Goal: Task Accomplishment & Management: Complete application form

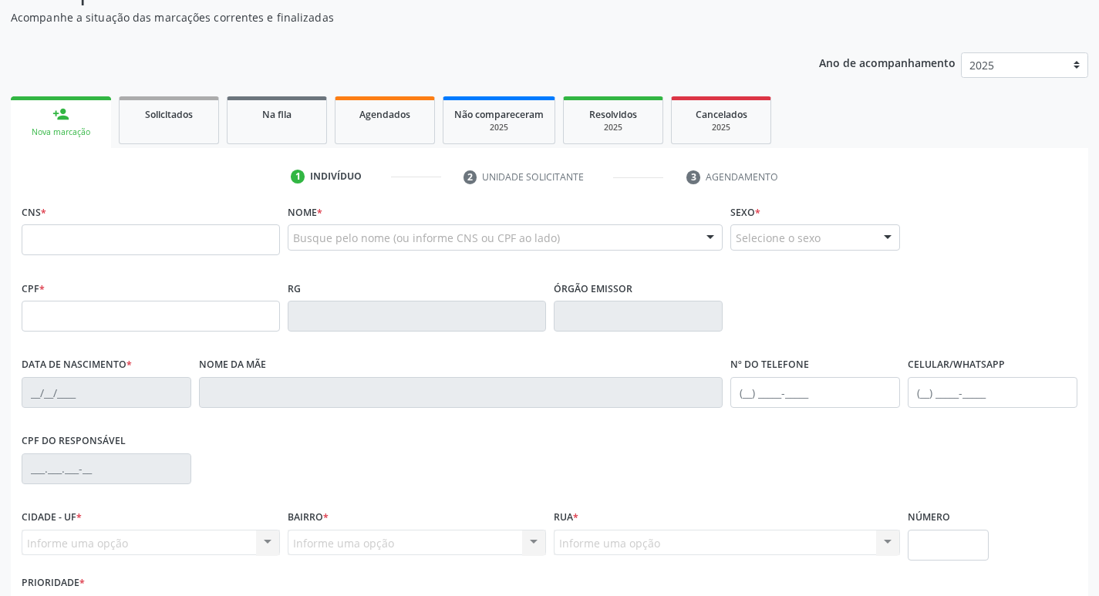
scroll to position [154, 0]
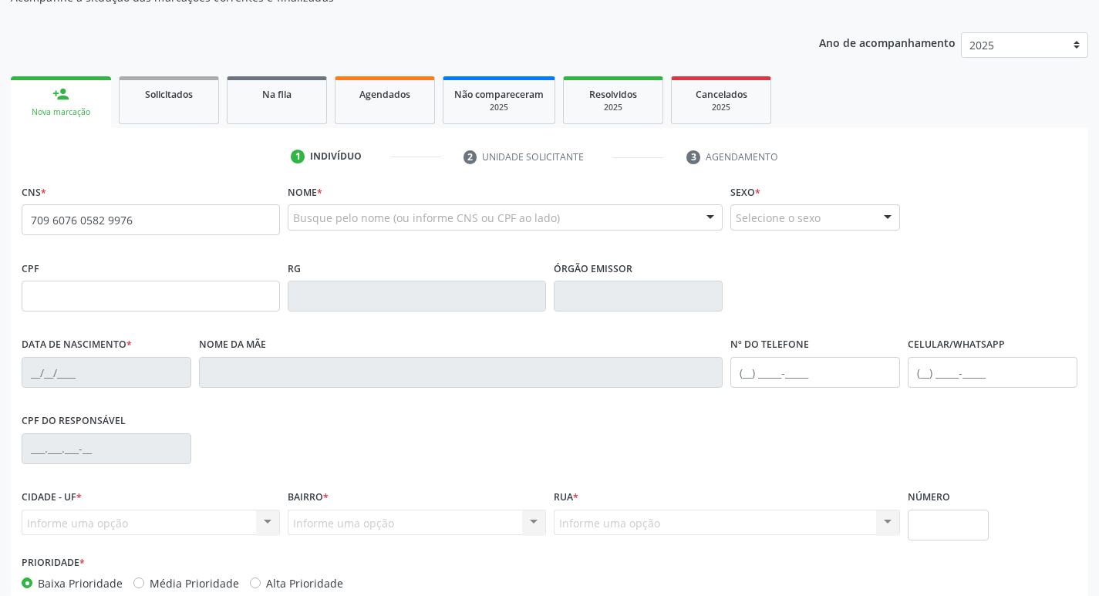
type input "709 6076 0582 9976"
type input "078.702.504-65"
type input "21/04/1989"
type input "Maria Izabel Nunes de Carvalho"
type input "(87) 99922-0032"
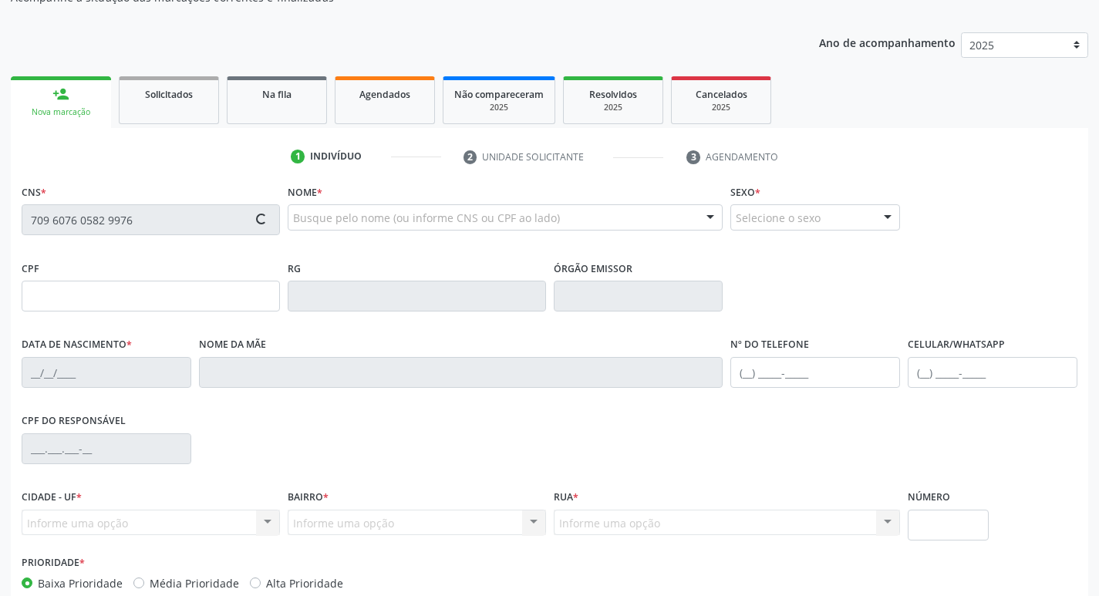
type input "(87) 99922-0032"
type input "661"
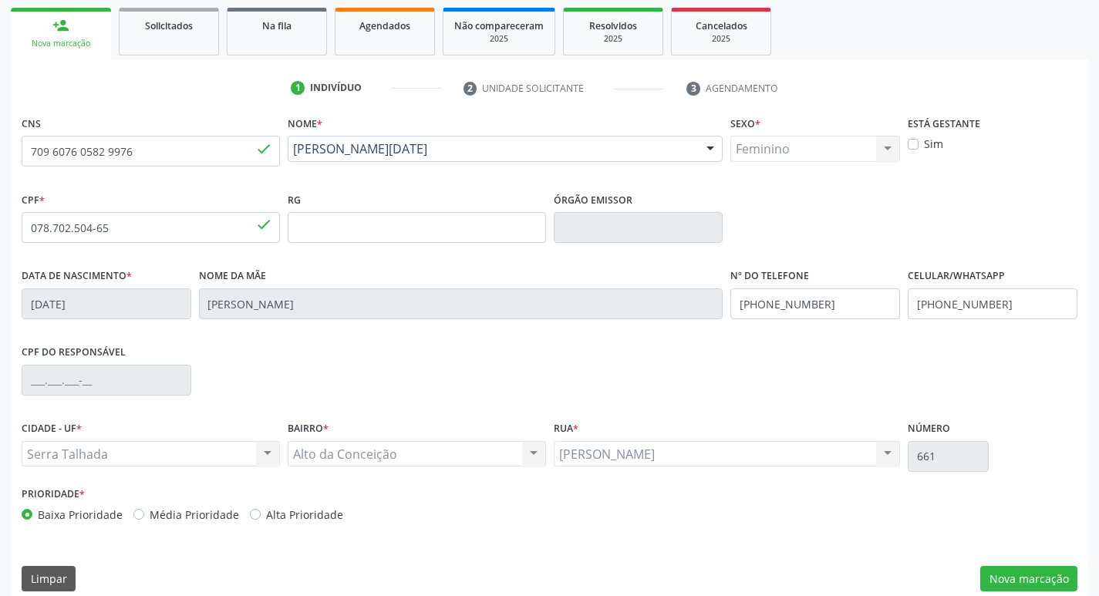
scroll to position [240, 0]
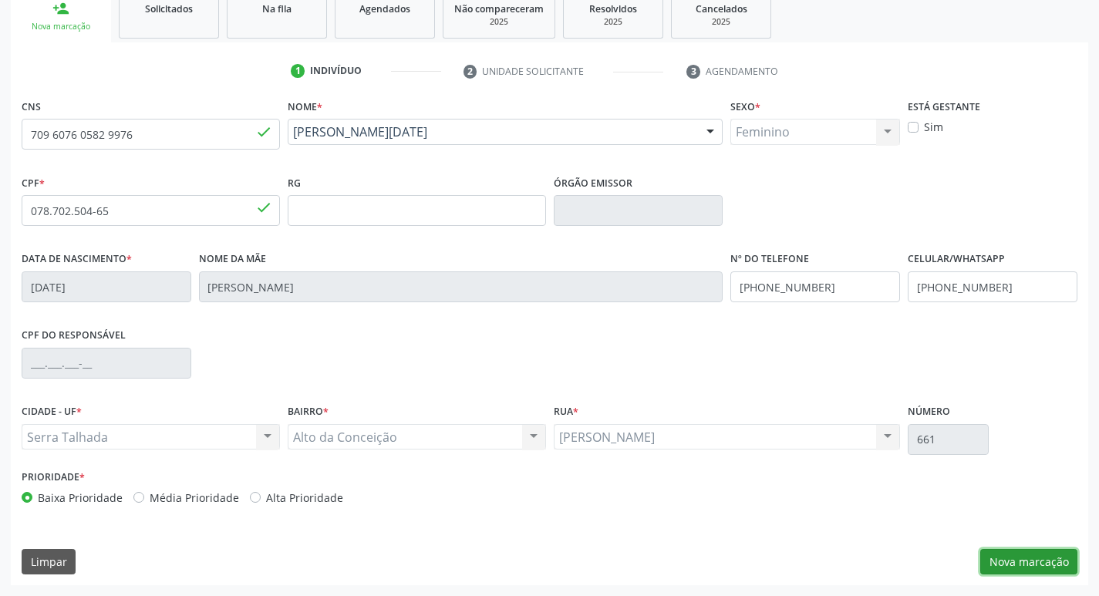
click at [1021, 568] on button "Nova marcação" at bounding box center [1028, 562] width 97 height 26
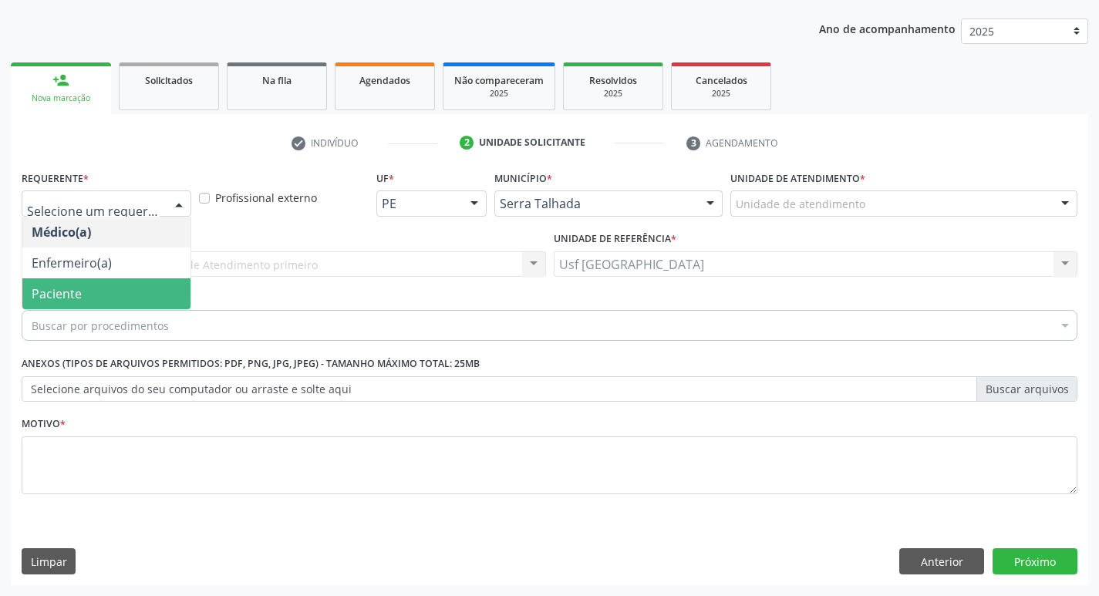
click at [58, 292] on span "Paciente" at bounding box center [57, 293] width 50 height 17
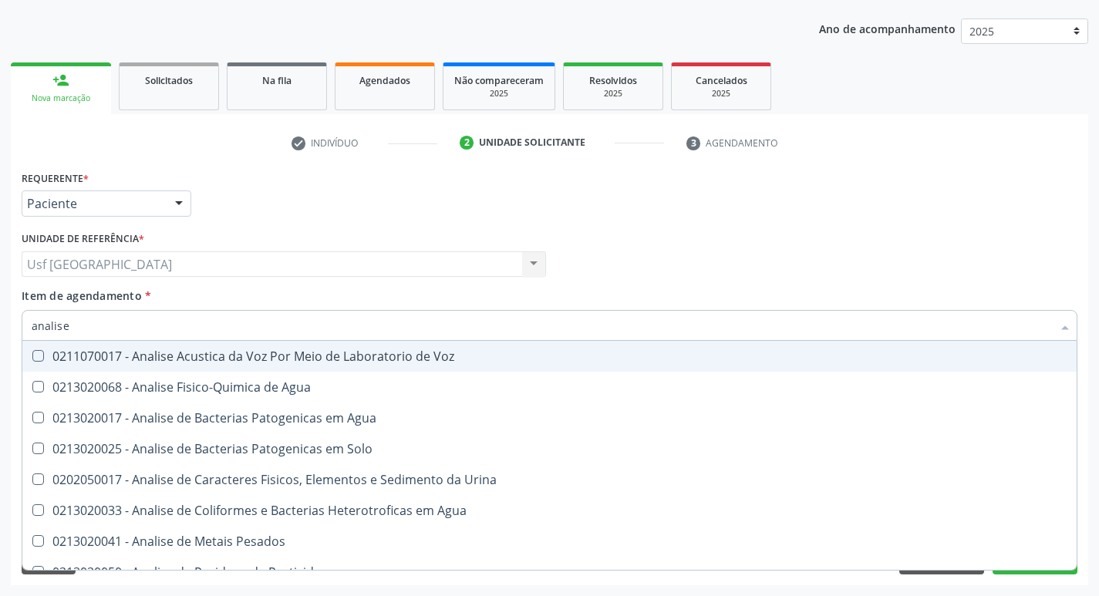
type input "analise"
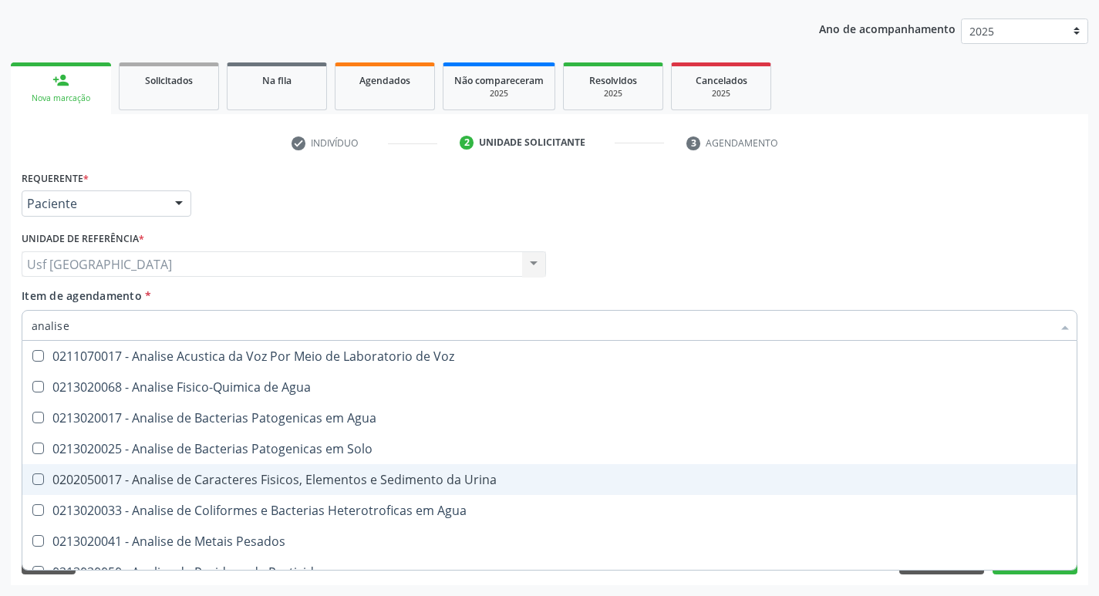
click at [240, 477] on div "0202050017 - Analise de Caracteres Fisicos, Elementos e Sedimento da Urina" at bounding box center [550, 479] width 1036 height 12
checkbox Urina "true"
type input "a"
checkbox Urina "false"
checkbox Agua "false"
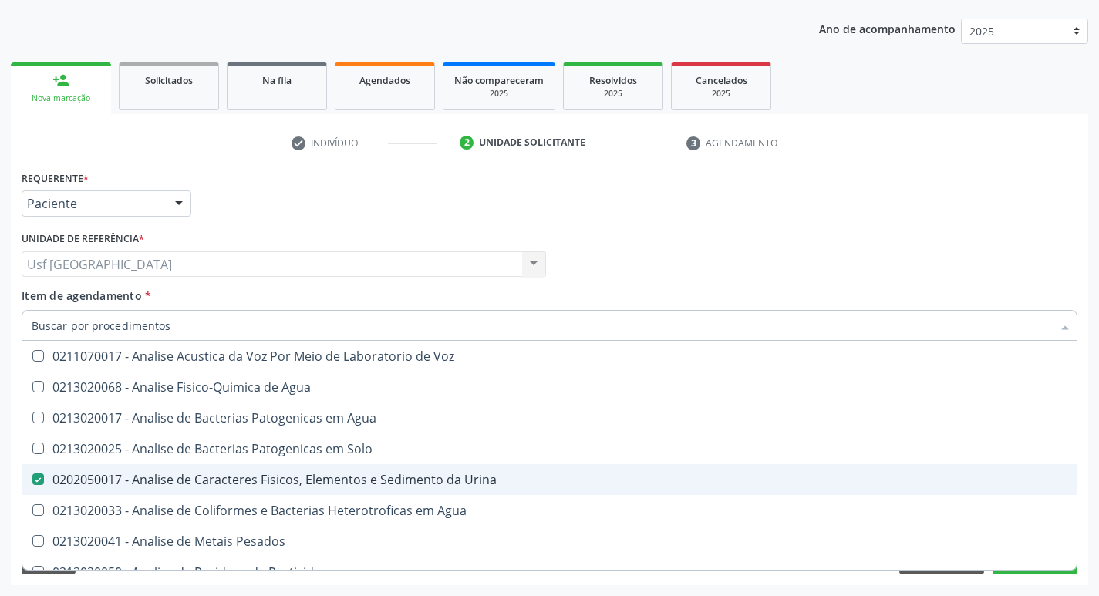
checkbox Alimentos "false"
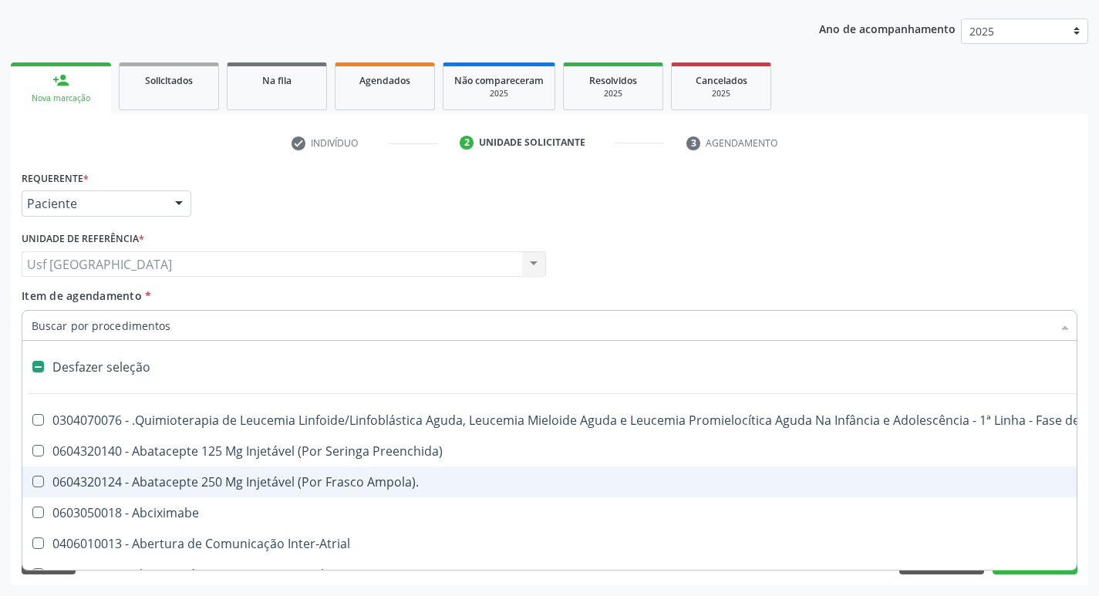
type input "h"
checkbox Urina "false"
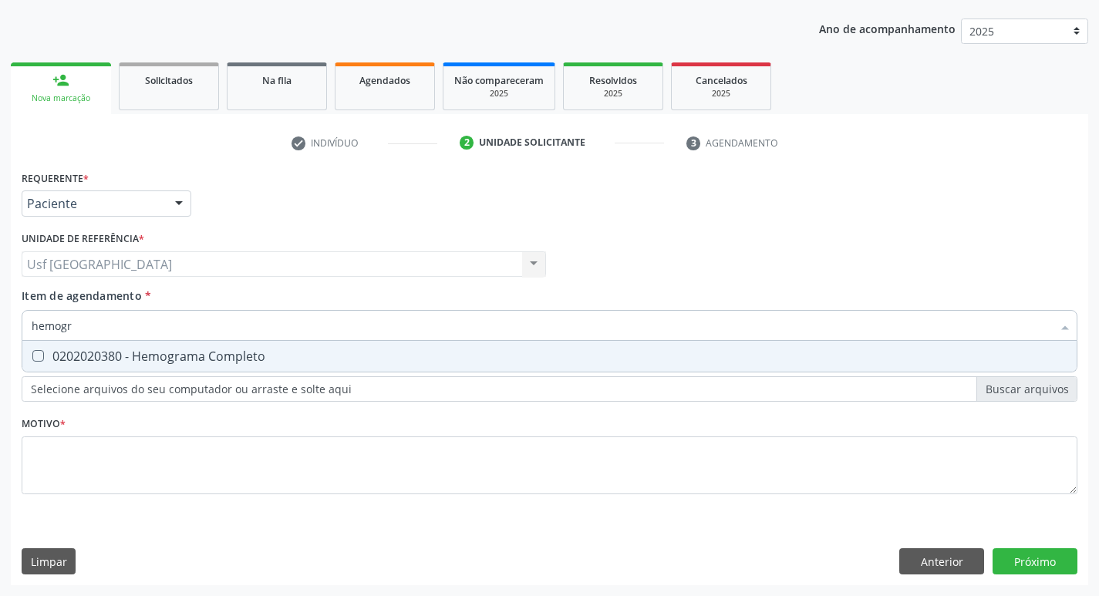
type input "hemogra"
click at [259, 359] on div "0202020380 - Hemograma Completo" at bounding box center [550, 356] width 1036 height 12
checkbox Completo "true"
type input "h"
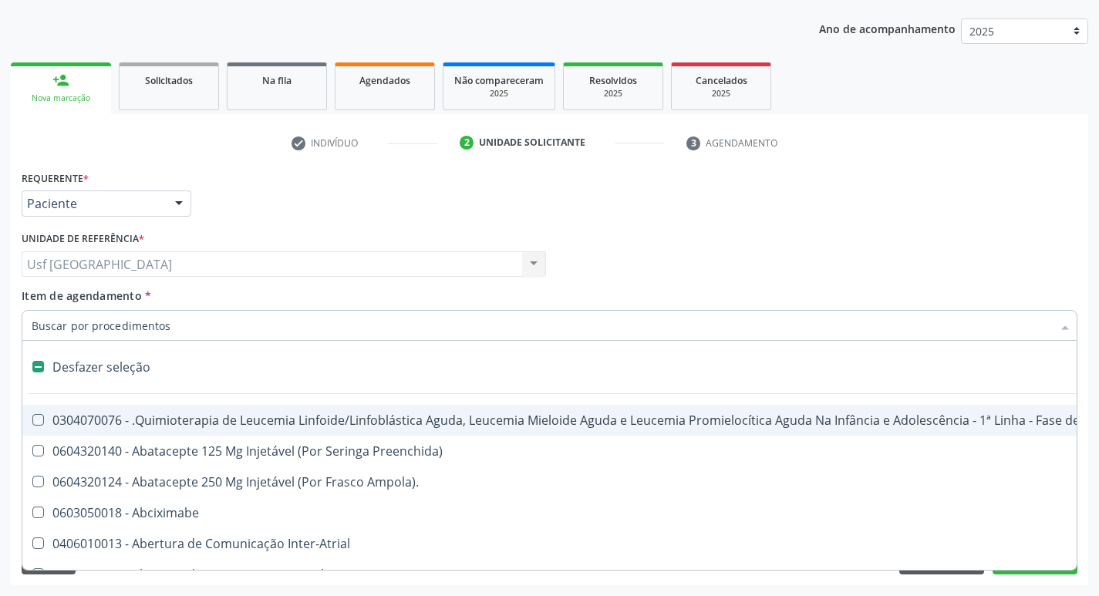
checkbox Manutenção "false"
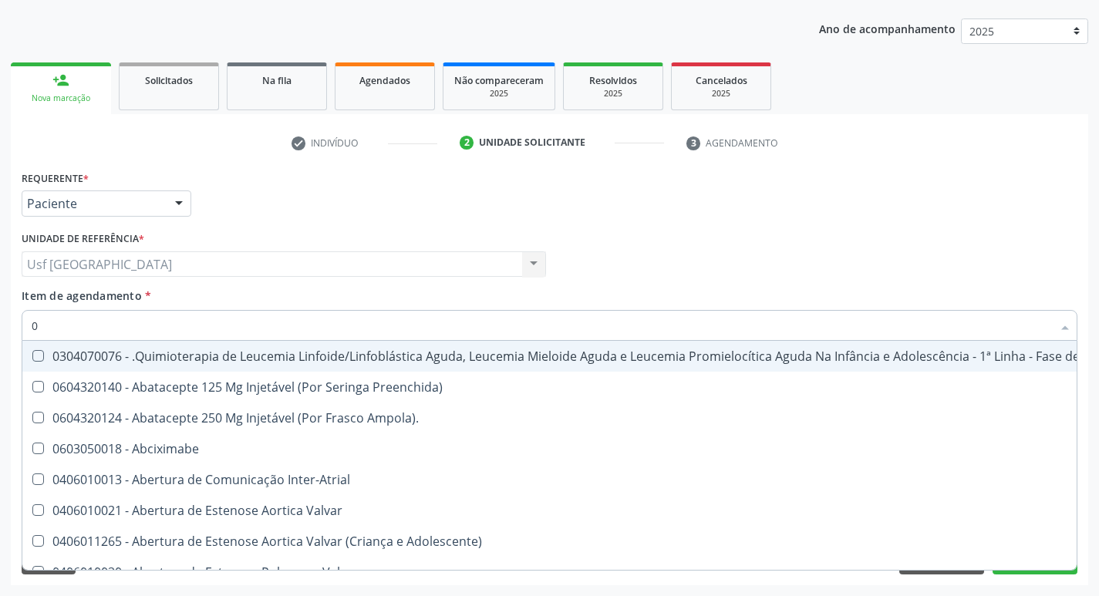
type input "02"
checkbox Coração "true"
checkbox Urina "false"
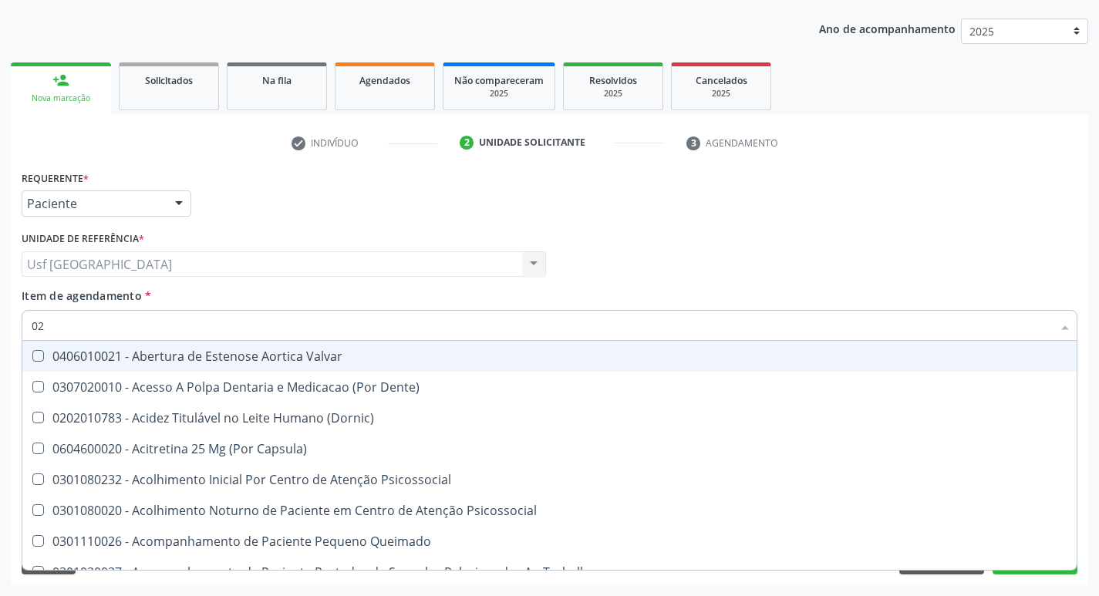
type input "020"
checkbox Terapeutica "true"
checkbox Urina "false"
checkbox \(T3\) "true"
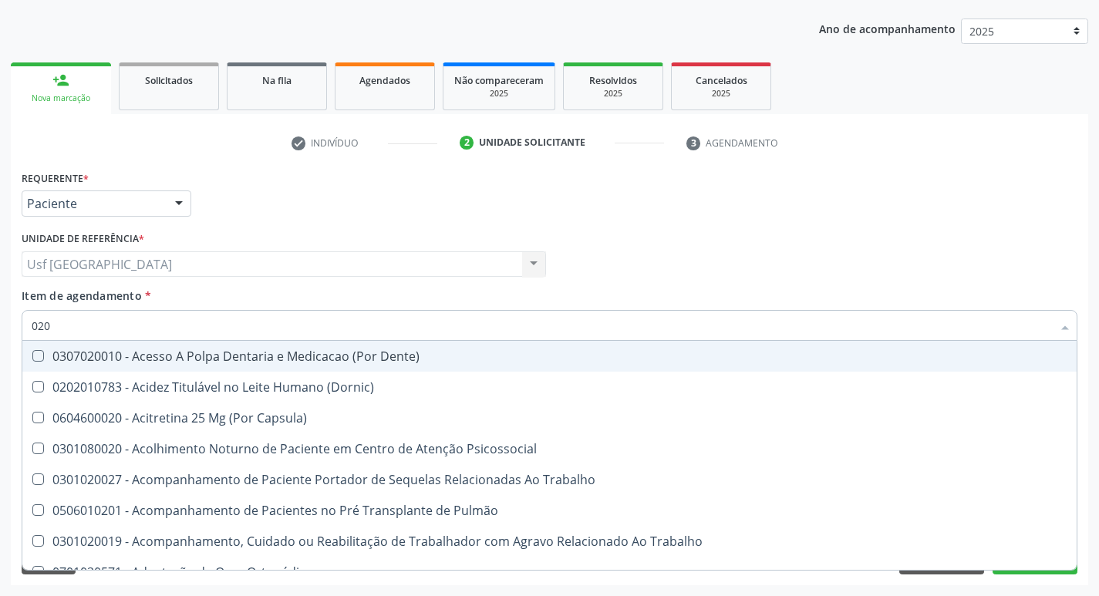
type input "0202"
checkbox Capsula\) "true"
checkbox Urina "false"
checkbox Biologica "true"
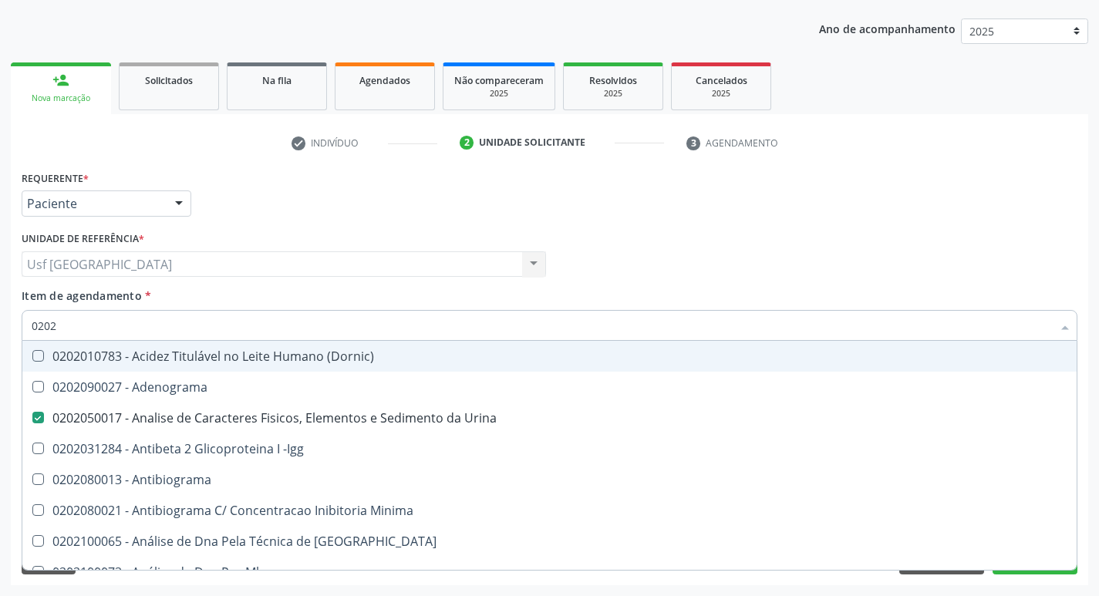
type input "02020"
checkbox Zinco "true"
checkbox Completo "false"
type input "020203"
checkbox Urina "false"
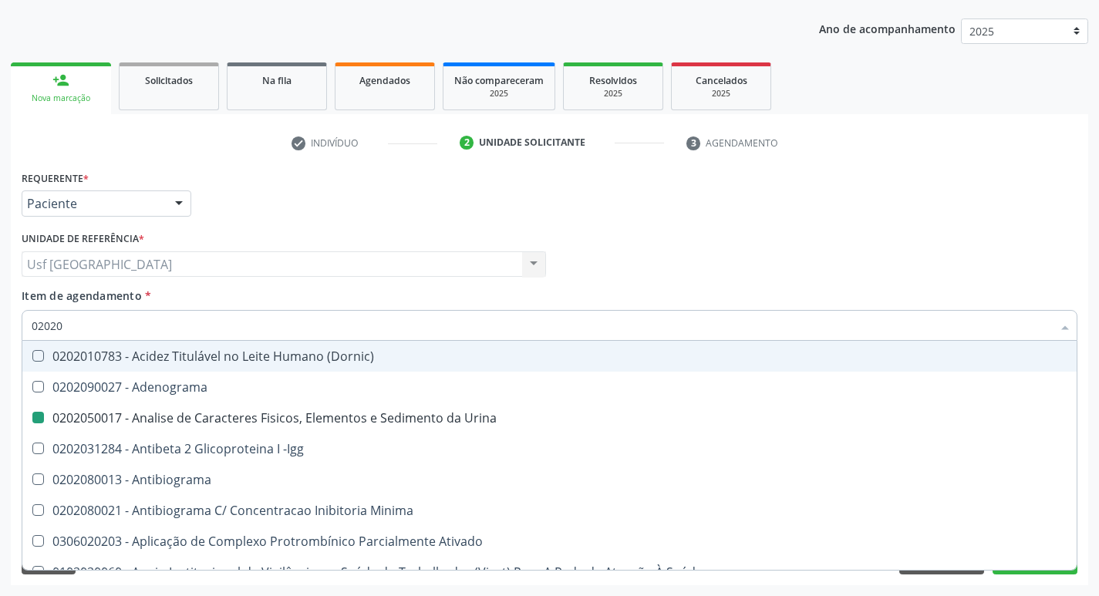
checkbox Aminoacidos "true"
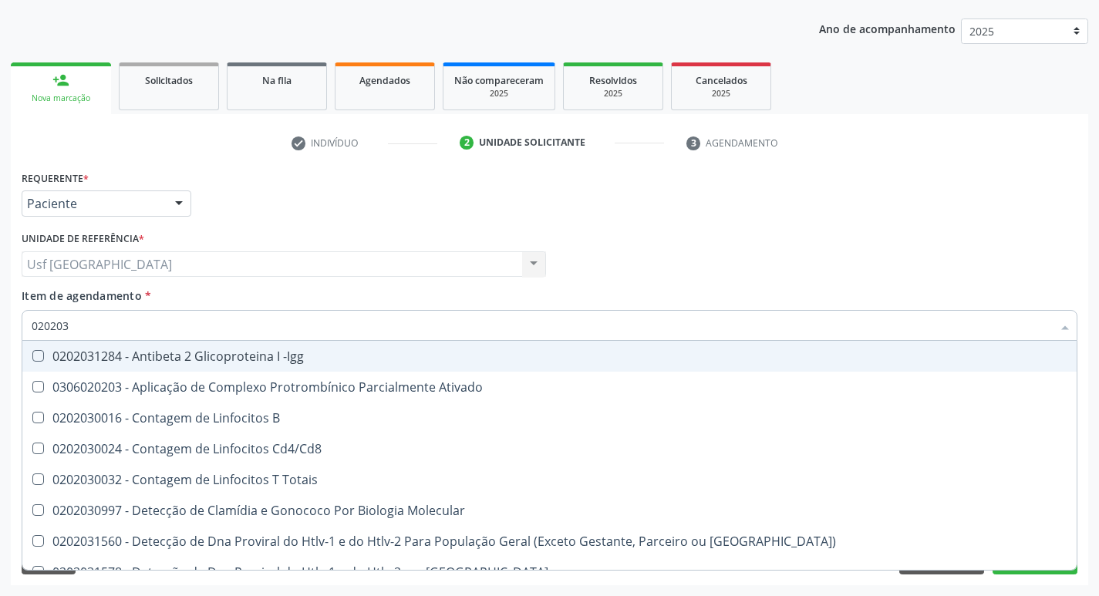
type input "0202030"
checkbox Completo "false"
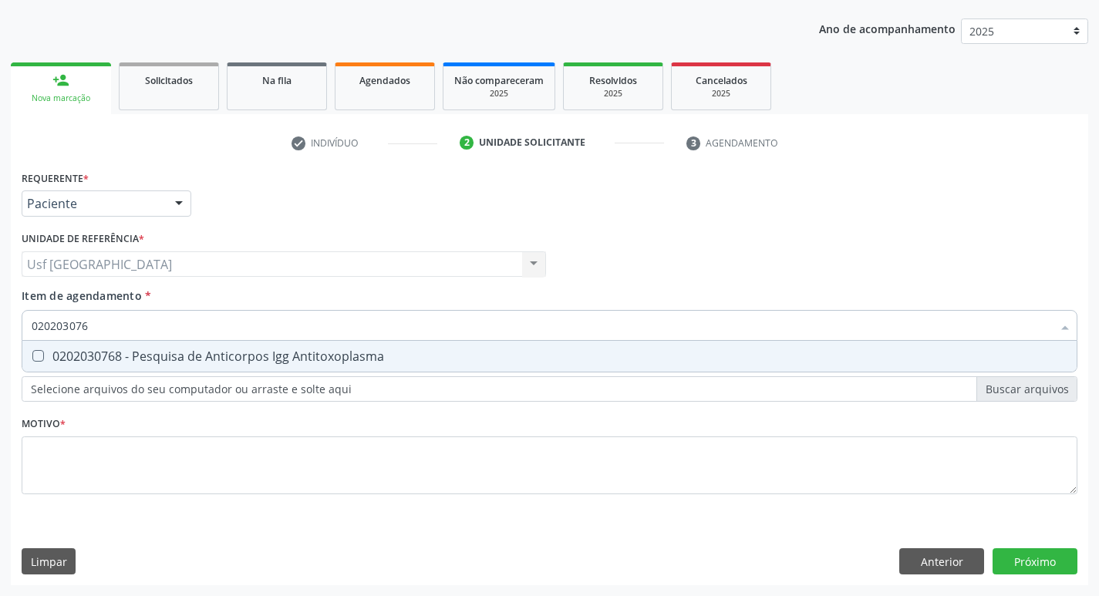
type input "0202030768"
click at [259, 359] on div "0202030768 - Pesquisa de Anticorpos Igg Antitoxoplasma" at bounding box center [550, 356] width 1036 height 12
checkbox Antitoxoplasma "true"
type input "02020307"
checkbox Antitoxoplasma "false"
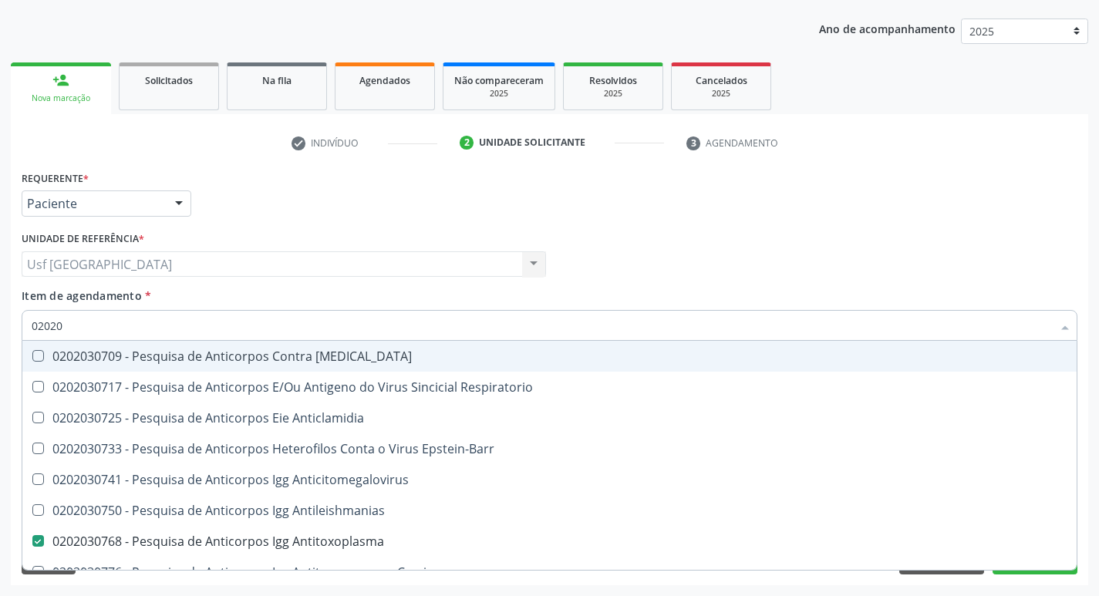
type input "0202"
checkbox Anticlamidia "true"
checkbox Antitoxoplasma "false"
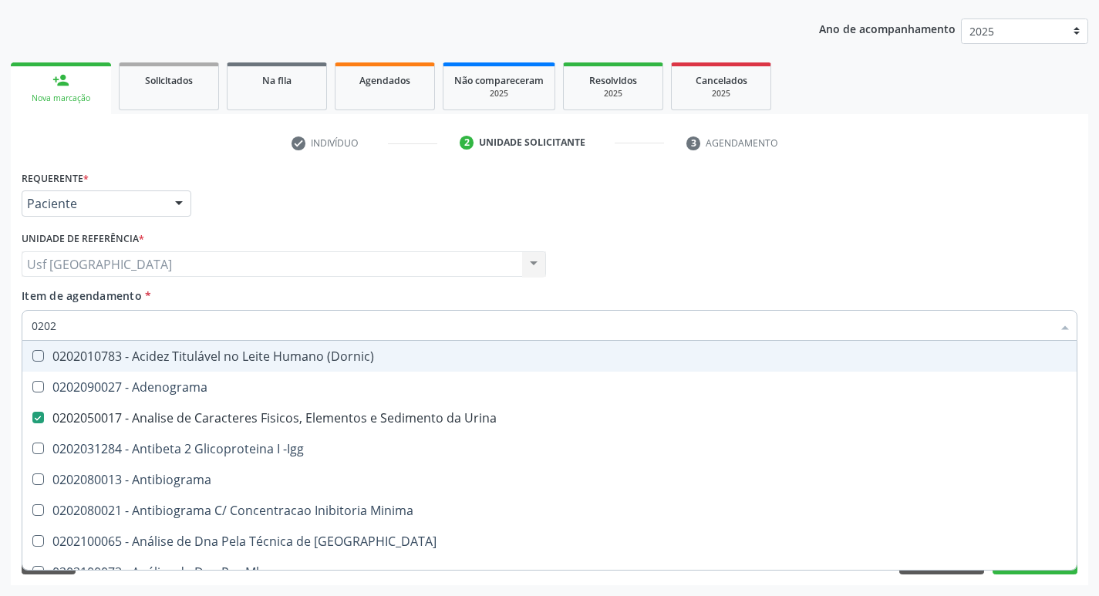
type input "020"
checkbox Urina "false"
checkbox Creatinina "true"
checkbox Completo "false"
checkbox Antitoxoplasma "false"
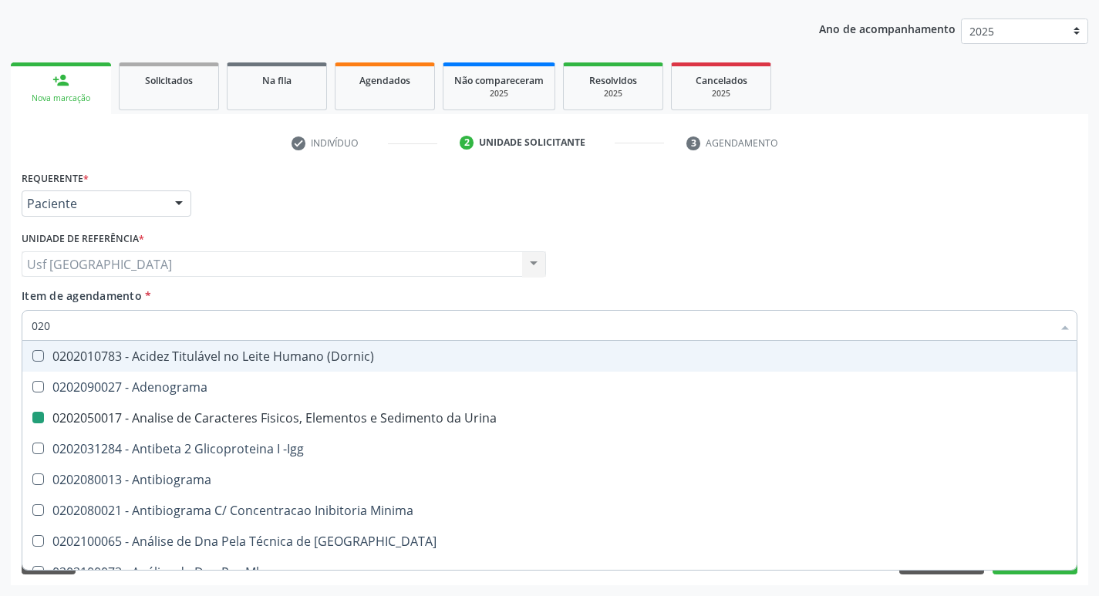
type input "0202"
checkbox Urina "true"
checkbox Creatinina "false"
checkbox Completo "true"
checkbox Antitoxoplasma "true"
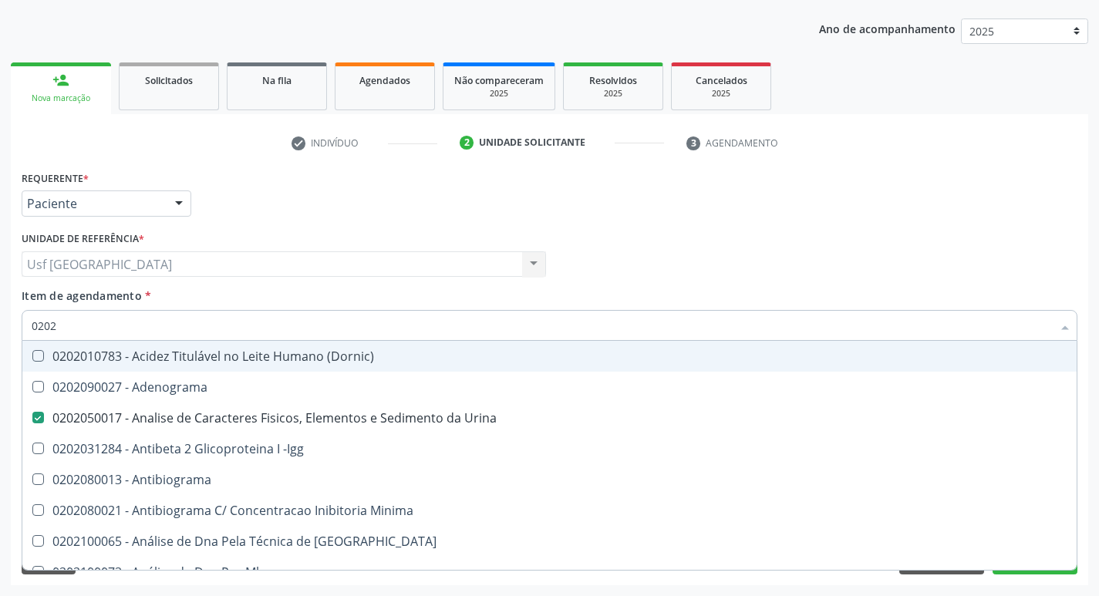
type input "02020"
checkbox Zinco "true"
checkbox Completo "false"
checkbox Carini "true"
checkbox Antitoxoplasma "false"
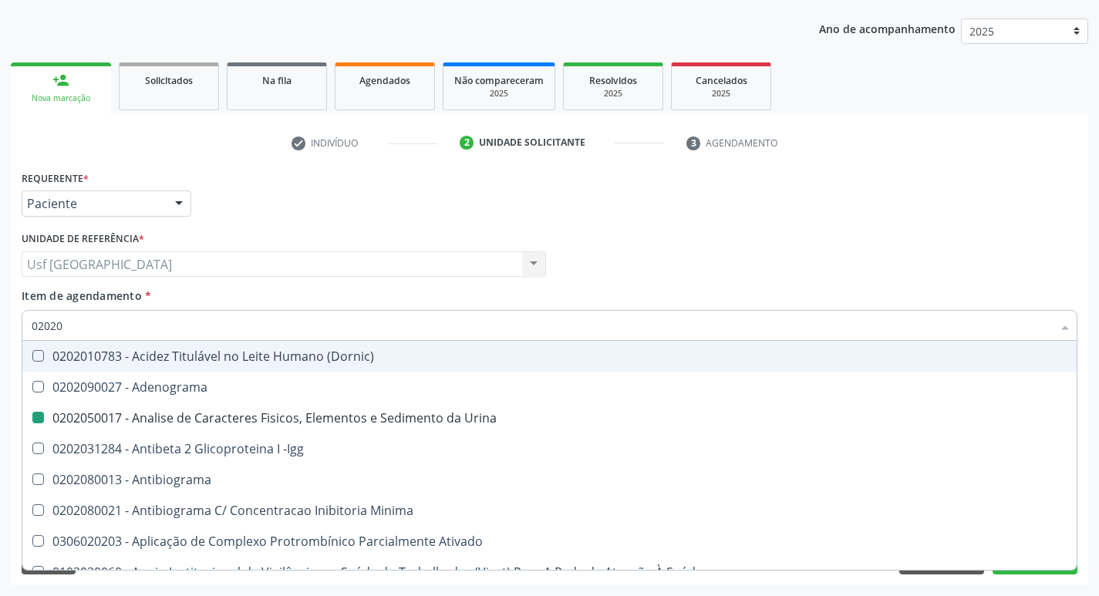
type input "020203"
checkbox Urina "false"
checkbox Aminoacidos "true"
checkbox Anti-Achr "true"
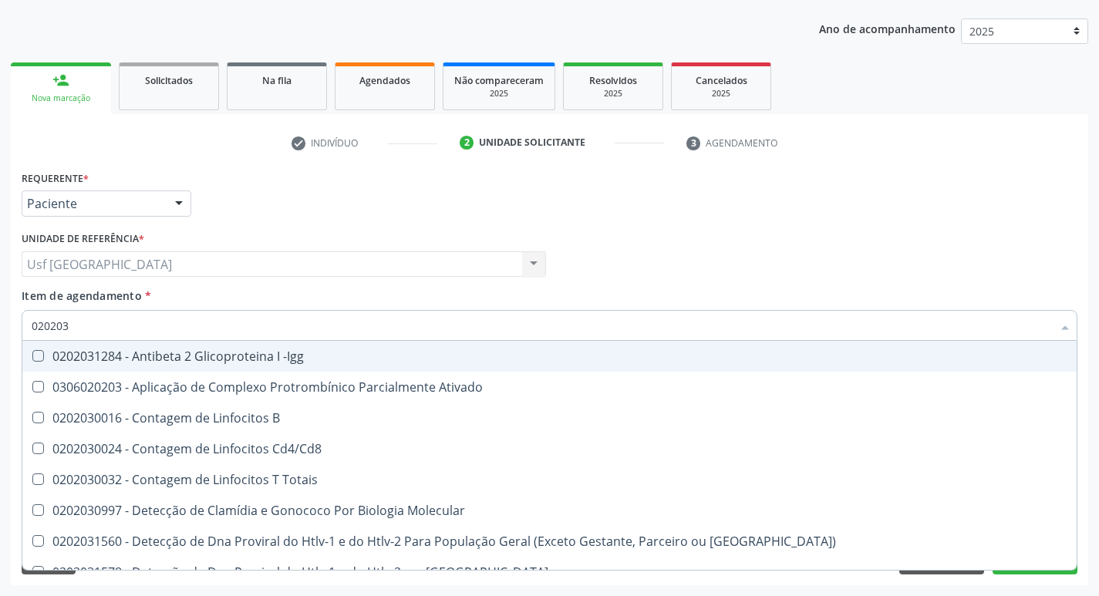
type input "0202030"
checkbox Completo "false"
checkbox \(Ro\) "true"
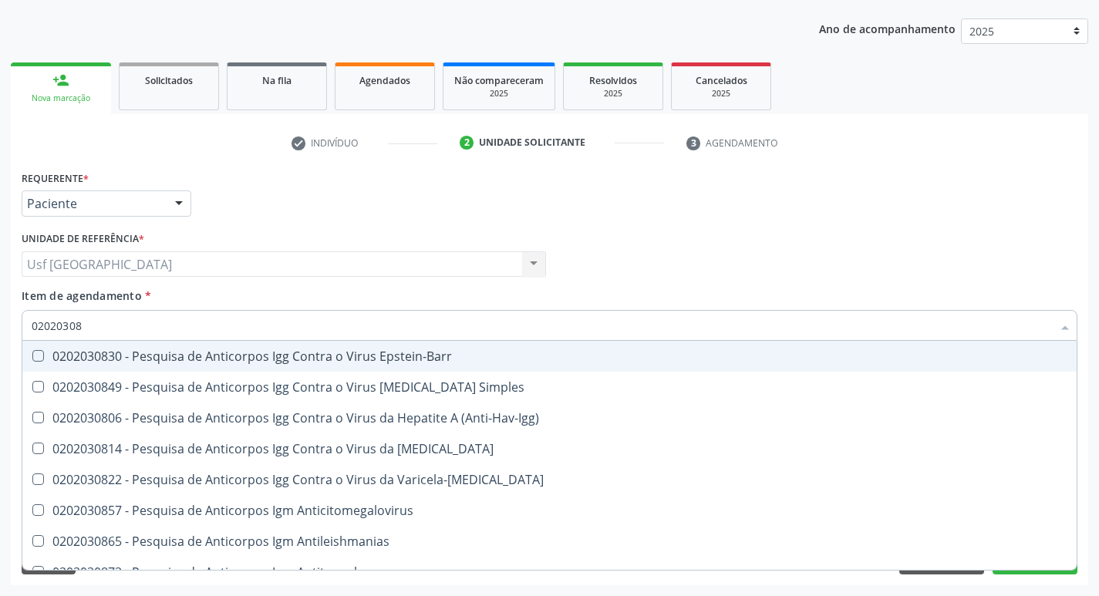
type input "020203087"
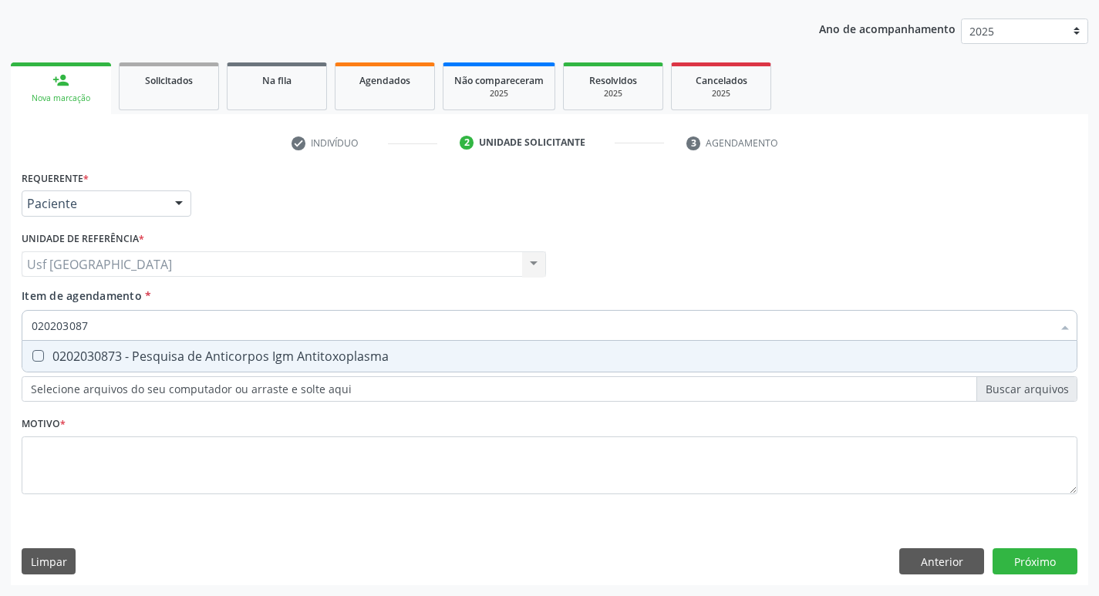
click at [259, 359] on div "0202030873 - Pesquisa de Anticorpos Igm Antitoxoplasma" at bounding box center [550, 356] width 1036 height 12
checkbox Antitoxoplasma "true"
type input "02020308"
checkbox Antitoxoplasma "false"
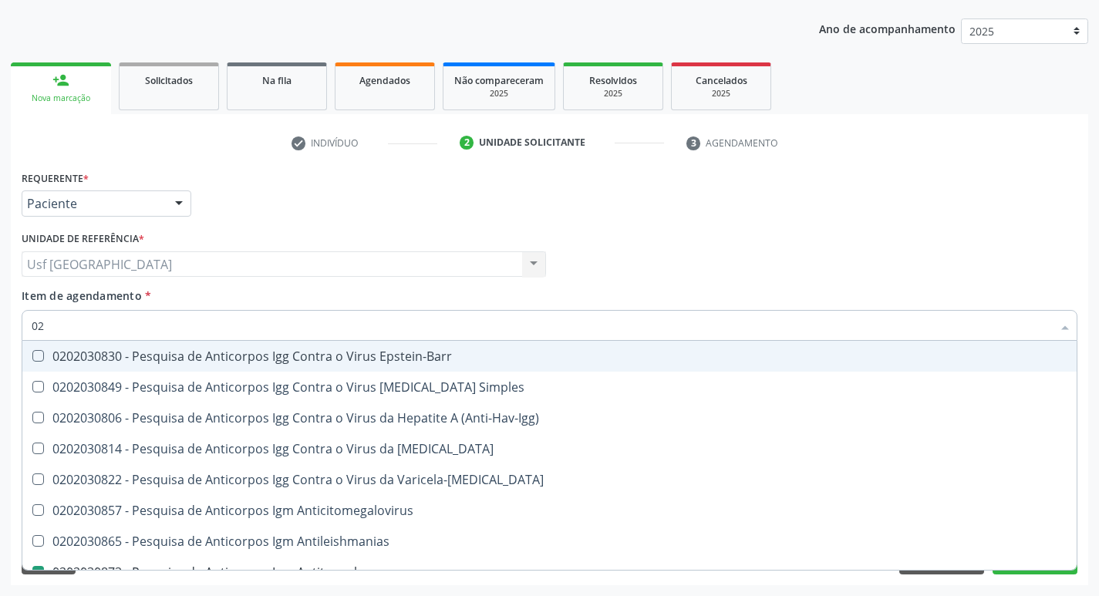
type input "0"
checkbox \(Anti-Hav-Igg\) "false"
checkbox Antitoxoplasma "false"
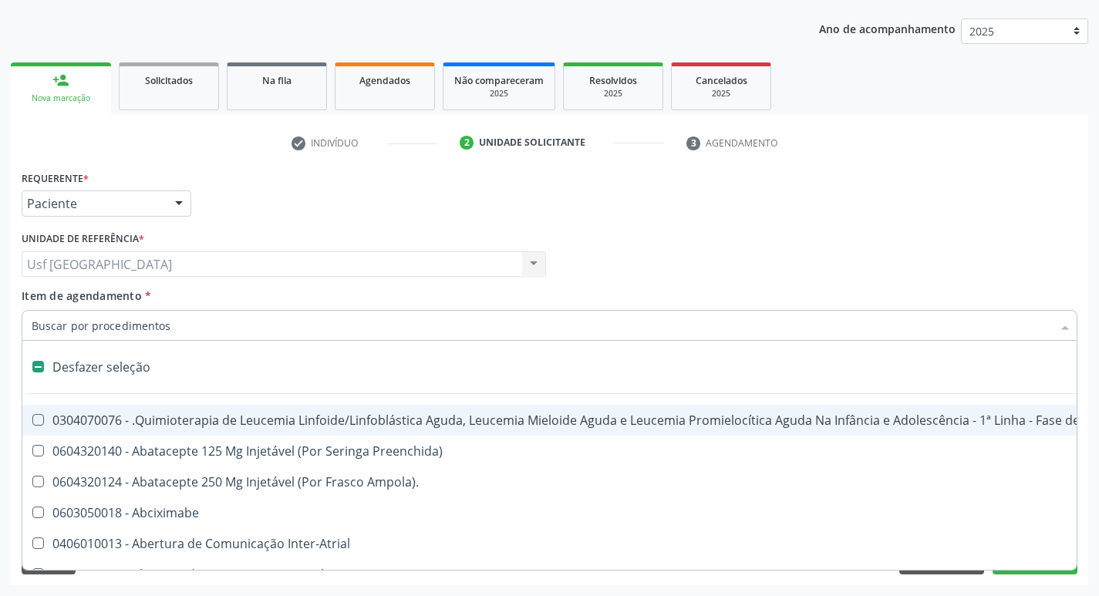
type input "u"
checkbox Ml\) "true"
checkbox Urina "false"
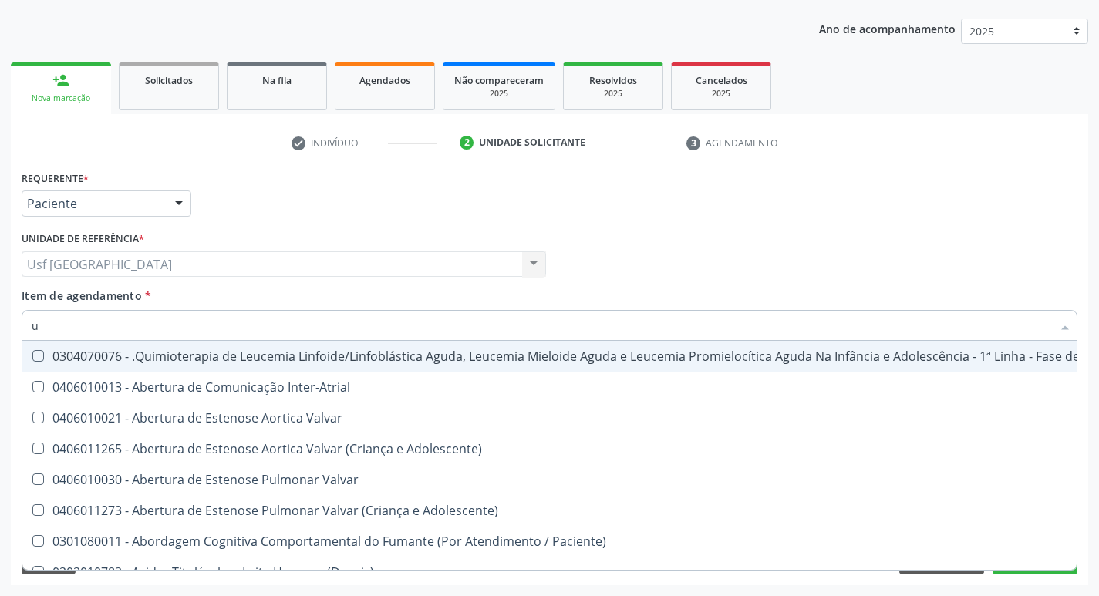
type input "ur"
checkbox Diálise "true"
checkbox Urina "false"
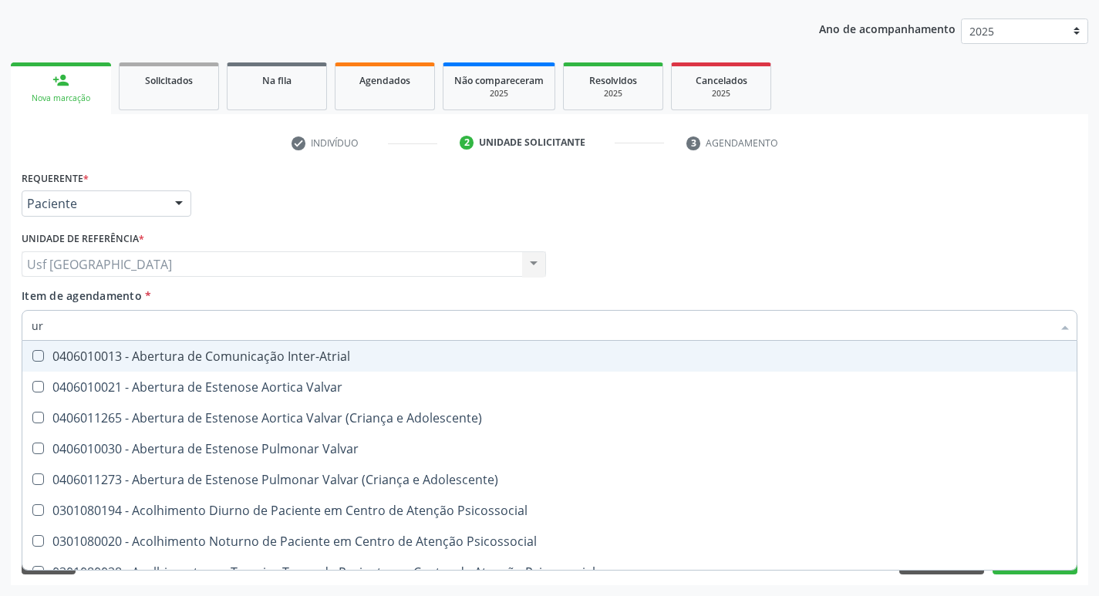
type input "uro"
checkbox Urina "false"
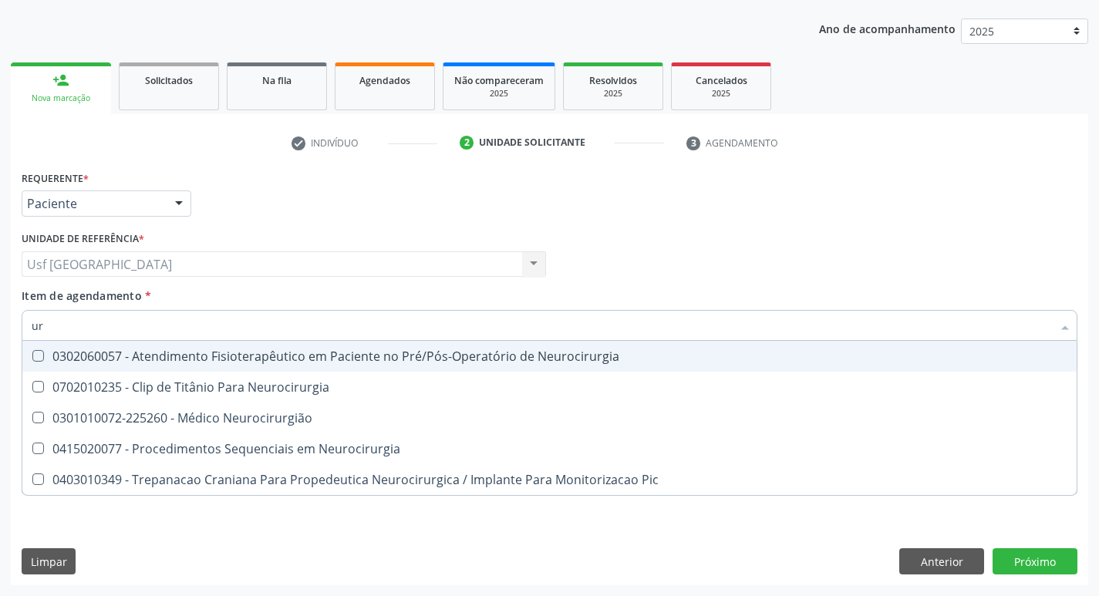
type input "u"
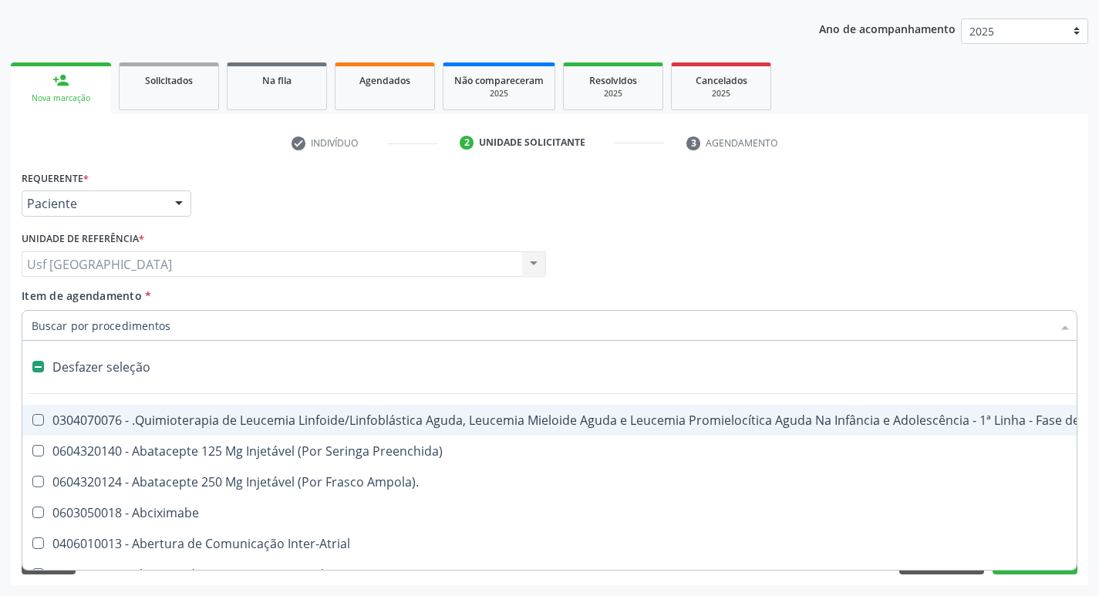
type input "c"
checkbox Punho "true"
checkbox Urina "false"
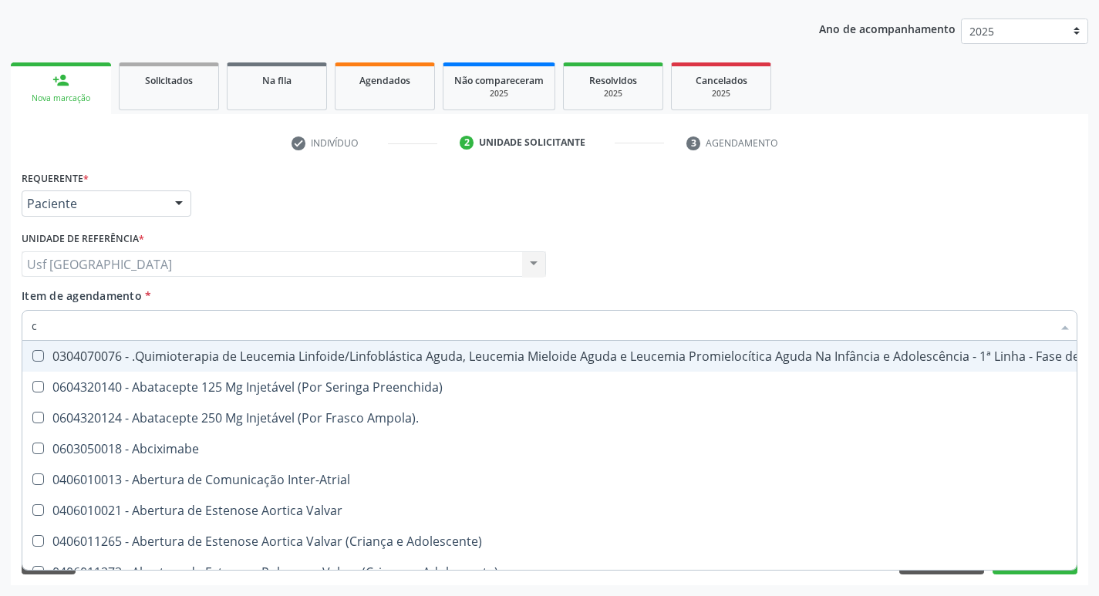
type input "cu"
checkbox Urina "false"
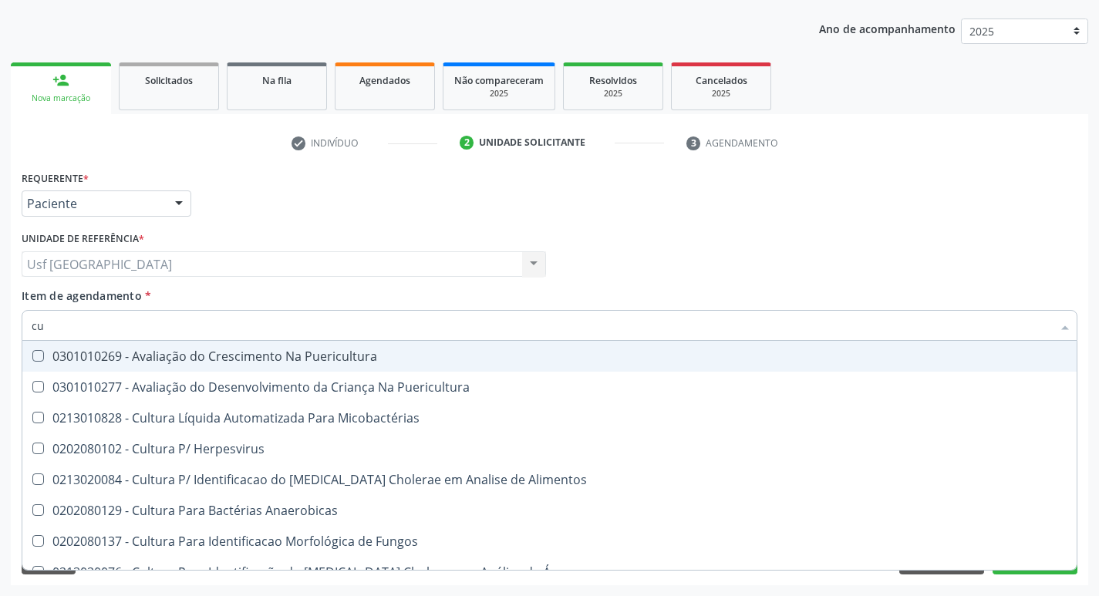
type input "c"
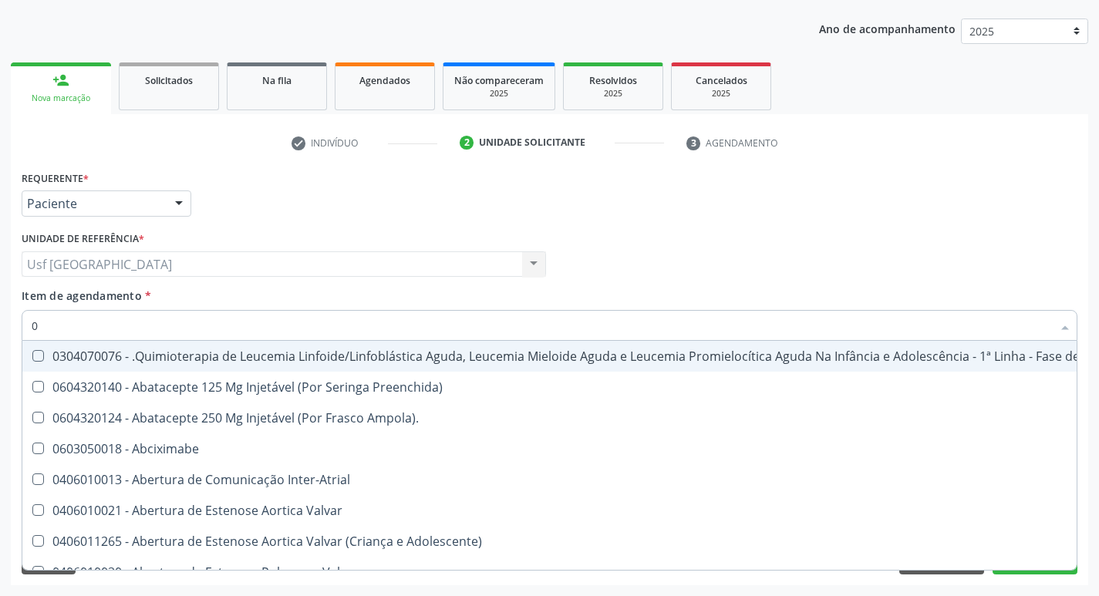
type input "02"
checkbox Coração "true"
checkbox Urina "false"
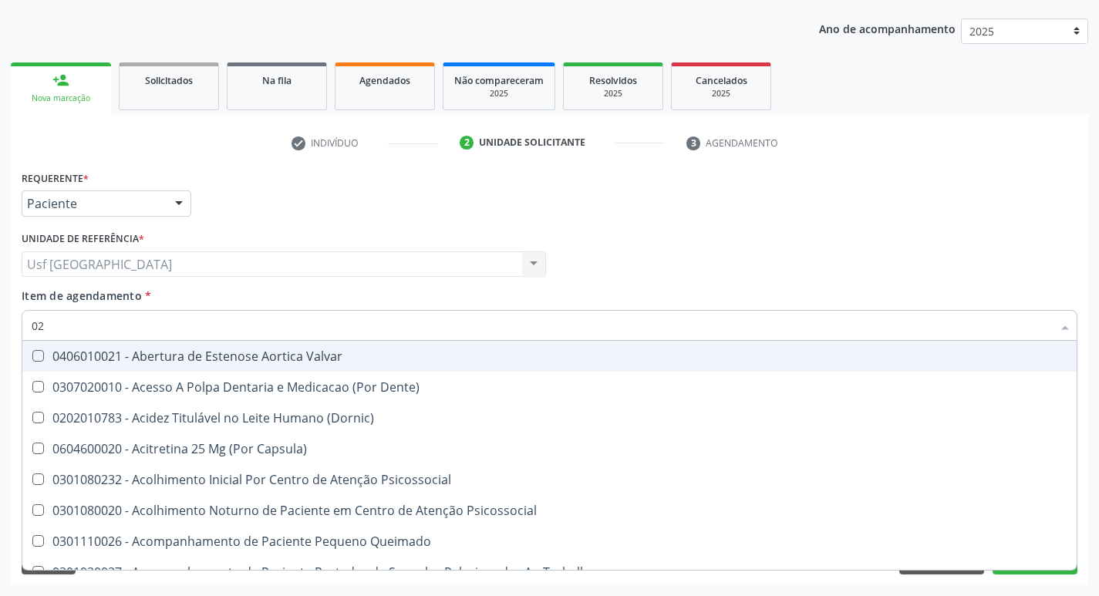
type input "020"
checkbox Terapeutica "true"
checkbox Urina "false"
checkbox \(T3\) "true"
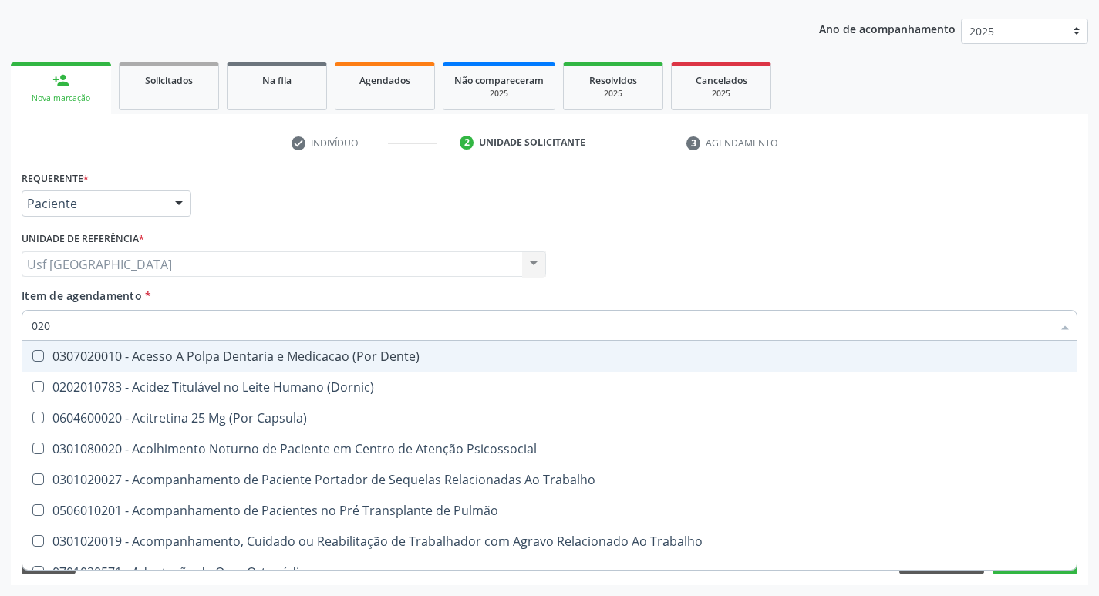
type input "0202"
checkbox Capsula\) "true"
checkbox Urina "false"
checkbox Biologica "true"
checkbox Dosagens\) "true"
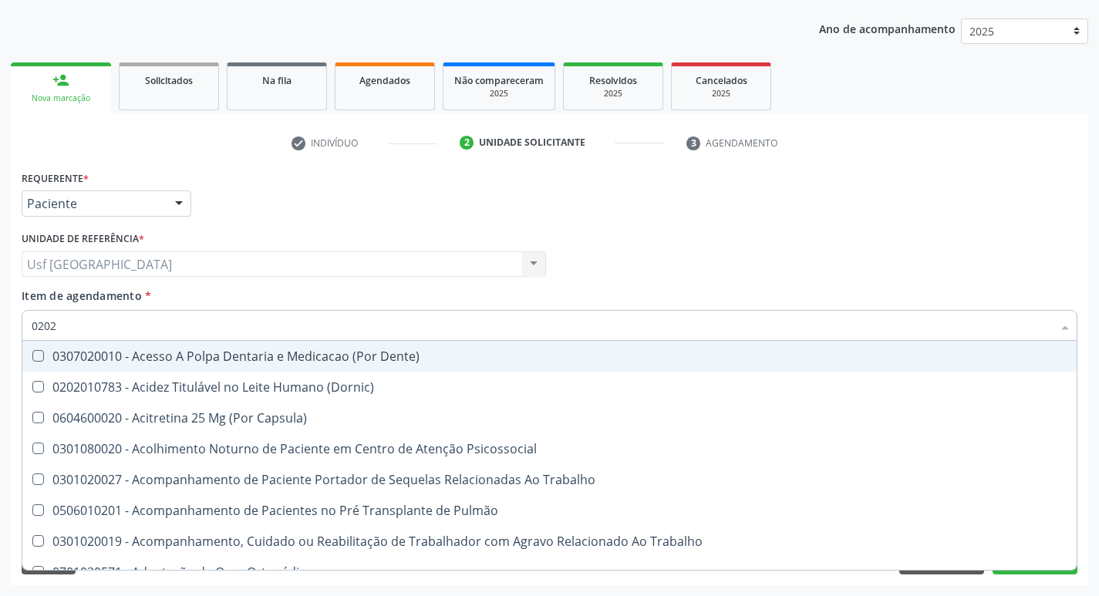
checkbox Euglobulina "true"
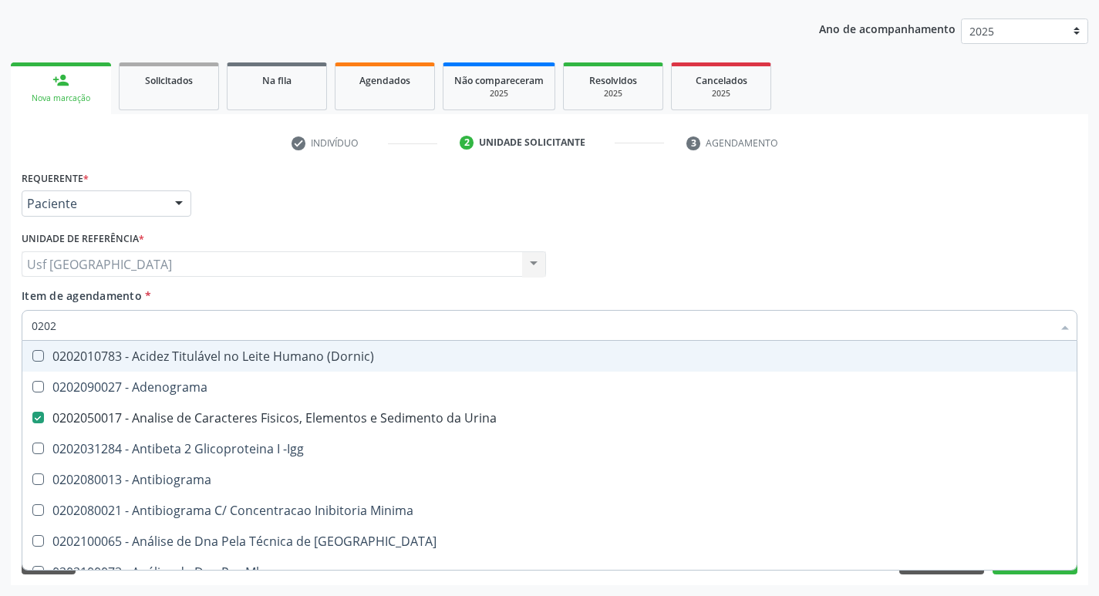
type input "02020"
checkbox Zinco "true"
checkbox Completo "false"
checkbox Carini "true"
checkbox Parceria\) "true"
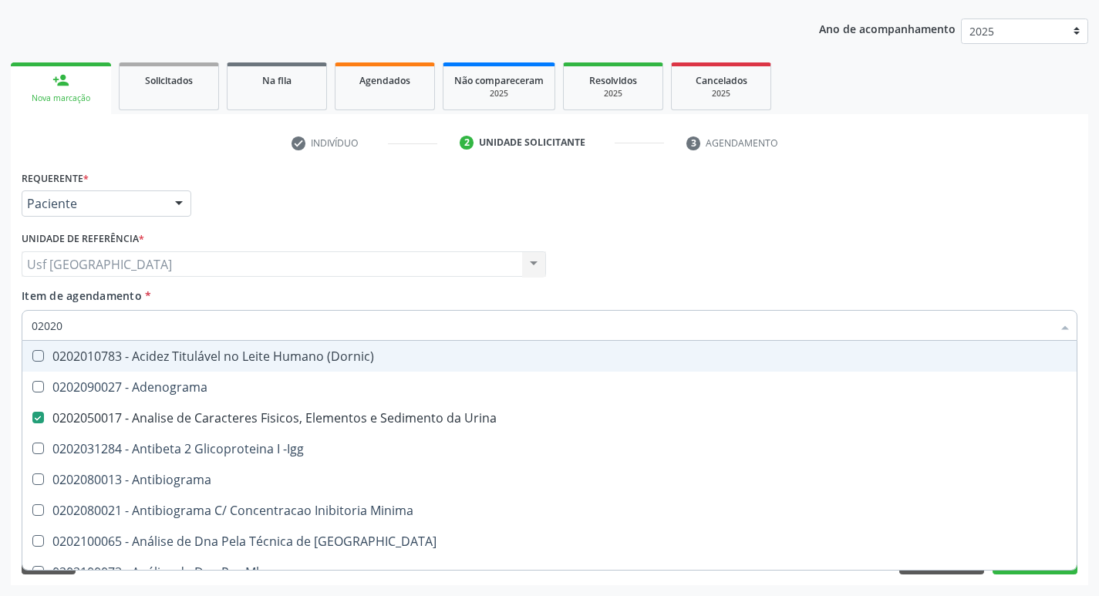
checkbox Antitoxoplasma "false"
type input "020208"
checkbox Urina "false"
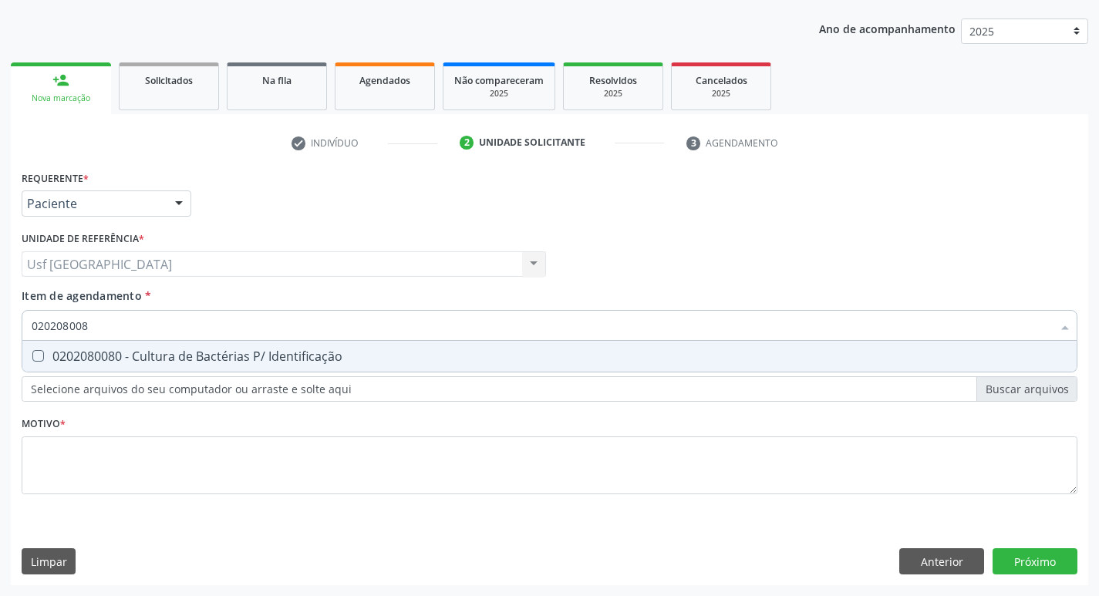
type input "0202080080"
click at [258, 359] on div "0202080080 - Cultura de Bactérias P/ Identificação" at bounding box center [550, 356] width 1036 height 12
checkbox Identificação "true"
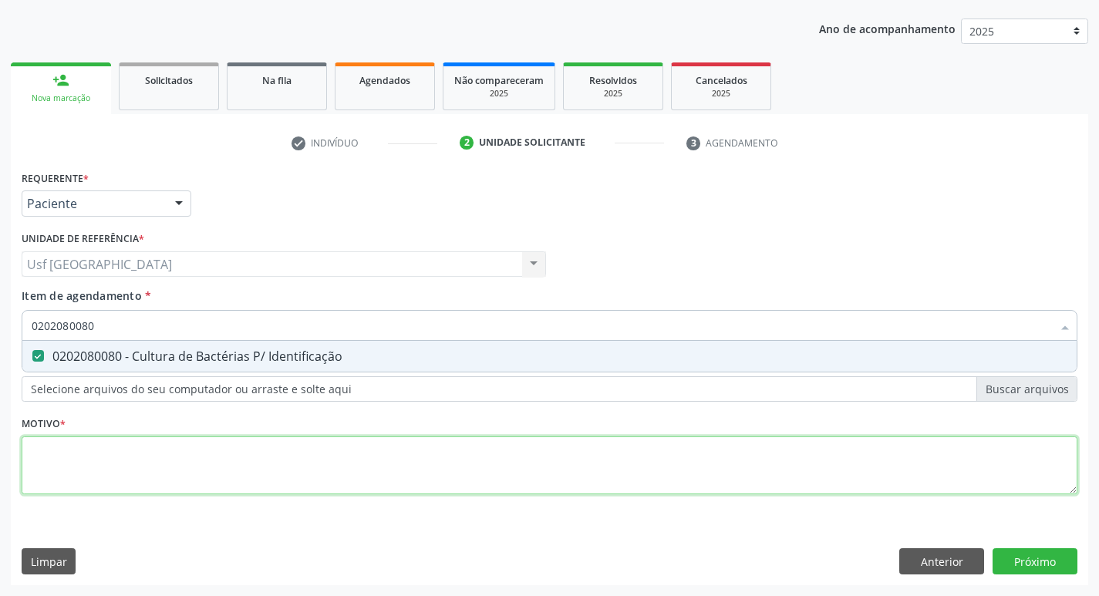
click at [266, 465] on div "Requerente * Paciente Médico(a) Enfermeiro(a) Paciente Nenhum resultado encontr…" at bounding box center [550, 341] width 1056 height 349
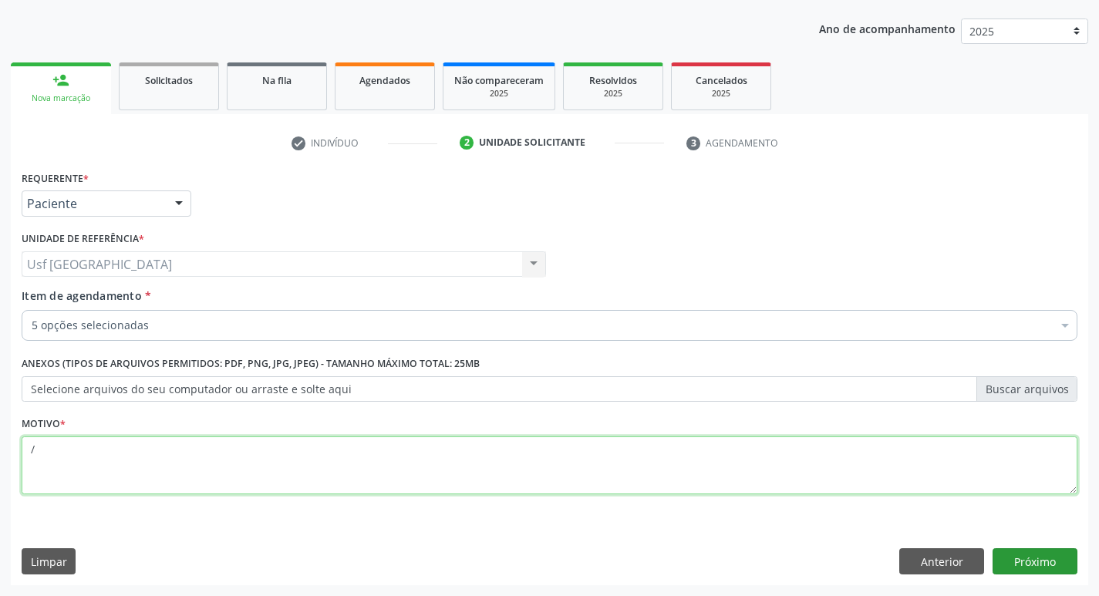
type textarea "/"
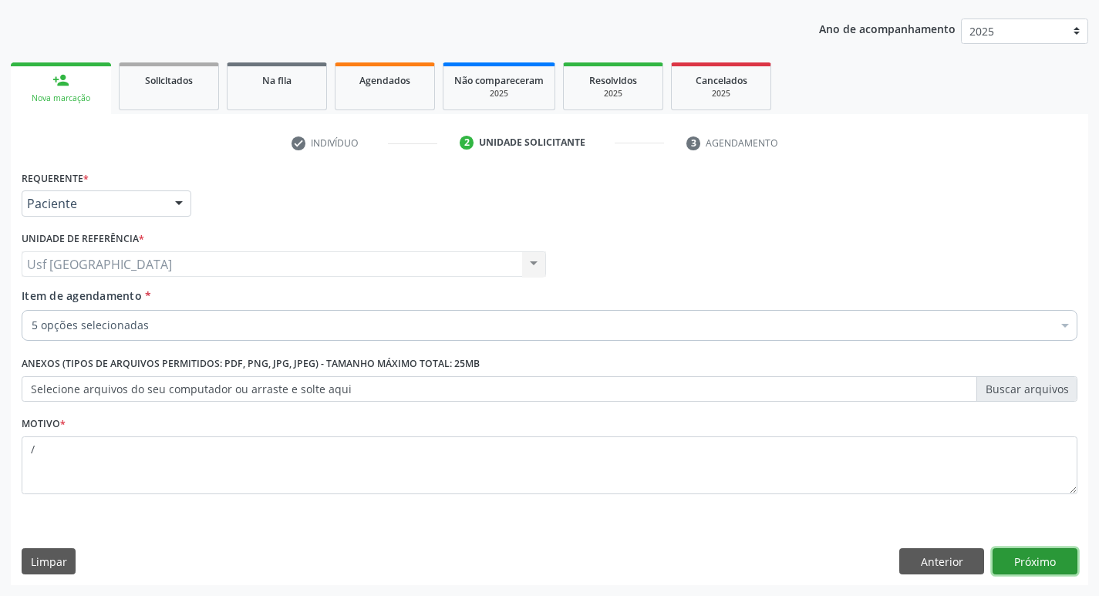
click at [1066, 559] on button "Próximo" at bounding box center [1034, 561] width 85 height 26
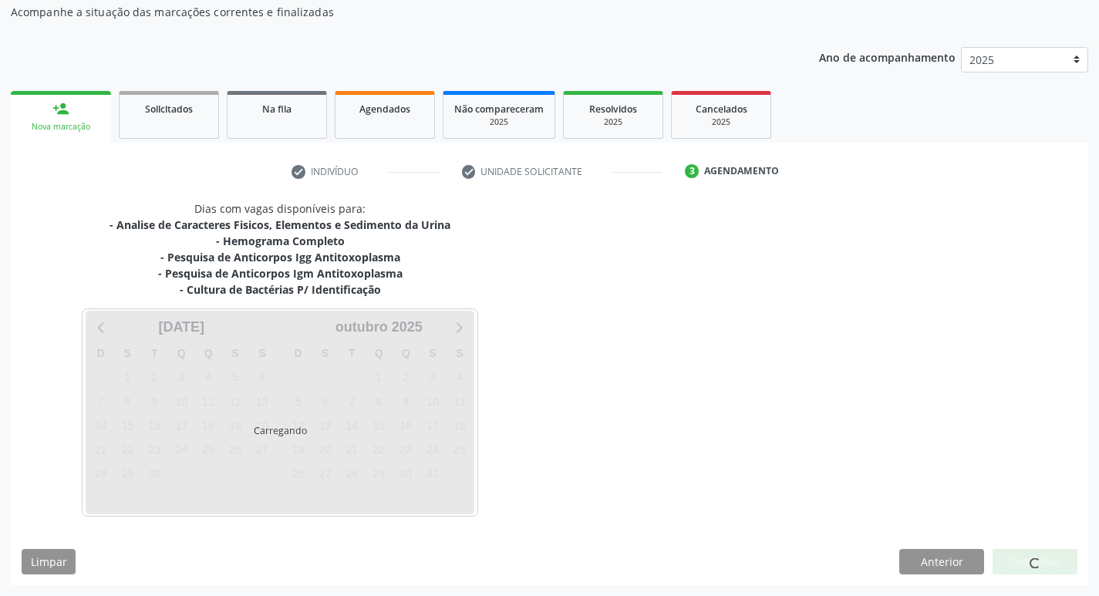
scroll to position [140, 0]
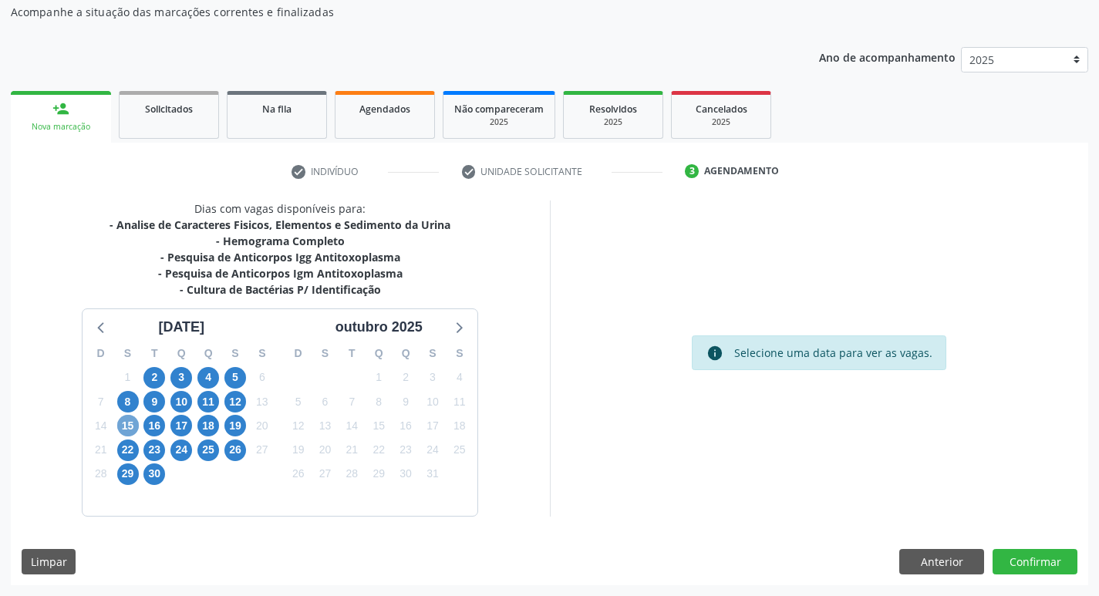
click at [123, 427] on span "15" at bounding box center [128, 426] width 22 height 22
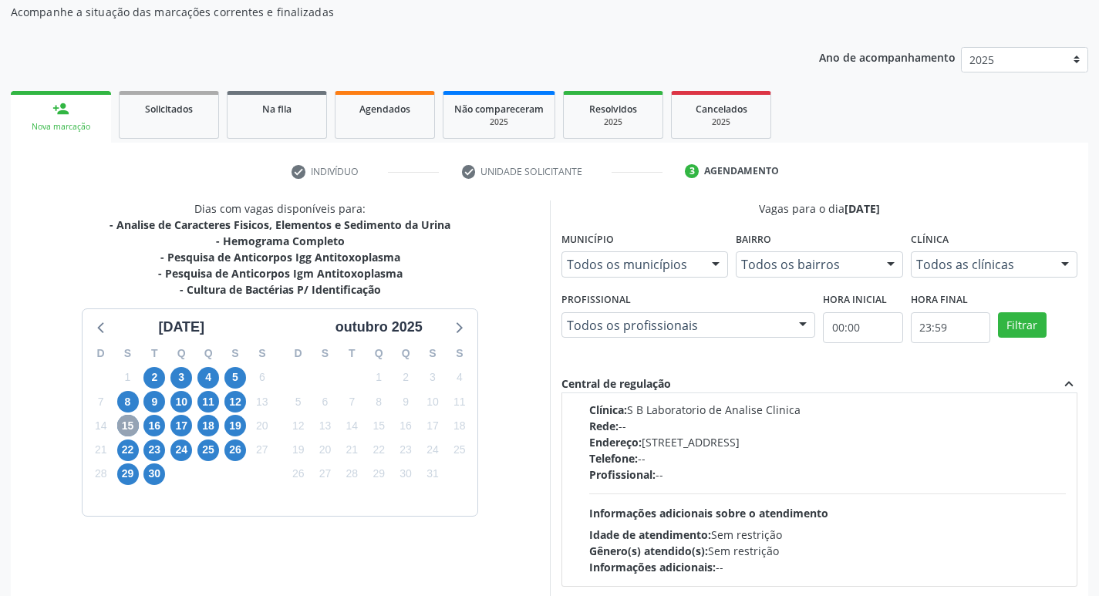
scroll to position [0, 0]
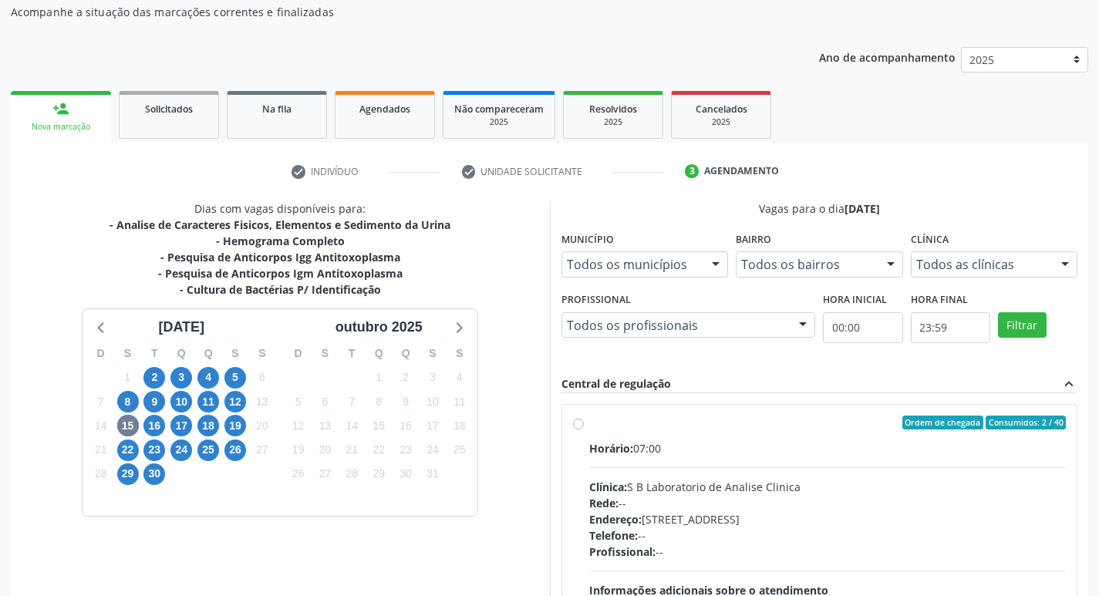
click at [589, 425] on label "Ordem de chegada Consumidos: 2 / 40 Horário: 07:00 Clínica: S B Laboratorio de …" at bounding box center [827, 534] width 477 height 237
click at [582, 425] on input "Ordem de chegada Consumidos: 2 / 40 Horário: 07:00 Clínica: S B Laboratorio de …" at bounding box center [578, 423] width 11 height 14
radio input "true"
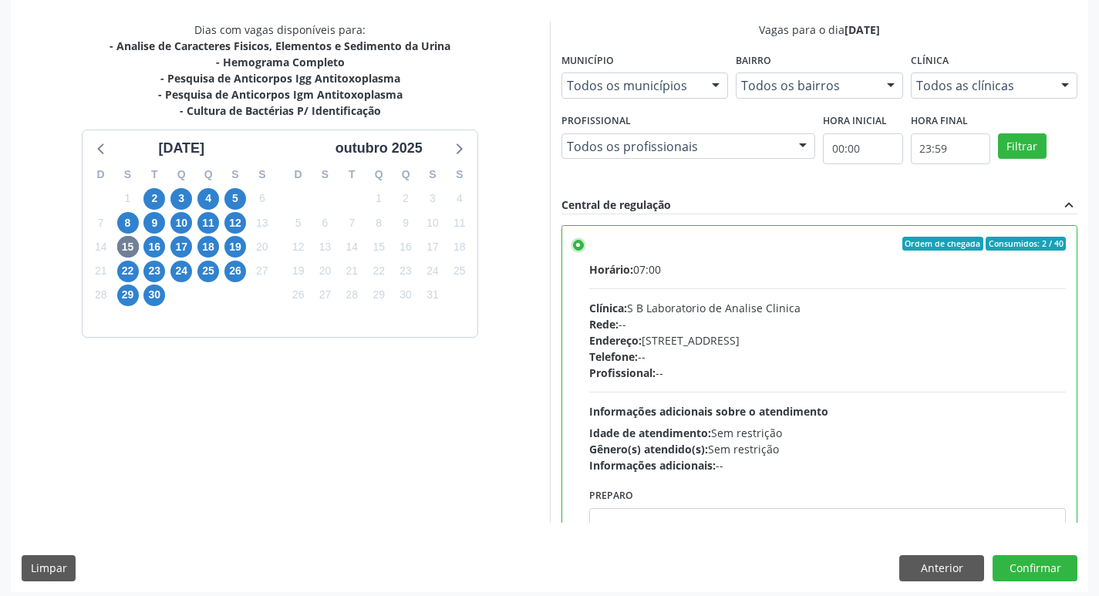
scroll to position [325, 0]
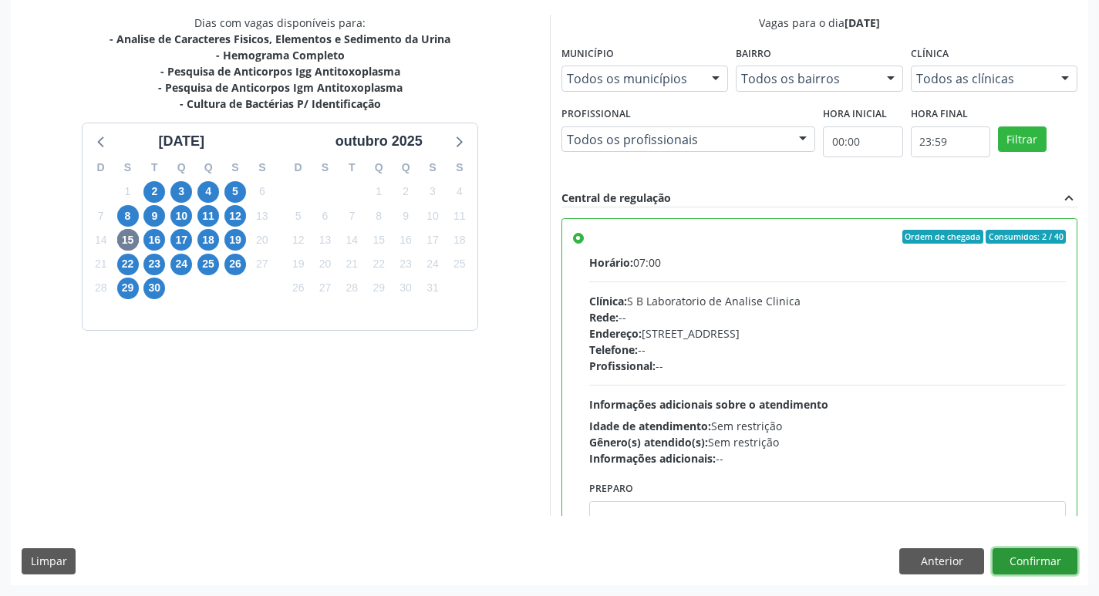
click at [1029, 561] on button "Confirmar" at bounding box center [1034, 561] width 85 height 26
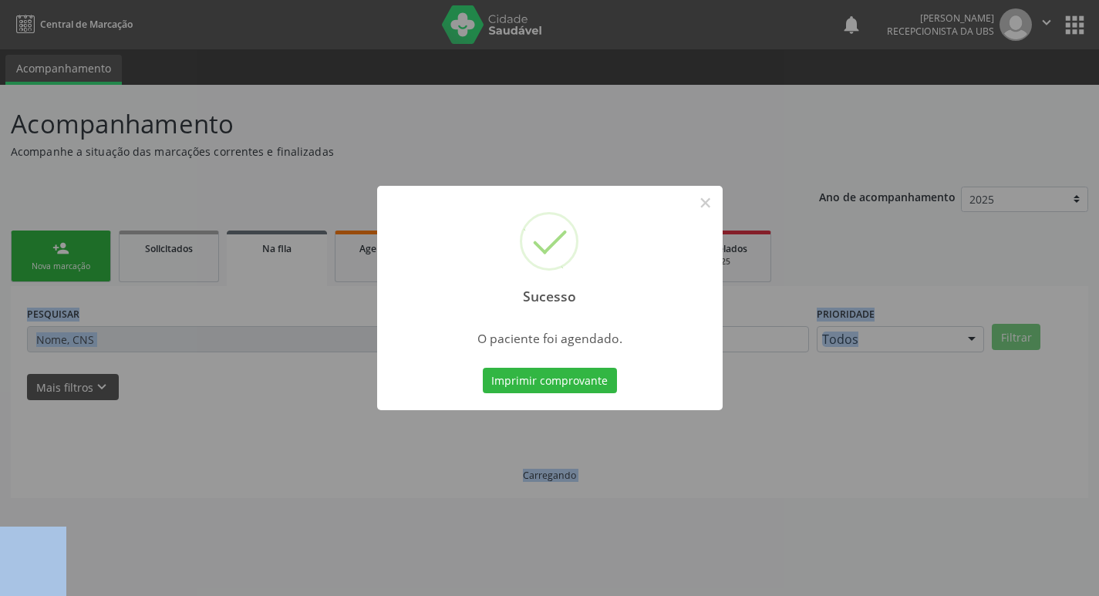
scroll to position [0, 0]
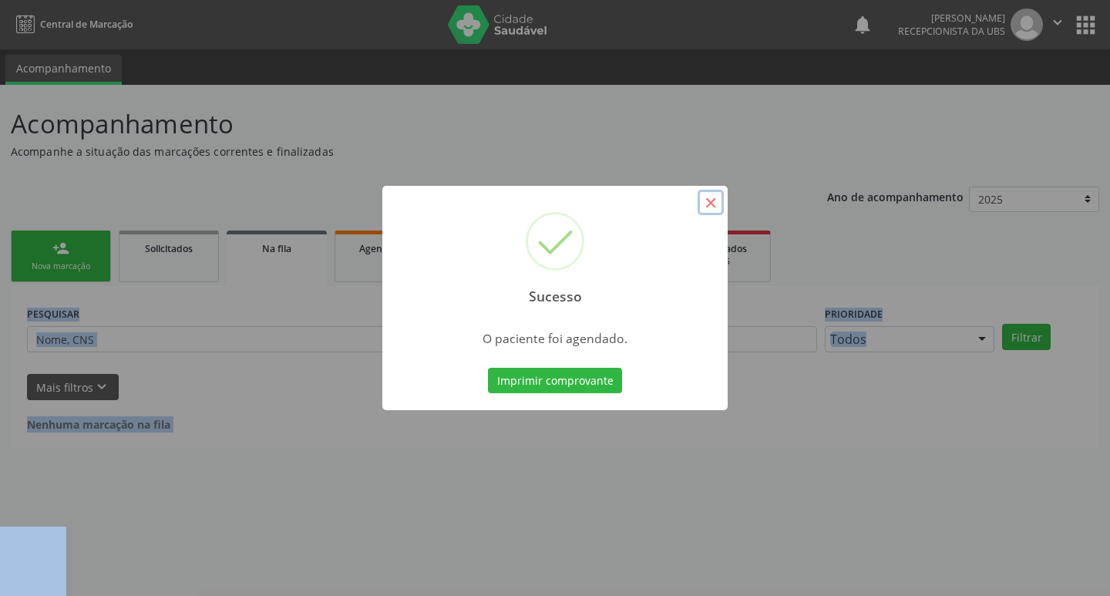
click at [705, 203] on button "×" at bounding box center [711, 203] width 26 height 26
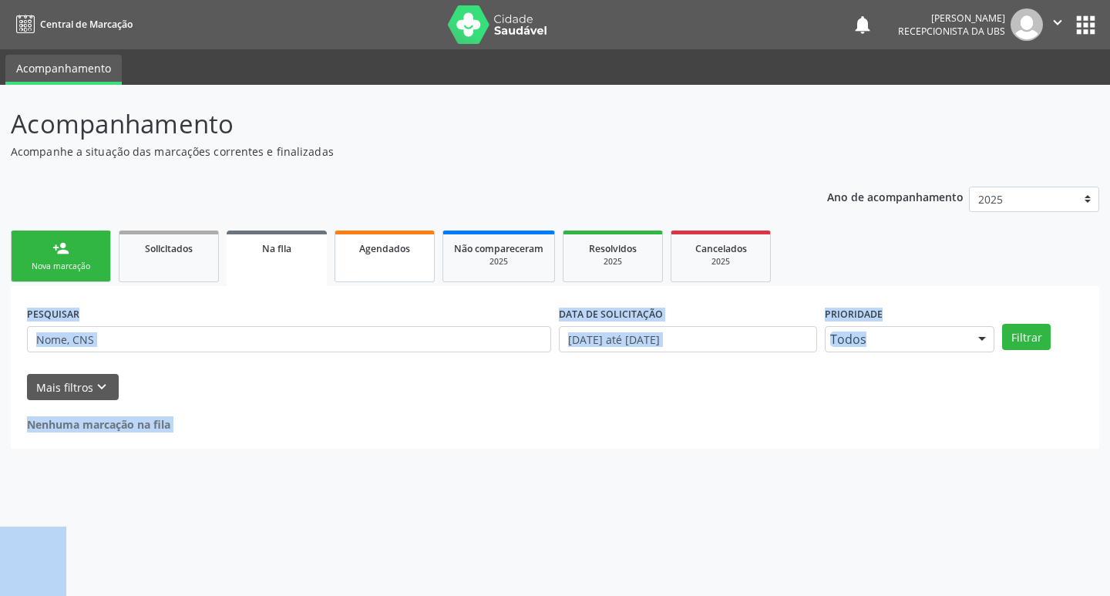
click at [382, 257] on link "Agendados" at bounding box center [385, 257] width 100 height 52
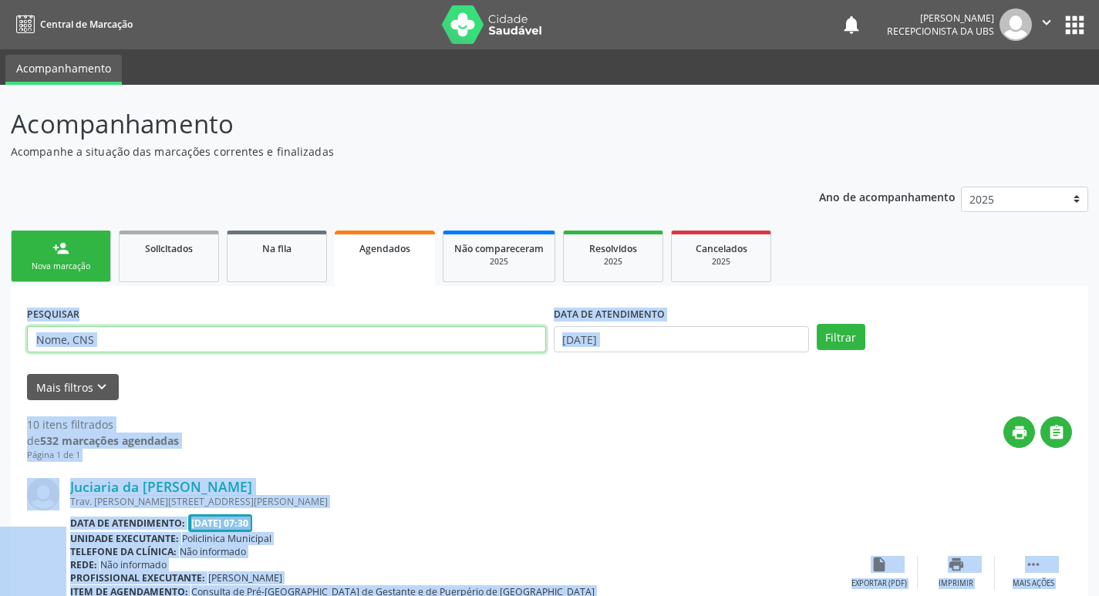
click at [276, 328] on input "text" at bounding box center [286, 339] width 519 height 26
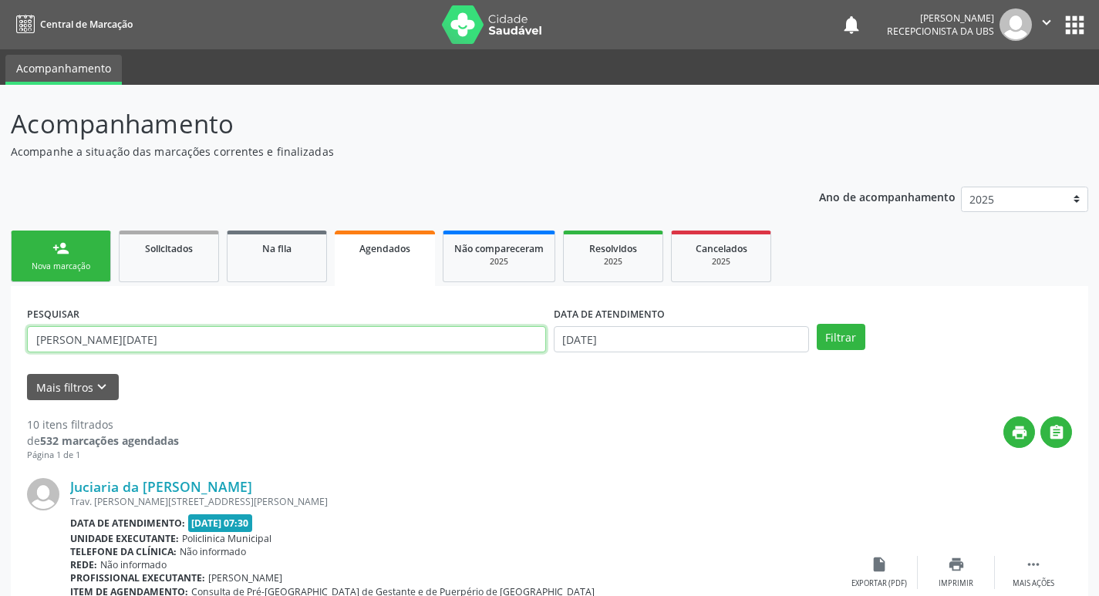
type input "ana lucia"
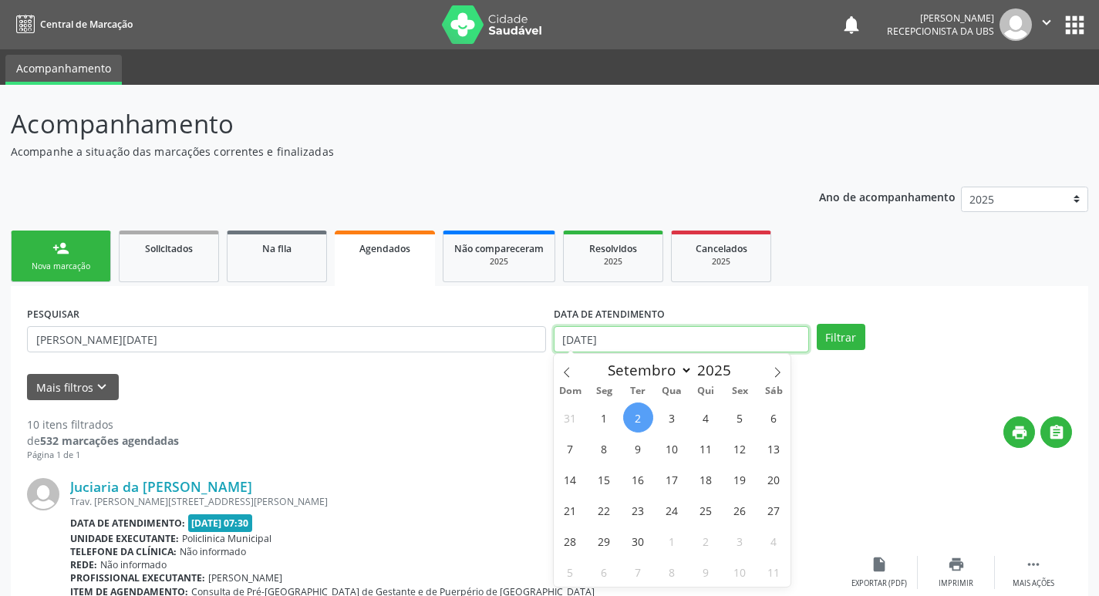
click at [622, 335] on input "[DATE]" at bounding box center [681, 339] width 255 height 26
click at [601, 487] on span "15" at bounding box center [604, 479] width 30 height 30
type input "[DATE]"
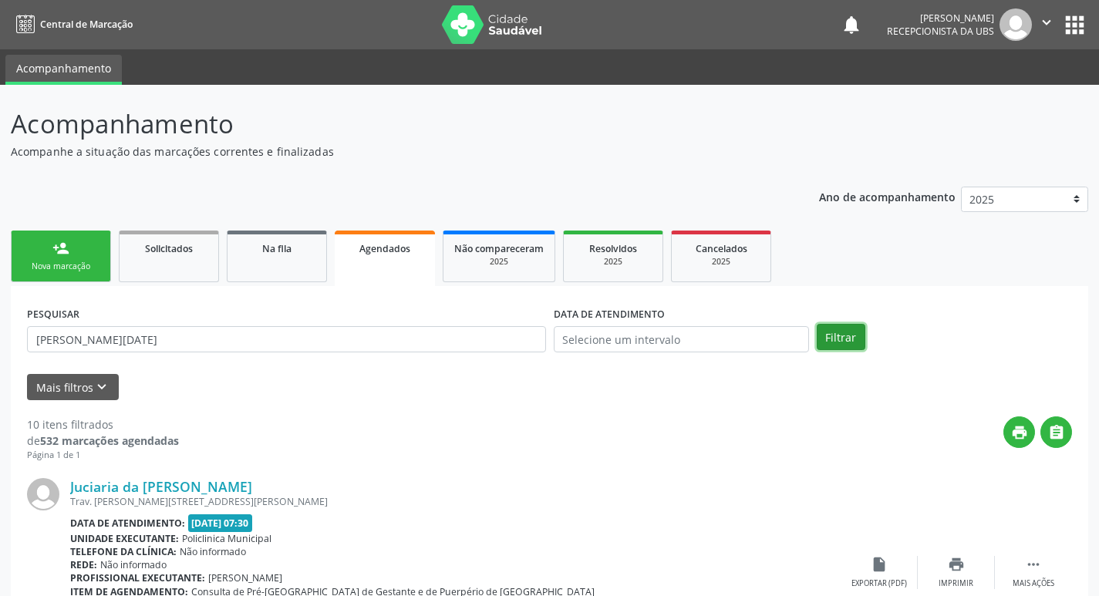
click at [847, 344] on button "Filtrar" at bounding box center [841, 337] width 49 height 26
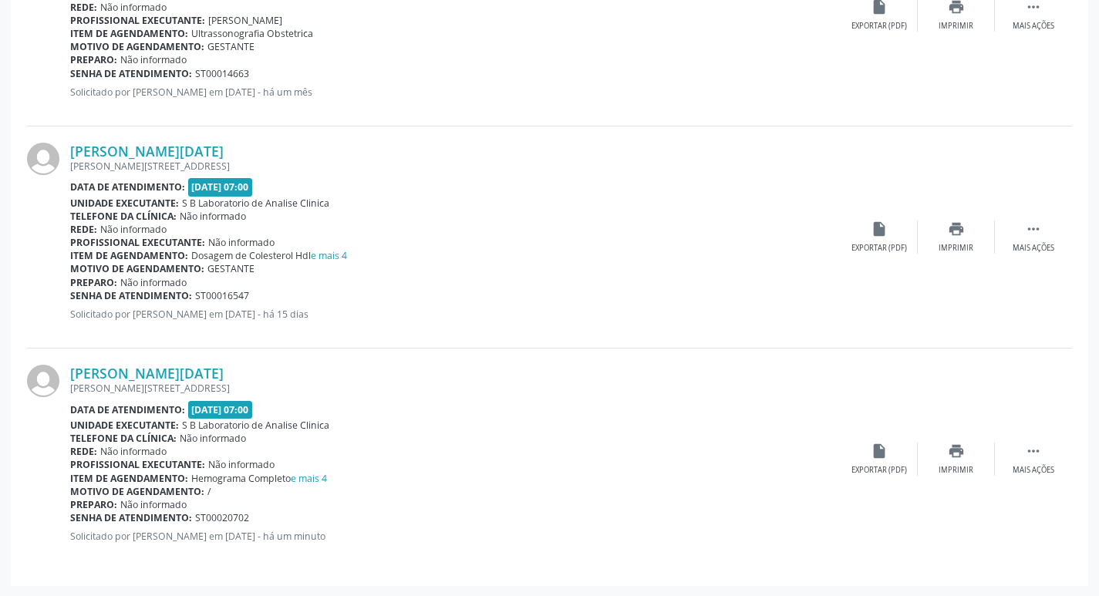
scroll to position [1003, 0]
click at [872, 459] on icon "insert_drive_file" at bounding box center [879, 450] width 17 height 17
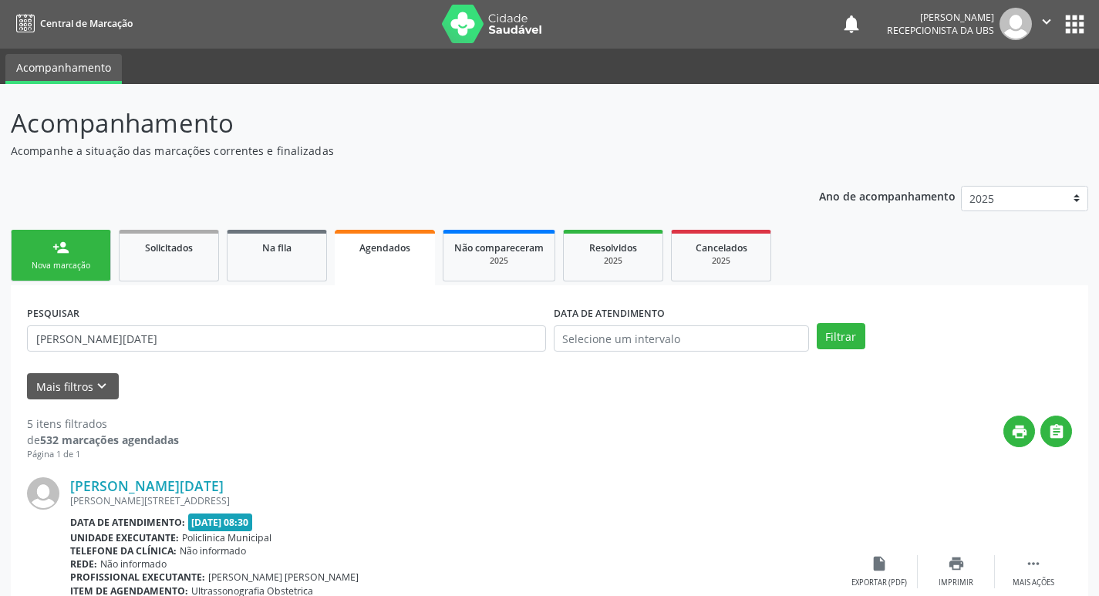
scroll to position [0, 0]
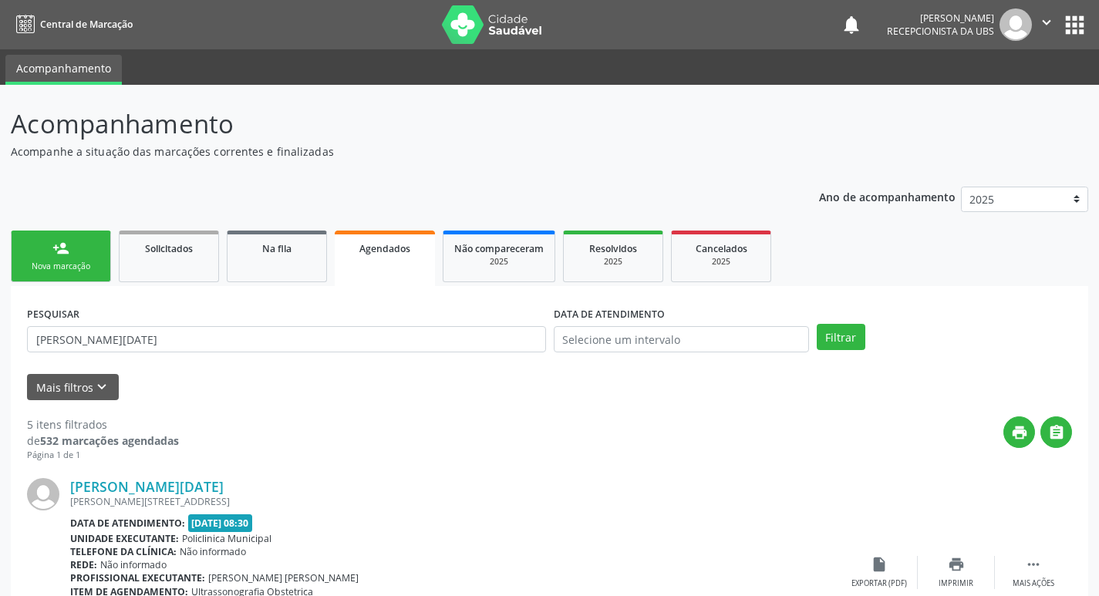
click at [66, 260] on link "person_add Nova marcação" at bounding box center [61, 257] width 100 height 52
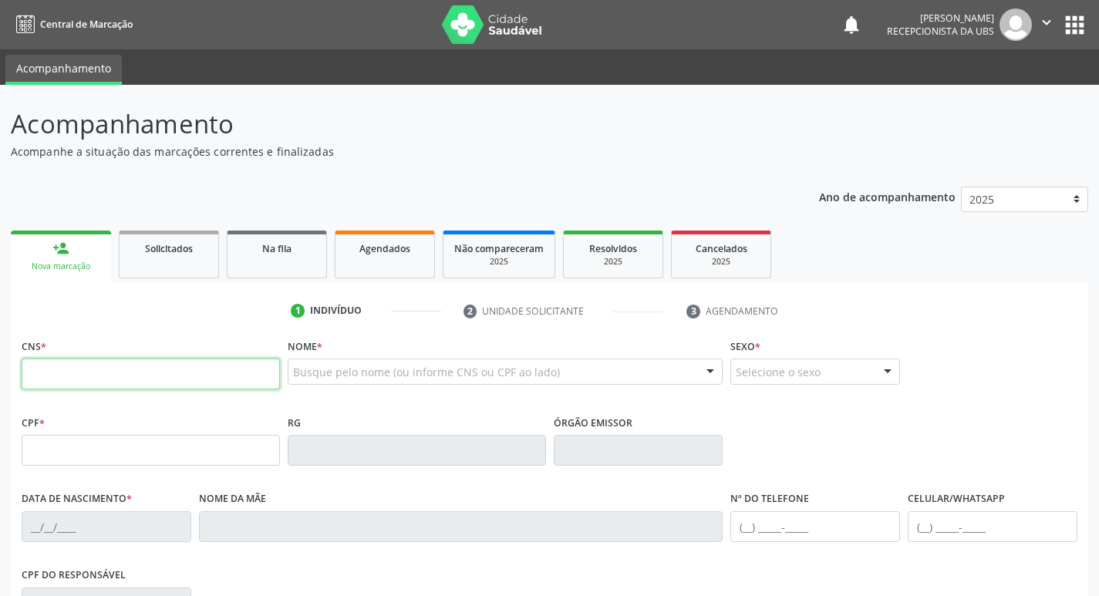
click at [141, 372] on input "text" at bounding box center [151, 374] width 258 height 31
type input "709 0058 8897 5514"
type input "135.711.544-01"
type input "06/03/2000"
type input "Rosineide Temotio Torres"
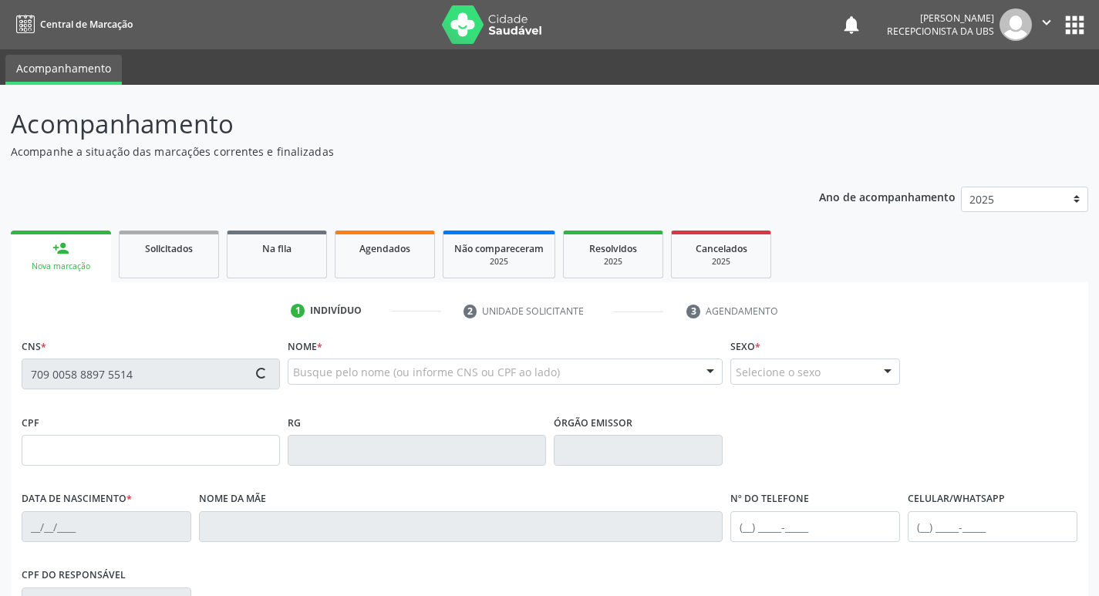
type input "(87) 98175-2211"
type input "1266"
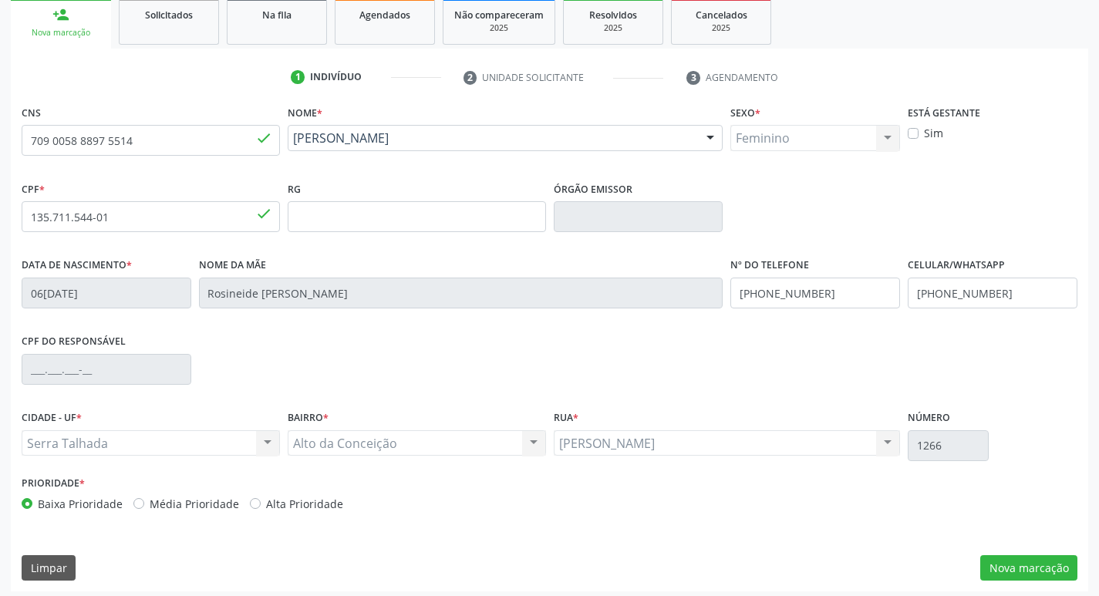
scroll to position [240, 0]
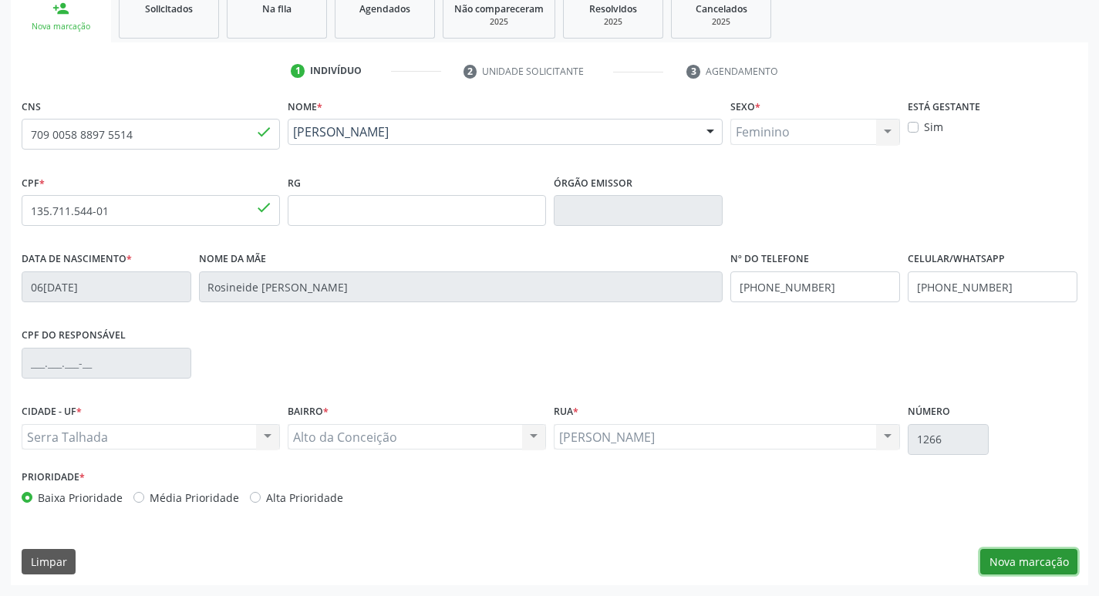
click at [1016, 558] on button "Nova marcação" at bounding box center [1028, 562] width 97 height 26
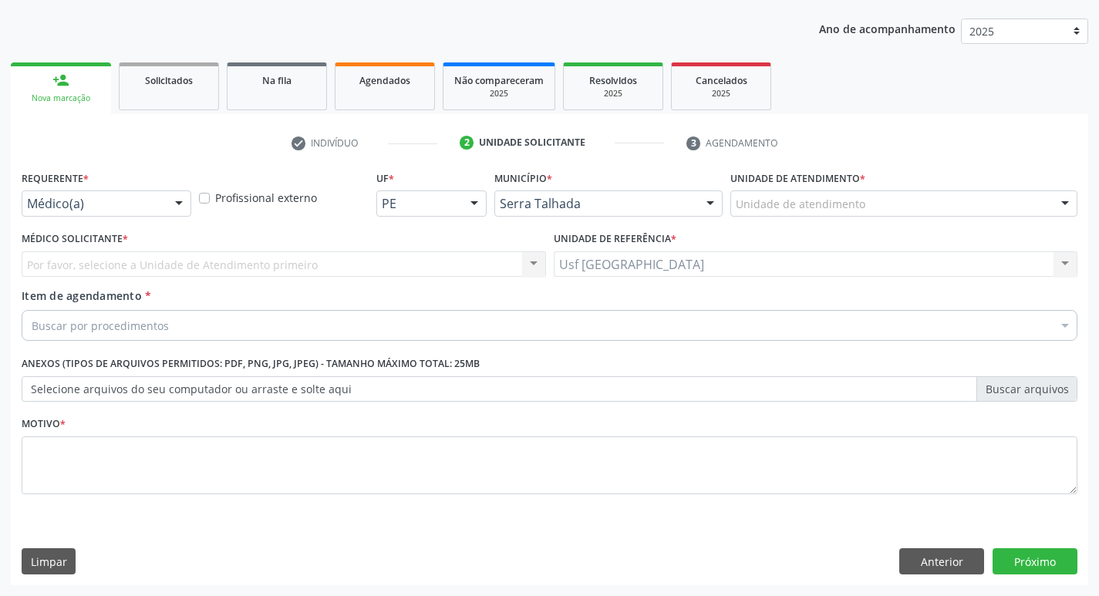
click at [166, 203] on div "Médico(a)" at bounding box center [107, 203] width 170 height 26
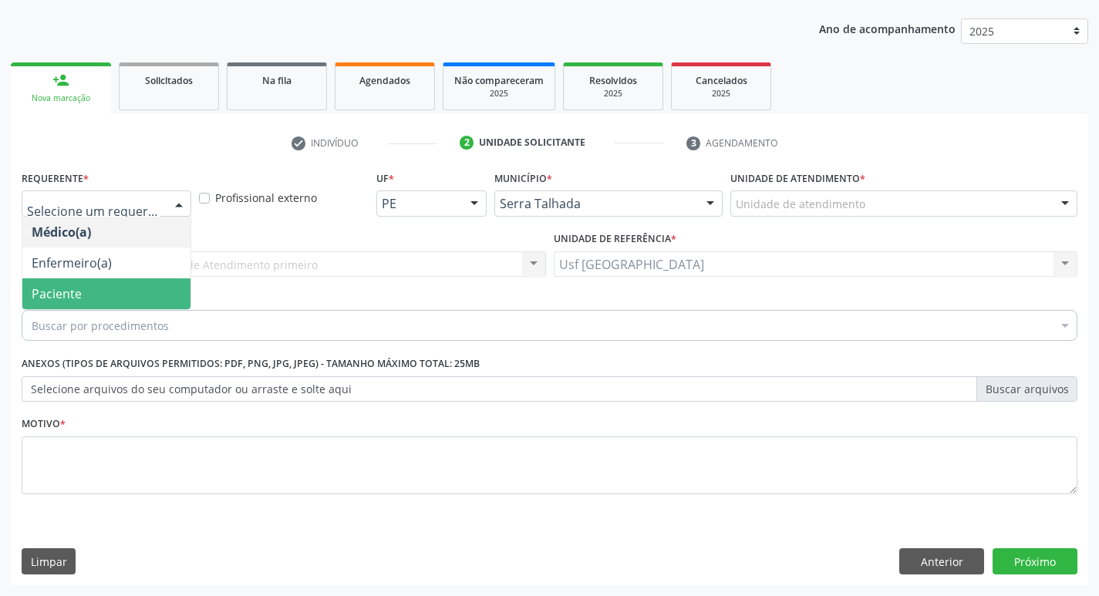
click at [79, 295] on span "Paciente" at bounding box center [57, 293] width 50 height 17
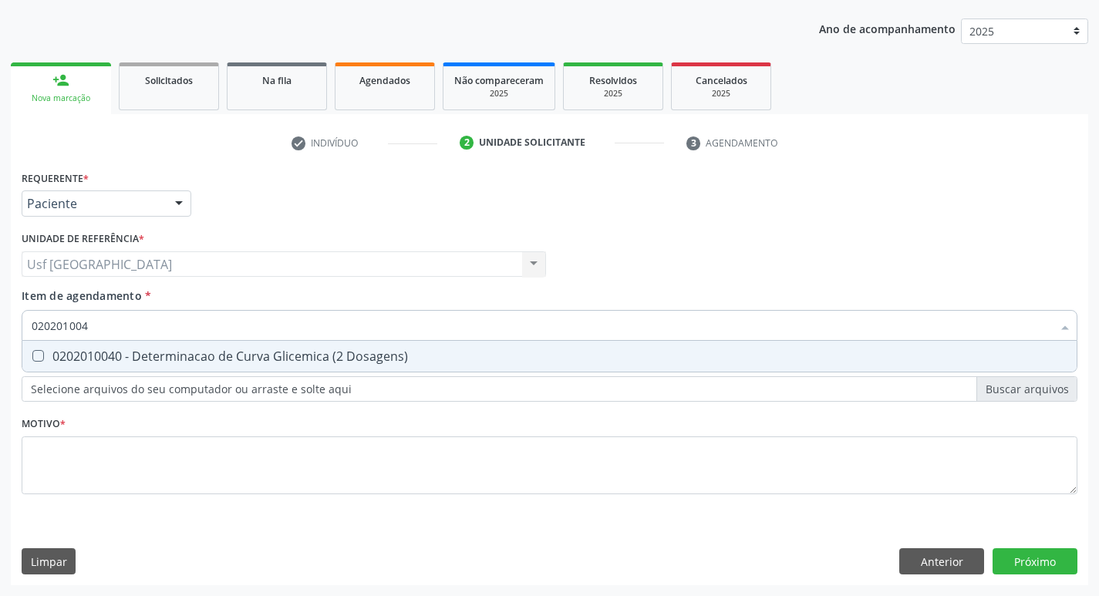
type input "0202010040"
click at [140, 361] on div "0202010040 - Determinacao de Curva Glicemica (2 Dosagens)" at bounding box center [550, 356] width 1036 height 12
checkbox Dosagens\) "true"
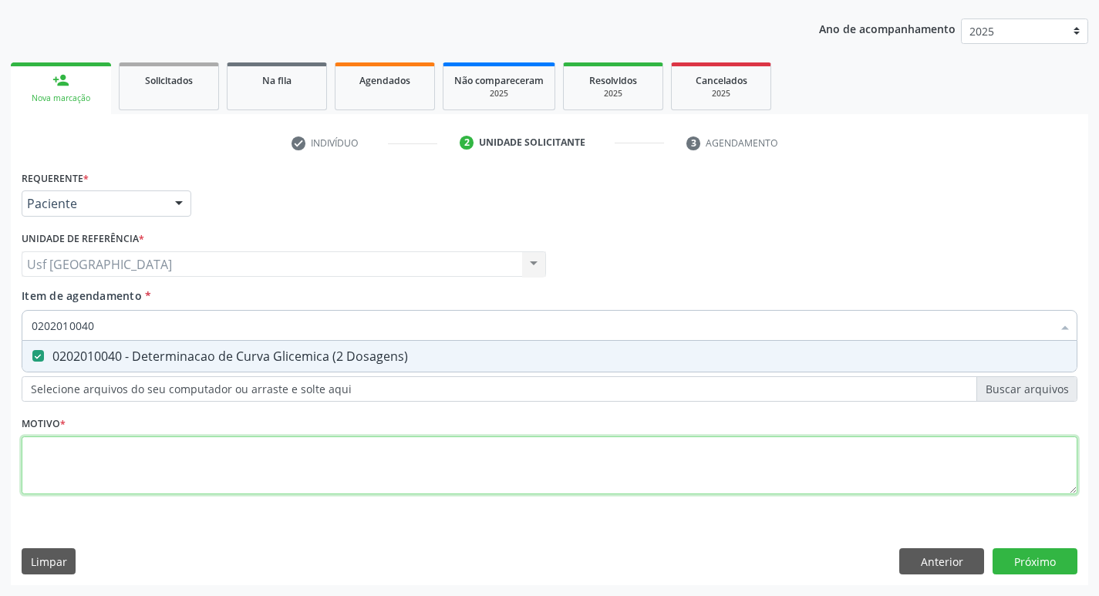
click at [126, 457] on div "Requerente * Paciente Médico(a) Enfermeiro(a) Paciente Nenhum resultado encontr…" at bounding box center [550, 341] width 1056 height 349
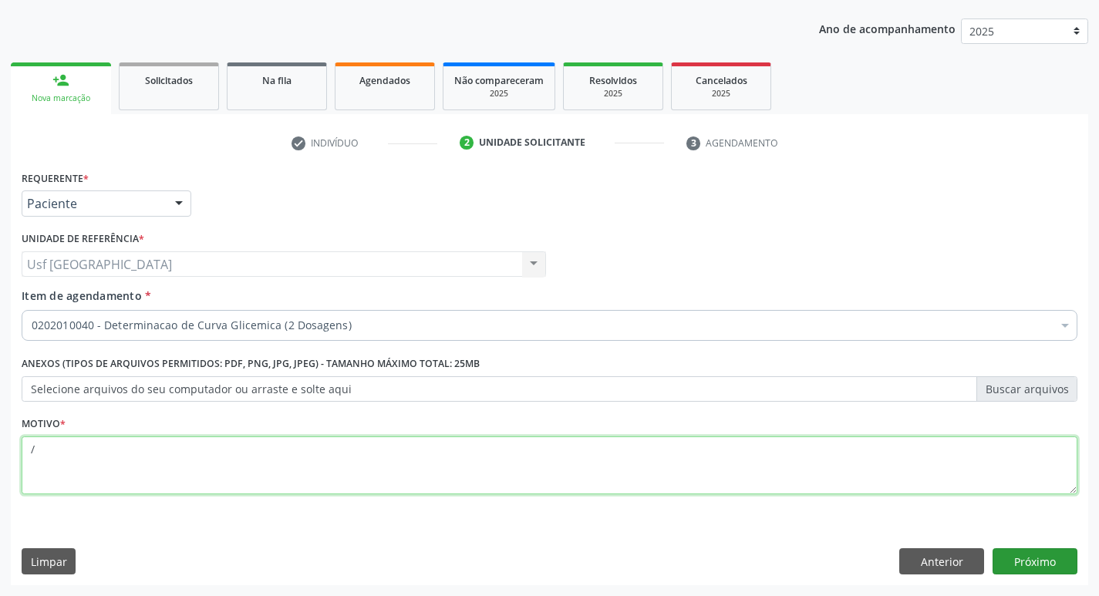
type textarea "/"
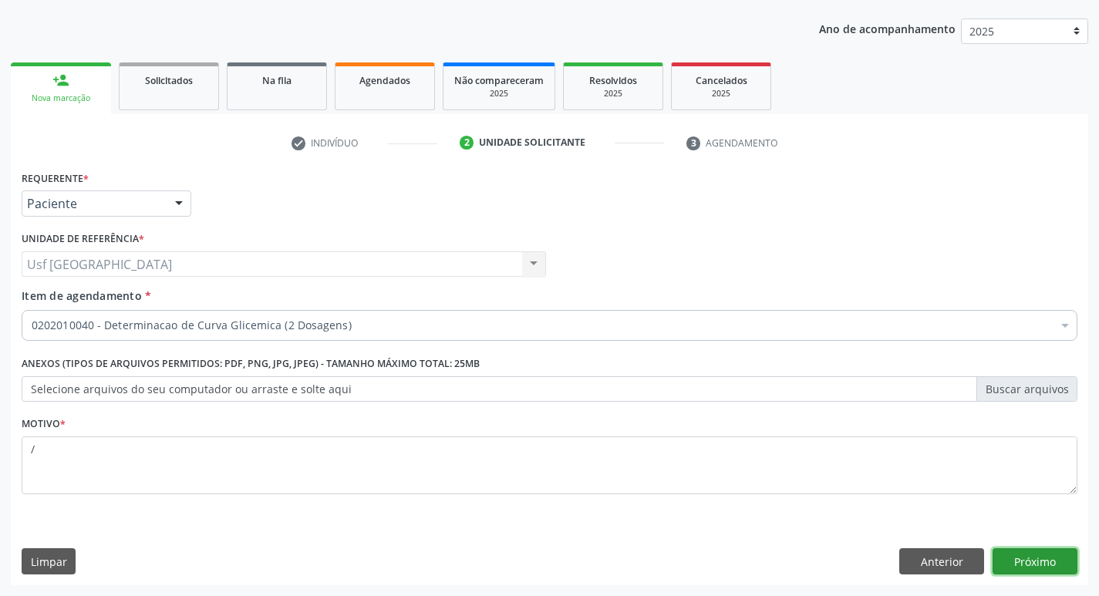
click at [1032, 559] on button "Próximo" at bounding box center [1034, 561] width 85 height 26
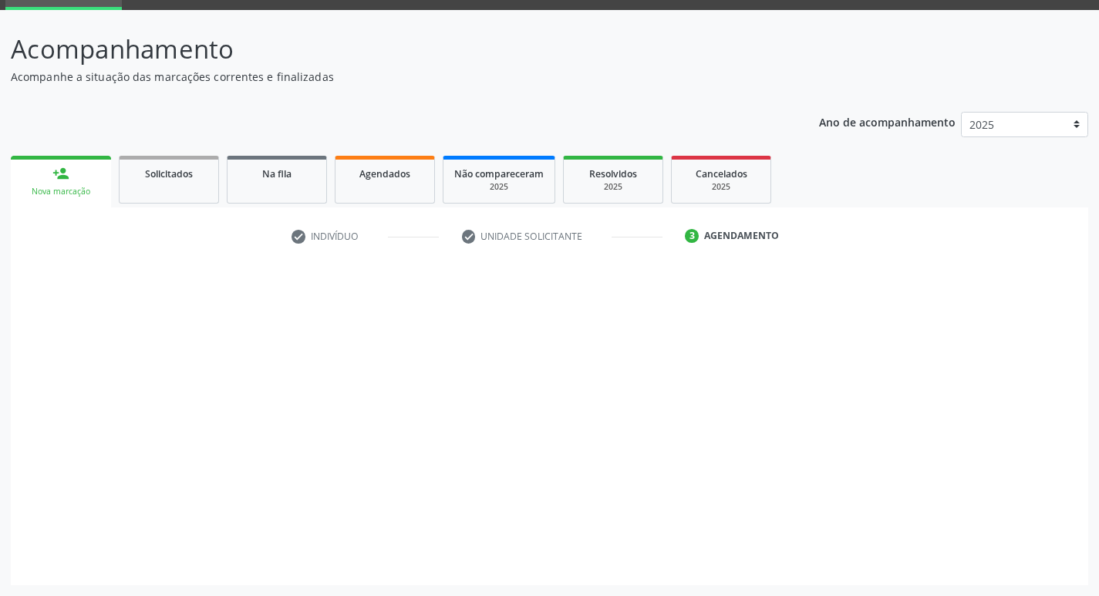
scroll to position [75, 0]
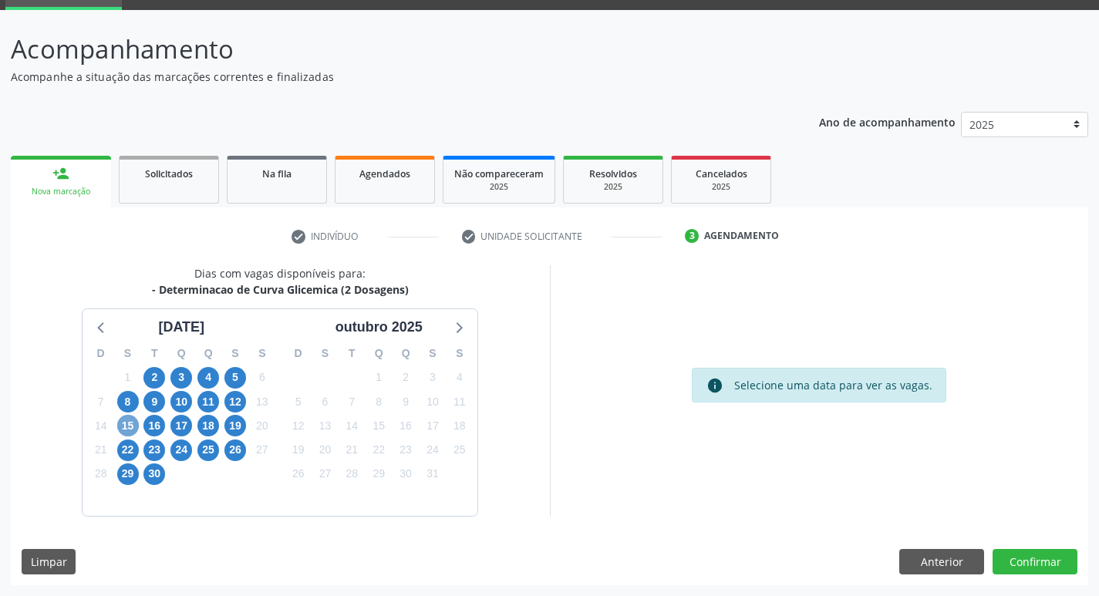
click at [133, 426] on span "15" at bounding box center [128, 426] width 22 height 22
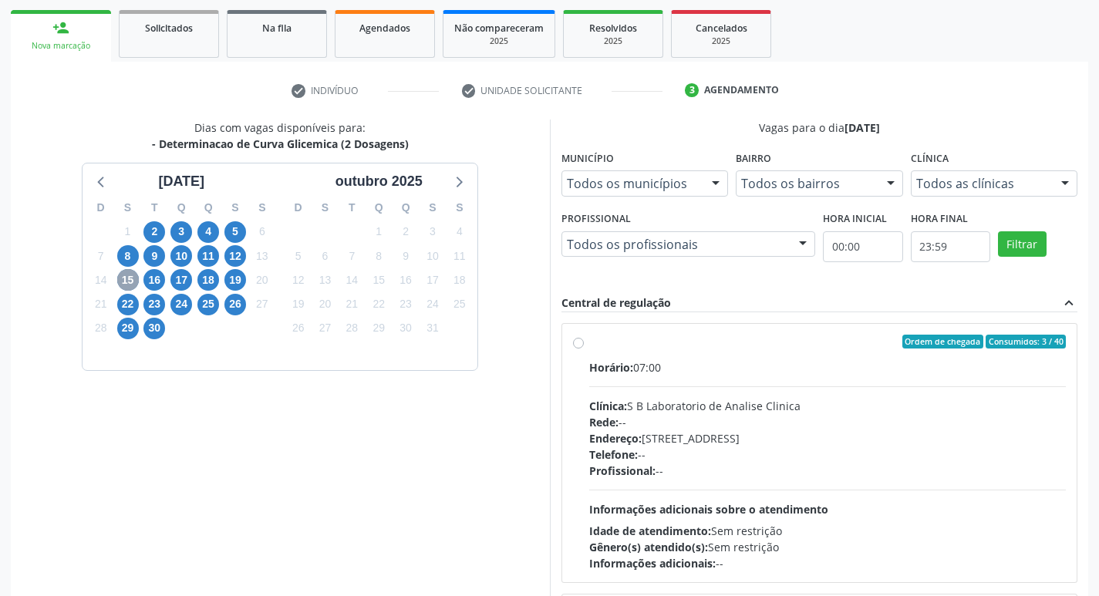
scroll to position [229, 0]
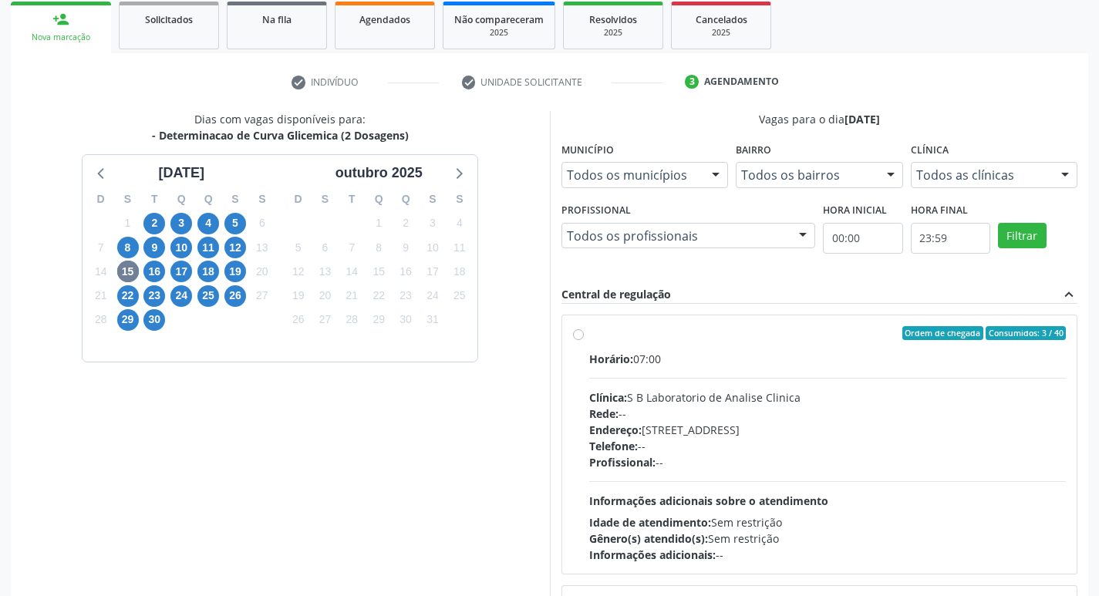
click at [589, 339] on label "Ordem de chegada Consumidos: 3 / 40 Horário: 07:00 Clínica: S B Laboratorio de …" at bounding box center [827, 444] width 477 height 237
click at [580, 339] on input "Ordem de chegada Consumidos: 3 / 40 Horário: 07:00 Clínica: S B Laboratorio de …" at bounding box center [578, 333] width 11 height 14
radio input "true"
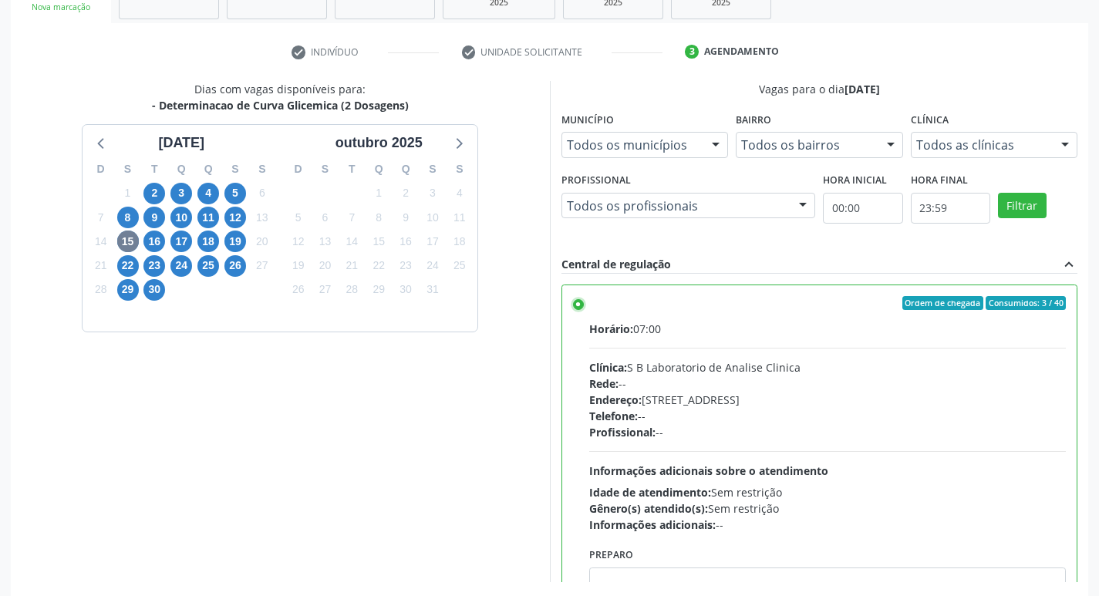
scroll to position [325, 0]
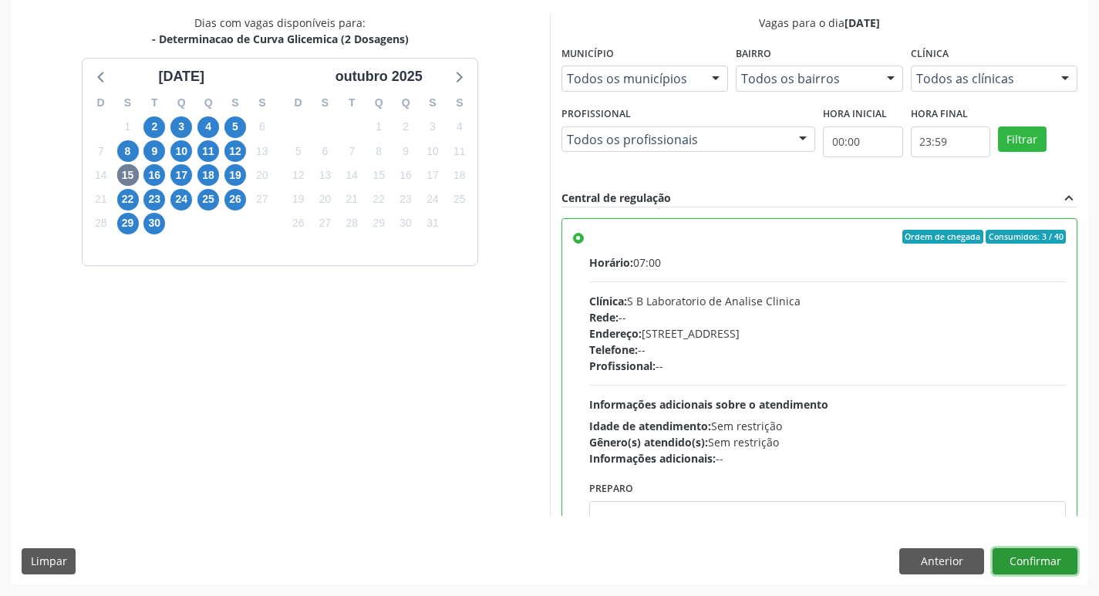
click at [1034, 562] on button "Confirmar" at bounding box center [1034, 561] width 85 height 26
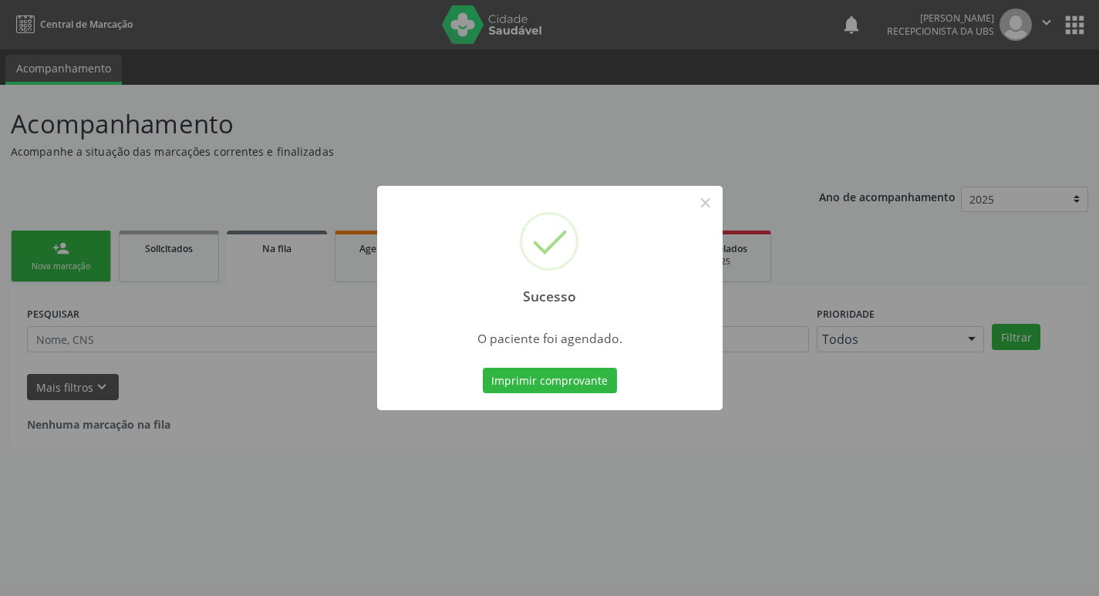
scroll to position [0, 0]
click at [712, 206] on button "×" at bounding box center [711, 203] width 26 height 26
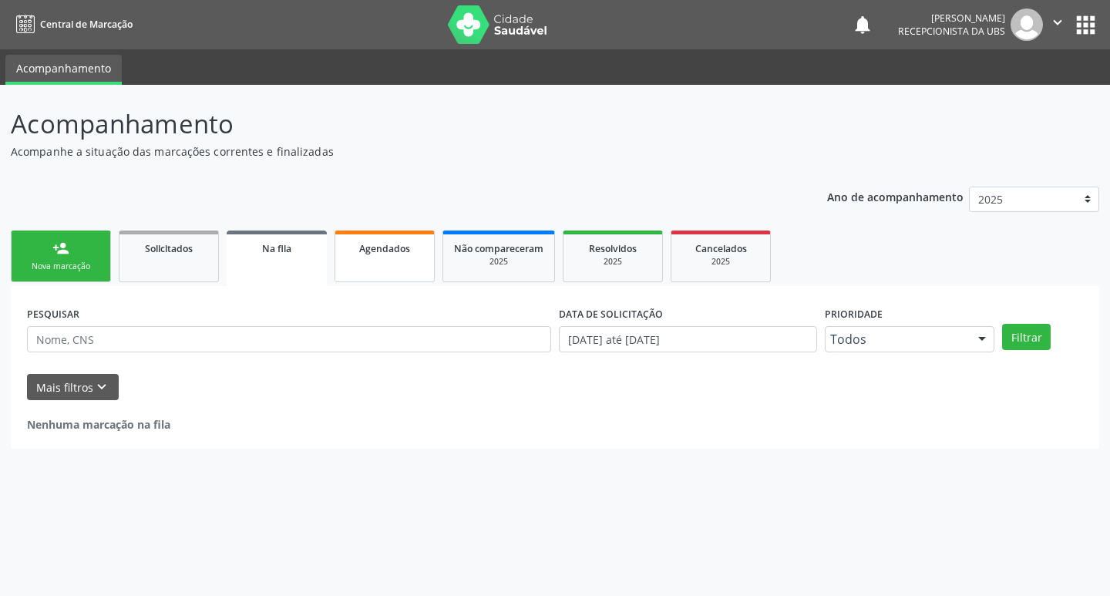
click at [380, 252] on span "Agendados" at bounding box center [384, 248] width 51 height 13
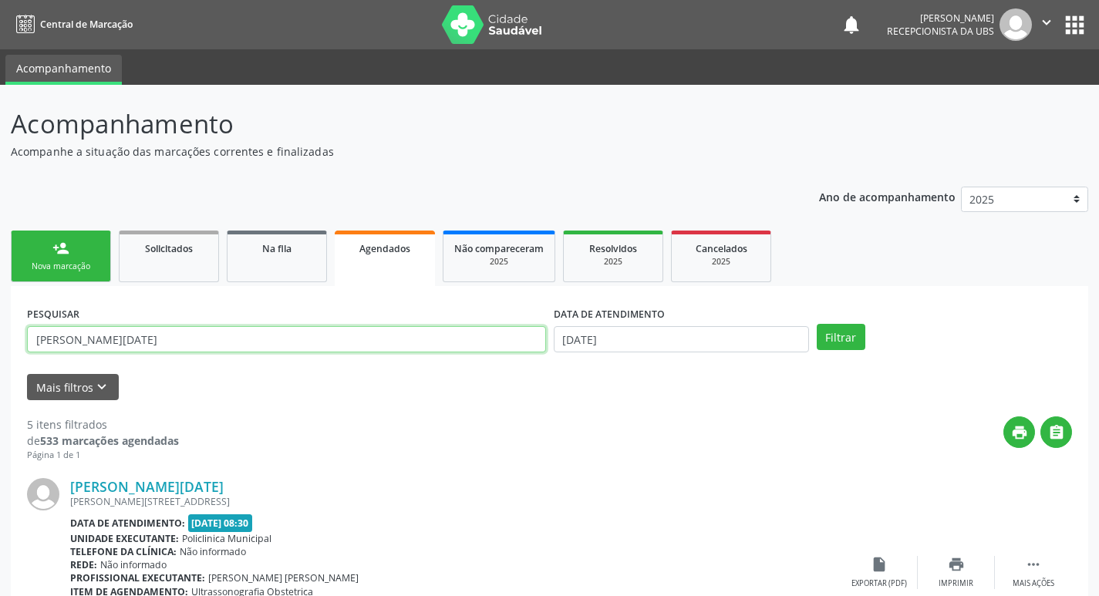
click at [145, 339] on input "ana lucia" at bounding box center [286, 339] width 519 height 26
type input "a"
type input "izandra"
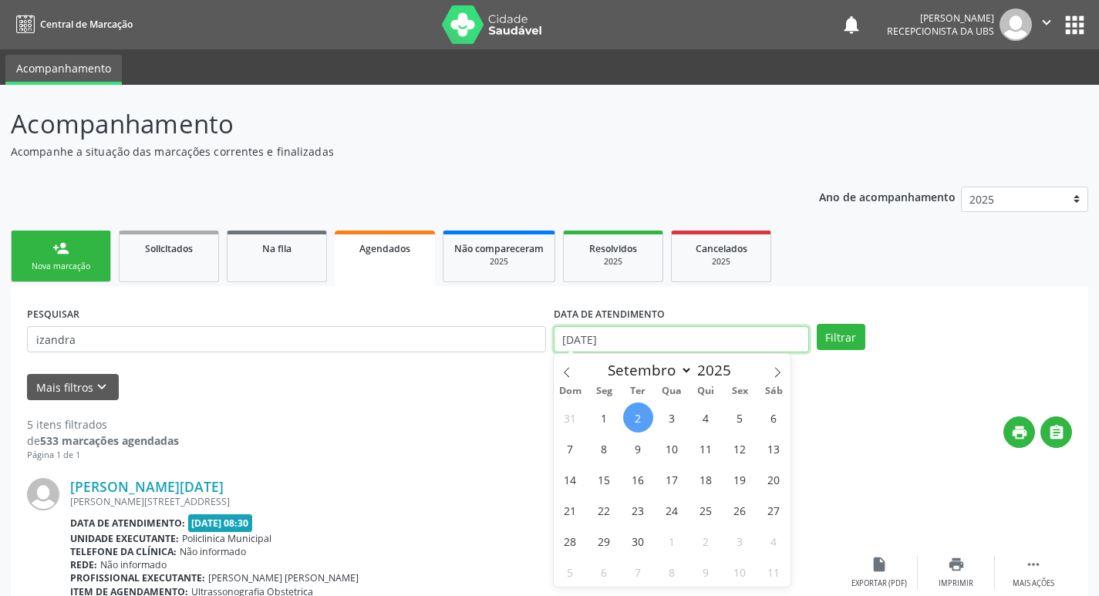
click at [681, 341] on input "[DATE]" at bounding box center [681, 339] width 255 height 26
click at [597, 483] on span "15" at bounding box center [604, 479] width 30 height 30
type input "[DATE]"
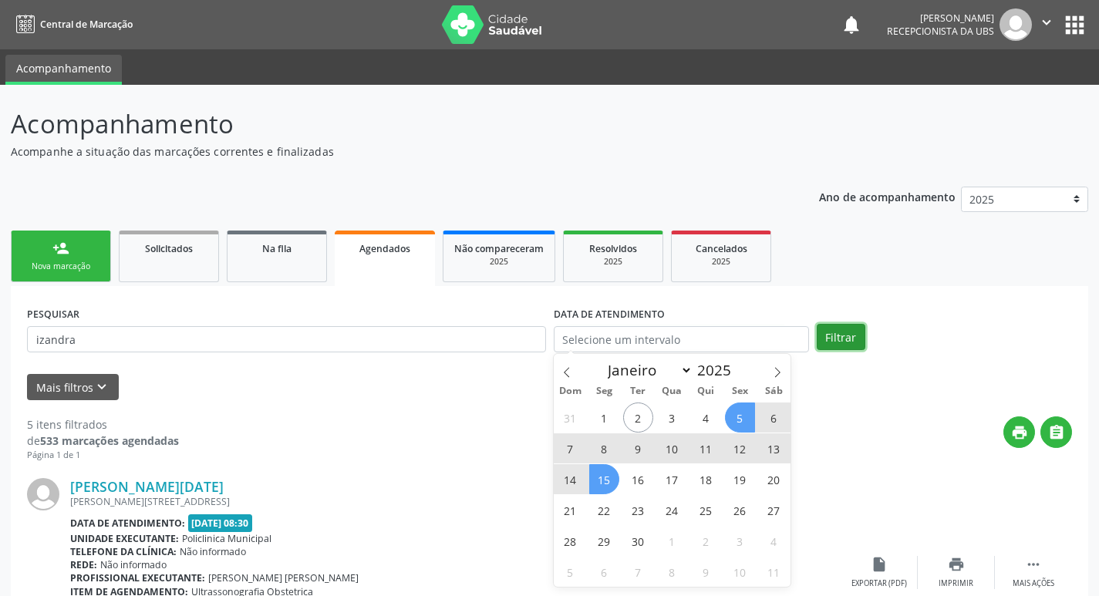
click at [844, 335] on button "Filtrar" at bounding box center [841, 337] width 49 height 26
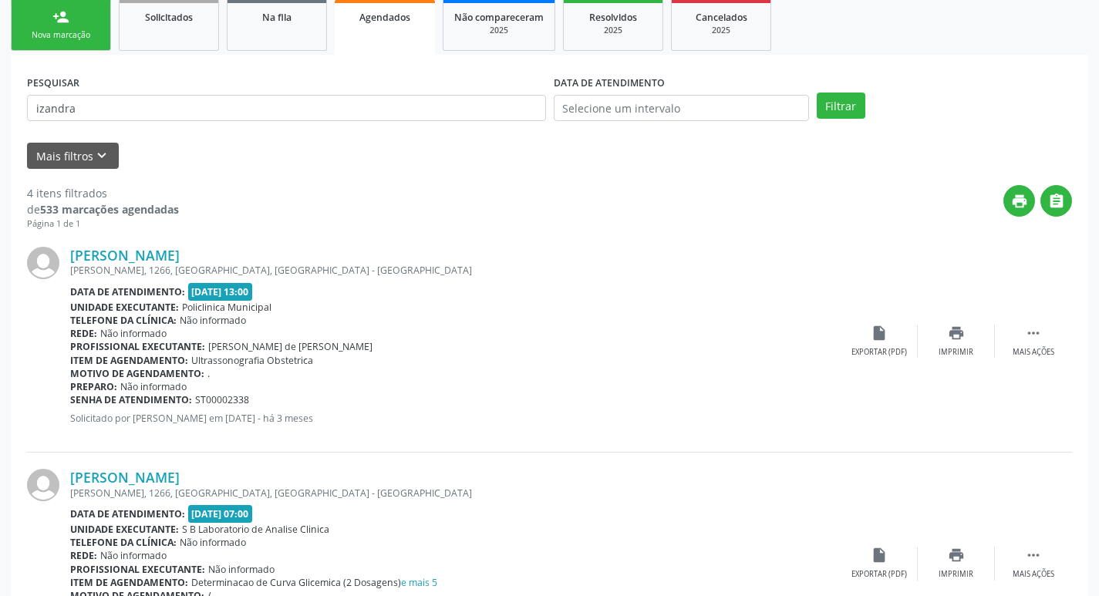
scroll to position [232, 0]
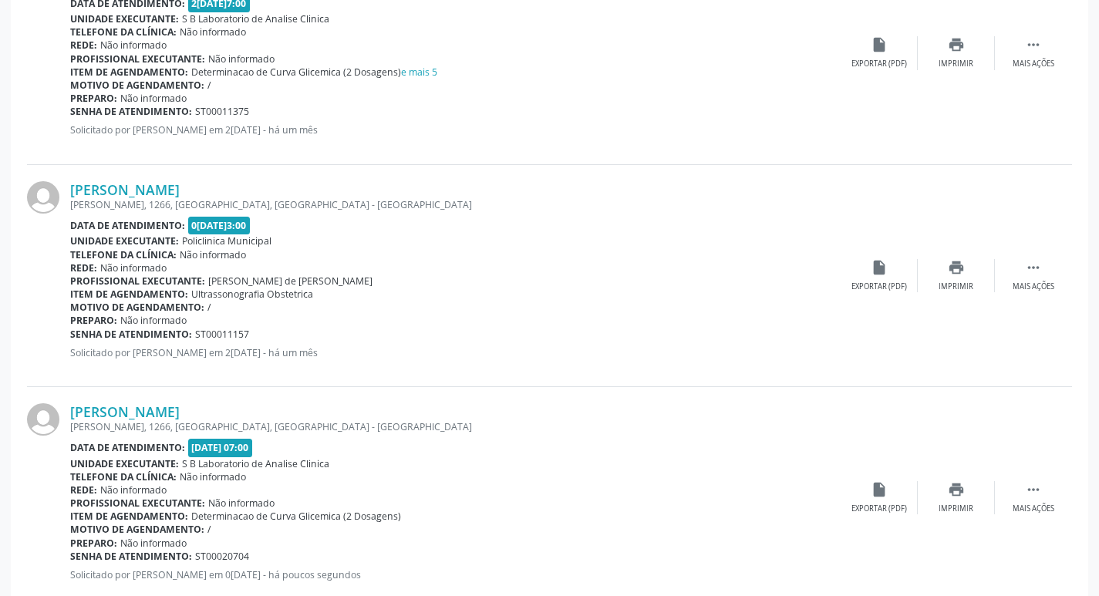
scroll to position [781, 0]
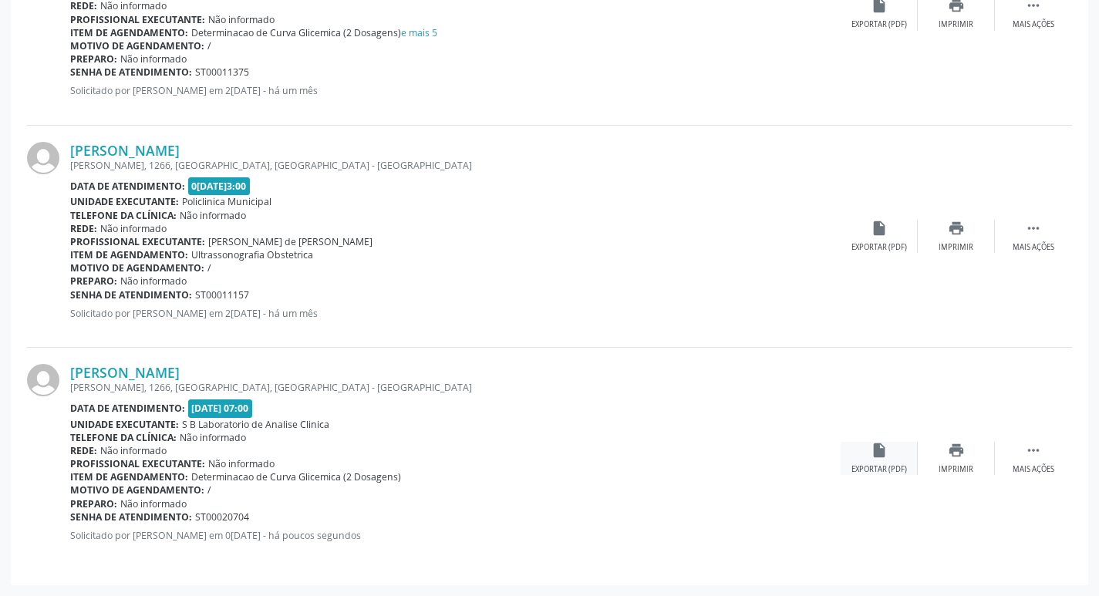
click at [886, 452] on icon "insert_drive_file" at bounding box center [879, 450] width 17 height 17
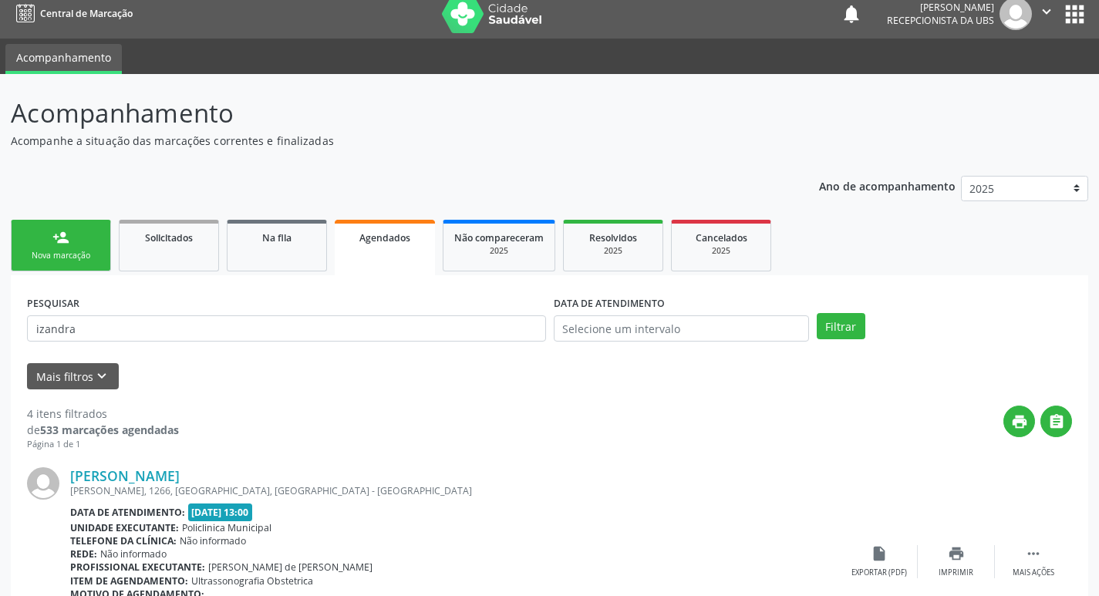
scroll to position [0, 0]
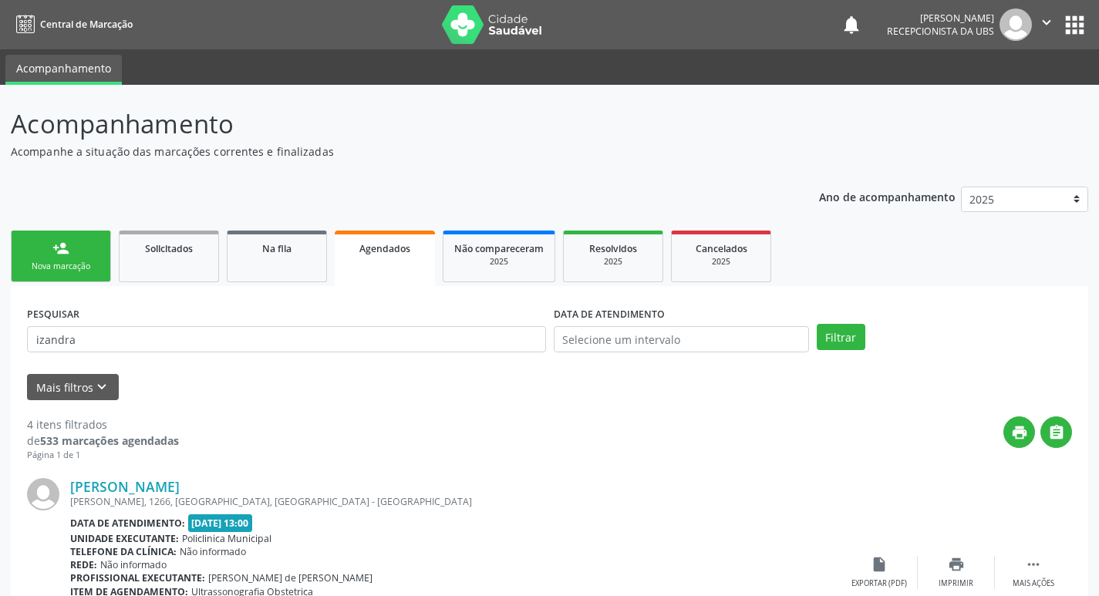
click at [52, 253] on div "person_add" at bounding box center [60, 248] width 17 height 17
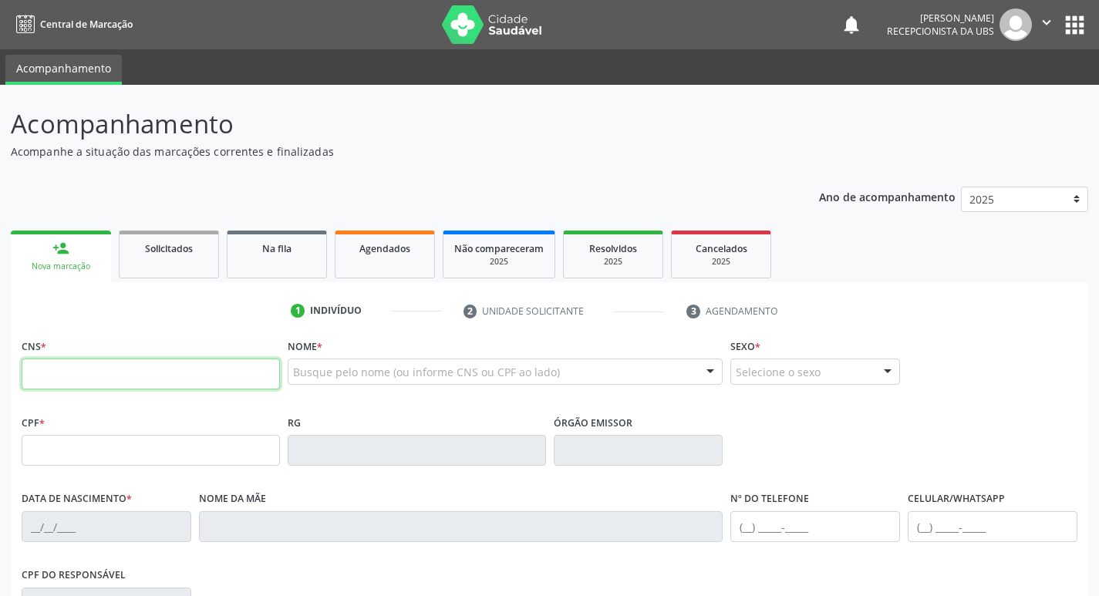
click at [216, 375] on input "text" at bounding box center [151, 374] width 258 height 31
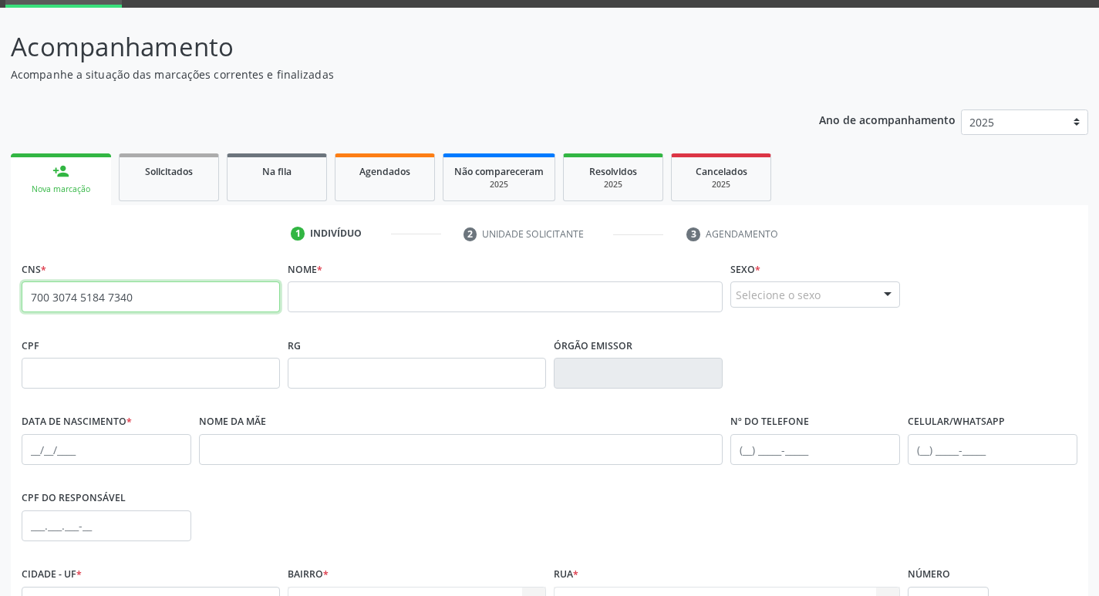
click at [176, 312] on input "700 3074 5184 7340" at bounding box center [151, 296] width 258 height 31
type input "7"
type input "700 3074 5184 7340"
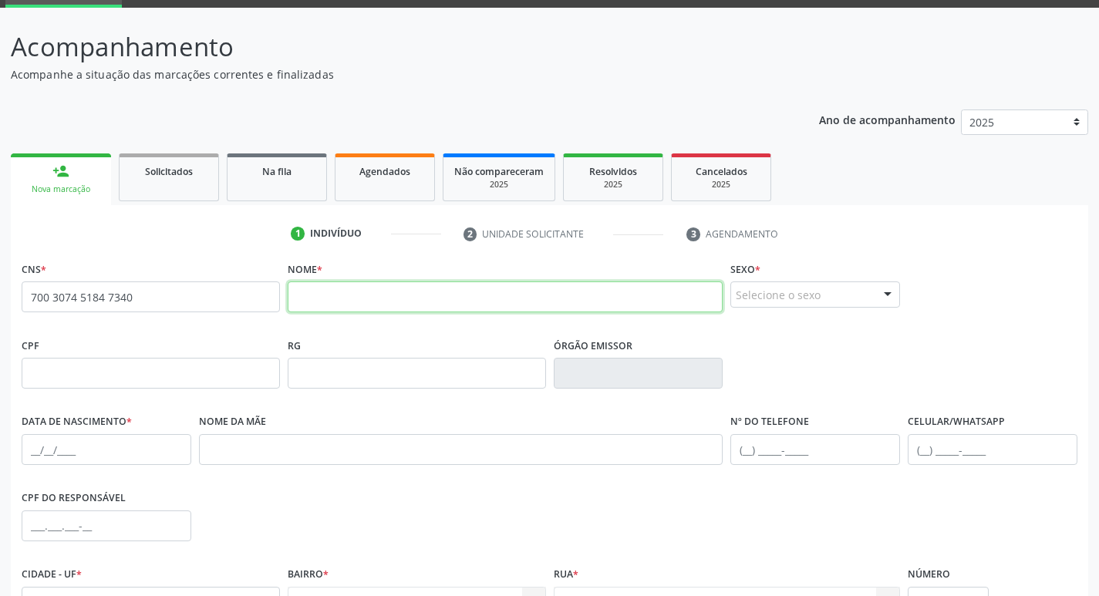
click at [389, 297] on input "text" at bounding box center [506, 296] width 436 height 31
type input "francisca alves evangelista souza"
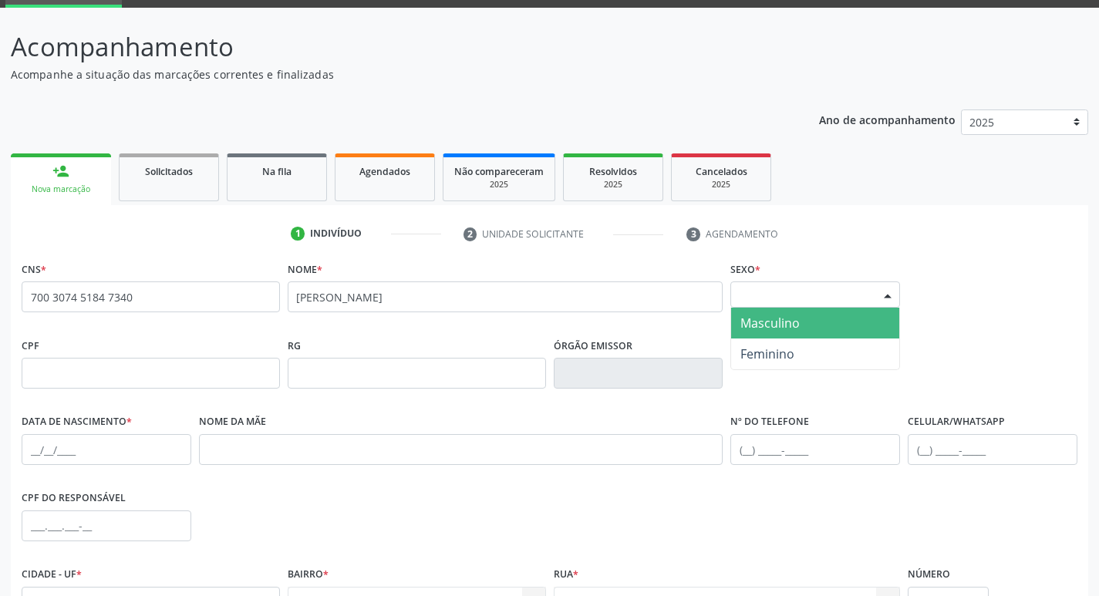
click at [792, 297] on div "Selecione o sexo" at bounding box center [815, 294] width 170 height 26
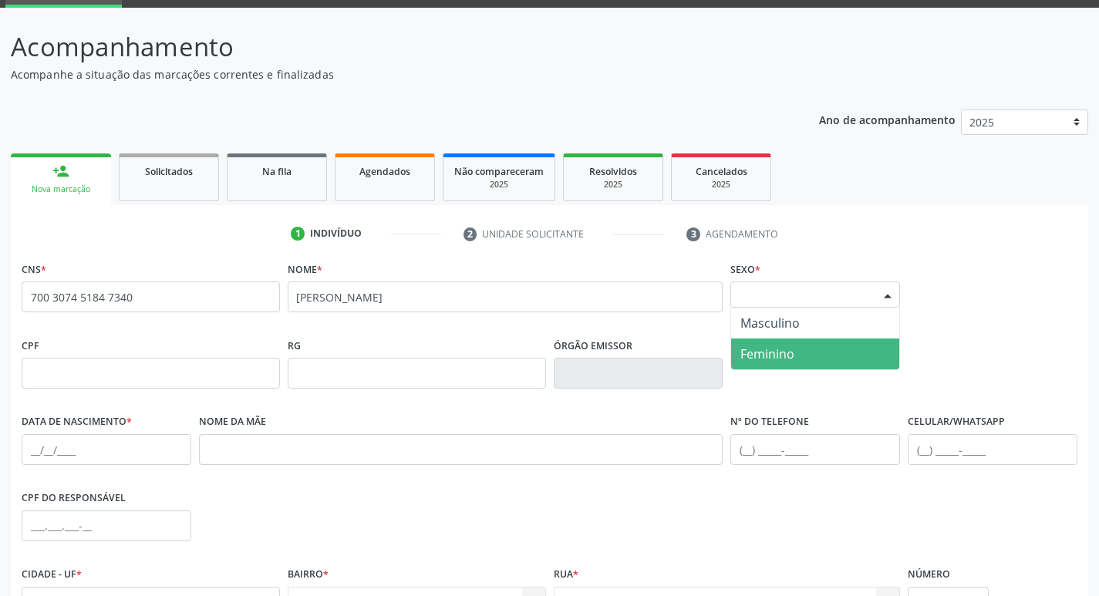
click at [798, 346] on span "Feminino" at bounding box center [815, 354] width 168 height 31
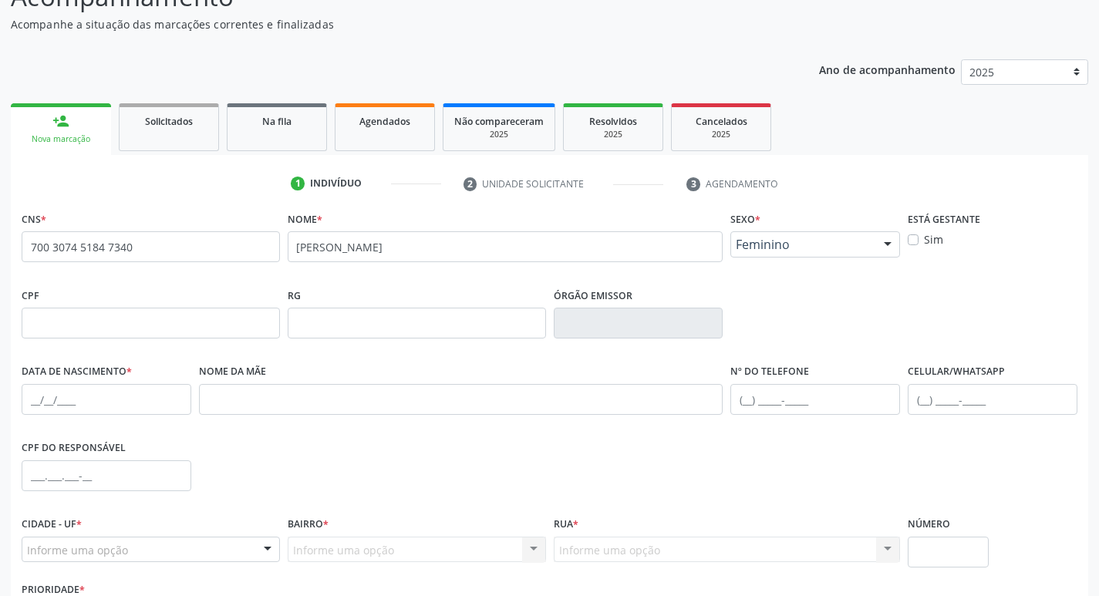
scroll to position [154, 0]
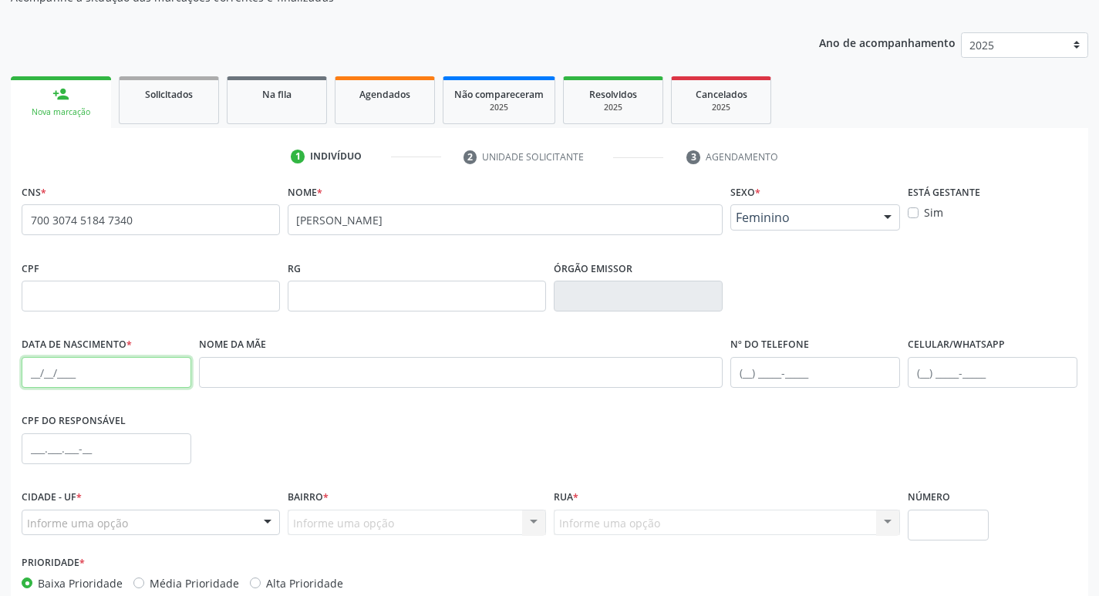
click at [92, 370] on input "text" at bounding box center [107, 372] width 170 height 31
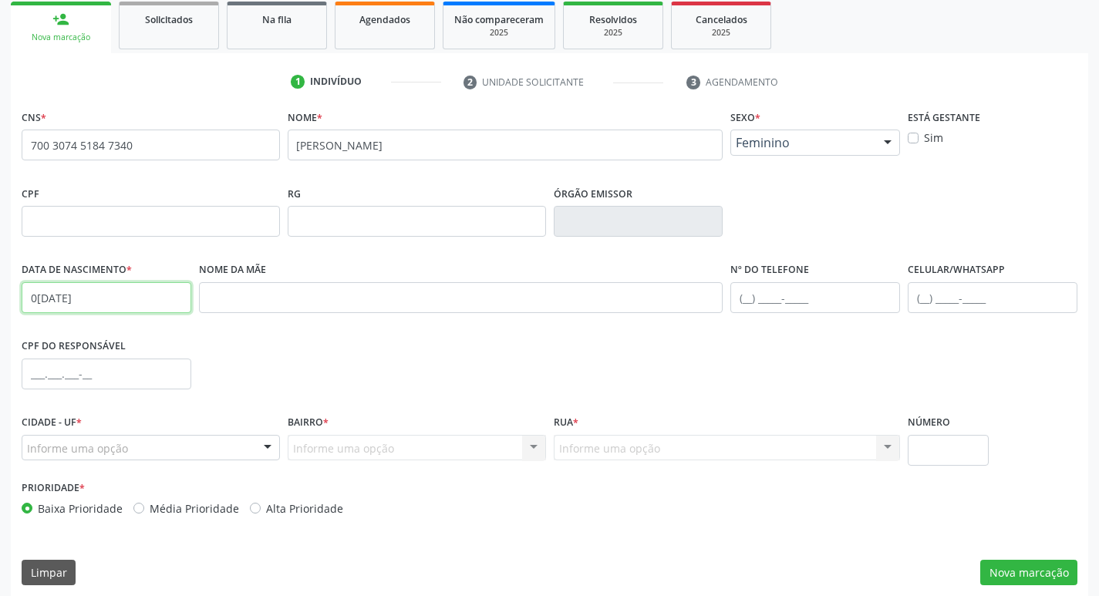
scroll to position [240, 0]
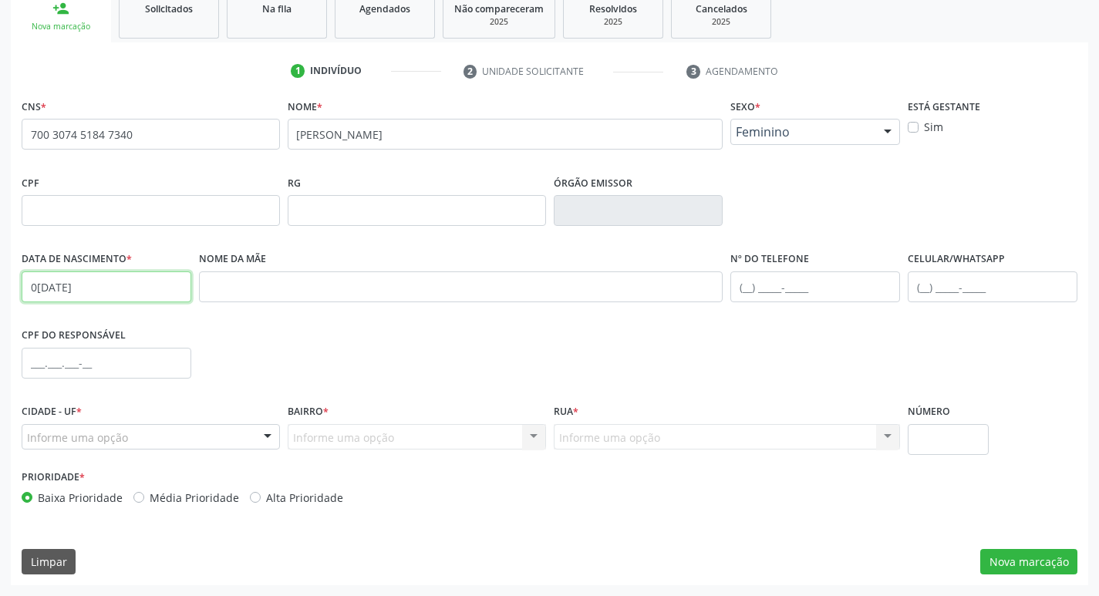
type input "08/08/1951"
click at [166, 438] on div "Informe uma opção" at bounding box center [151, 437] width 258 height 26
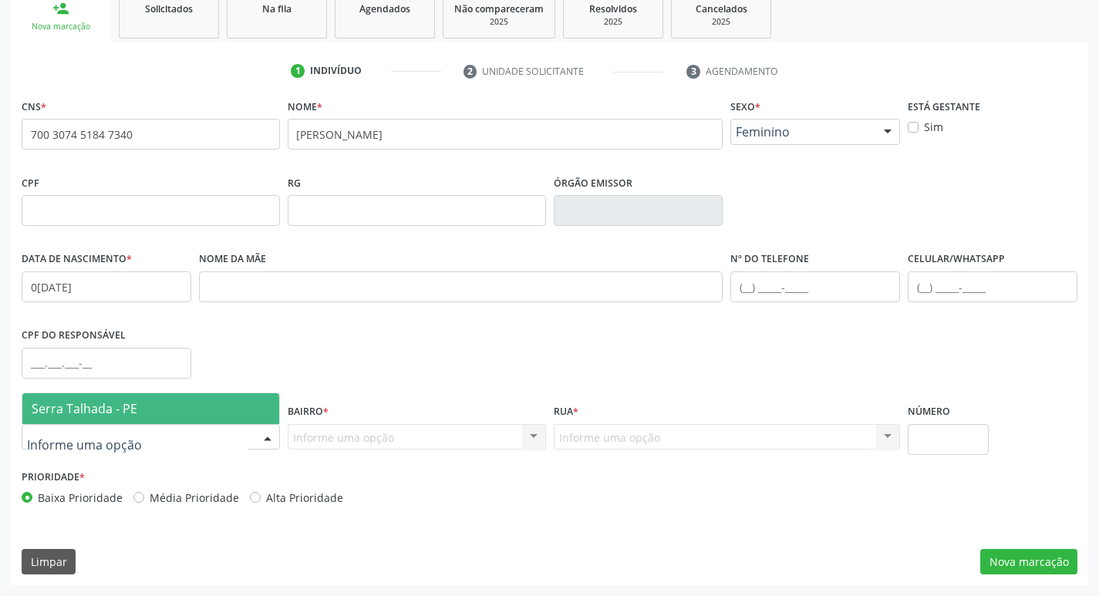
click at [162, 406] on span "Serra Talhada - PE" at bounding box center [150, 408] width 257 height 31
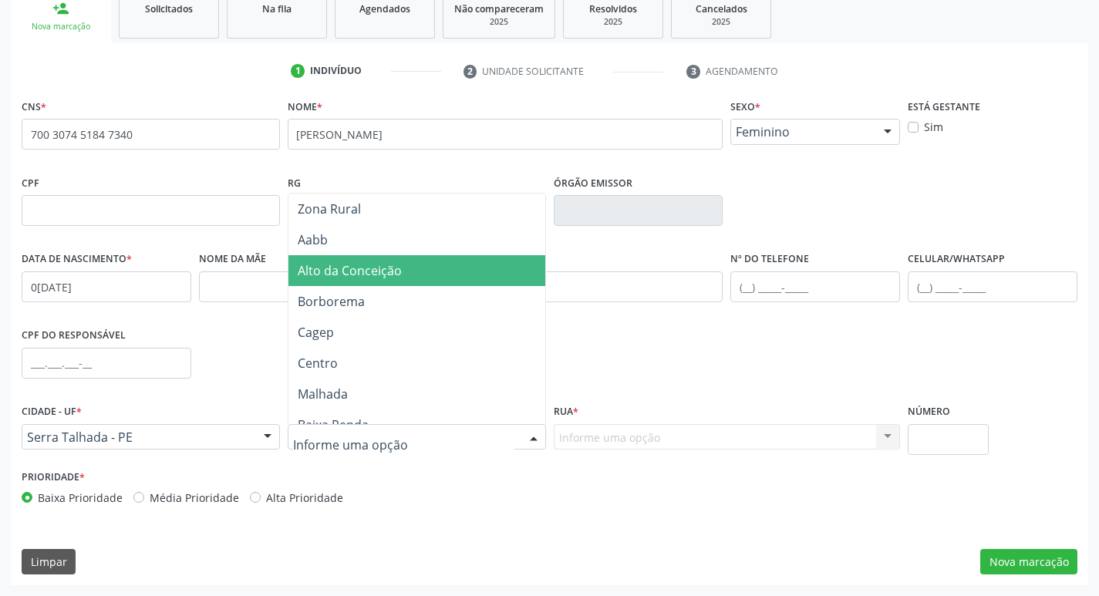
click at [388, 271] on span "Alto da Conceição" at bounding box center [350, 270] width 104 height 17
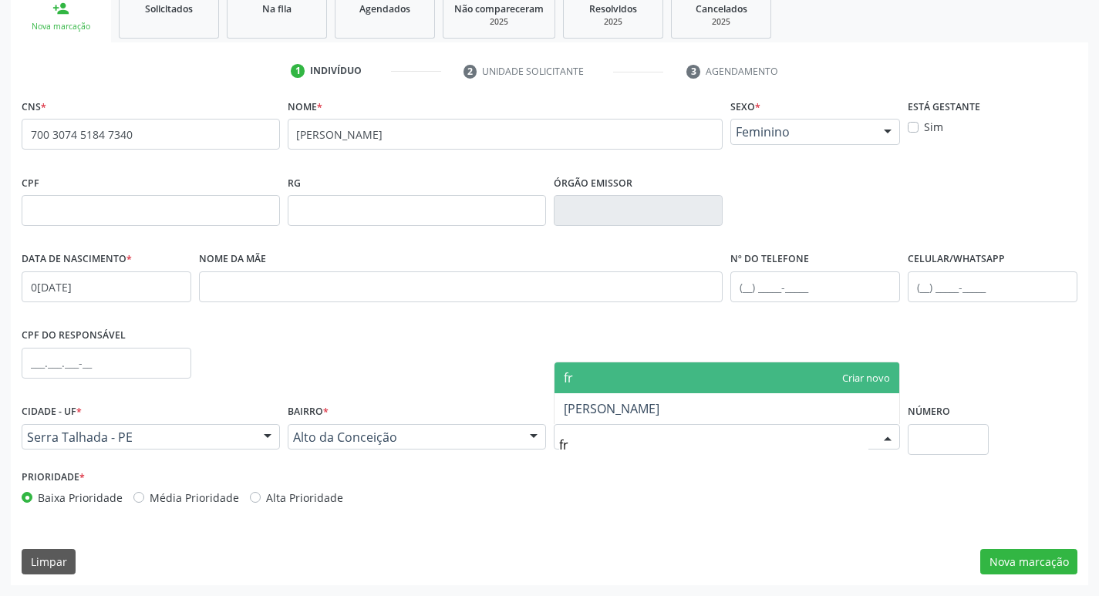
type input "fra"
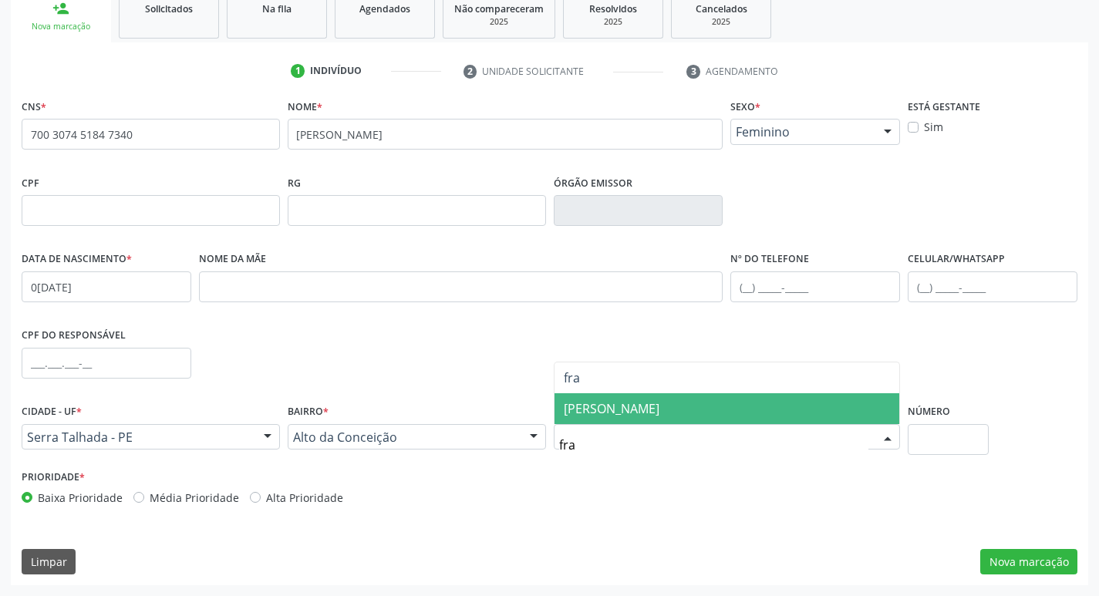
click at [655, 412] on span "Francisco Olavo de Andrade" at bounding box center [612, 408] width 96 height 17
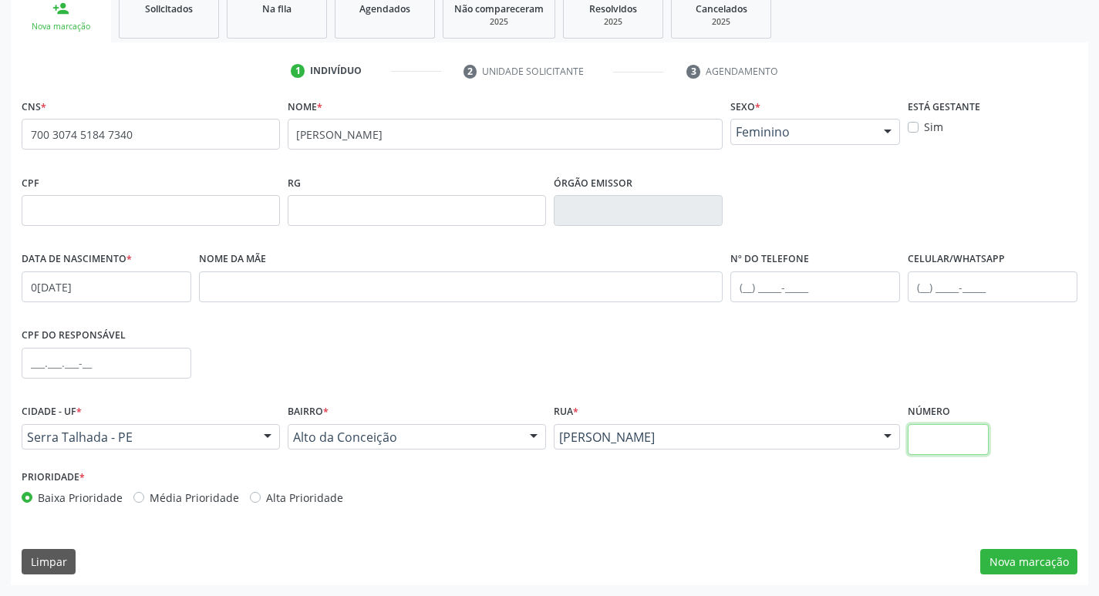
click at [960, 439] on input "text" at bounding box center [948, 439] width 81 height 31
type input "365"
click at [1041, 558] on button "Nova marcação" at bounding box center [1028, 562] width 97 height 26
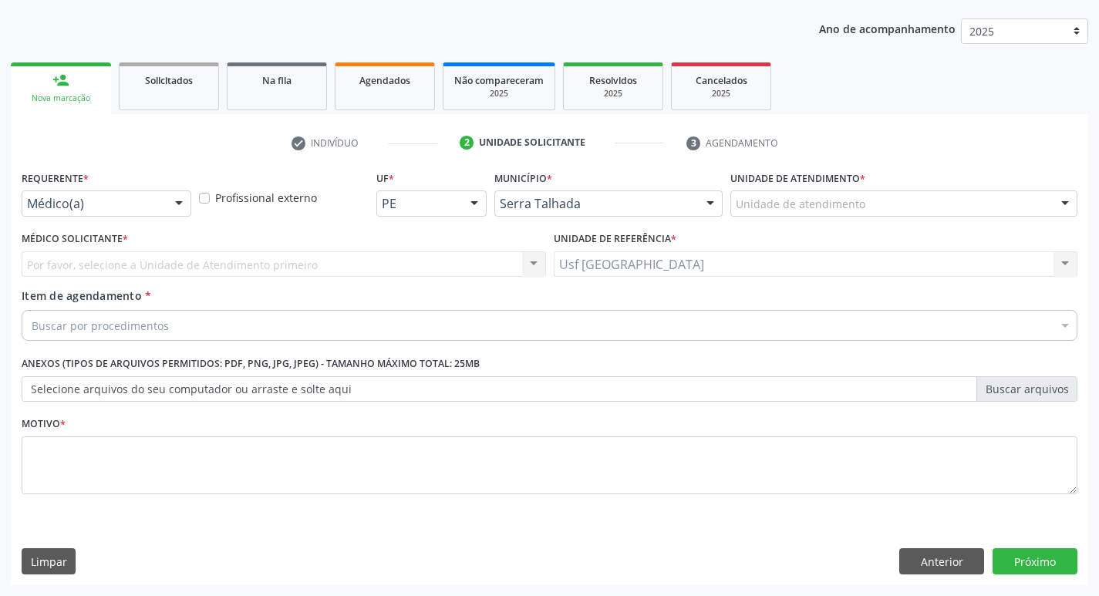
scroll to position [168, 0]
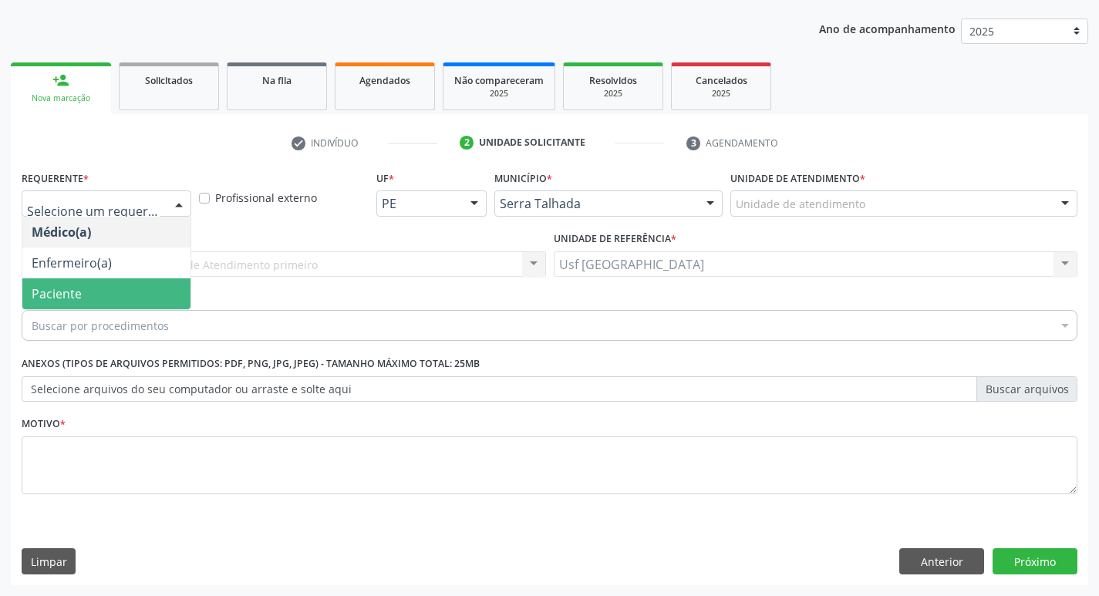
click at [62, 291] on span "Paciente" at bounding box center [57, 293] width 50 height 17
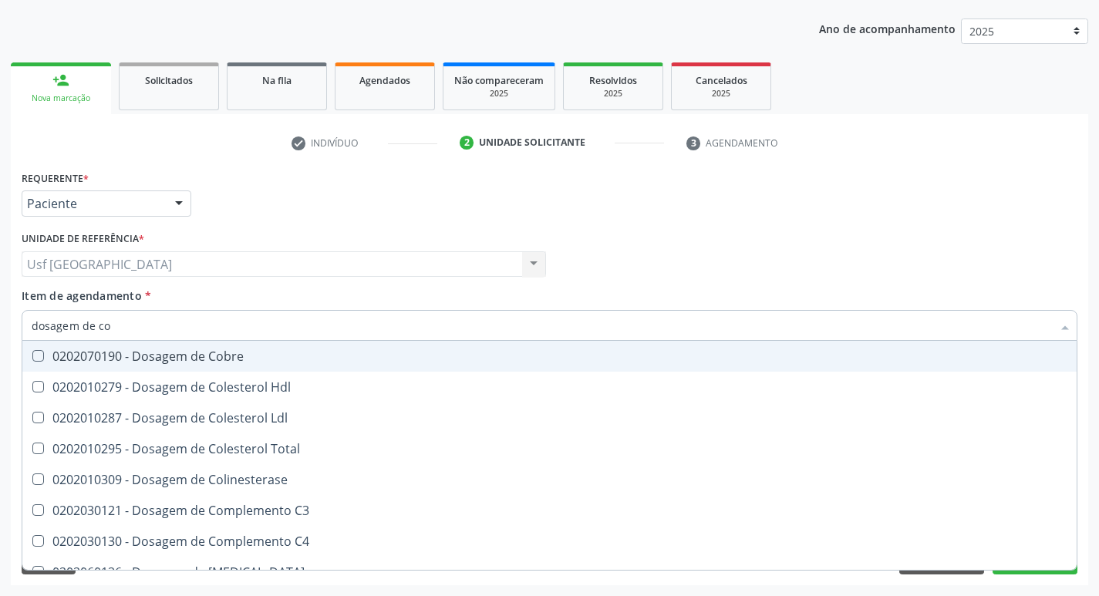
type input "dosagem de col"
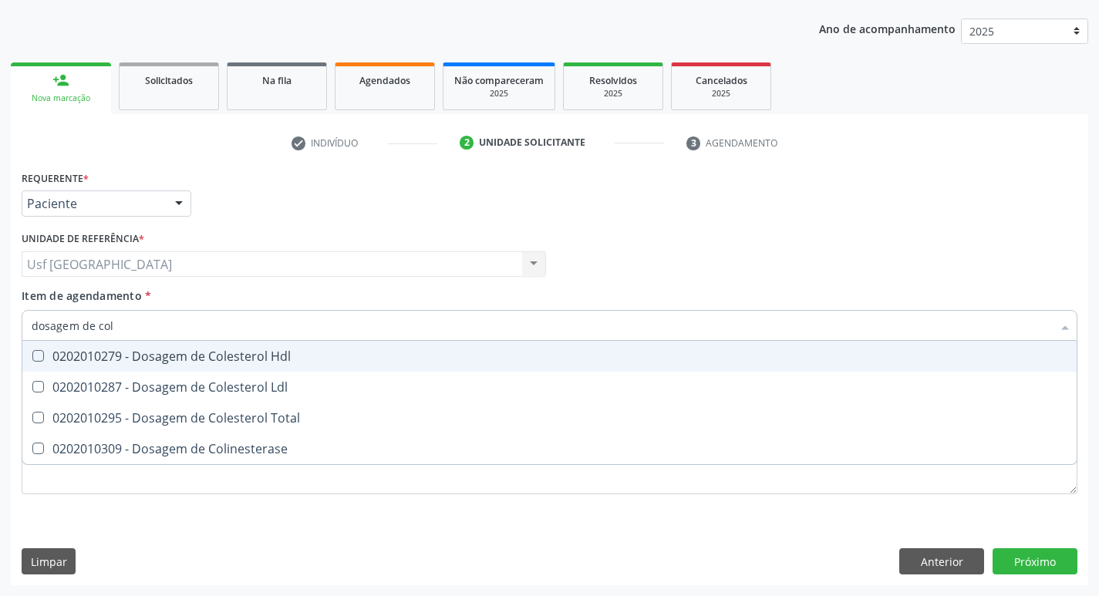
click at [197, 350] on div "0202010279 - Dosagem de Colesterol Hdl" at bounding box center [550, 356] width 1036 height 12
checkbox Hdl "true"
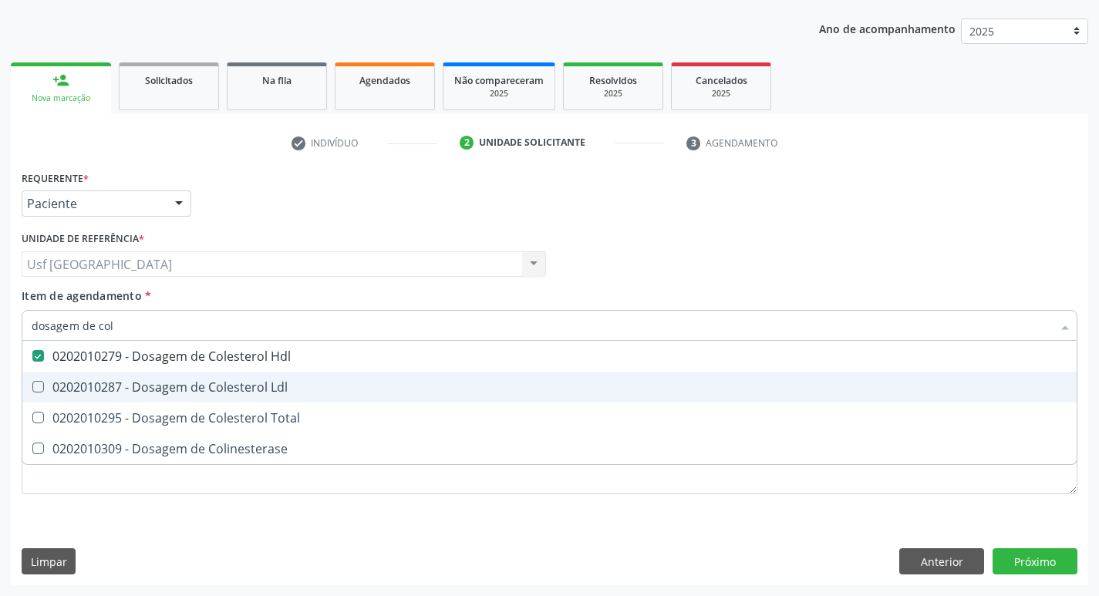
click at [192, 372] on span "0202010287 - Dosagem de Colesterol Ldl" at bounding box center [549, 387] width 1054 height 31
checkbox Ldl "true"
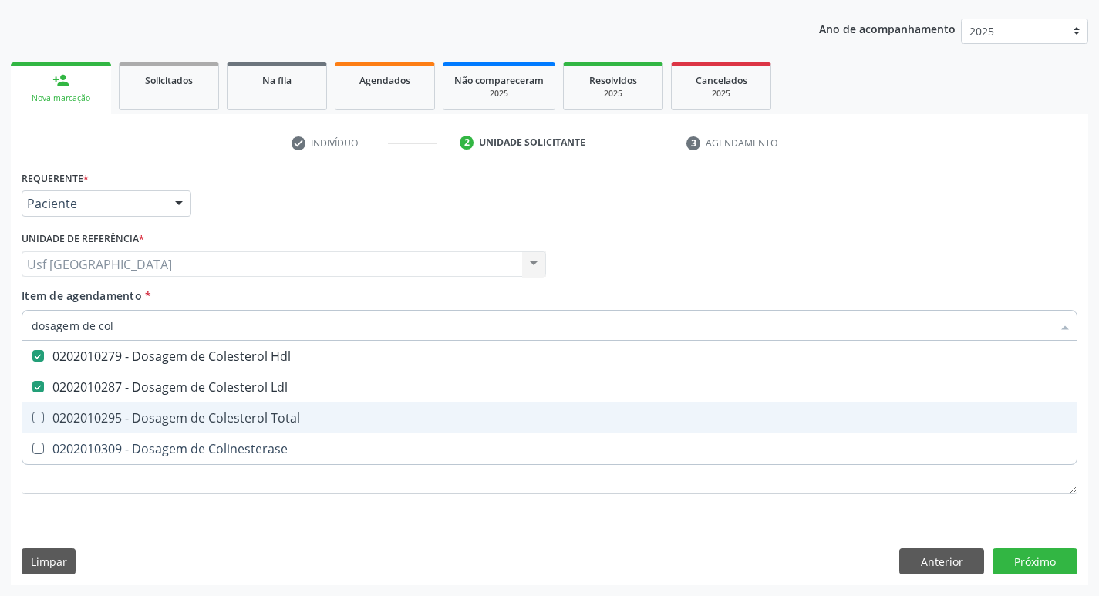
click at [184, 406] on span "0202010295 - Dosagem de Colesterol Total" at bounding box center [549, 418] width 1054 height 31
checkbox Total "true"
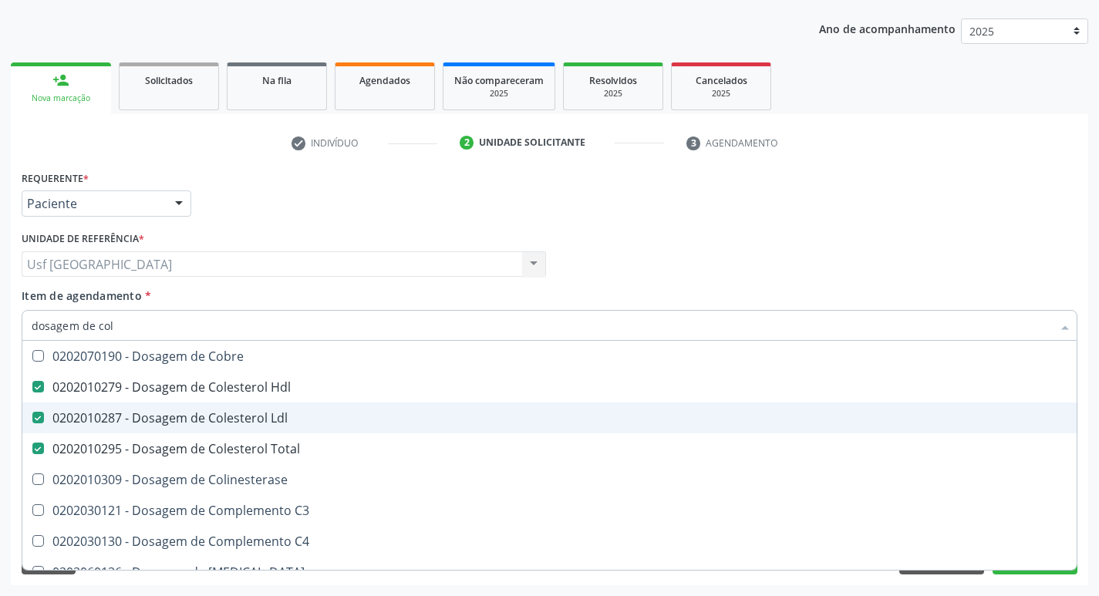
type input "dosagem de co"
checkbox Cobre "false"
checkbox Total "true"
type input "dosagem de c"
checkbox Hdl "false"
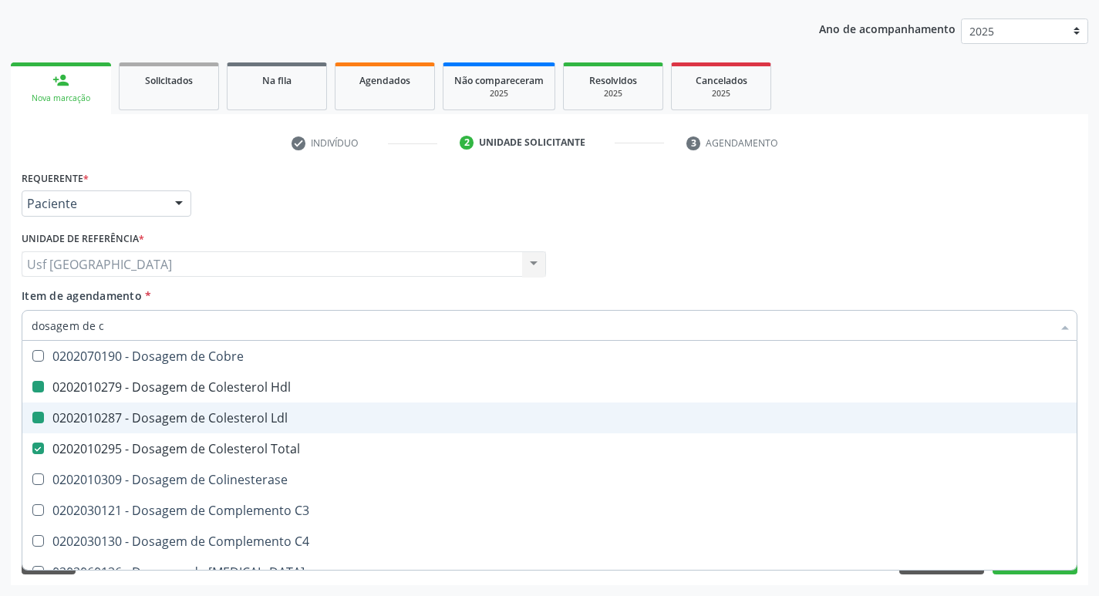
checkbox Ldl "false"
checkbox Total "false"
type input "dosagem de"
checkbox Hdl "false"
checkbox Ldl "false"
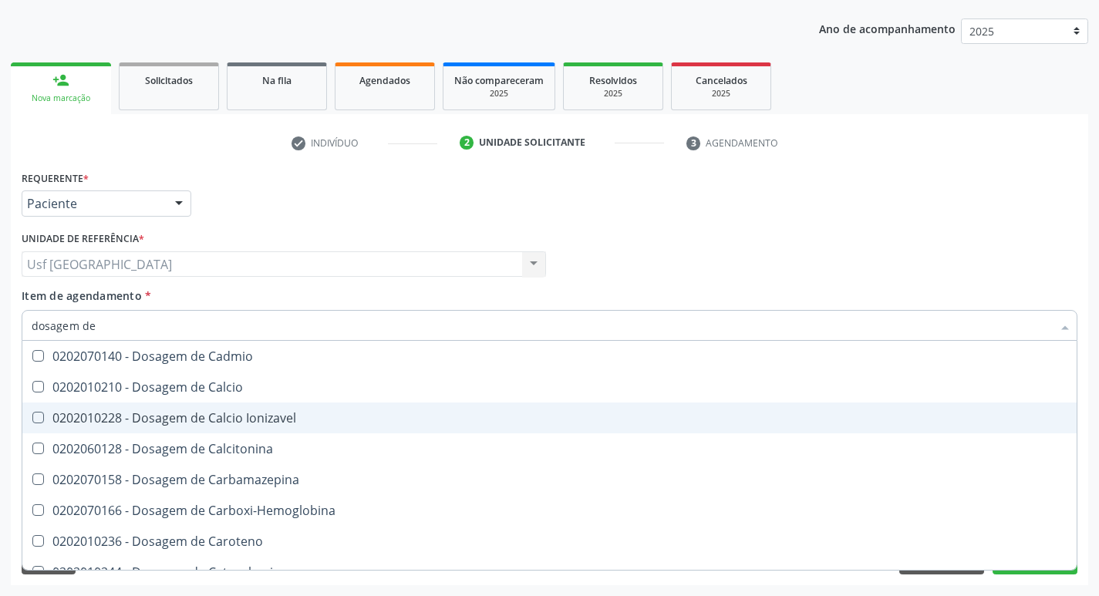
checkbox Total "false"
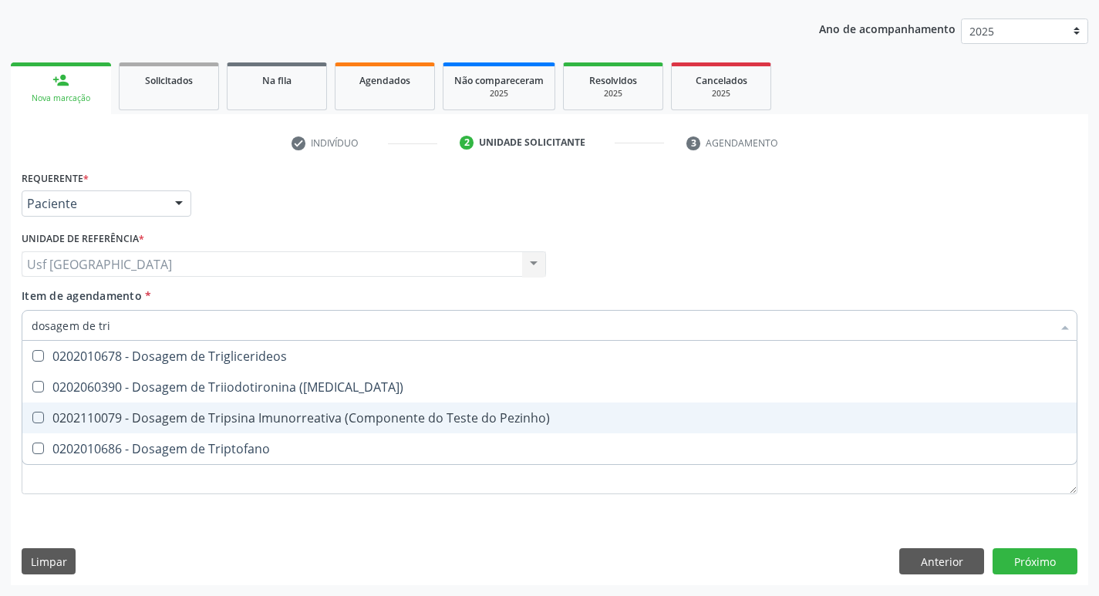
type input "dosagem de trig"
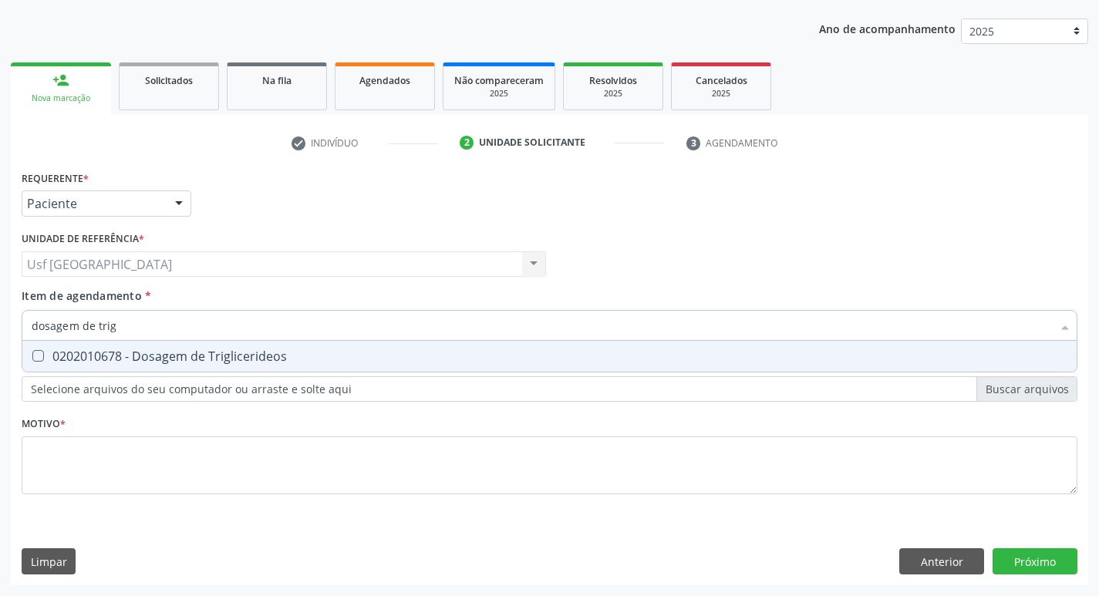
click at [315, 356] on div "0202010678 - Dosagem de Triglicerideos" at bounding box center [550, 356] width 1036 height 12
checkbox Triglicerideos "true"
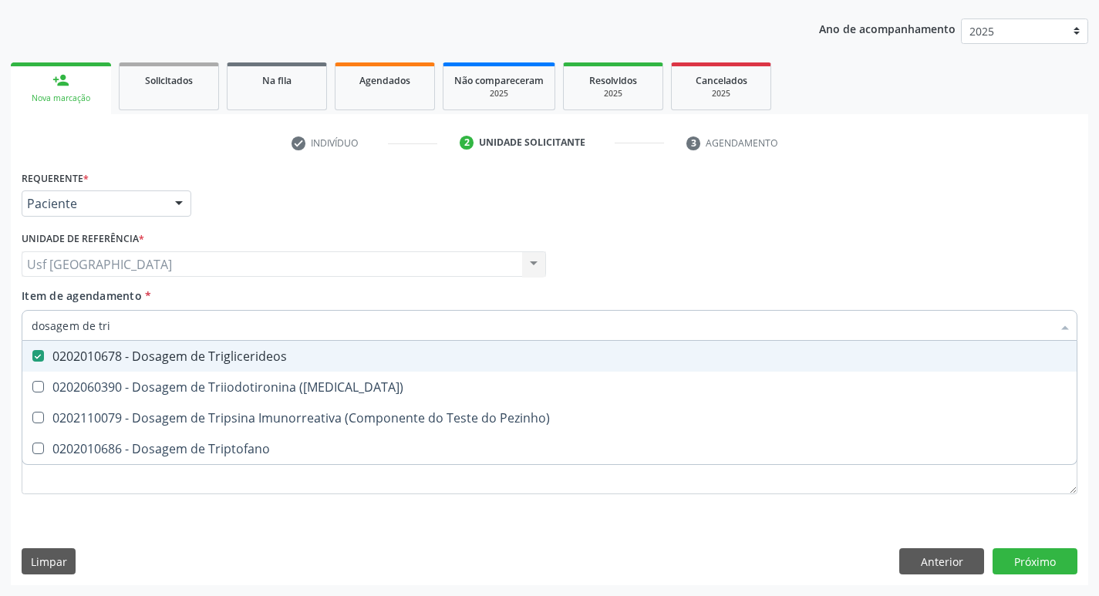
type input "dosagem de tr"
checkbox Triglicerideos "false"
checkbox Triptofano "true"
type input "dosagem de t"
checkbox Triptofano "false"
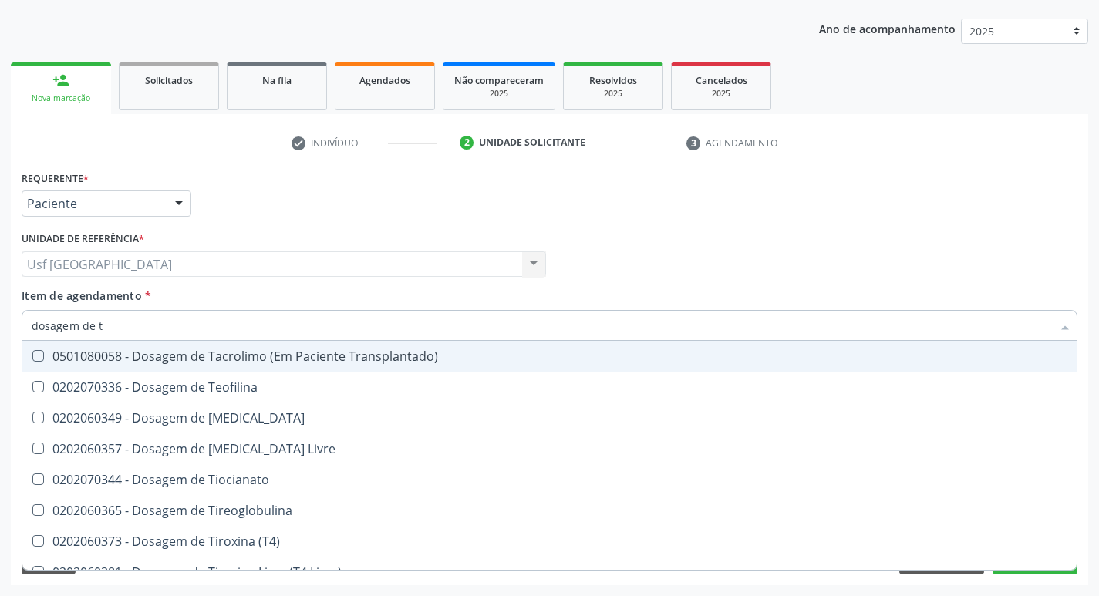
type input "dosagem de"
checkbox Triglicerideos "false"
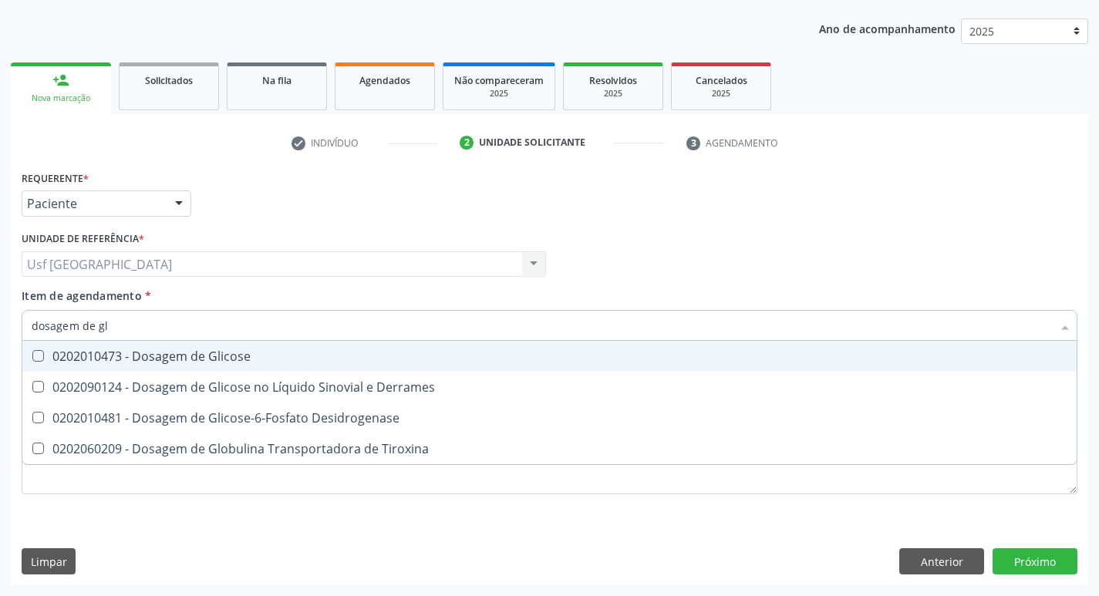
type input "dosagem de gli"
click at [315, 356] on div "0202010473 - Dosagem de Glicose" at bounding box center [550, 356] width 1036 height 12
checkbox Glicose "true"
type input "dosagem de g"
checkbox Glicose "false"
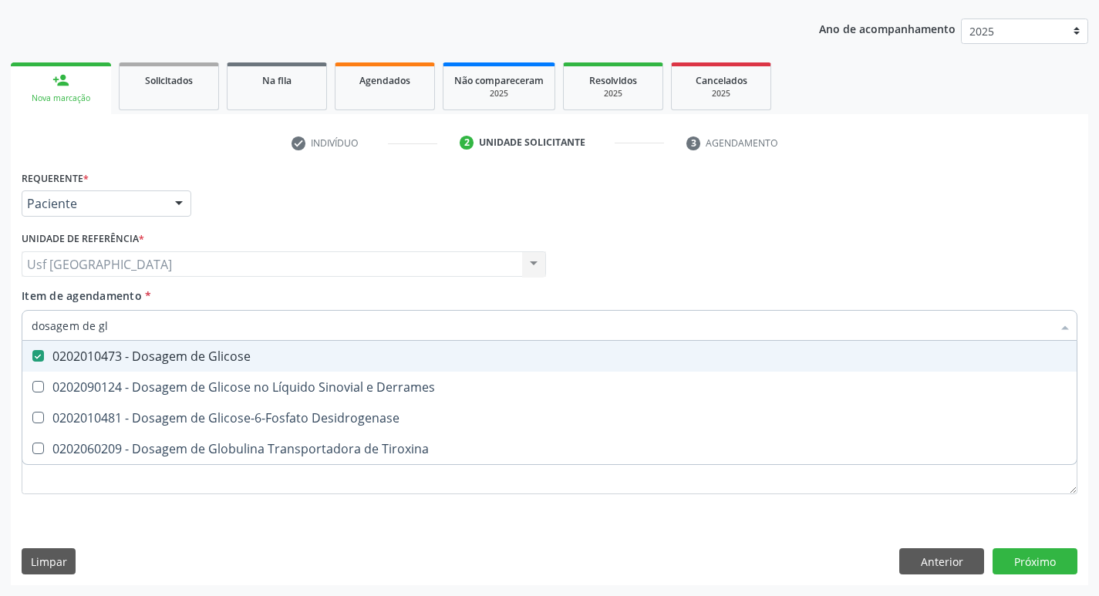
checkbox Tiroxina "true"
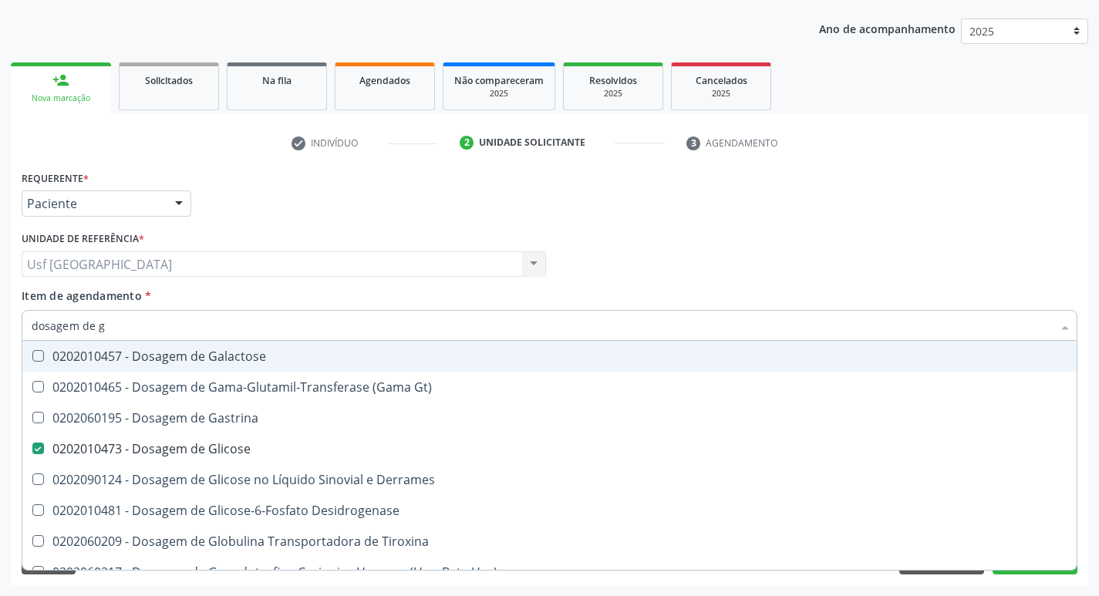
type input "dosagem de"
checkbox Glicose "false"
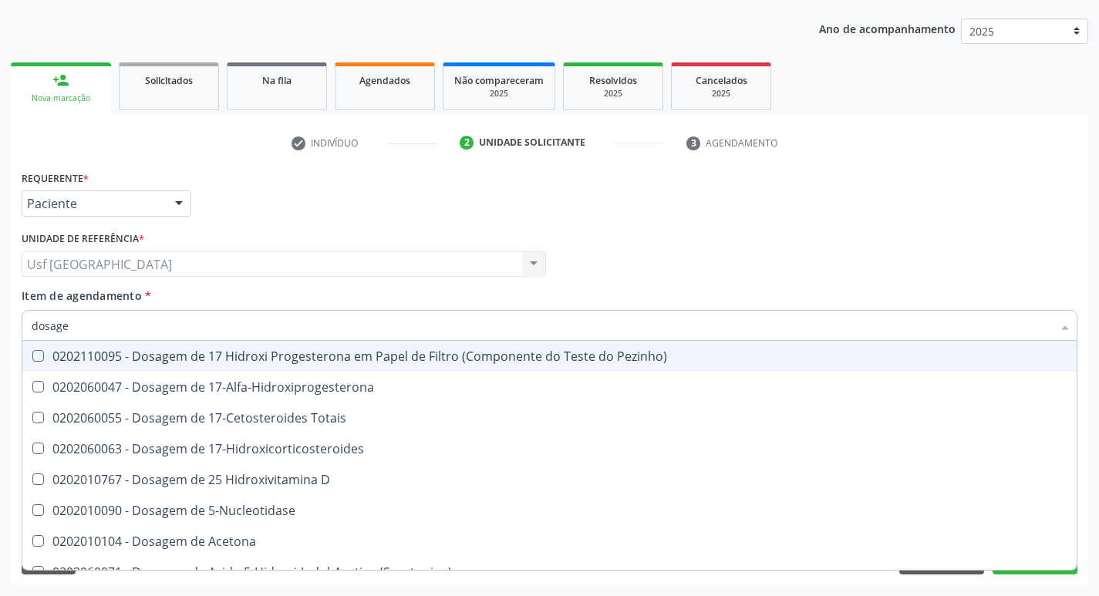
type input "dosag"
checkbox Hdl "false"
checkbox Ldl "false"
checkbox Total "false"
checkbox Colinesterase "false"
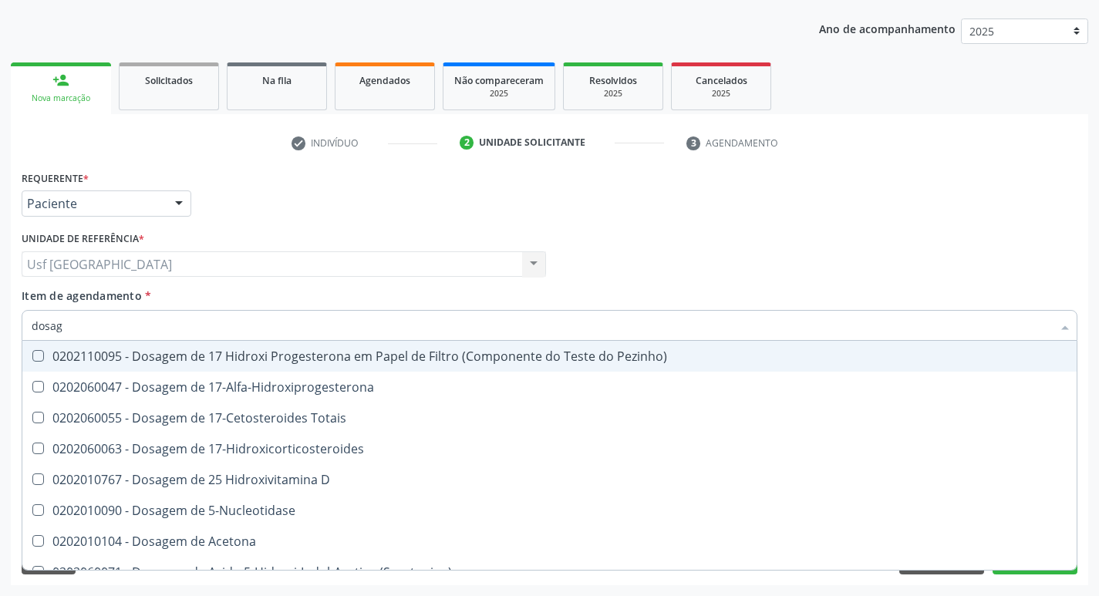
checkbox C3 "false"
checkbox Creatinina "false"
checkbox Amniótico "false"
checkbox \(Cpk\) "false"
checkbox Crioaglutinina "true"
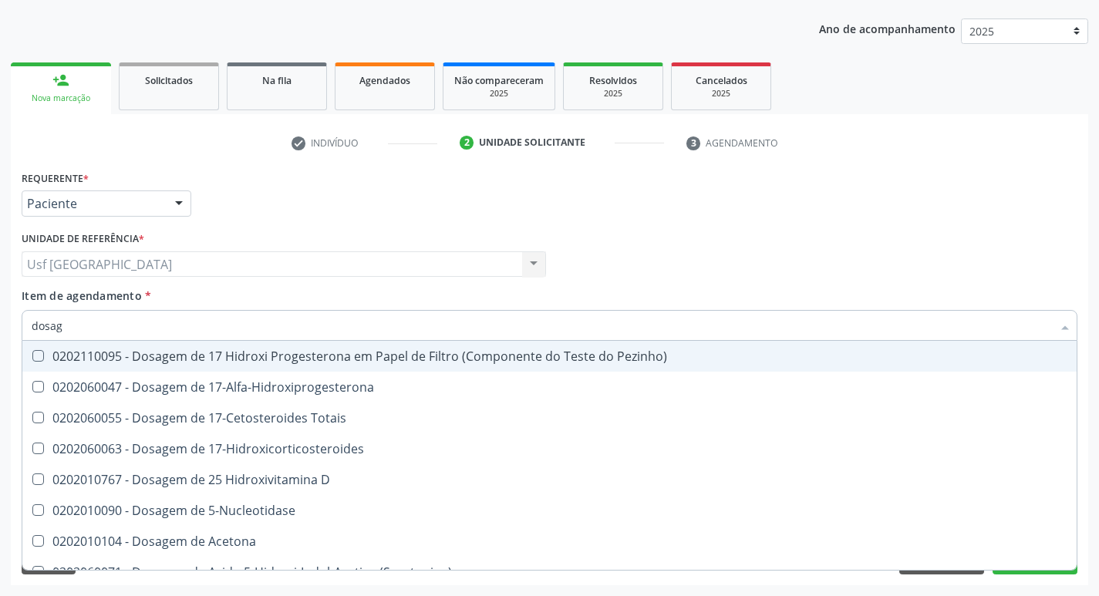
checkbox \(Dhea\) "true"
checkbox Alfa-Hidroxibutirica "true"
checkbox Glicose "false"
checkbox Desidrogenase "false"
checkbox Hemoglobina "false"
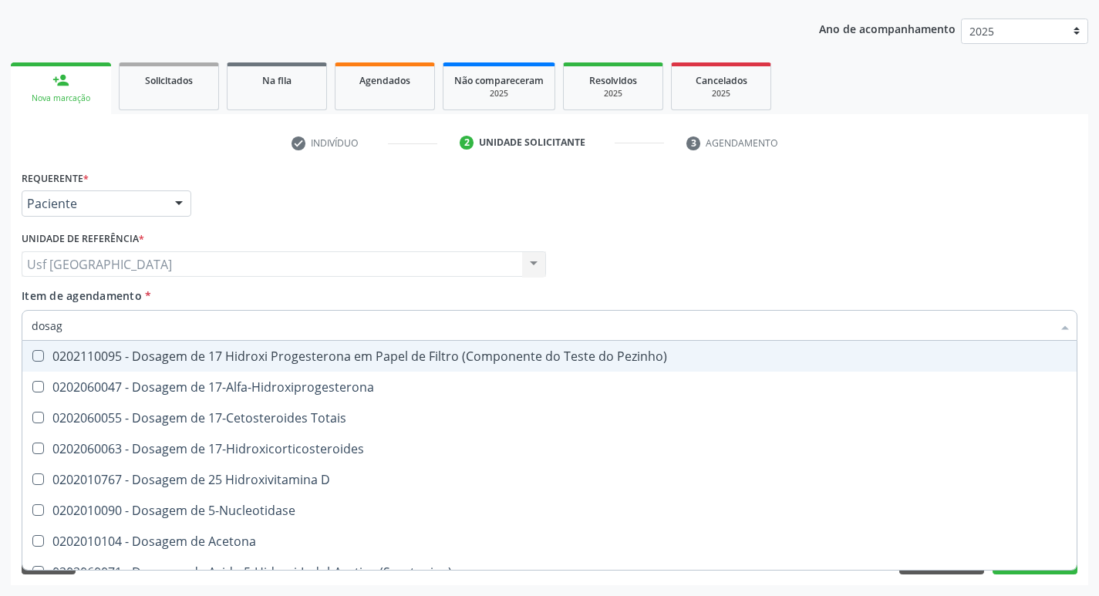
checkbox Hemossiderina "true"
checkbox Triglicerideos "false"
checkbox Pezinho\) "false"
checkbox B12 "false"
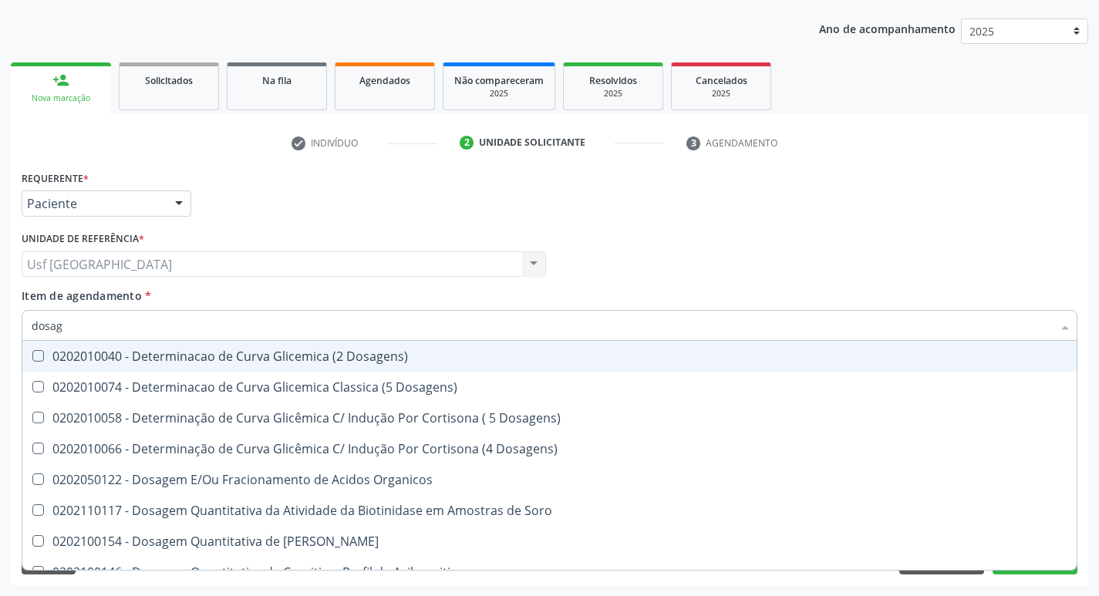
type input "dosa"
checkbox Hdl "false"
checkbox Colinesterase "true"
checkbox Glicose "false"
checkbox Derrames "true"
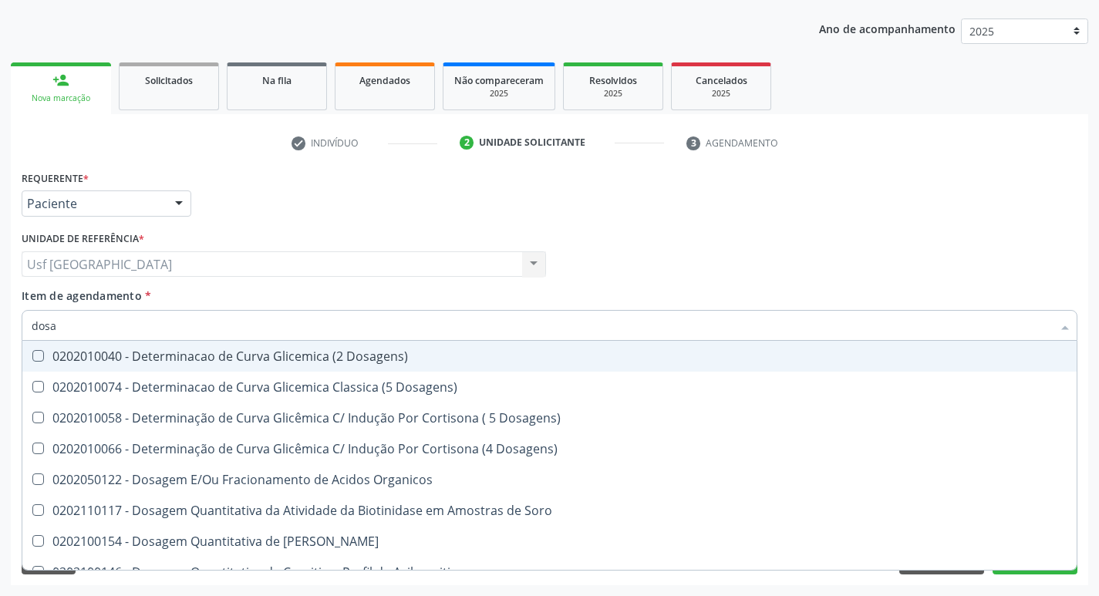
checkbox Triglicerideos "false"
checkbox \(T3\) "true"
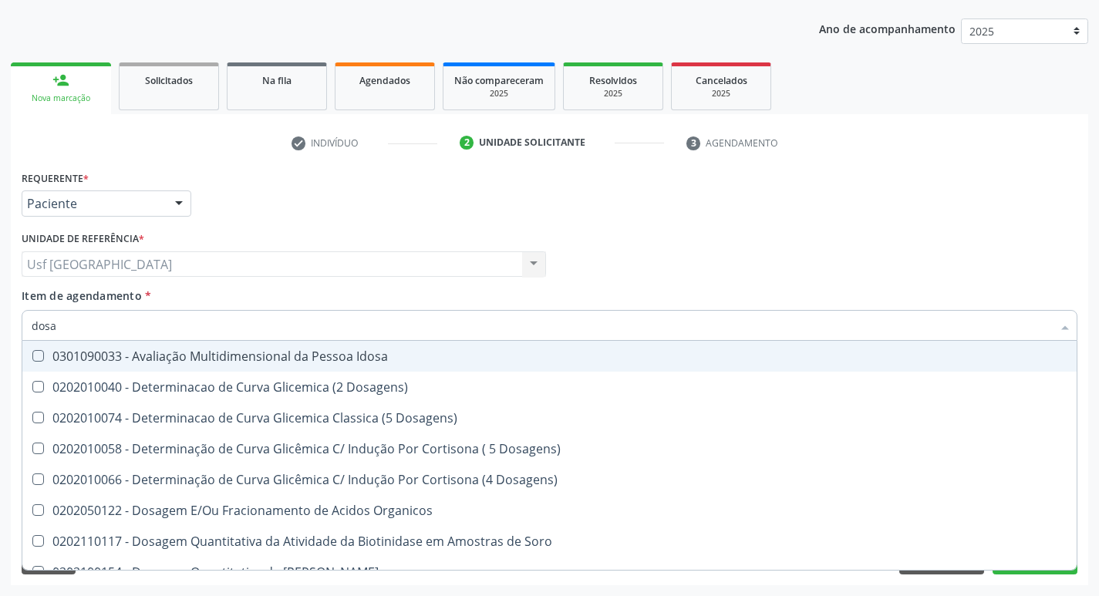
type input "dos"
checkbox Hdl "false"
checkbox Ldl "false"
checkbox Total "false"
checkbox Glicose "false"
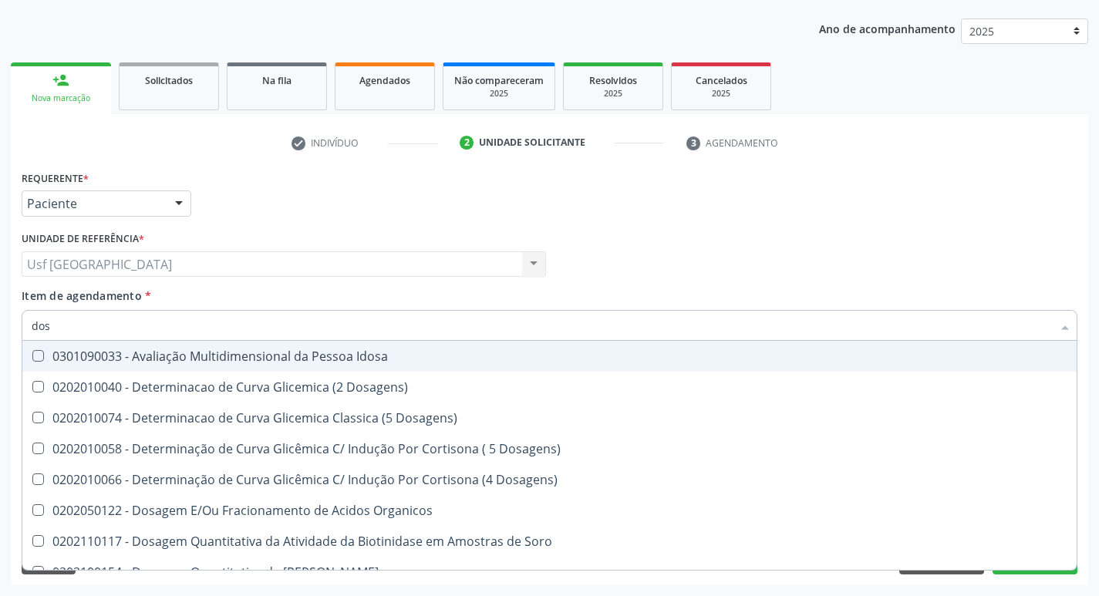
checkbox Hcg\) "true"
checkbox Fecal "true"
checkbox Haptoglobina "true"
checkbox Coleta\) "true"
checkbox Triglicerideos "false"
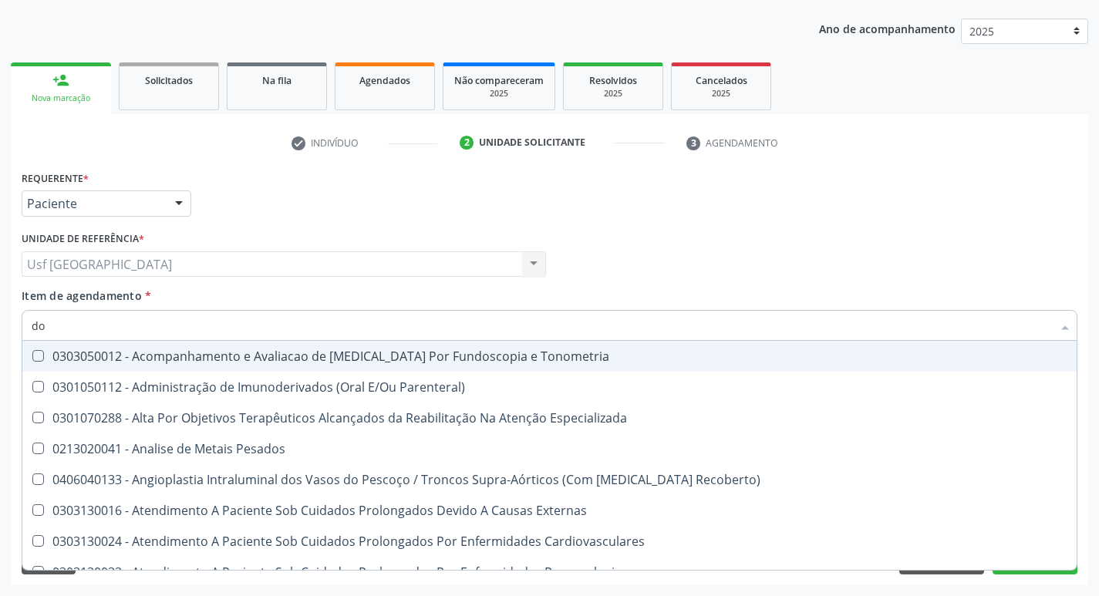
type input "d"
checkbox Hdl "false"
checkbox Ldl "false"
checkbox Total "false"
checkbox Glicose "false"
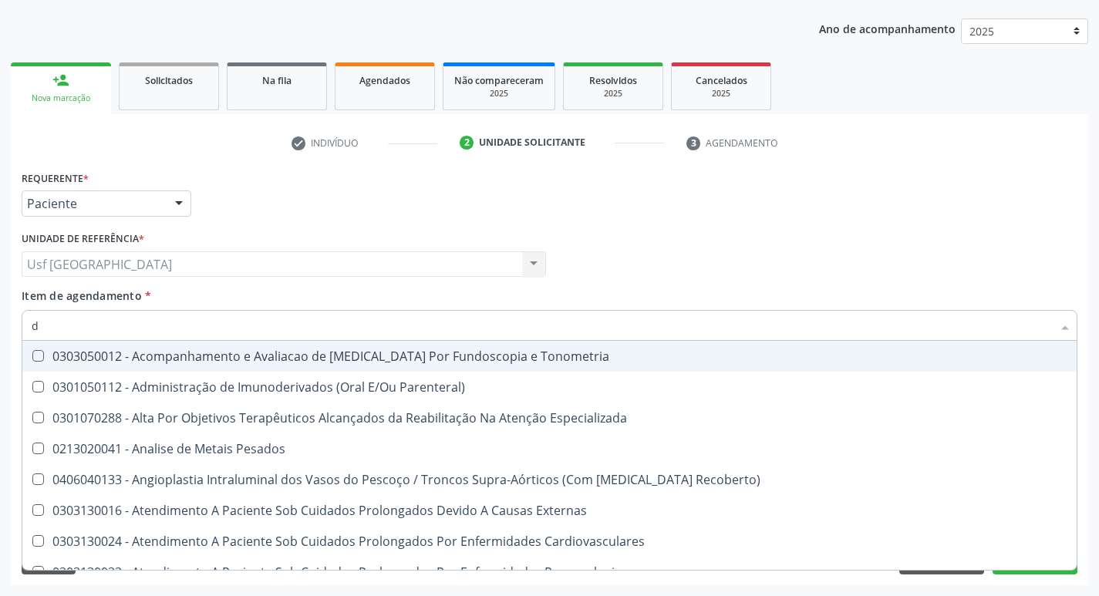
checkbox Triglicerideos "false"
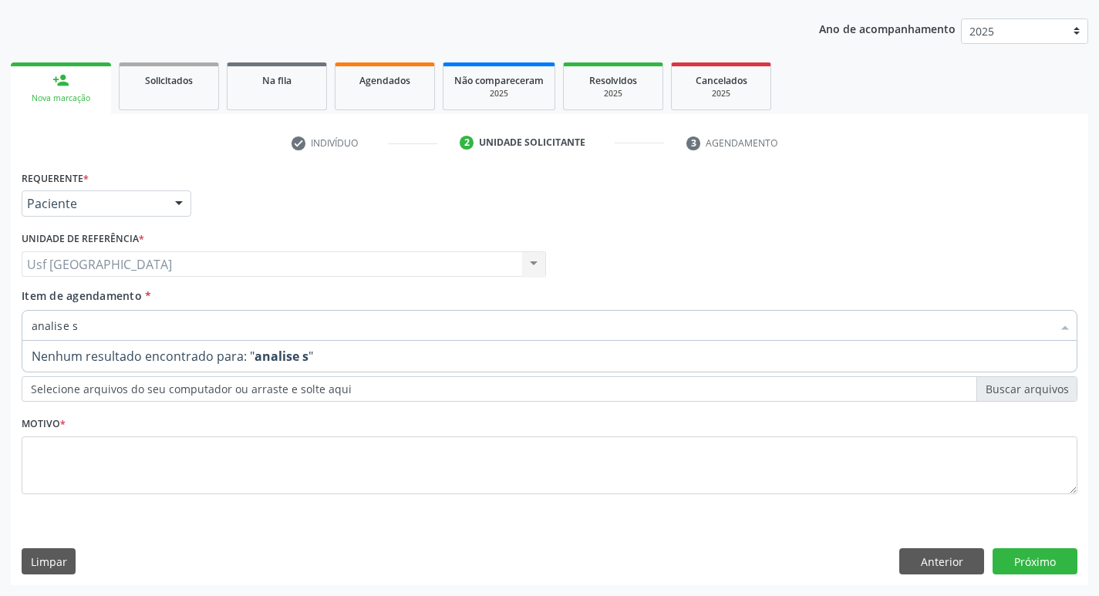
type input "analise"
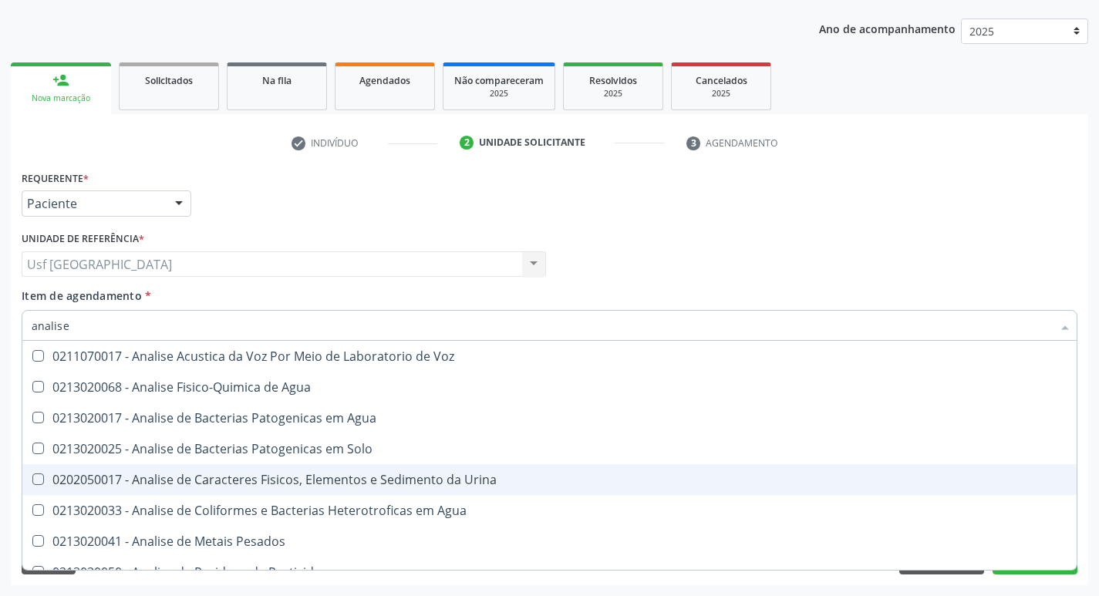
click at [340, 477] on div "0202050017 - Analise de Caracteres Fisicos, Elementos e Sedimento da Urina" at bounding box center [550, 479] width 1036 height 12
checkbox Urina "true"
type input "a"
checkbox Urina "false"
checkbox Agua "false"
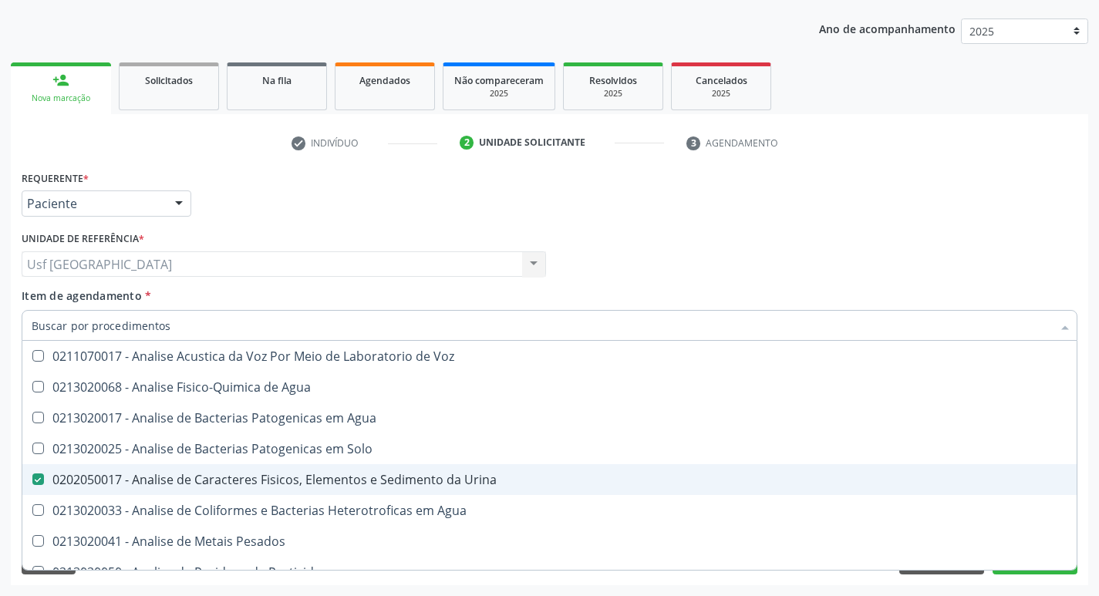
checkbox Alimentos "false"
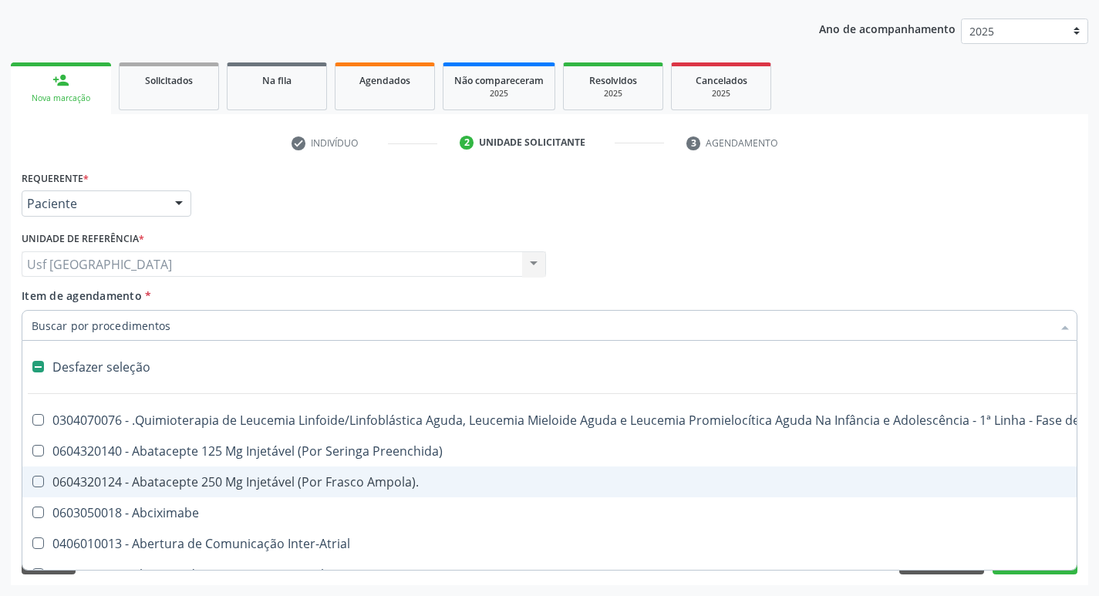
type input "d"
checkbox Amniocentese "true"
checkbox Urina "false"
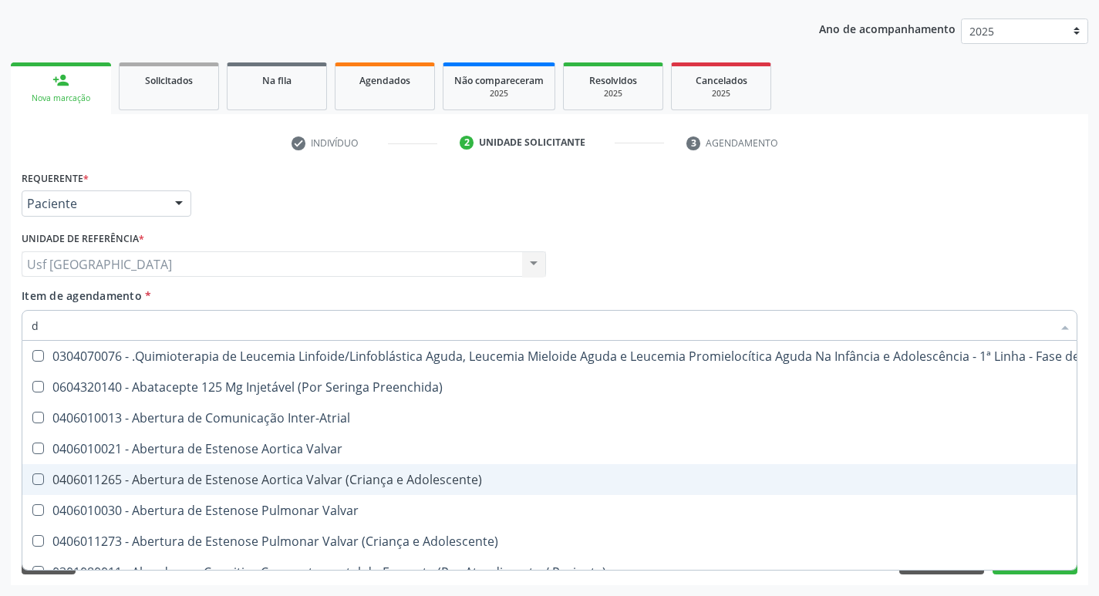
type input "do"
checkbox Urina "false"
checkbox Puericultura "true"
checkbox Sexual "true"
checkbox Invasivadomiciliar "true"
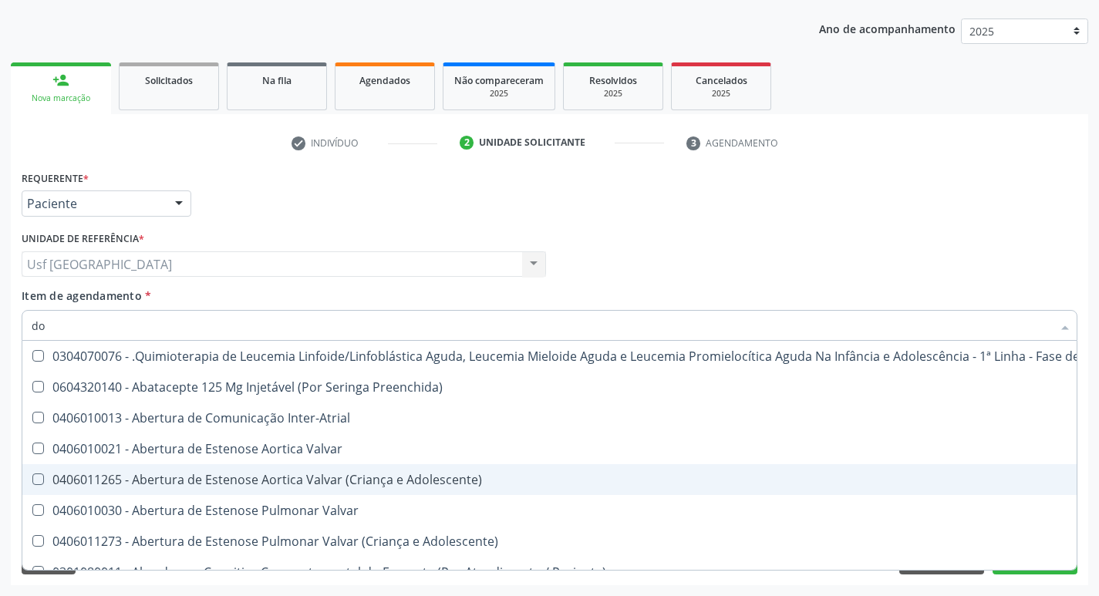
checkbox Esclera "true"
checkbox Padrão\) "true"
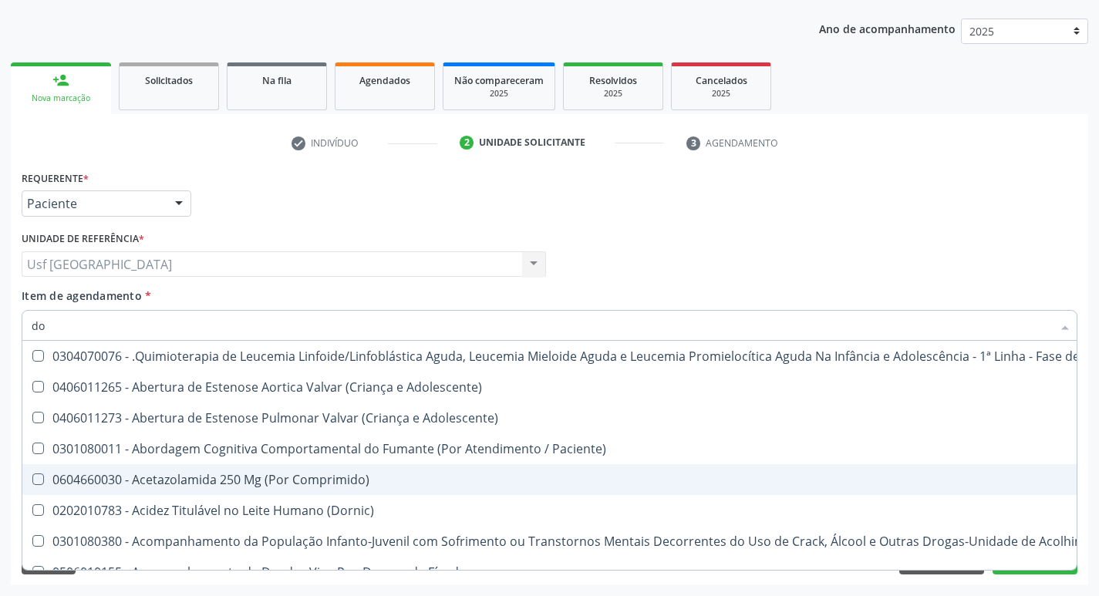
type input "dos"
checkbox Intelectual "true"
checkbox Metabolismo "true"
checkbox Cgbp "true"
checkbox 24H "true"
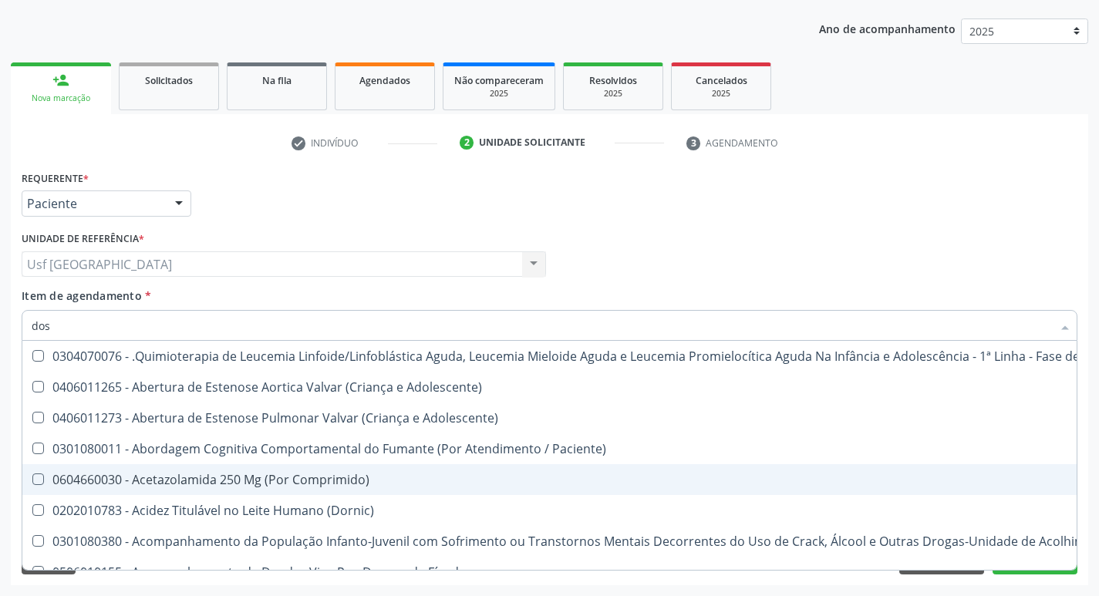
checkbox Unidades "true"
type input "dosa"
checkbox Emergência "true"
checkbox Saúde "true"
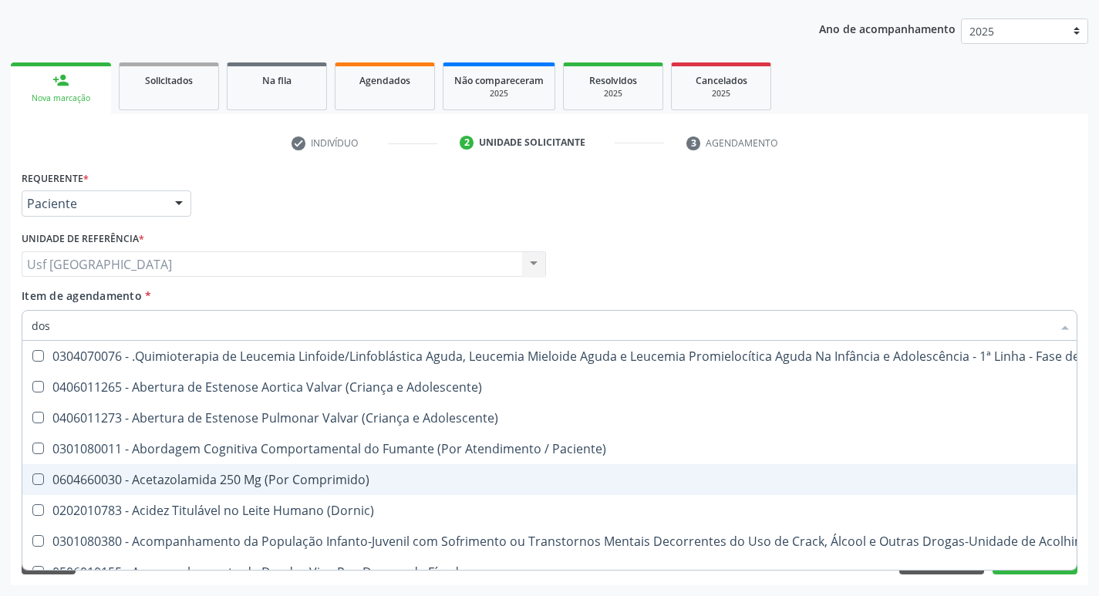
checkbox Comprimido\) "true"
checkbox Intelectual "false"
checkbox Metabolismo "false"
checkbox Cgbp "false"
checkbox 24H "false"
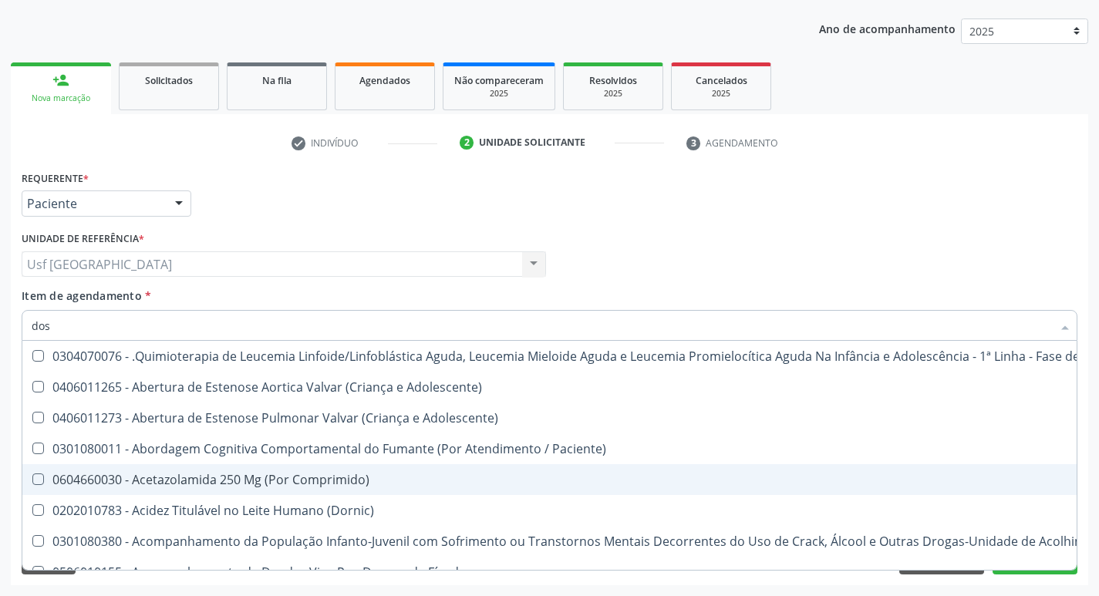
checkbox Utero "true"
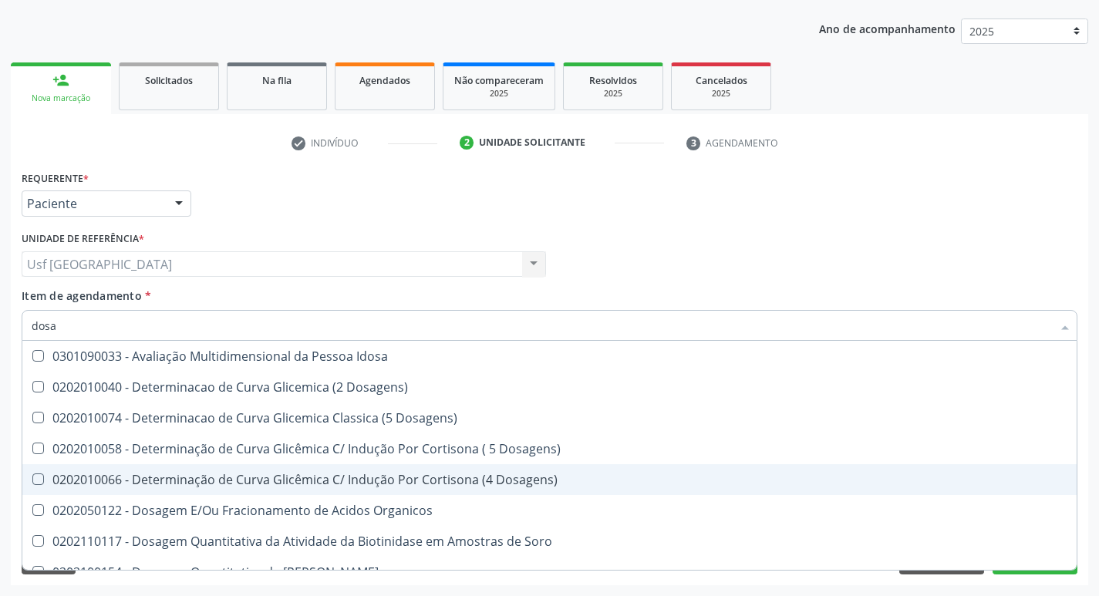
type input "dosag"
checkbox Cobre "true"
checkbox Total "false"
checkbox Gastrina "true"
checkbox Glicose "false"
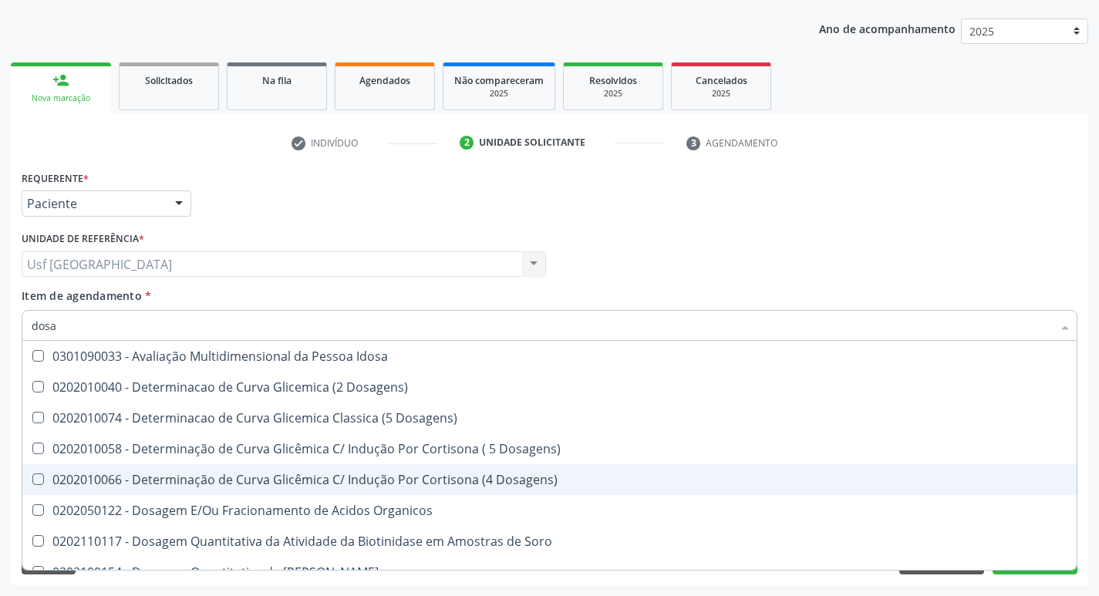
checkbox Transferrina "true"
checkbox Triglicerideos "false"
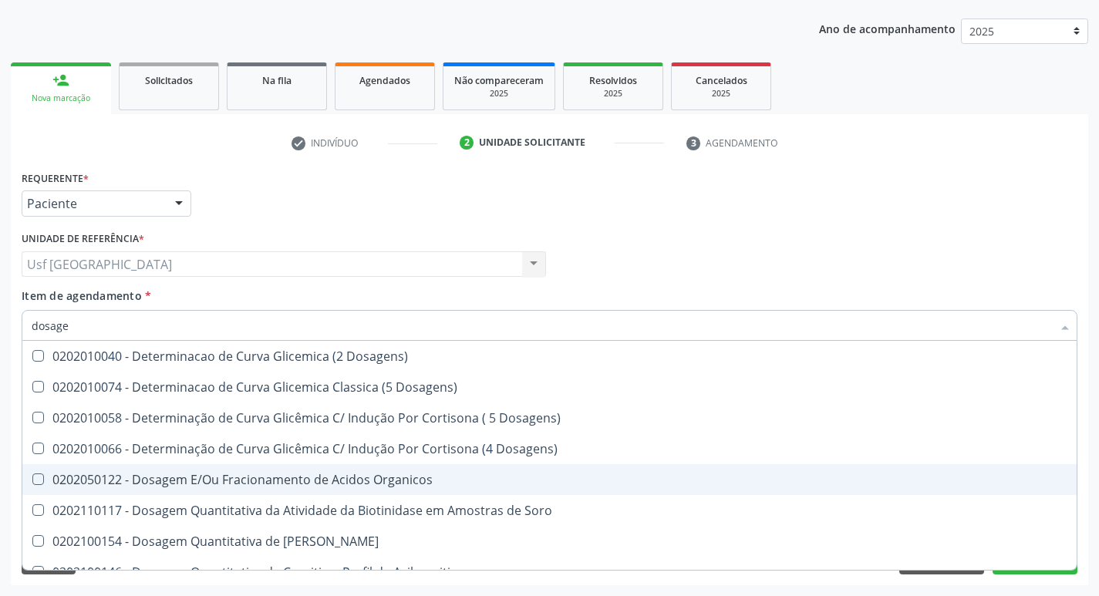
type input "dosagem"
checkbox Citrato "true"
checkbox Cloreto "true"
checkbox Suor "true"
checkbox Hdl "false"
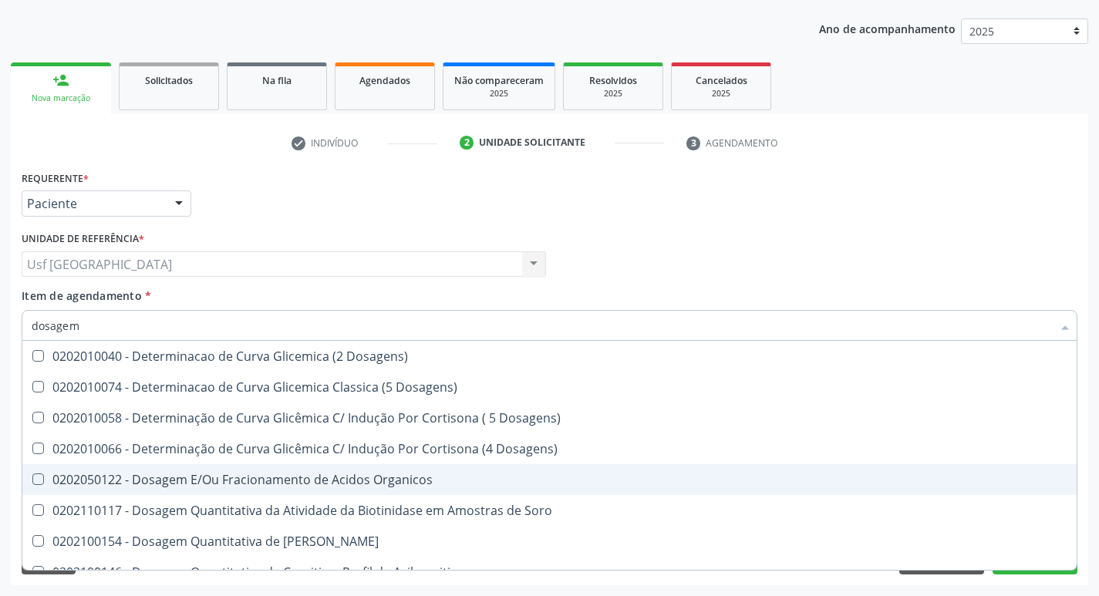
checkbox Ldl "false"
checkbox Total "false"
checkbox Esperma "true"
checkbox Glicose "false"
checkbox Livre\) "true"
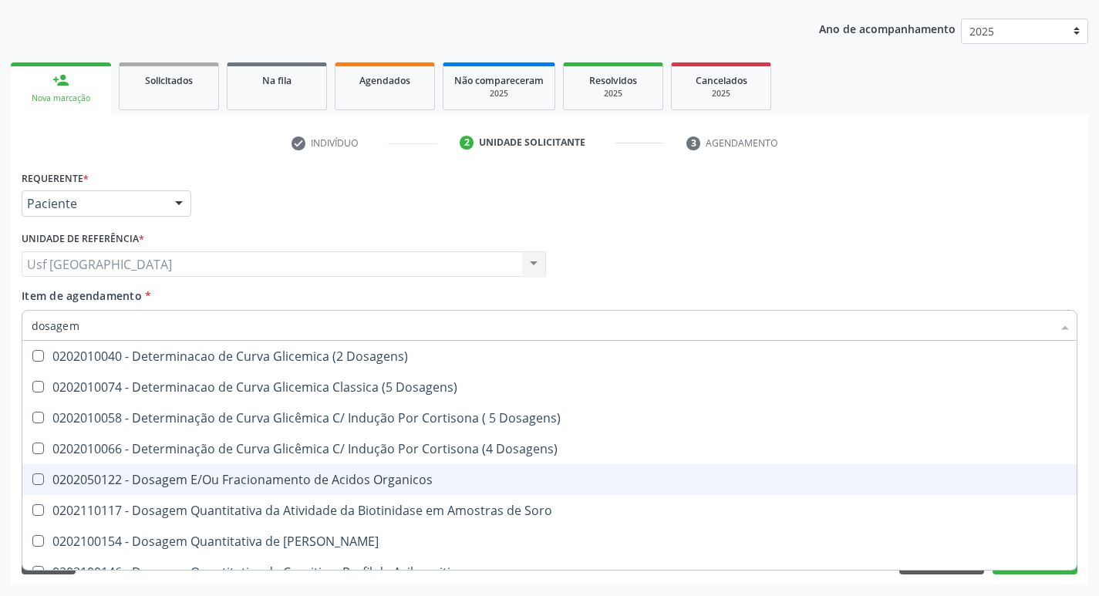
checkbox Triglicerideos "false"
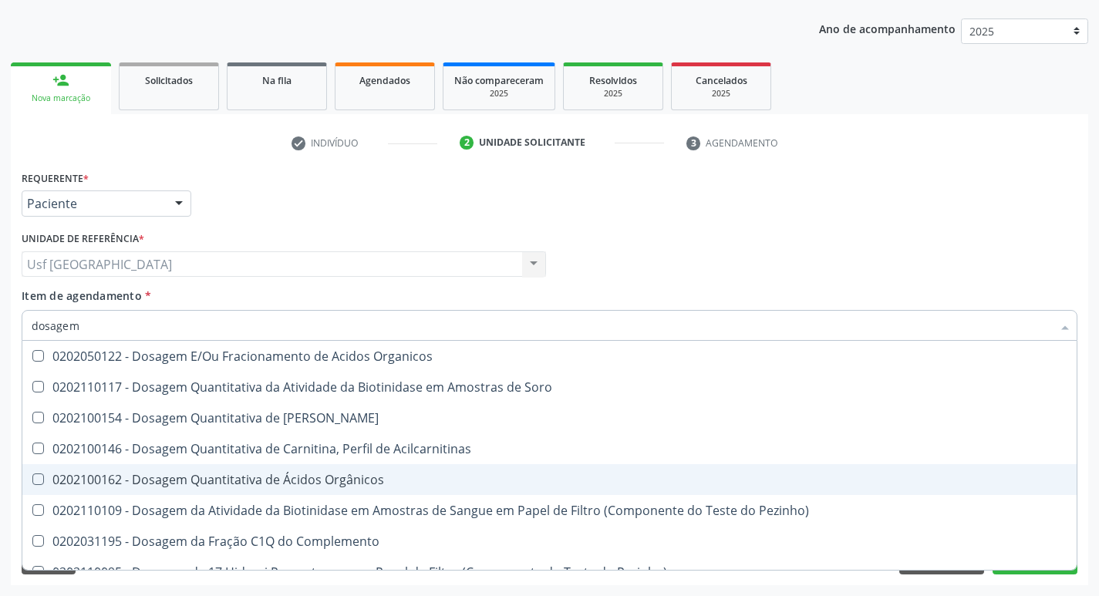
type input "dosagem d"
checkbox Transplantado\) "true"
checkbox Citrato "true"
checkbox Cloreto "true"
checkbox Hdl "false"
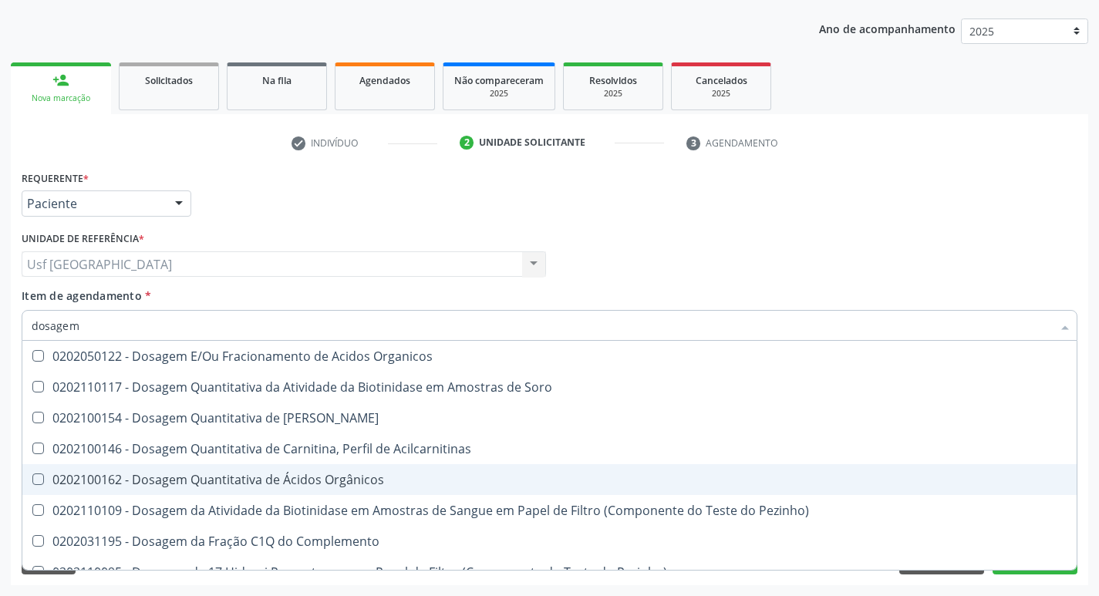
checkbox Ldl "false"
checkbox Total "false"
checkbox Frutose "true"
checkbox Glicose "false"
checkbox \(T4\) "true"
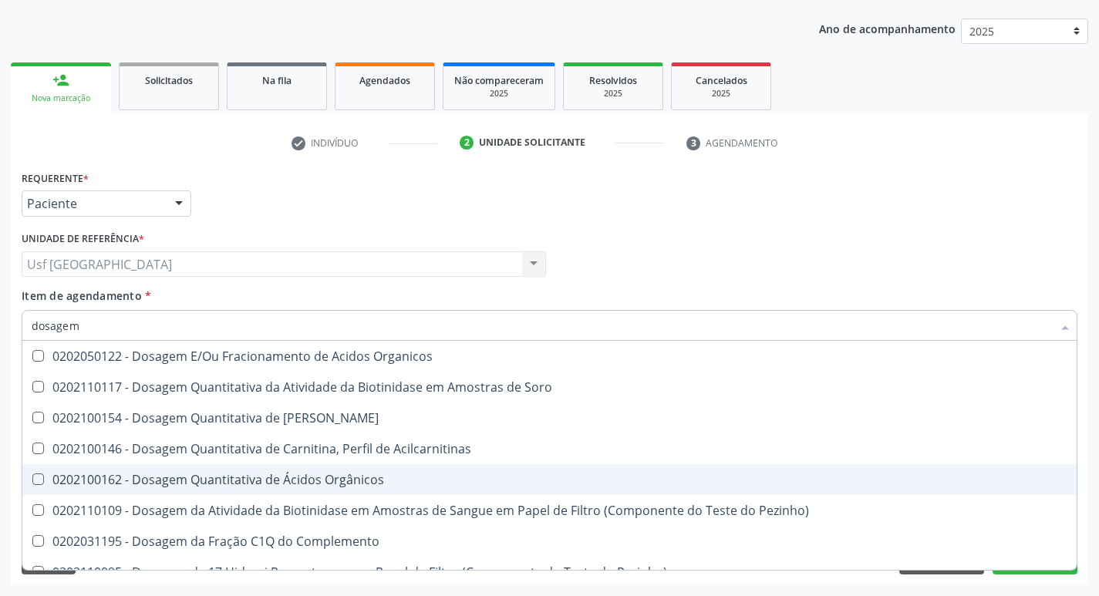
checkbox Triglicerideos "false"
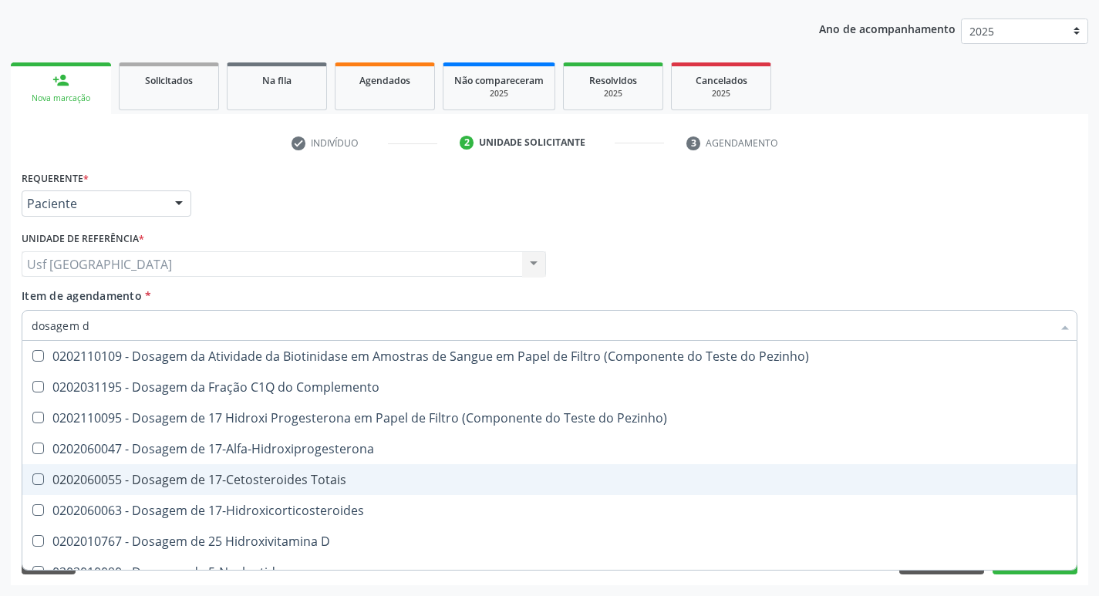
type input "dosagem de"
checkbox Suor "true"
checkbox Cobre "true"
checkbox Ldl "false"
checkbox Total "false"
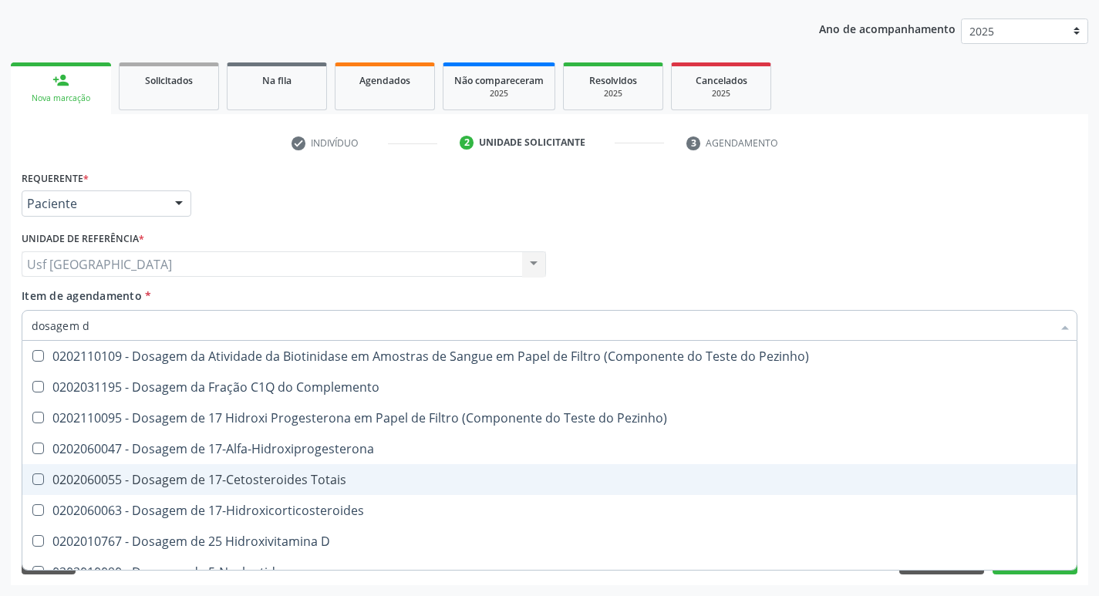
checkbox Gt\) "true"
checkbox Glicose "false"
checkbox \(Tgp\) "true"
checkbox Triglicerideos "false"
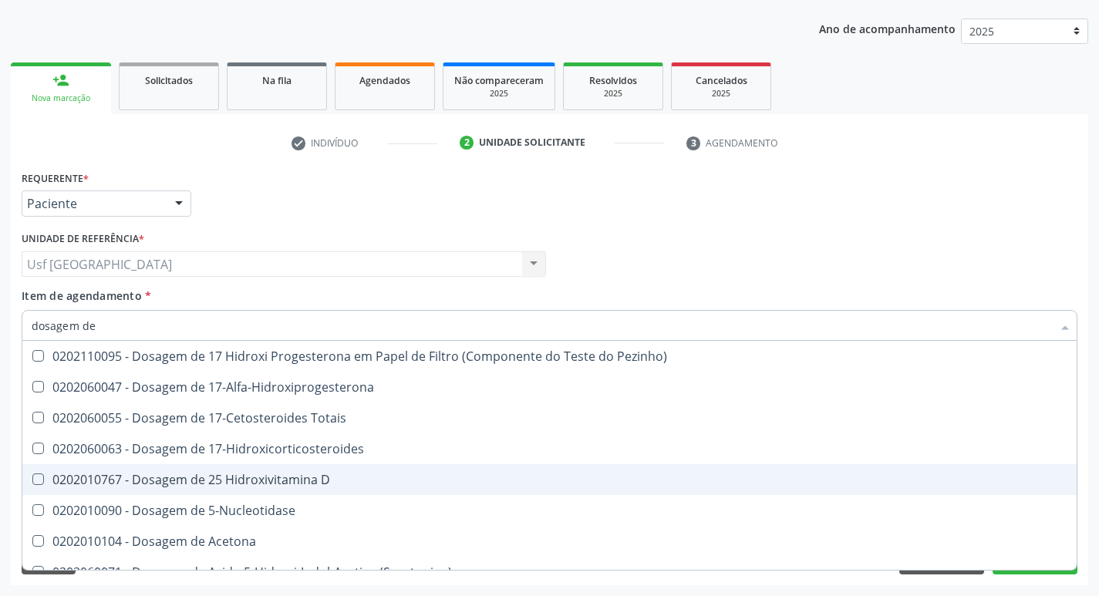
type input "dosagem de g"
checkbox 17-Hidroxicorticosteroides "true"
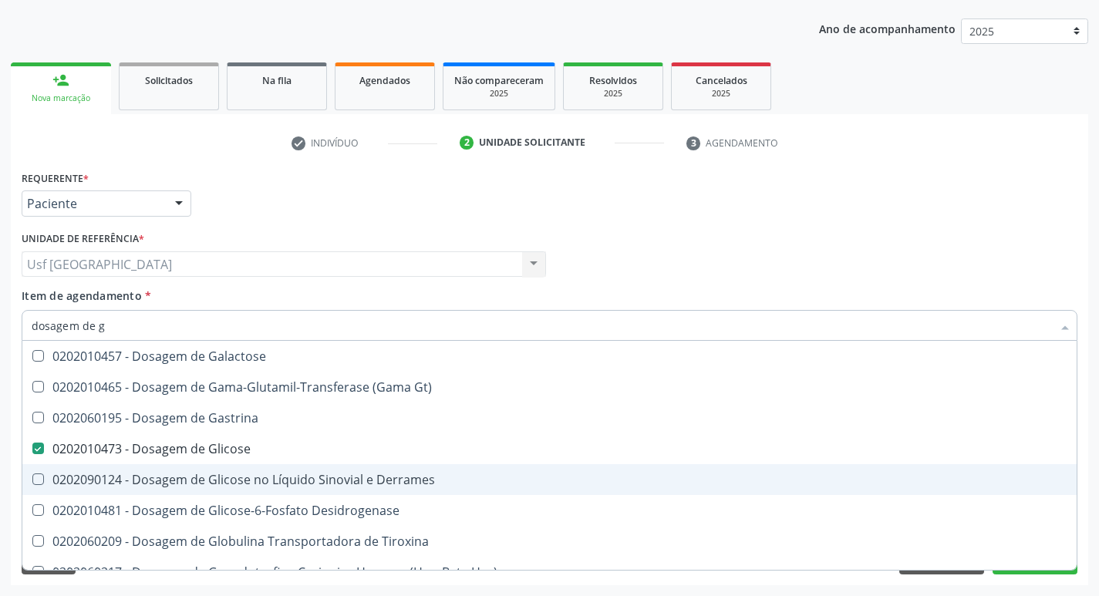
type input "dosagem de gl"
checkbox Galactose "true"
checkbox Glicose "false"
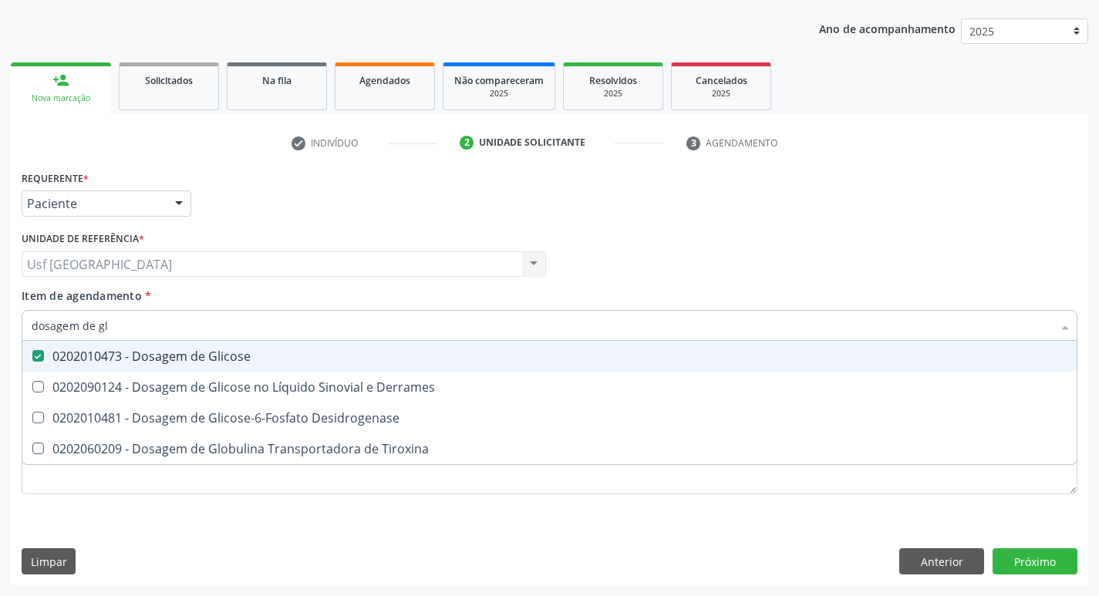
type input "dosagem de g"
checkbox Glicose "false"
checkbox Tiroxina "true"
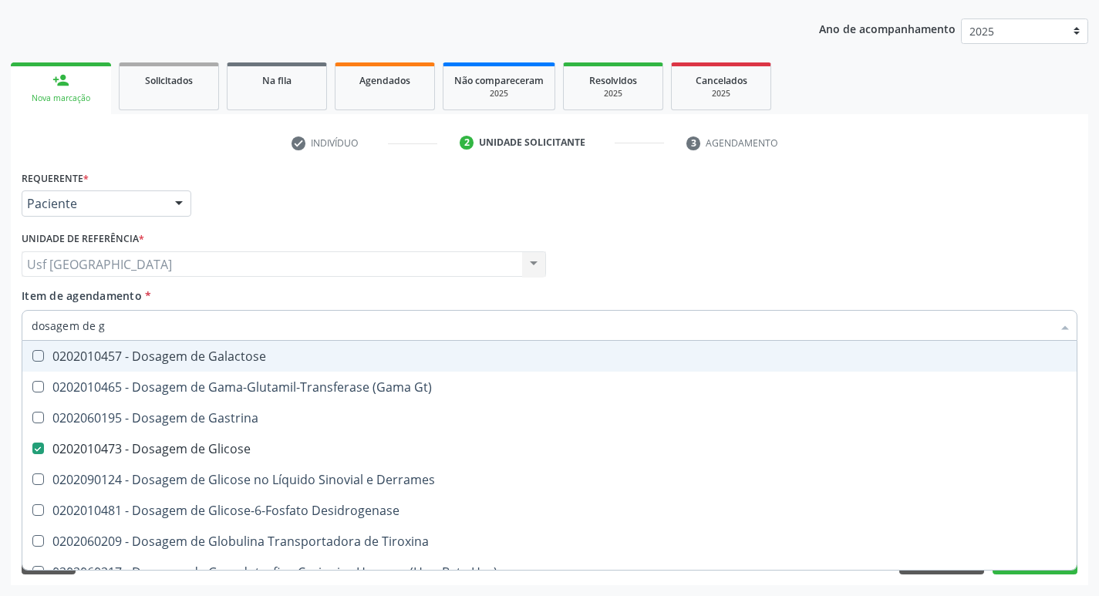
type input "dosagem de"
checkbox Glicose "false"
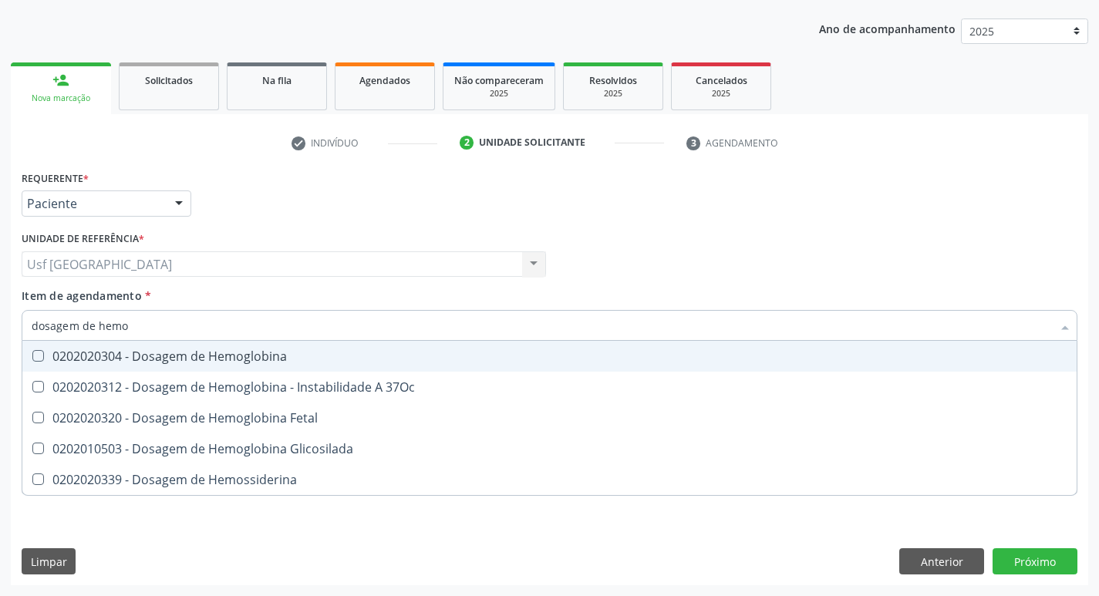
type input "dosagem de hemog"
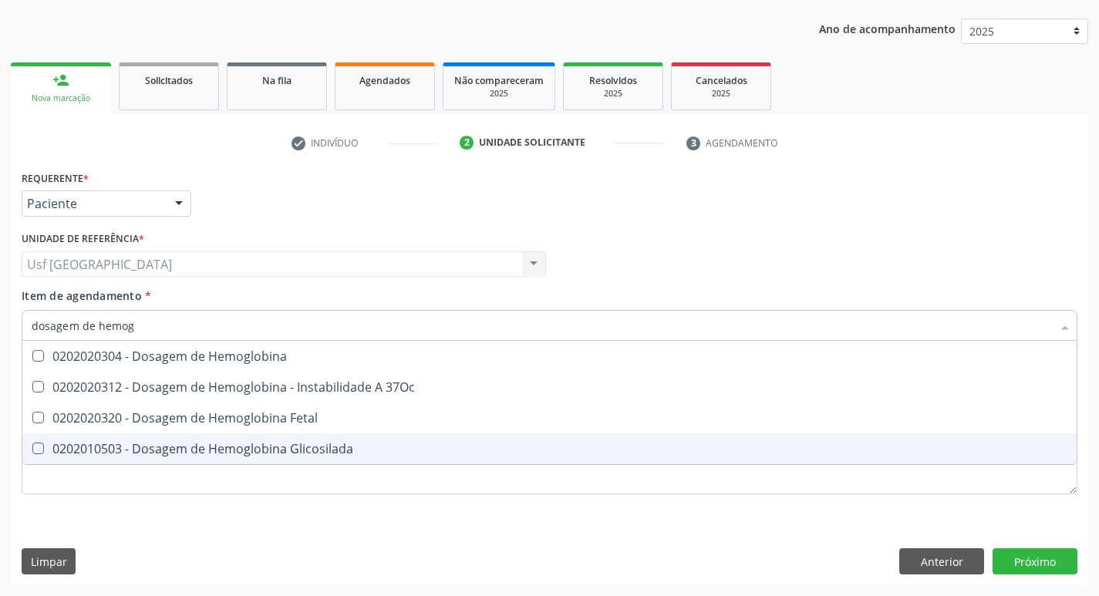
click at [237, 443] on div "0202010503 - Dosagem de Hemoglobina Glicosilada" at bounding box center [550, 449] width 1036 height 12
checkbox Glicosilada "true"
type input "d"
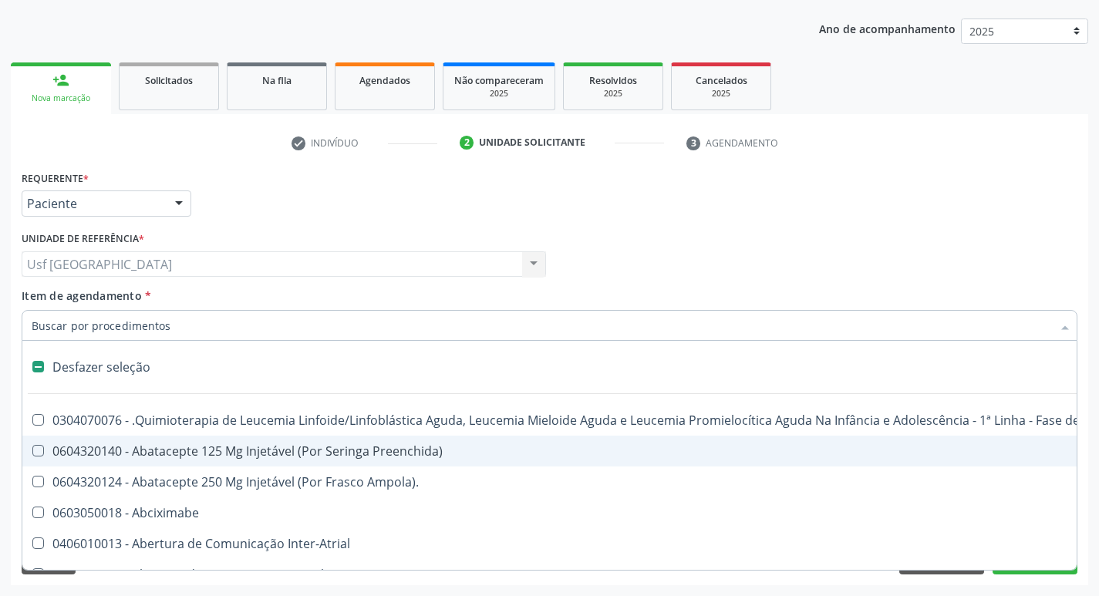
checkbox Abciximabe "false"
checkbox Inter-Atrial "false"
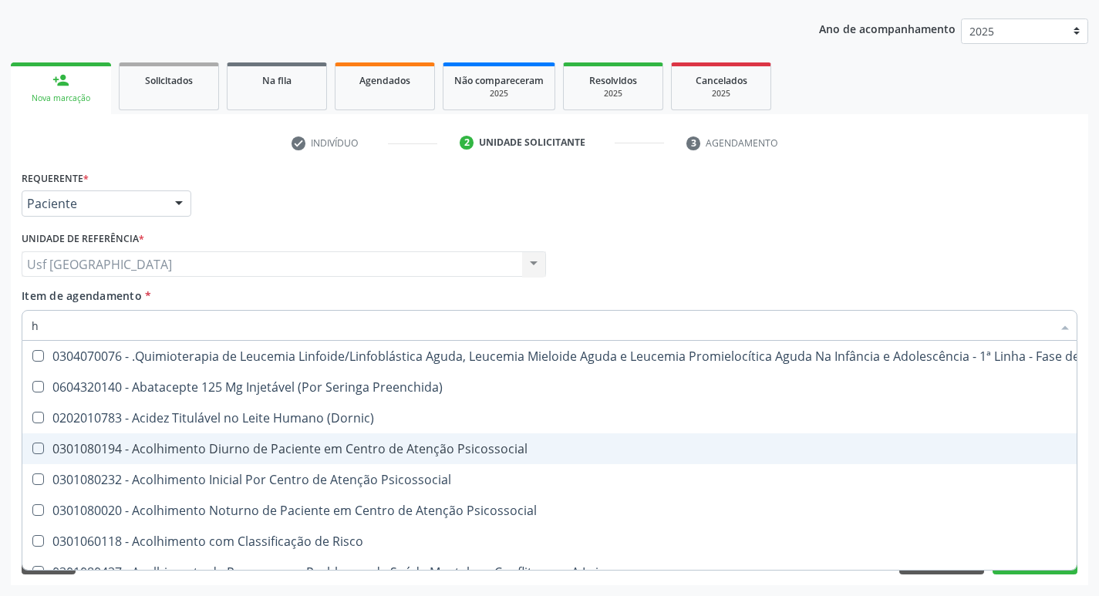
type input "he"
checkbox Pulmão "true"
checkbox \(Hemicolectomia\) "false"
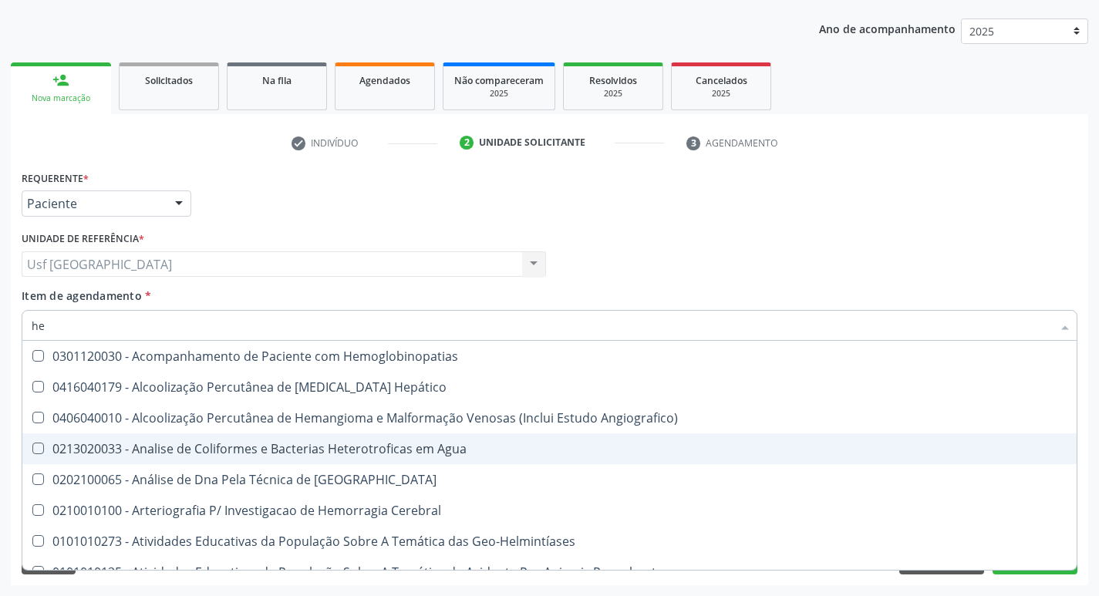
type input "hem"
checkbox \(Qualitativo\) "true"
checkbox Glicosilada "false"
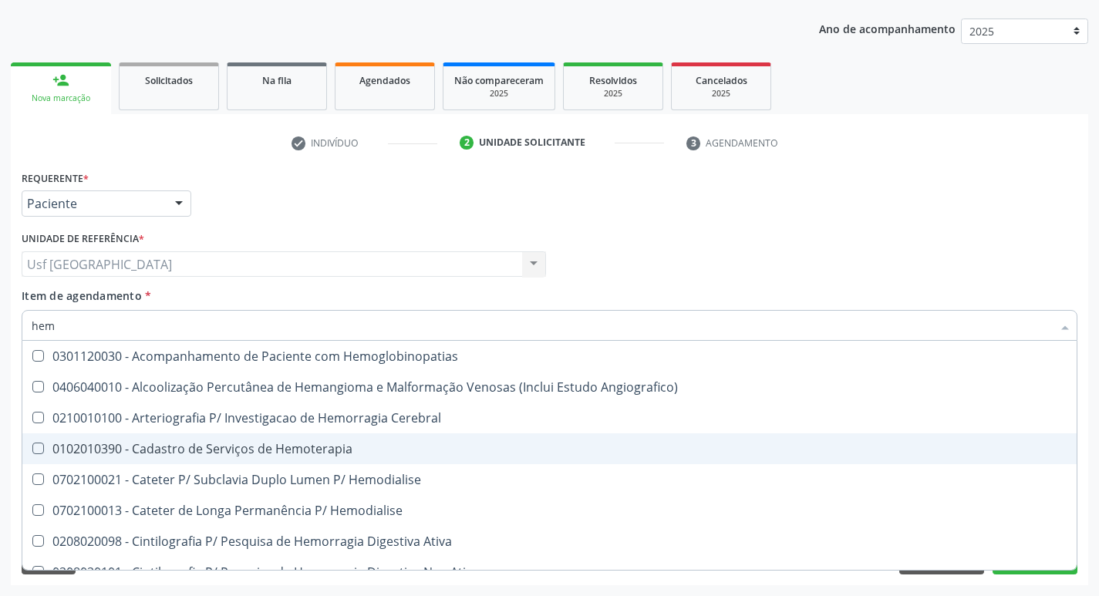
type input "hemo"
checkbox Hemacias "true"
checkbox Glicosilada "false"
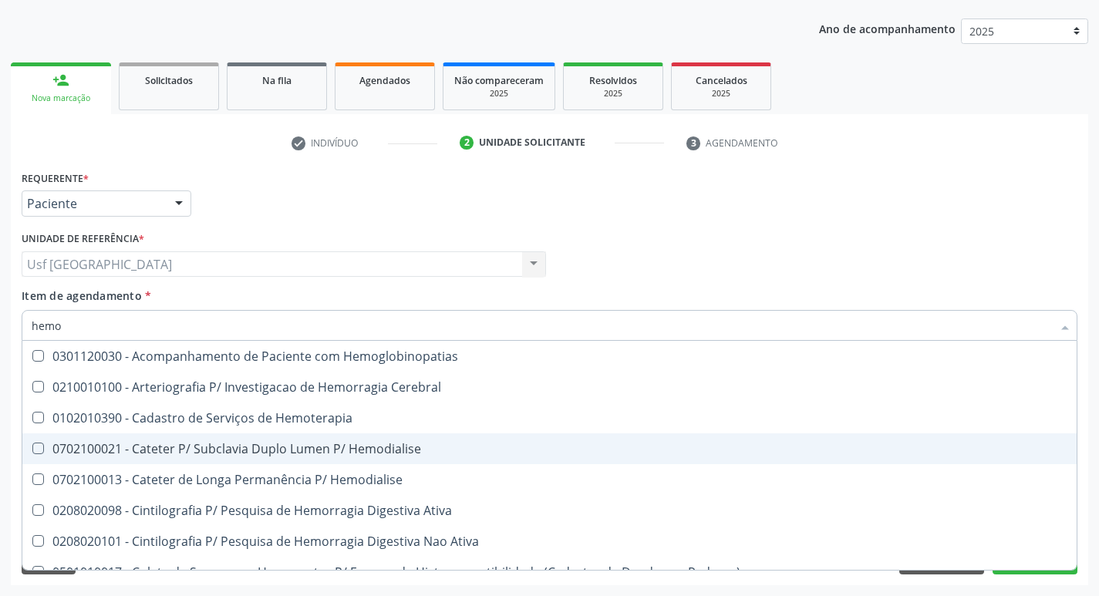
type input "hemog"
checkbox Tardio\) "true"
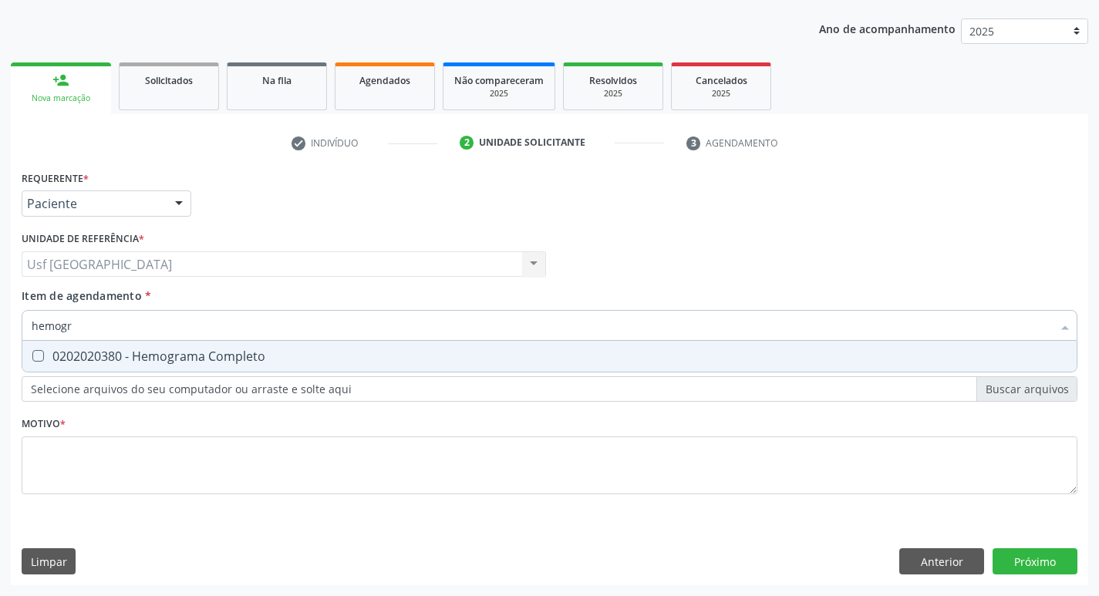
type input "hemogra"
click at [311, 362] on div "0202020380 - Hemograma Completo" at bounding box center [550, 356] width 1036 height 12
checkbox Completo "true"
type input "h"
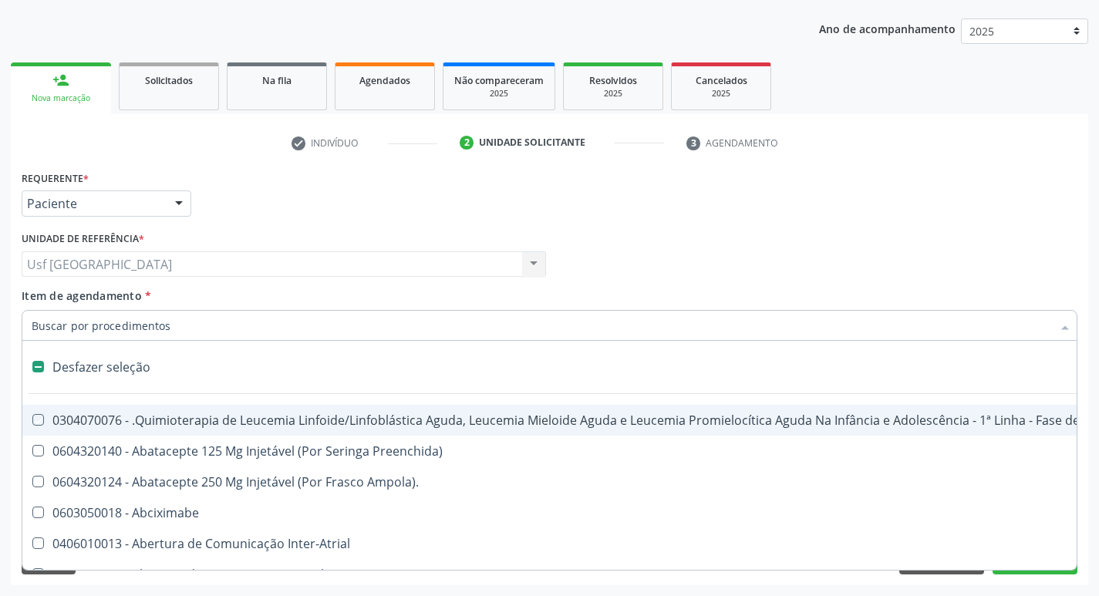
checkbox Manutenção "false"
type input "t"
checkbox Reto "true"
checkbox Urina "false"
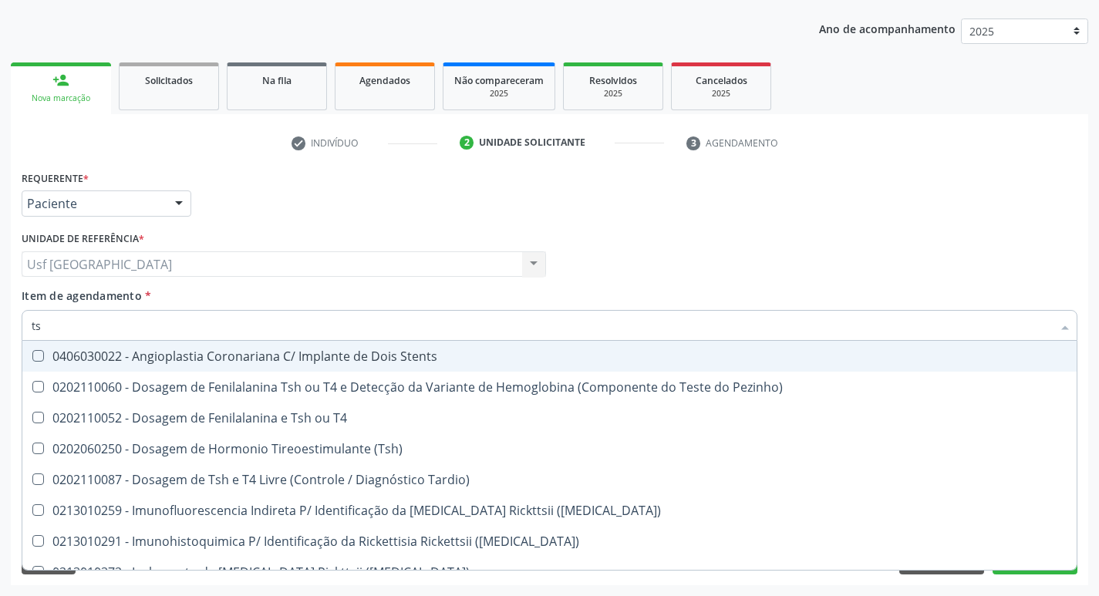
type input "tsh"
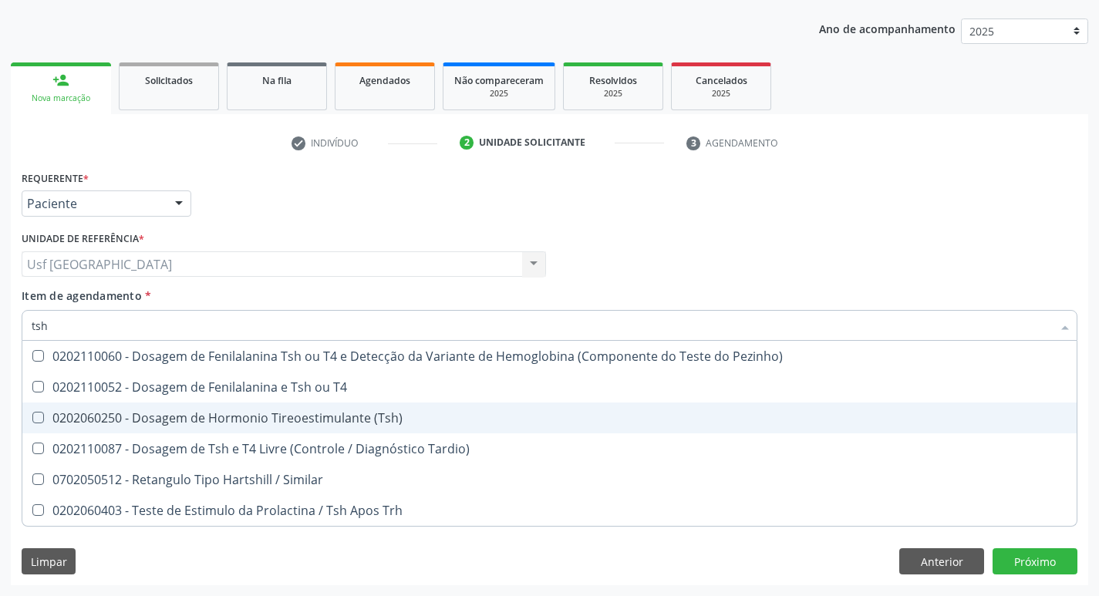
click at [308, 413] on div "0202060250 - Dosagem de Hormonio Tireoestimulante (Tsh)" at bounding box center [550, 418] width 1036 height 12
checkbox \(Tsh\) "true"
type input "ts"
checkbox \(Tsh\) "false"
checkbox Tardio\) "true"
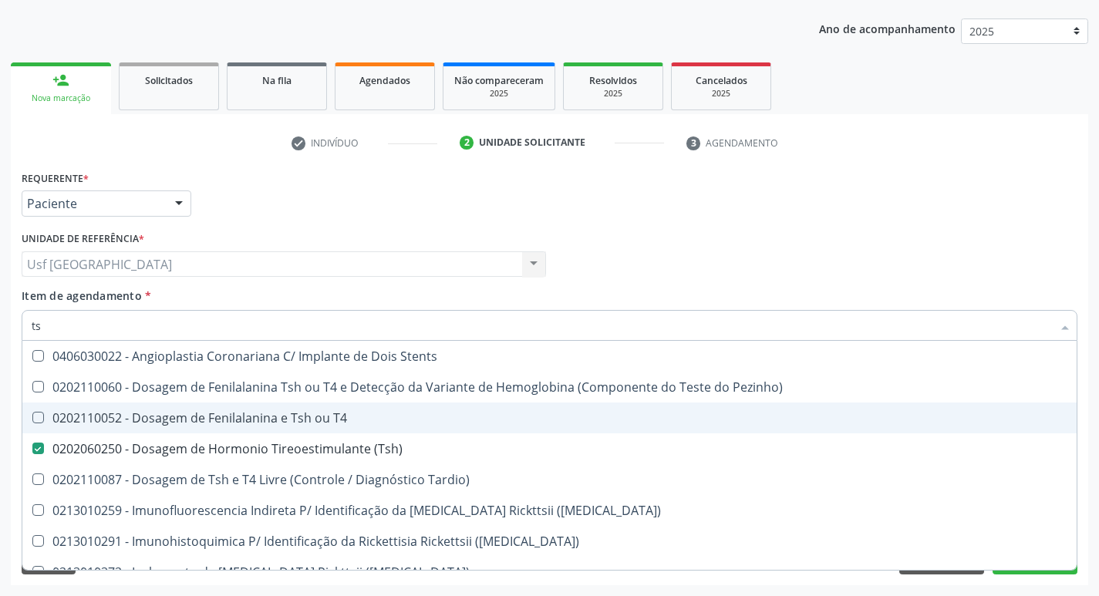
type input "t"
checkbox \(Tsh\) "false"
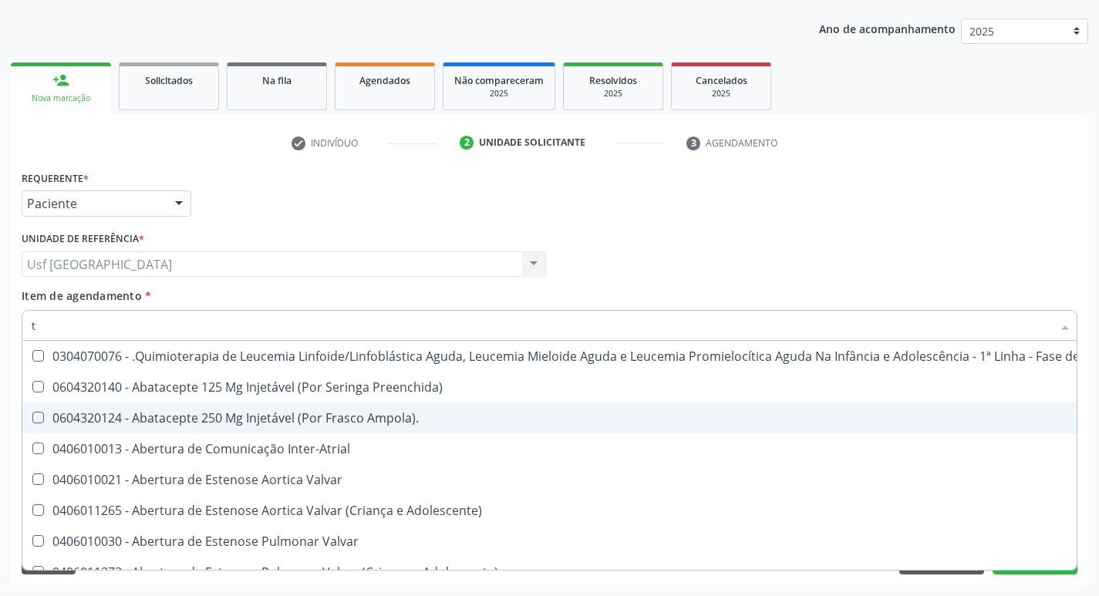
type input "t4"
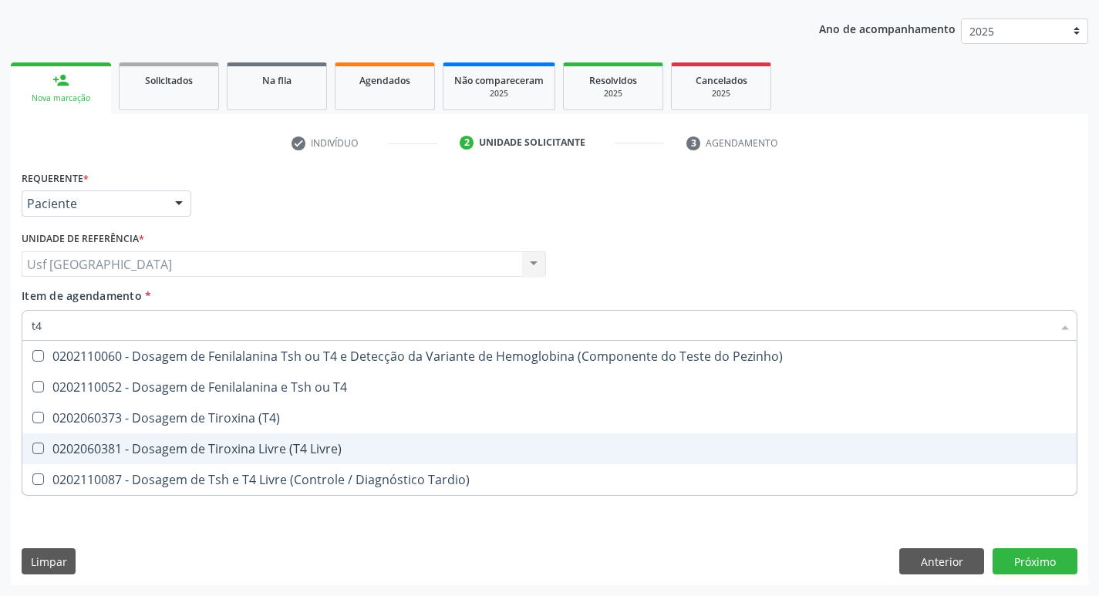
click at [312, 451] on div "0202060381 - Dosagem de Tiroxina Livre (T4 Livre)" at bounding box center [550, 449] width 1036 height 12
checkbox Livre\) "true"
type input "t"
checkbox Livre\) "false"
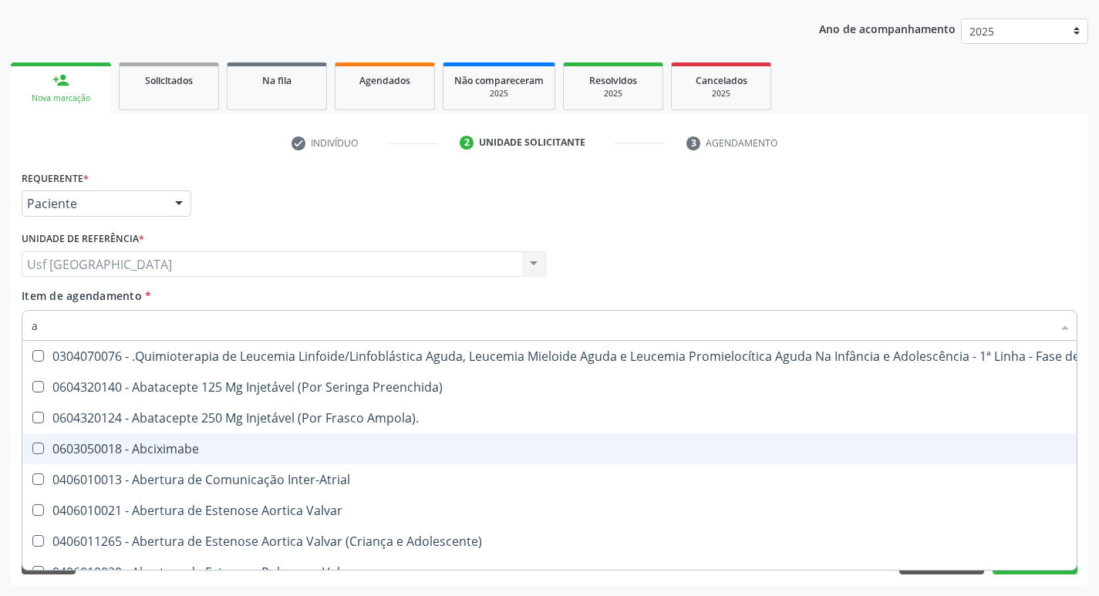
type input "ac"
checkbox Ortopédica "true"
checkbox Urina "false"
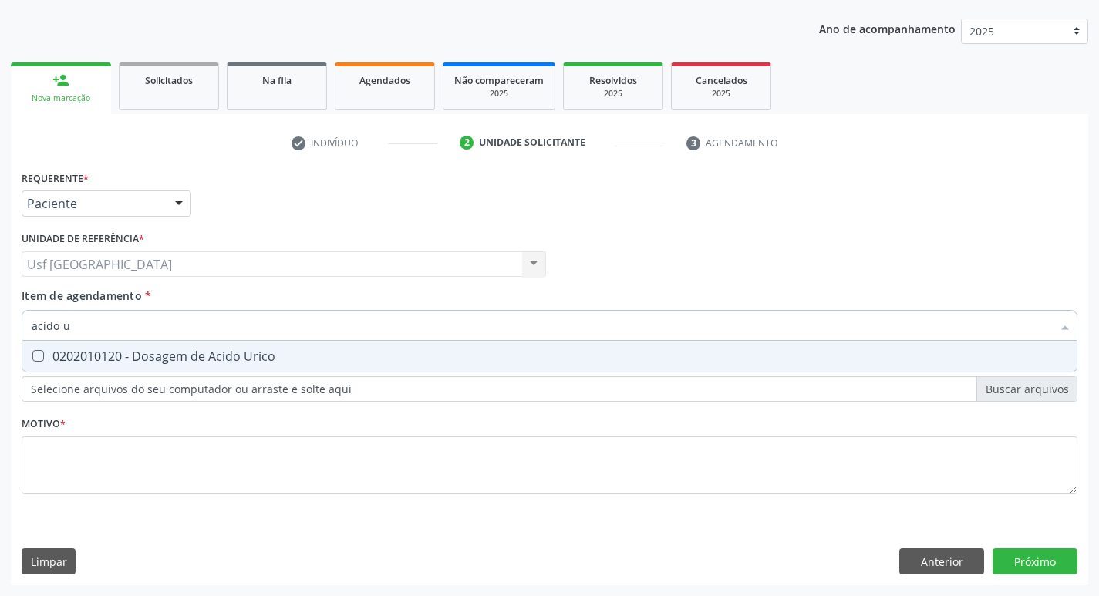
click at [297, 359] on div "0202010120 - Dosagem de Acido Urico" at bounding box center [550, 356] width 1036 height 12
click at [297, 359] on div "0202010643 - Dosagem de Transaminase Glutamico-Oxalacetica (Tgo)" at bounding box center [550, 356] width 1036 height 12
click at [297, 359] on div "0202010651 - Dosagem de Transaminase Glutamico-Piruvica (Tgp)" at bounding box center [550, 356] width 1036 height 12
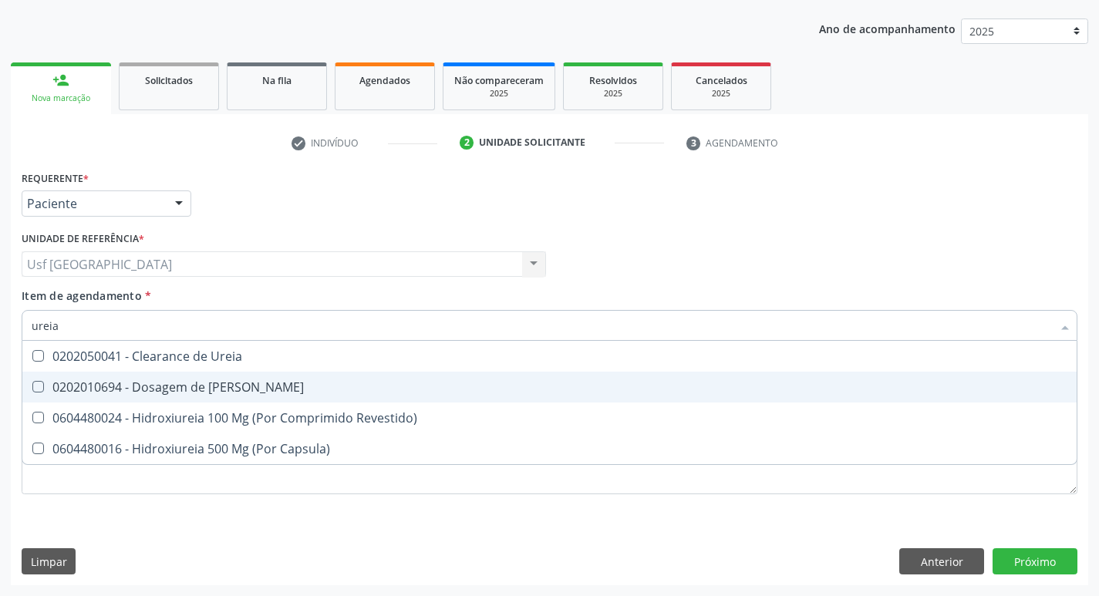
click at [187, 387] on div "0202010694 - Dosagem de [PERSON_NAME]" at bounding box center [550, 387] width 1036 height 12
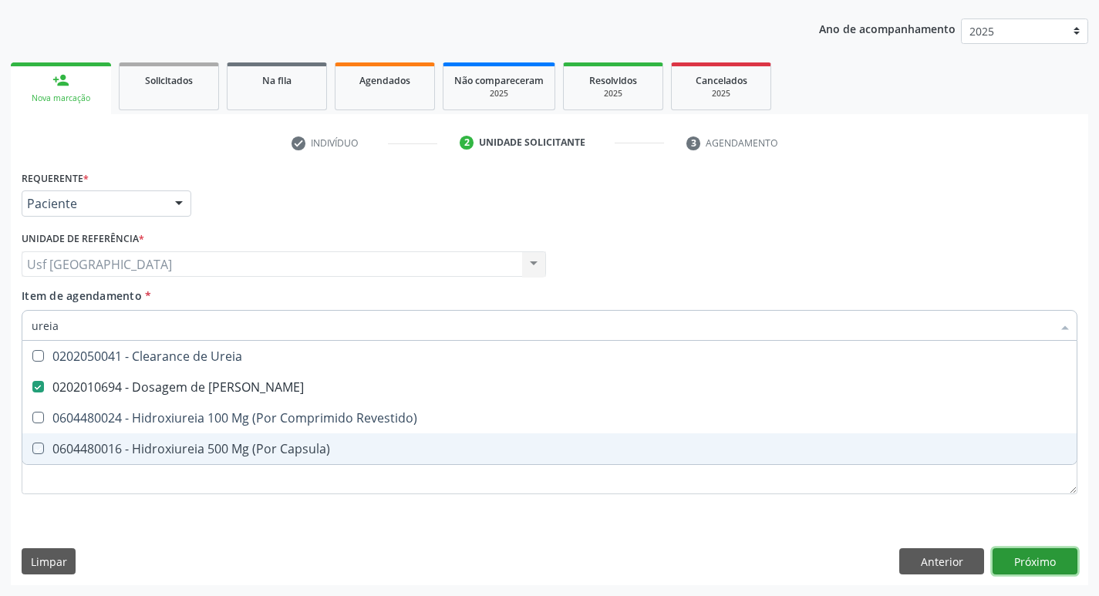
click at [1014, 562] on div "Requerente * Paciente Médico(a) Enfermeiro(a) Paciente Nenhum resultado encontr…" at bounding box center [549, 376] width 1077 height 419
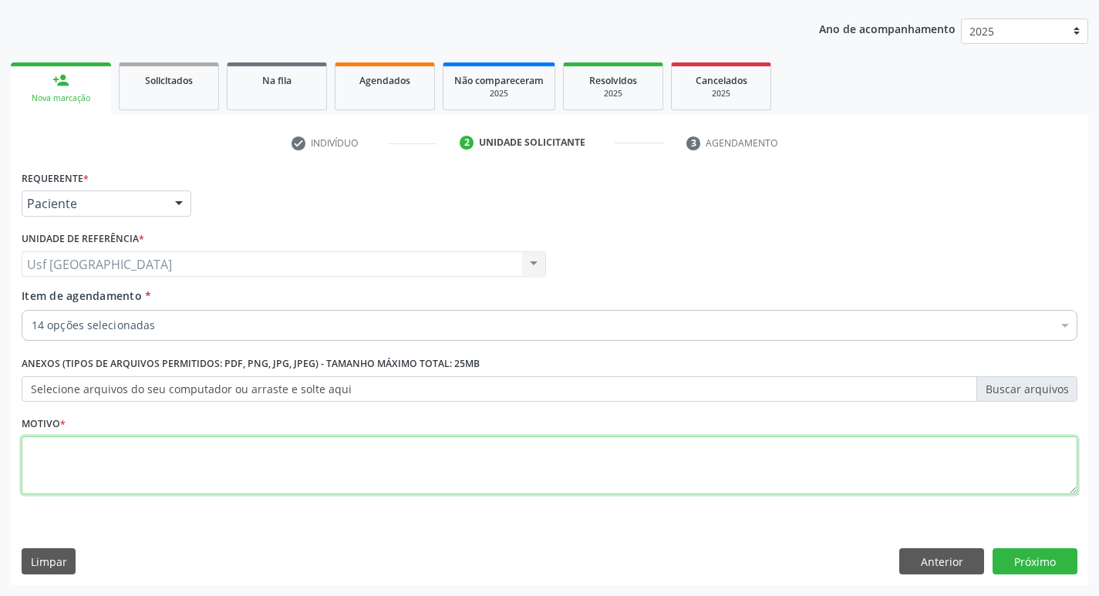
click at [130, 446] on textarea at bounding box center [550, 465] width 1056 height 59
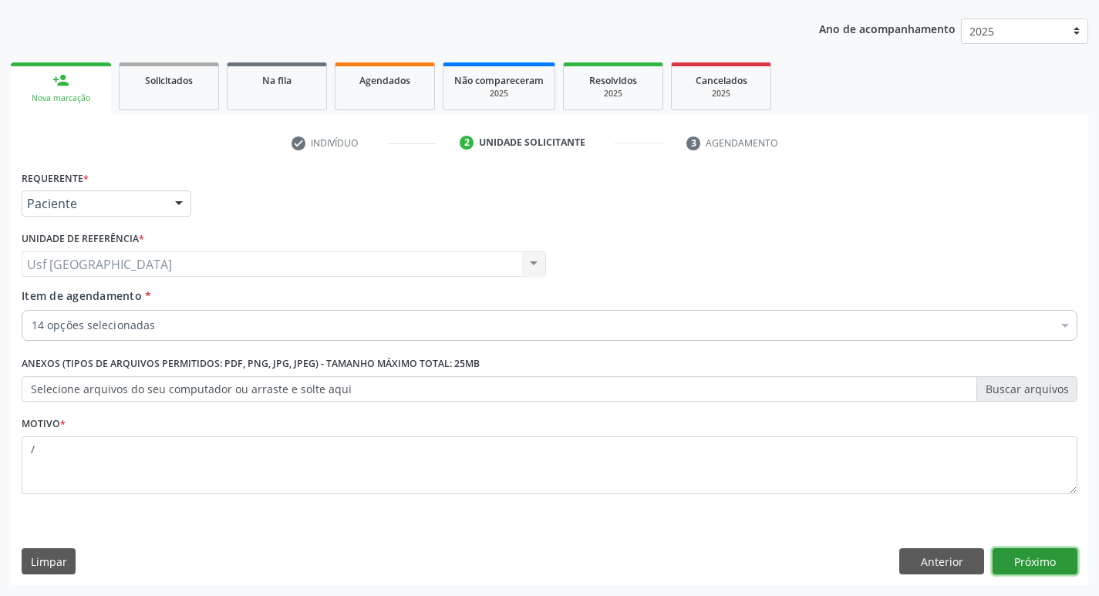
click at [1048, 561] on button "Próximo" at bounding box center [1034, 561] width 85 height 26
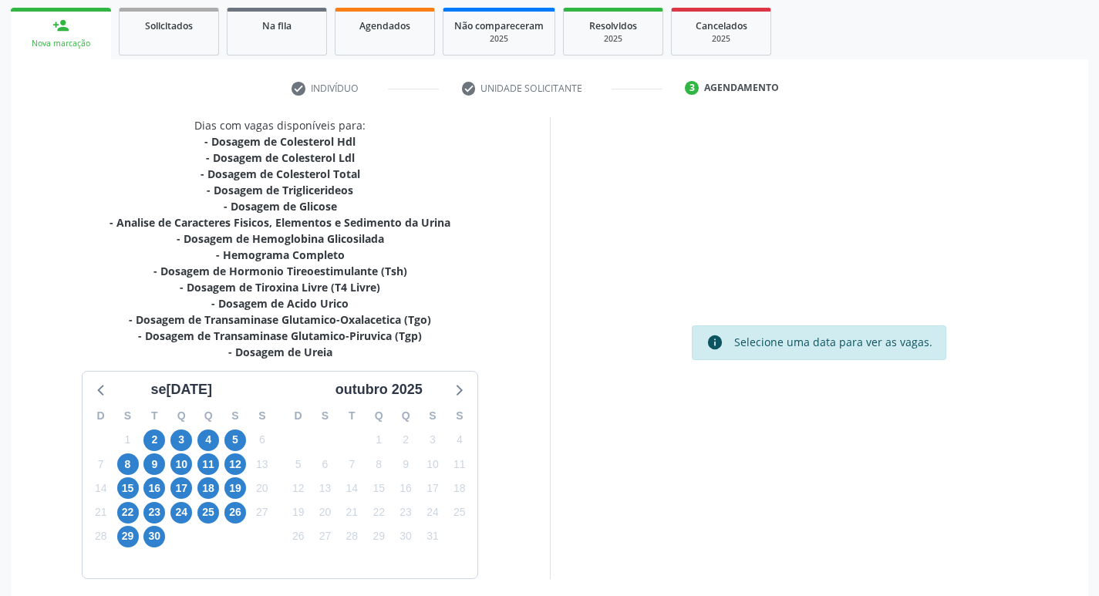
scroll to position [285, 0]
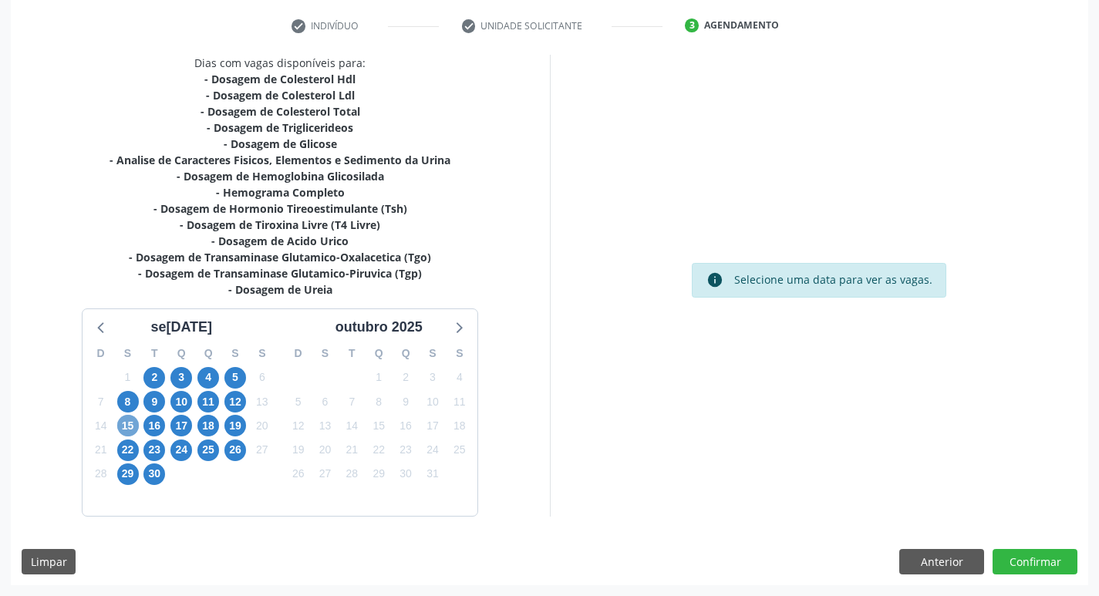
click at [125, 429] on span "15" at bounding box center [128, 426] width 22 height 22
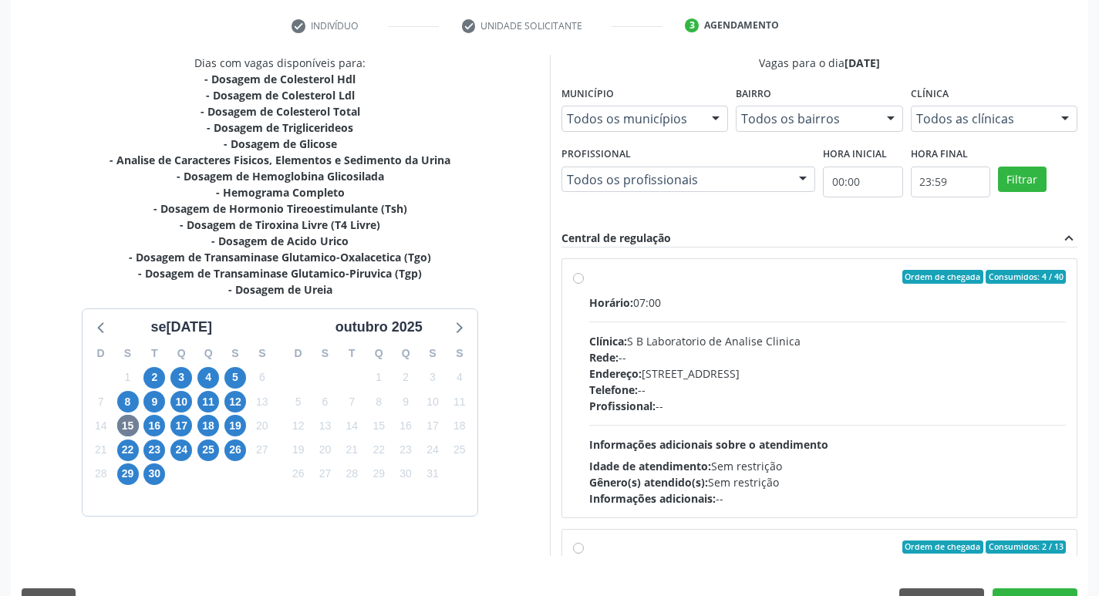
click at [589, 280] on label "Ordem de chegada Consumidos: 4 / 40 Horário: 07:00 Clínica: S B Laboratorio de …" at bounding box center [827, 388] width 477 height 237
click at [582, 280] on input "Ordem de chegada Consumidos: 4 / 40 Horário: 07:00 Clínica: S B Laboratorio de …" at bounding box center [578, 277] width 11 height 14
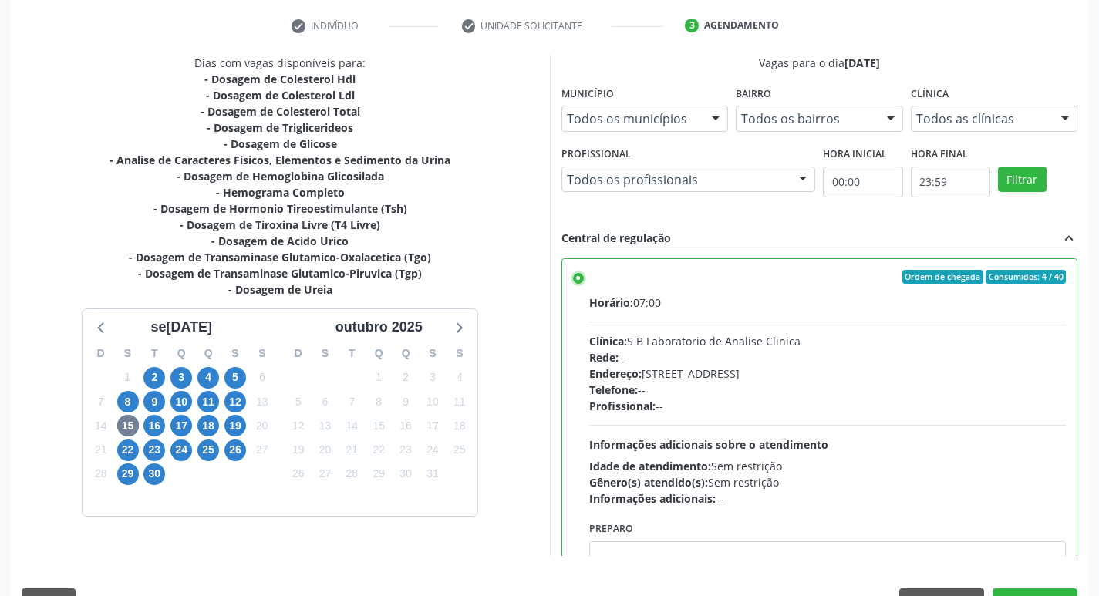
scroll to position [325, 0]
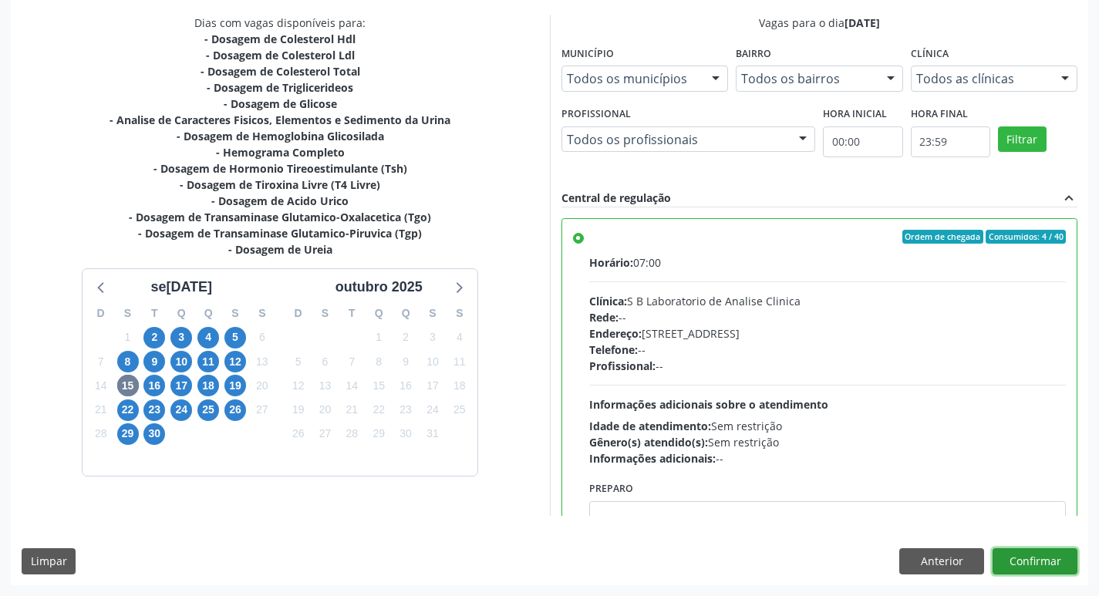
click at [1043, 560] on button "Confirmar" at bounding box center [1034, 561] width 85 height 26
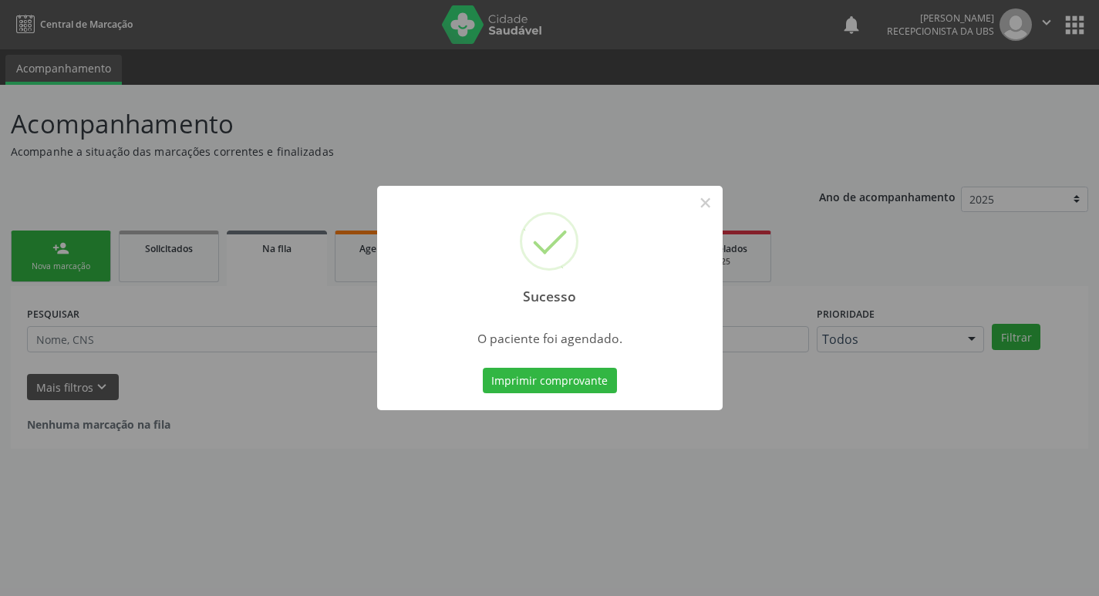
scroll to position [0, 0]
click at [708, 203] on button "×" at bounding box center [711, 203] width 26 height 26
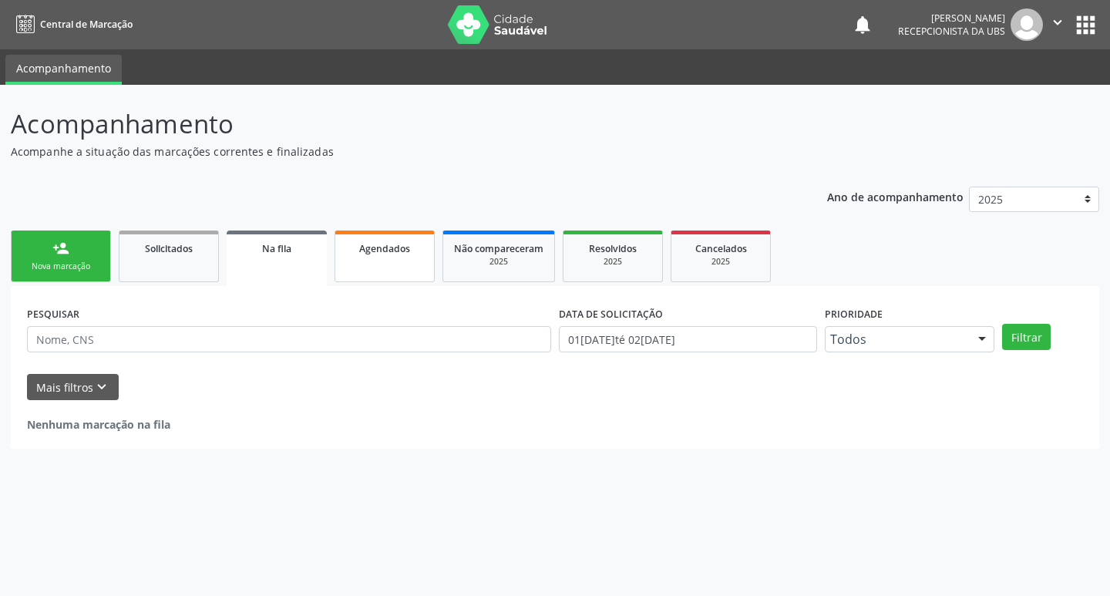
click at [366, 264] on link "Agendados" at bounding box center [385, 257] width 100 height 52
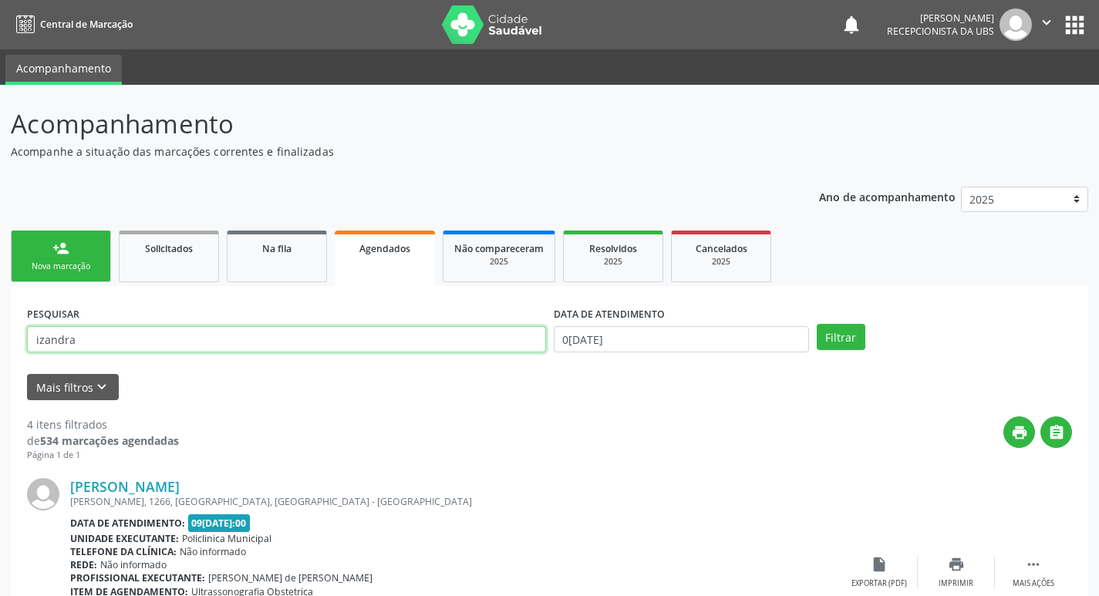
click at [239, 333] on input "izandra" at bounding box center [286, 339] width 519 height 26
type input "i"
type input "francisca"
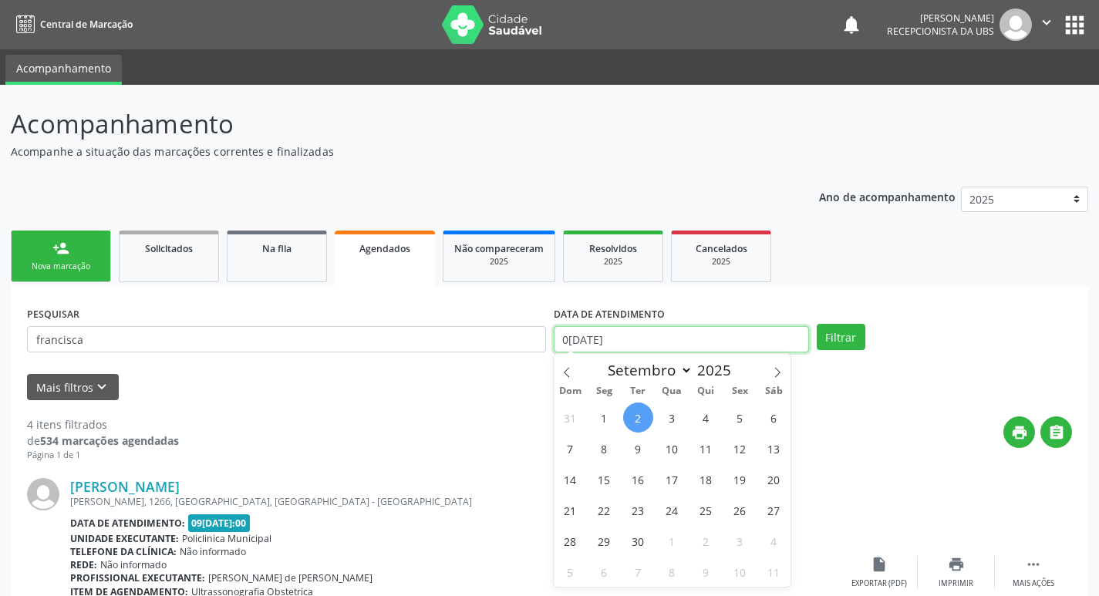
click at [640, 343] on input "0[DATE]" at bounding box center [681, 339] width 255 height 26
click at [598, 484] on span "15" at bounding box center [604, 479] width 30 height 30
type input "[DATE]"
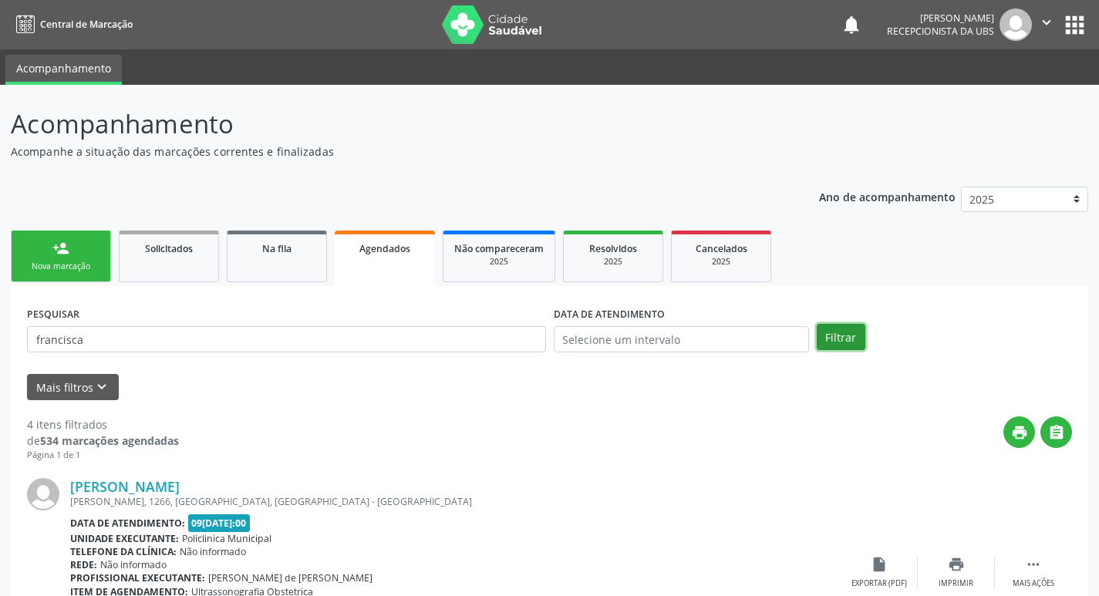
click at [851, 336] on button "Filtrar" at bounding box center [841, 337] width 49 height 26
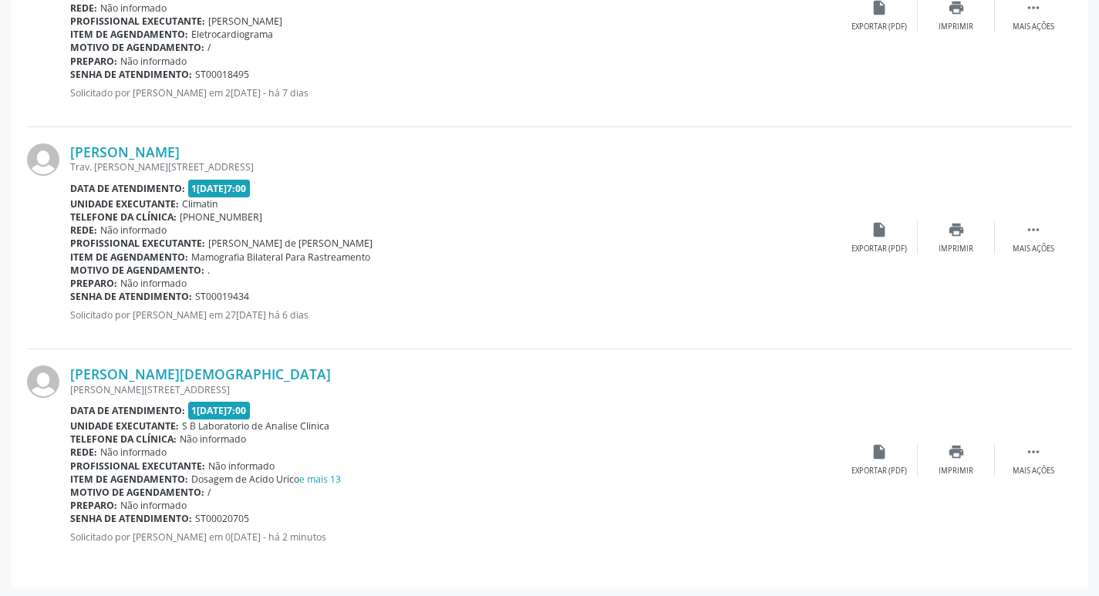
scroll to position [2115, 0]
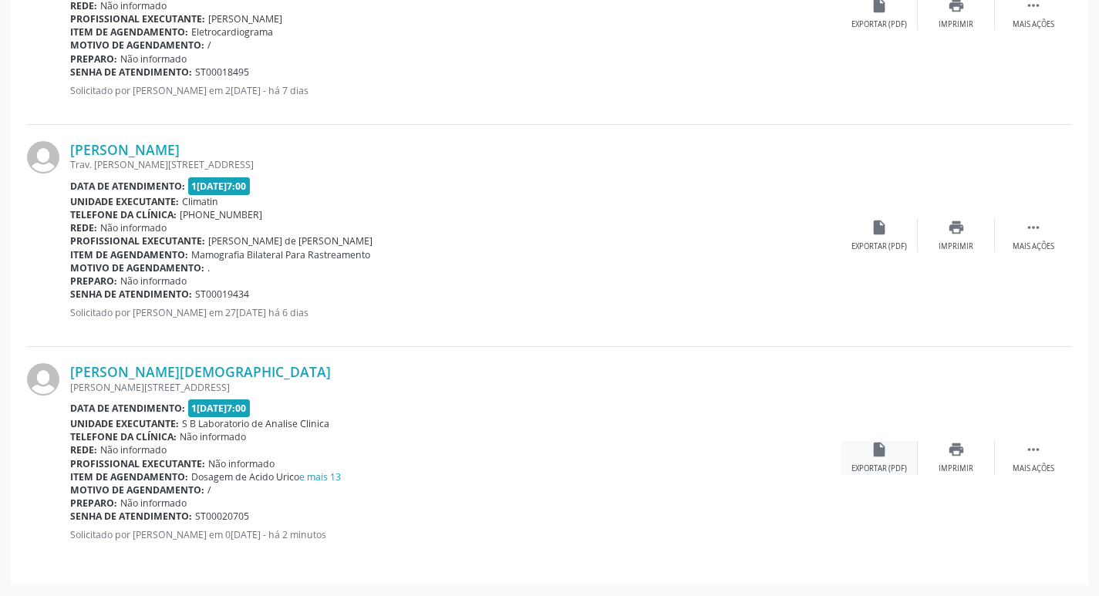
click at [873, 465] on div "Exportar (PDF)" at bounding box center [879, 468] width 56 height 11
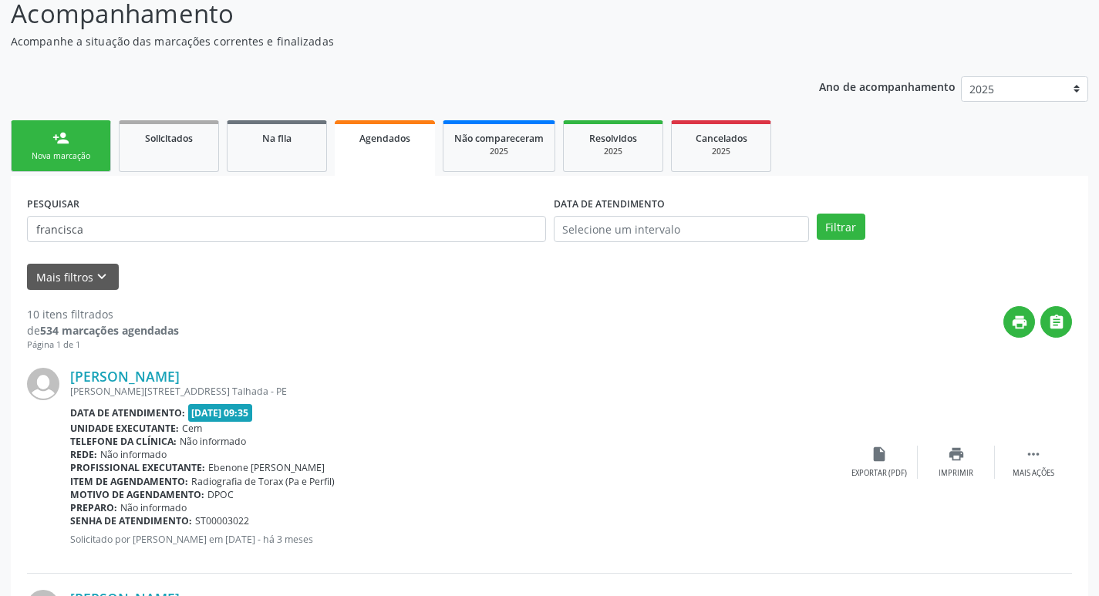
scroll to position [0, 0]
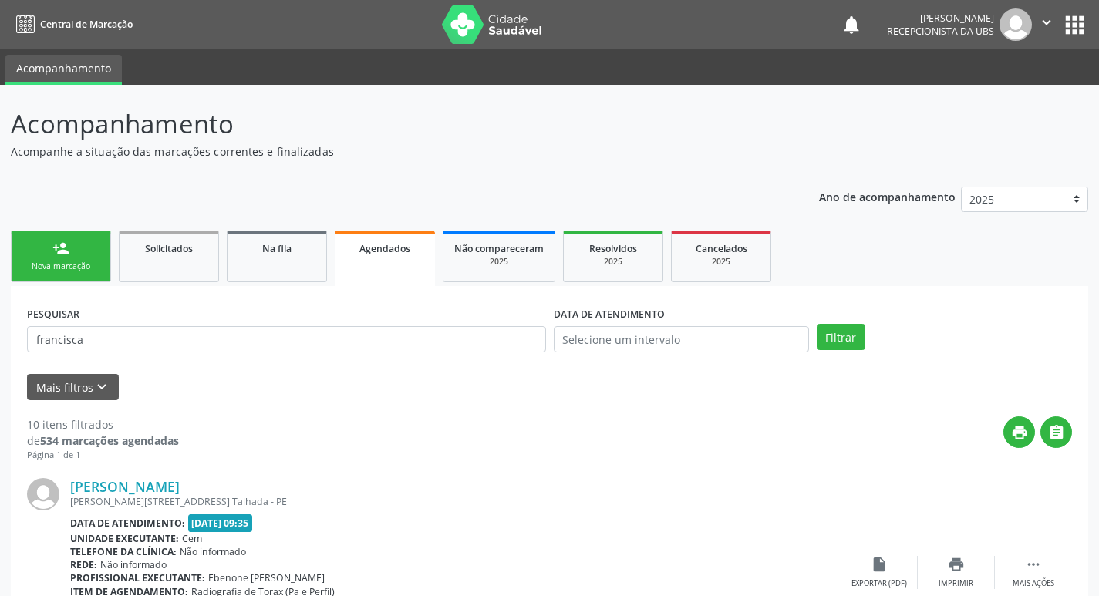
click at [53, 261] on div "Nova marcação" at bounding box center [60, 267] width 77 height 12
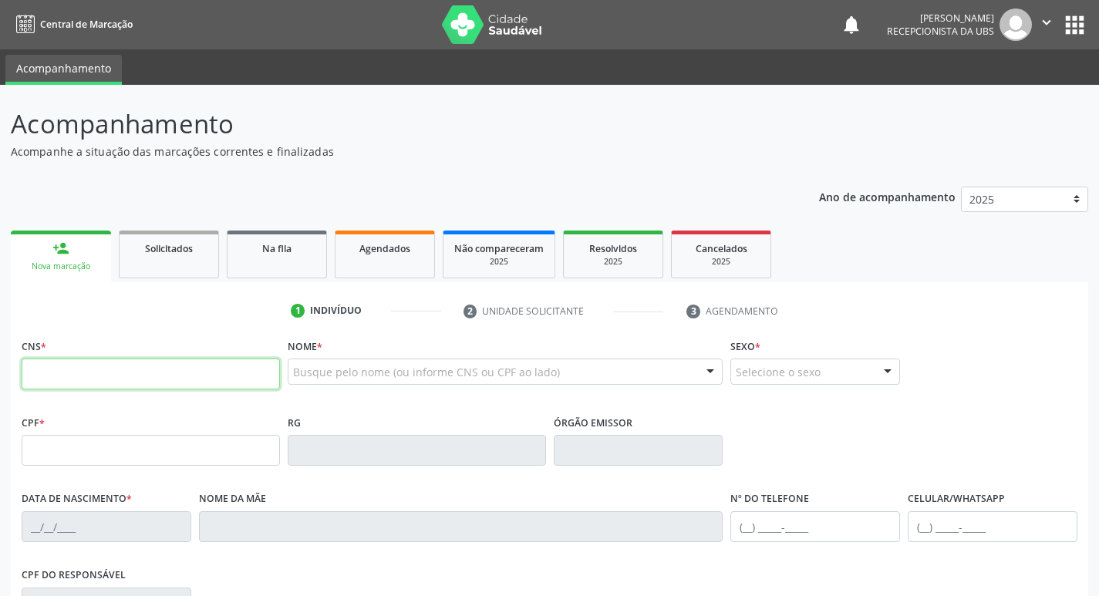
click at [134, 379] on input "text" at bounding box center [151, 374] width 258 height 31
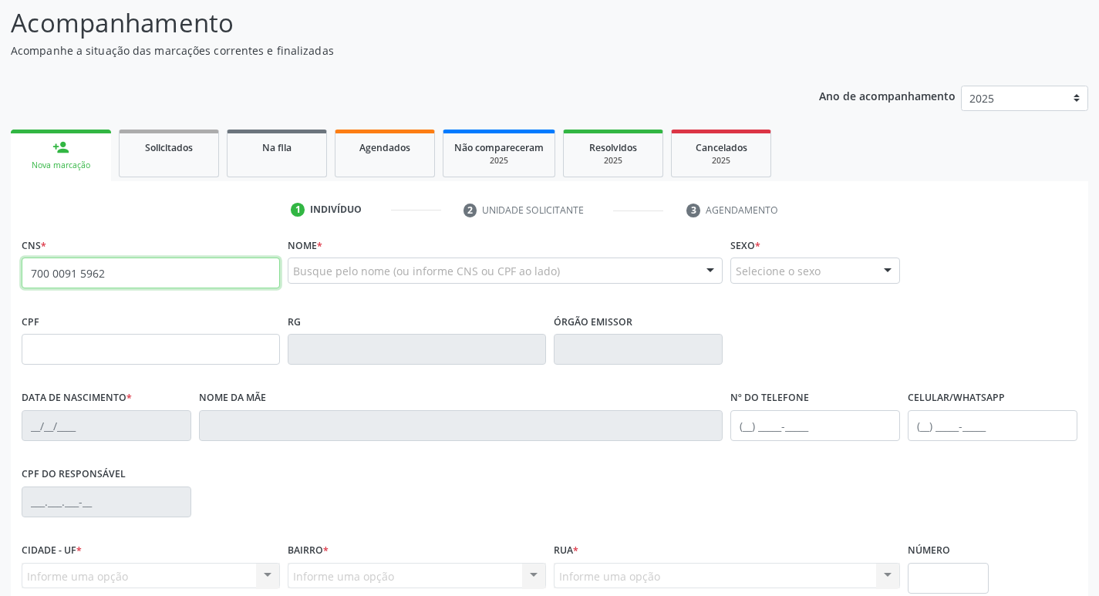
scroll to position [77, 0]
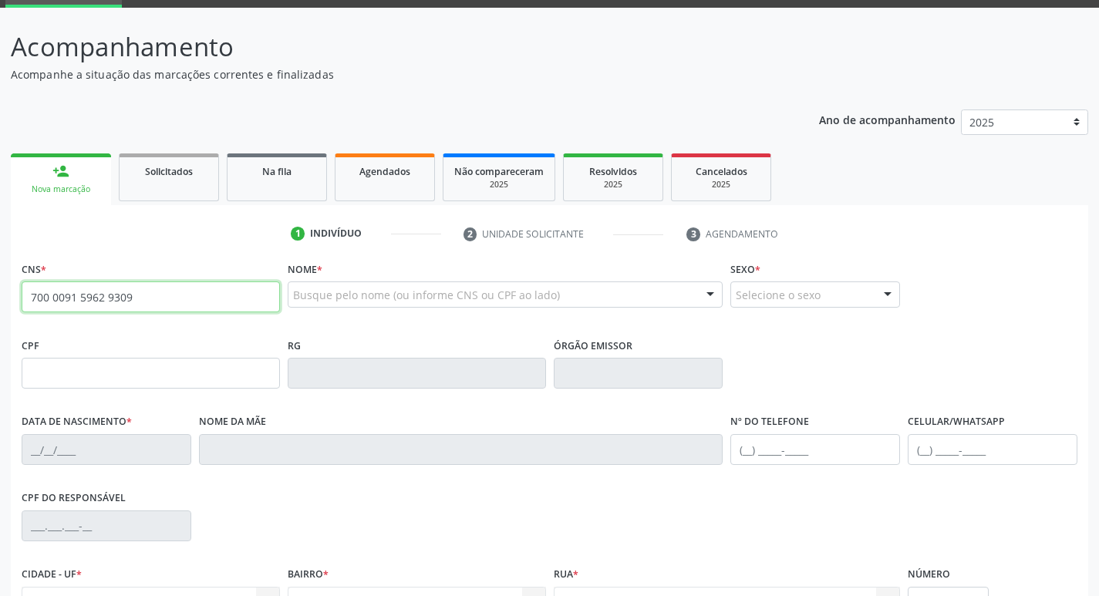
type input "700 0091 5962 9309"
type input "125.572.694-68"
type input "25[DATE]"
type input "Marinete Pessoa de Menezes"
type input "[PHONE_NUMBER]"
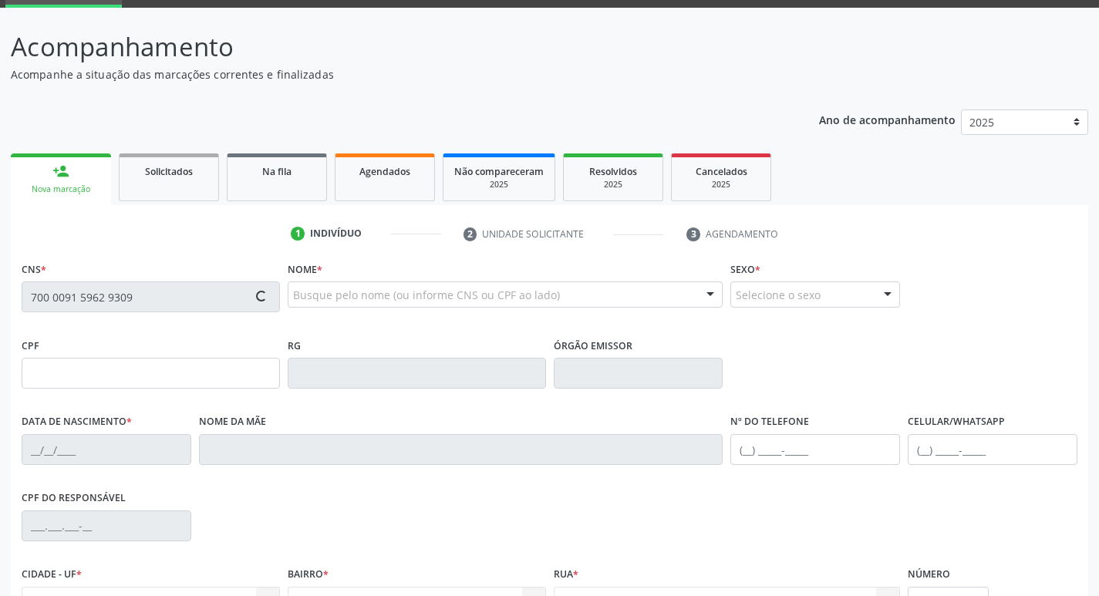
type input "[PHONE_NUMBER]"
type input "1148"
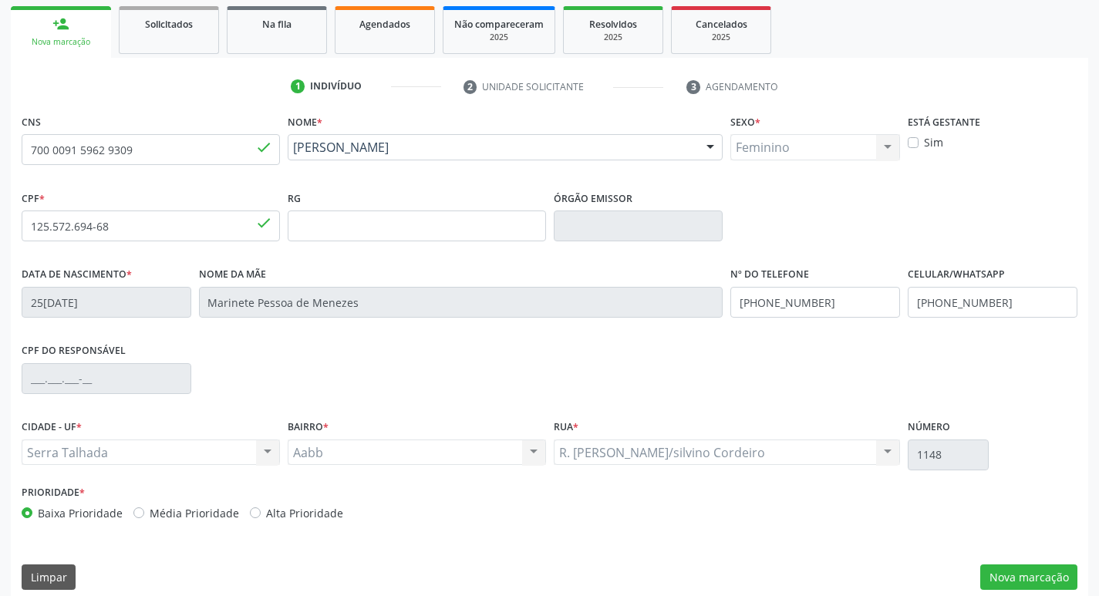
scroll to position [240, 0]
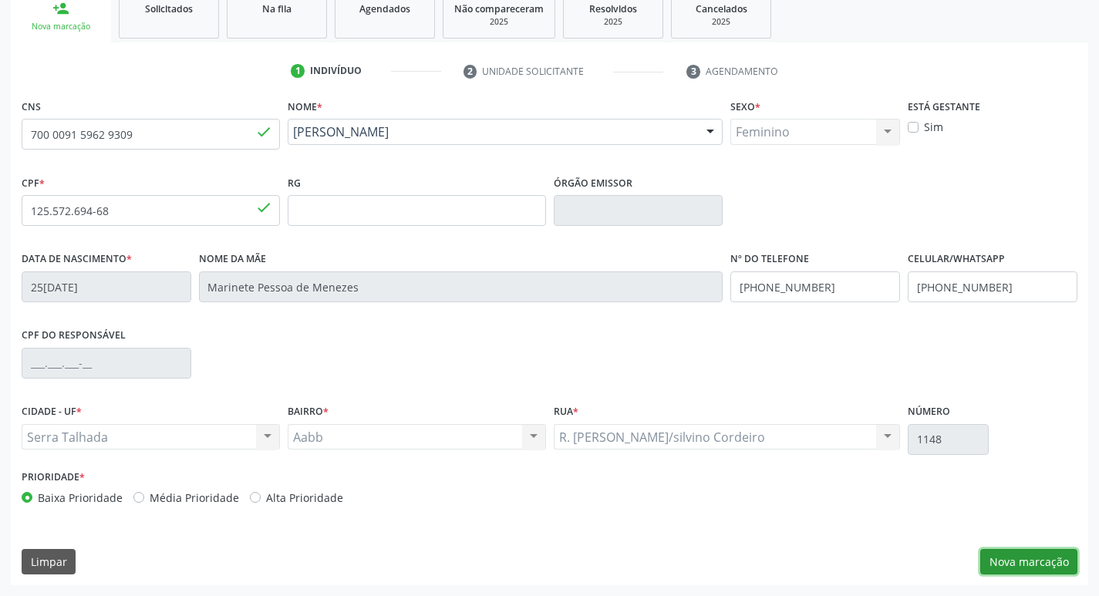
click at [1027, 555] on button "Nova marcação" at bounding box center [1028, 562] width 97 height 26
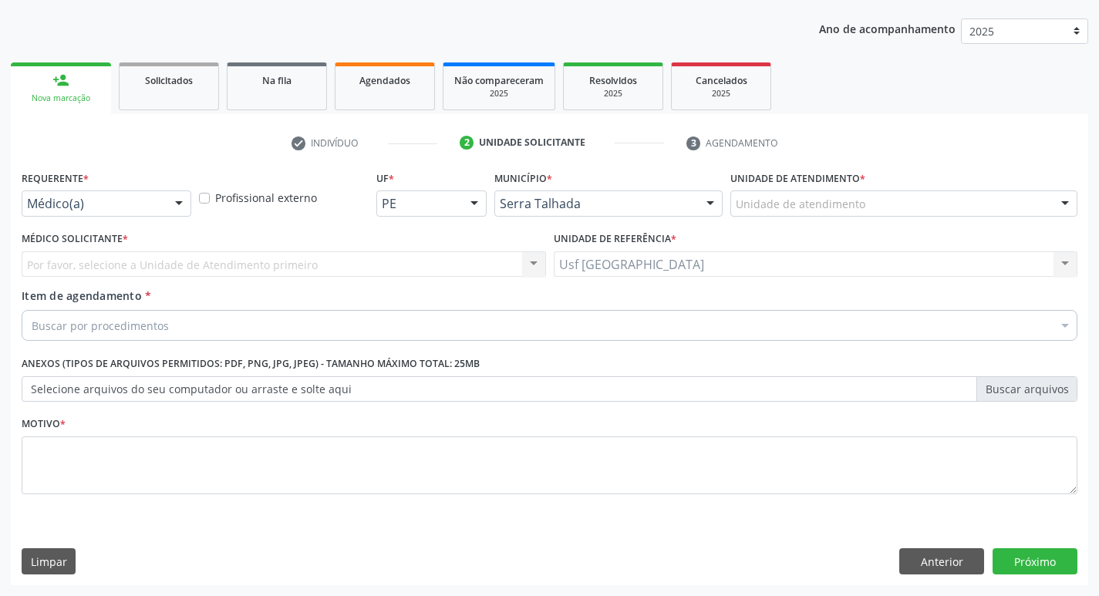
scroll to position [168, 0]
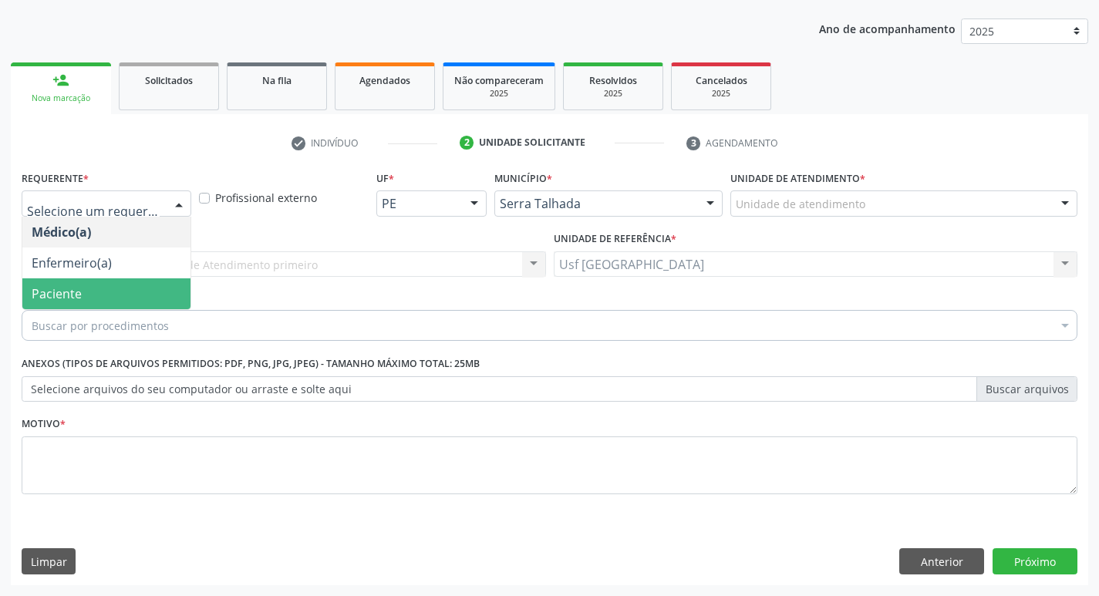
click at [79, 288] on span "Paciente" at bounding box center [57, 293] width 50 height 17
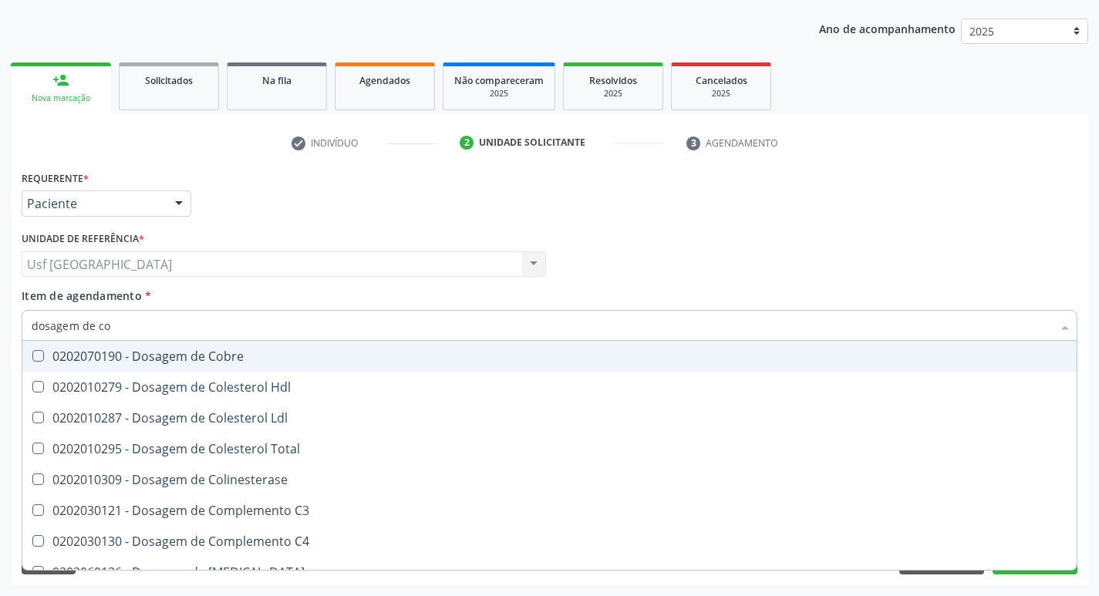
type input "dosagem de col"
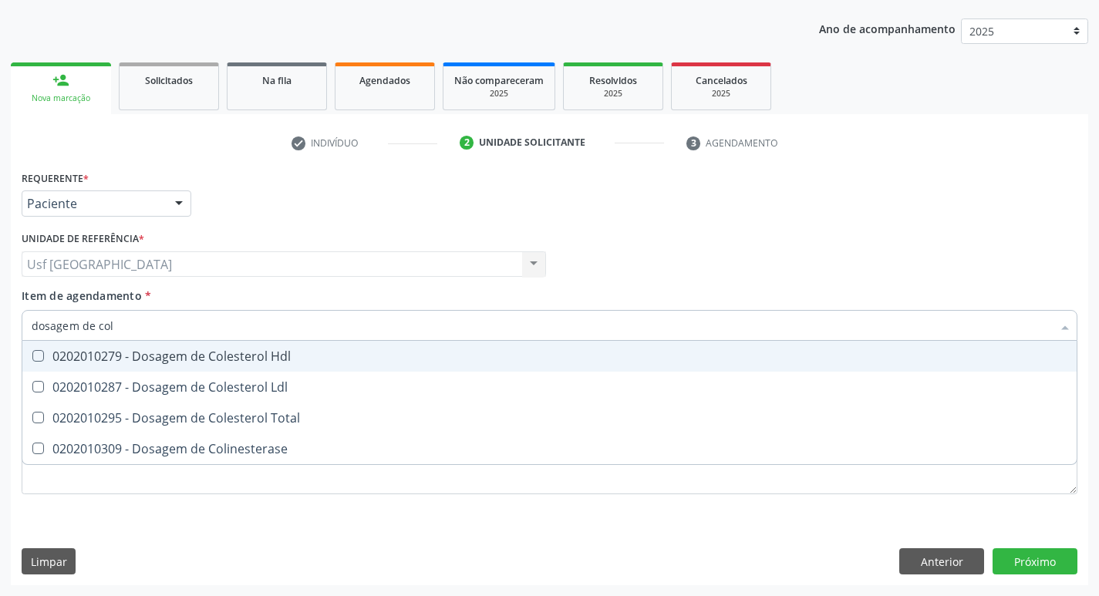
click at [173, 359] on div "0202010279 - Dosagem de Colesterol Hdl" at bounding box center [550, 356] width 1036 height 12
checkbox Hdl "true"
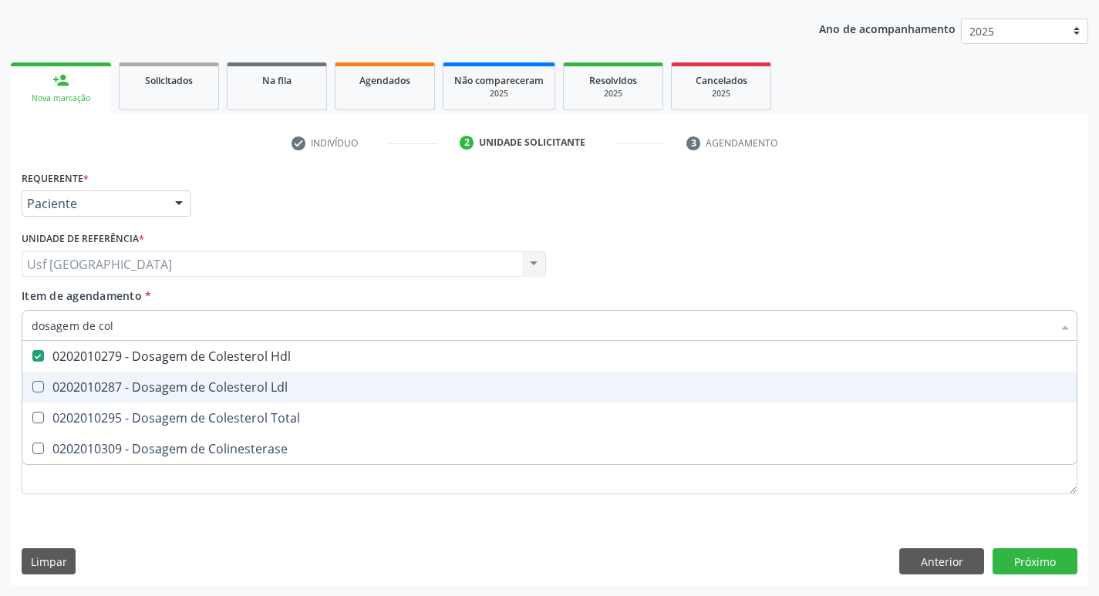
click at [157, 392] on div "0202010287 - Dosagem de Colesterol Ldl" at bounding box center [550, 387] width 1036 height 12
checkbox Ldl "true"
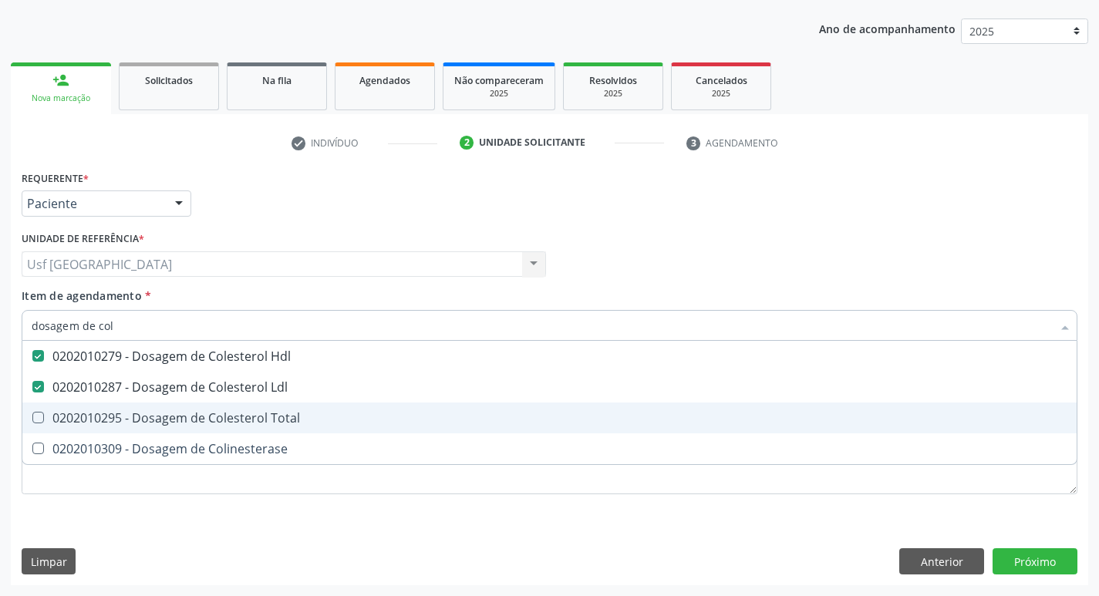
click at [147, 417] on div "0202010295 - Dosagem de Colesterol Total" at bounding box center [550, 418] width 1036 height 12
checkbox Total "true"
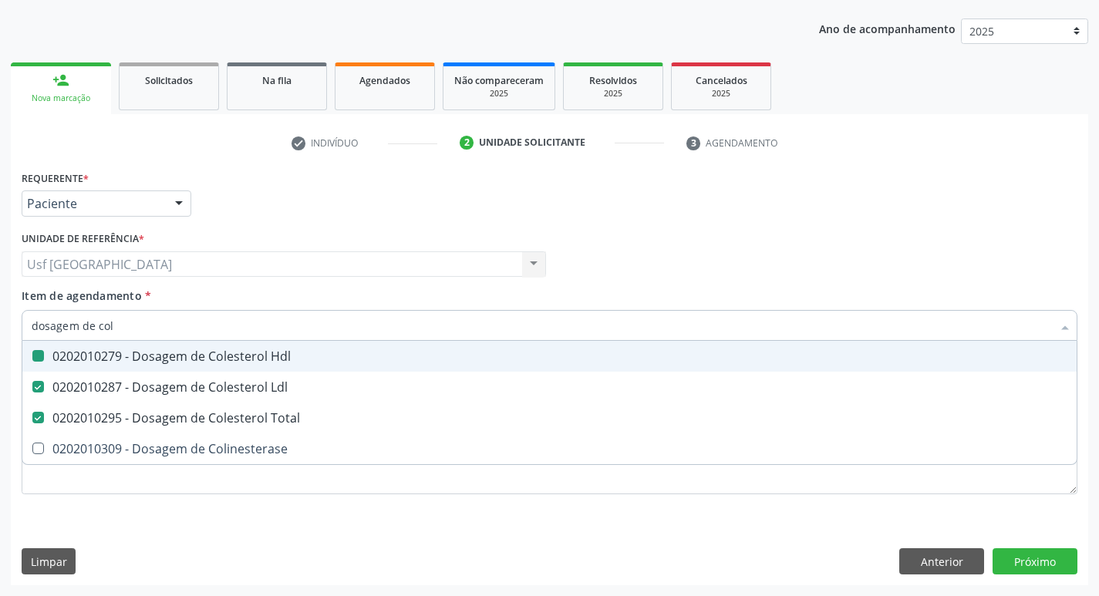
type input "dosagem de co"
checkbox Hdl "false"
checkbox Colinesterase "true"
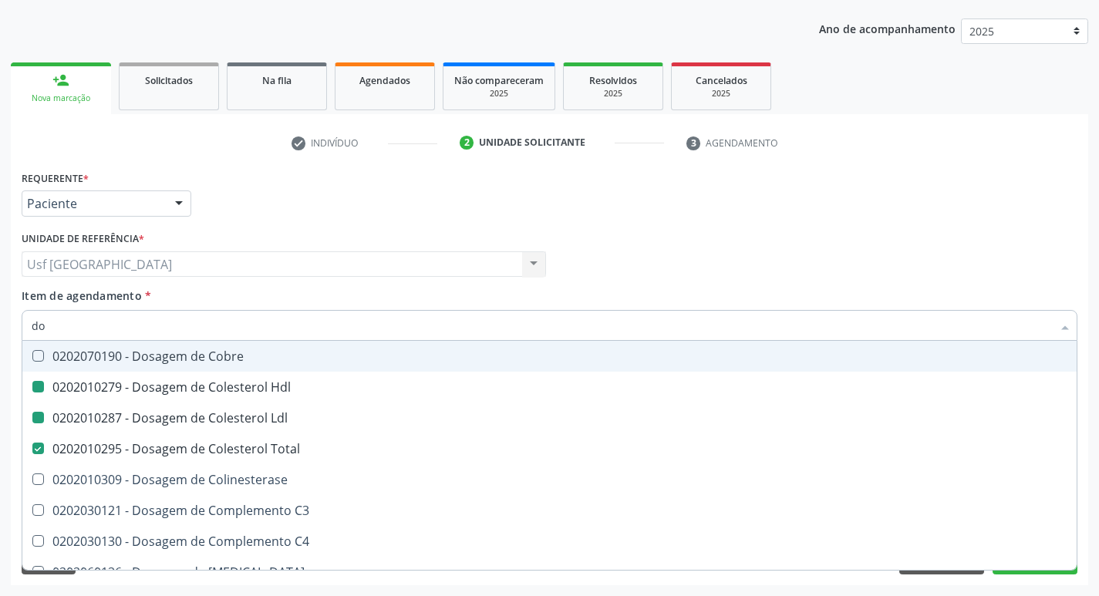
type input "d"
checkbox Hdl "false"
checkbox Ldl "false"
checkbox Total "false"
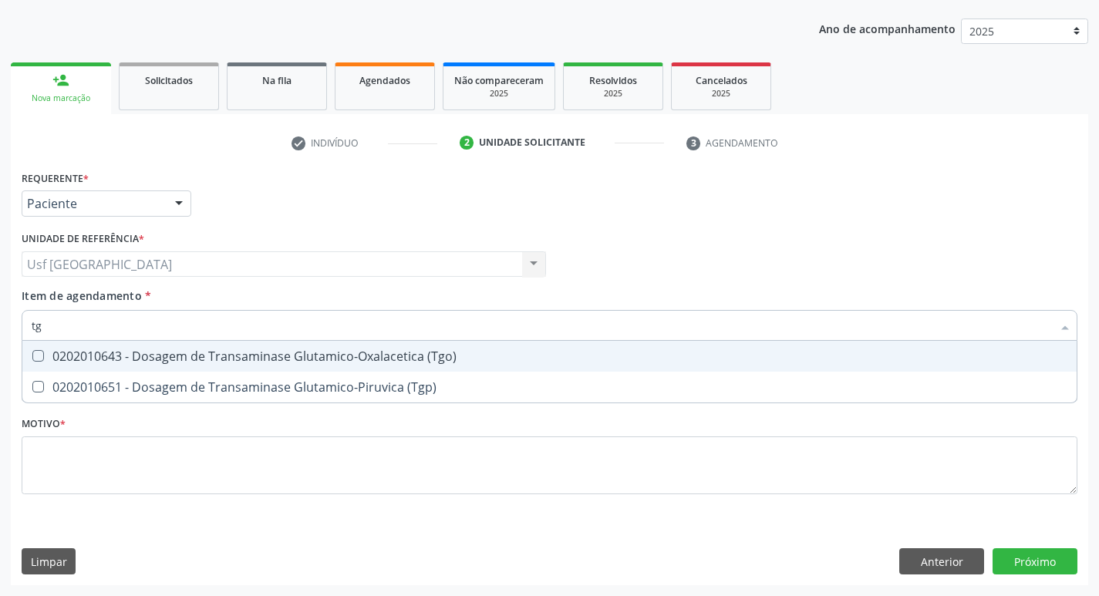
type input "tgo"
click at [170, 350] on div "0202010643 - Dosagem de Transaminase Glutamico-Oxalacetica (Tgo)" at bounding box center [550, 356] width 1036 height 12
checkbox \(Tgo\) "true"
type input "tgp"
click at [170, 350] on div "0202010651 - Dosagem de Transaminase Glutamico-Piruvica (Tgp)" at bounding box center [550, 356] width 1036 height 12
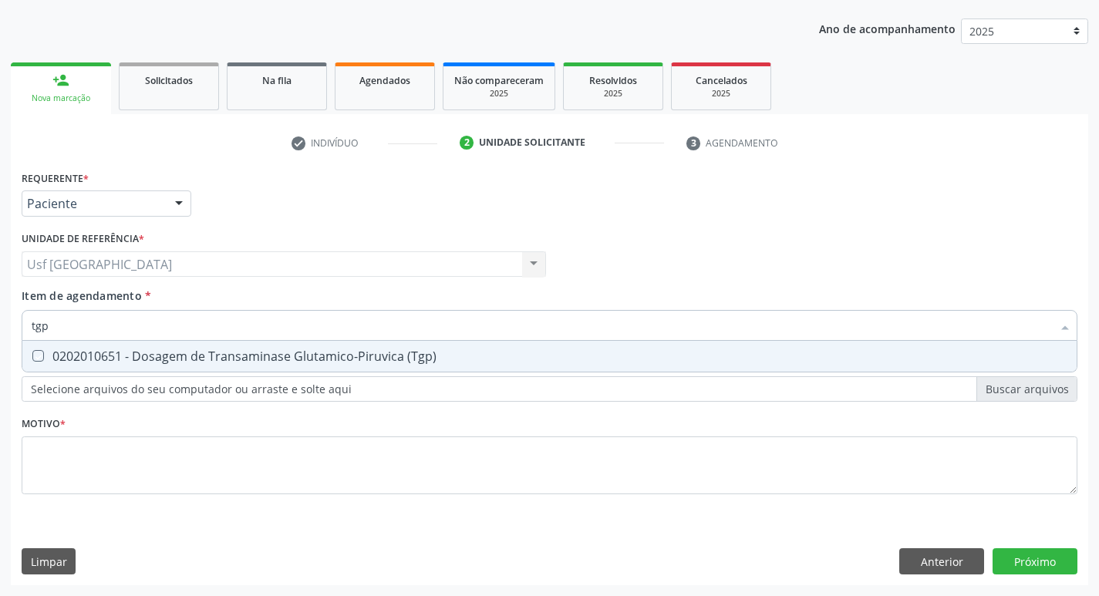
checkbox \(Tgp\) "true"
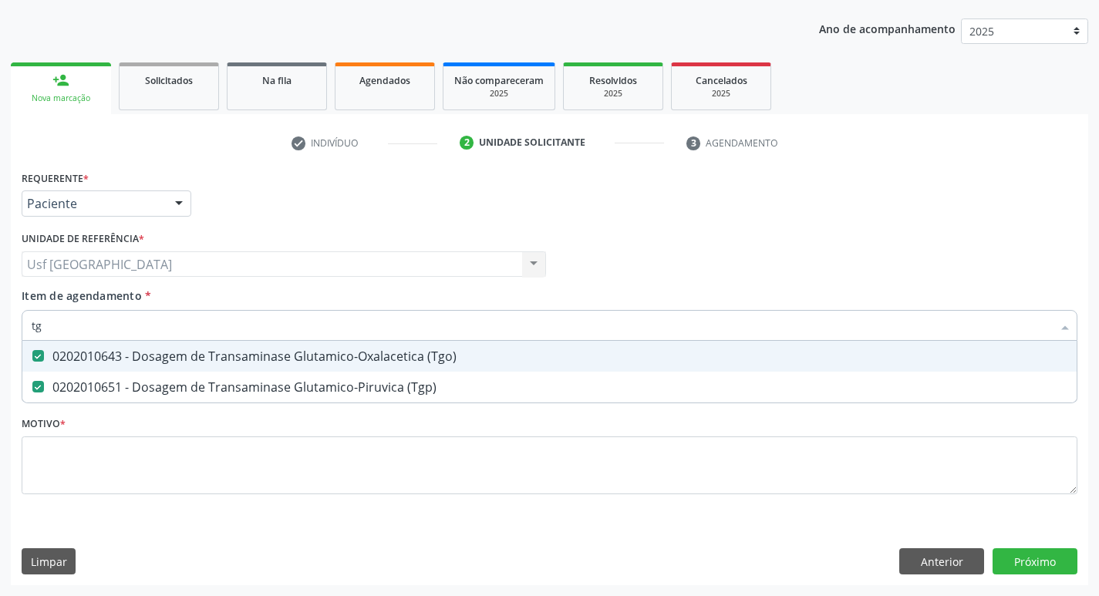
type input "t"
checkbox \(Tgo\) "false"
checkbox \(Tgp\) "false"
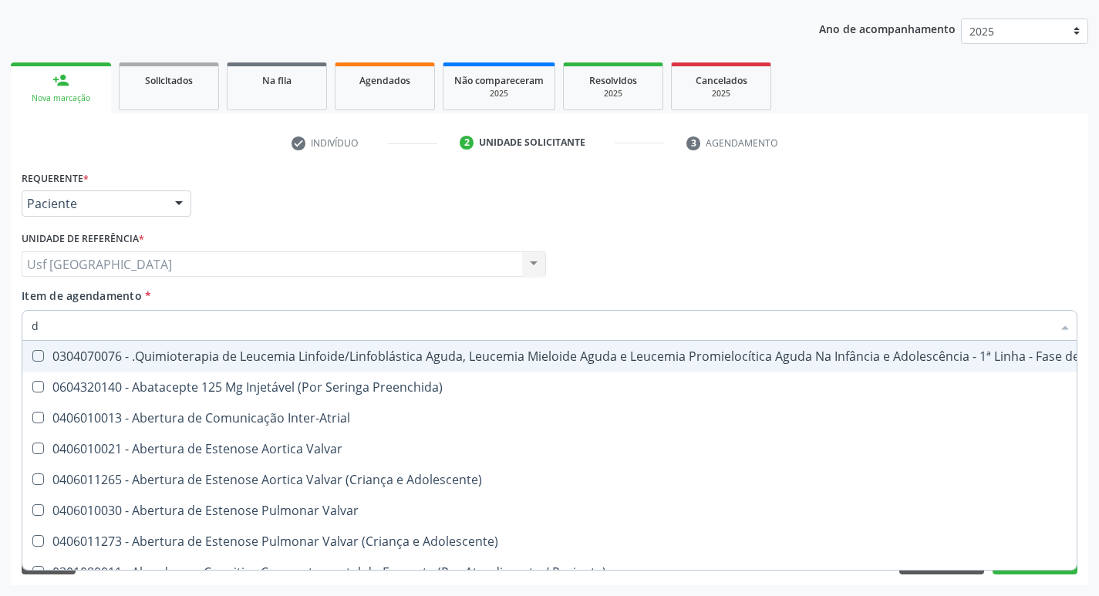
type input "do"
checkbox Puericultura "true"
checkbox Sexual "true"
checkbox Invasivadomiciliar "true"
checkbox Hemoterapia "true"
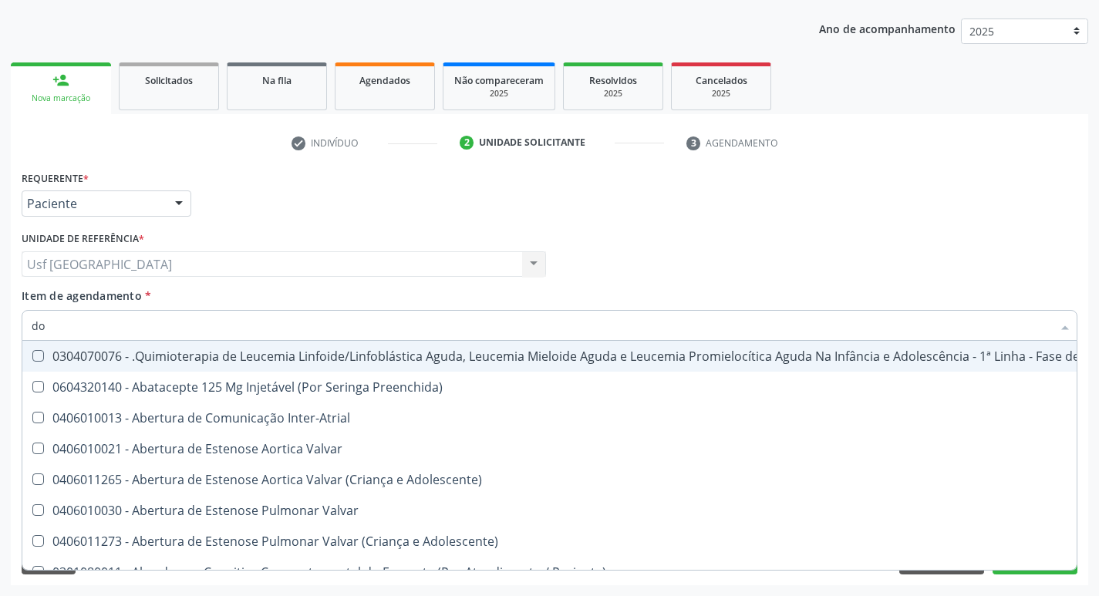
checkbox Substitutiva "true"
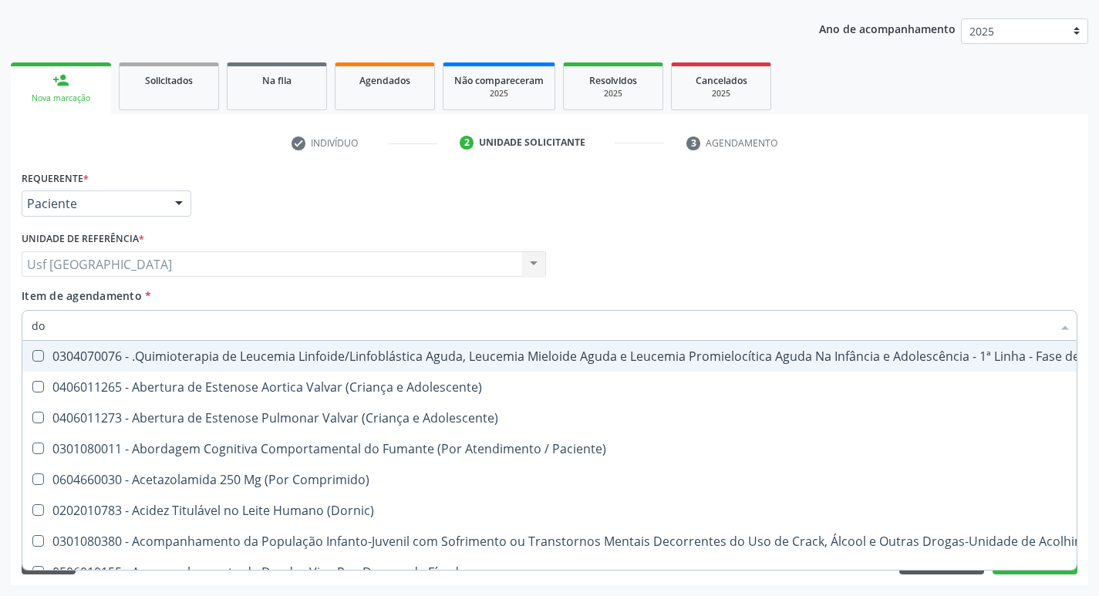
type input "dos"
checkbox Intelectual "true"
checkbox Metabolismo "true"
checkbox Cgbp "true"
checkbox Cicladora\) "true"
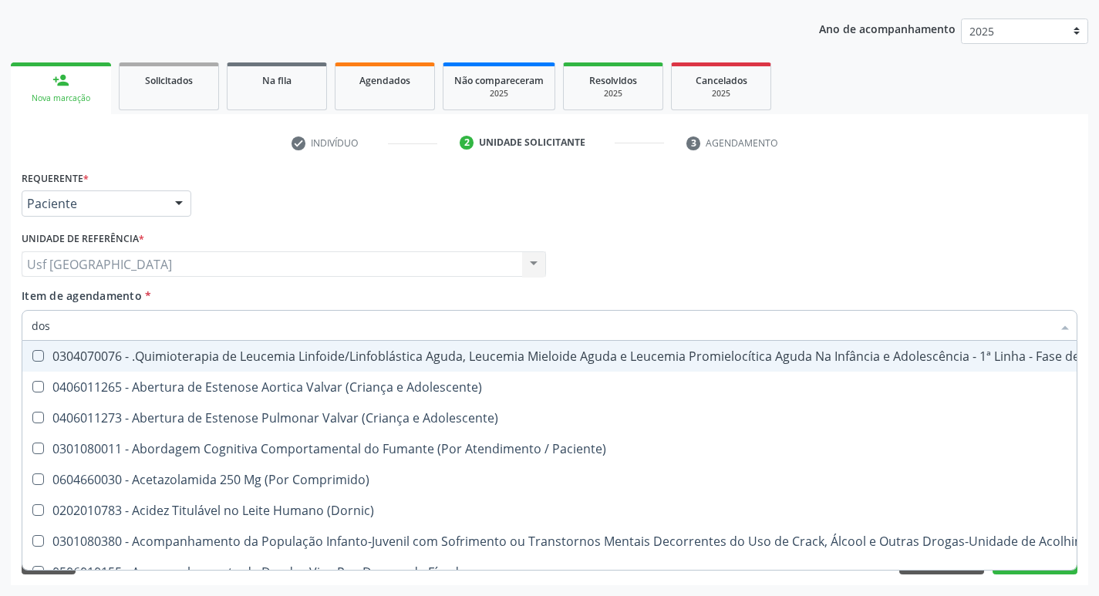
checkbox Cerebral "true"
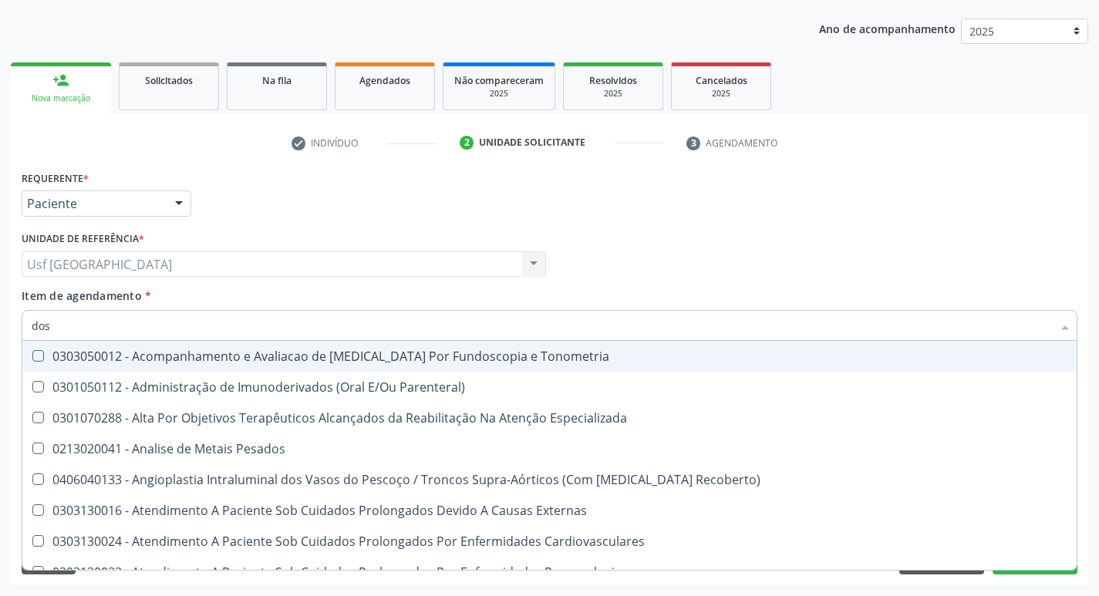
type input "dosa"
checkbox Pezinho\) "true"
checkbox 17-Alfa-Hidroxiprogesterona "true"
checkbox Totais "true"
checkbox Hdl "false"
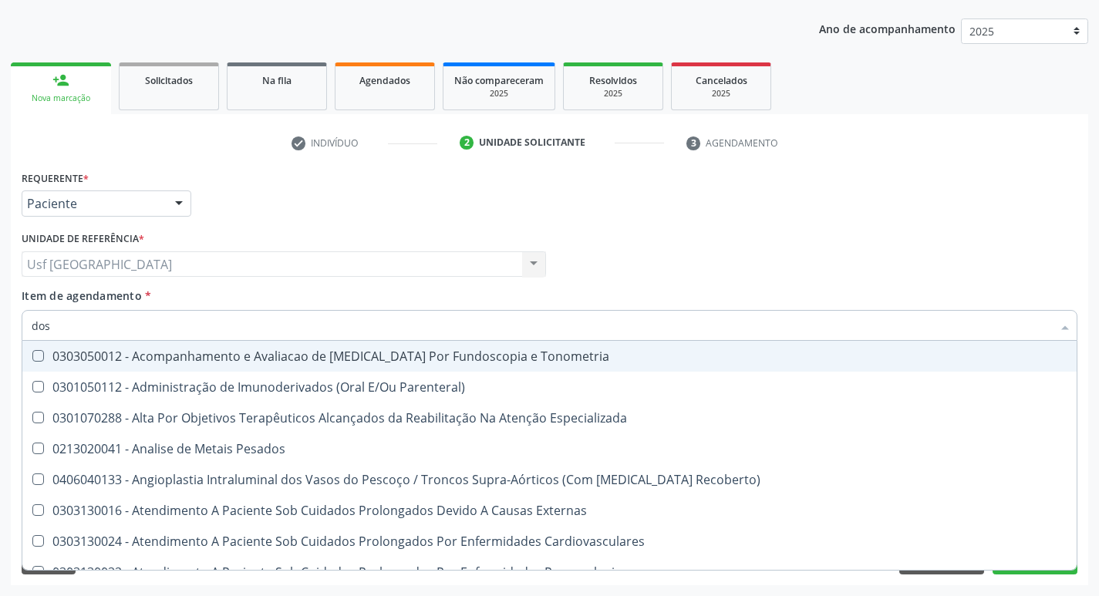
checkbox Ldl "false"
checkbox Total "false"
checkbox Fetal "true"
checkbox Glicosilada "true"
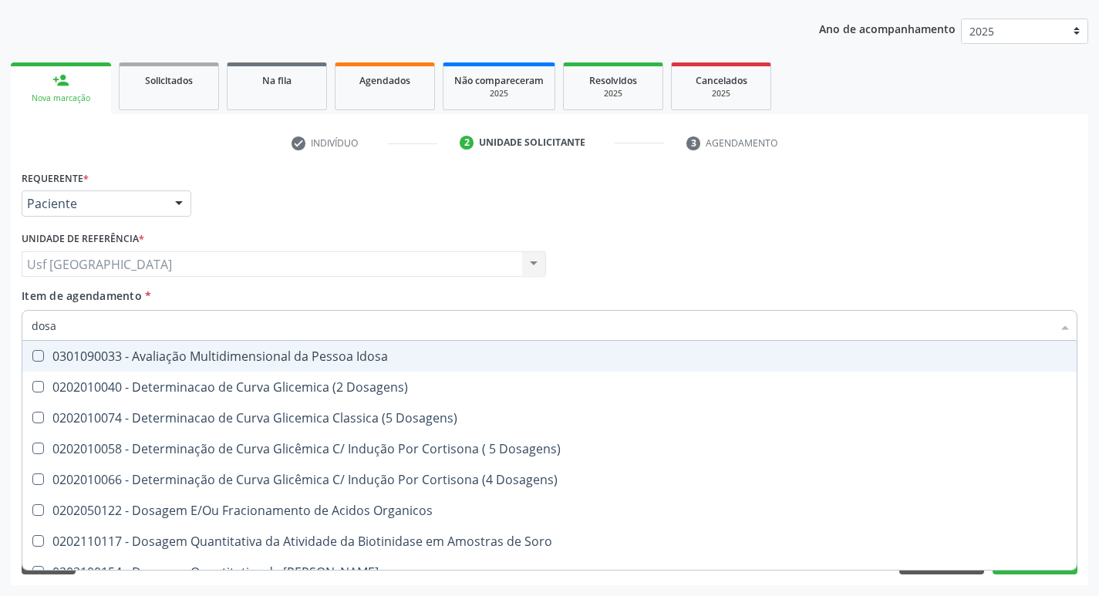
type input "dosag"
checkbox Cobre "true"
checkbox Total "false"
checkbox Livre\) "true"
checkbox \(Tgp\) "false"
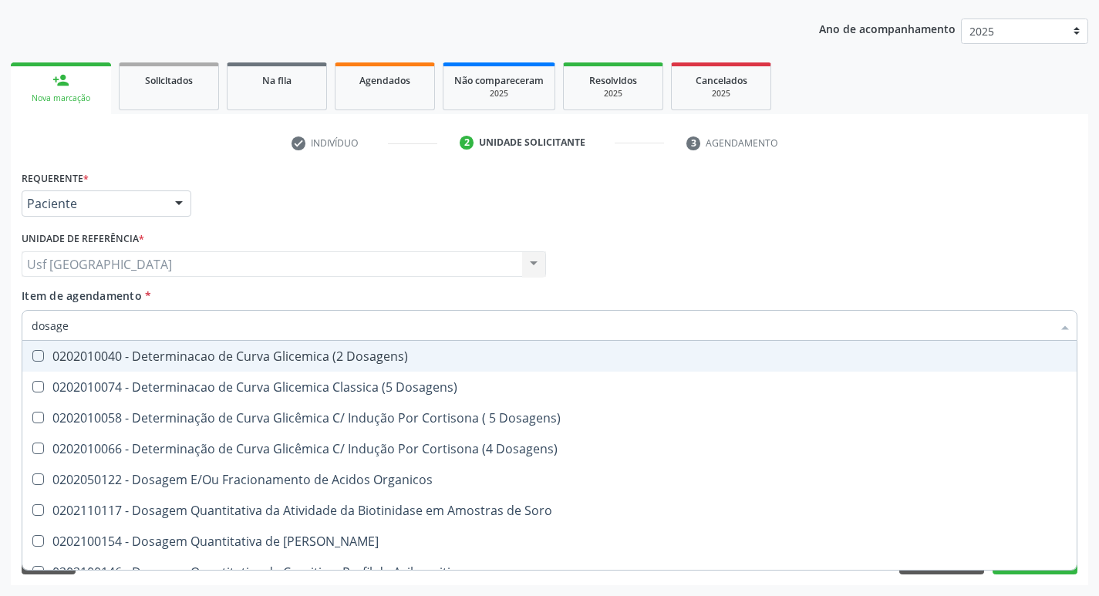
type input "dosagem"
checkbox Citrato "true"
checkbox Cloreto "true"
checkbox Suor "true"
checkbox Hdl "false"
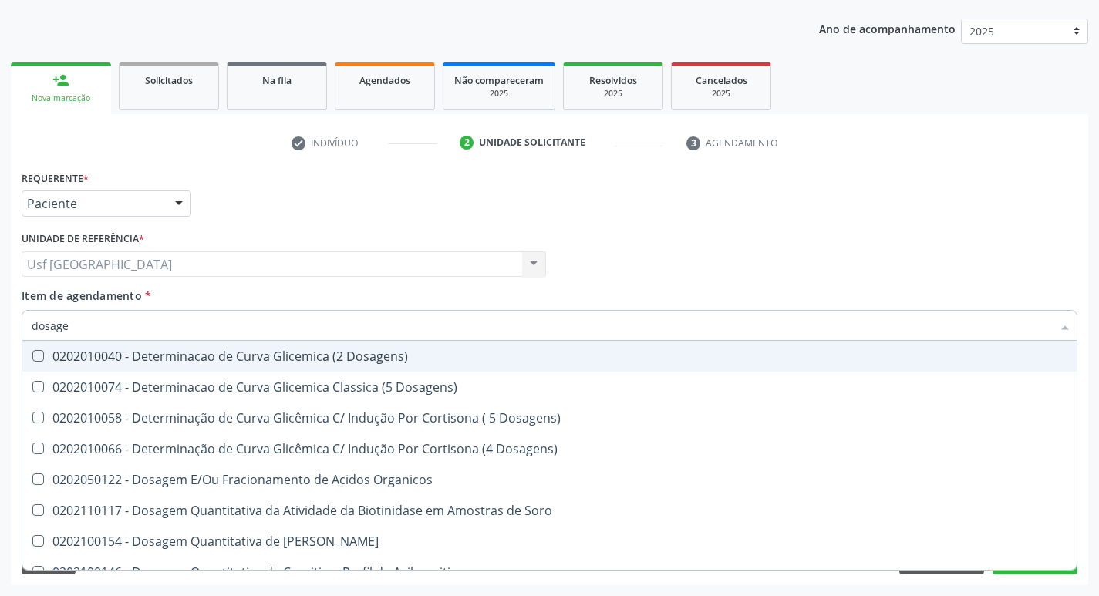
checkbox Ldl "false"
checkbox Total "false"
checkbox Tiocianato "true"
checkbox Tireoglobulina "true"
checkbox \(Tgo\) "false"
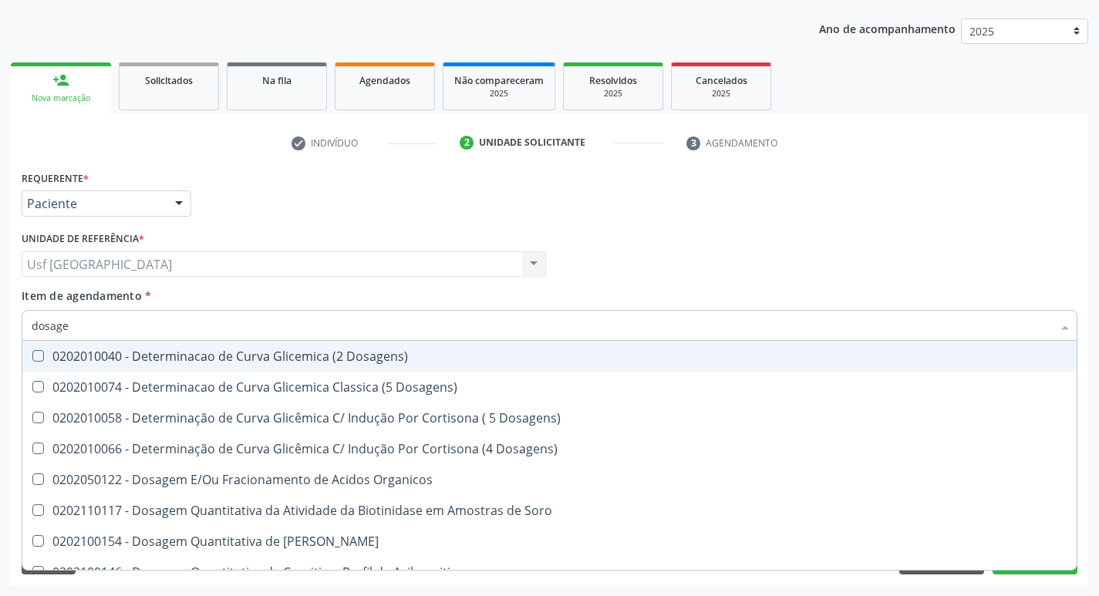
checkbox \(Tgp\) "false"
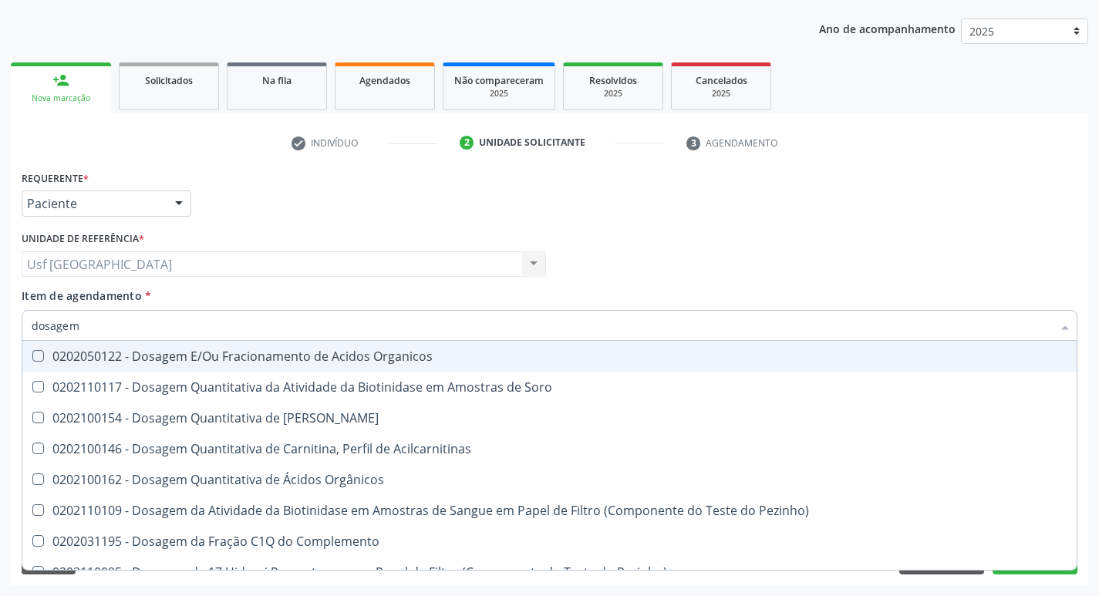
type input "dosagem d"
checkbox Transplantado\) "true"
checkbox Citrato "true"
checkbox Cloreto "true"
checkbox Hdl "false"
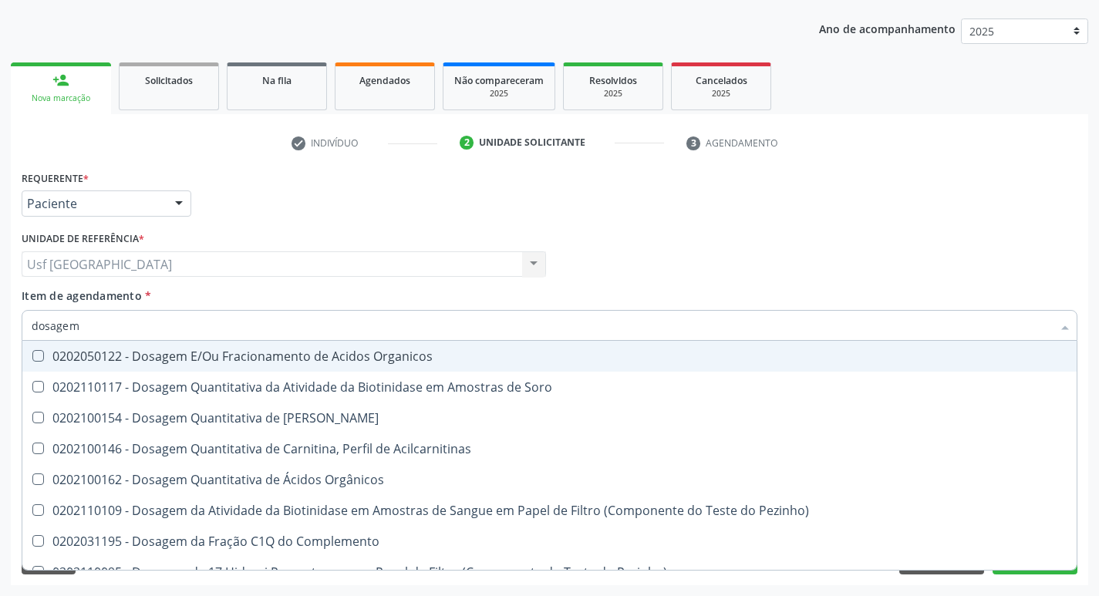
checkbox Ldl "false"
checkbox Total "false"
checkbox Livre "true"
checkbox Tiocianato "true"
checkbox \(Tgo\) "false"
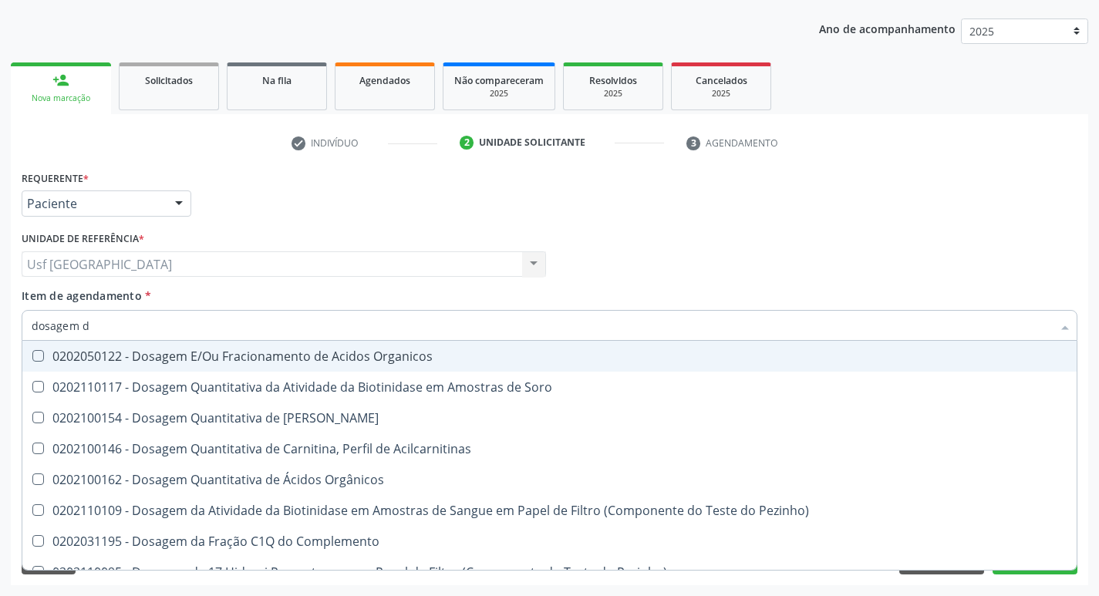
checkbox \(Tgp\) "false"
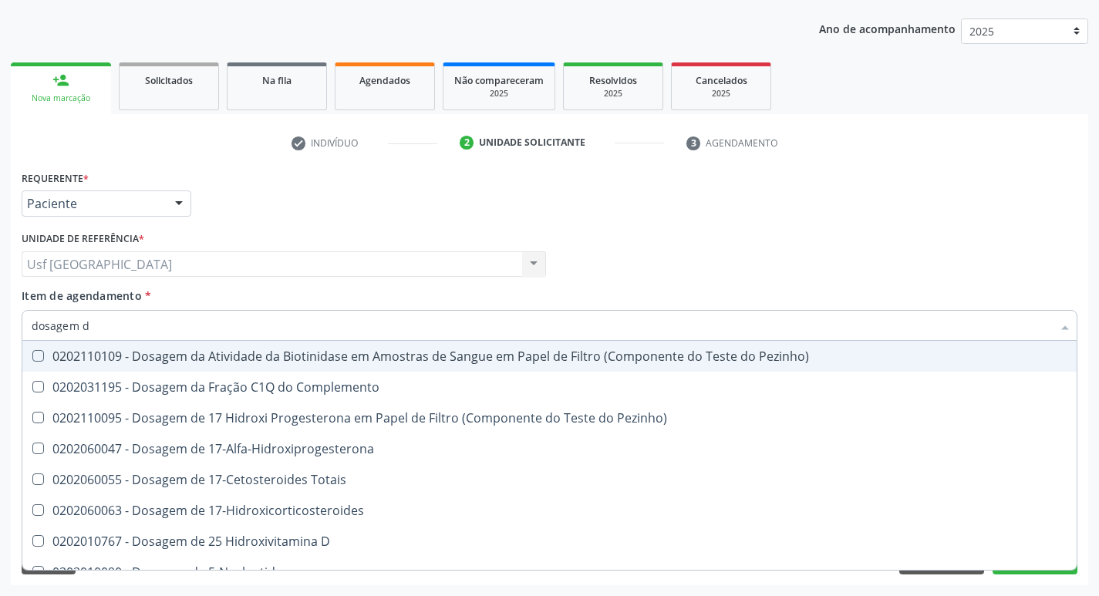
type input "dosagem de"
checkbox Suor "true"
checkbox Cobre "true"
checkbox Ldl "false"
checkbox Total "false"
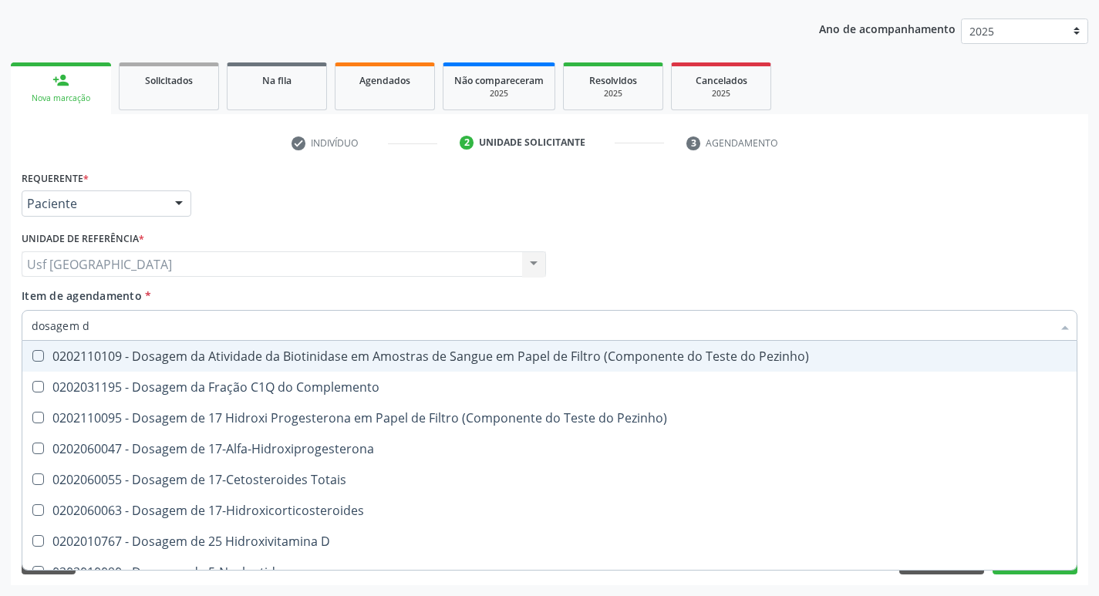
checkbox \(T4\) "true"
checkbox Livre\) "true"
checkbox \(Tgo\) "false"
checkbox \(Tgp\) "false"
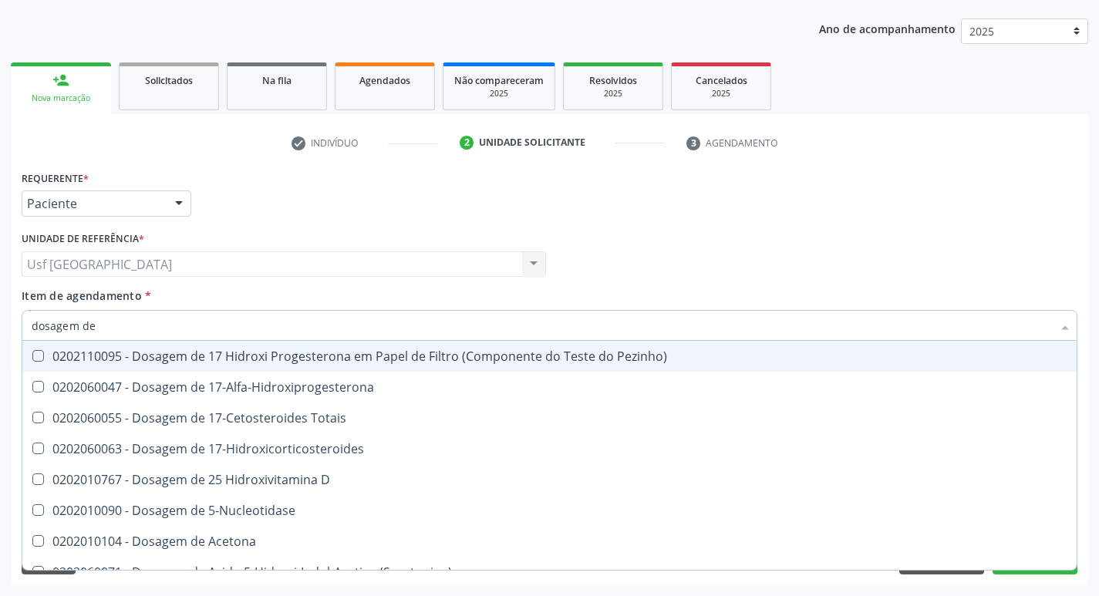
type input "dosagem de t"
checkbox Ascorbico "true"
checkbox Delta-Aminolevulinico "true"
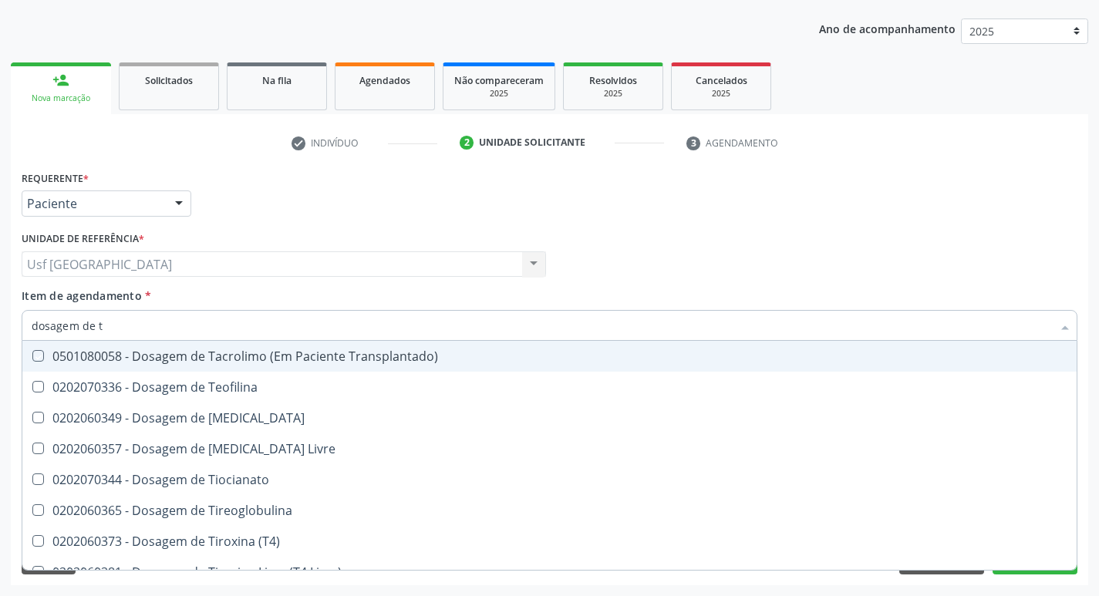
type input "dosagem de tr"
checkbox Transplantado\) "true"
checkbox Teofilina "true"
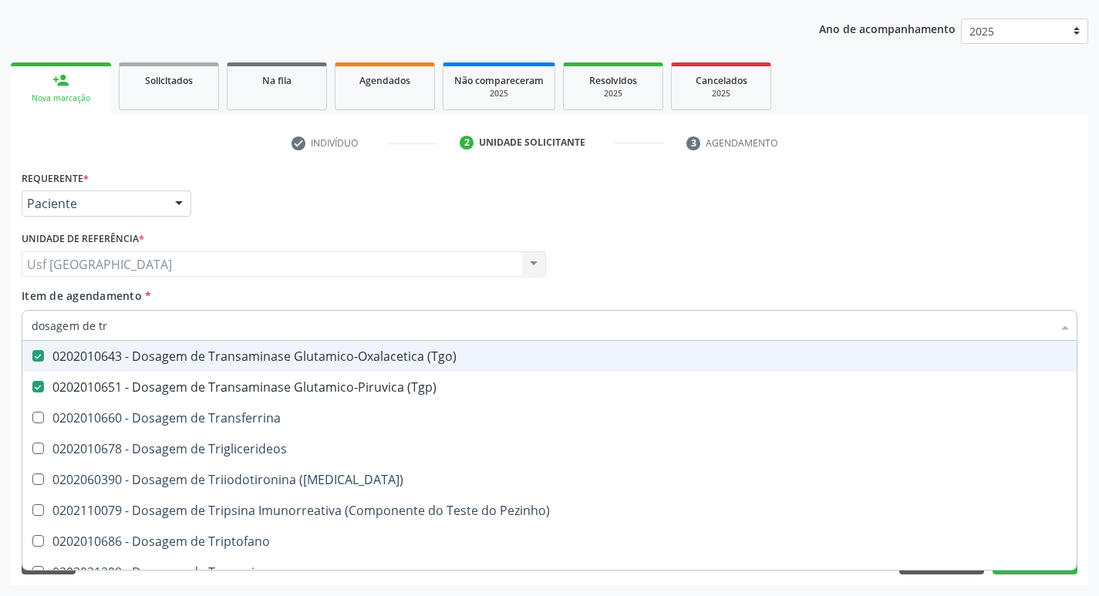
type input "dosagem de tri"
checkbox \(Tgo\) "false"
checkbox \(Tgp\) "false"
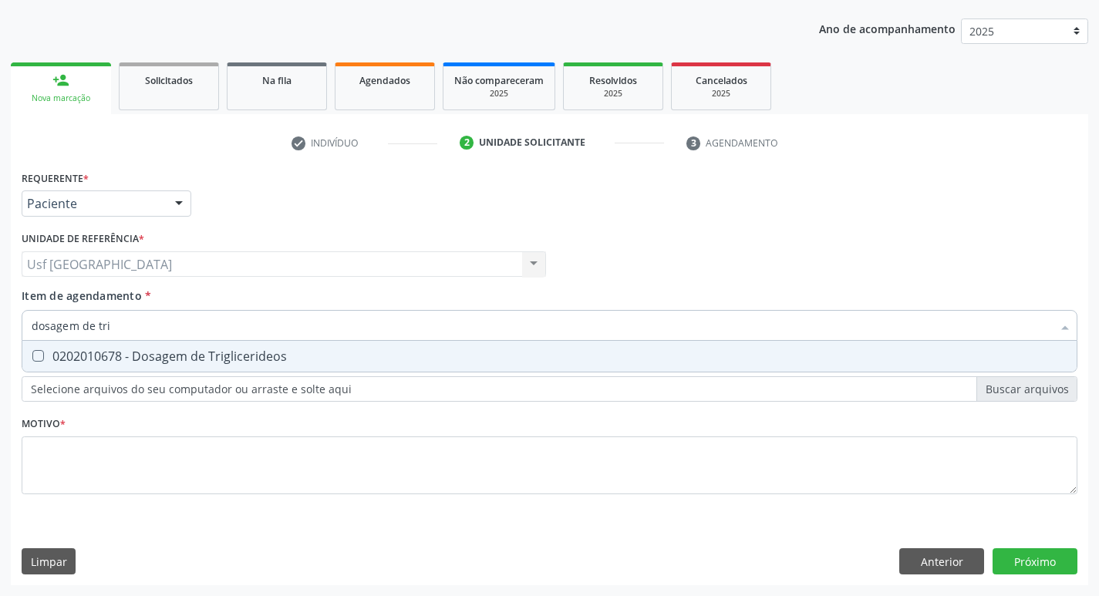
type input "dosagem de trig"
click at [170, 350] on div "0202010678 - Dosagem de Triglicerideos" at bounding box center [550, 356] width 1036 height 12
checkbox Triglicerideos "true"
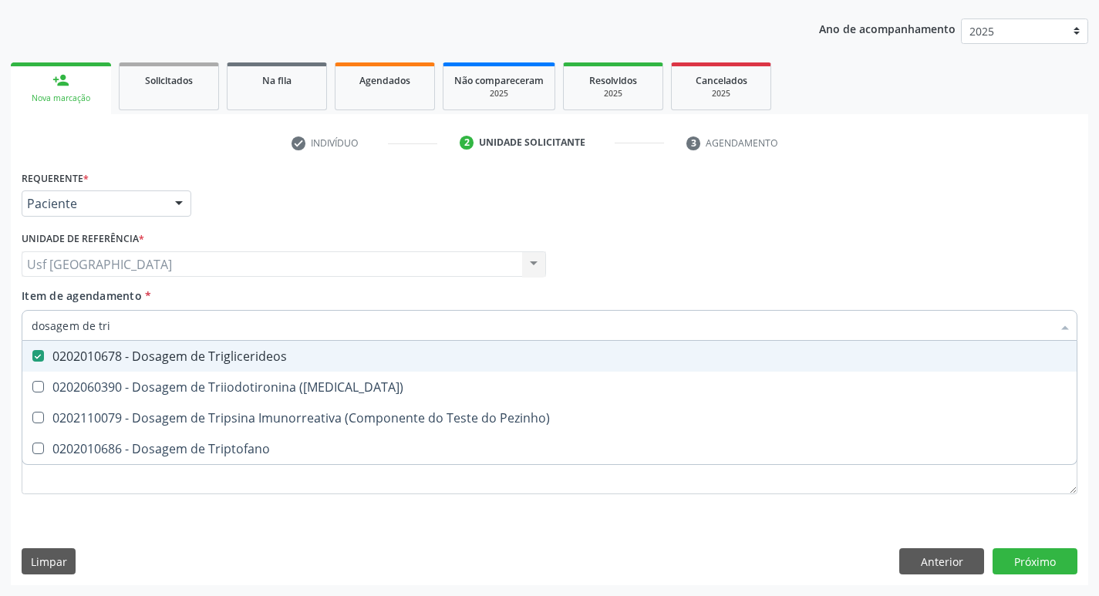
type input "dosagem de tr"
checkbox \(T3\) "true"
checkbox Triptofano "true"
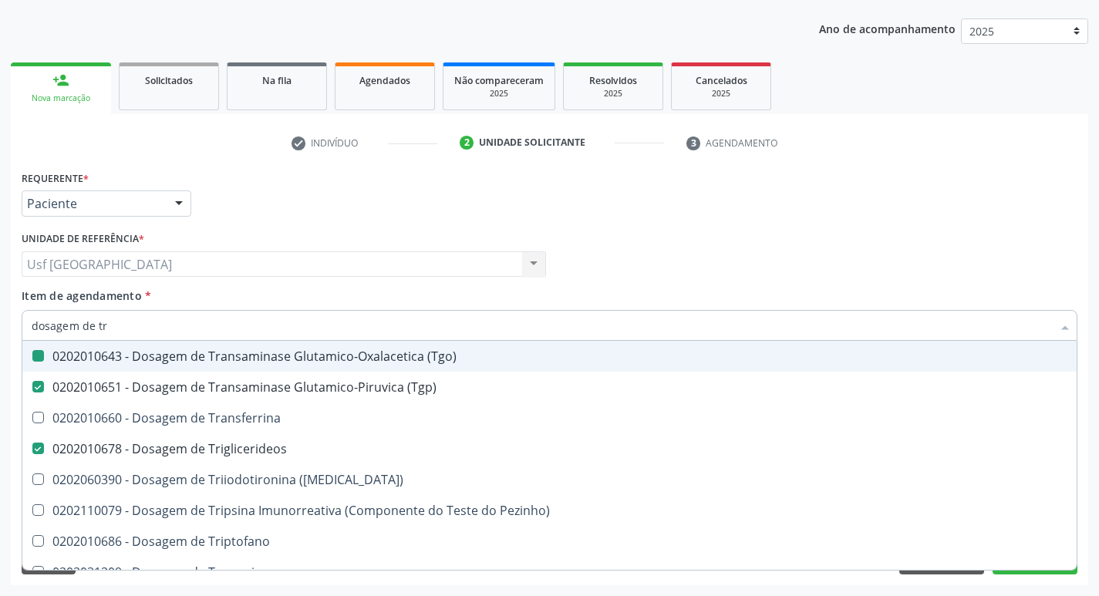
type input "dosagem de t"
checkbox \(Tgo\) "false"
checkbox \(Tgp\) "false"
checkbox Triglicerideos "false"
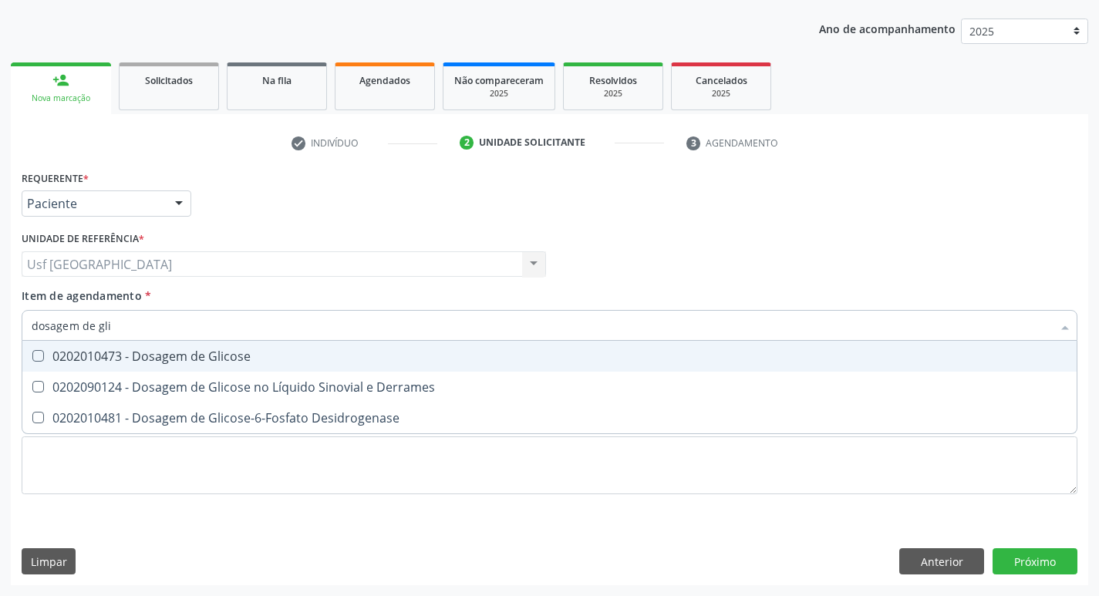
type input "dosagem de glic"
click at [170, 350] on div "0202010473 - Dosagem de Glicose" at bounding box center [550, 356] width 1036 height 12
checkbox Glicose "true"
type input "dosagem de g"
checkbox Glicose "false"
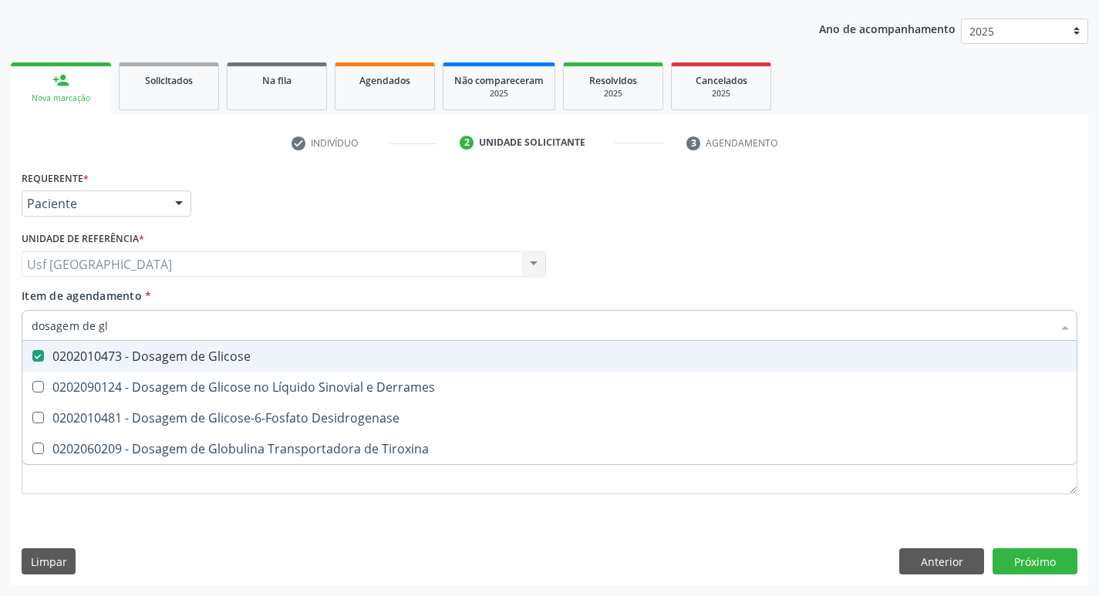
checkbox Tiroxina "true"
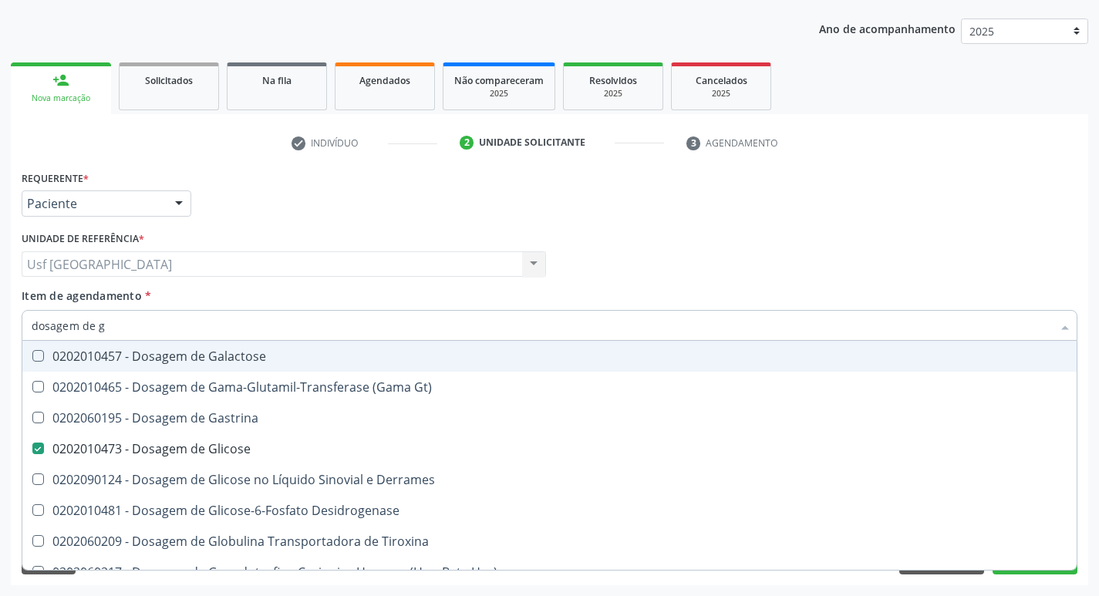
type input "dosagem de"
checkbox Glicose "false"
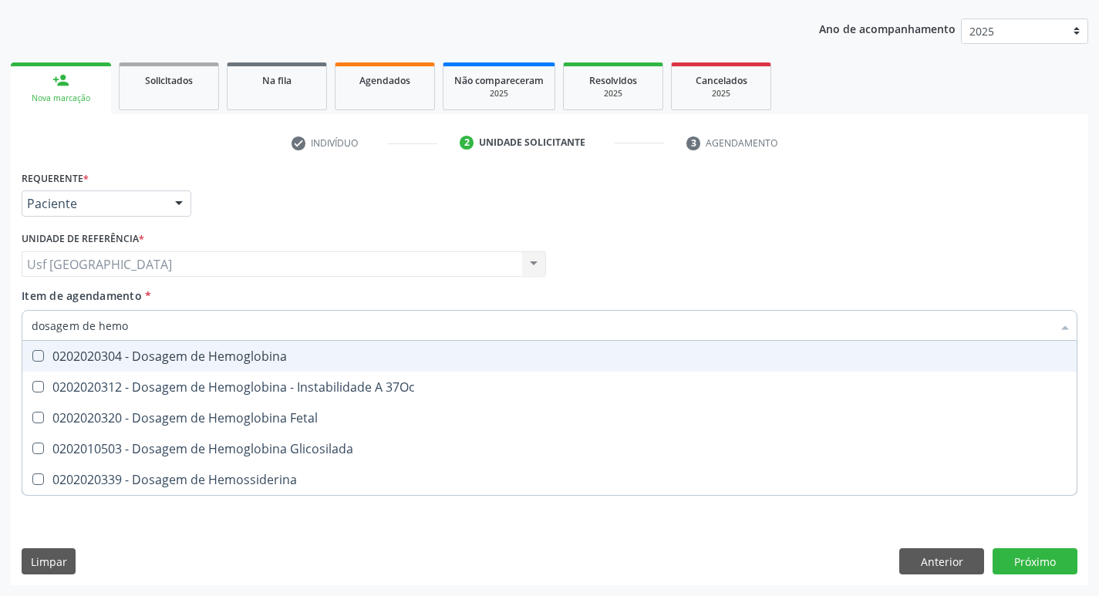
type input "dosagem de hemog"
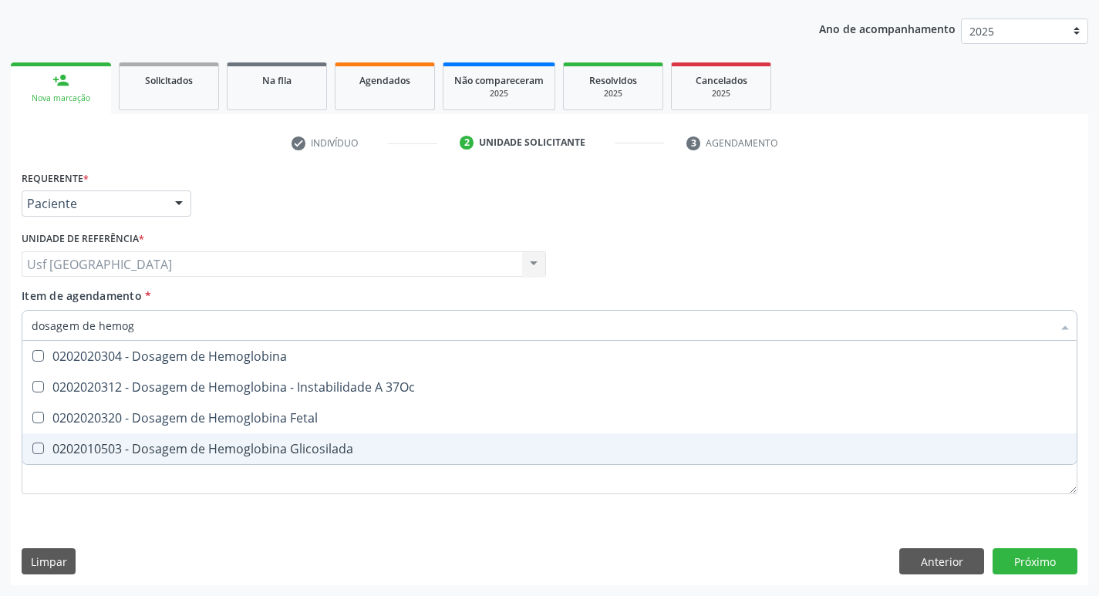
click at [242, 438] on span "0202010503 - Dosagem de Hemoglobina Glicosilada" at bounding box center [549, 448] width 1054 height 31
checkbox Glicosilada "true"
type input "d"
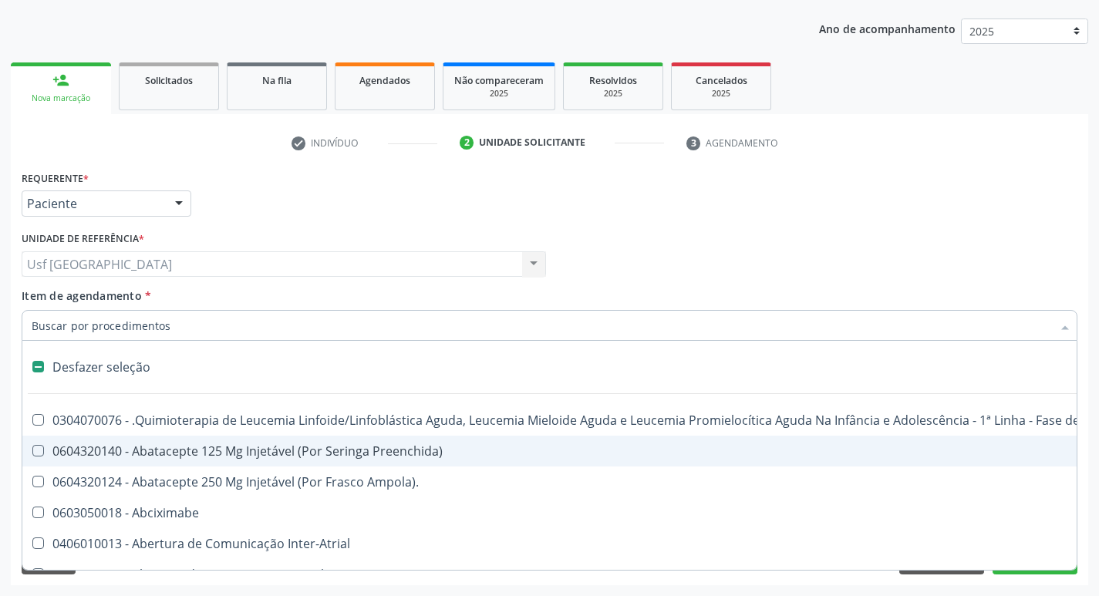
checkbox Abciximabe "false"
checkbox Inter-Atrial "false"
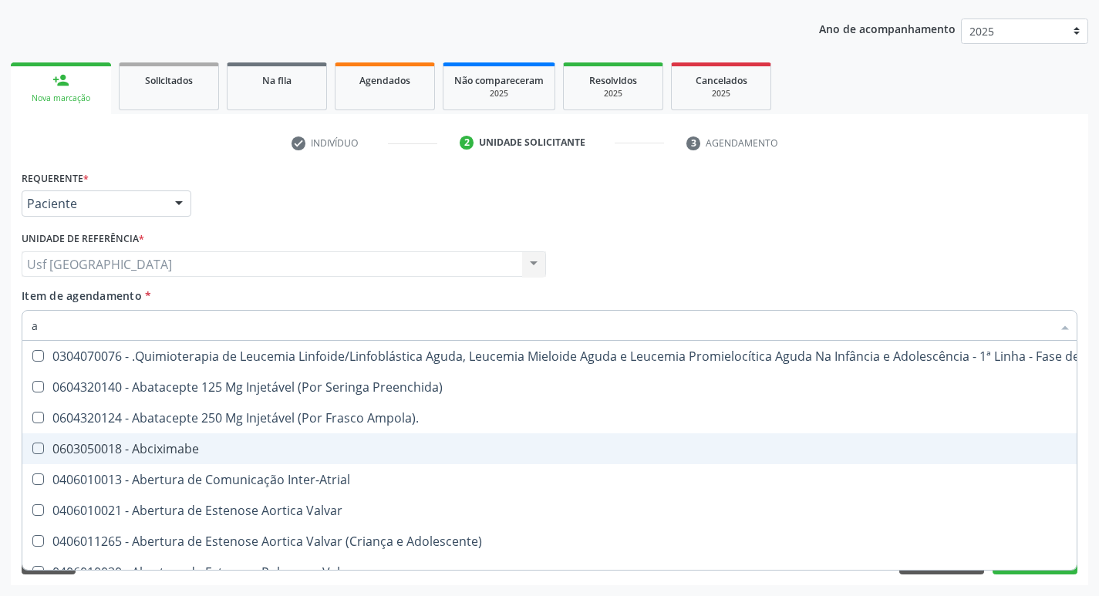
type input "an"
checkbox Hanseníase "true"
checkbox Visceral\ "true"
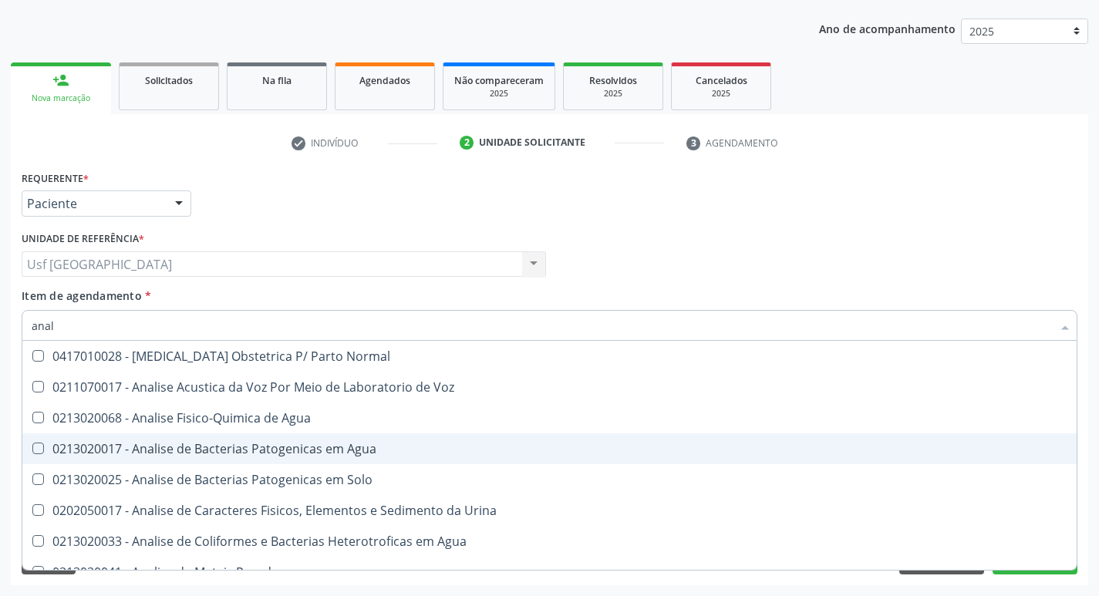
type input "anali"
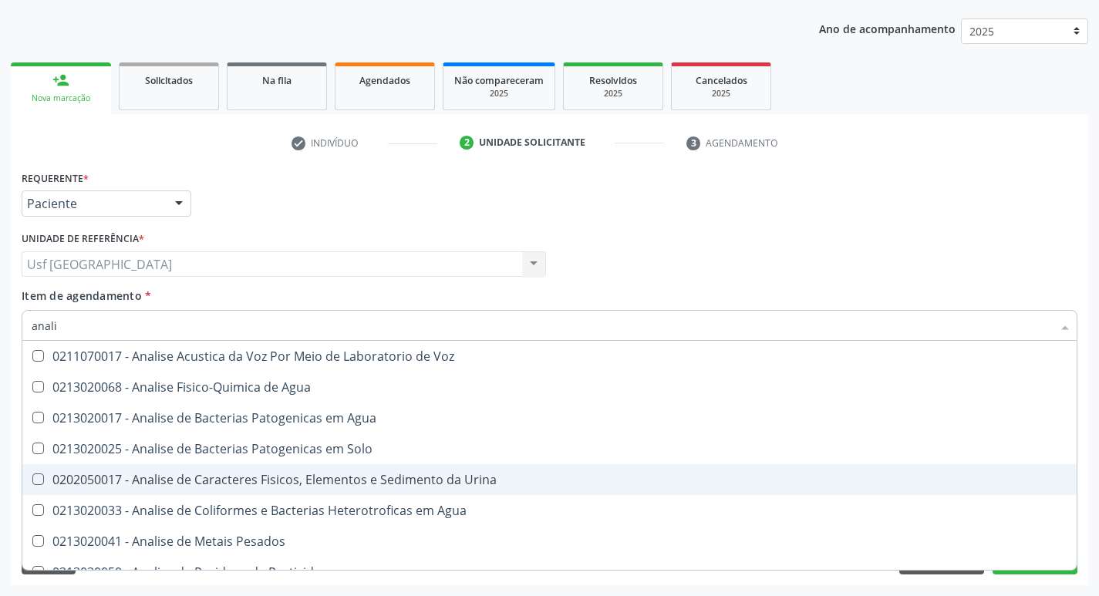
click at [273, 476] on div "0202050017 - Analise de Caracteres Fisicos, Elementos e Sedimento da Urina" at bounding box center [550, 479] width 1036 height 12
checkbox Urina "true"
type input "anal"
checkbox Urina "false"
checkbox Agua "true"
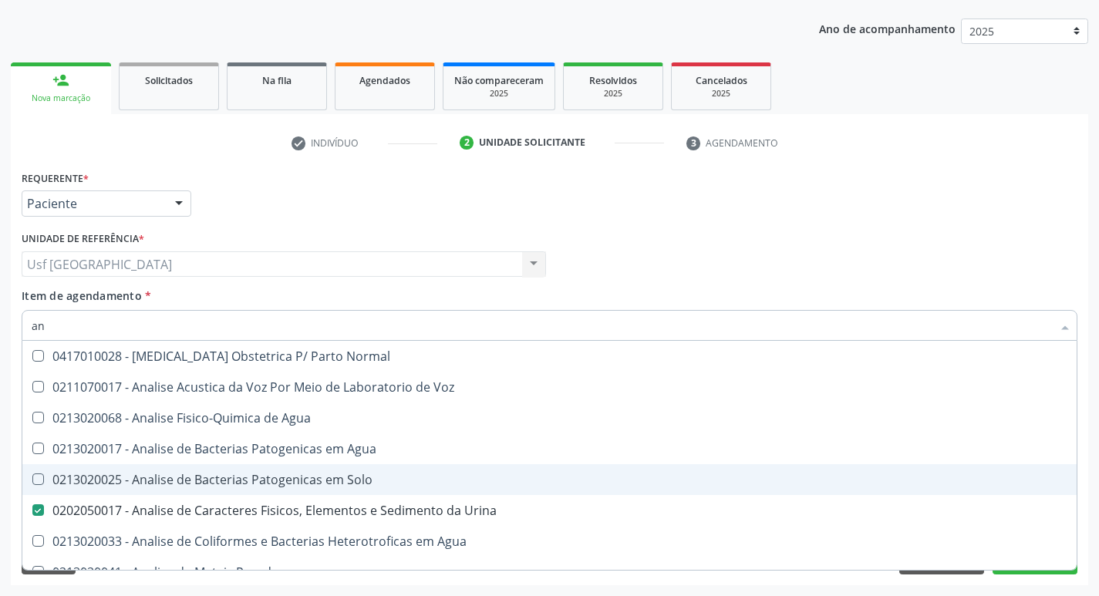
type input "a"
checkbox Urina "false"
checkbox Pesticidas "false"
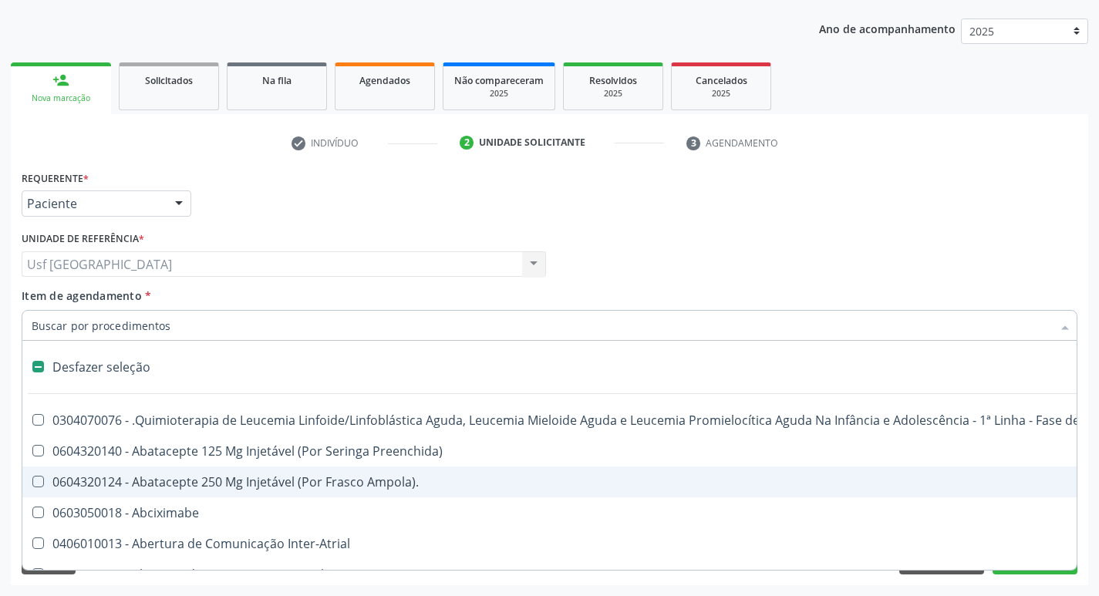
type input "h"
checkbox Urina "false"
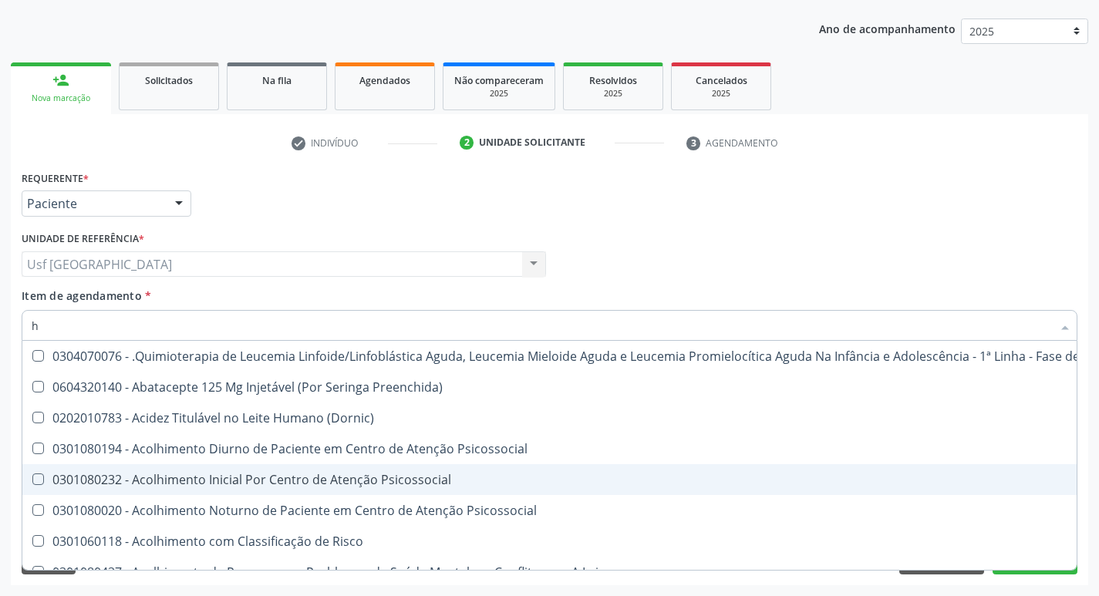
type input "he"
checkbox Pulmão "true"
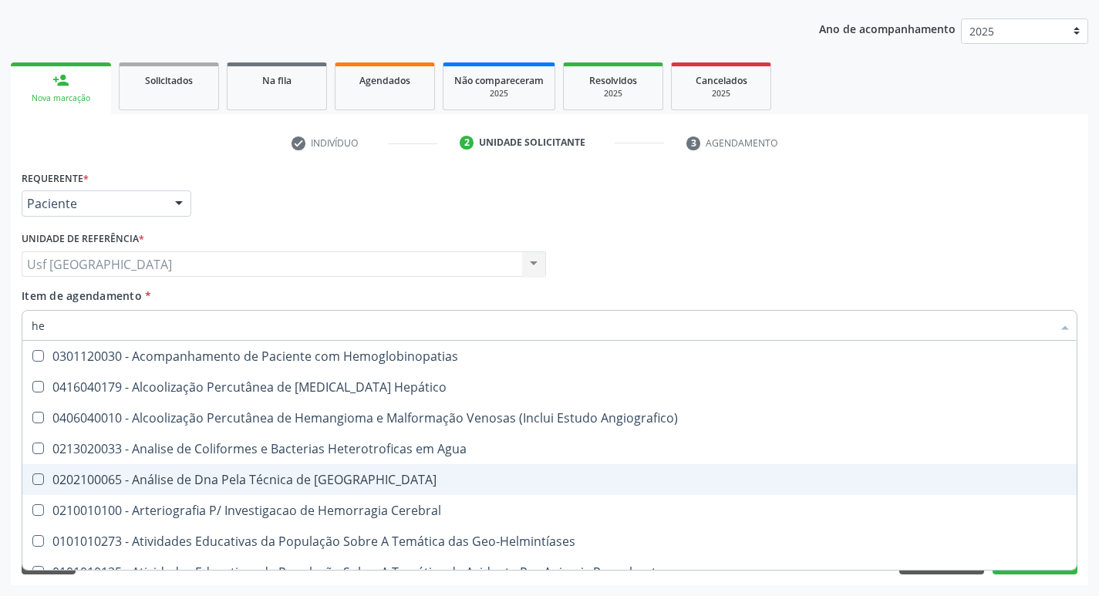
type input "hem"
checkbox \(Qualitativo\) "true"
checkbox Glicosilada "false"
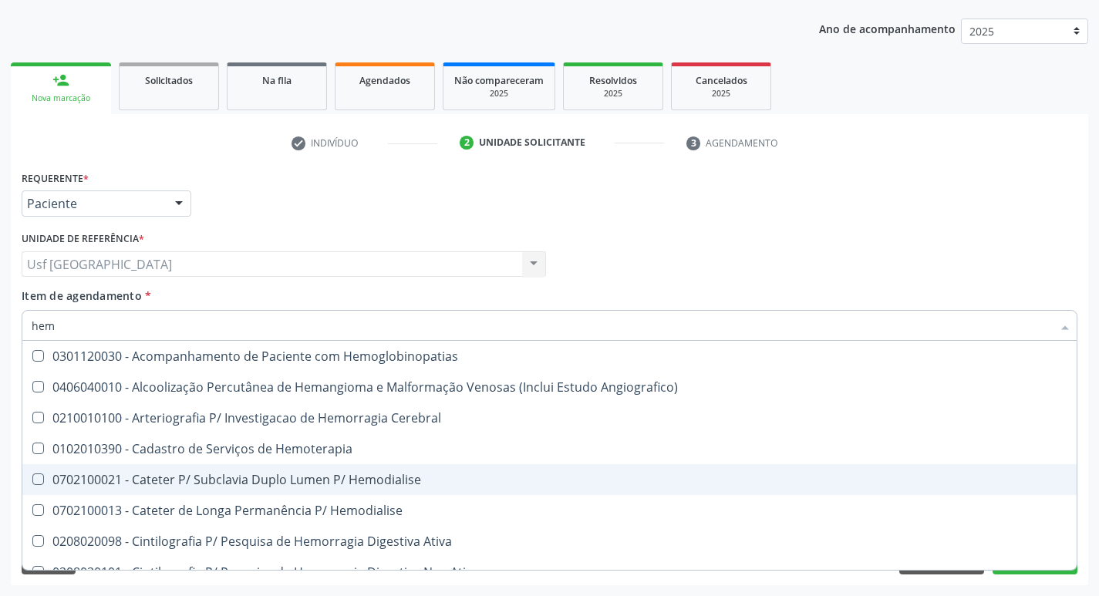
type input "hemo"
checkbox Hemacias "true"
checkbox Glicosilada "false"
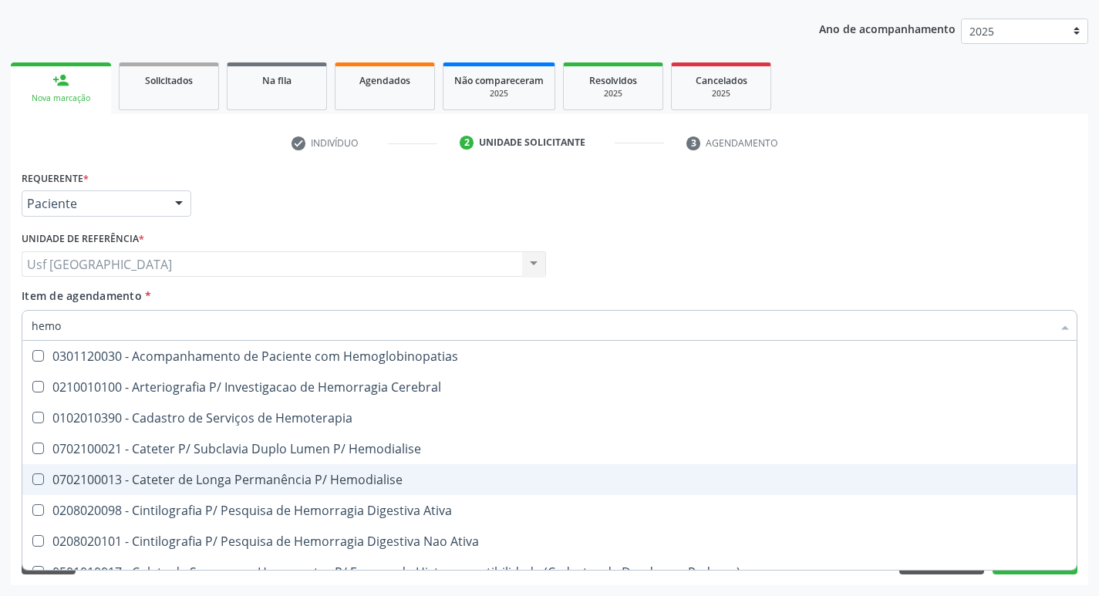
type input "hemog"
checkbox Tardio\) "true"
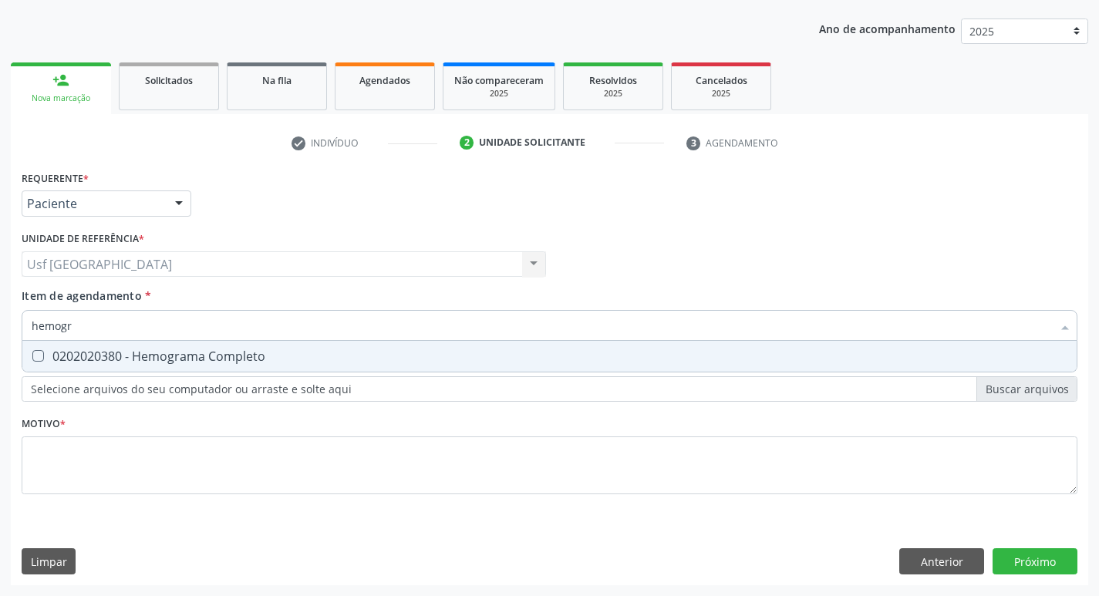
type input "hemogra"
click at [240, 353] on div "0202020380 - Hemograma Completo" at bounding box center [550, 356] width 1036 height 12
checkbox Completo "true"
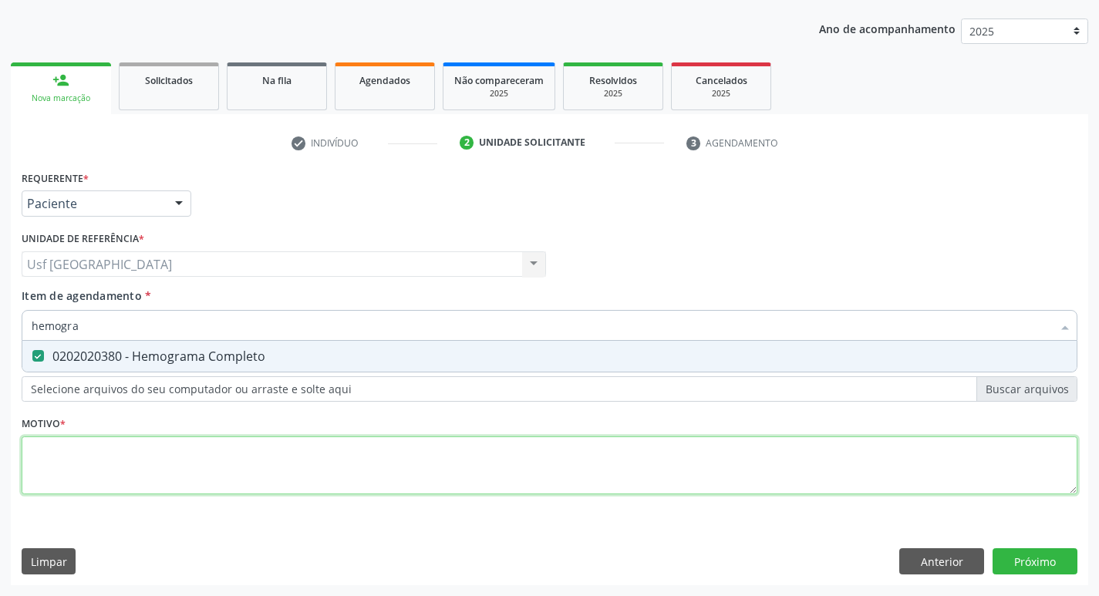
click at [190, 457] on div "Requerente * Paciente Médico(a) Enfermeiro(a) Paciente Nenhum resultado encontr…" at bounding box center [550, 341] width 1056 height 349
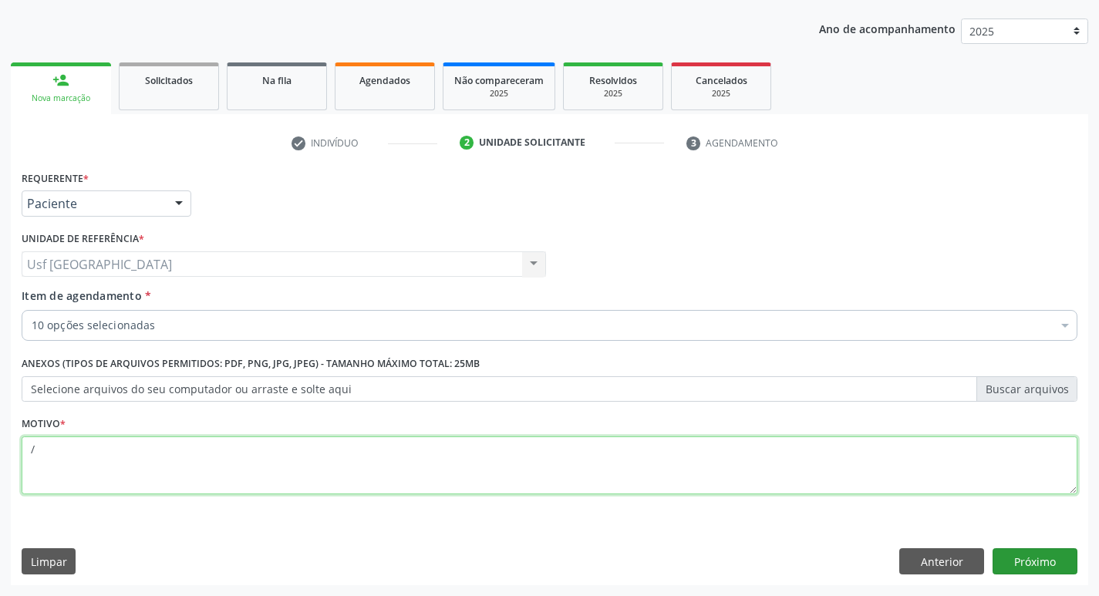
type textarea "/"
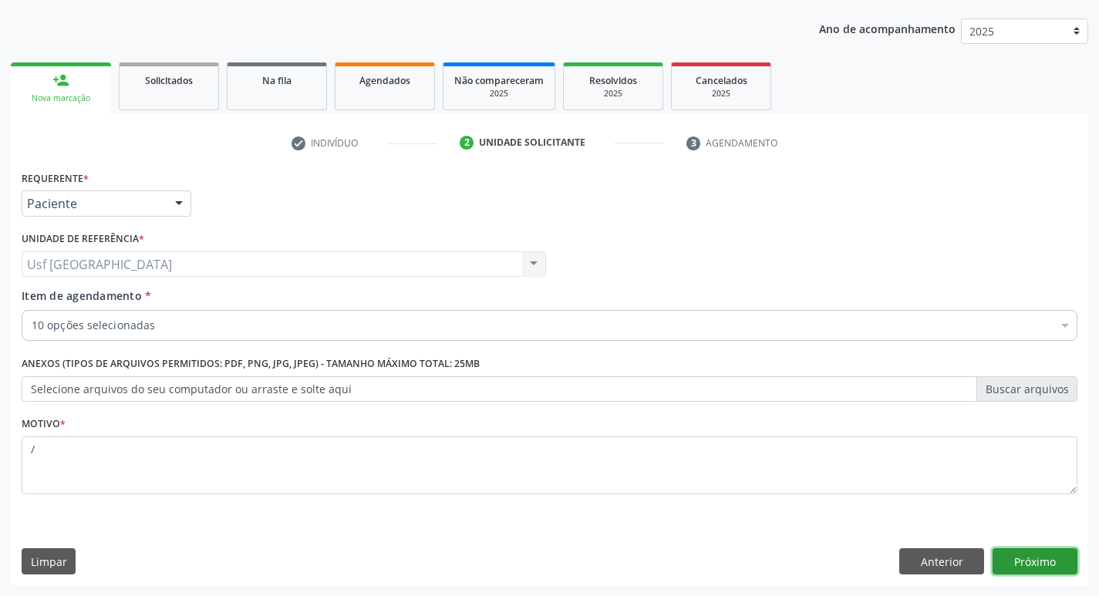
click at [1034, 566] on button "Próximo" at bounding box center [1034, 561] width 85 height 26
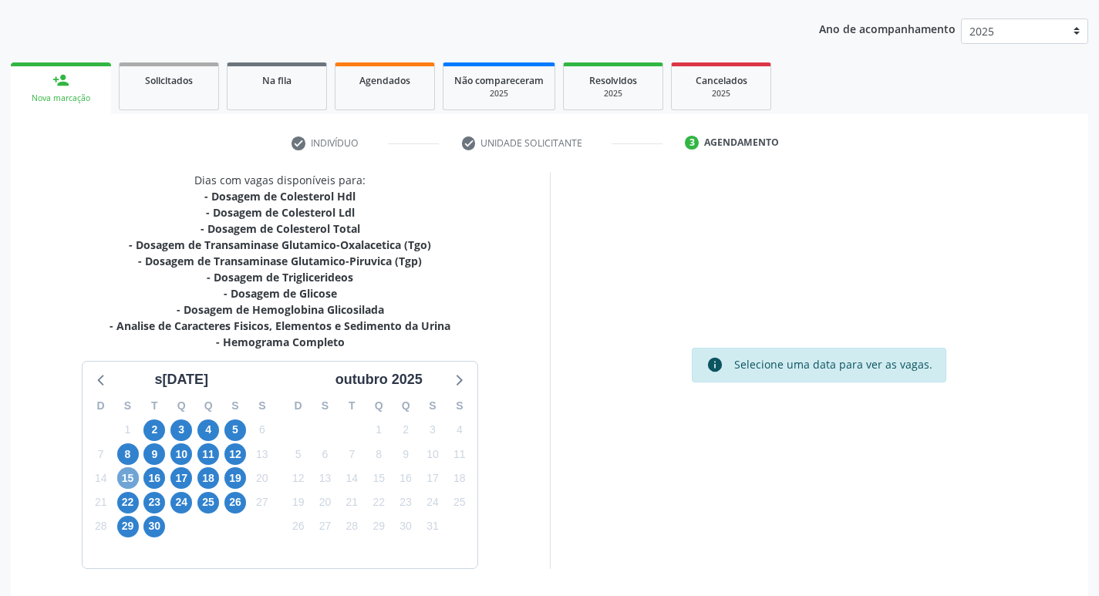
click at [134, 483] on span "15" at bounding box center [128, 478] width 22 height 22
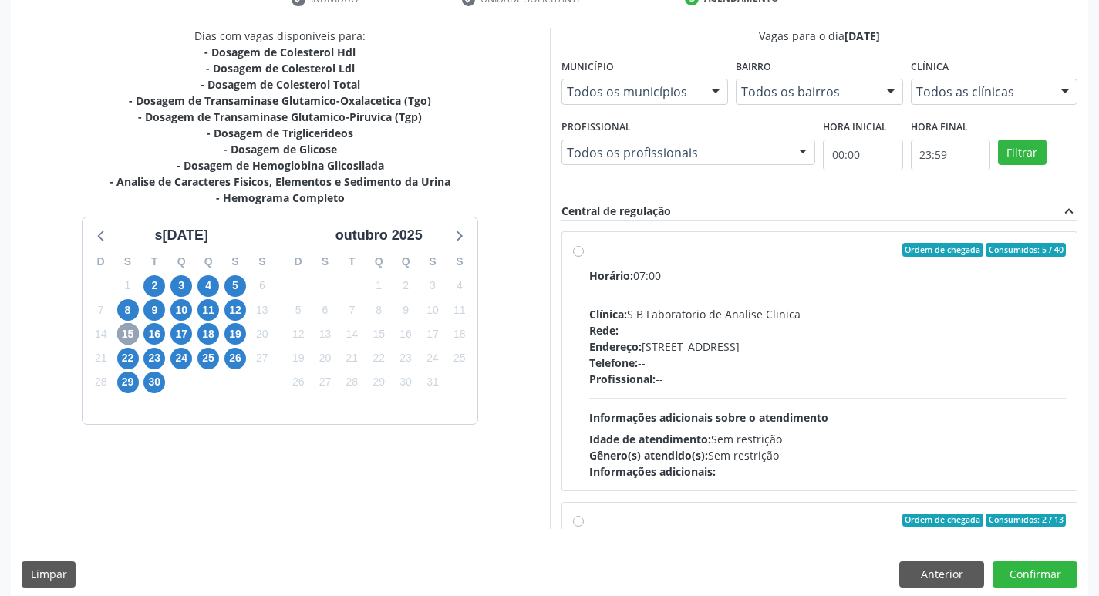
scroll to position [325, 0]
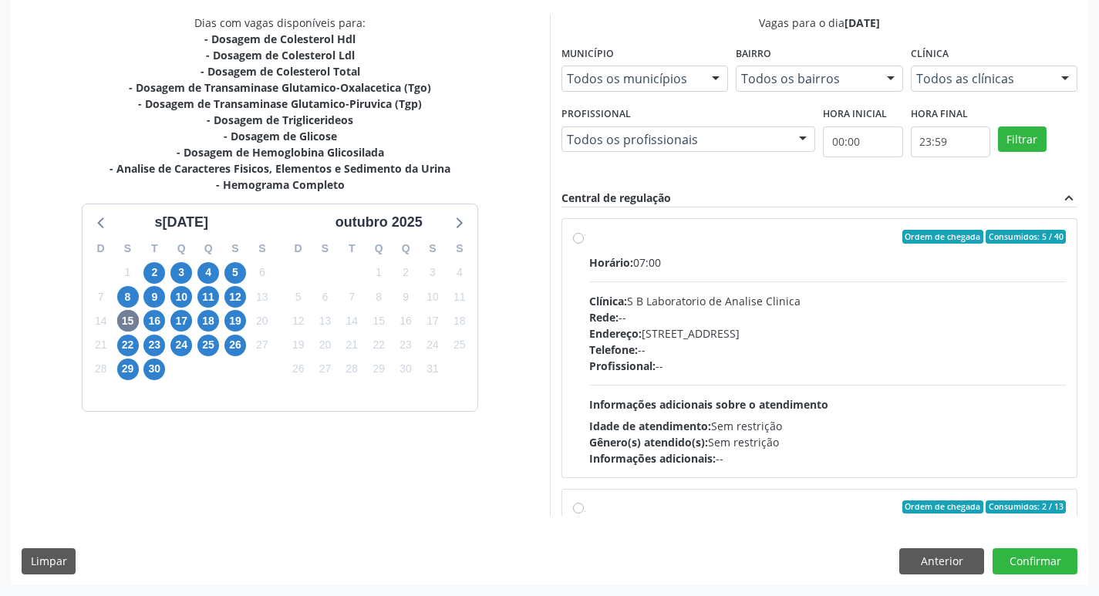
click at [589, 240] on label "Ordem de chegada Consumidos: 5 / 40 Horário: 07:00 Clínica: S B Laboratorio de …" at bounding box center [827, 348] width 477 height 237
click at [578, 240] on input "Ordem de chegada Consumidos: 5 / 40 Horário: 07:00 Clínica: S B Laboratorio de …" at bounding box center [578, 237] width 11 height 14
radio input "true"
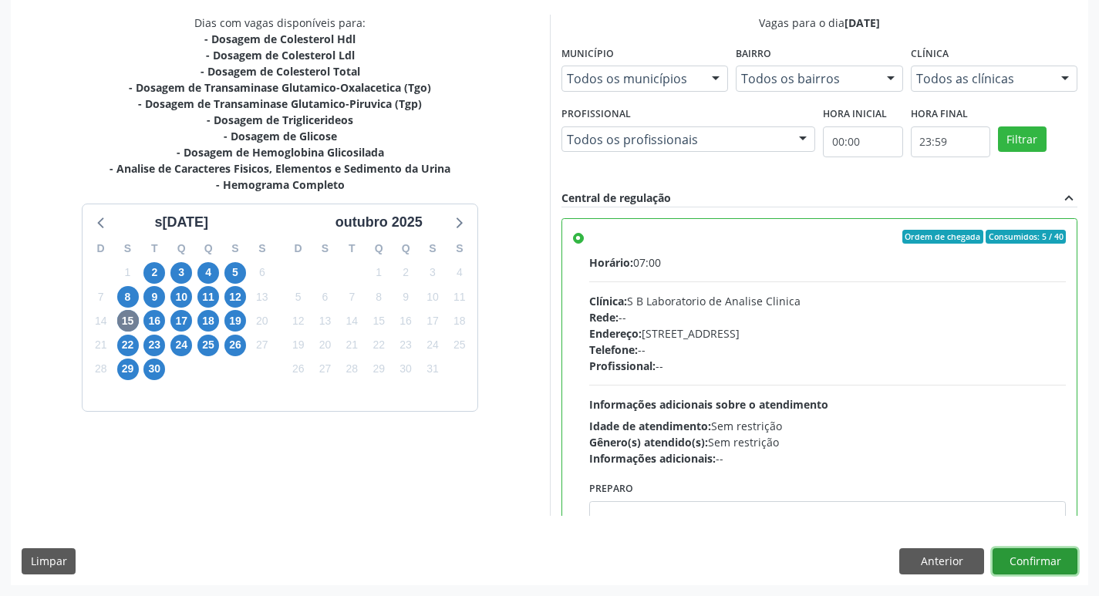
click at [1038, 564] on button "Confirmar" at bounding box center [1034, 561] width 85 height 26
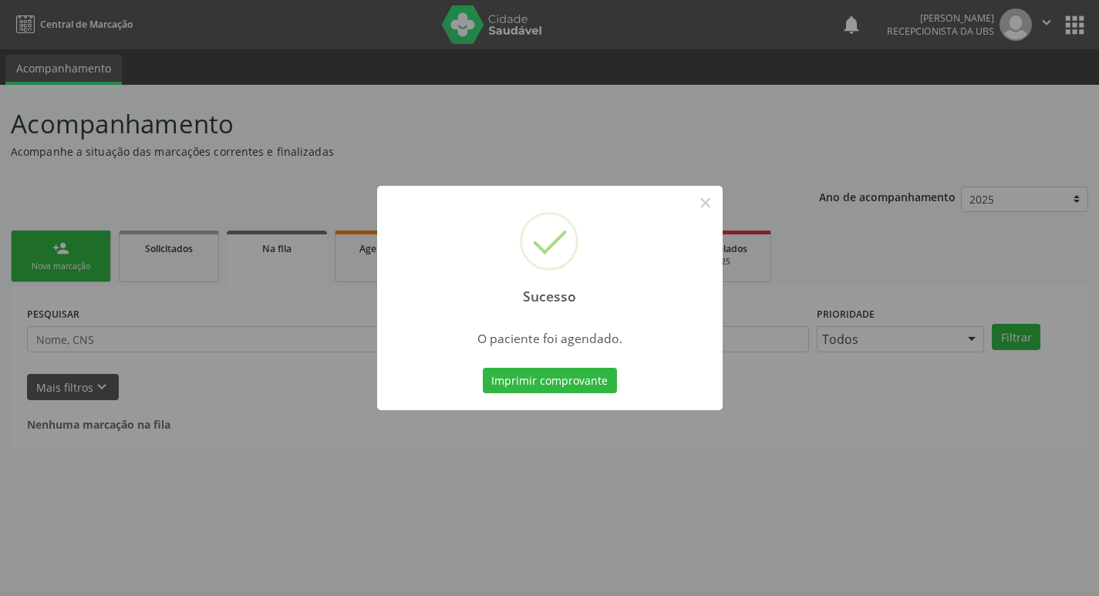
scroll to position [0, 0]
click at [706, 201] on button "×" at bounding box center [711, 203] width 26 height 26
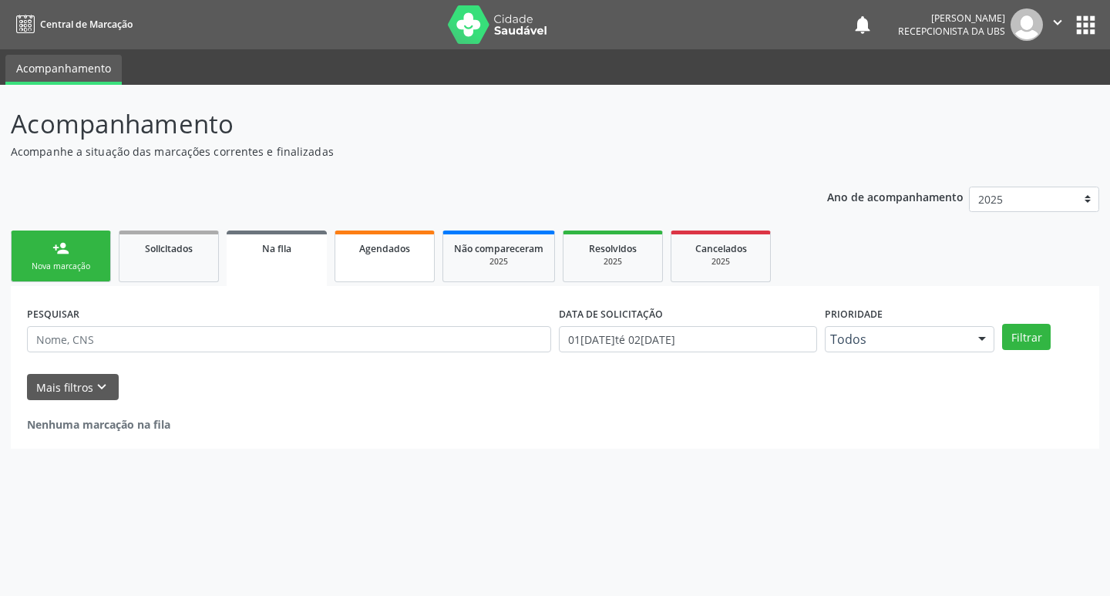
click at [374, 257] on link "Agendados" at bounding box center [385, 257] width 100 height 52
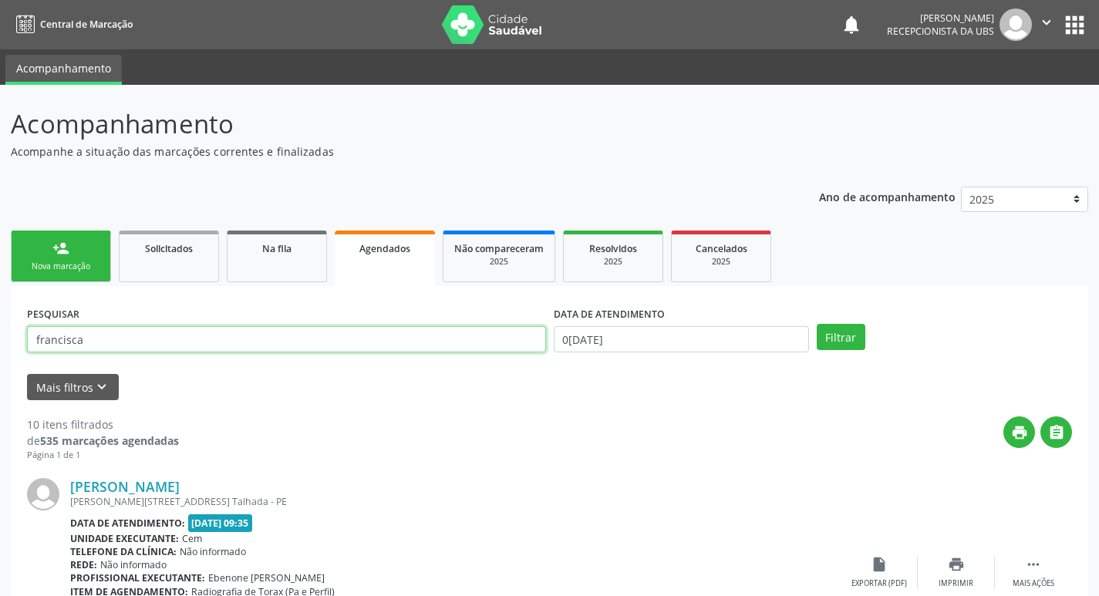
click at [256, 328] on input "francisca" at bounding box center [286, 339] width 519 height 26
type input "f"
type input "marinez"
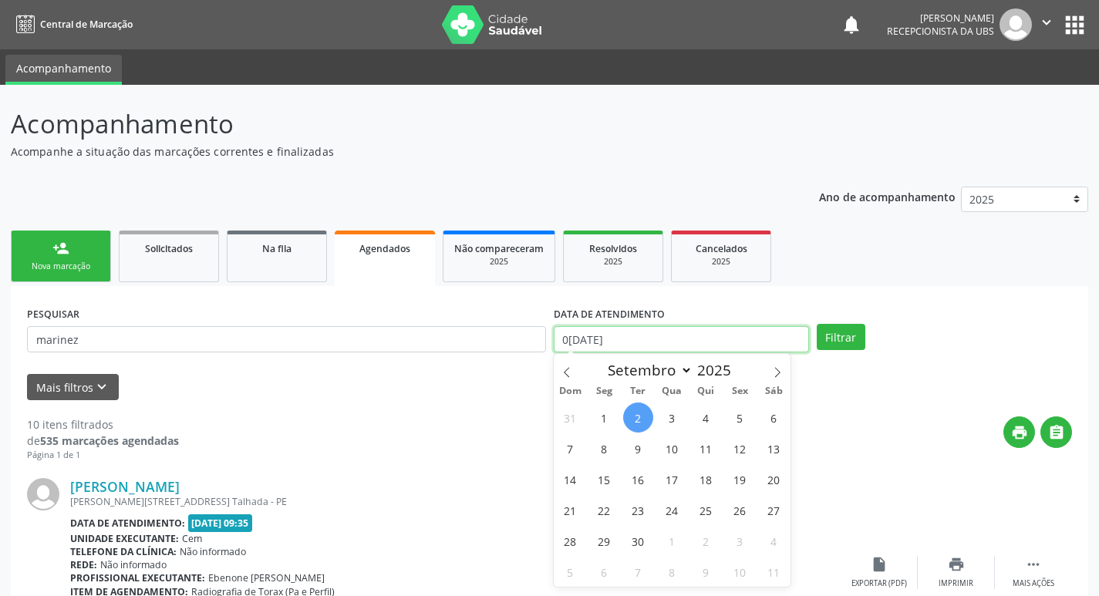
click at [671, 342] on input "0[DATE]" at bounding box center [681, 339] width 255 height 26
drag, startPoint x: 595, startPoint y: 478, endPoint x: 773, endPoint y: 396, distance: 196.0
click at [595, 477] on span "15" at bounding box center [604, 479] width 30 height 30
type input "[DATE]"
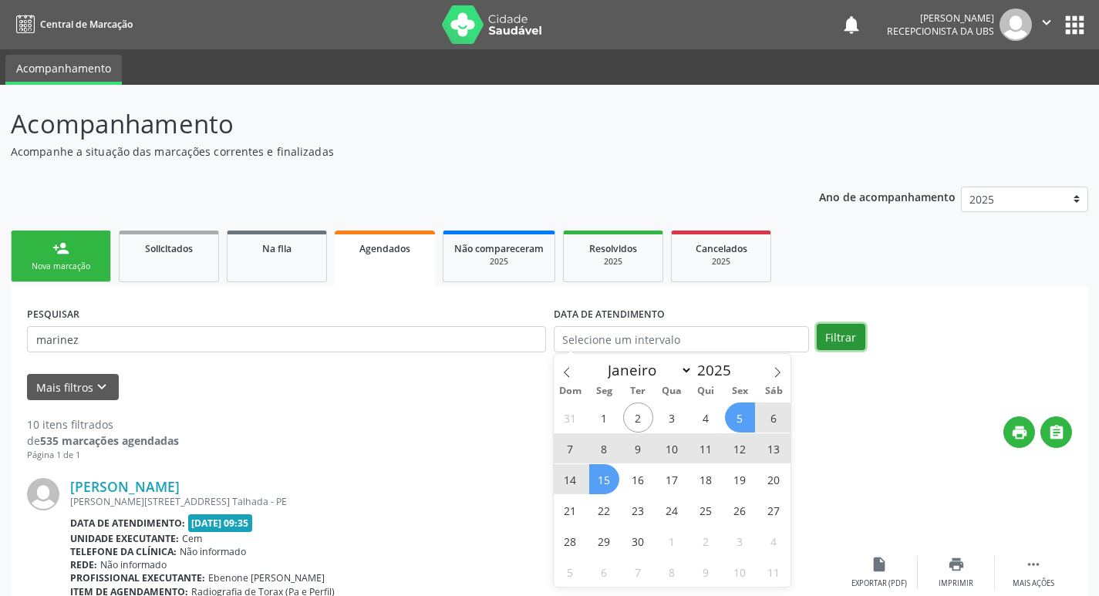
click at [844, 339] on button "Filtrar" at bounding box center [841, 337] width 49 height 26
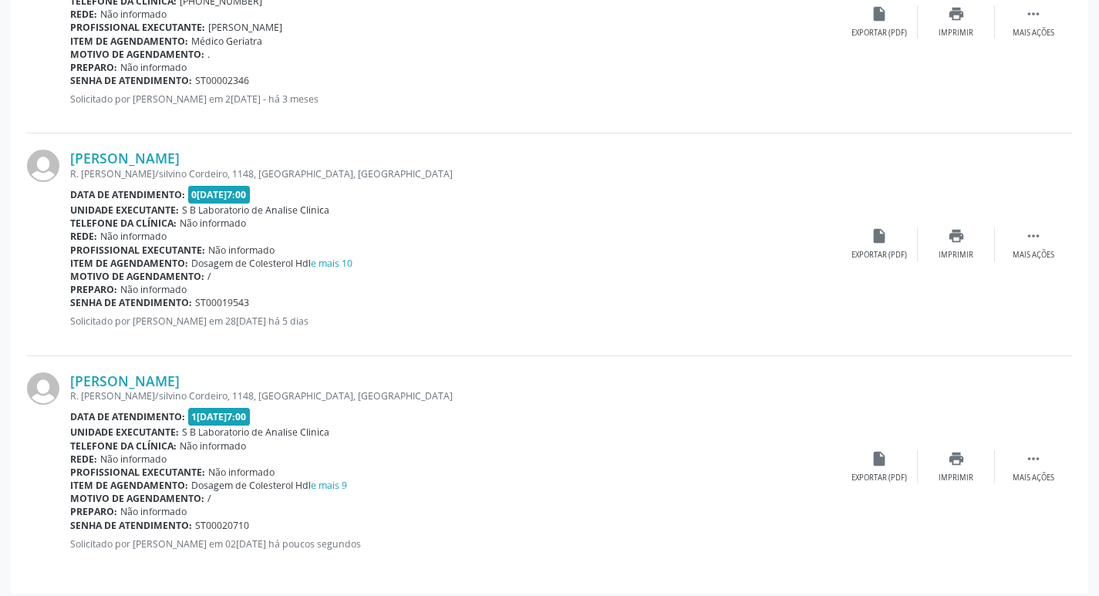
scroll to position [559, 0]
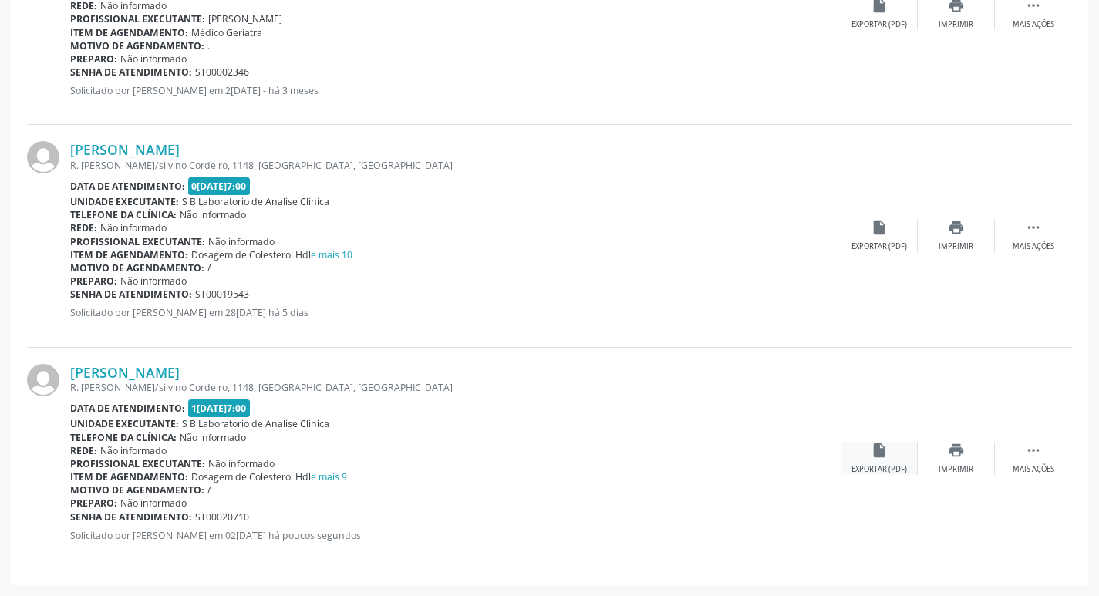
click at [886, 462] on div "insert_drive_file Exportar (PDF)" at bounding box center [879, 458] width 77 height 33
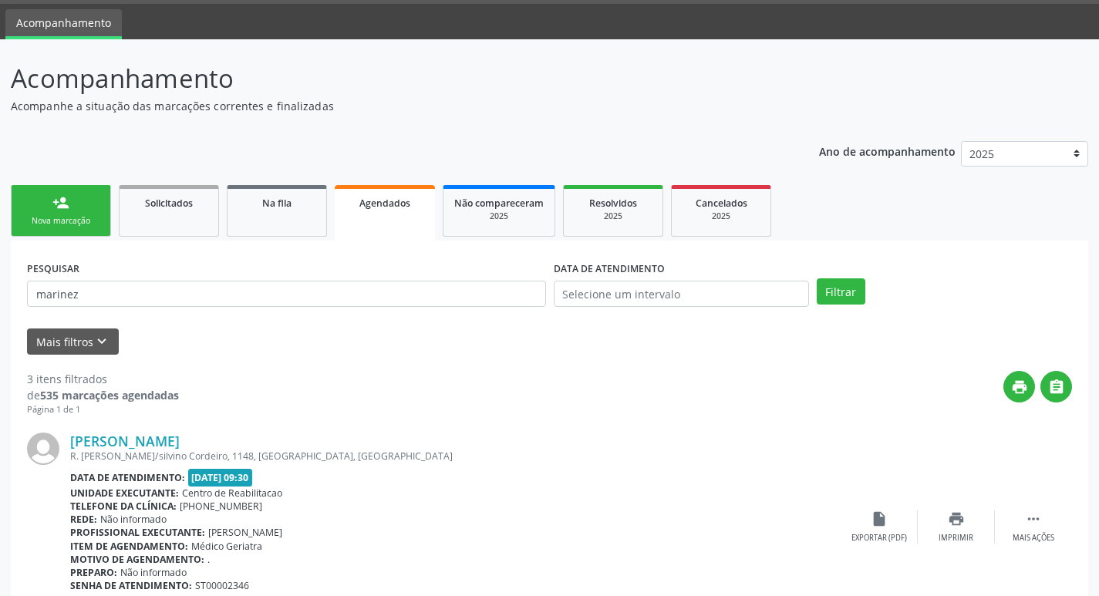
scroll to position [0, 0]
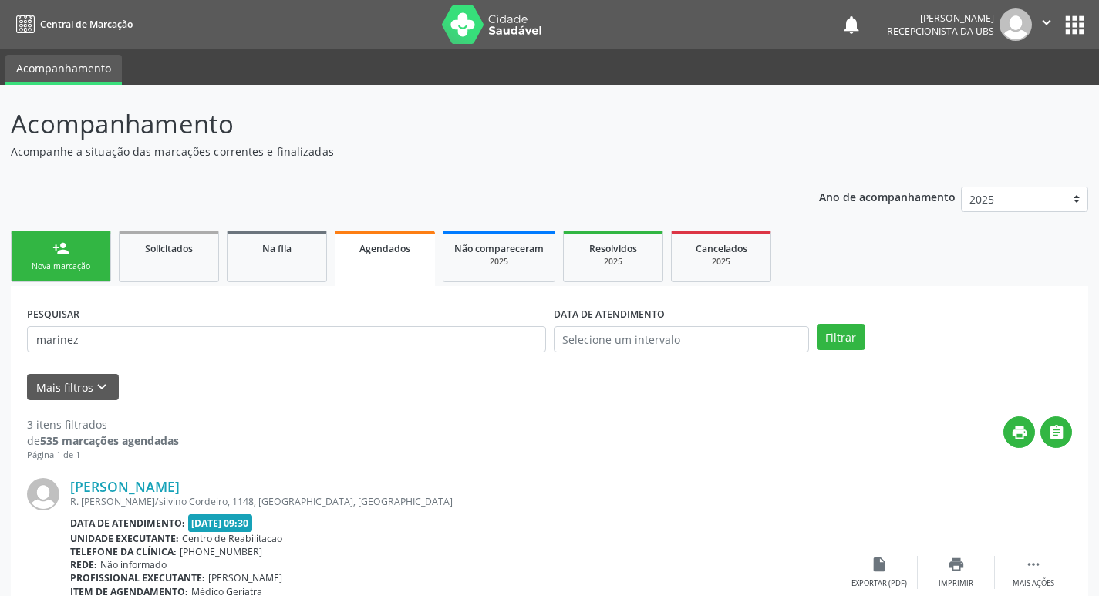
click at [45, 254] on link "person_add Nova marcação" at bounding box center [61, 257] width 100 height 52
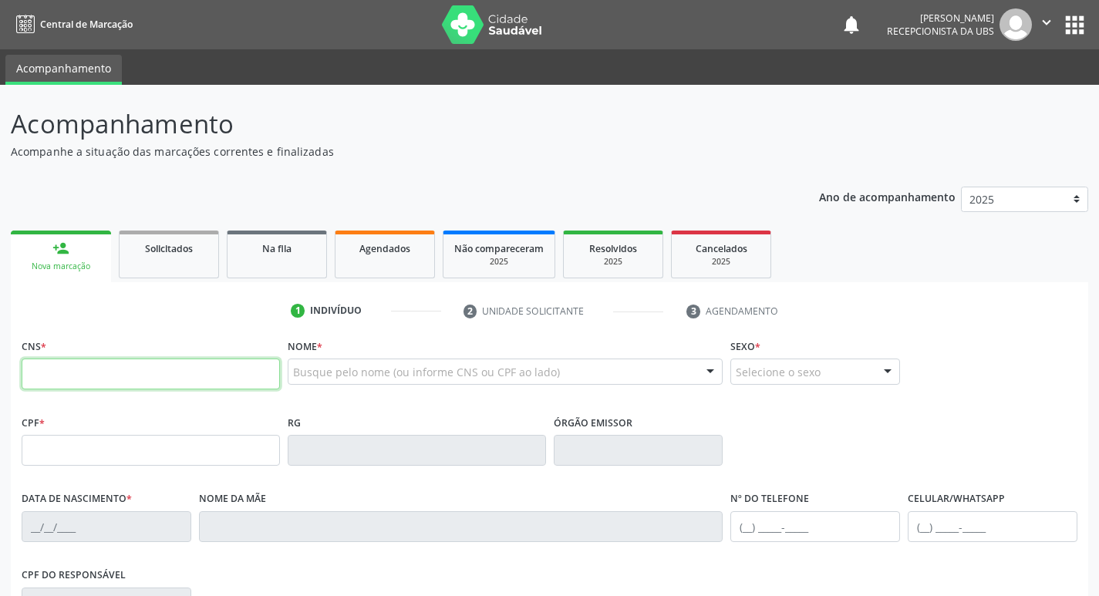
click at [175, 364] on input "text" at bounding box center [151, 374] width 258 height 31
type input "705 0072 6384 0451"
type input "055.577.794-42"
type input "28[DATE]"
type input "[PERSON_NAME]"
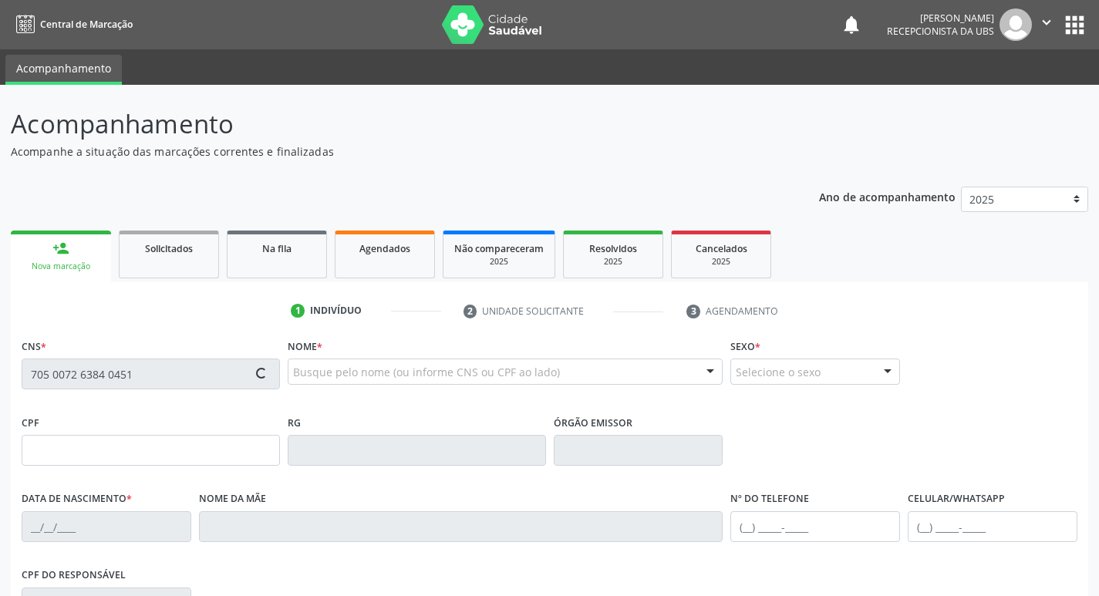
type input "[PHONE_NUMBER]"
type input "960"
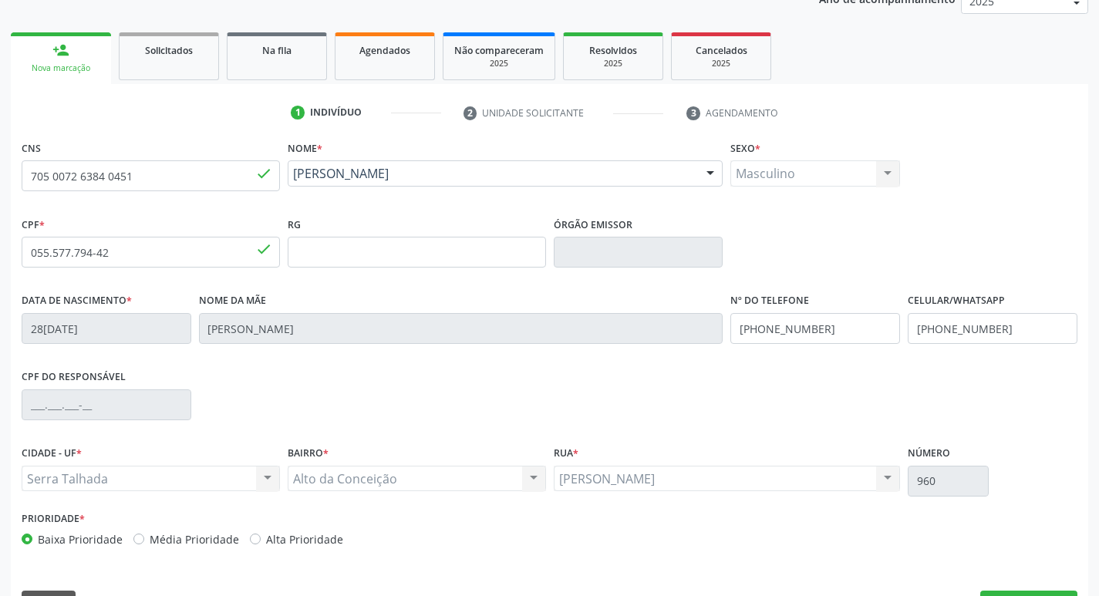
scroll to position [240, 0]
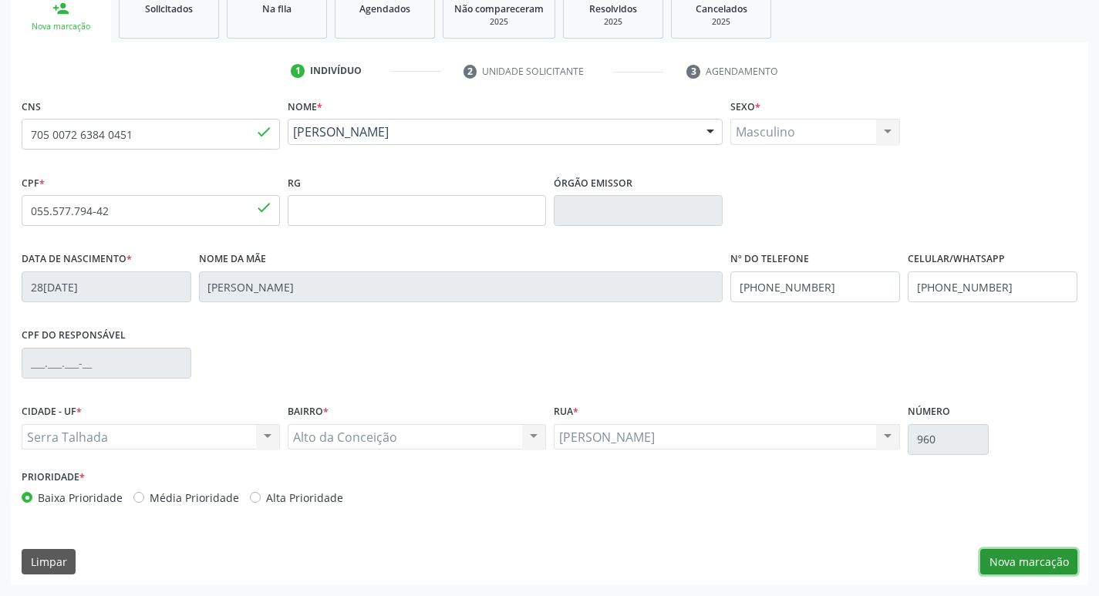
click at [1025, 568] on button "Nova marcação" at bounding box center [1028, 562] width 97 height 26
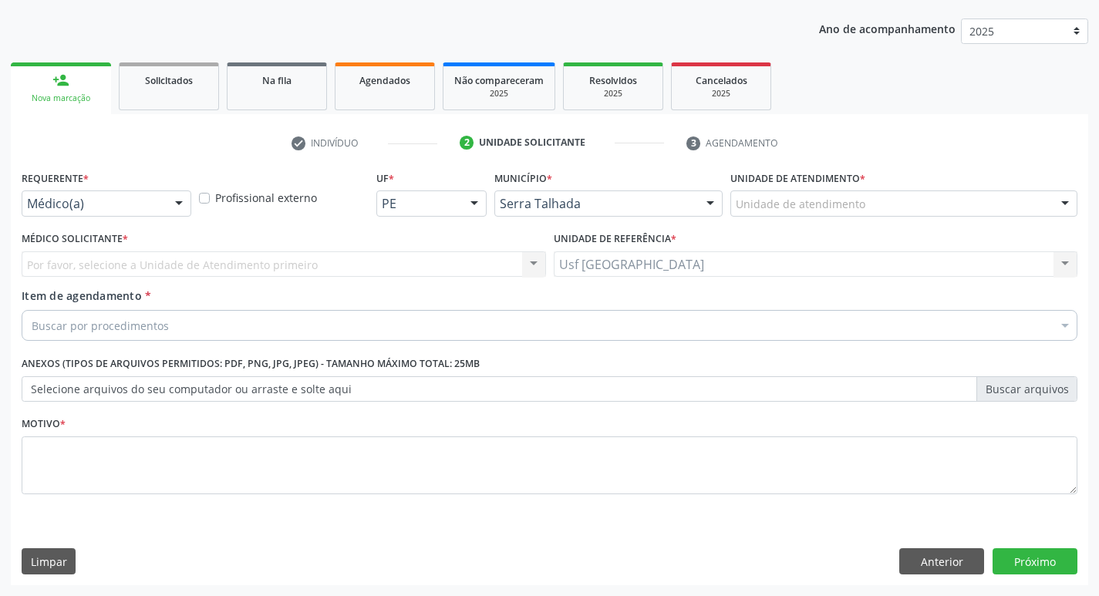
scroll to position [168, 0]
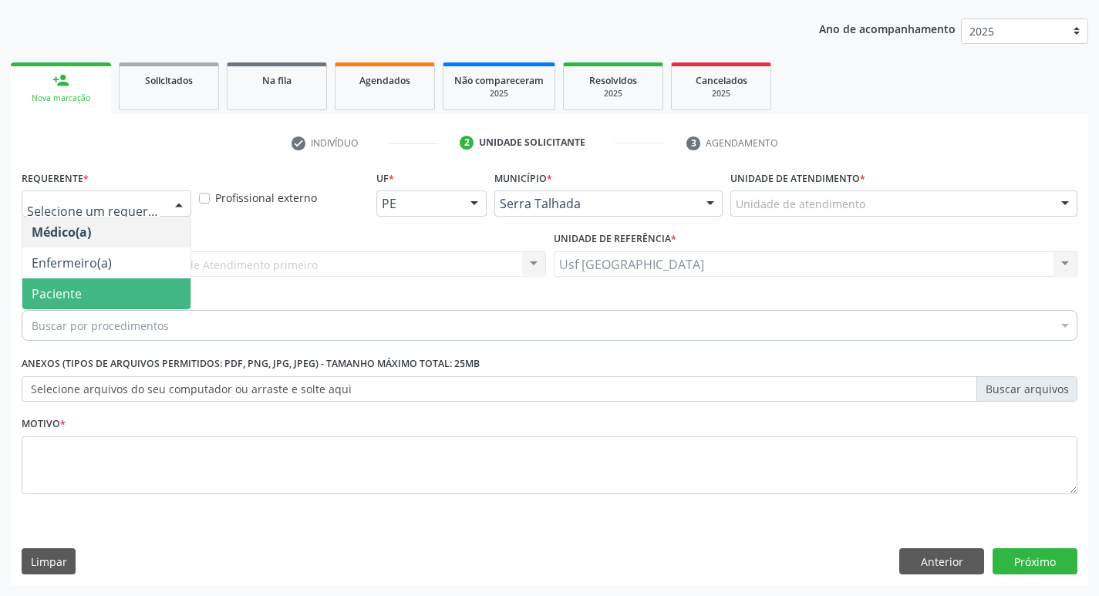
click at [79, 292] on span "Paciente" at bounding box center [57, 293] width 50 height 17
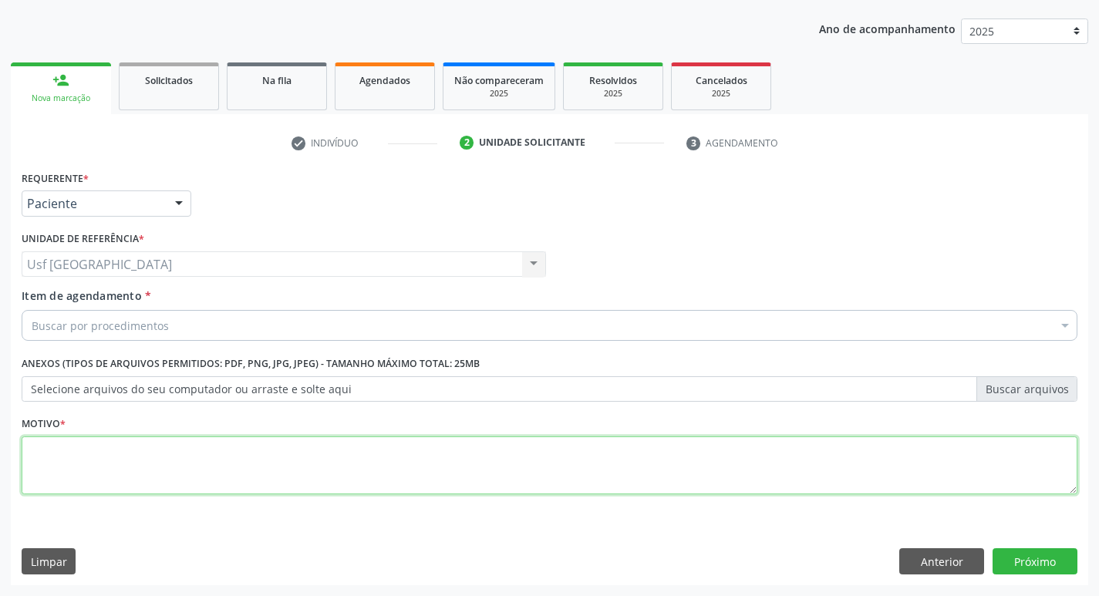
click at [93, 448] on textarea at bounding box center [550, 465] width 1056 height 59
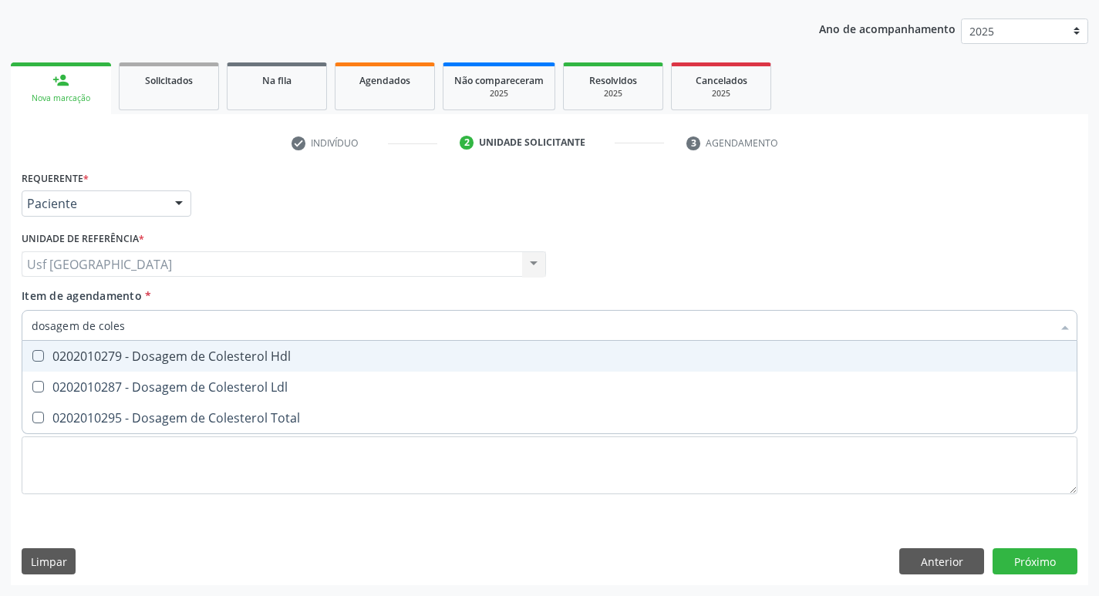
type input "dosagem de colest"
click at [216, 359] on div "0202010279 - Dosagem de Colesterol Hdl" at bounding box center [550, 356] width 1036 height 12
checkbox Hdl "true"
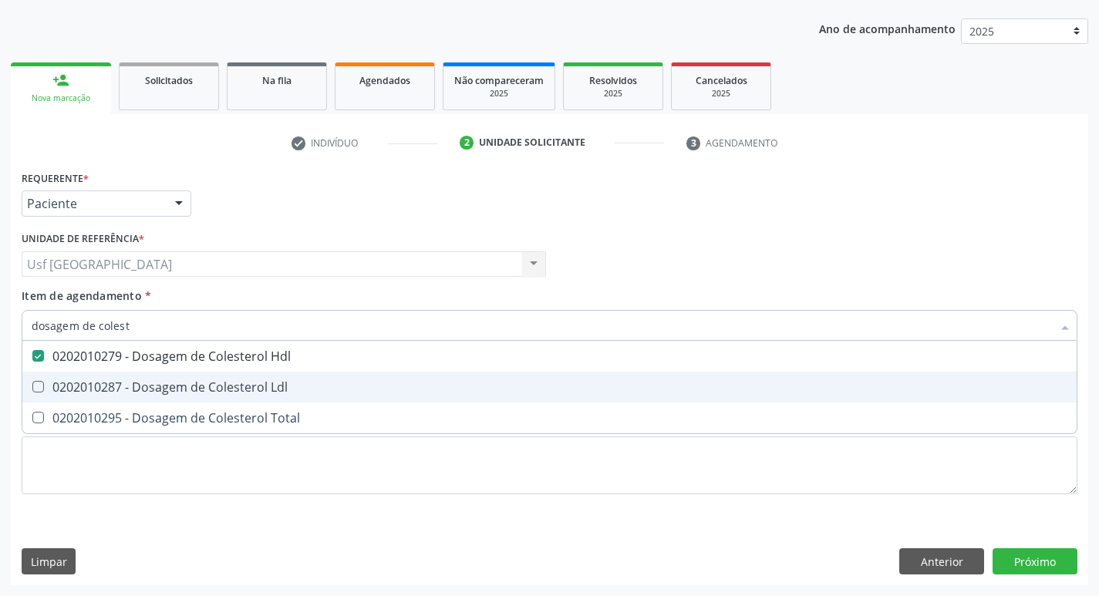
click at [208, 387] on div "0202010287 - Dosagem de Colesterol Ldl" at bounding box center [550, 387] width 1036 height 12
checkbox Ldl "true"
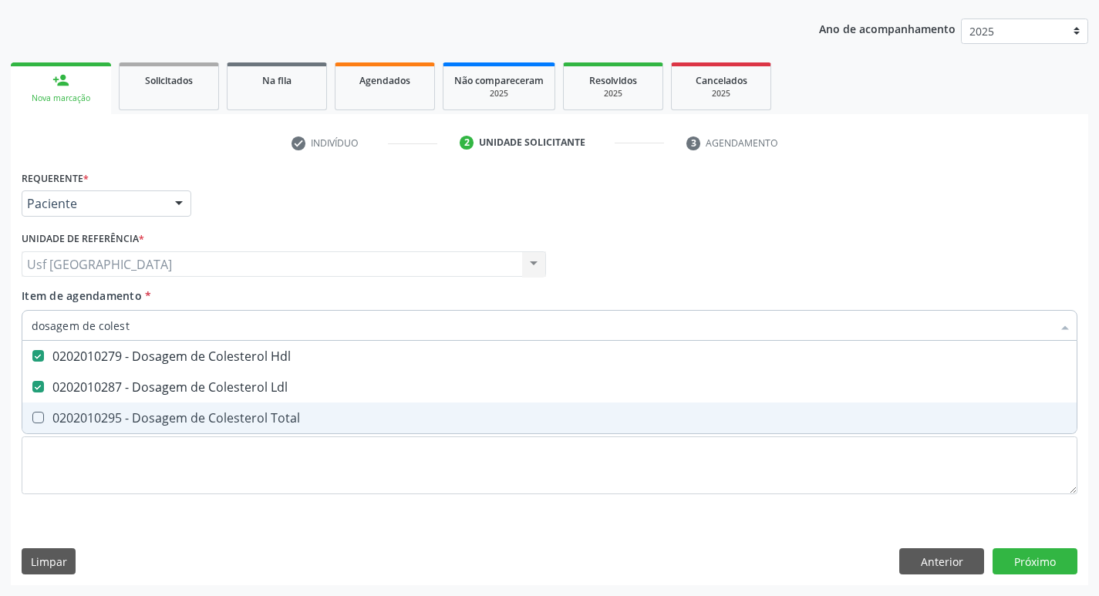
click at [193, 418] on div "0202010295 - Dosagem de Colesterol Total" at bounding box center [550, 418] width 1036 height 12
checkbox Total "true"
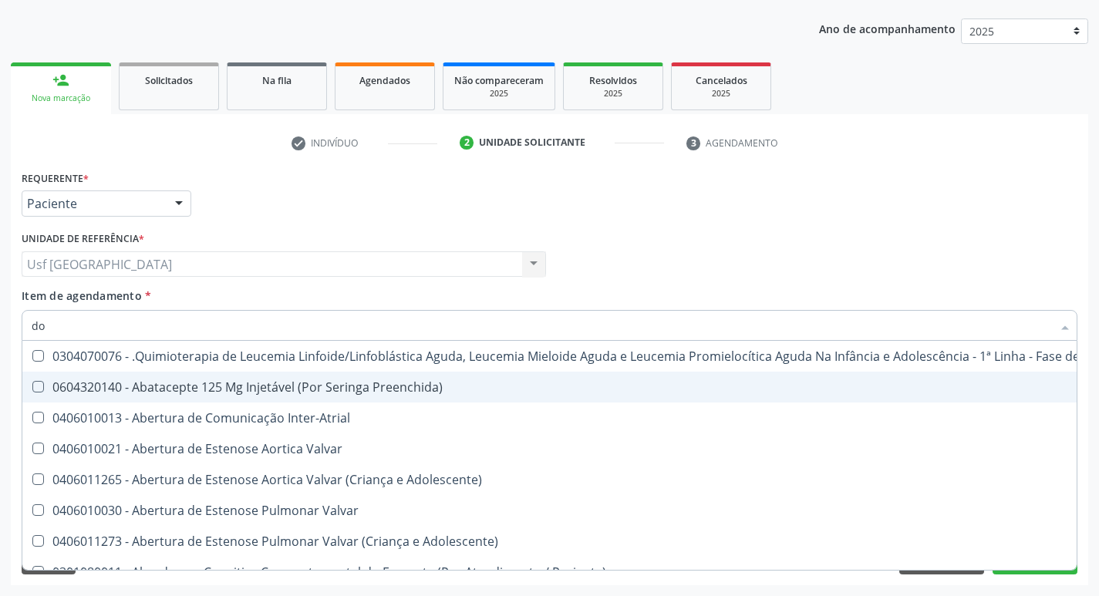
type input "d"
checkbox Manutenção "false"
checkbox Preenchida\) "false"
checkbox Inter-Atrial "false"
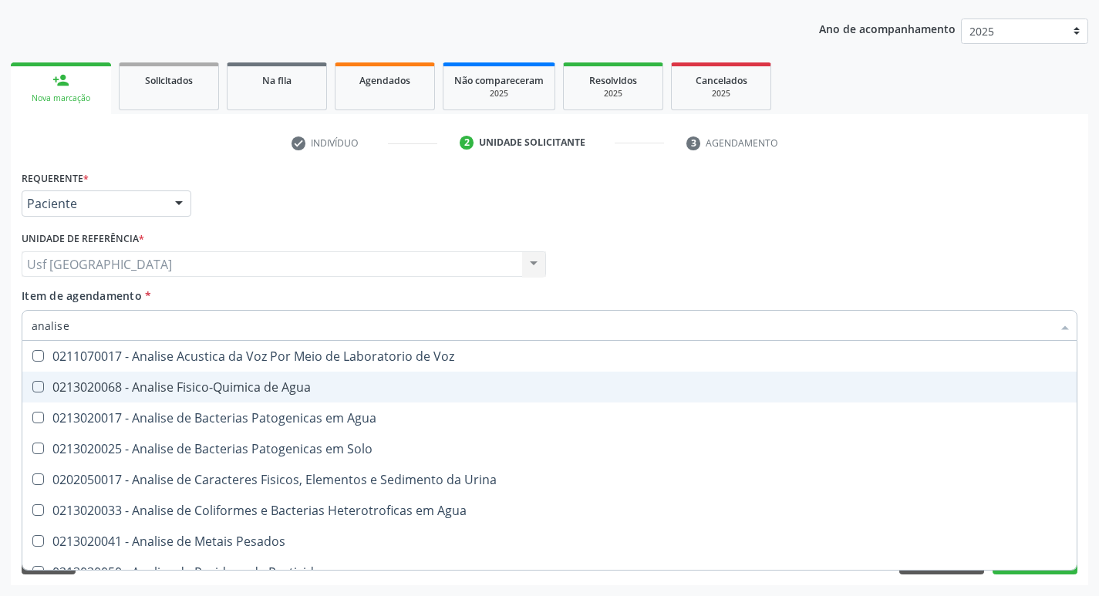
type input "analise"
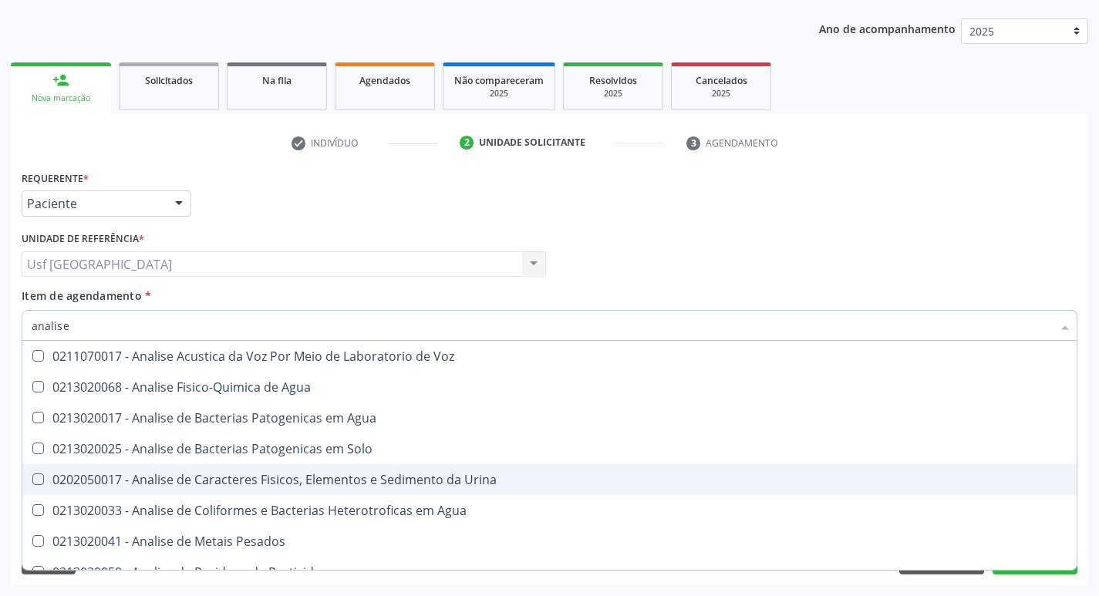
click at [244, 483] on div "0202050017 - Analise de Caracteres Fisicos, Elementos e Sedimento da Urina" at bounding box center [550, 479] width 1036 height 12
checkbox Urina "true"
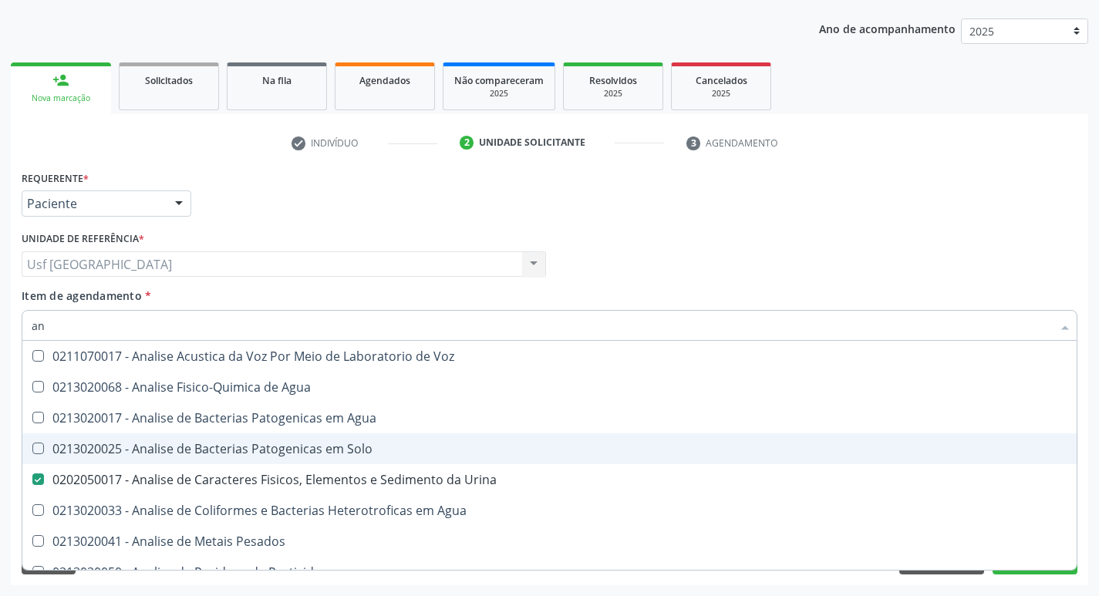
type input "a"
checkbox Urina "false"
checkbox Agua "false"
checkbox Alimentos "false"
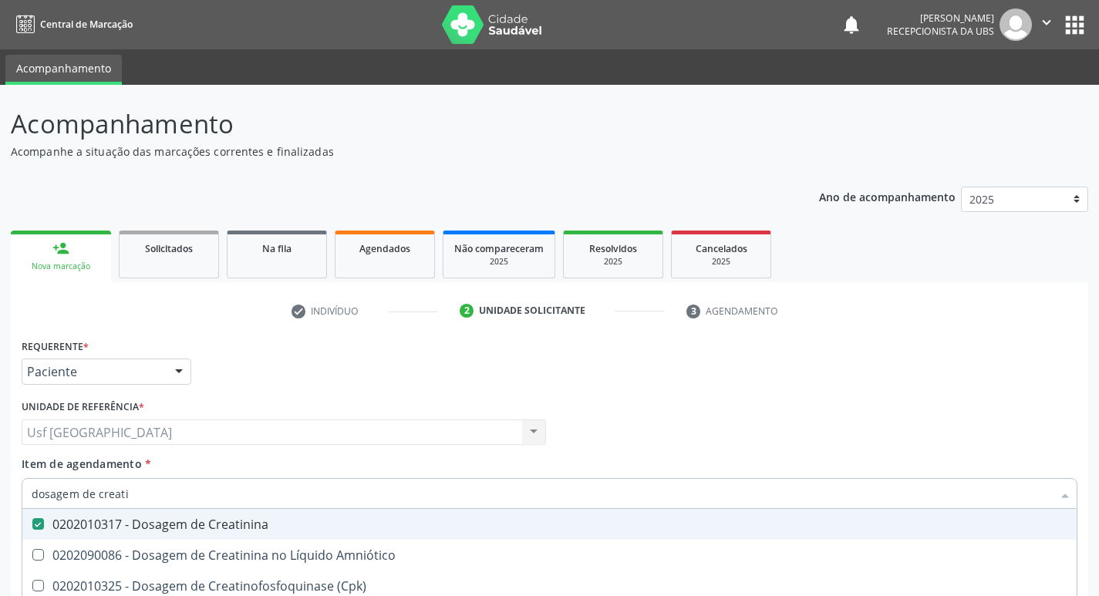
scroll to position [168, 0]
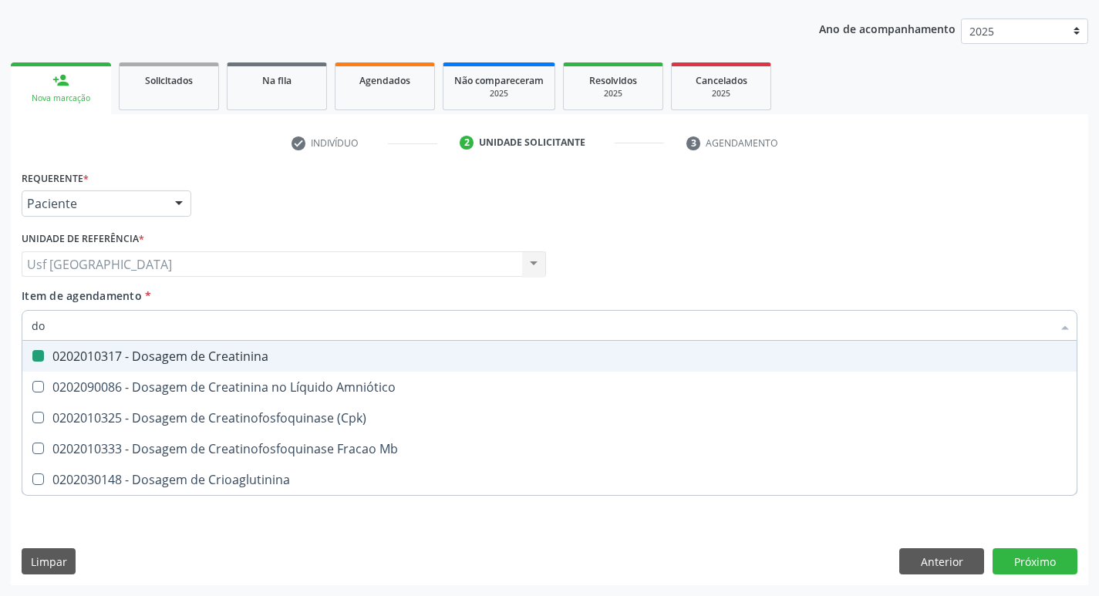
type input "d"
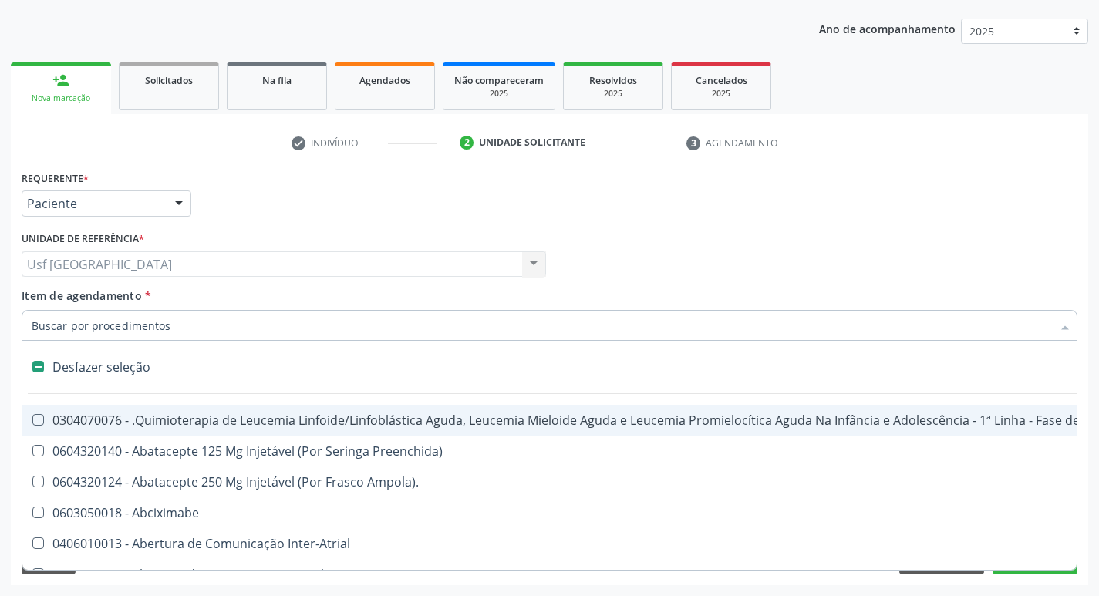
checkbox Manutenção "false"
type input "h"
checkbox Urina "false"
checkbox B "true"
checkbox Fibrinogênio "true"
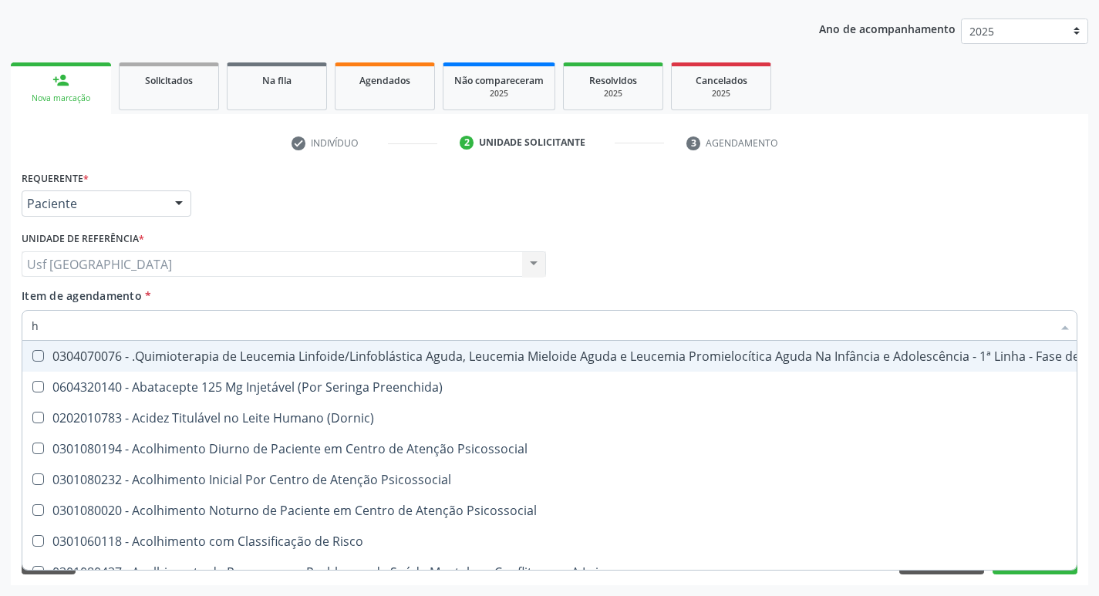
type input "he"
checkbox Pulmão "true"
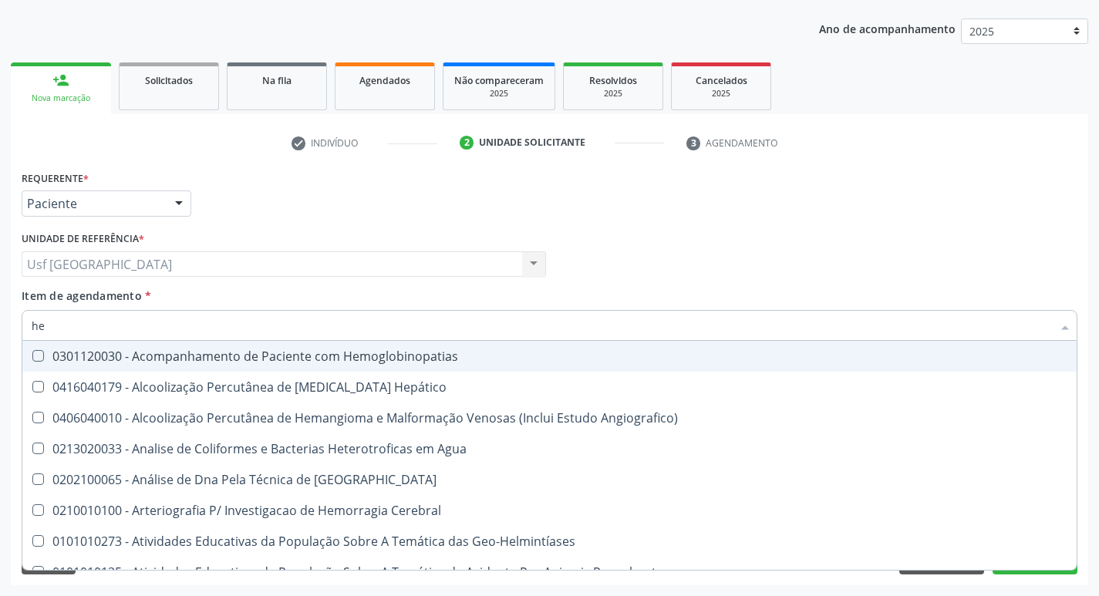
type input "hem"
checkbox \(Qualitativo\) "true"
checkbox Glicosilada "false"
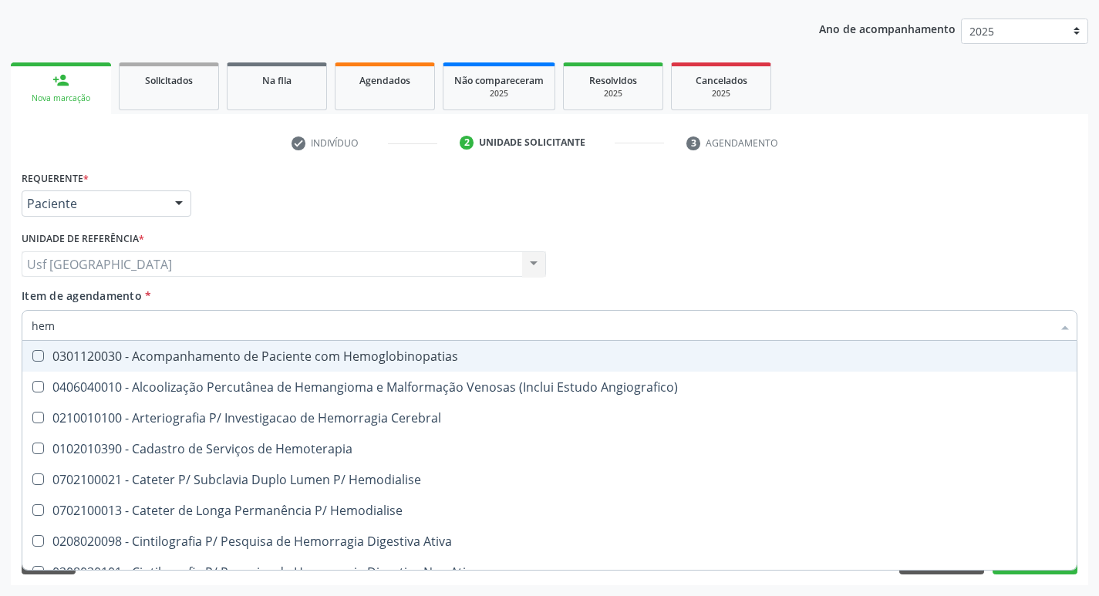
type input "hemo"
checkbox Hemacias "true"
checkbox Glicosilada "false"
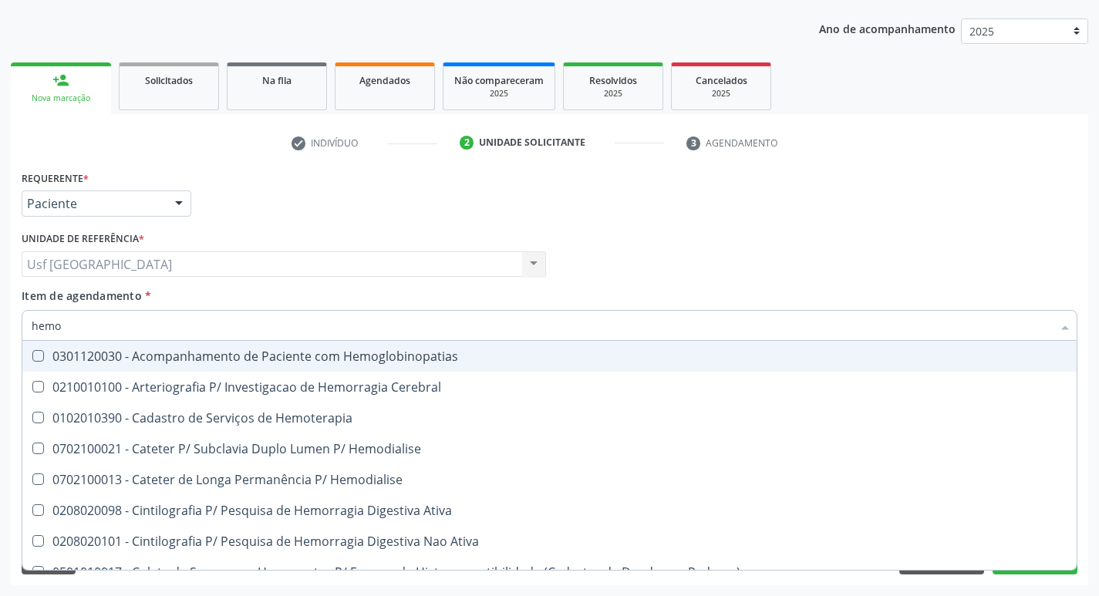
type input "hemog"
checkbox Tardio\) "true"
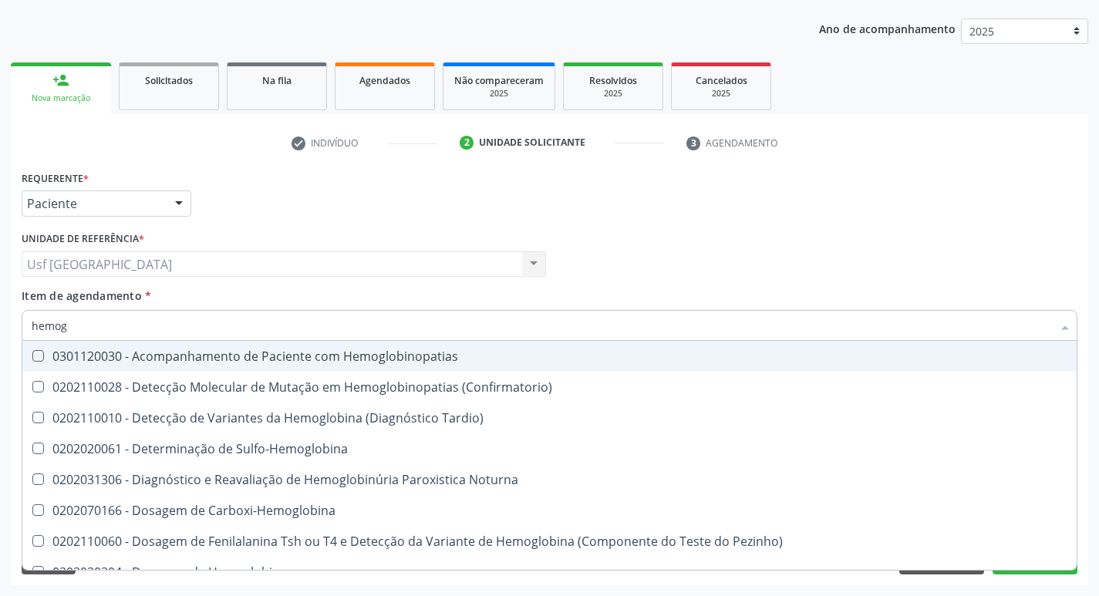
type input "hemogr"
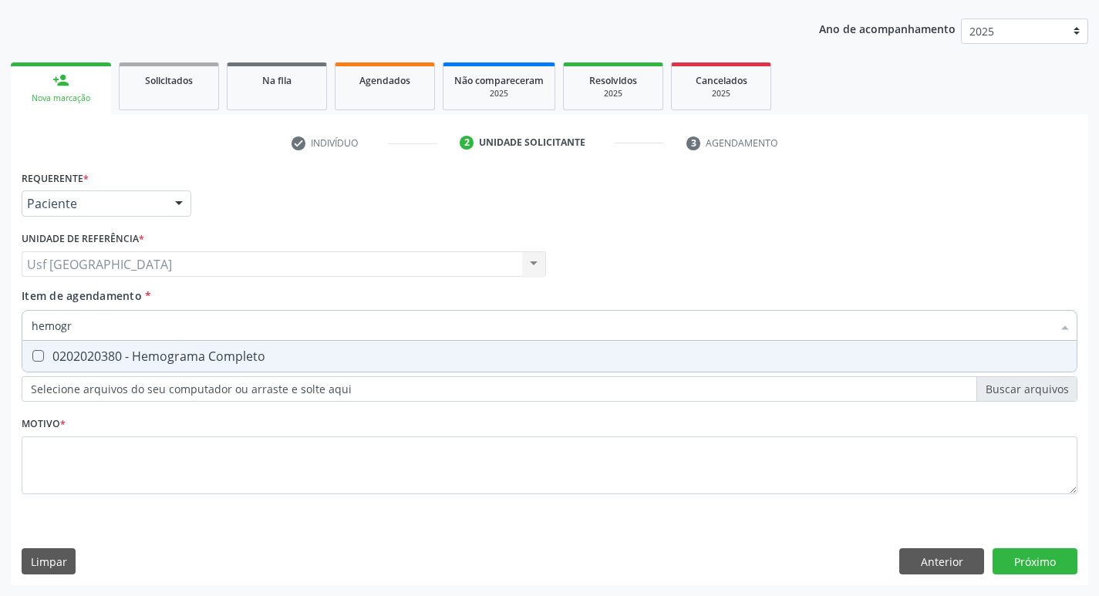
click at [172, 359] on div "0202020380 - Hemograma Completo" at bounding box center [550, 356] width 1036 height 12
checkbox Completo "true"
type input "hemog"
checkbox Completo "false"
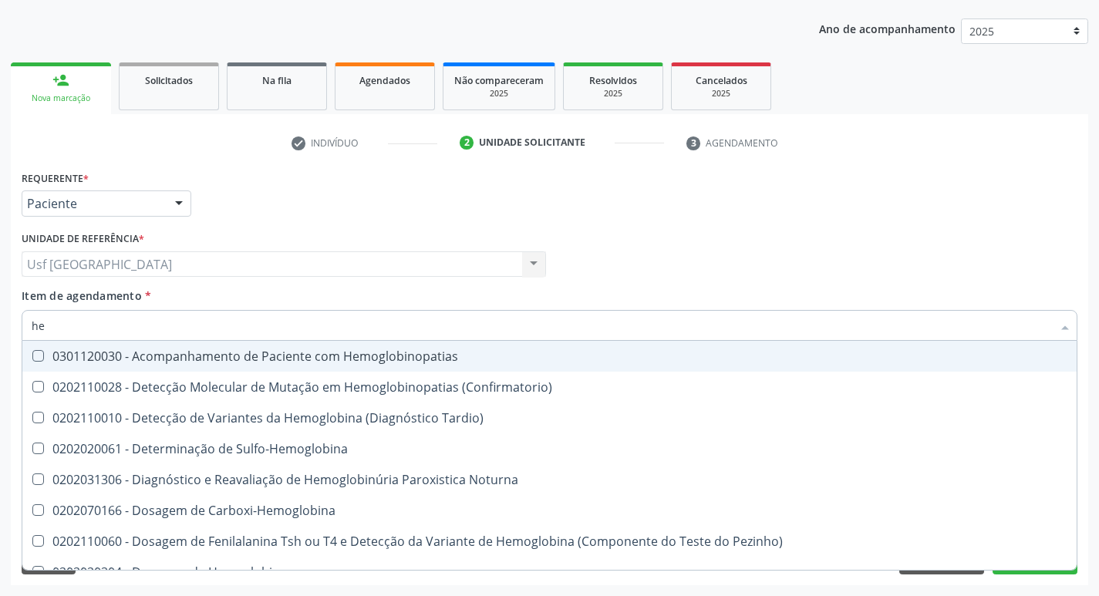
type input "h"
checkbox Glicosilada "false"
checkbox Completo "false"
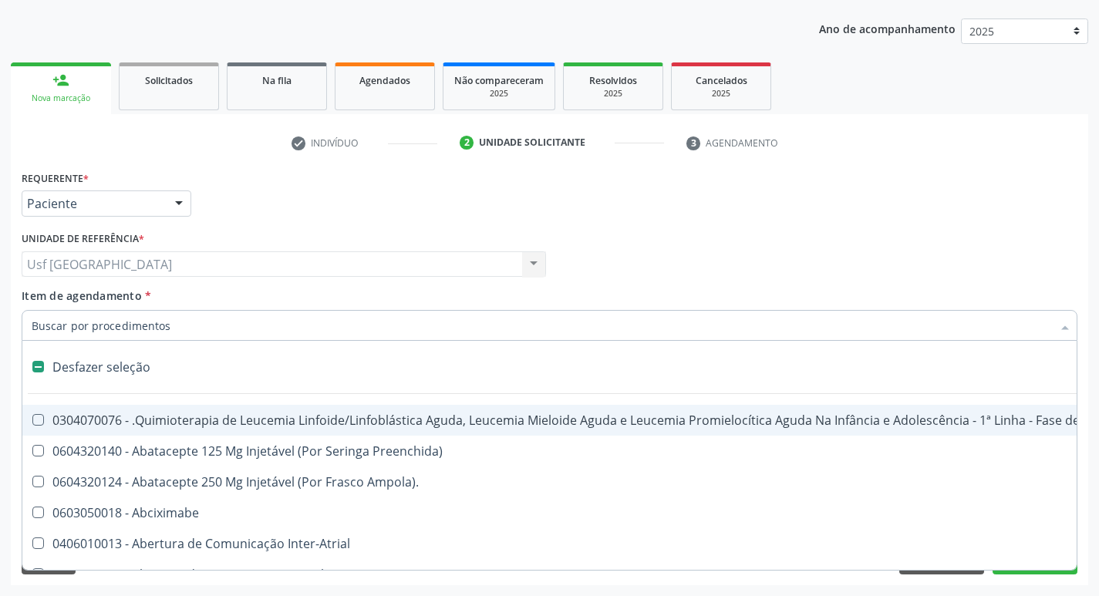
type input "d"
checkbox Amniocentese "true"
checkbox Urina "false"
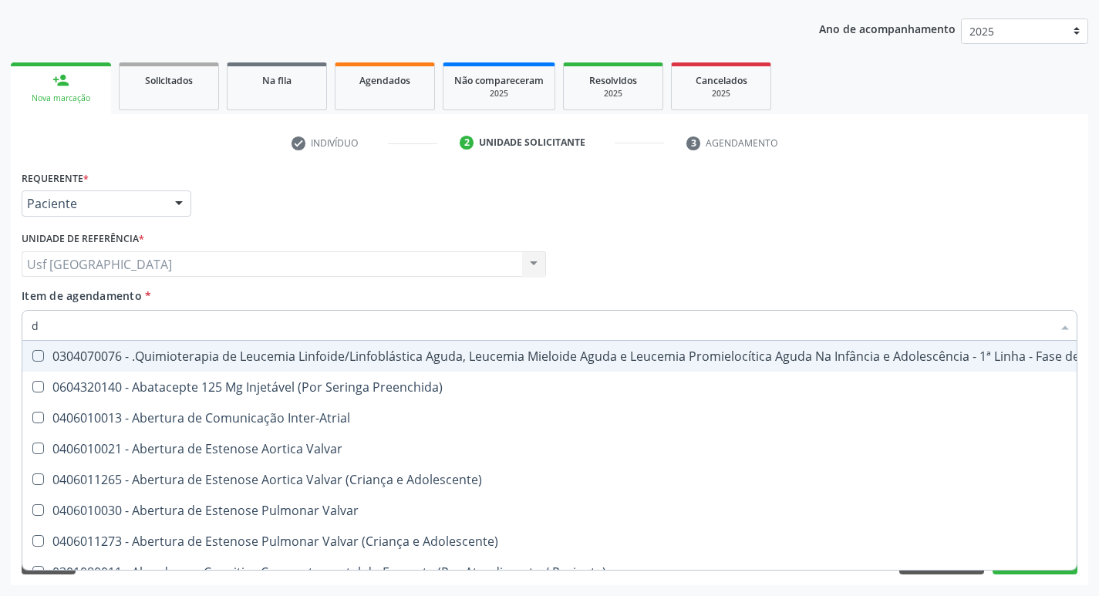
type input "do"
checkbox Urina "false"
checkbox Puericultura "true"
checkbox Sexual "true"
checkbox Invasivadomiciliar "true"
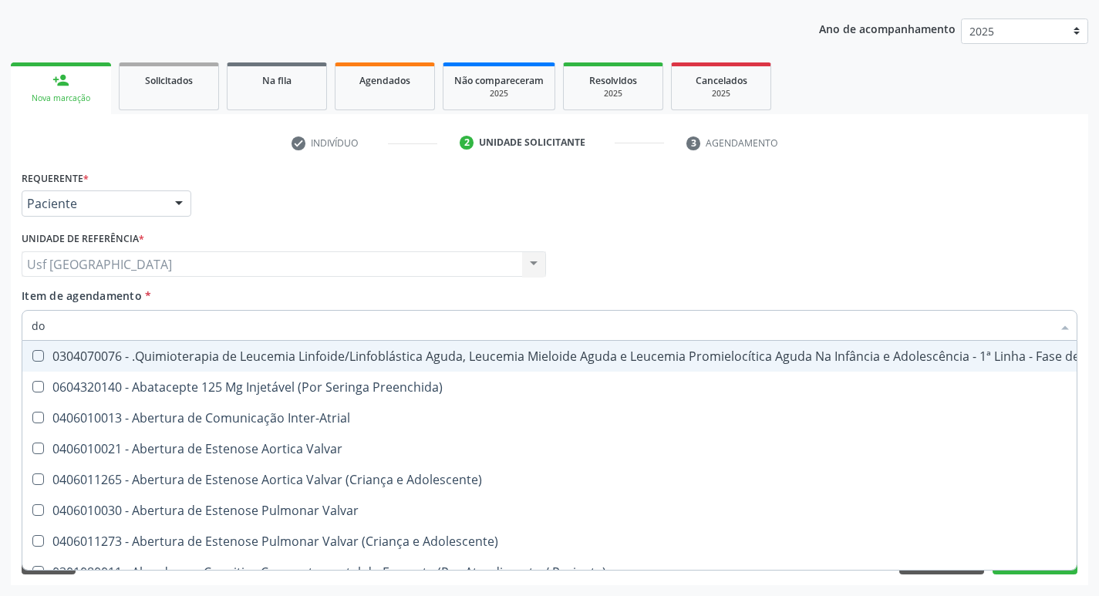
checkbox Comprimido\) "true"
checkbox Esclera "true"
checkbox Nervo "true"
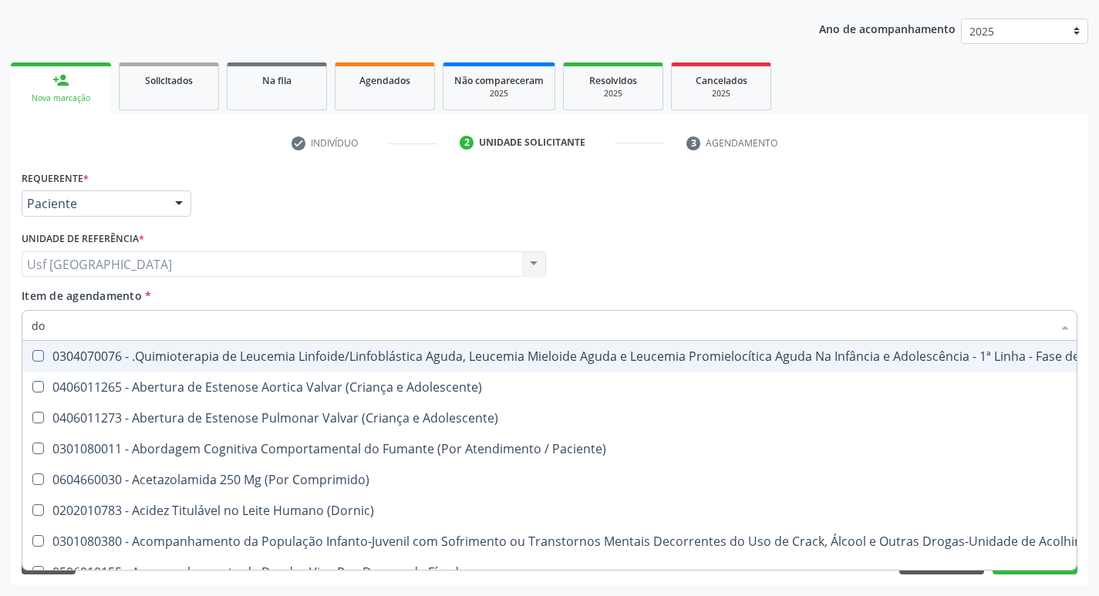
type input "dos"
checkbox Intelectual "true"
checkbox Metabolismo "true"
checkbox Cgbp "true"
checkbox Puericultura "true"
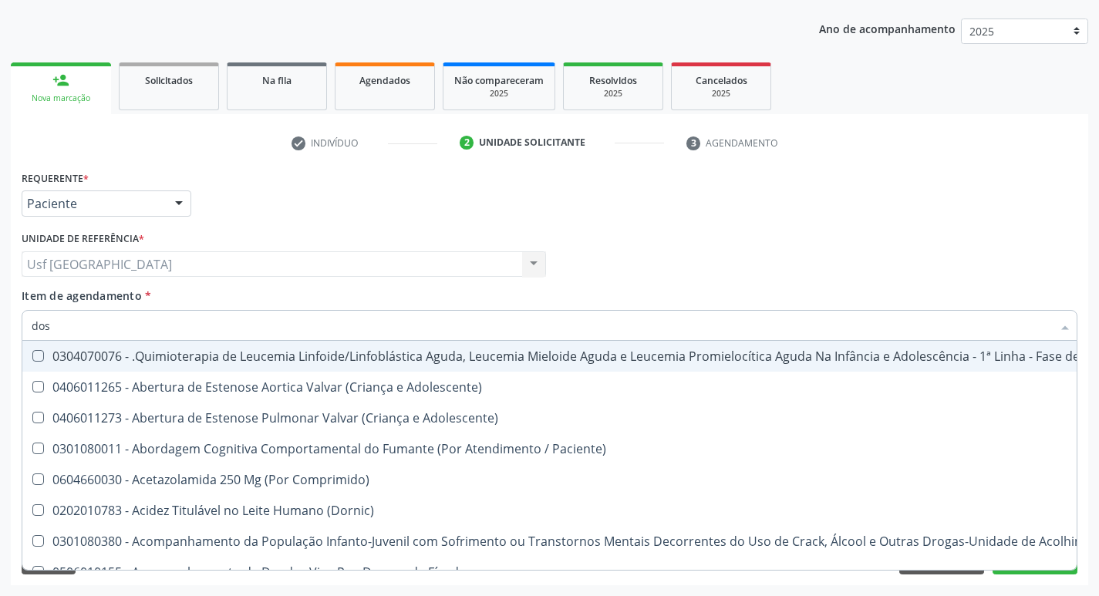
checkbox 24H "true"
checkbox Ejaculadores "true"
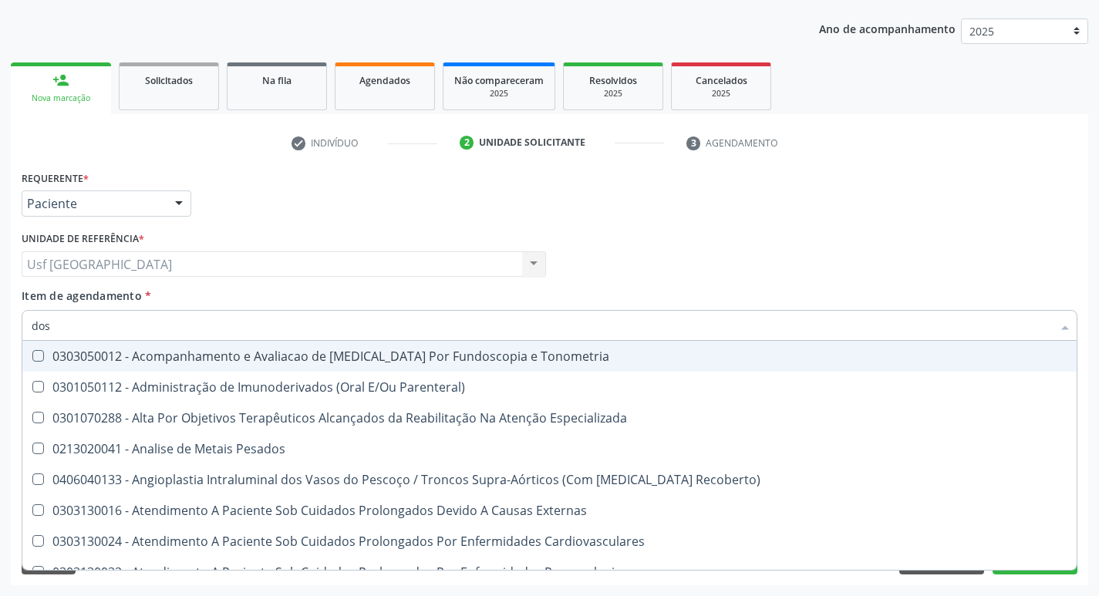
type input "dosa"
checkbox Pezinho\) "true"
checkbox 17-Alfa-Hidroxiprogesterona "true"
checkbox Totais "true"
checkbox \(Serotonina\) "true"
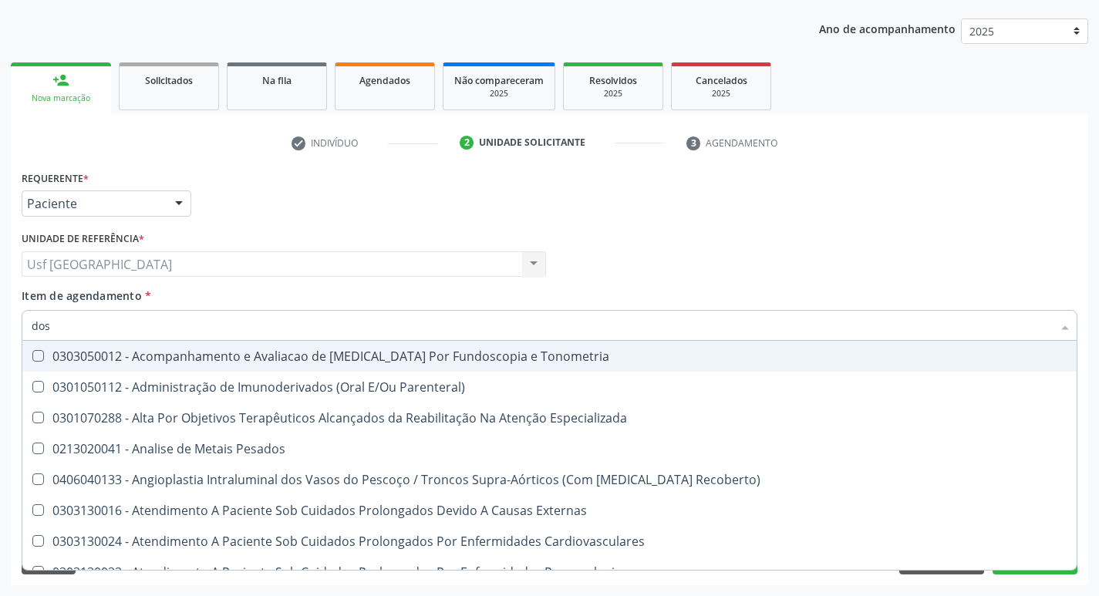
checkbox Citrato "true"
checkbox Hdl "false"
checkbox Ldl "false"
checkbox Total "false"
checkbox Cortisol "true"
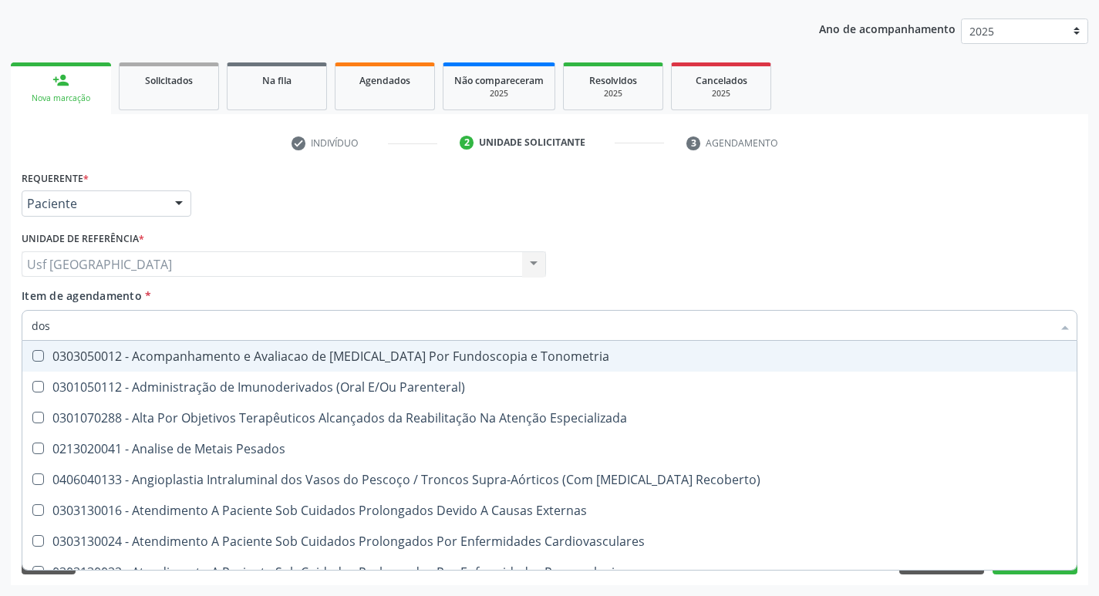
checkbox Creatinina "false"
checkbox Glicose "false"
checkbox Glicosilada "false"
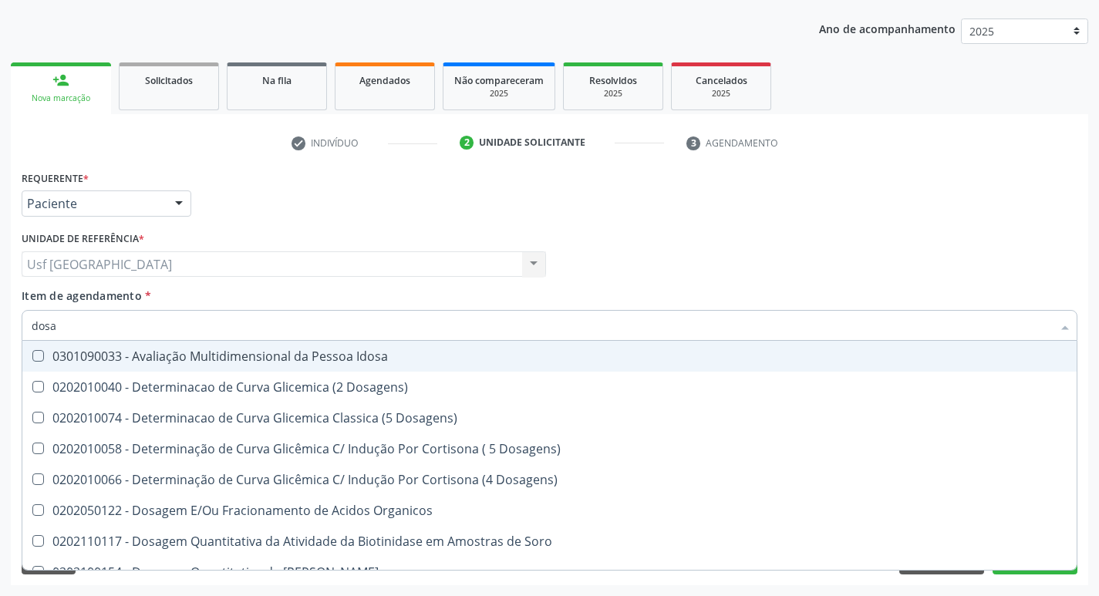
type input "dosag"
checkbox Cobre "true"
checkbox Total "false"
checkbox Cortisol "true"
checkbox Creatinina "false"
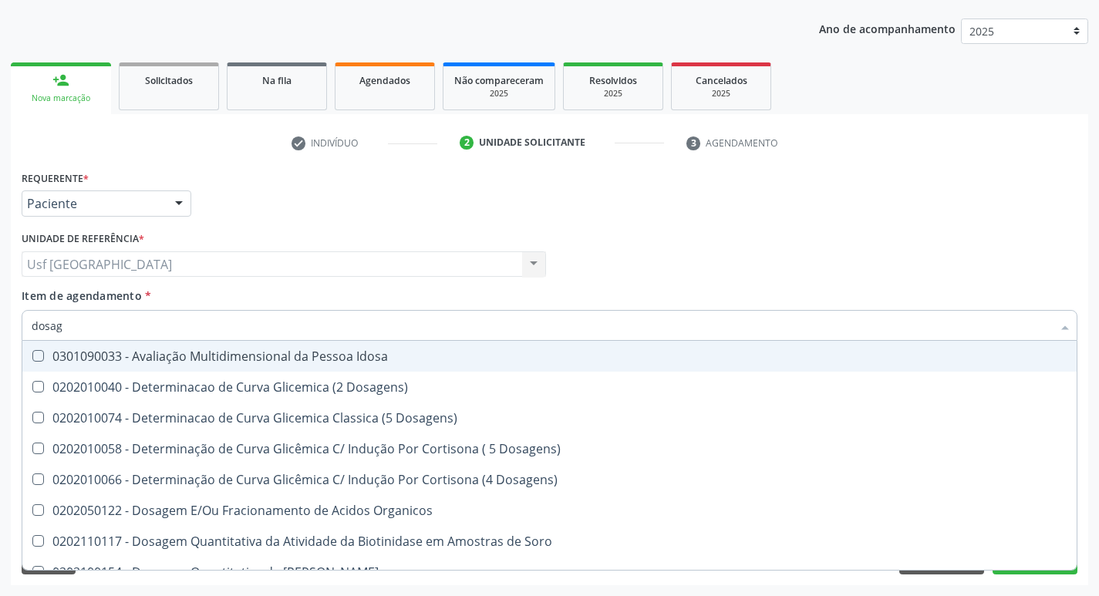
checkbox Gastrina "true"
checkbox Glicose "false"
checkbox Fetal "true"
checkbox Glicosilada "false"
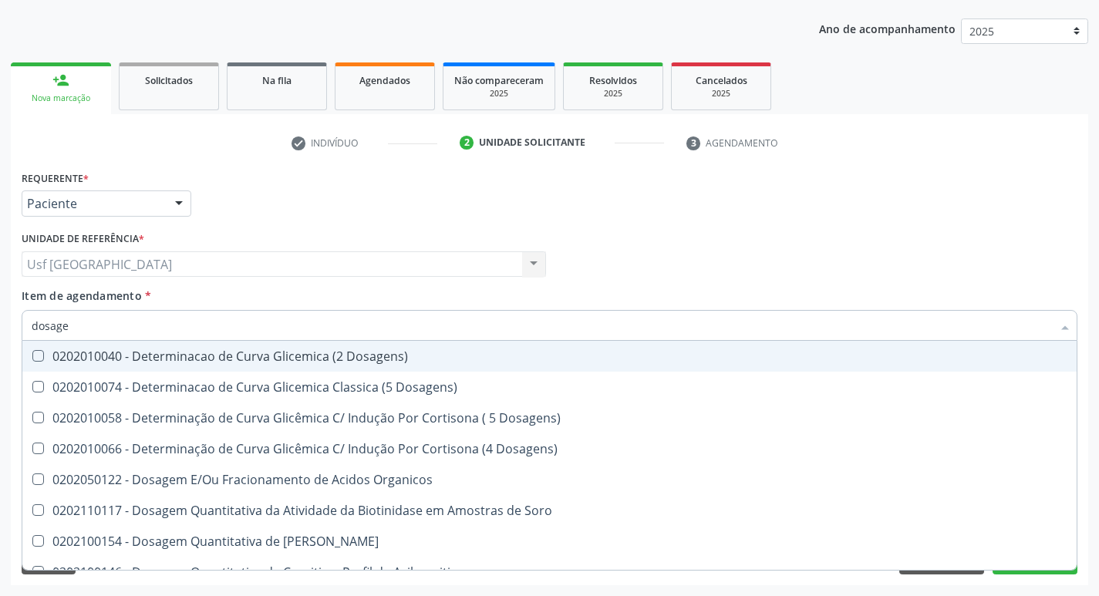
type input "dosagem"
checkbox Citrato "true"
checkbox Cloreto "true"
checkbox Suor "true"
checkbox Hdl "false"
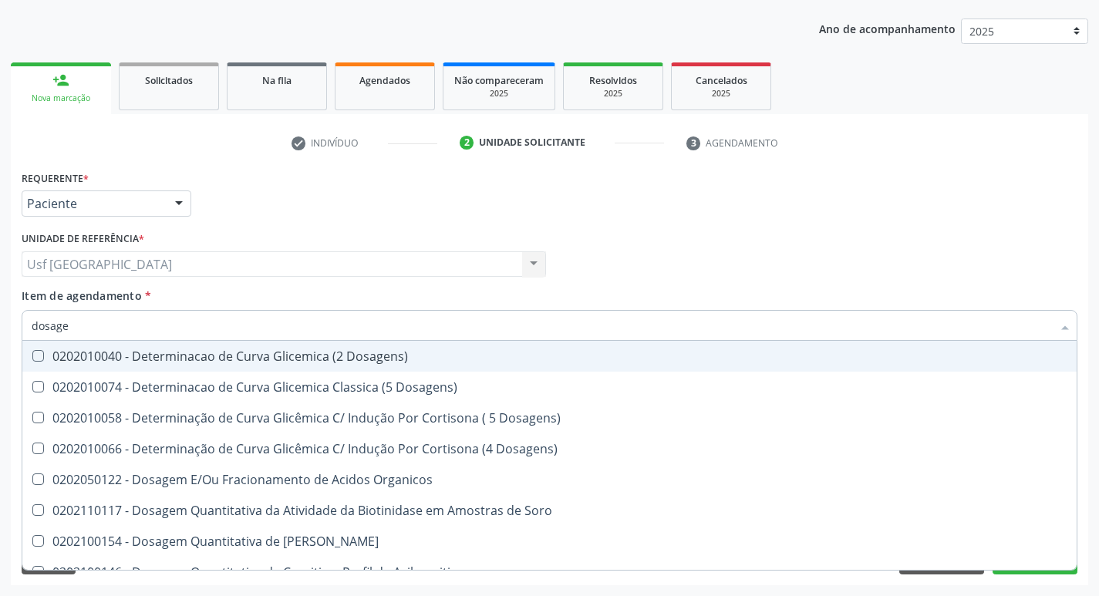
checkbox Ldl "false"
checkbox Total "false"
checkbox Colinesterase "true"
checkbox Creatinina "false"
checkbox Esperma "true"
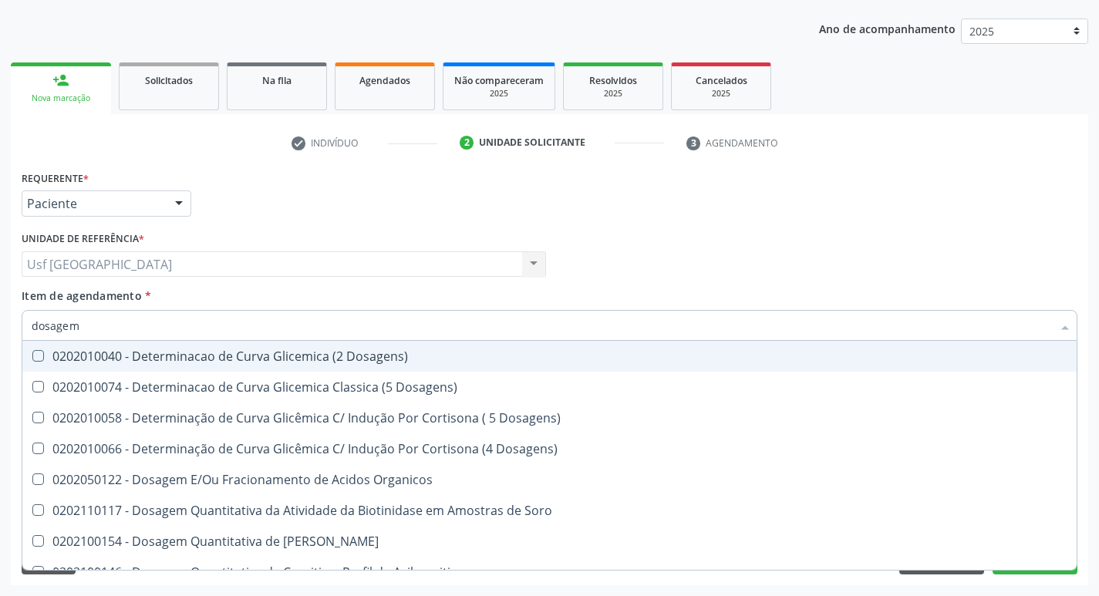
checkbox Glicose "false"
checkbox Haptoglobina "true"
checkbox Glicosilada "false"
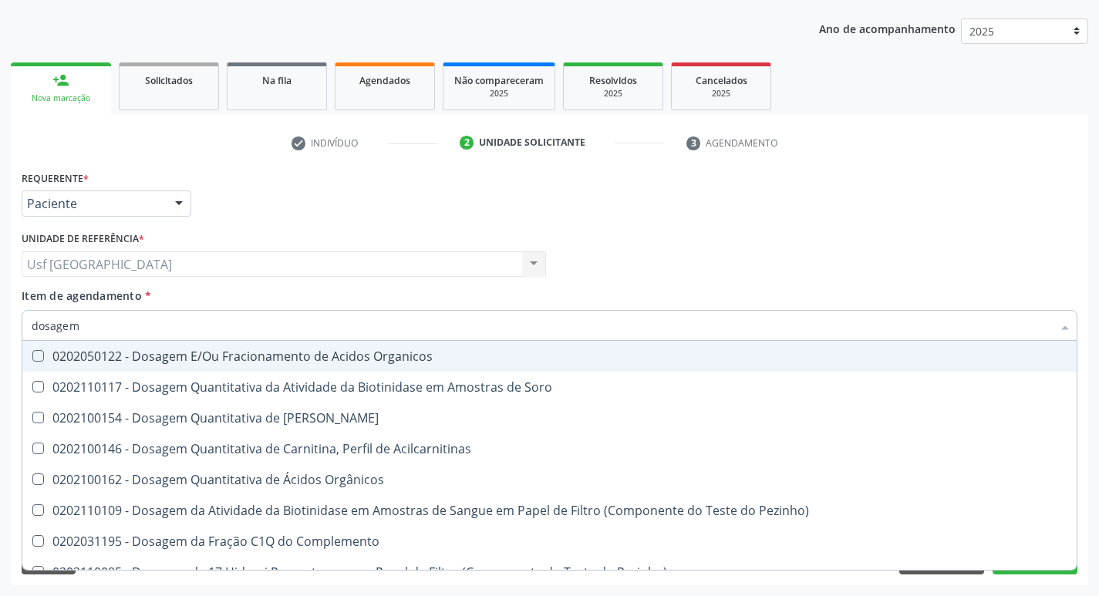
type input "dosagem d"
checkbox Transplantado\) "true"
checkbox Citrato "true"
checkbox Cloreto "true"
checkbox Hdl "false"
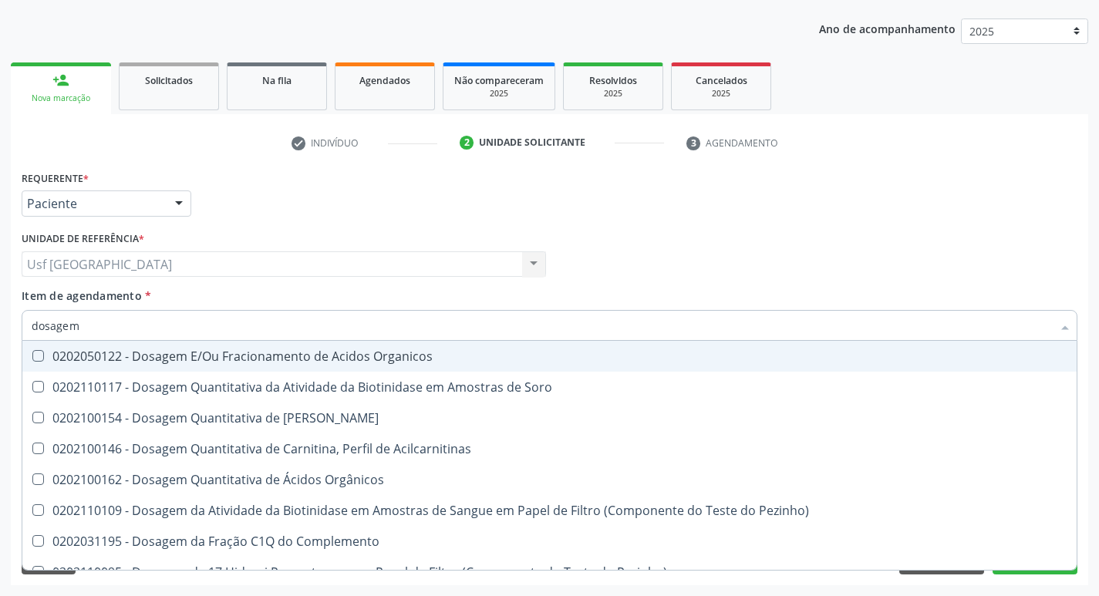
checkbox Ldl "false"
checkbox Creatinina "false"
checkbox Frutose "true"
checkbox Glicose "false"
checkbox Fecal "true"
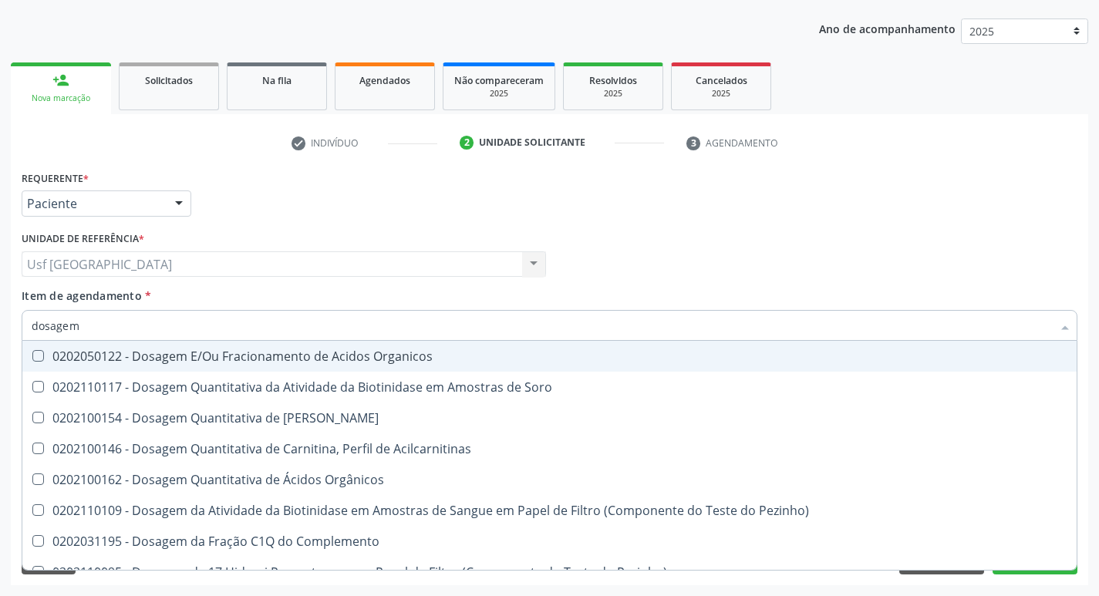
checkbox Glicosilada "false"
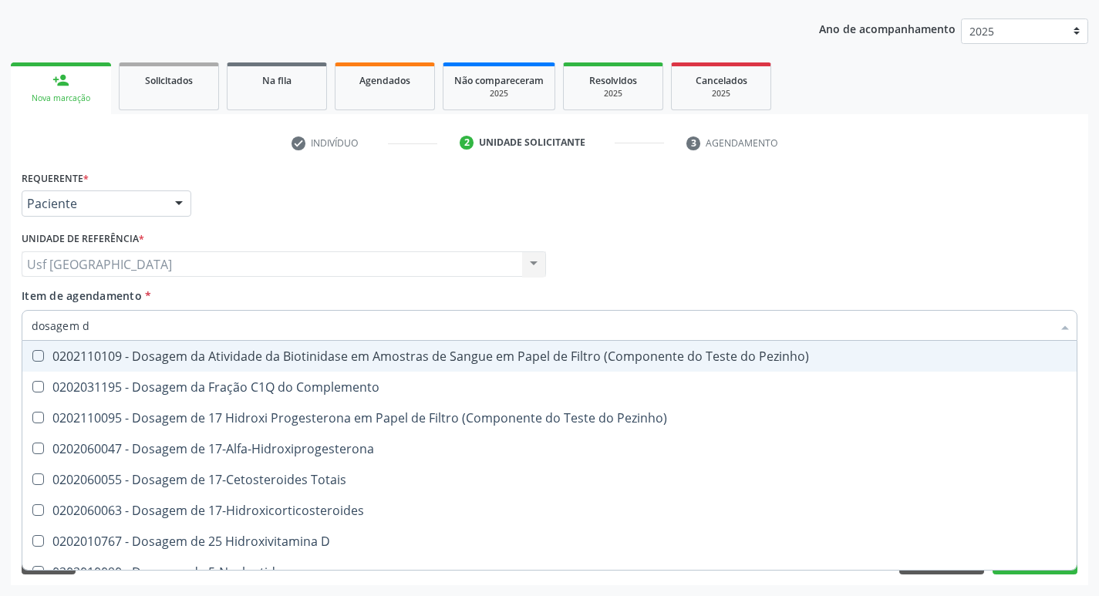
type input "dosagem de"
checkbox Suor "true"
checkbox Cobre "true"
checkbox Ldl "false"
checkbox Total "false"
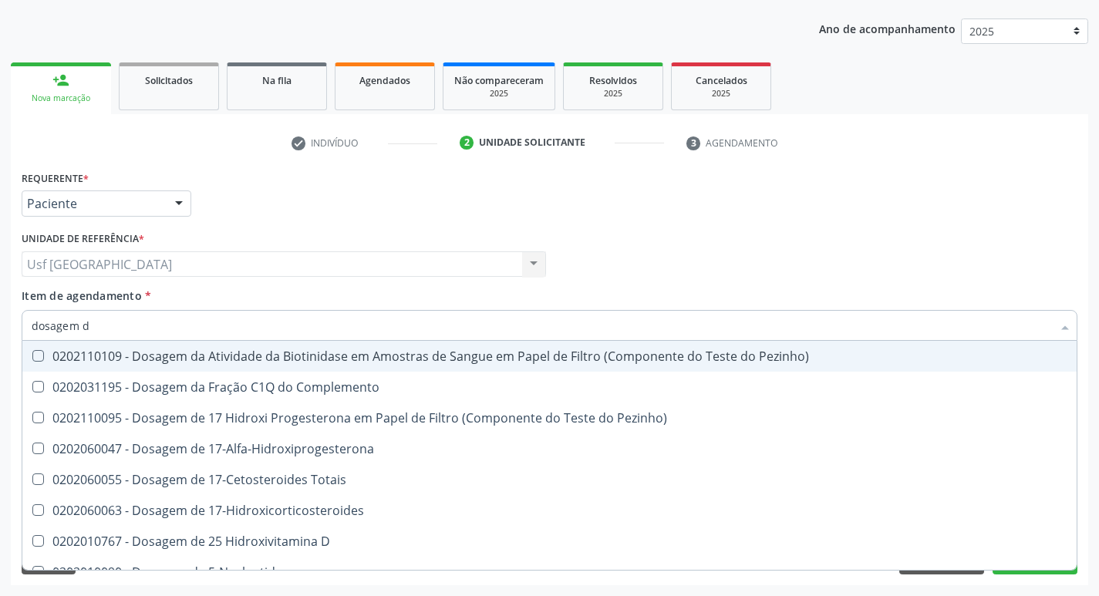
checkbox C4 "true"
checkbox Creatinina "false"
checkbox Gt\) "true"
checkbox Glicose "false"
checkbox 37Oc "true"
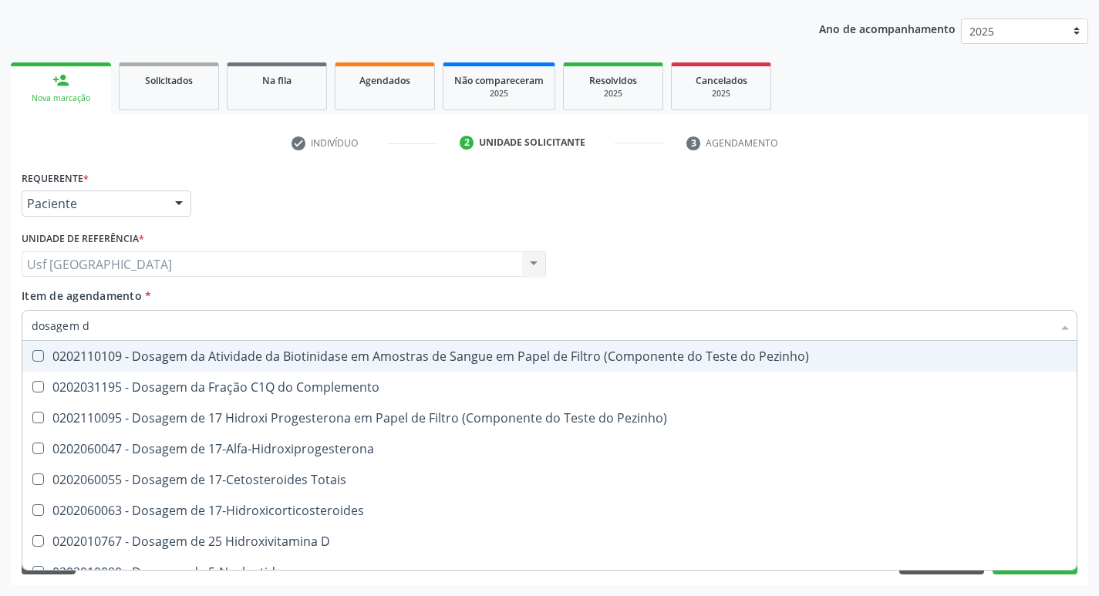
checkbox Glicosilada "false"
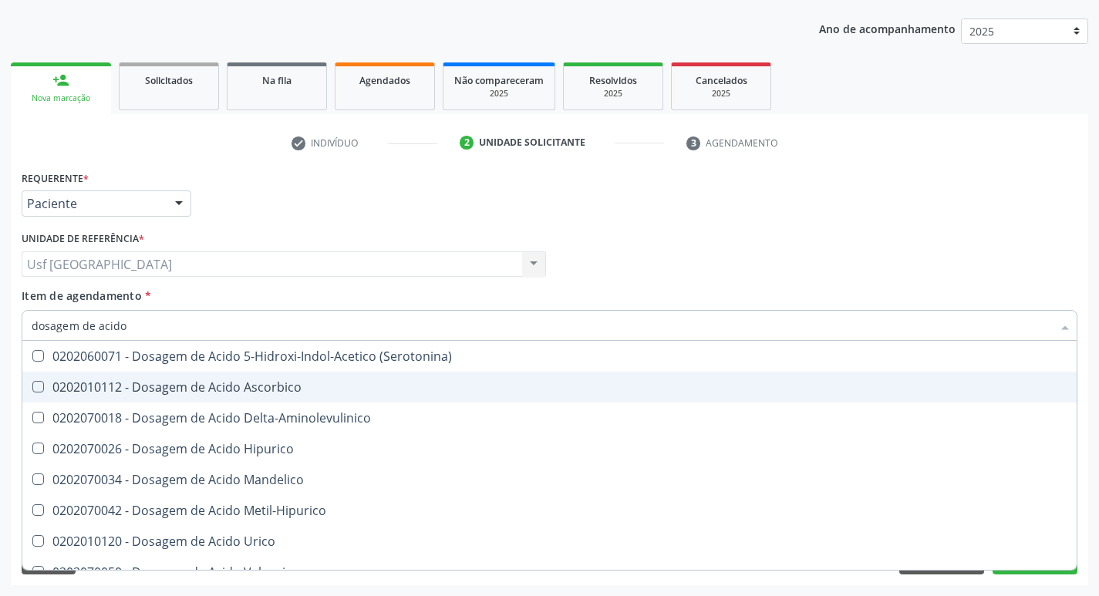
type input "dosagem de acido u"
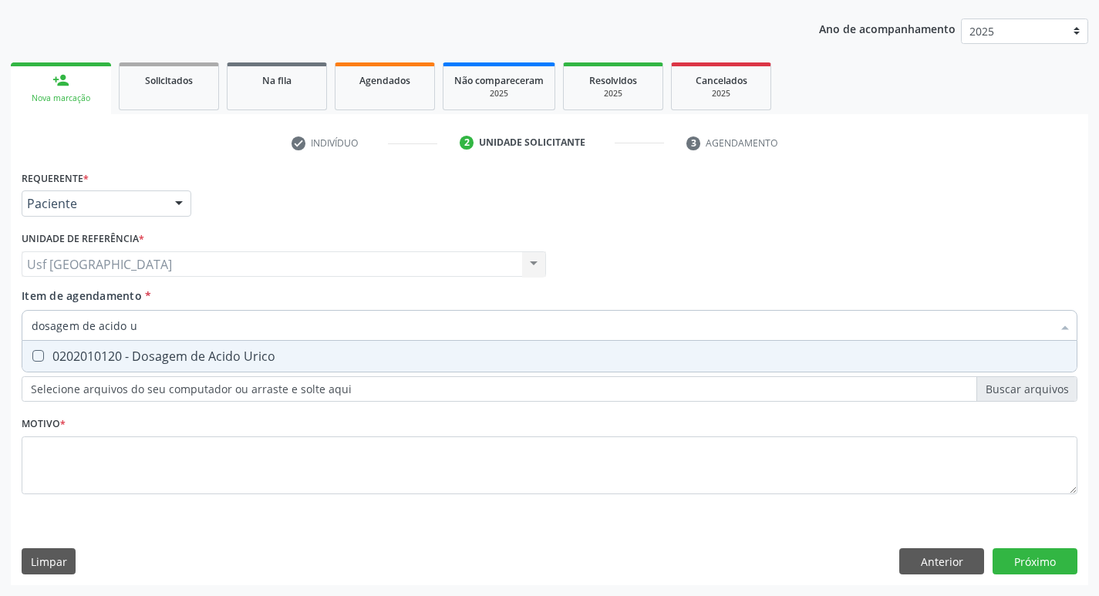
click at [181, 354] on div "0202010120 - Dosagem de Acido Urico" at bounding box center [550, 356] width 1036 height 12
checkbox Urico "true"
type input "dosagem de acido"
checkbox Urico "false"
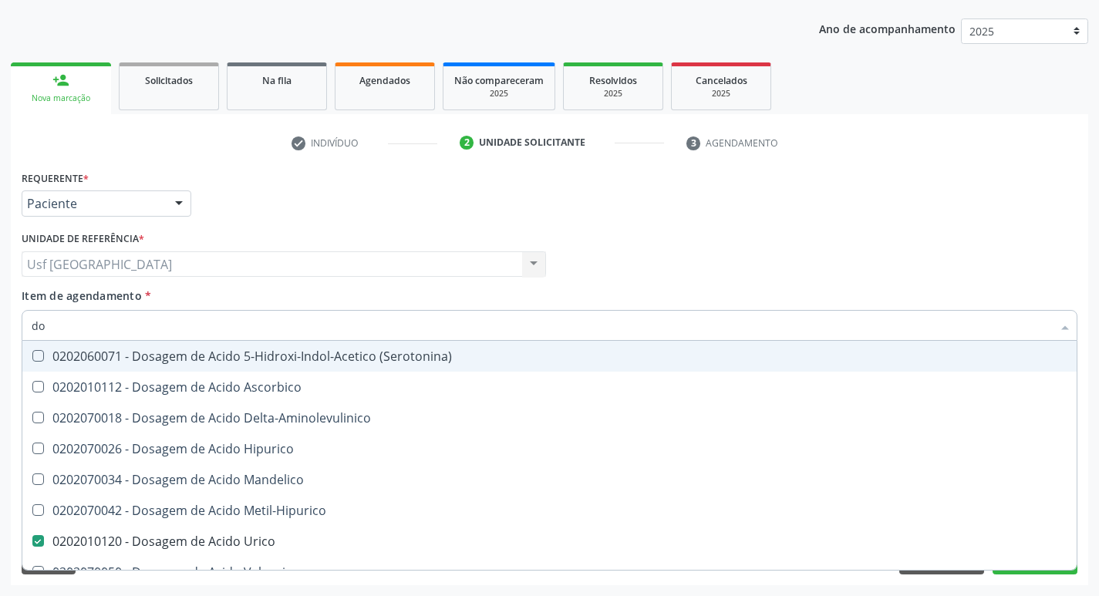
type input "d"
checkbox Urico "false"
checkbox Valproico "false"
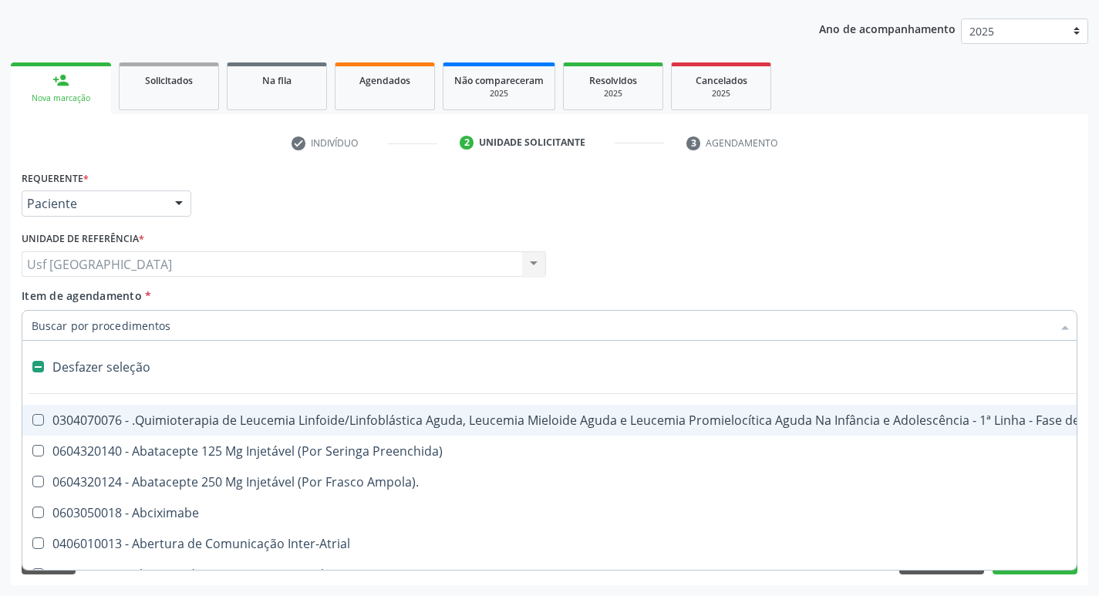
type input "t"
checkbox Reto "true"
checkbox Urina "false"
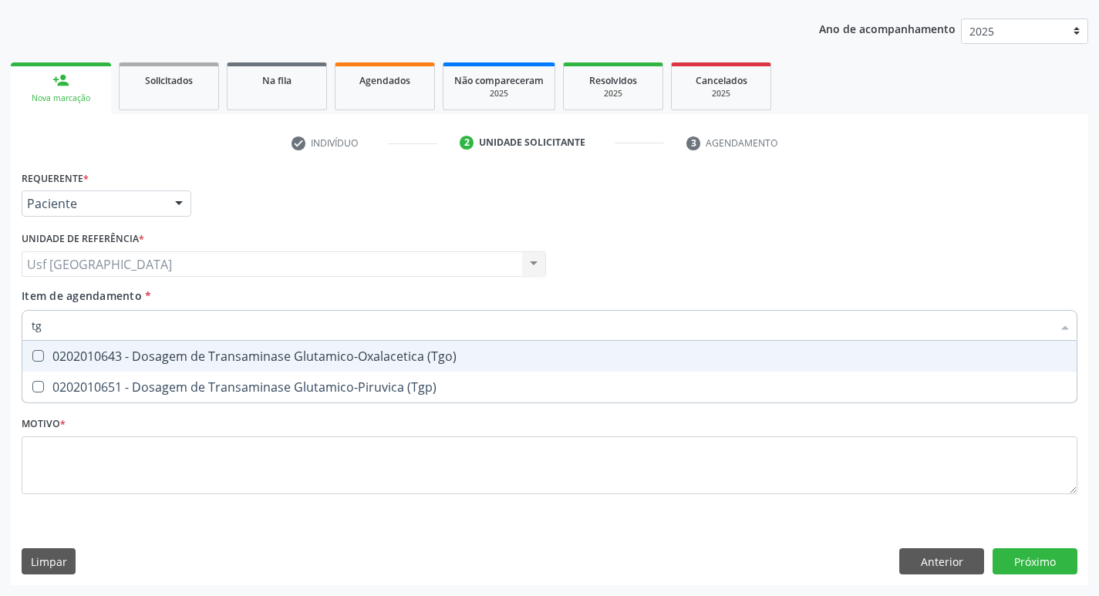
type input "tgo"
click at [428, 354] on div "0202010643 - Dosagem de Transaminase Glutamico-Oxalacetica (Tgo)" at bounding box center [550, 356] width 1036 height 12
checkbox \(Tgo\) "true"
type input "tgp"
click at [396, 360] on div "0202010651 - Dosagem de Transaminase Glutamico-Piruvica (Tgp)" at bounding box center [550, 356] width 1036 height 12
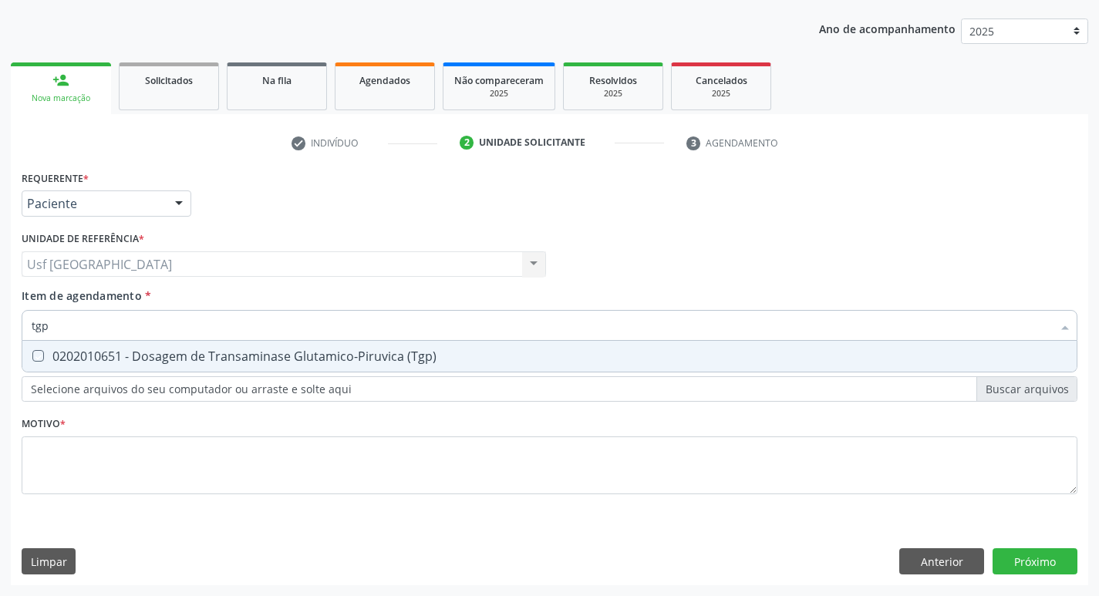
checkbox \(Tgp\) "true"
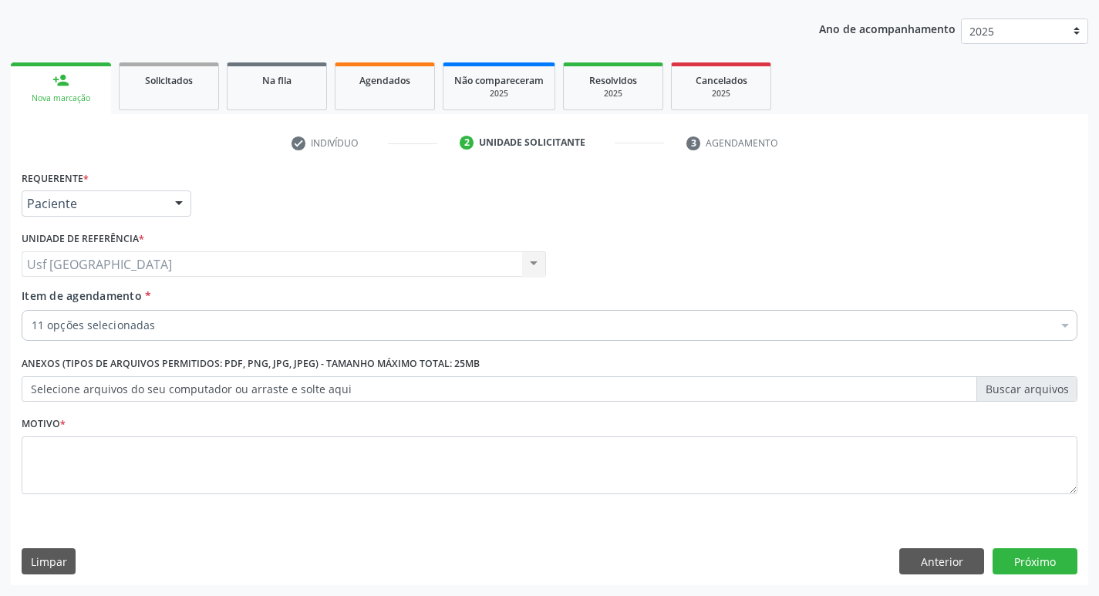
click at [248, 335] on div "11 opções selecionadas" at bounding box center [550, 325] width 1056 height 31
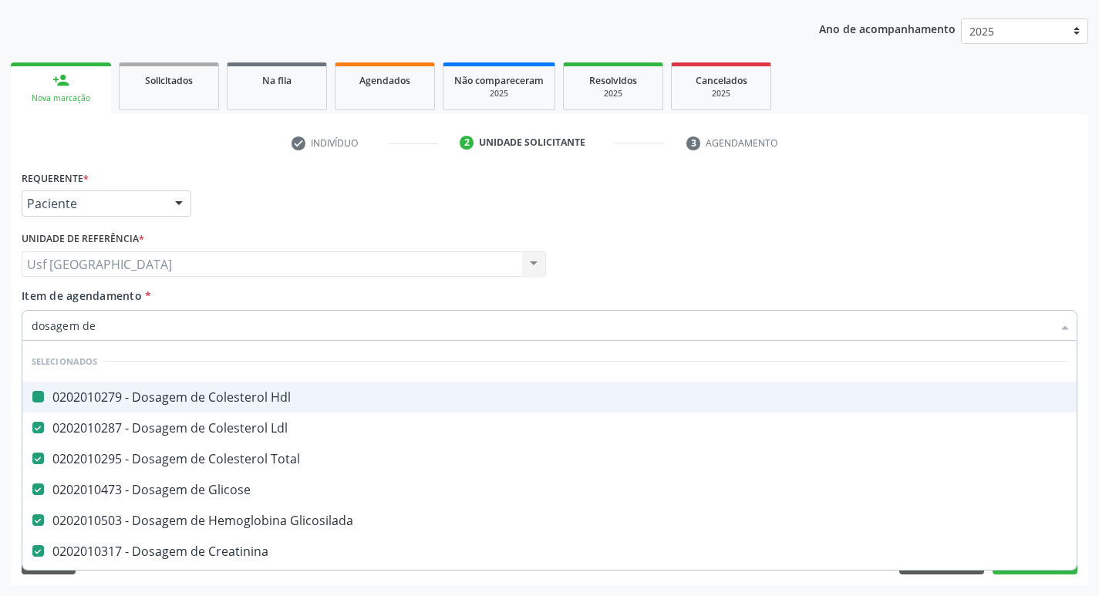
type input "dosagem de u"
checkbox Hdl "false"
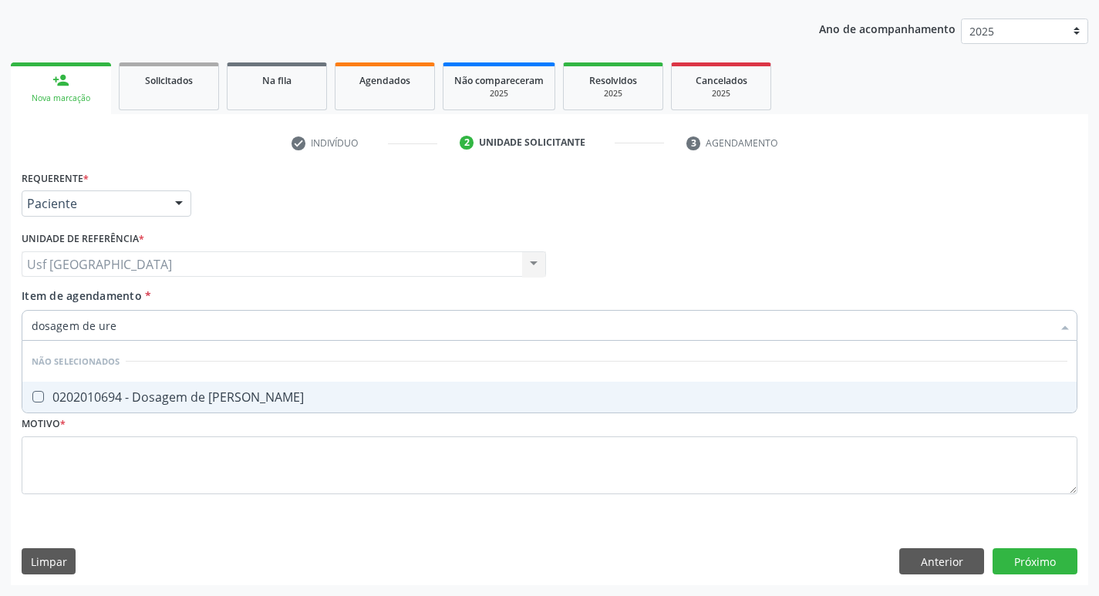
type input "dosagem de urei"
click at [238, 398] on div "0202010694 - Dosagem de [PERSON_NAME]" at bounding box center [550, 397] width 1036 height 12
checkbox Ureia "true"
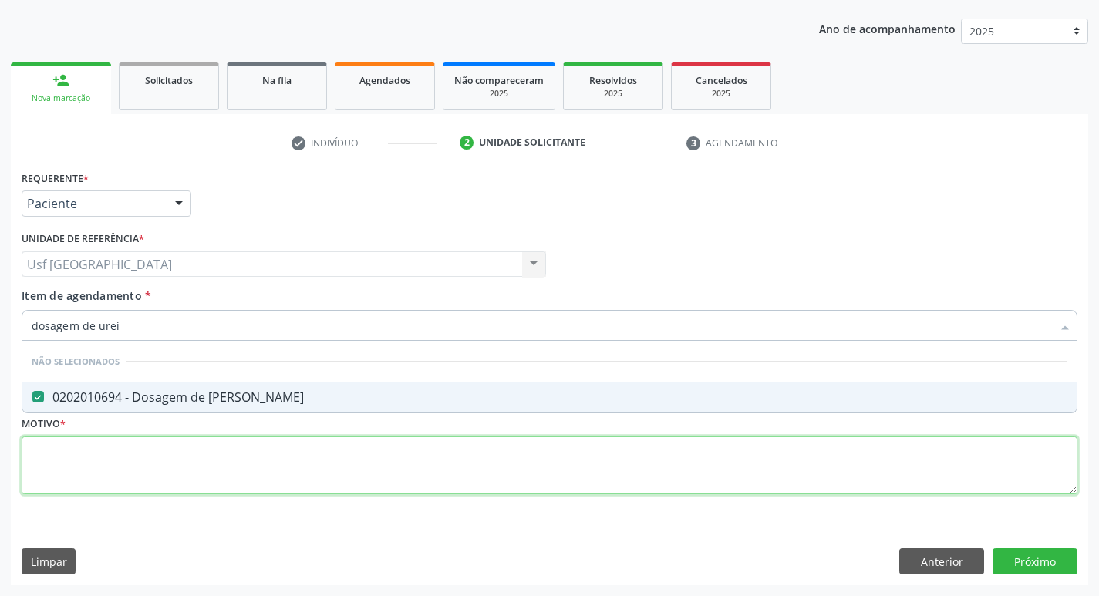
click at [222, 469] on div "Requerente * Paciente Médico(a) Enfermeiro(a) Paciente Nenhum resultado encontr…" at bounding box center [550, 341] width 1056 height 349
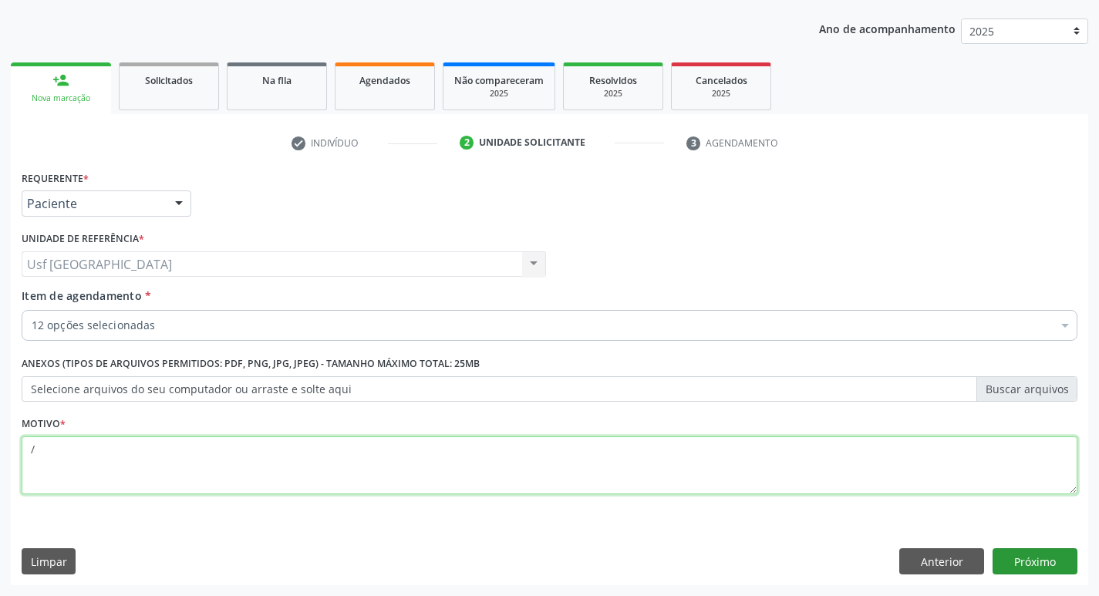
type textarea "/"
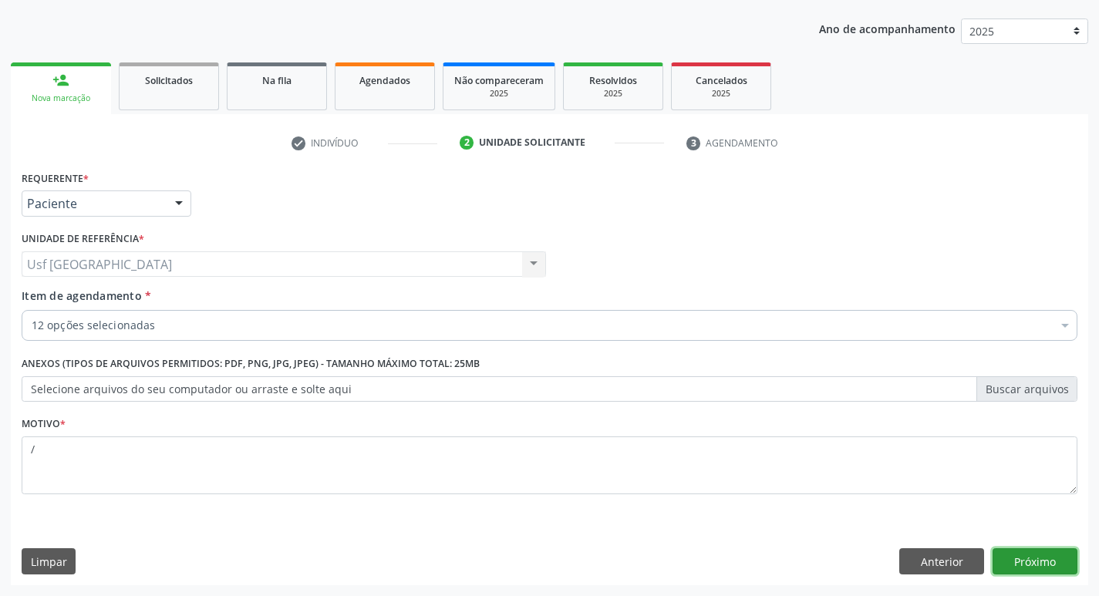
click at [1032, 561] on button "Próximo" at bounding box center [1034, 561] width 85 height 26
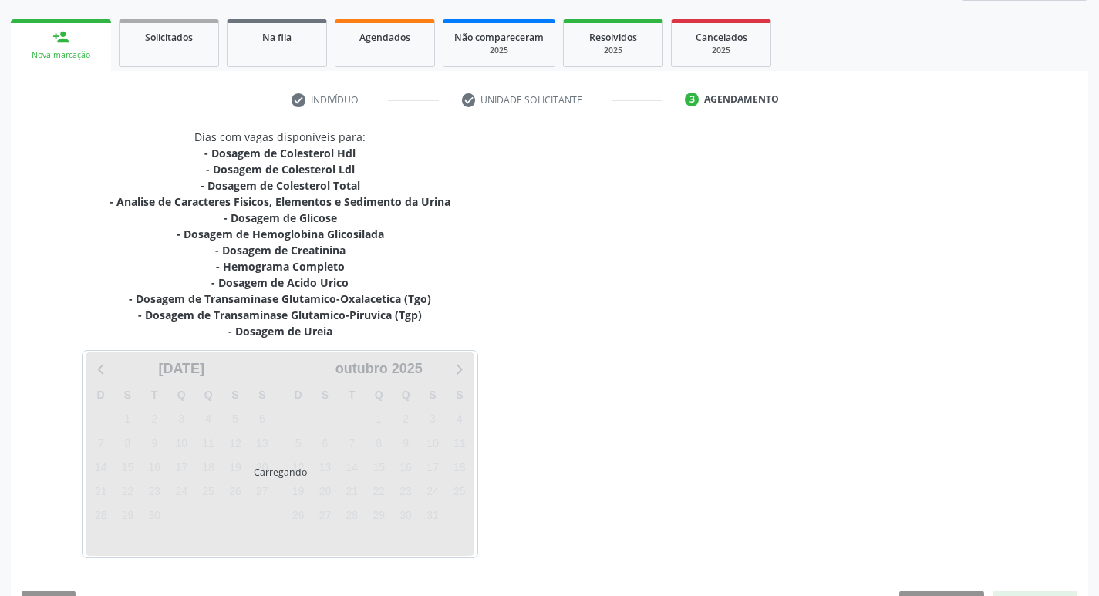
scroll to position [253, 0]
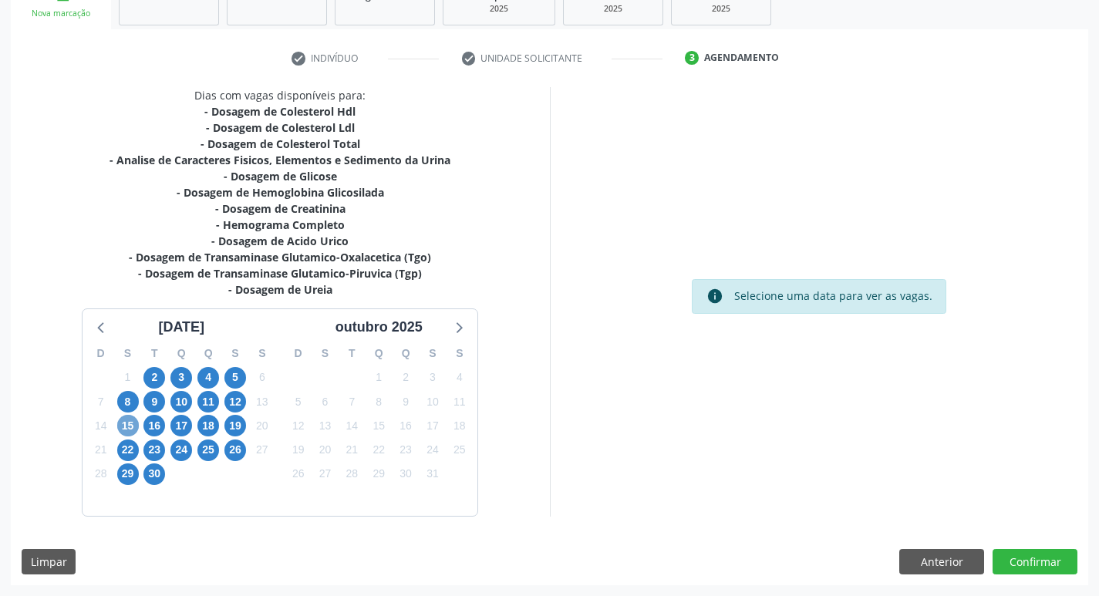
click at [125, 419] on span "15" at bounding box center [128, 426] width 22 height 22
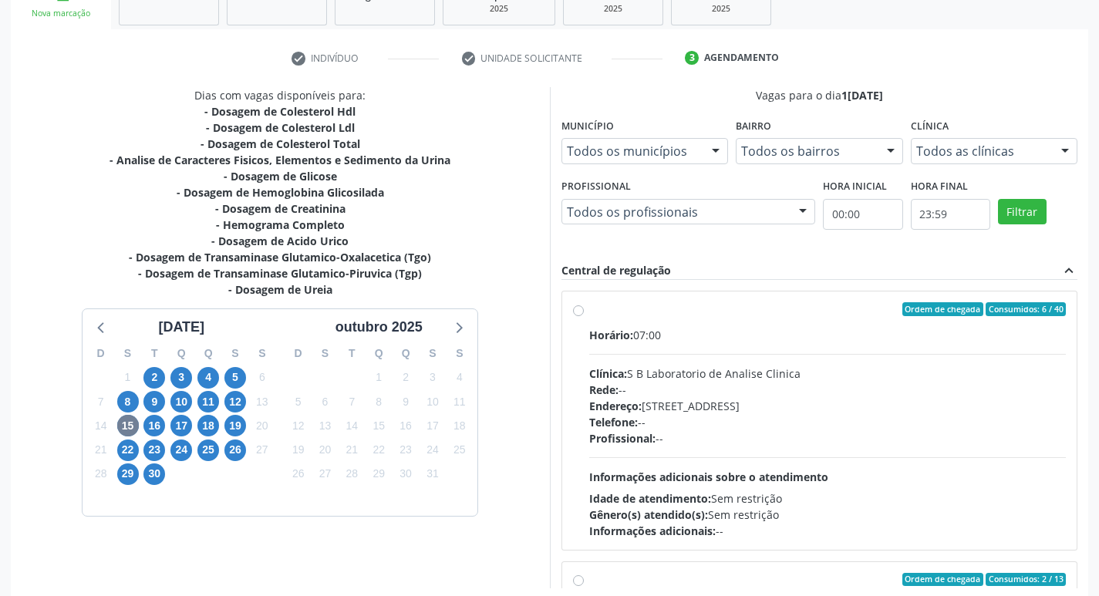
click at [589, 308] on label "Ordem de chegada Consumidos: 6 / 40 Horário: 07:00 Clínica: S B Laboratorio de …" at bounding box center [827, 420] width 477 height 237
click at [576, 308] on input "Ordem de chegada Consumidos: 6 / 40 Horário: 07:00 Clínica: S B Laboratorio de …" at bounding box center [578, 309] width 11 height 14
radio input "true"
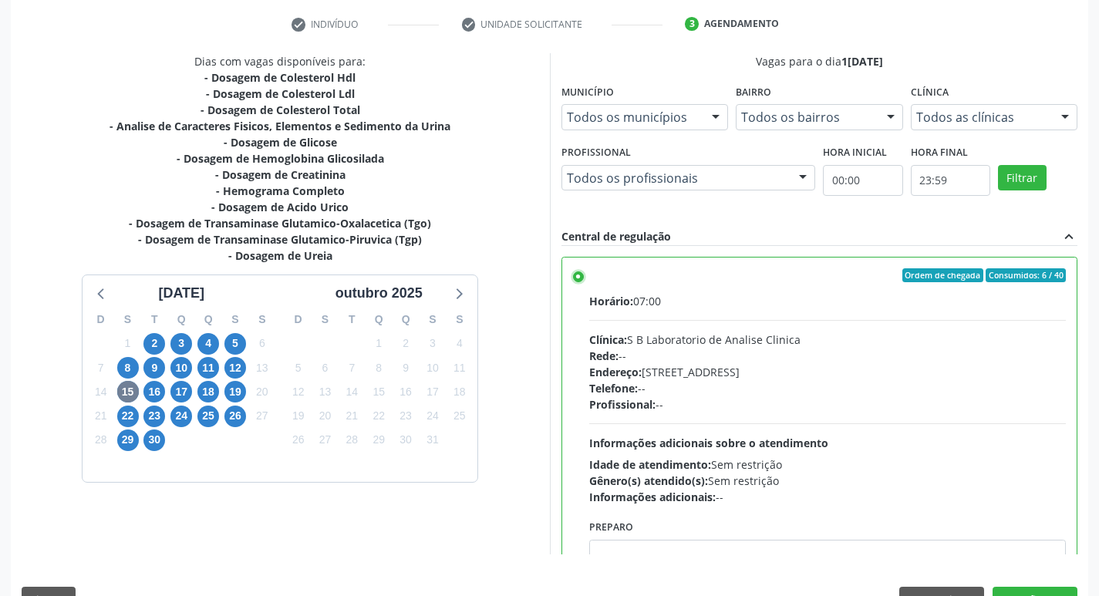
scroll to position [325, 0]
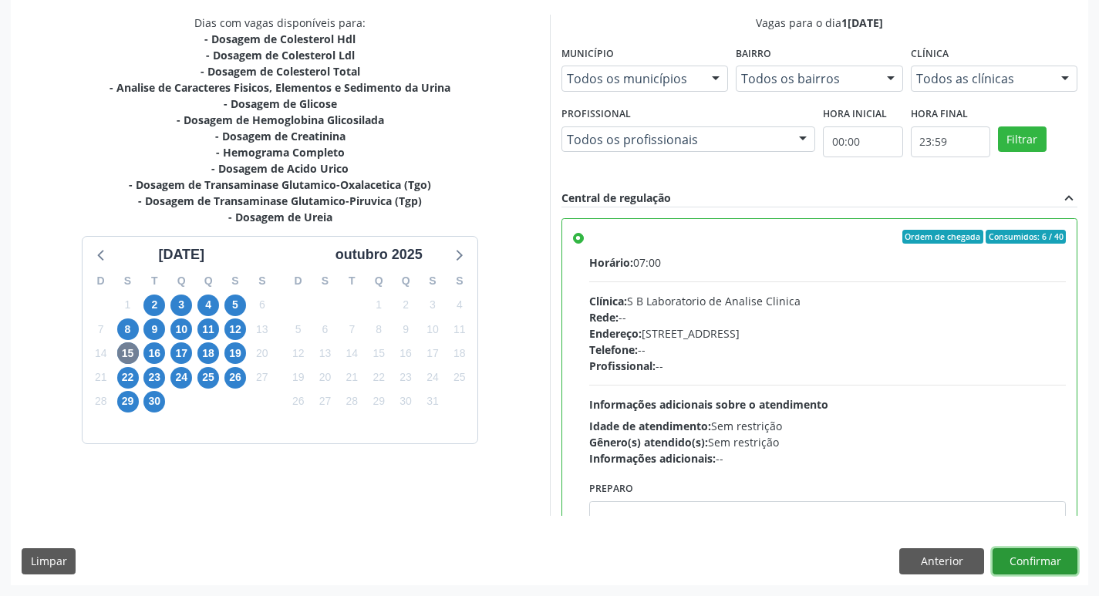
click at [1031, 555] on button "Confirmar" at bounding box center [1034, 561] width 85 height 26
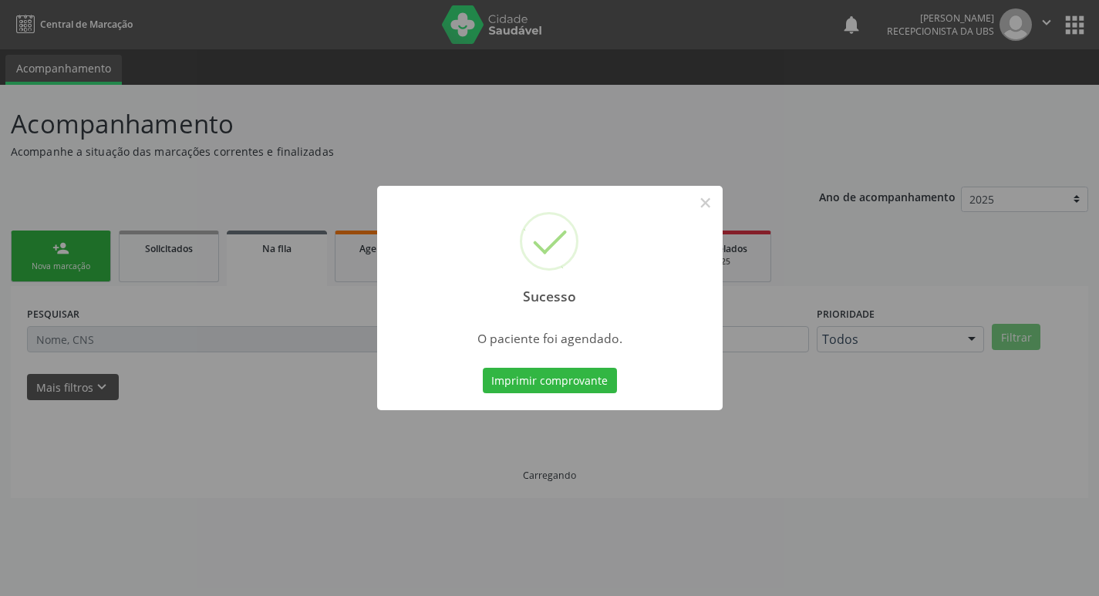
scroll to position [0, 0]
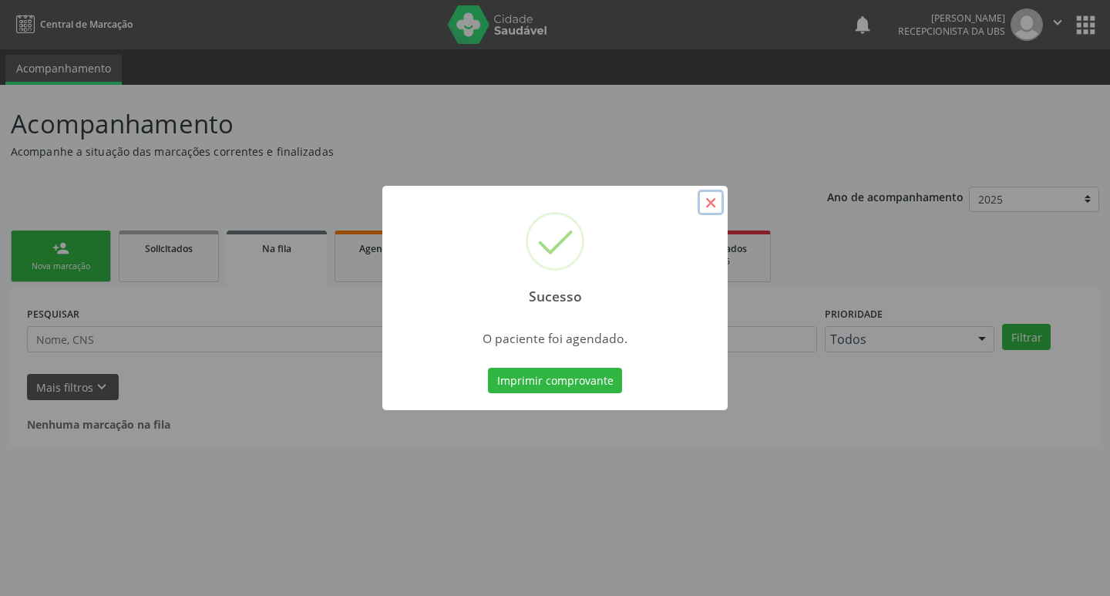
click at [709, 203] on button "×" at bounding box center [711, 203] width 26 height 26
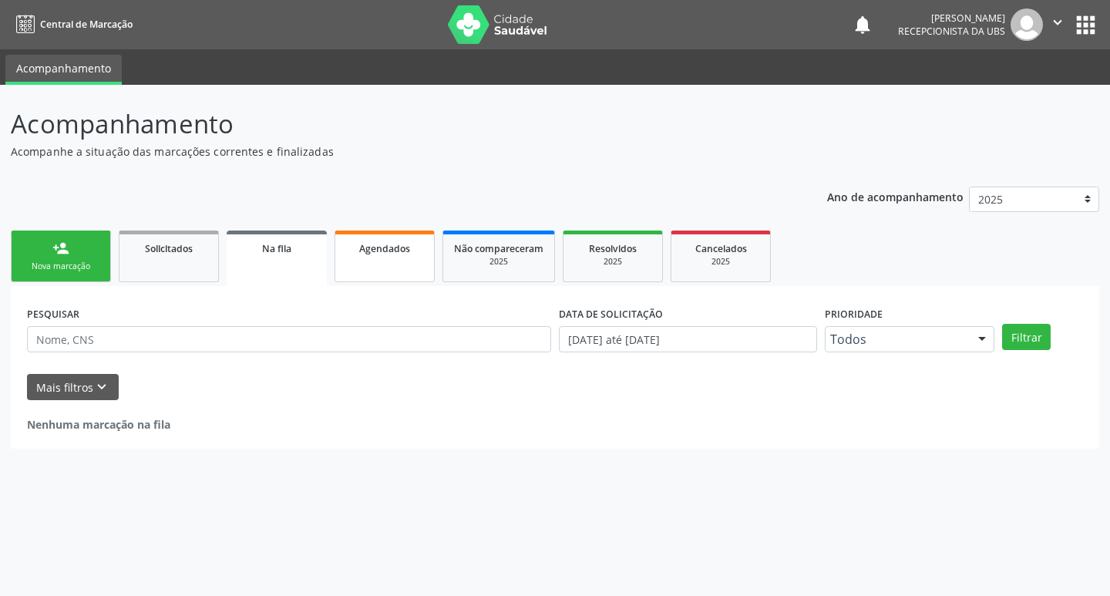
click at [369, 255] on div "Agendados" at bounding box center [384, 248] width 77 height 16
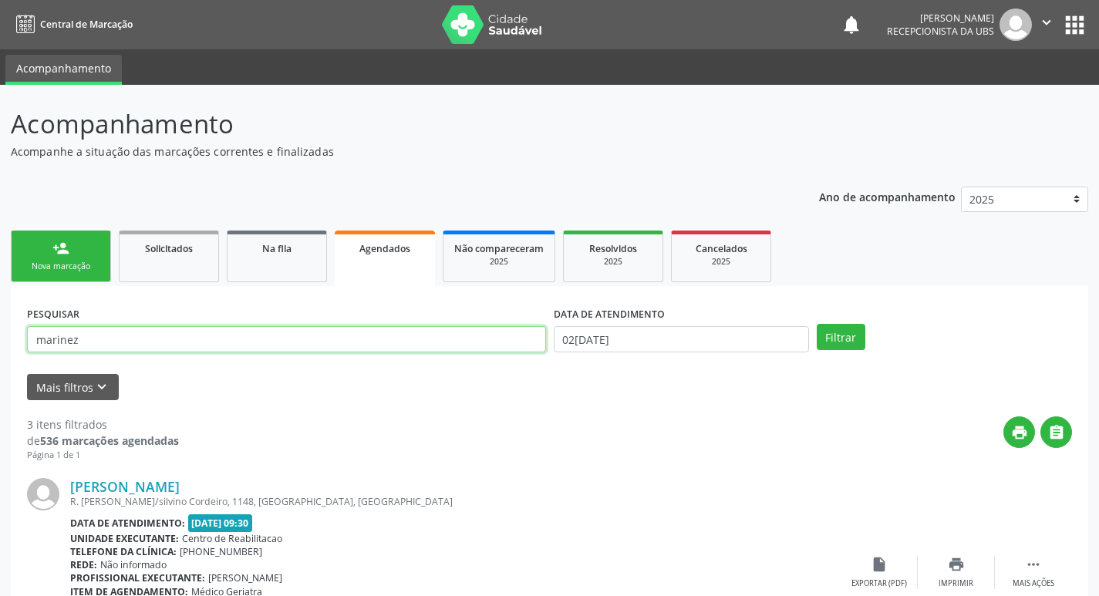
click at [221, 328] on input "marinez" at bounding box center [286, 339] width 519 height 26
type input "m"
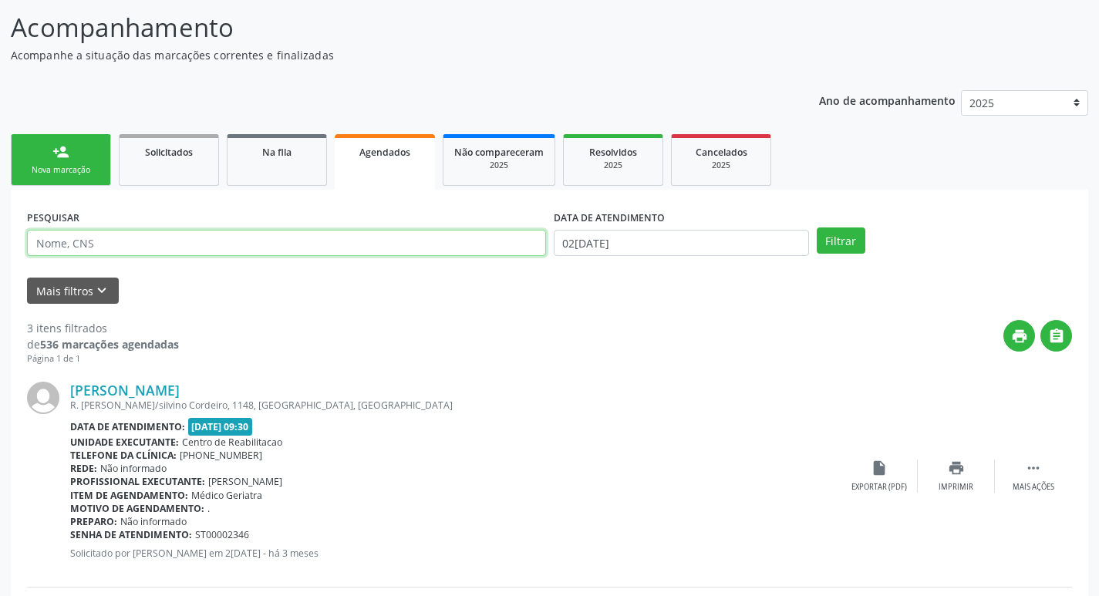
scroll to position [77, 0]
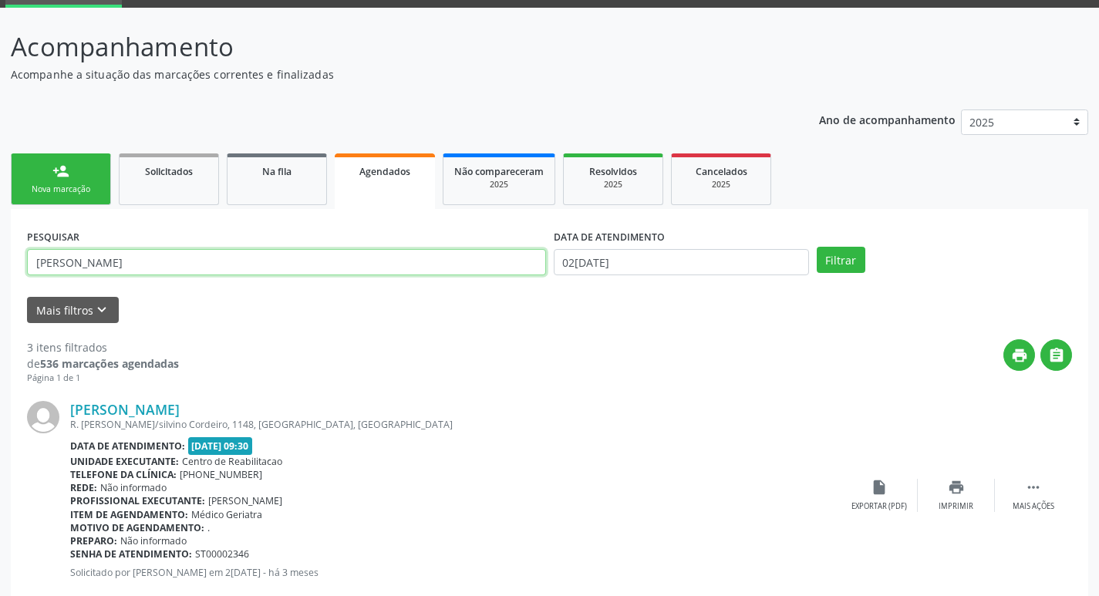
type input "jose carlos"
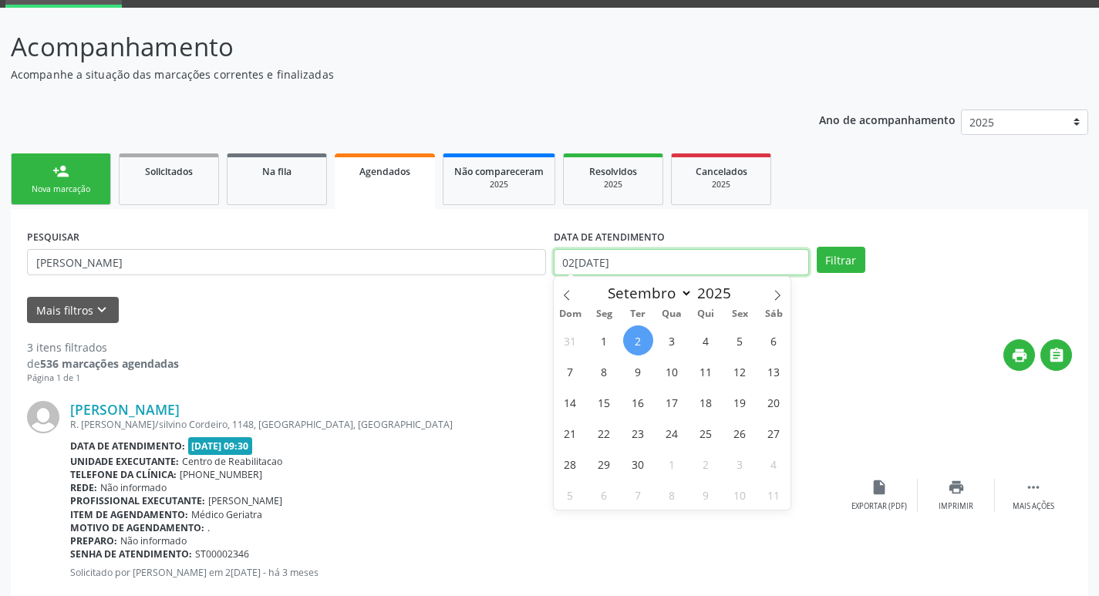
click at [624, 261] on input "0[DATE]" at bounding box center [681, 262] width 255 height 26
click at [595, 399] on span "15" at bounding box center [604, 402] width 30 height 30
type input "[DATE]"
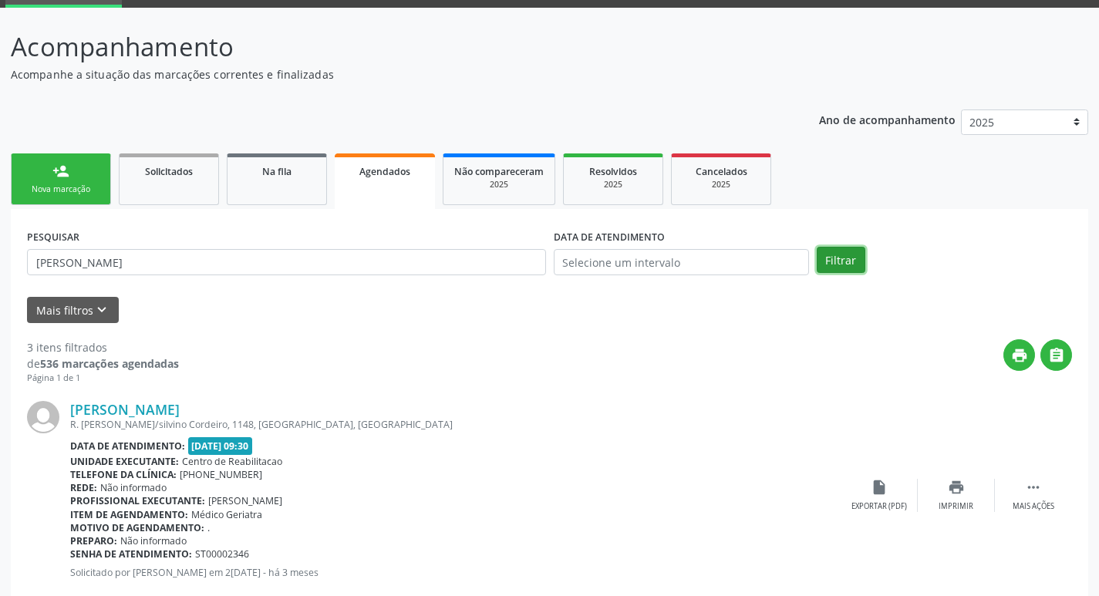
click at [840, 255] on button "Filtrar" at bounding box center [841, 260] width 49 height 26
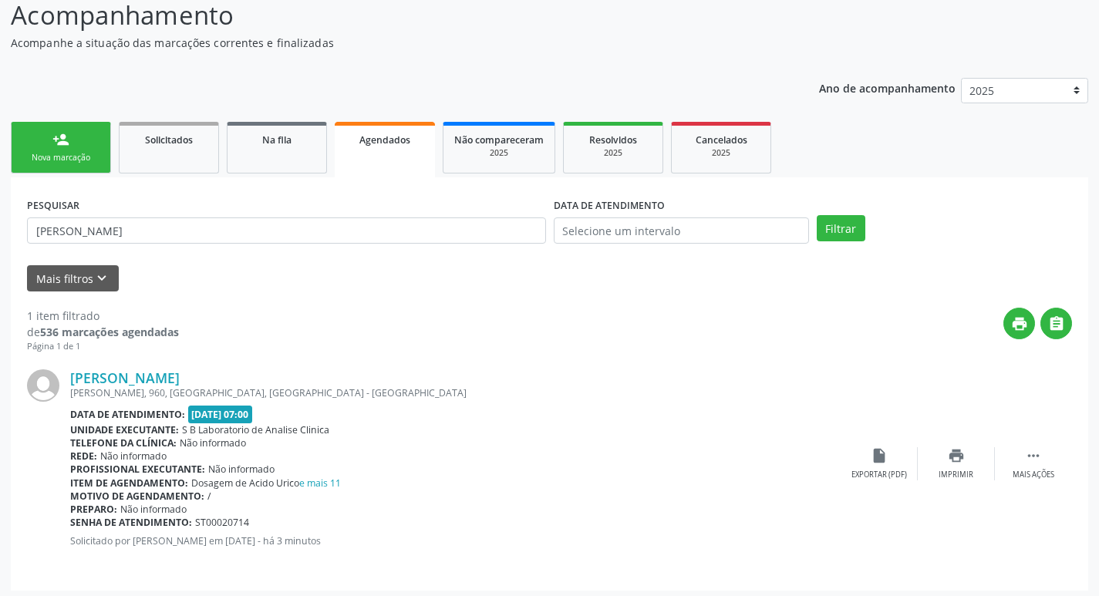
scroll to position [114, 0]
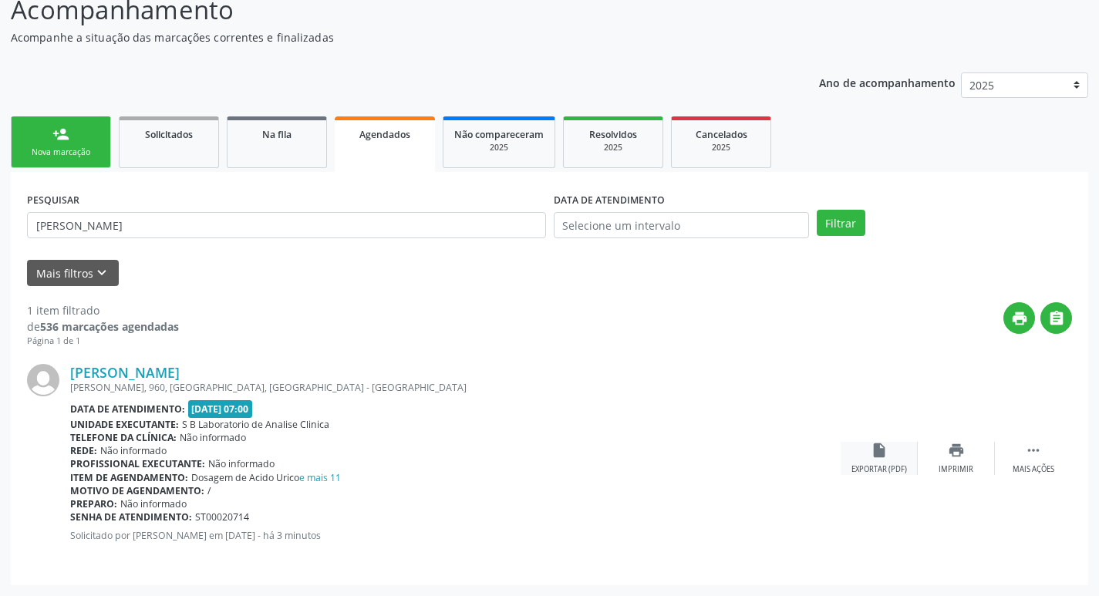
click at [875, 463] on div "insert_drive_file Exportar (PDF)" at bounding box center [879, 458] width 77 height 33
click at [52, 136] on div "person_add" at bounding box center [60, 134] width 17 height 17
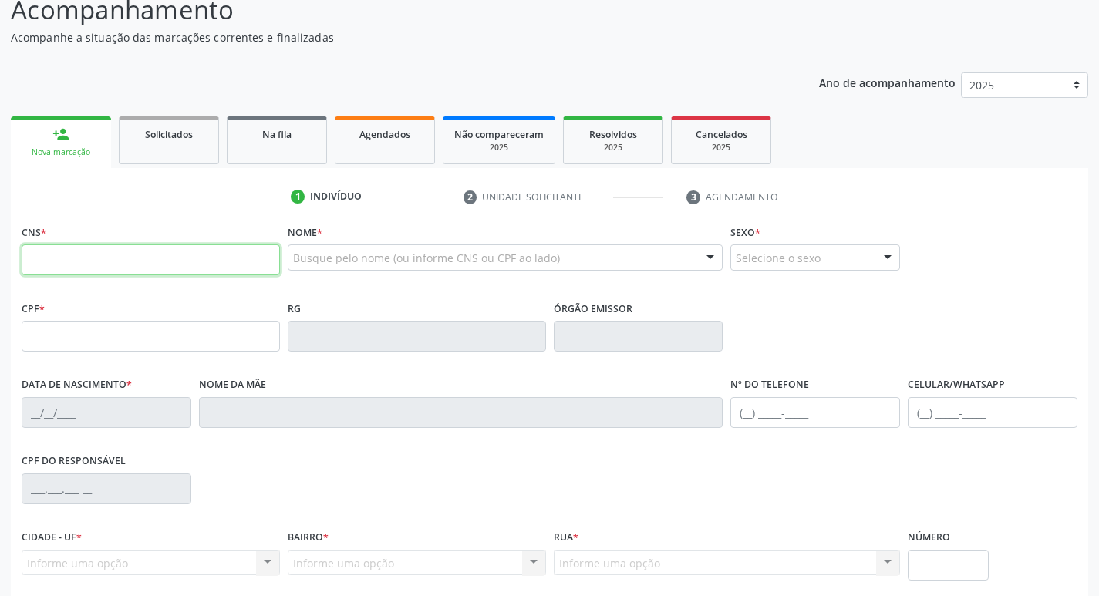
click at [130, 262] on input "text" at bounding box center [151, 259] width 258 height 31
type input "700 3029 1512 8539"
type input "129.693.428-47"
type input "27/10/1948"
type input "Luiza Nogueira Barboza"
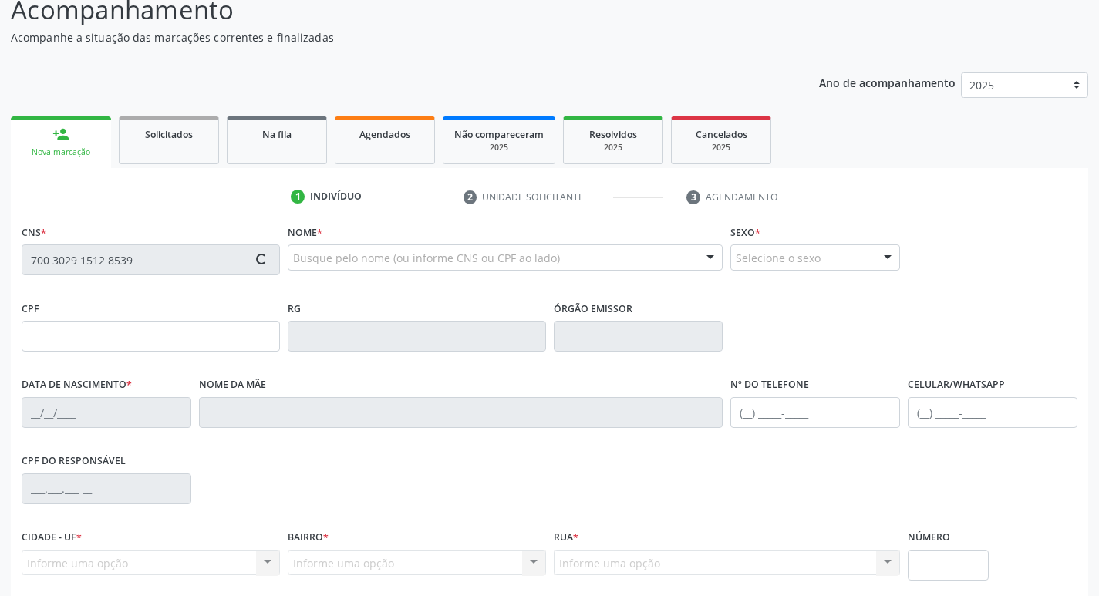
type input "(87) 99581-4016"
type input "587"
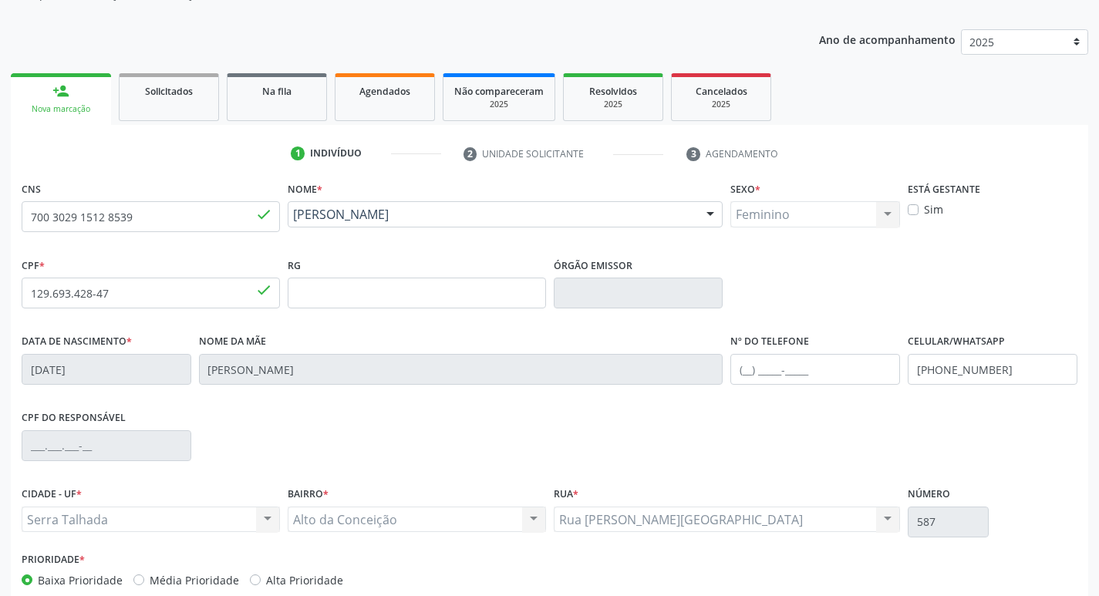
scroll to position [240, 0]
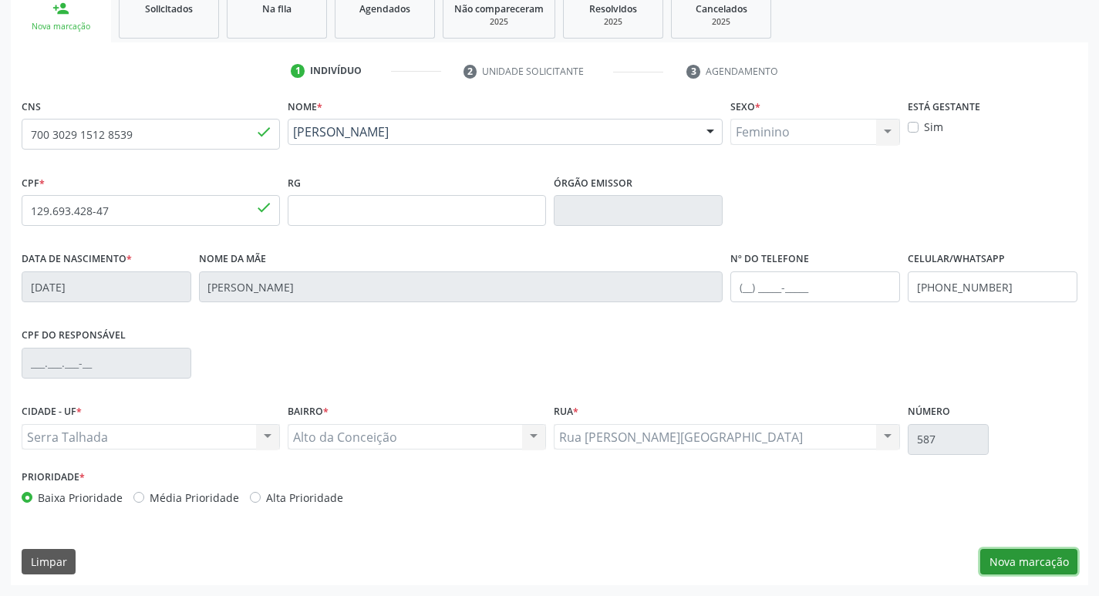
click at [1032, 555] on button "Nova marcação" at bounding box center [1028, 562] width 97 height 26
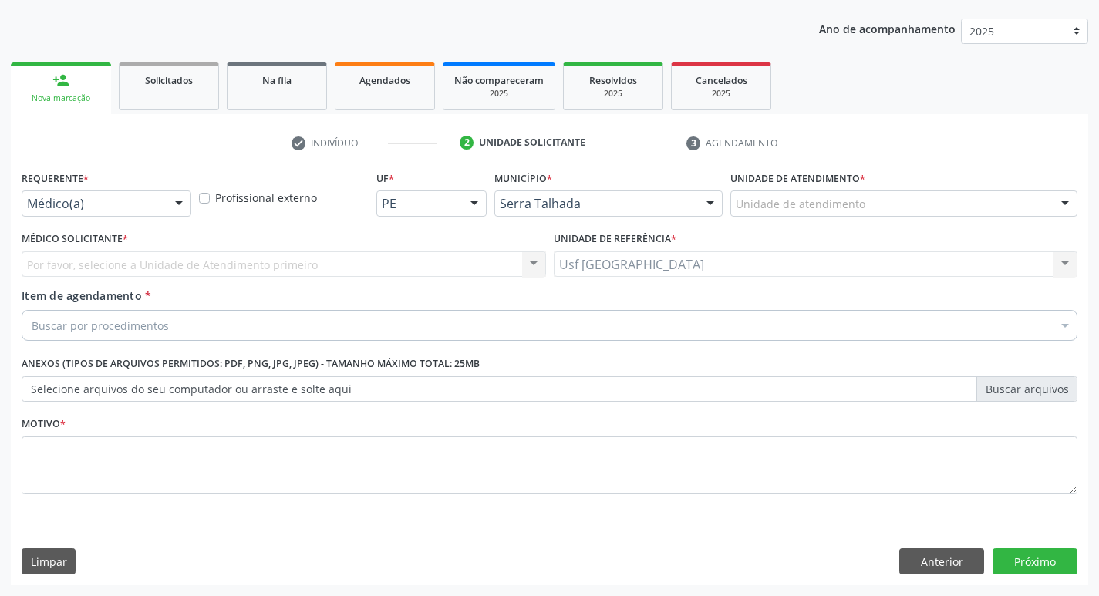
scroll to position [168, 0]
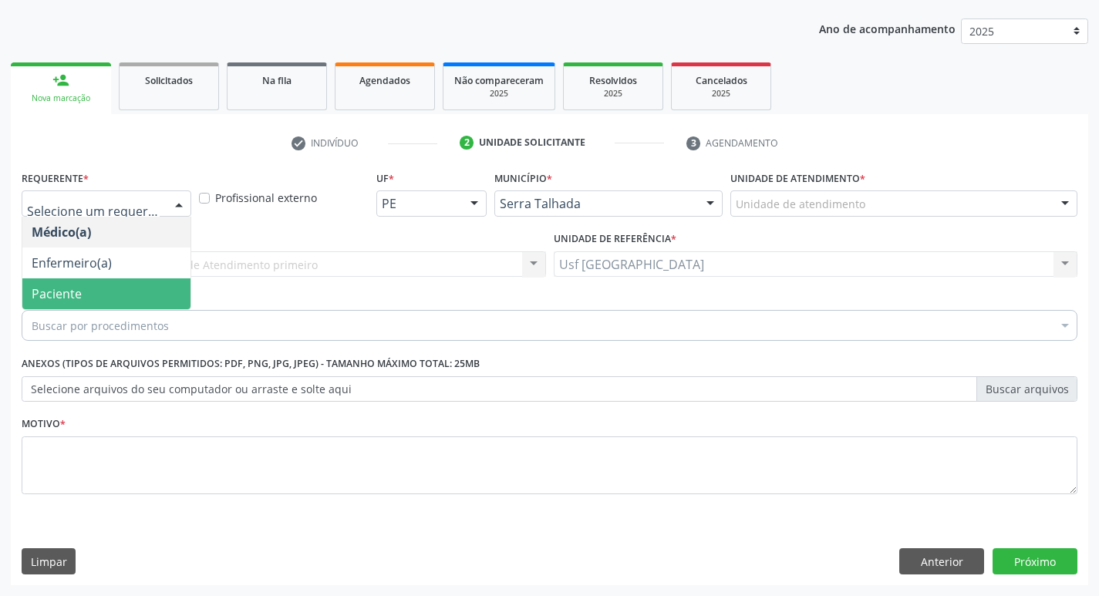
click at [59, 302] on span "Paciente" at bounding box center [106, 293] width 168 height 31
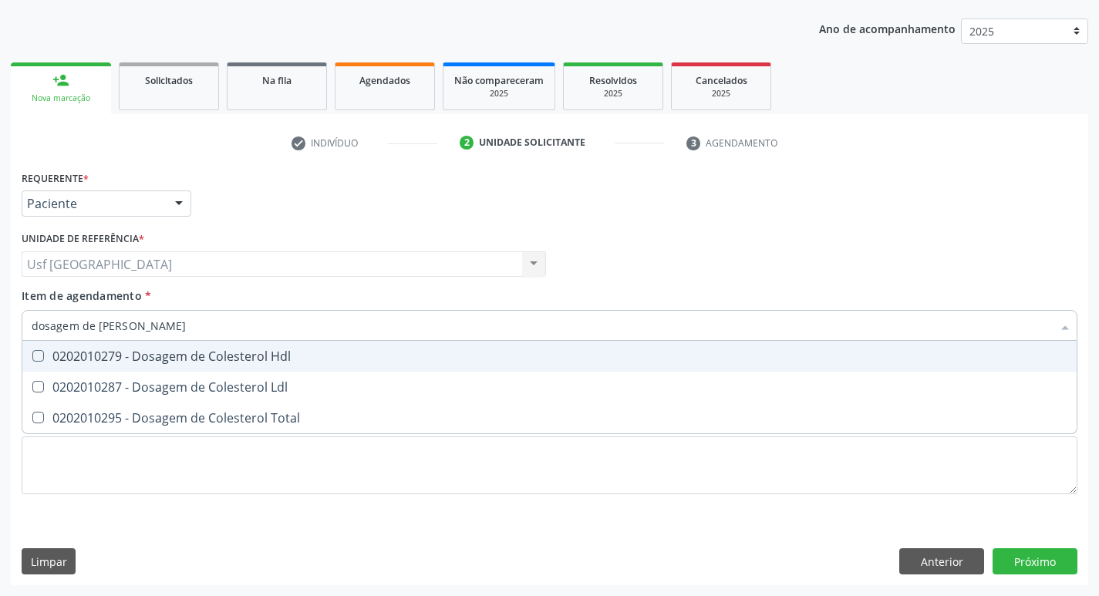
type input "dosagem de coles"
click at [127, 362] on div "0202010279 - Dosagem de Colesterol Hdl" at bounding box center [550, 356] width 1036 height 12
checkbox Hdl "true"
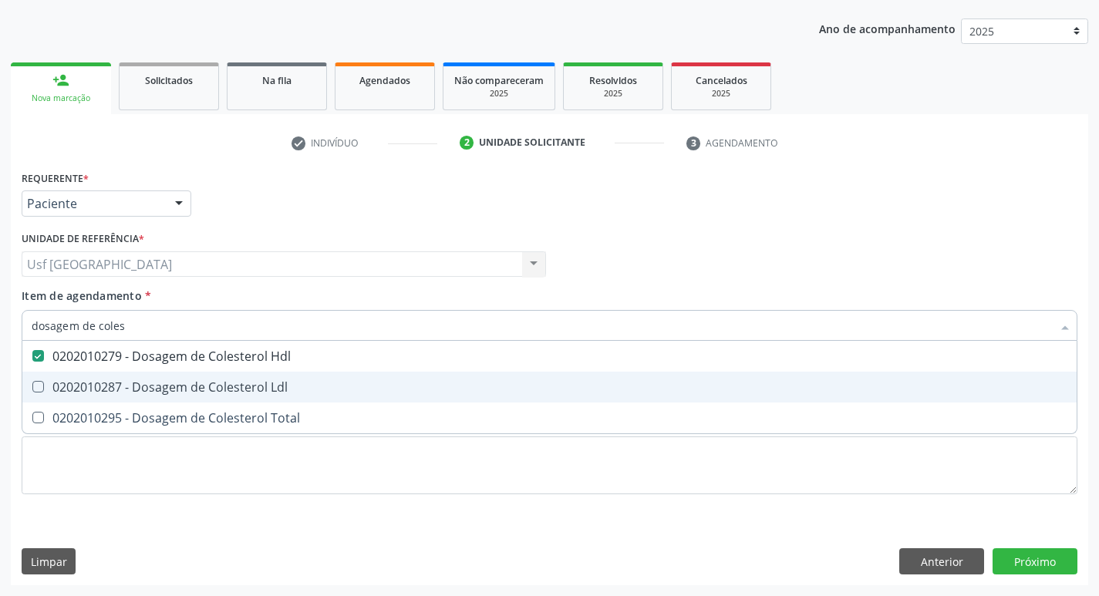
click at [128, 385] on div "0202010287 - Dosagem de Colesterol Ldl" at bounding box center [550, 387] width 1036 height 12
checkbox Ldl "true"
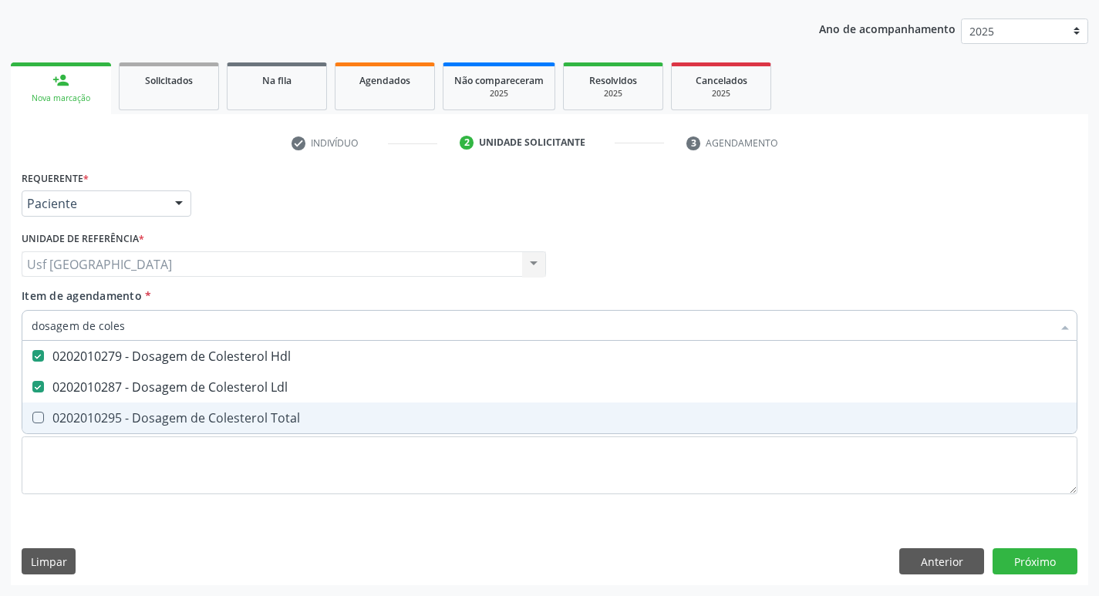
click at [125, 412] on div "0202010295 - Dosagem de Colesterol Total" at bounding box center [550, 418] width 1036 height 12
checkbox Total "true"
type input "dosagem de co"
checkbox Hdl "false"
checkbox Colinesterase "true"
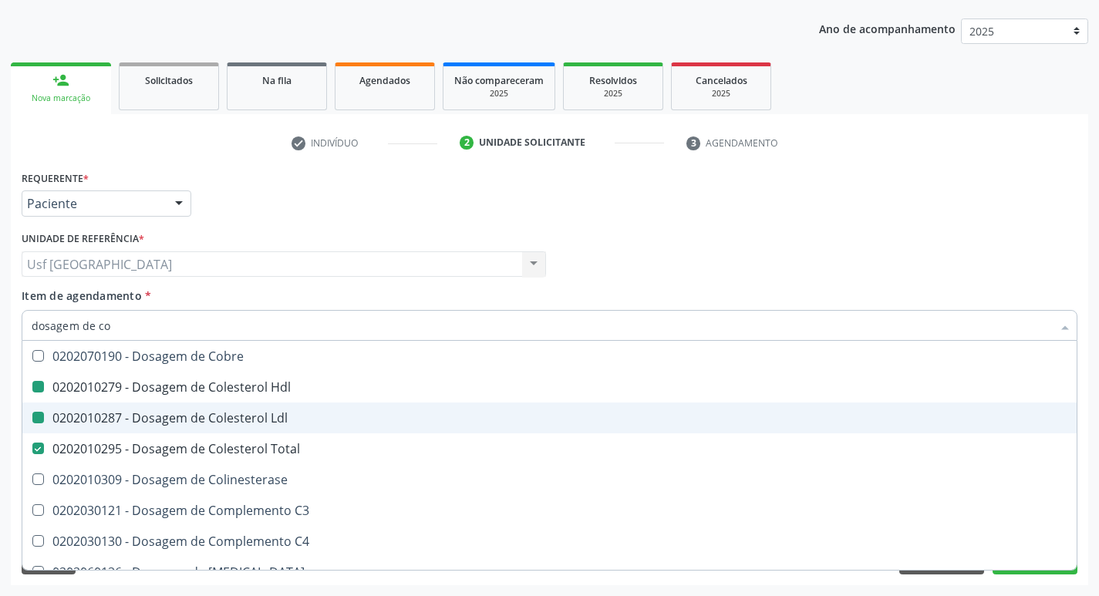
type input "dosagem de c"
checkbox Hdl "false"
checkbox Ldl "false"
checkbox Total "false"
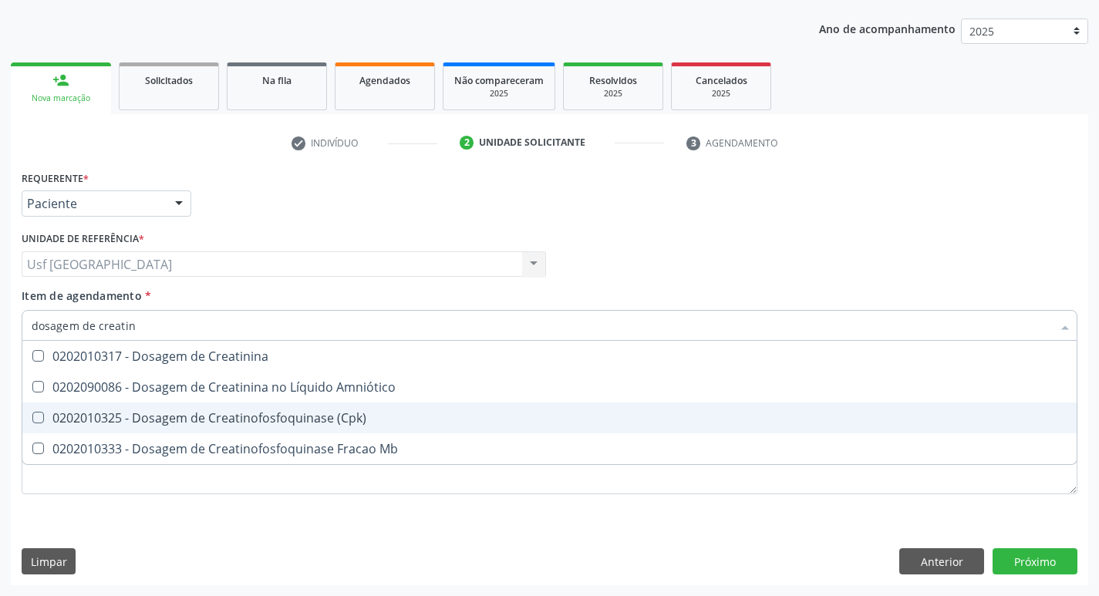
type input "dosagem de creati"
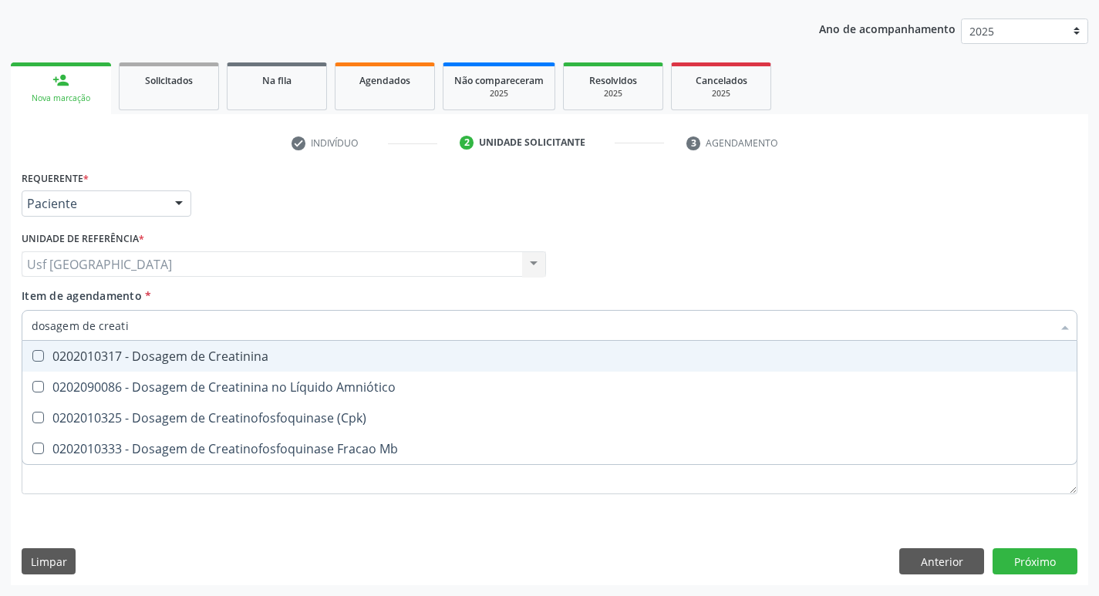
click at [248, 358] on div "0202010317 - Dosagem de Creatinina" at bounding box center [550, 356] width 1036 height 12
checkbox Creatinina "true"
type input "dosagem de c"
checkbox Creatinina "false"
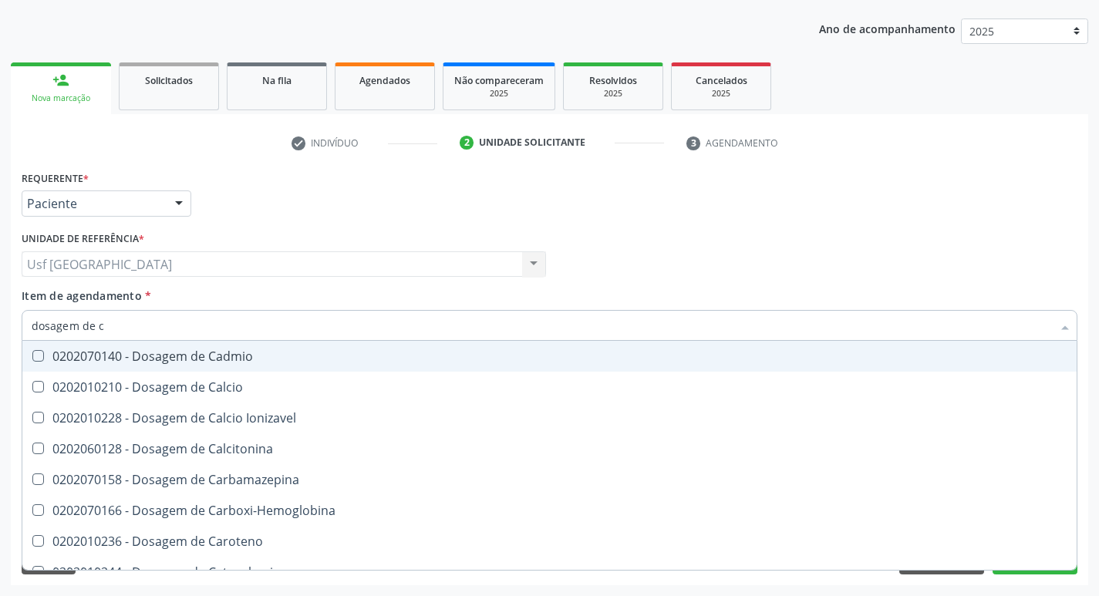
type input "dosagem de"
checkbox Hdl "false"
checkbox Ldl "false"
checkbox Total "false"
checkbox Creatinina "false"
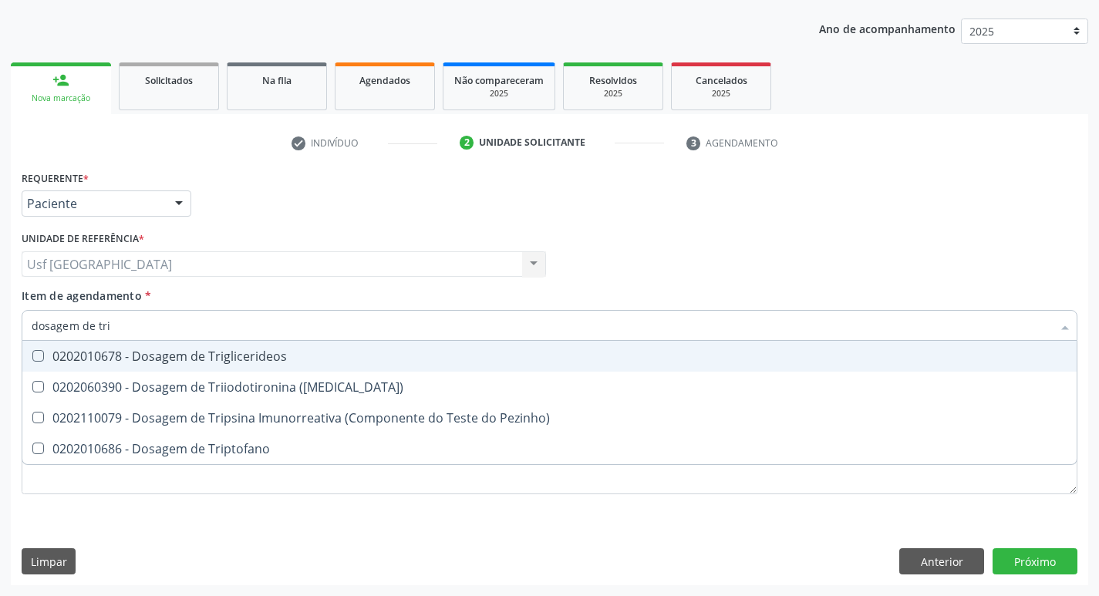
type input "dosagem de trig"
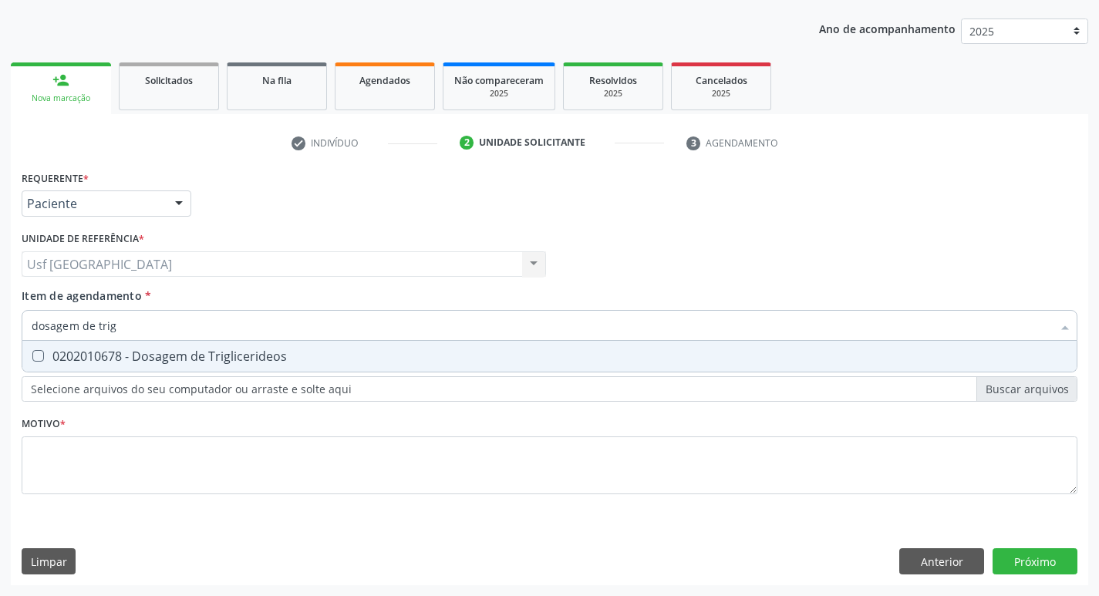
click at [248, 358] on div "0202010678 - Dosagem de Triglicerideos" at bounding box center [550, 356] width 1036 height 12
checkbox Triglicerideos "true"
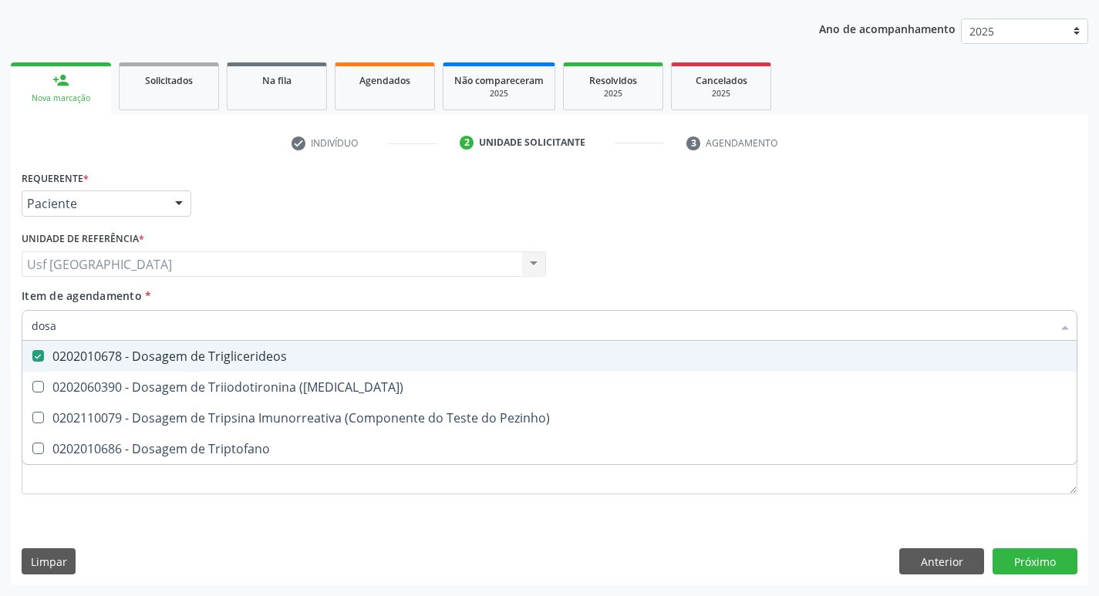
type input "dos"
checkbox Triglicerideos "false"
checkbox Triptofano "false"
type input "d"
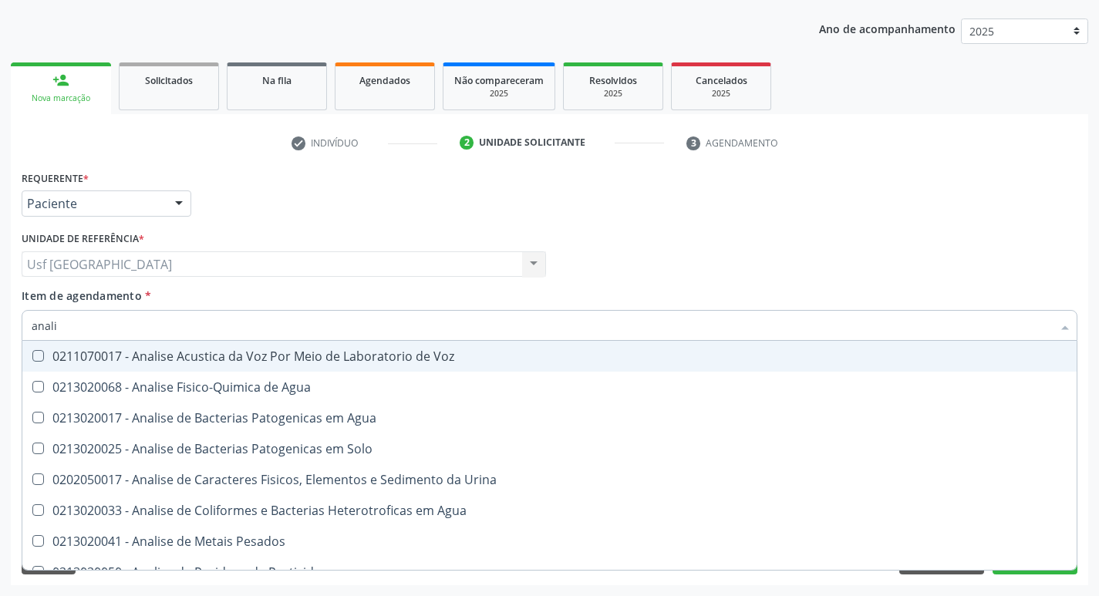
type input "analis"
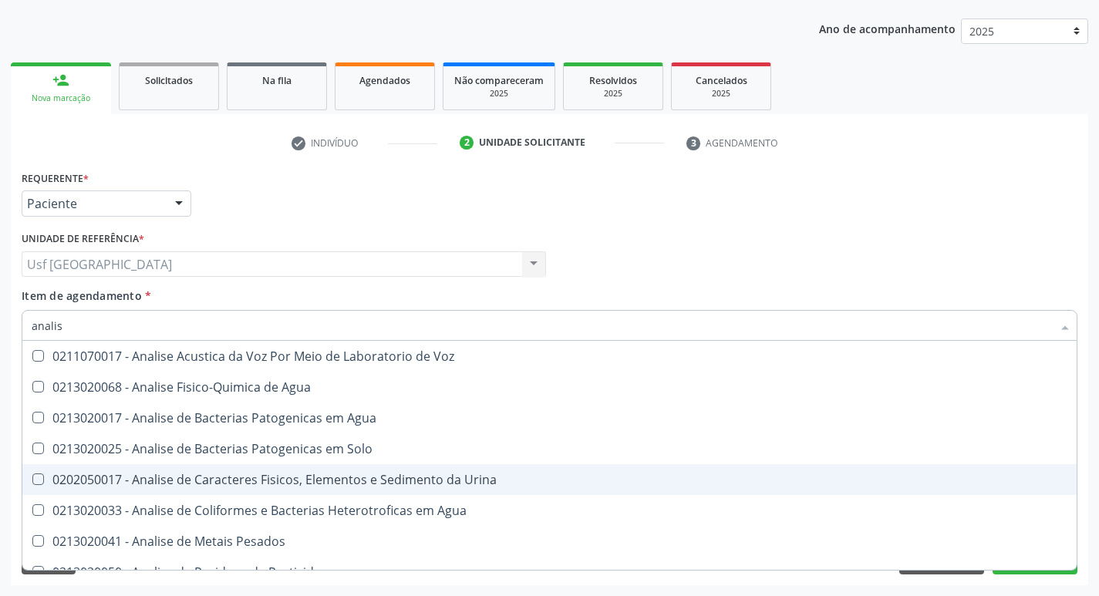
click at [285, 484] on div "0202050017 - Analise de Caracteres Fisicos, Elementos e Sedimento da Urina" at bounding box center [550, 479] width 1036 height 12
checkbox Urina "true"
type input "anal"
checkbox Urina "false"
checkbox Agua "true"
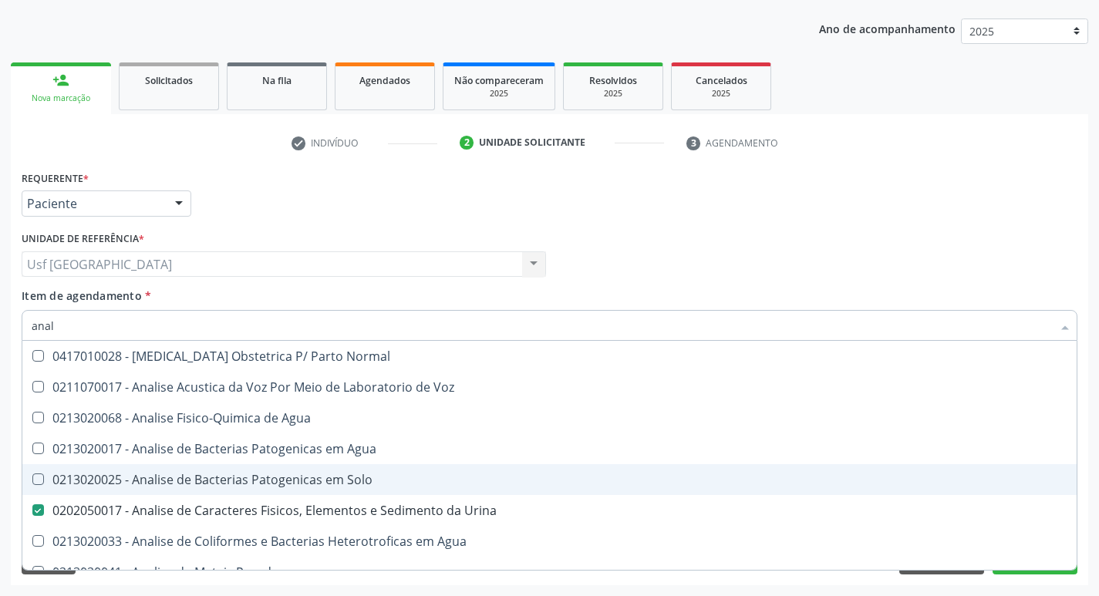
type input "ana"
checkbox Urina "false"
checkbox Pesticidas "true"
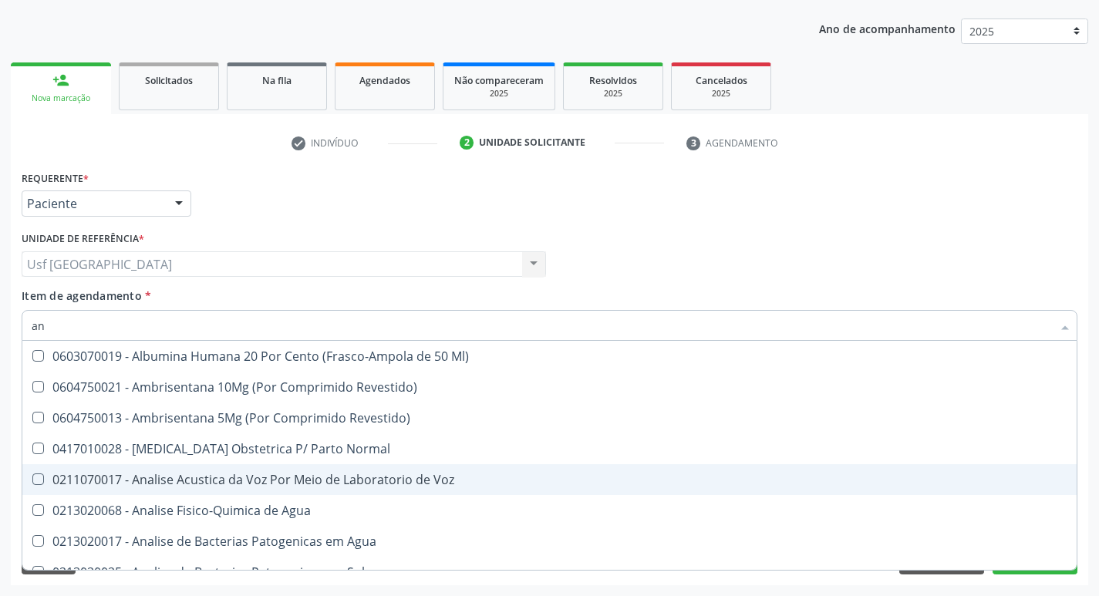
type input "a"
checkbox Urina "false"
checkbox Anal "false"
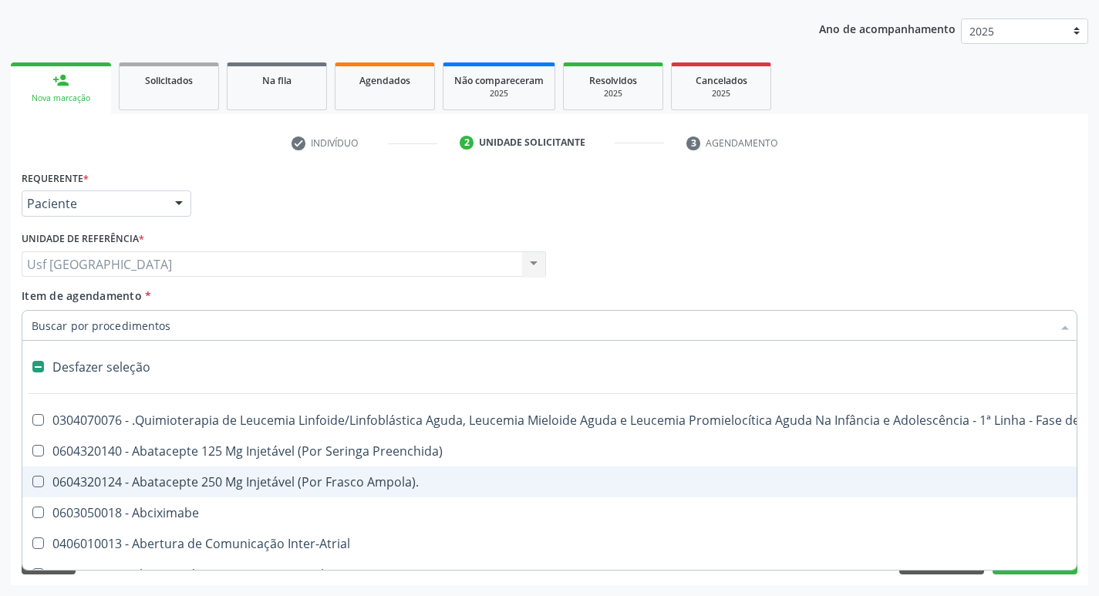
type input "d"
checkbox Amniocentese "true"
checkbox Urina "false"
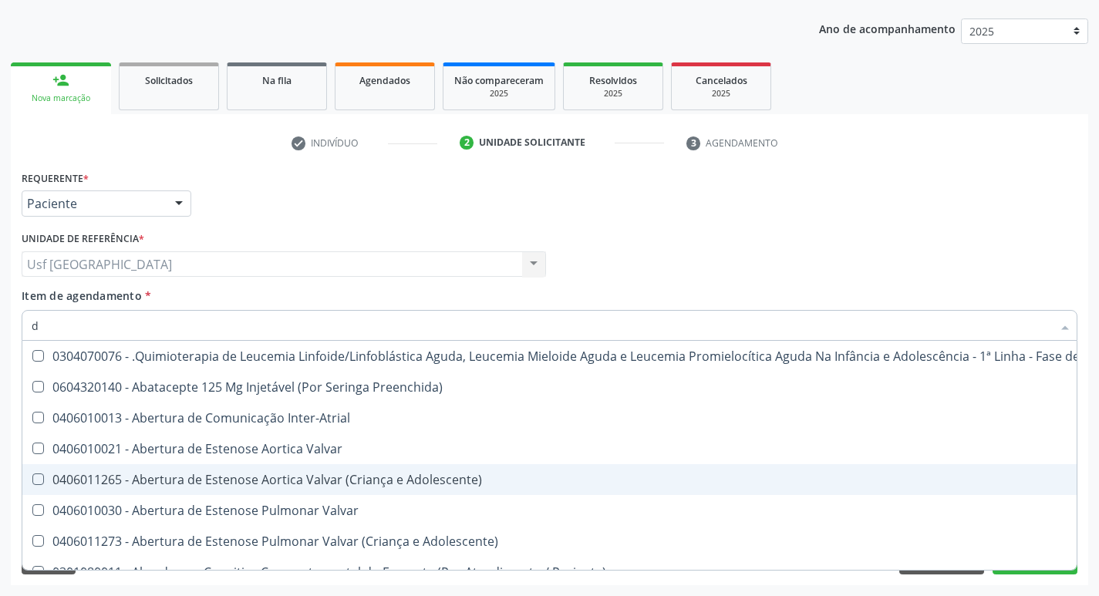
type input "do"
checkbox Urina "false"
checkbox Puericultura "true"
checkbox Sexual "true"
checkbox Invasivadomiciliar "true"
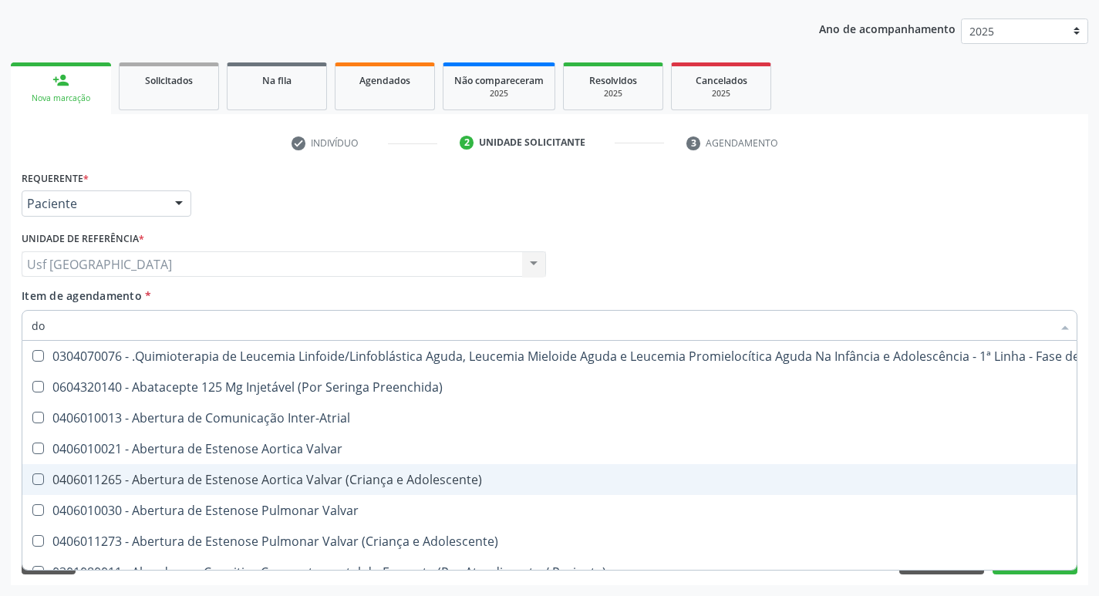
checkbox Comprimido\) "true"
checkbox Padrão\) "true"
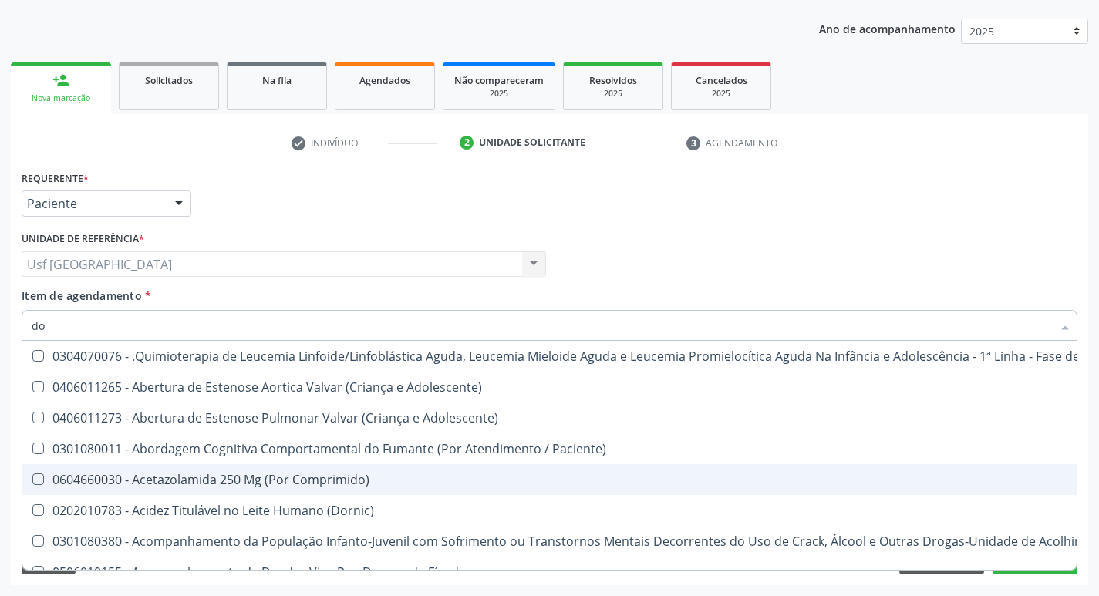
type input "dos"
checkbox Intelectual "true"
checkbox Metabolismo "true"
checkbox Cgbp "true"
checkbox Puericultura "true"
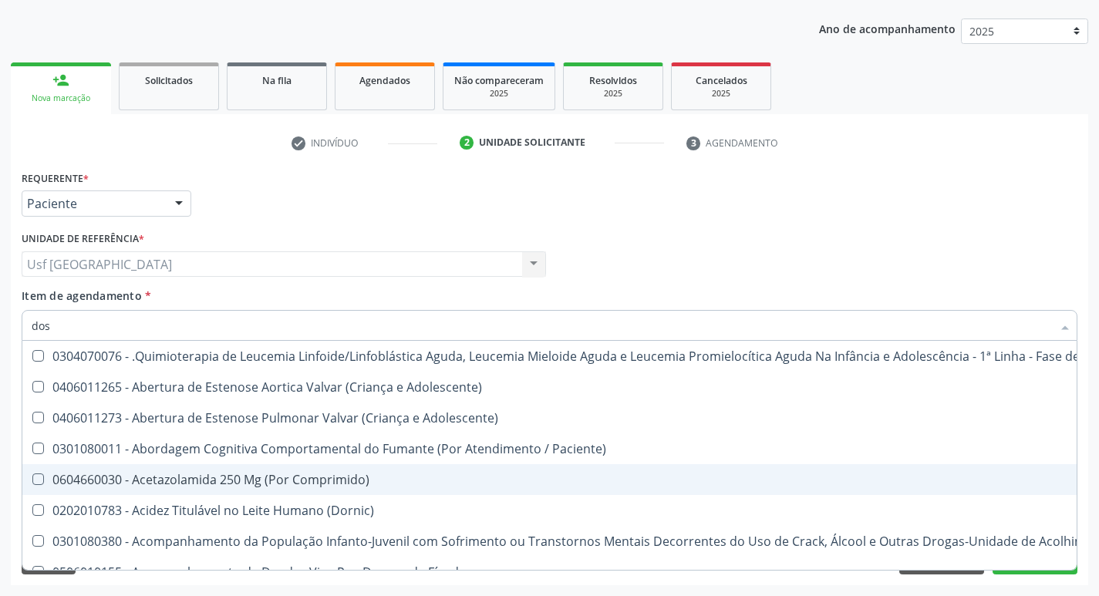
checkbox Unidades "true"
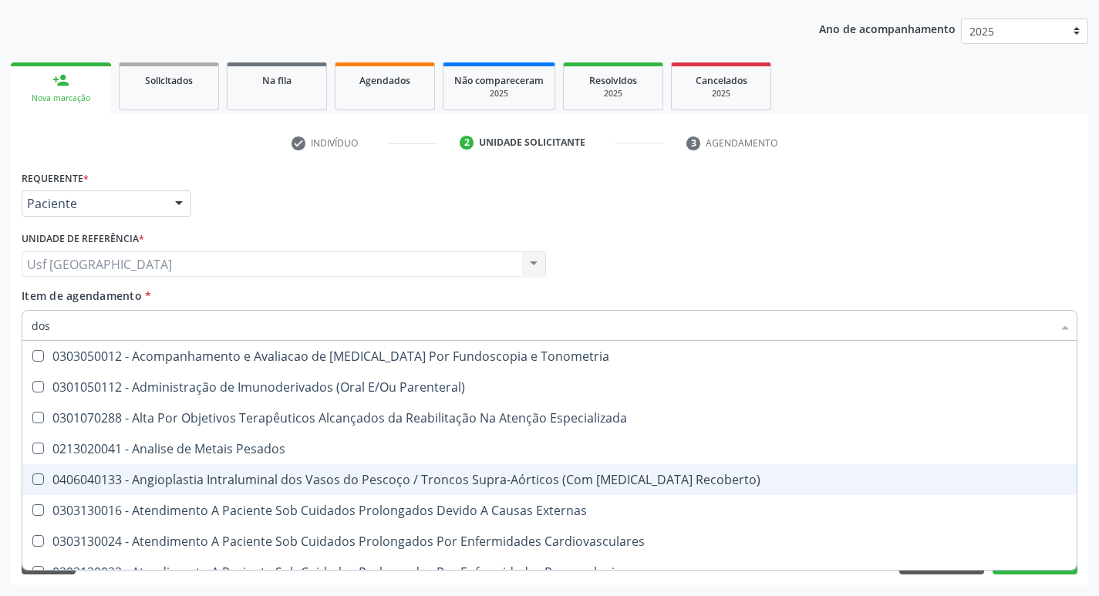
type input "dosa"
checkbox Pezinho\) "true"
checkbox 17-Alfa-Hidroxiprogesterona "true"
checkbox Totais "true"
checkbox \(Serotonina\) "true"
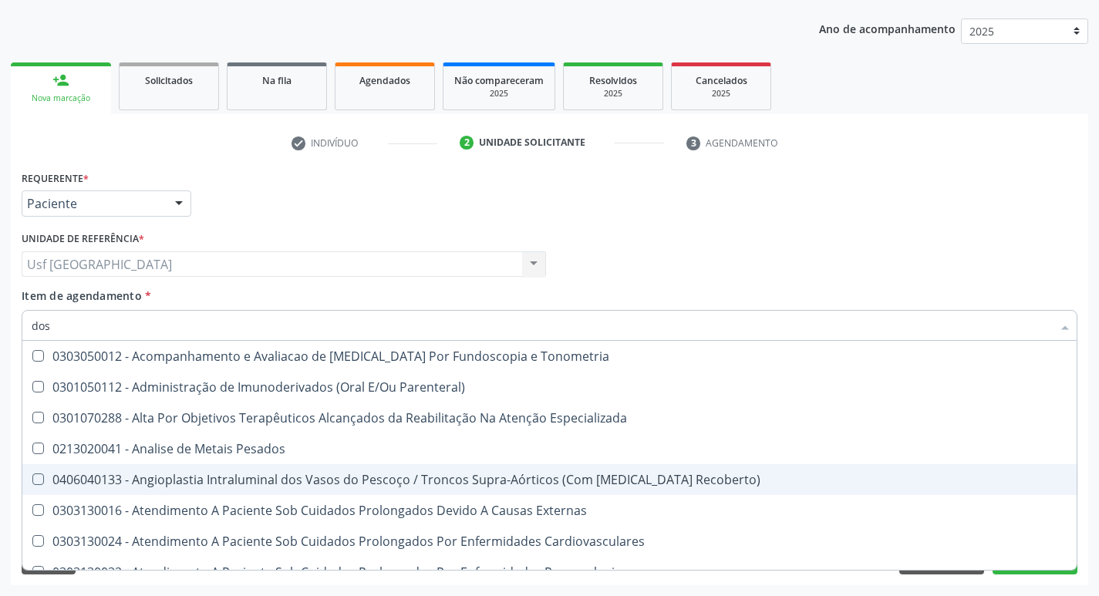
checkbox Hdl "false"
checkbox Ldl "false"
checkbox Total "false"
checkbox Creatinina "false"
checkbox Hidroxiprolina "true"
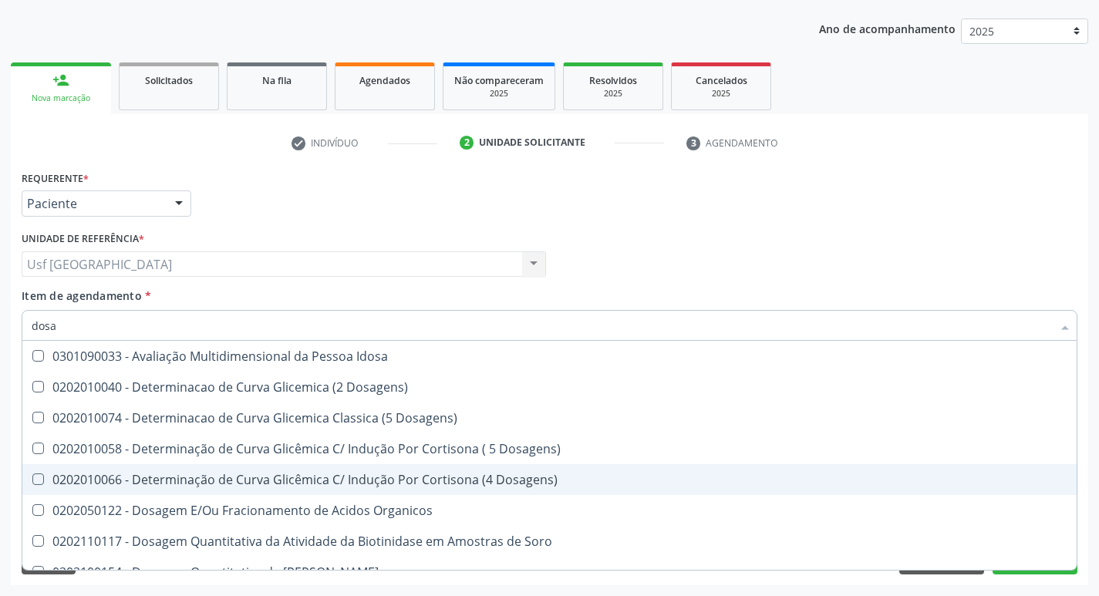
type input "dosag"
checkbox Cobre "true"
checkbox Total "false"
checkbox Cortisol "true"
checkbox Creatinina "false"
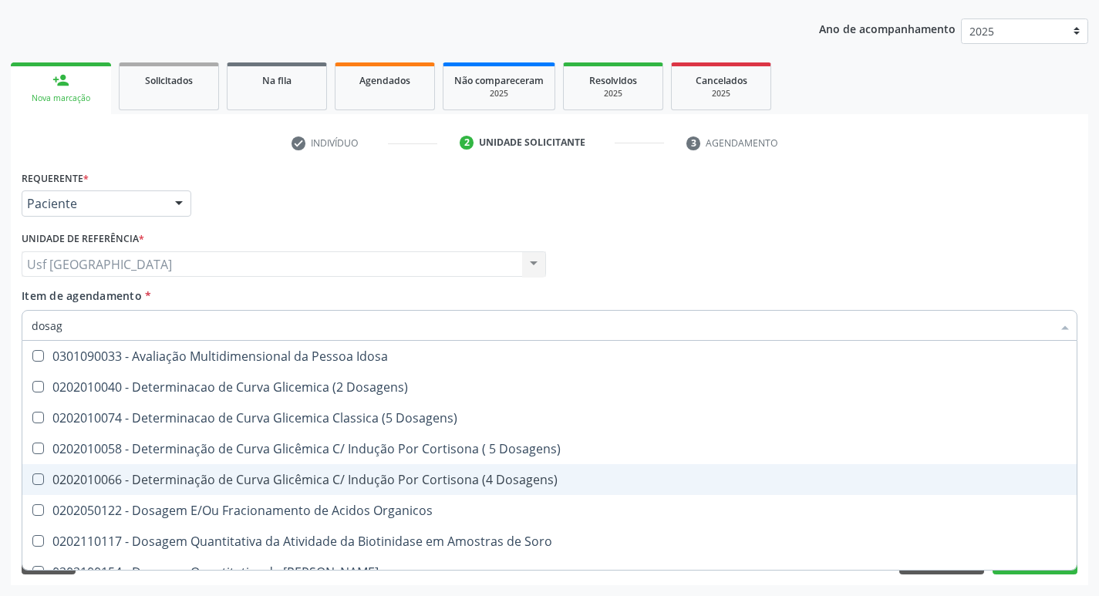
checkbox Transferrina "true"
checkbox Triglicerideos "false"
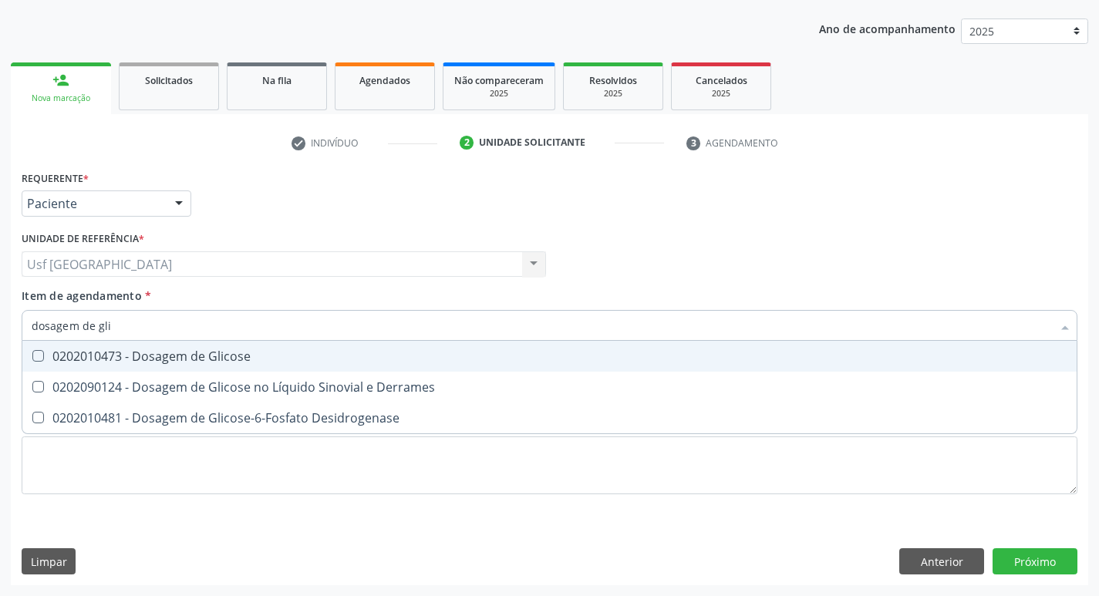
click at [364, 364] on span "0202010473 - Dosagem de Glicose" at bounding box center [549, 356] width 1054 height 31
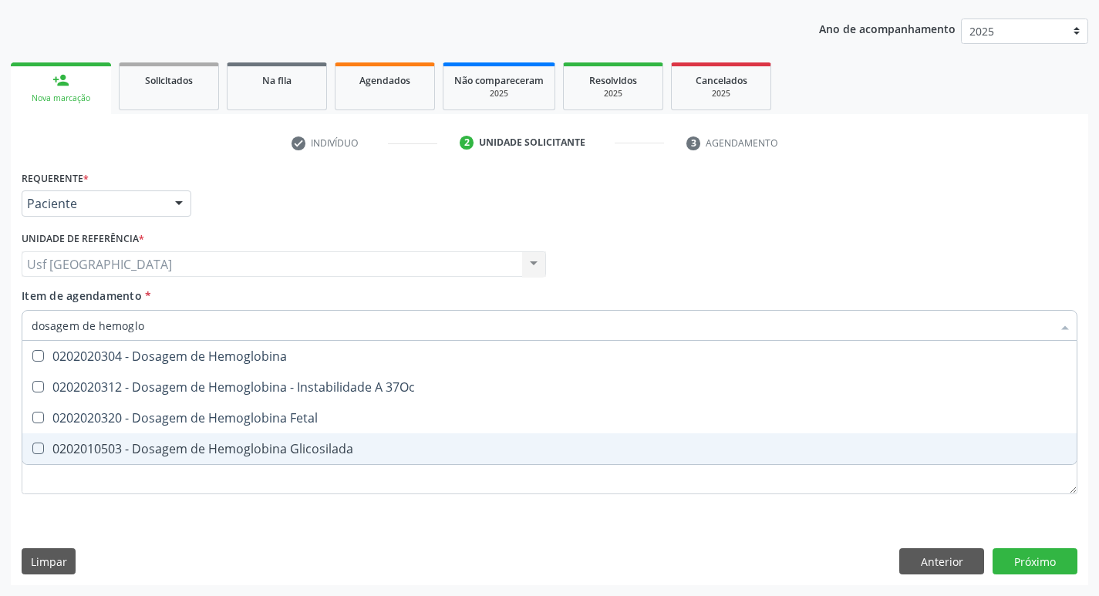
click at [281, 445] on div "0202010503 - Dosagem de Hemoglobina Glicosilada" at bounding box center [550, 449] width 1036 height 12
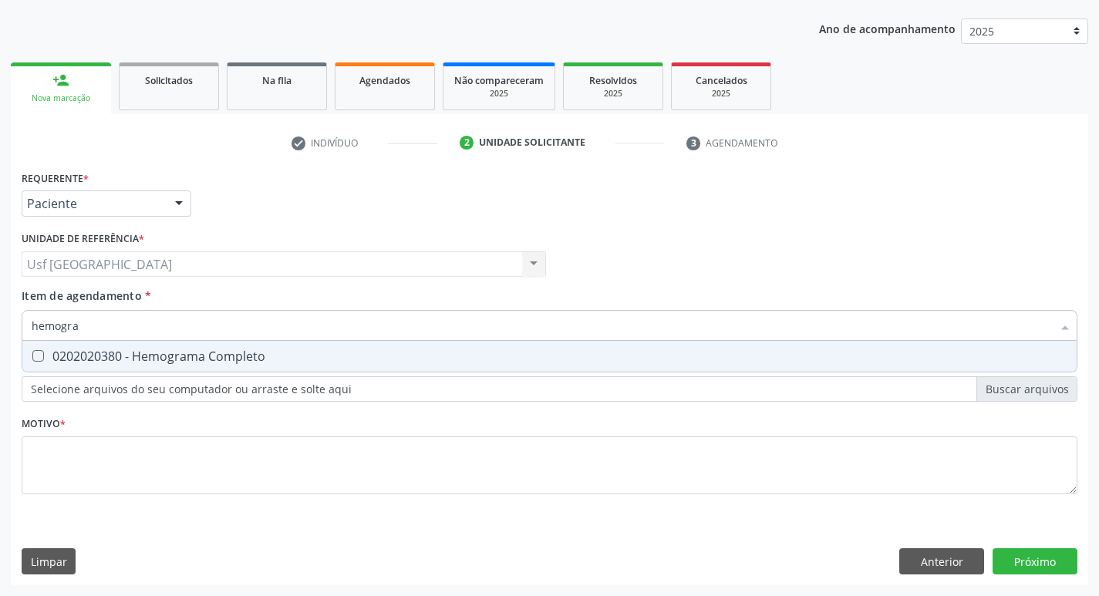
click at [256, 352] on div "0202020380 - Hemograma Completo" at bounding box center [550, 356] width 1036 height 12
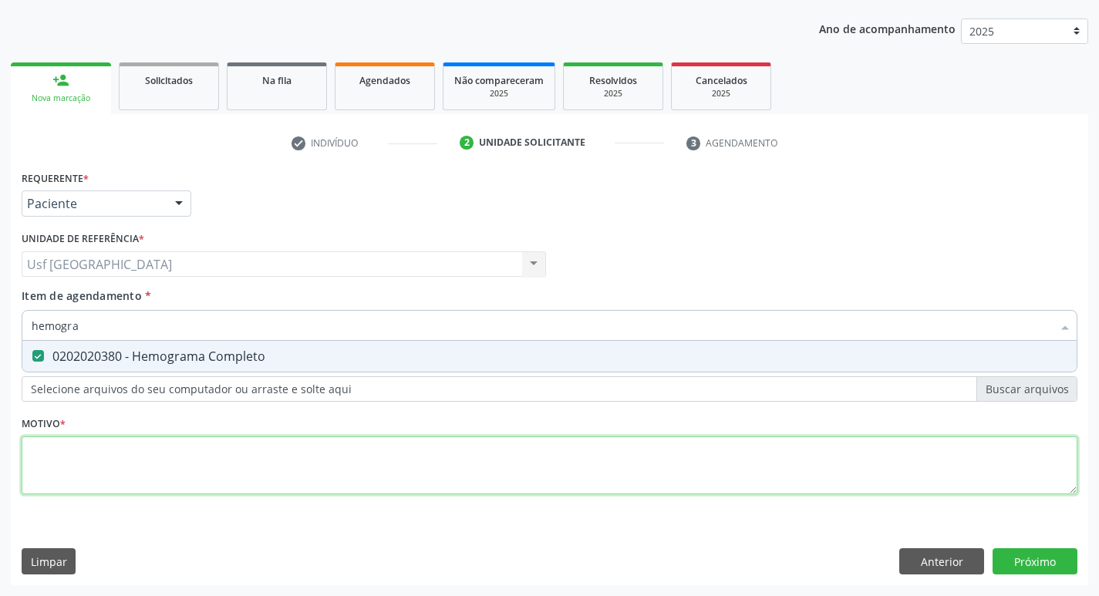
click at [189, 458] on div "Requerente * Paciente Médico(a) Enfermeiro(a) Paciente Nenhum resultado encontr…" at bounding box center [550, 341] width 1056 height 349
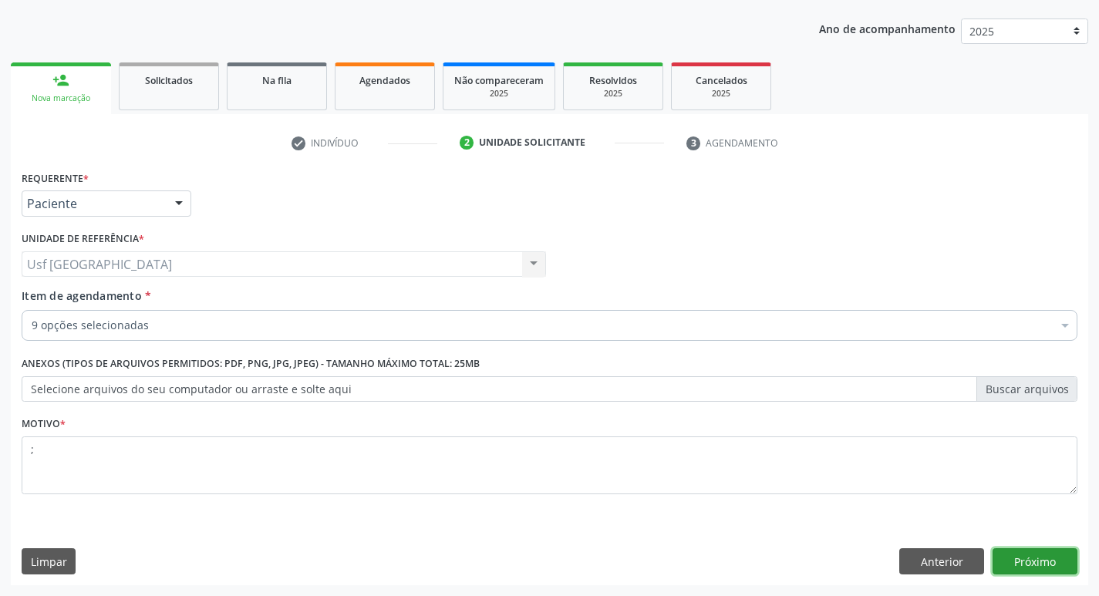
click at [1060, 567] on button "Próximo" at bounding box center [1034, 561] width 85 height 26
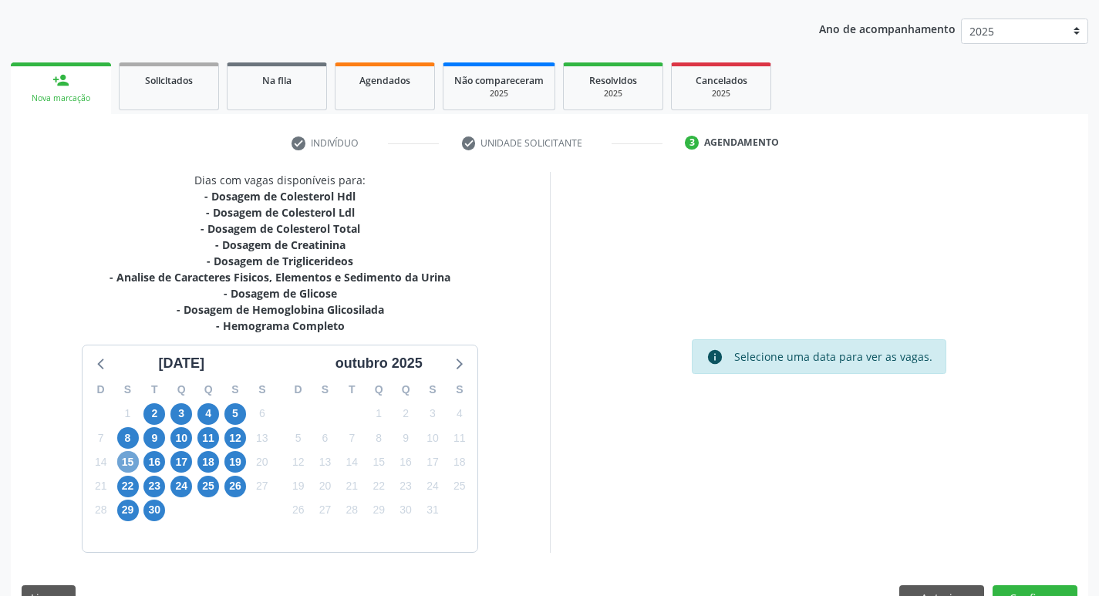
click at [122, 460] on span "15" at bounding box center [128, 462] width 22 height 22
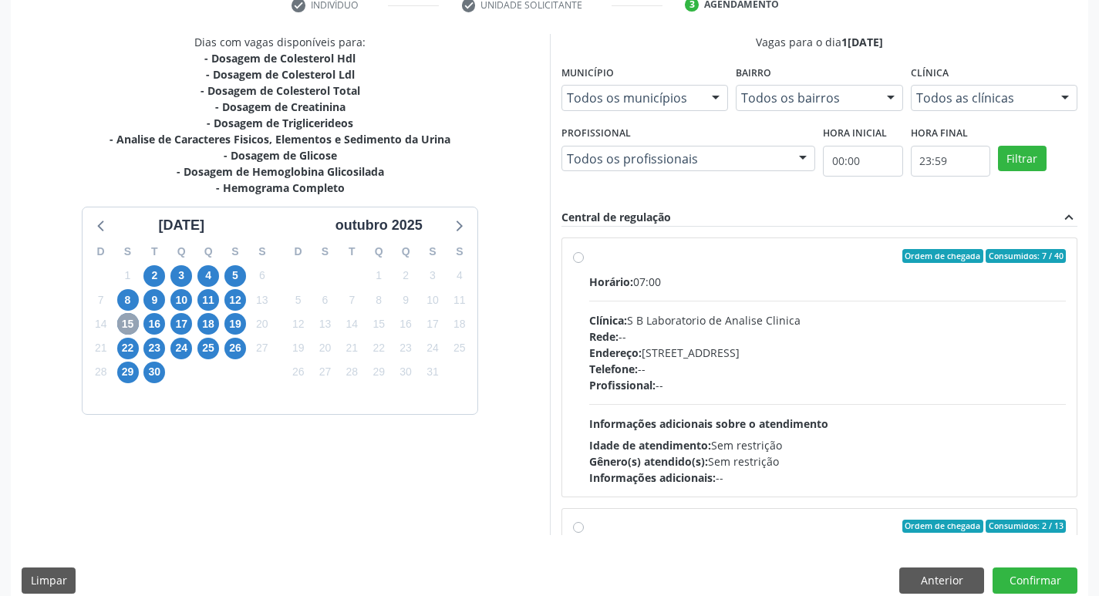
scroll to position [325, 0]
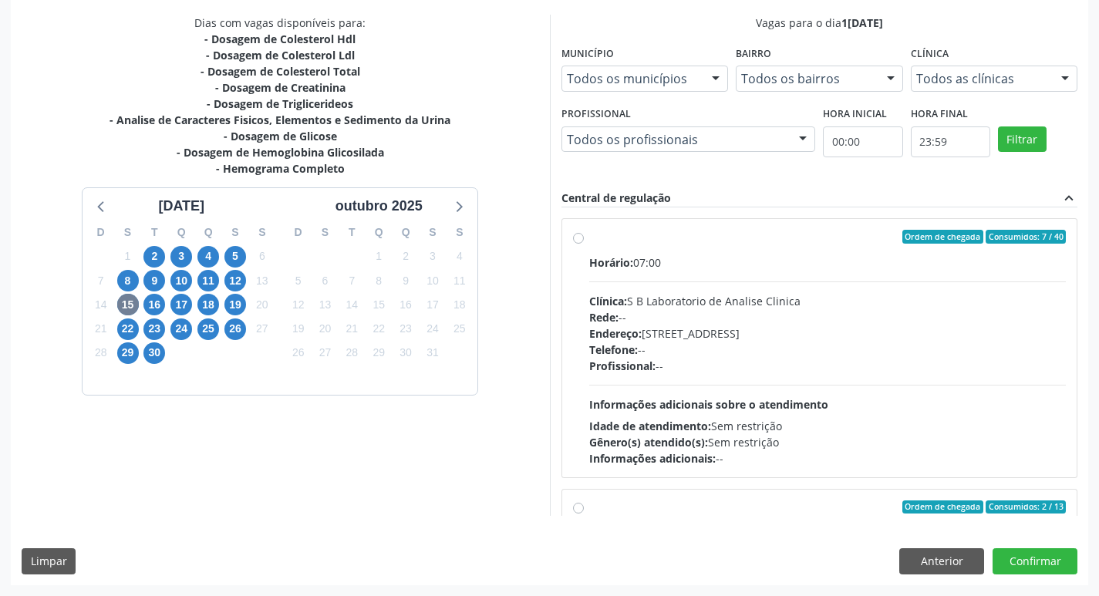
click at [589, 239] on label "Ordem de chegada Consumidos: 7 / 40 Horário: 07:00 Clínica: S B Laboratorio de …" at bounding box center [827, 348] width 477 height 237
click at [573, 239] on input "Ordem de chegada Consumidos: 7 / 40 Horário: 07:00 Clínica: S B Laboratorio de …" at bounding box center [578, 237] width 11 height 14
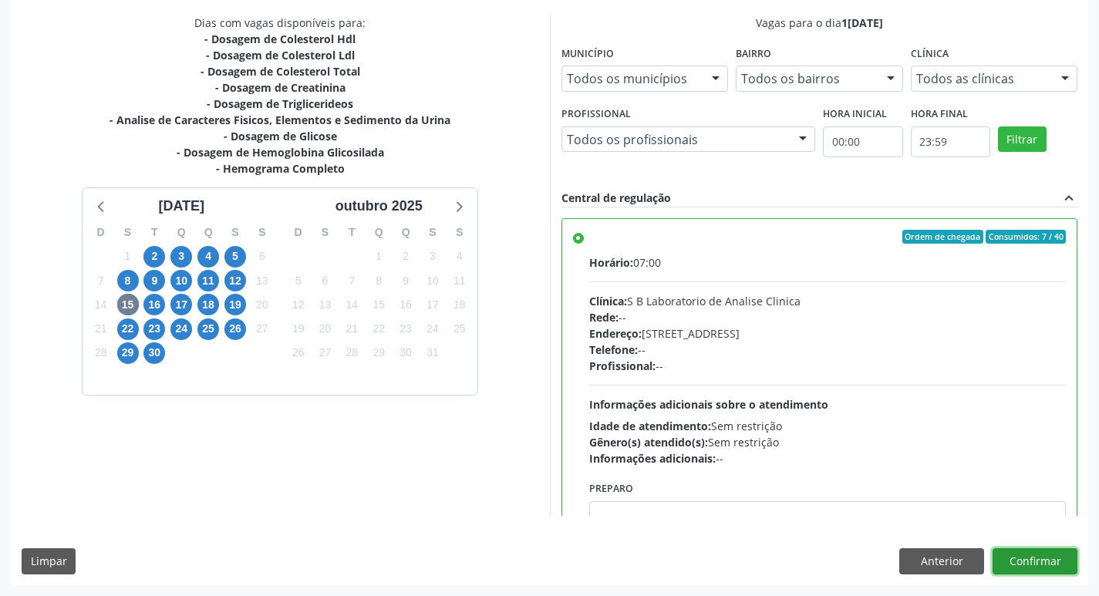
click at [1029, 556] on button "Confirmar" at bounding box center [1034, 561] width 85 height 26
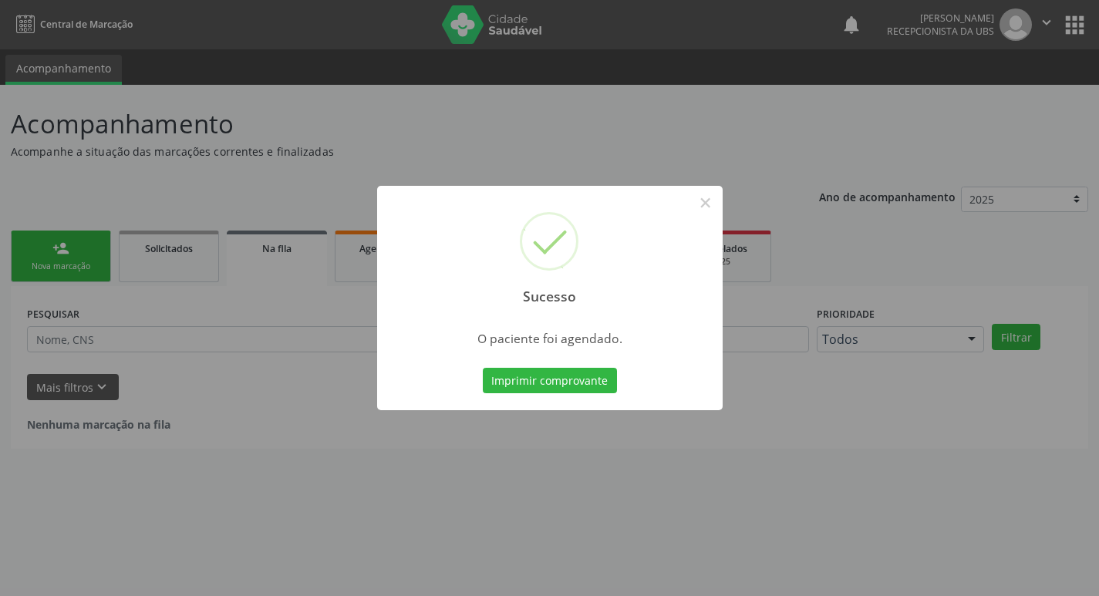
scroll to position [0, 0]
click at [713, 204] on button "×" at bounding box center [711, 203] width 26 height 26
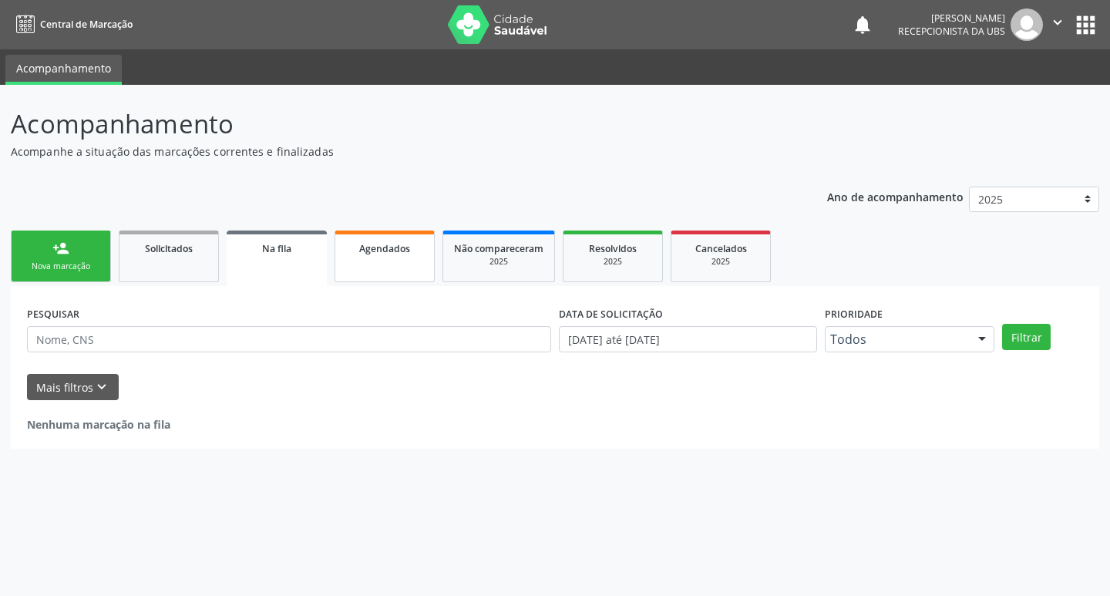
click at [367, 248] on span "Agendados" at bounding box center [384, 248] width 51 height 13
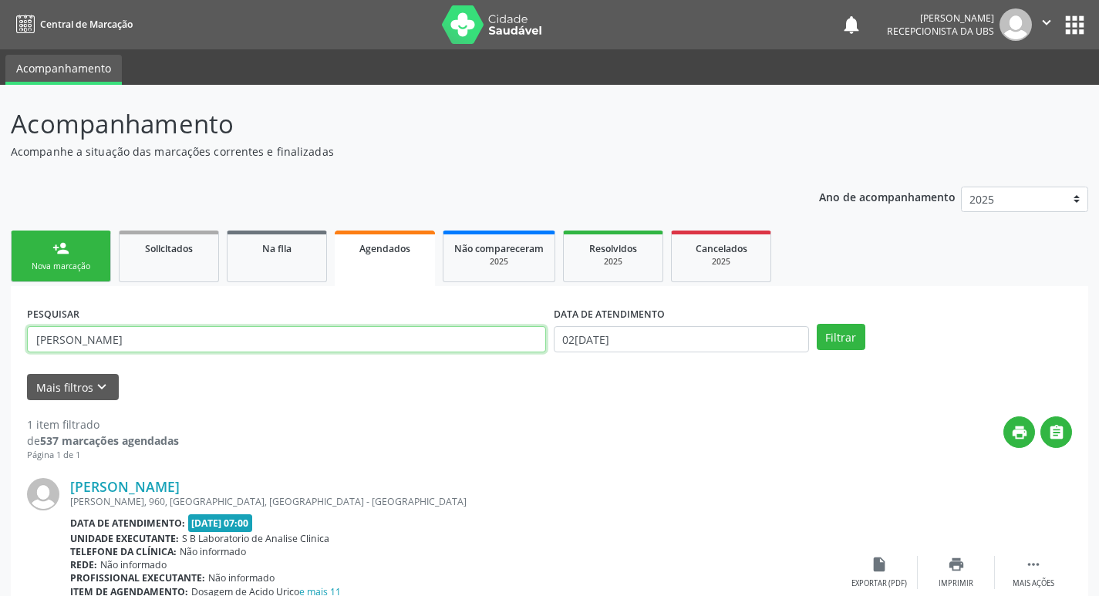
click at [172, 338] on input "jose carlos" at bounding box center [286, 339] width 519 height 26
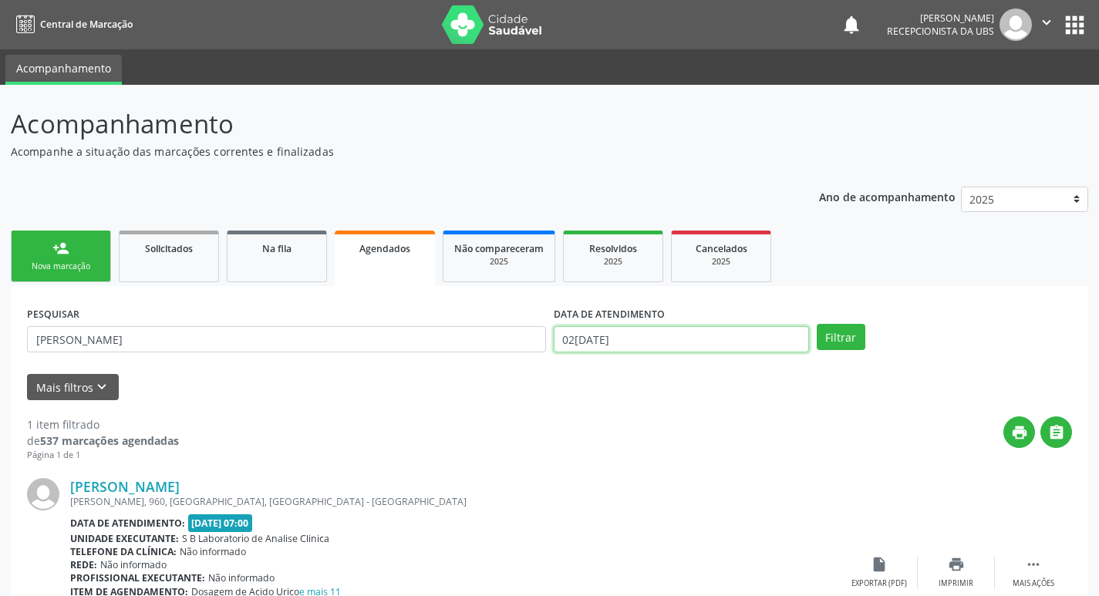
click at [608, 339] on input "0[DATE]" at bounding box center [681, 339] width 255 height 26
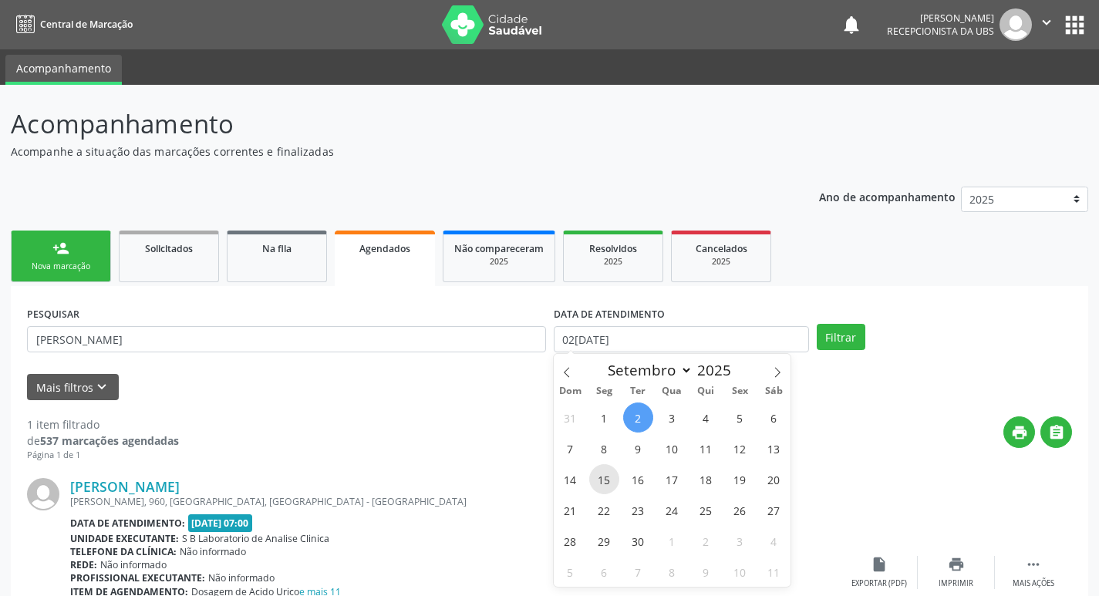
click at [598, 486] on span "15" at bounding box center [604, 479] width 30 height 30
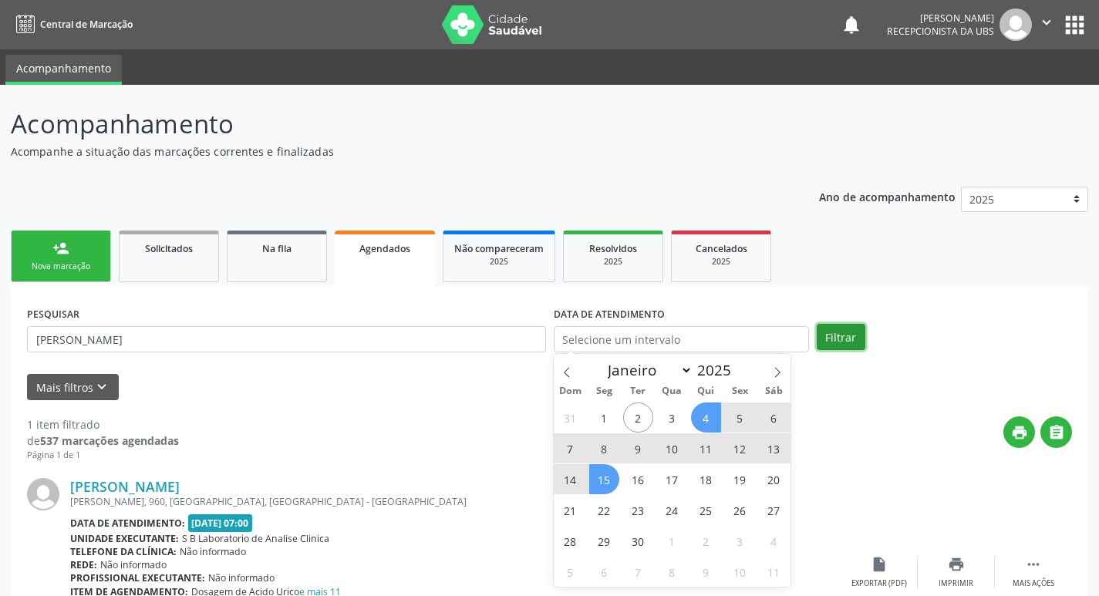
click at [824, 325] on button "Filtrar" at bounding box center [841, 337] width 49 height 26
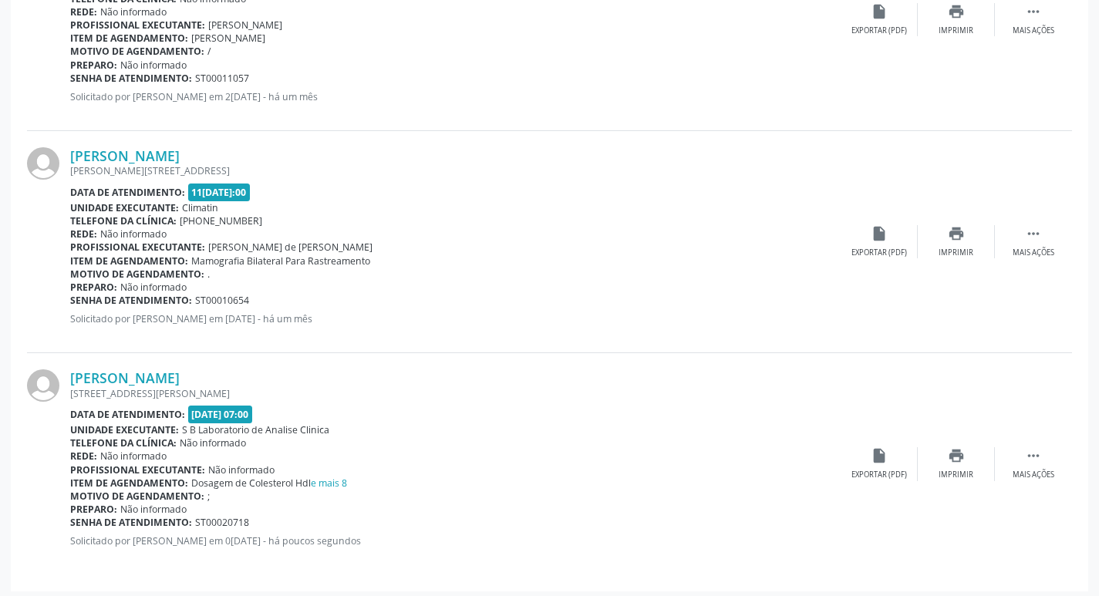
scroll to position [1226, 0]
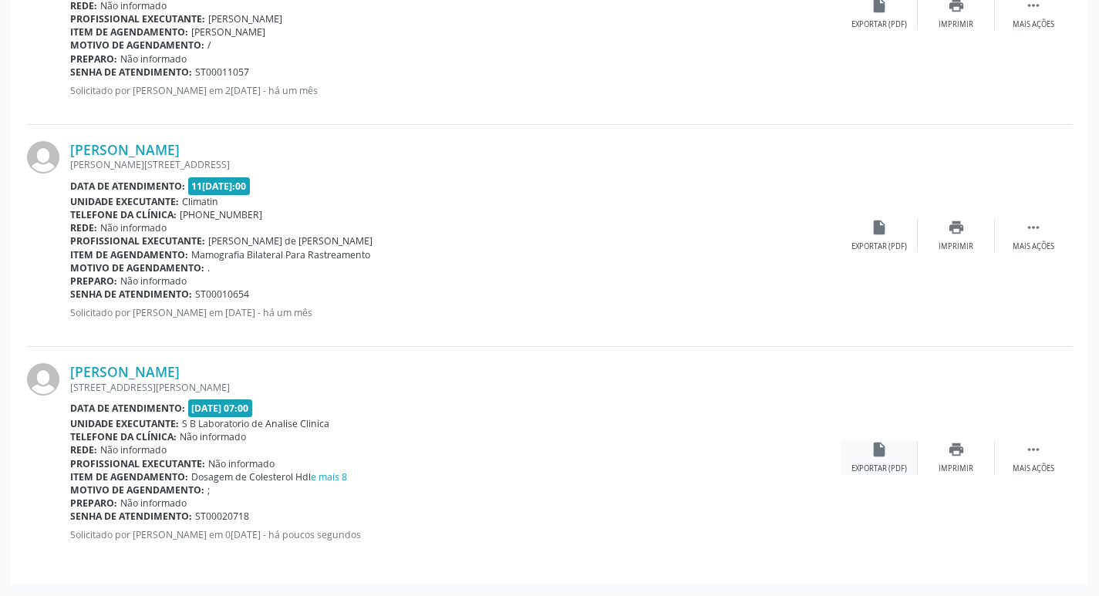
click at [890, 461] on div "insert_drive_file Exportar (PDF)" at bounding box center [879, 457] width 77 height 33
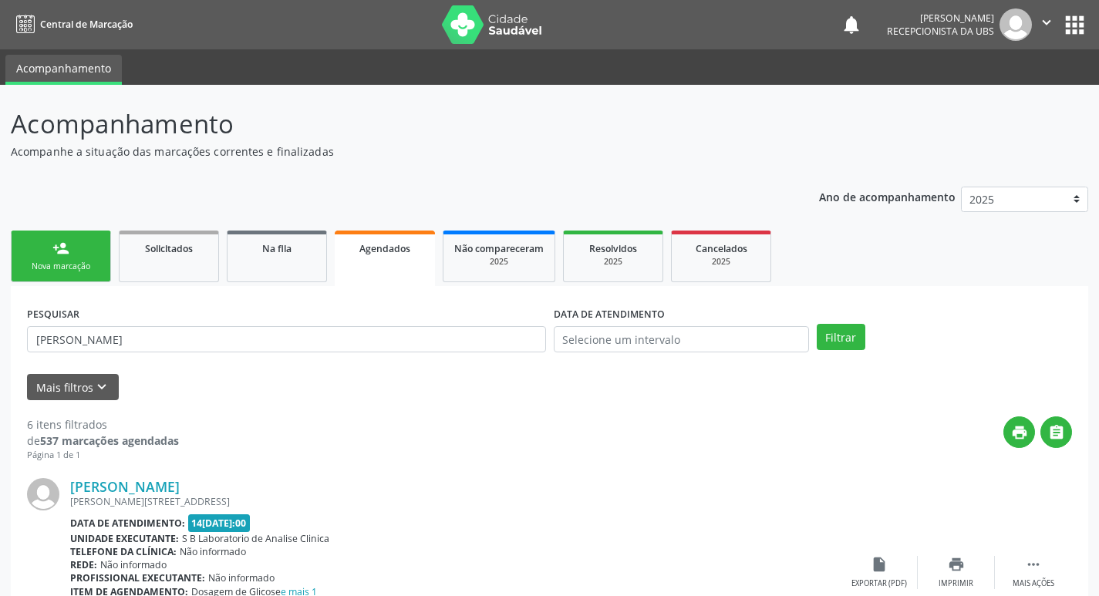
click at [96, 268] on div "Nova marcação" at bounding box center [60, 267] width 77 height 12
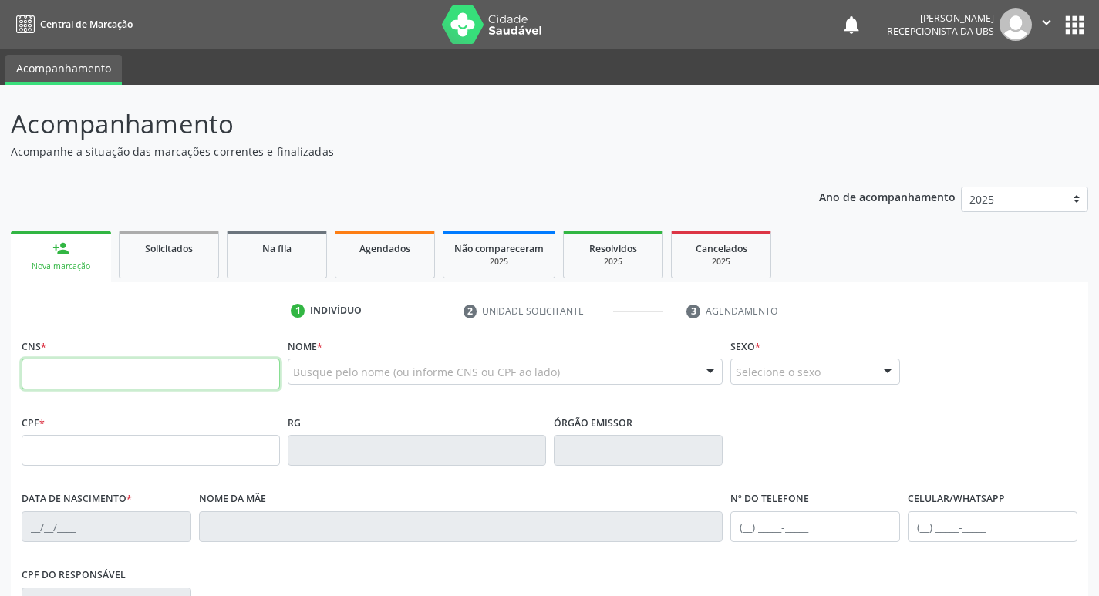
click at [197, 366] on input "text" at bounding box center [151, 374] width 258 height 31
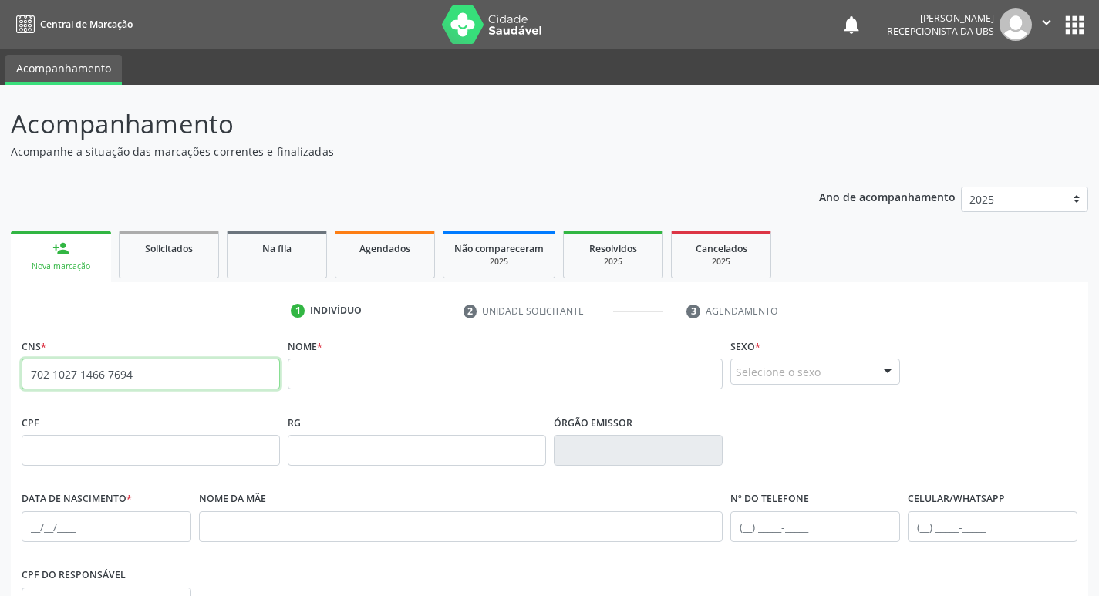
click at [179, 372] on input "702 1027 1466 7694" at bounding box center [151, 374] width 258 height 31
type input "7"
type input "166 0189 8962 0006"
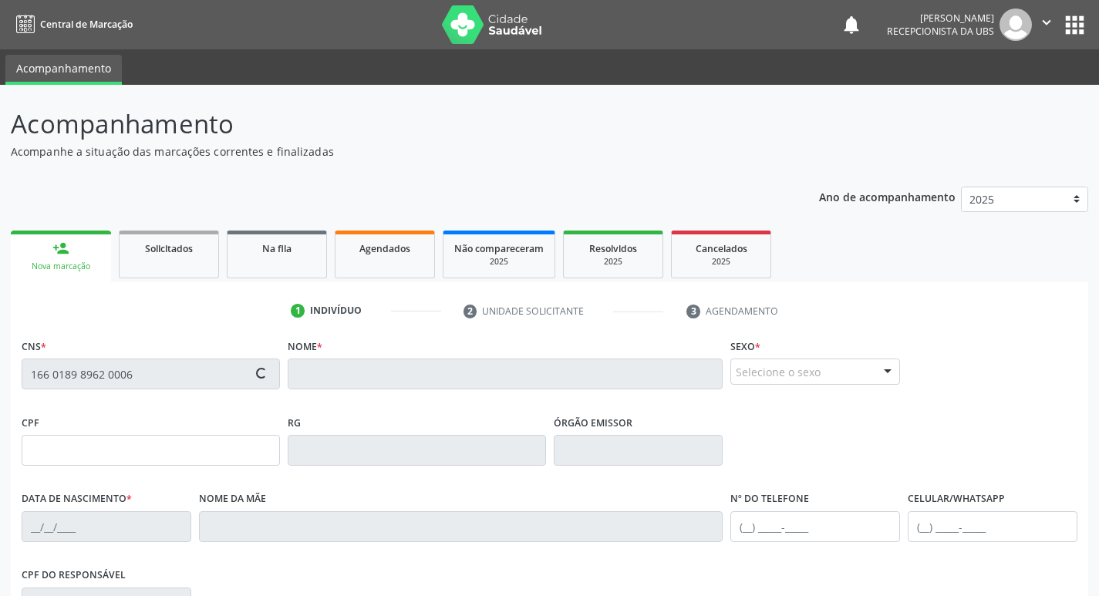
type input "037.652.854-04"
type input "07/03/1957"
type input "Rosa Fernandes Bezerra"
type input "(87) 99990-0366"
type input "680"
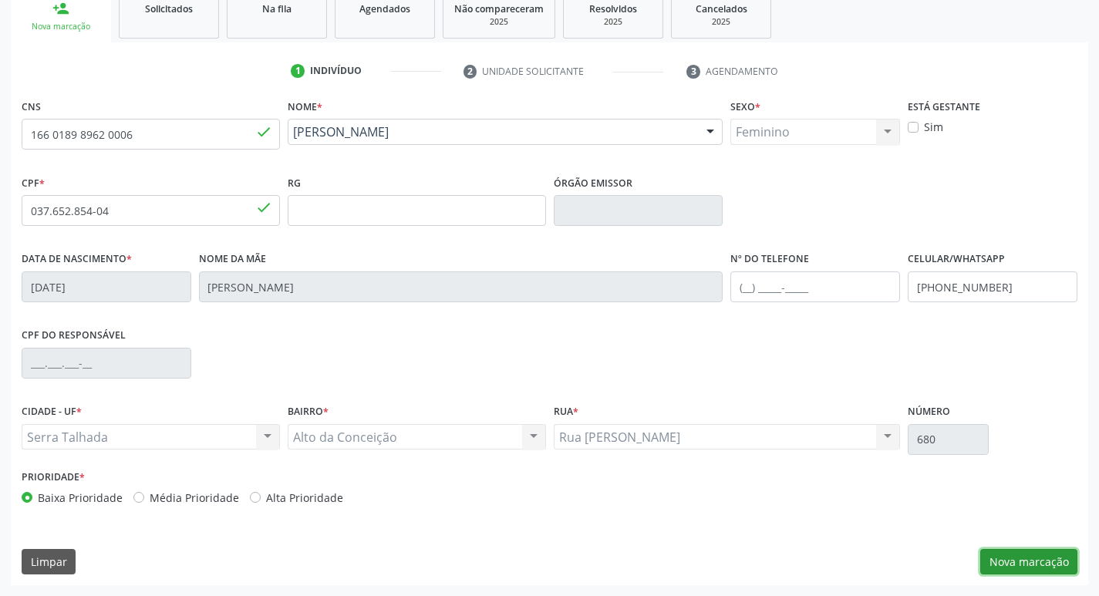
click at [1039, 554] on button "Nova marcação" at bounding box center [1028, 562] width 97 height 26
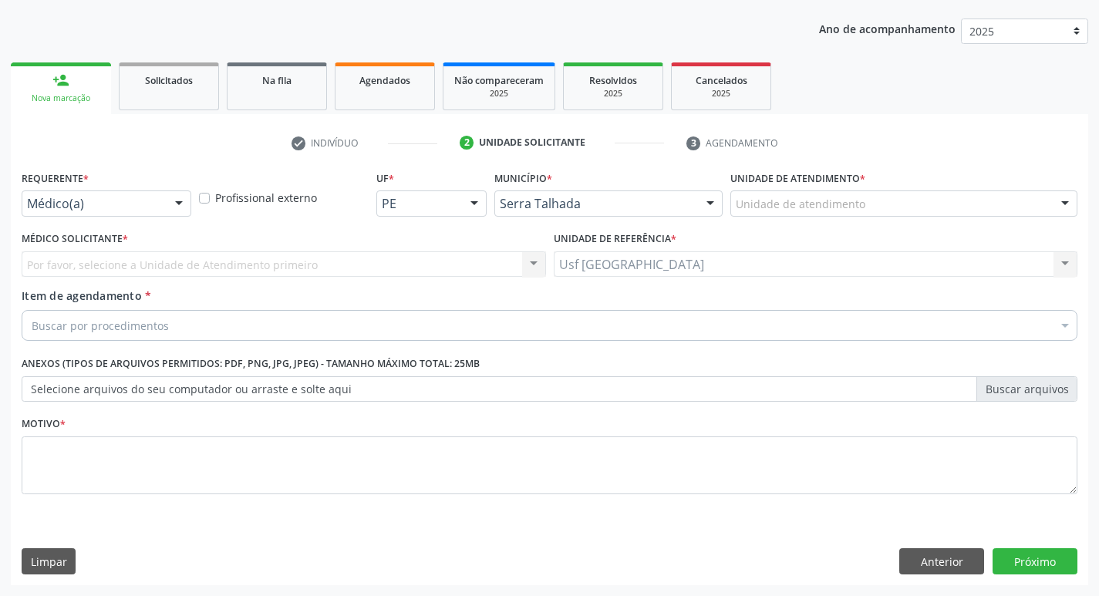
scroll to position [168, 0]
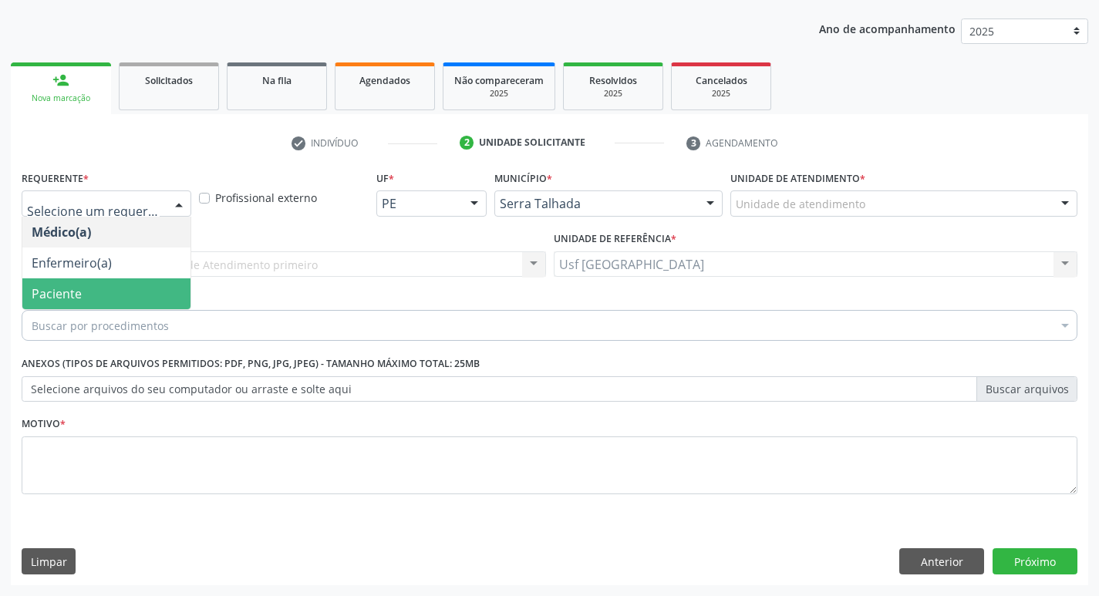
click at [72, 300] on span "Paciente" at bounding box center [57, 293] width 50 height 17
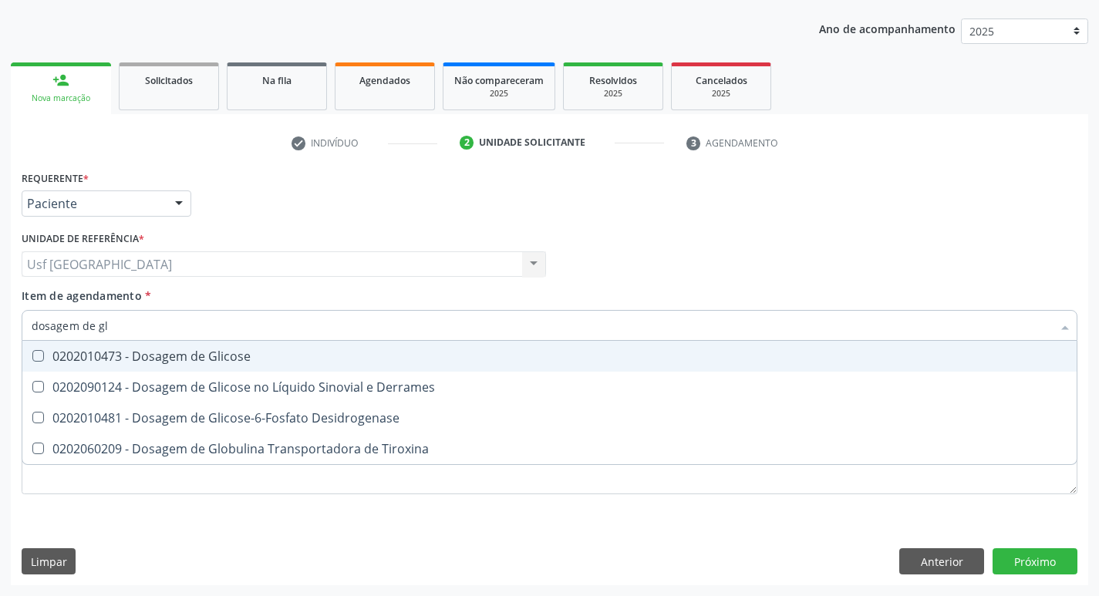
type input "dosagem de gli"
click at [219, 361] on div "0202010473 - Dosagem de Glicose" at bounding box center [550, 356] width 1036 height 12
checkbox Glicose "true"
type input "dosagem de g"
checkbox Glicose "false"
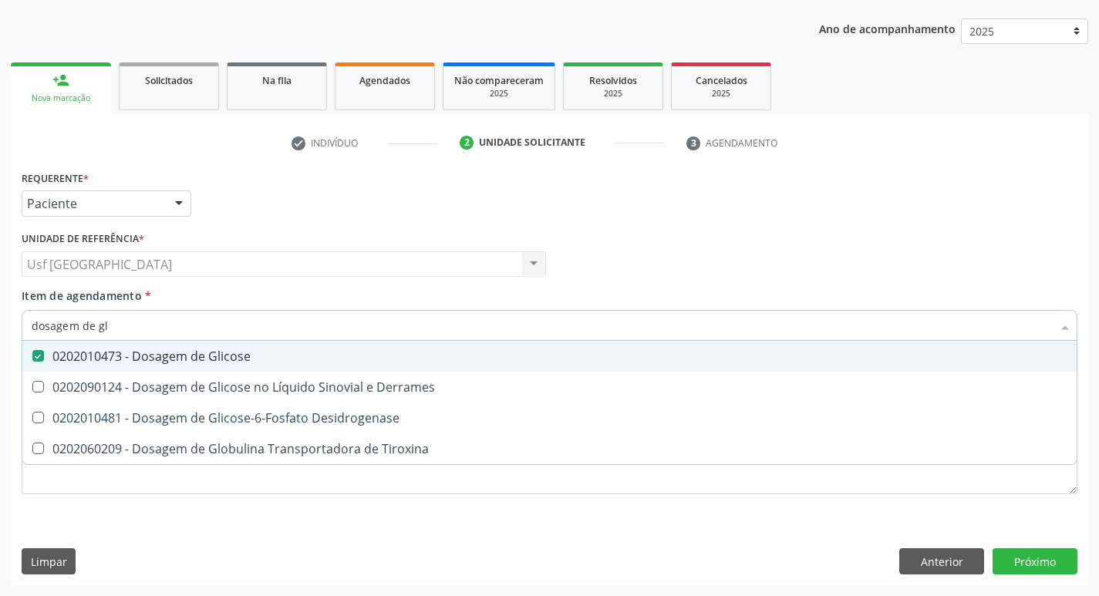
checkbox Tiroxina "true"
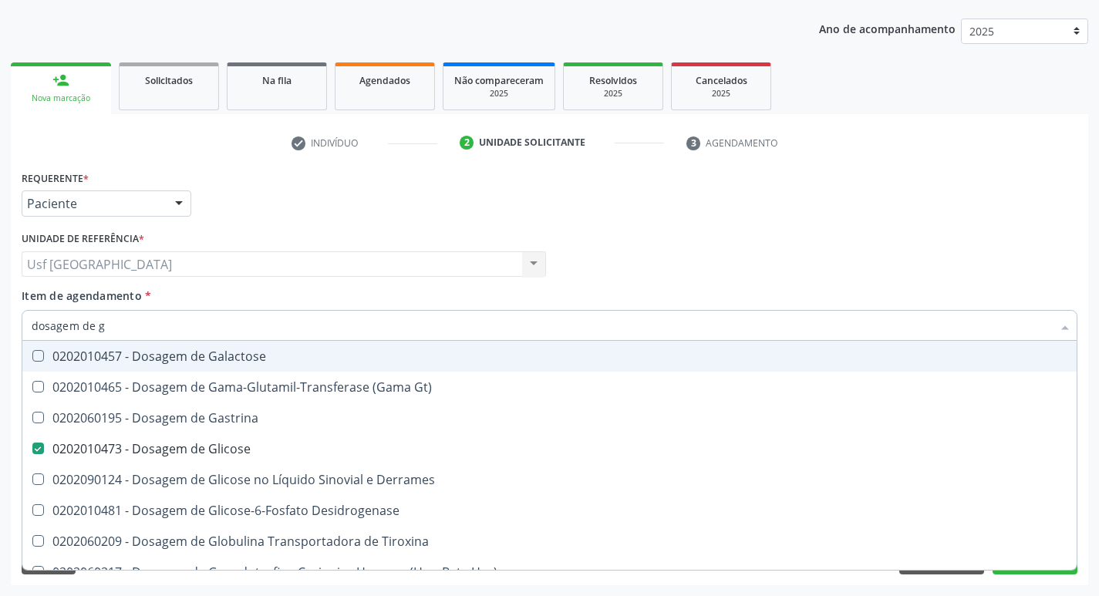
type input "dosagem de"
checkbox Glicose "false"
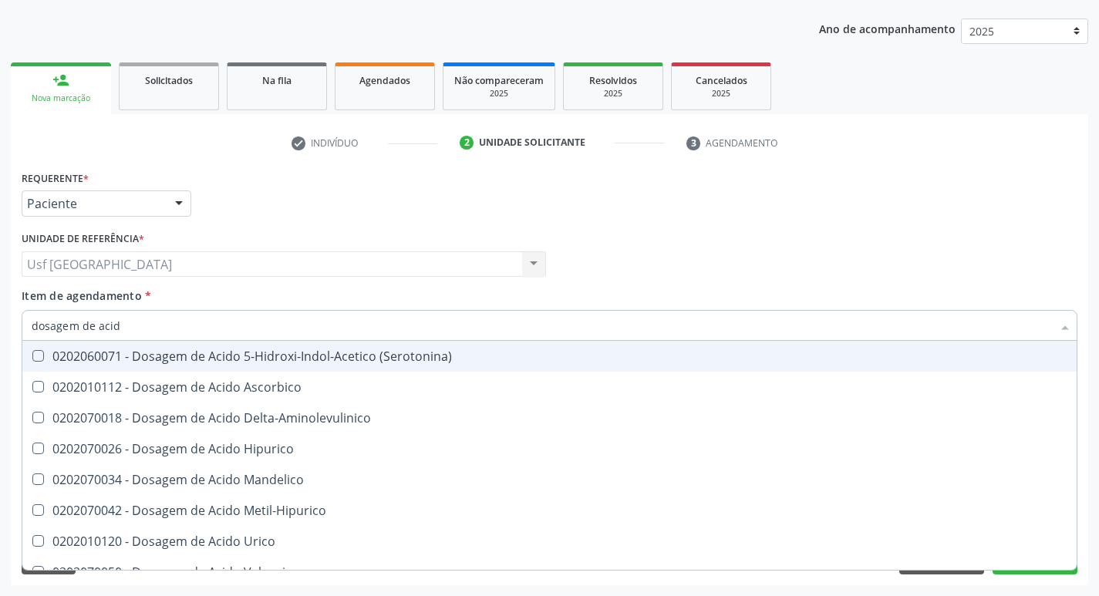
type input "dosagem de acido"
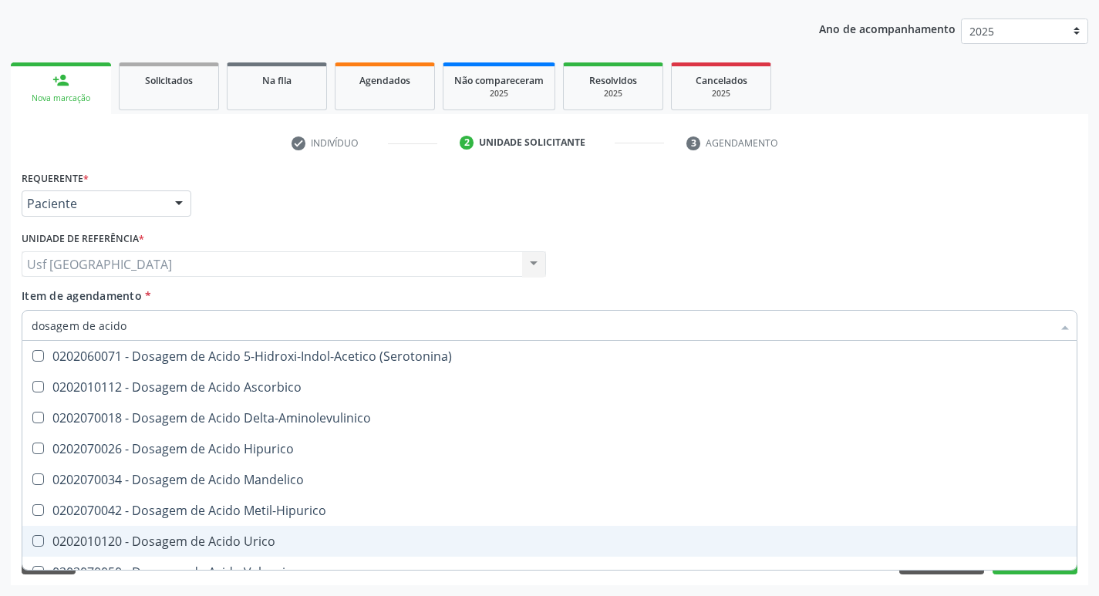
click at [260, 538] on div "0202010120 - Dosagem de Acido Urico" at bounding box center [550, 541] width 1036 height 12
checkbox Urico "true"
type input "dosagem de ac"
checkbox Urico "false"
checkbox Valproico "true"
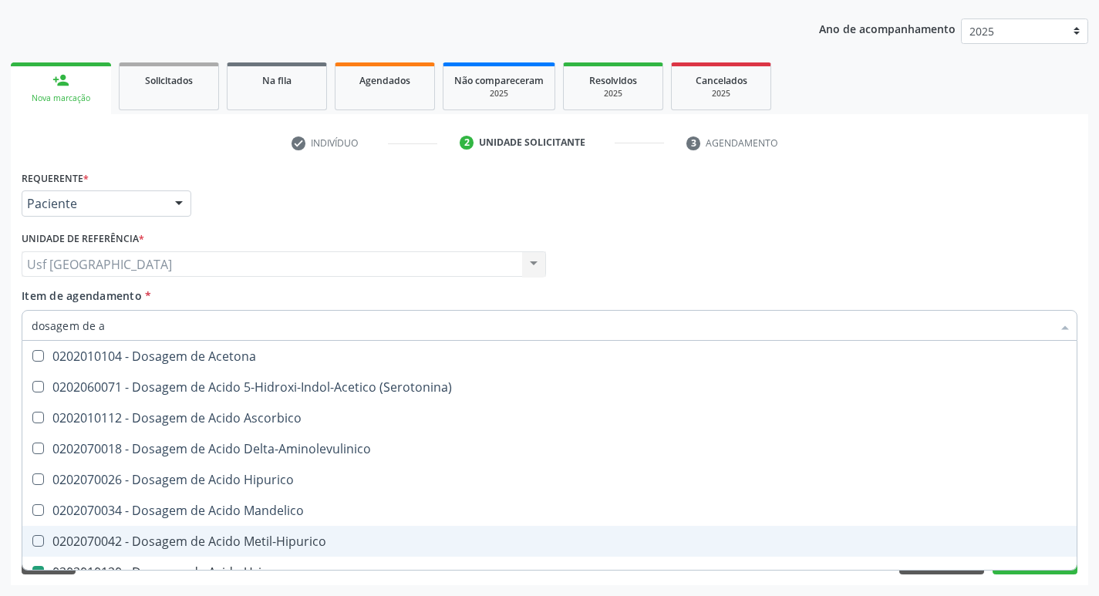
type input "dosagem de"
checkbox Urico "false"
checkbox Etilico "true"
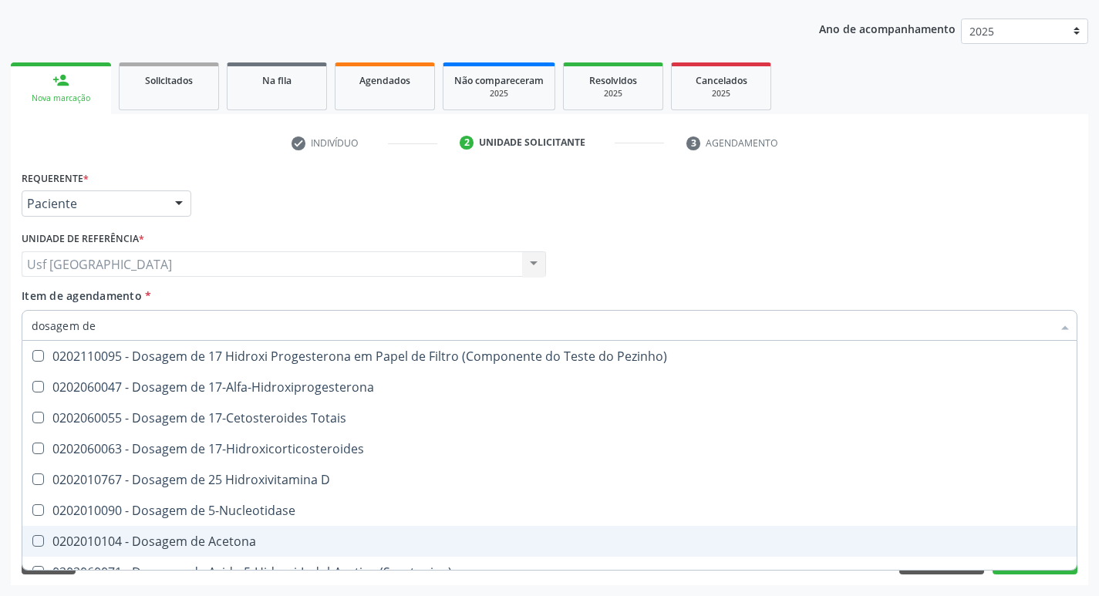
type input "dosagem de c"
checkbox Urico "false"
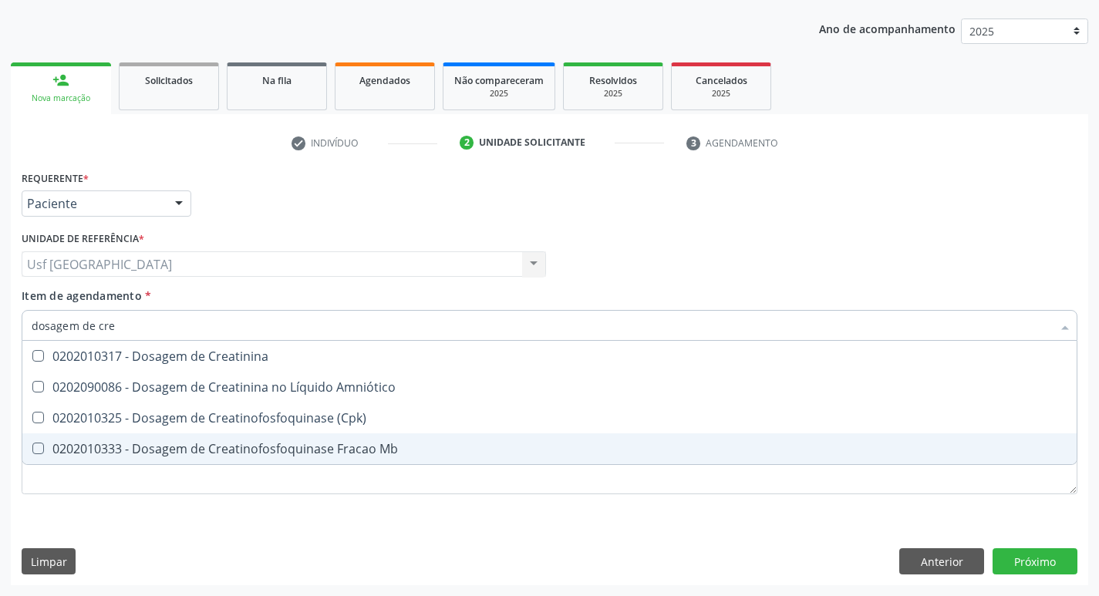
type input "dosagem de crea"
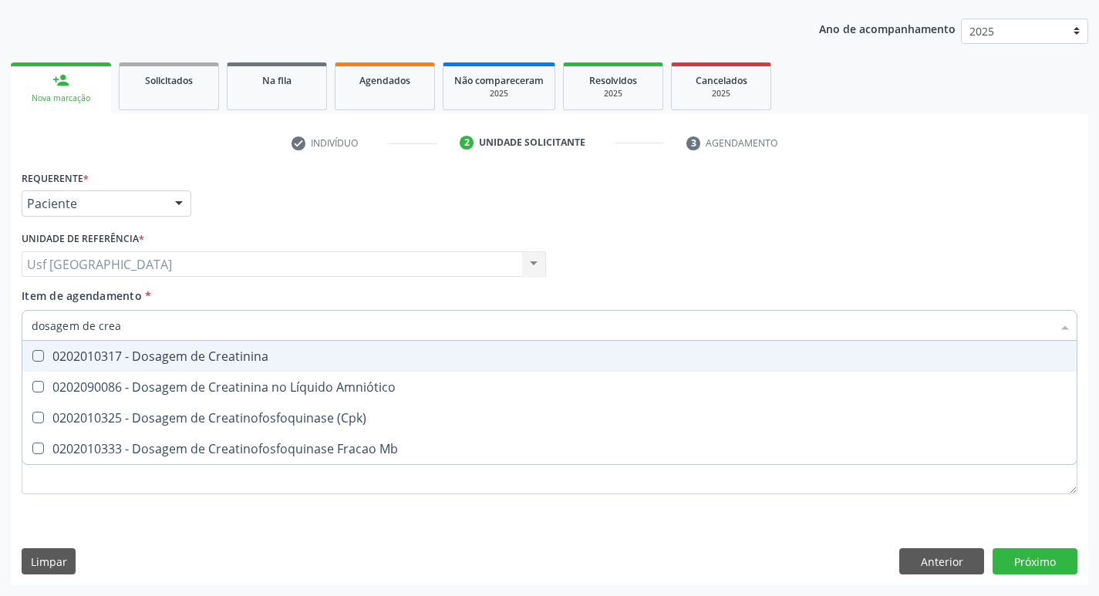
click at [262, 353] on div "0202010317 - Dosagem de Creatinina" at bounding box center [550, 356] width 1036 height 12
checkbox Creatinina "true"
type input "dosagem de c"
checkbox Creatinina "false"
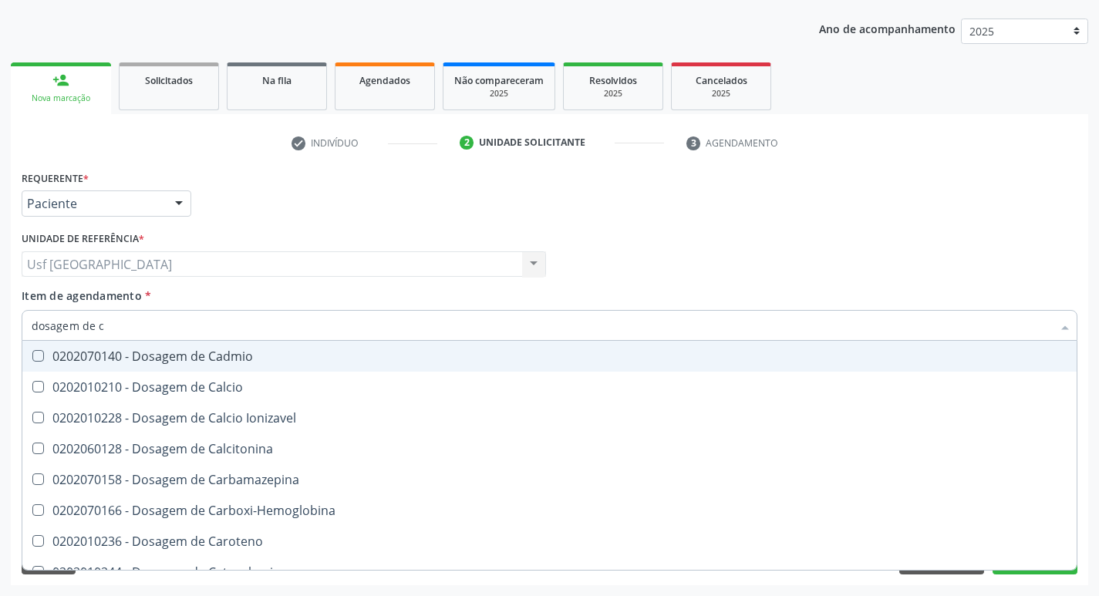
type input "dosagem de"
checkbox Cloreto "true"
checkbox Creatinina "false"
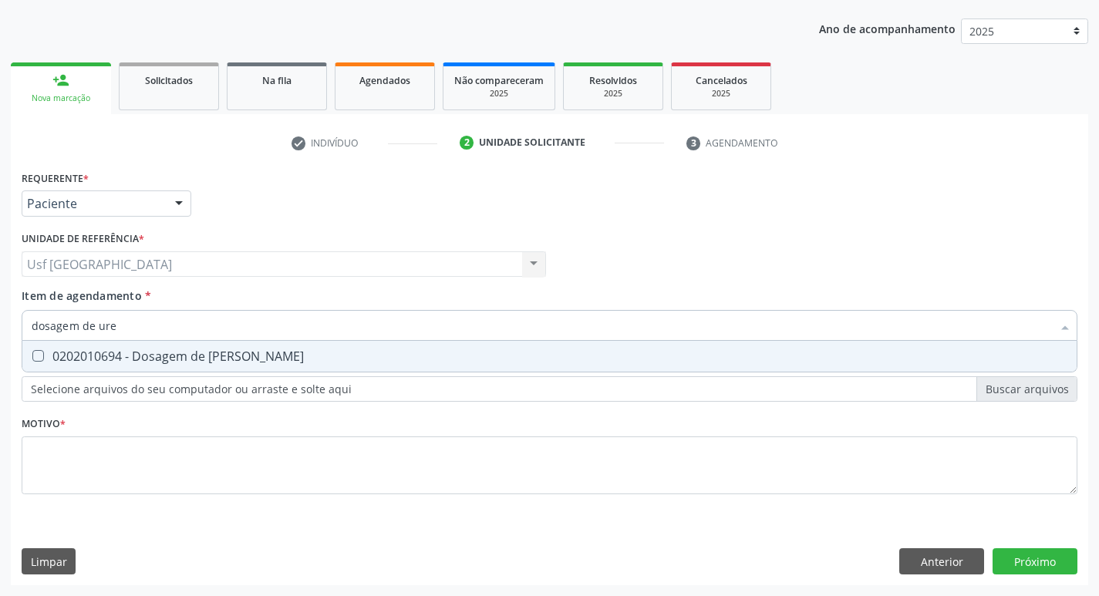
type input "dosagem de urei"
click at [262, 353] on div "0202010694 - Dosagem de [PERSON_NAME]" at bounding box center [550, 356] width 1036 height 12
checkbox Ureia "true"
type input "dosagem de"
checkbox Ureia "false"
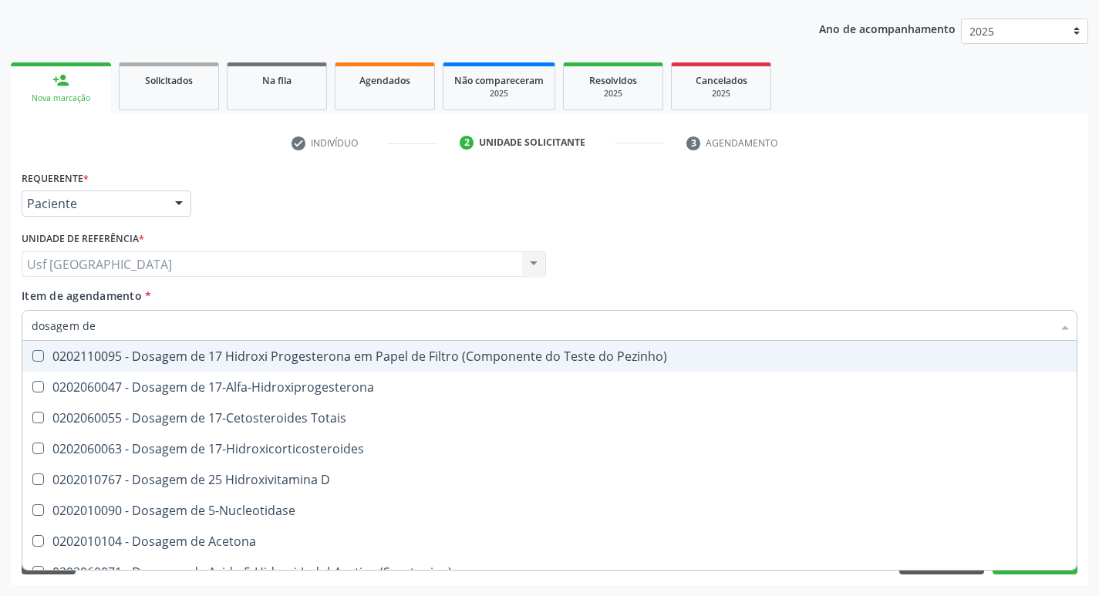
type input "dosagem de c"
checkbox Urico "false"
checkbox Acida "true"
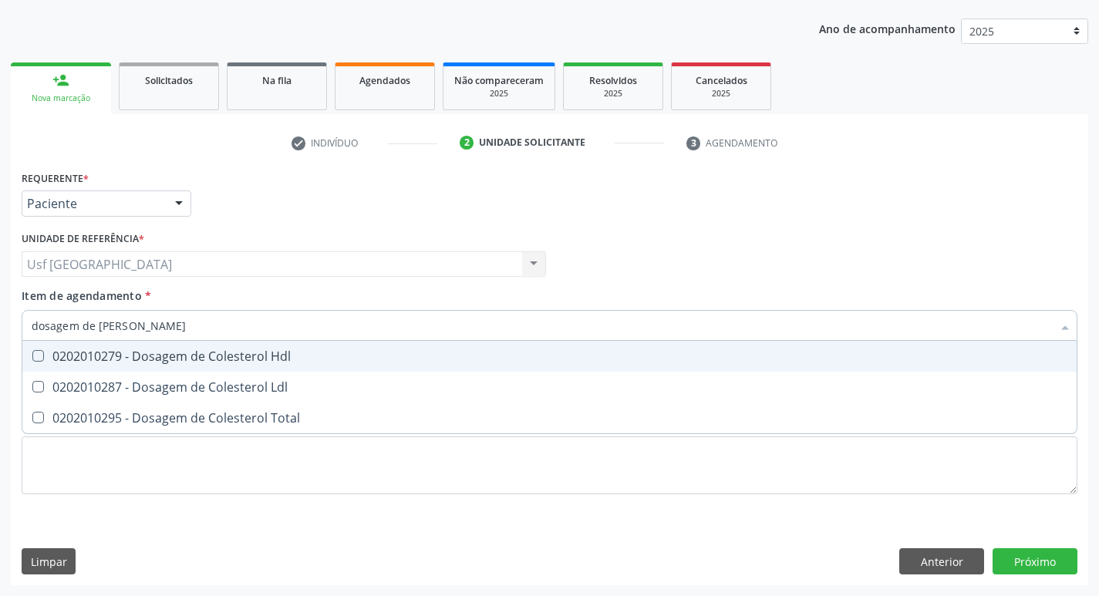
type input "dosagem de coles"
click at [262, 353] on div "0202010279 - Dosagem de Colesterol Hdl" at bounding box center [550, 356] width 1036 height 12
checkbox Hdl "true"
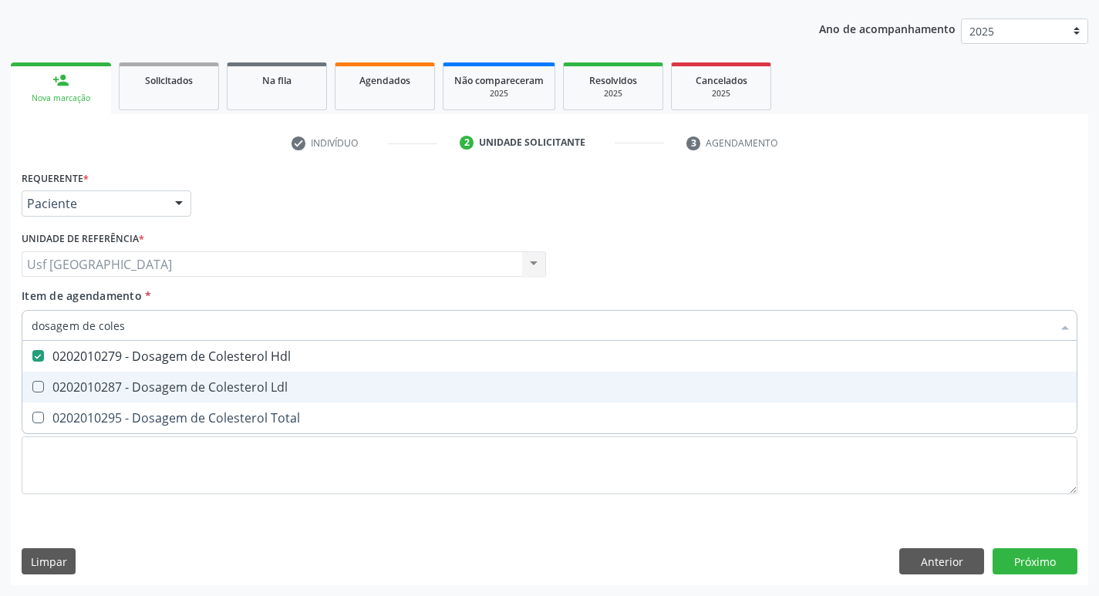
click at [236, 381] on div "0202010287 - Dosagem de Colesterol Ldl" at bounding box center [550, 387] width 1036 height 12
checkbox Ldl "true"
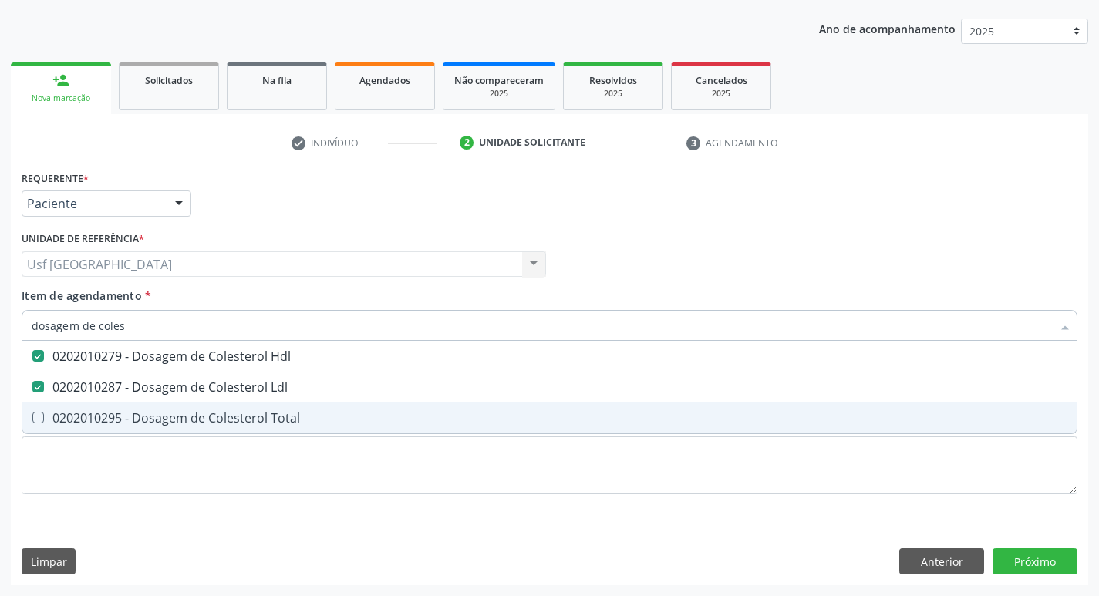
click at [235, 420] on div "0202010295 - Dosagem de Colesterol Total" at bounding box center [550, 418] width 1036 height 12
checkbox Total "true"
type input "dosagem de"
checkbox Hdl "false"
checkbox Ldl "false"
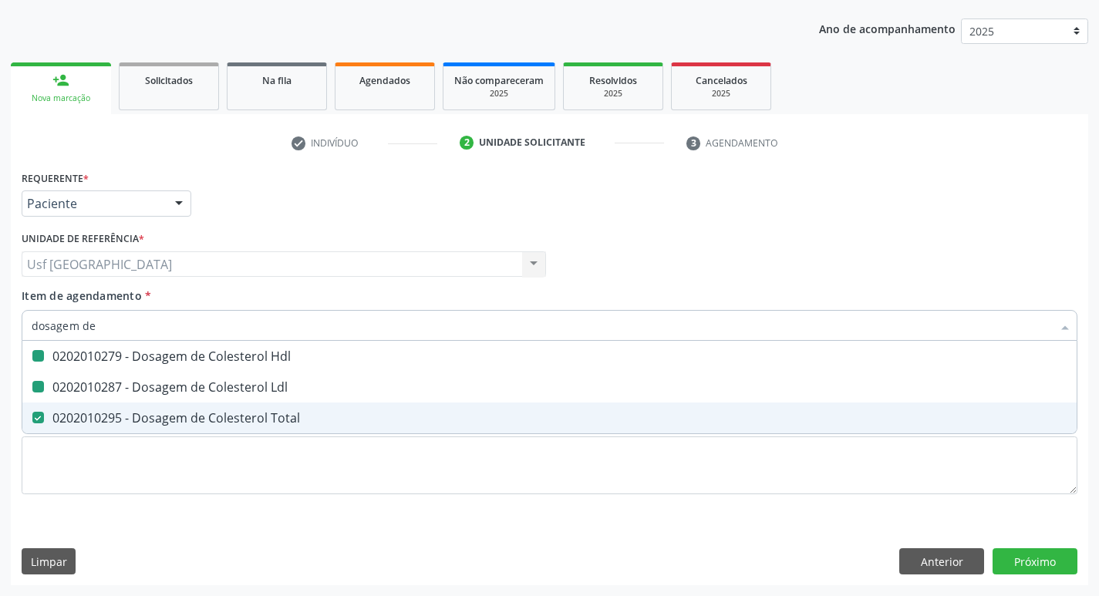
checkbox Total "false"
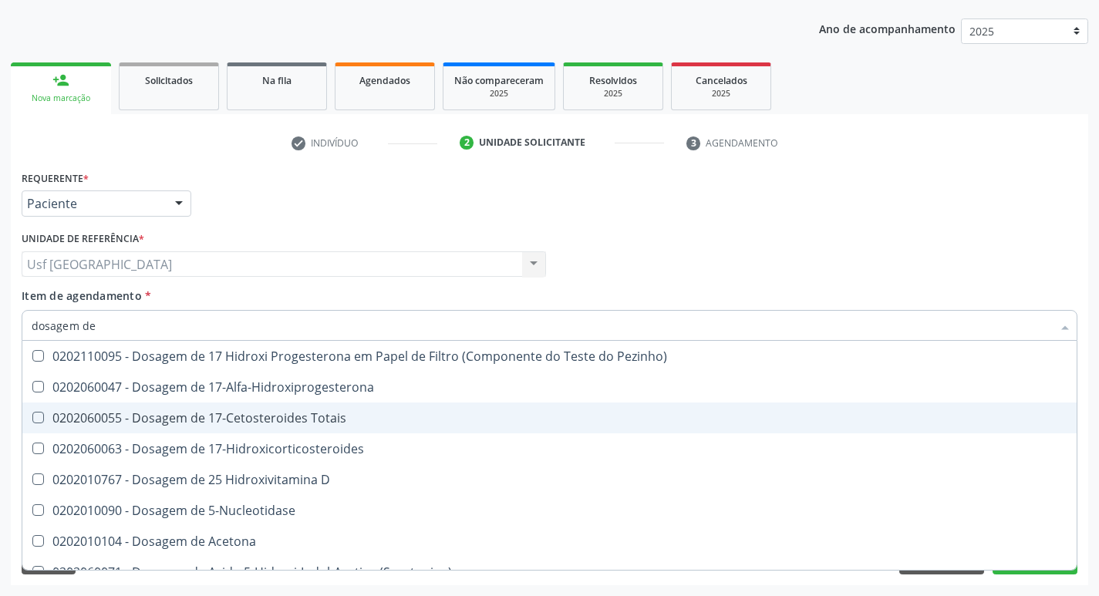
type input "dosagem d"
checkbox Urico "false"
checkbox Vanilmandelico "true"
checkbox Hdl "false"
checkbox Ldl "false"
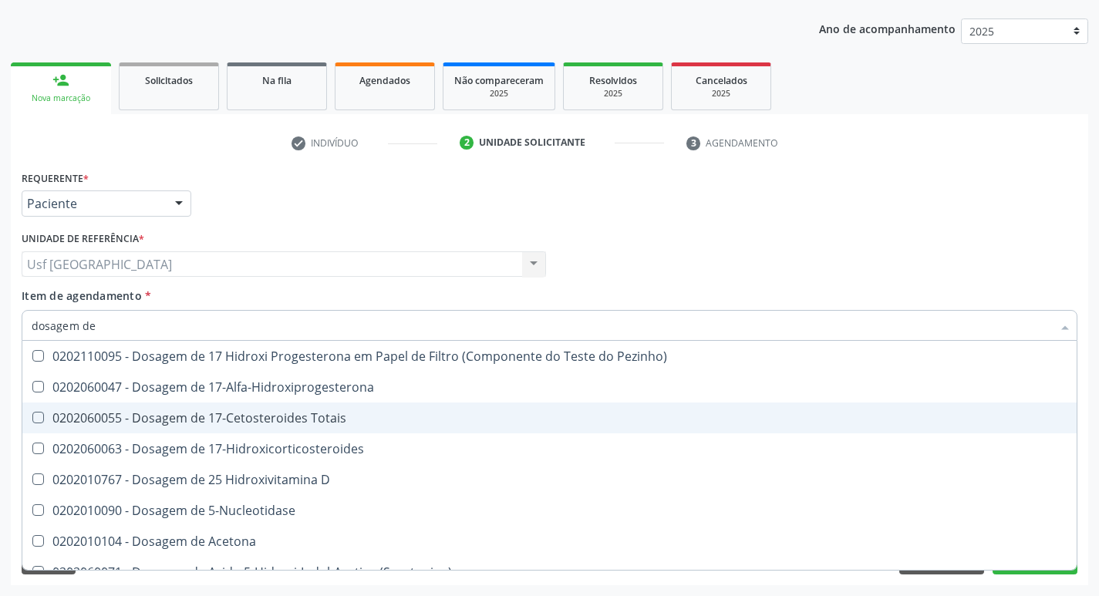
checkbox Colinesterase "true"
checkbox C3 "true"
checkbox Creatinina "false"
checkbox \(Cpk\) "true"
checkbox Glicose "false"
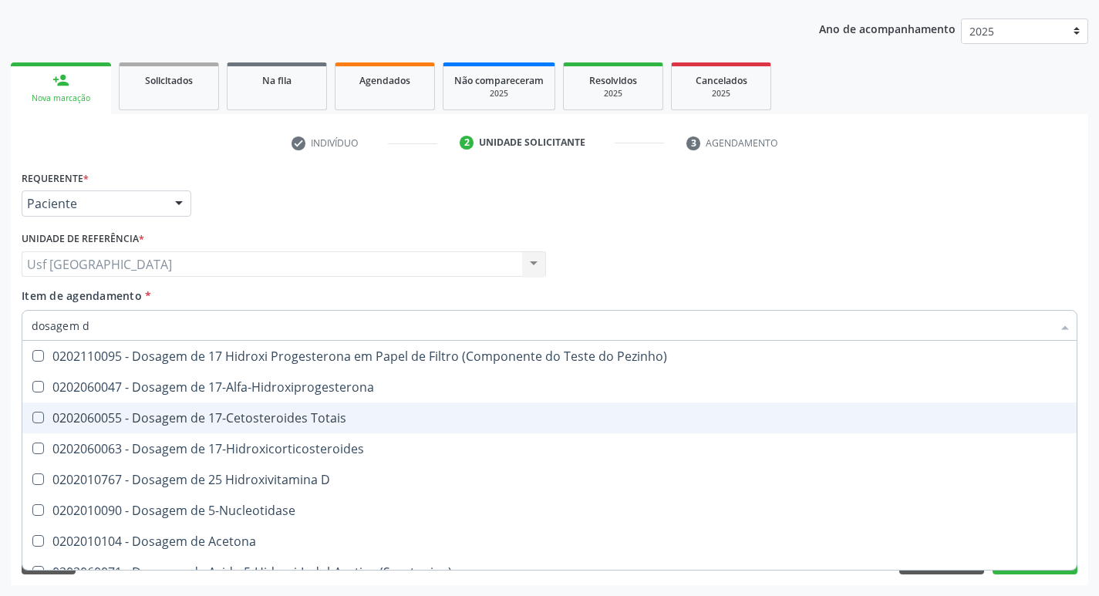
checkbox Desidrogenase "true"
checkbox Ureia "false"
checkbox Zinco "true"
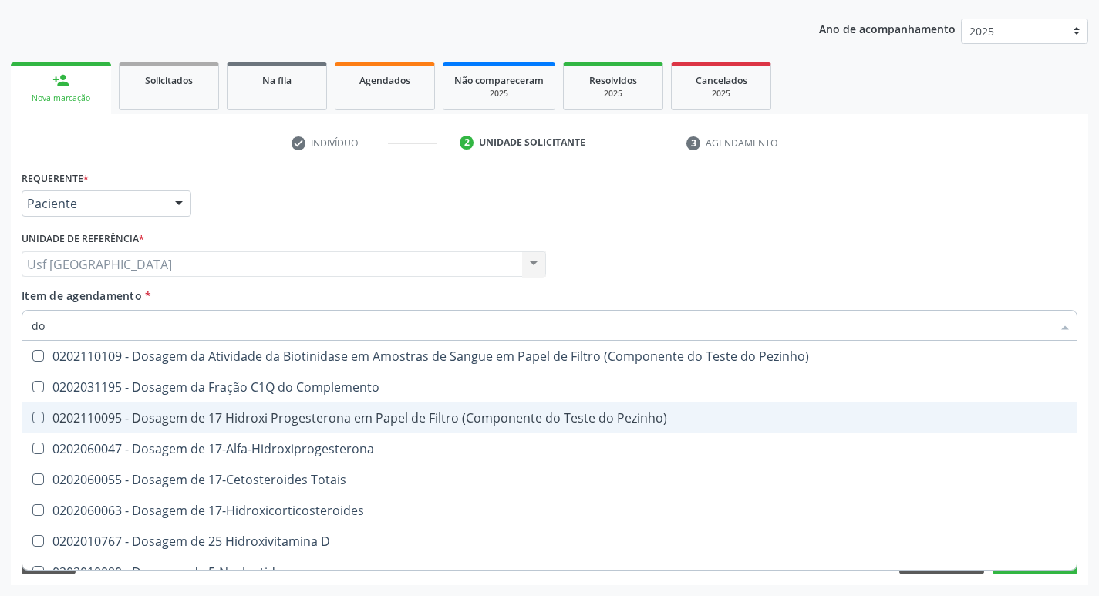
type input "d"
checkbox Urico "false"
checkbox Ala-Desidratase "false"
checkbox Alfa-1-Antitripsina "false"
checkbox Acida "false"
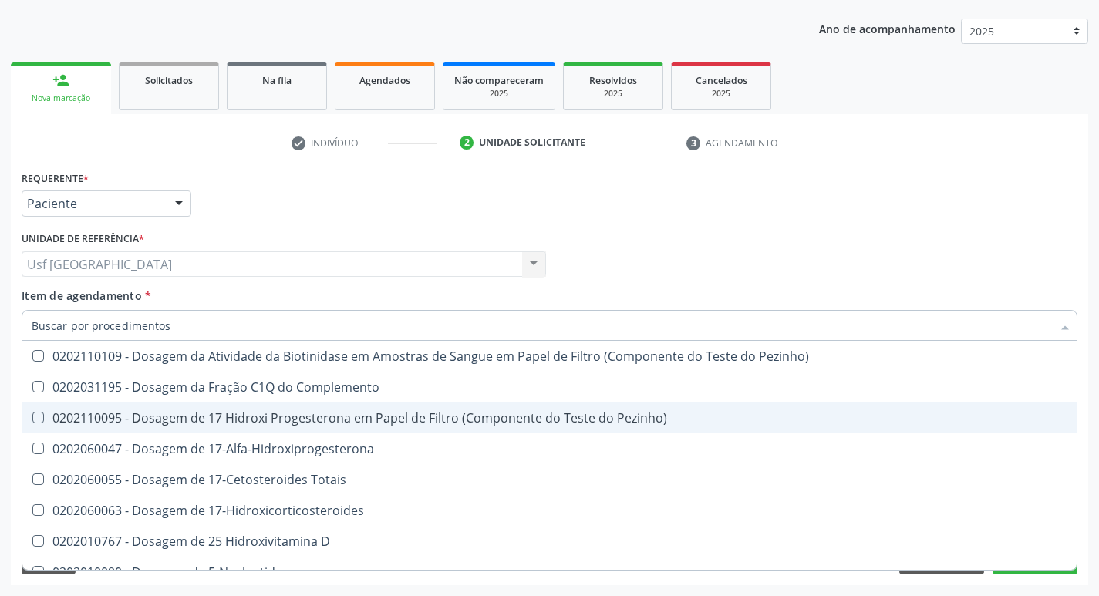
checkbox Hdl "false"
checkbox Ldl "false"
checkbox Total "false"
checkbox C4 "false"
checkbox Cortisol "false"
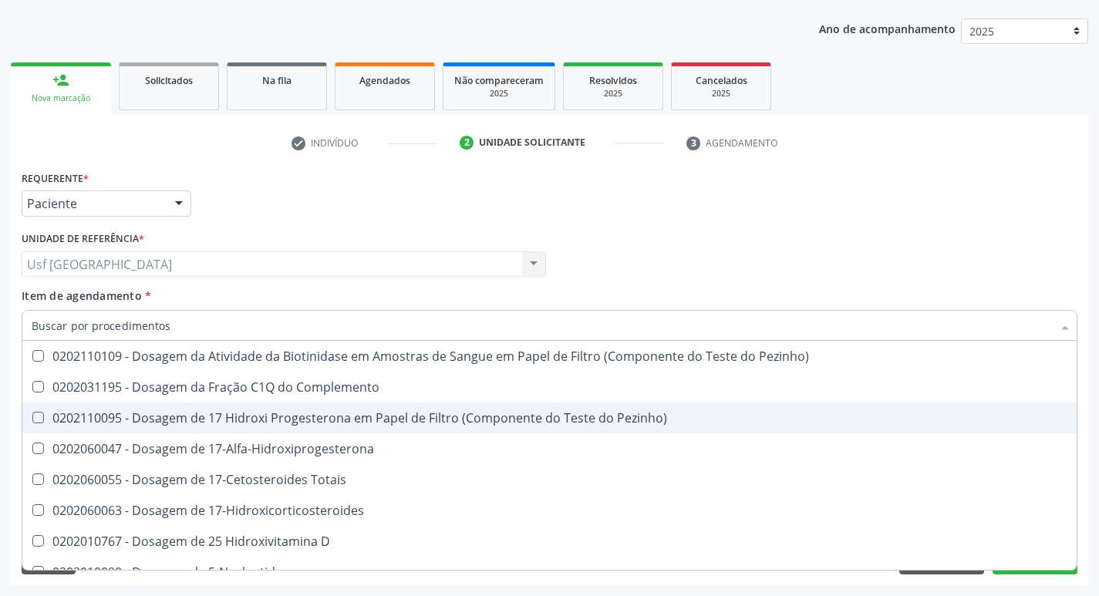
checkbox Creatinina "false"
checkbox \(Cpk\) "false"
checkbox Mb "false"
checkbox Crioaglutinina "false"
checkbox \(Dhea\) "false"
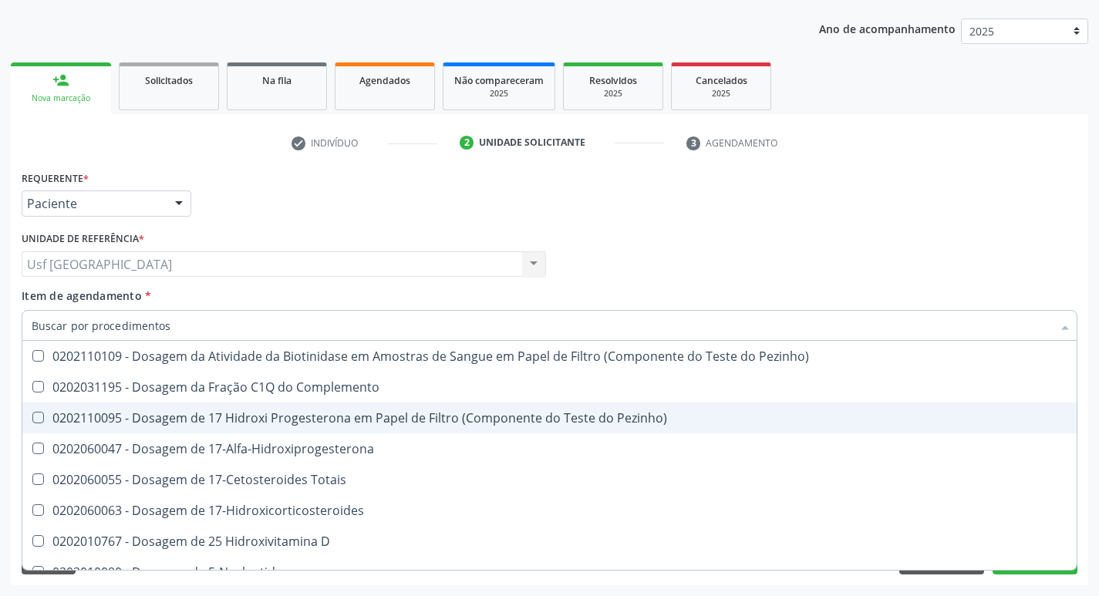
checkbox Fracionadas\) "false"
checkbox Digitoxina\) "false"
checkbox Etossuximida "false"
checkbox Glicose "false"
checkbox Fecal "false"
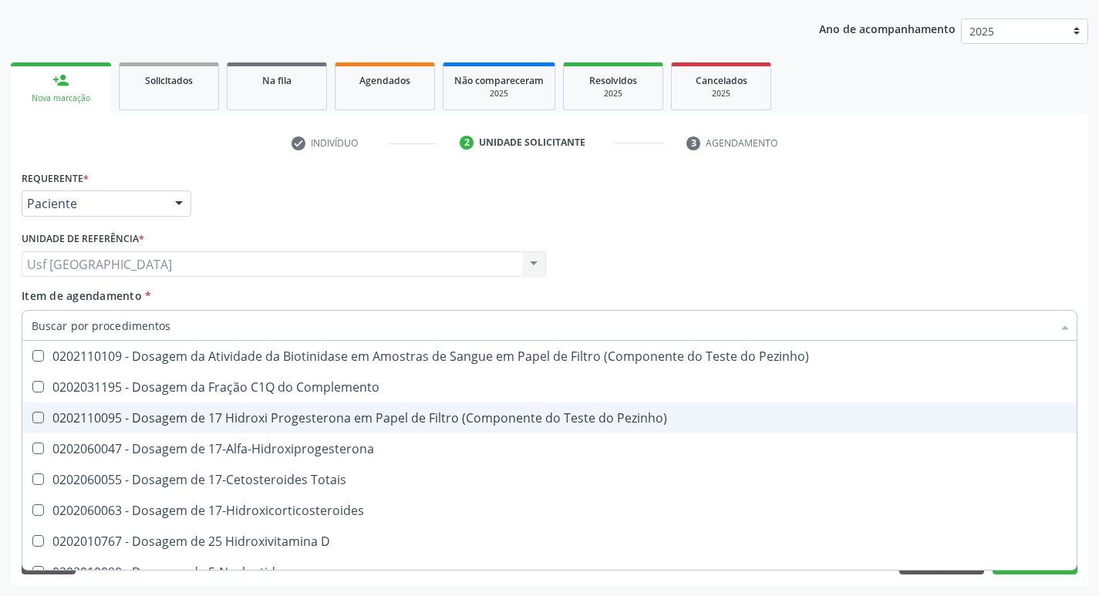
checkbox Fetal "false"
checkbox Glicosilada "false"
checkbox \(Lh\) "false"
checkbox \(Tsh\) "false"
checkbox \(Hgh\) "false"
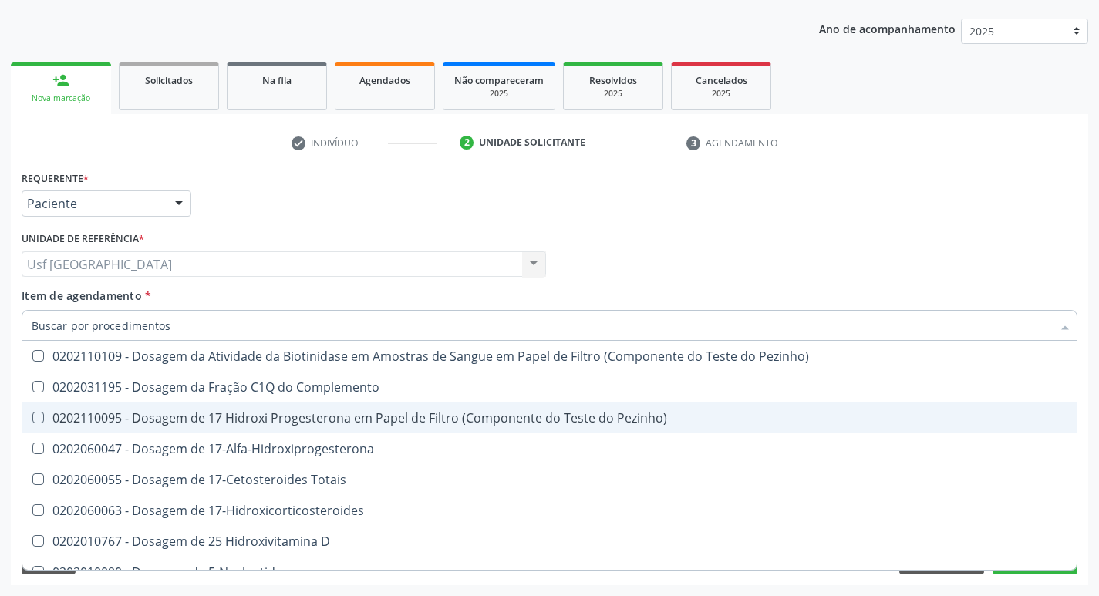
checkbox C1-Esterase "false"
checkbox \(Tgp\) "false"
checkbox Ureia "false"
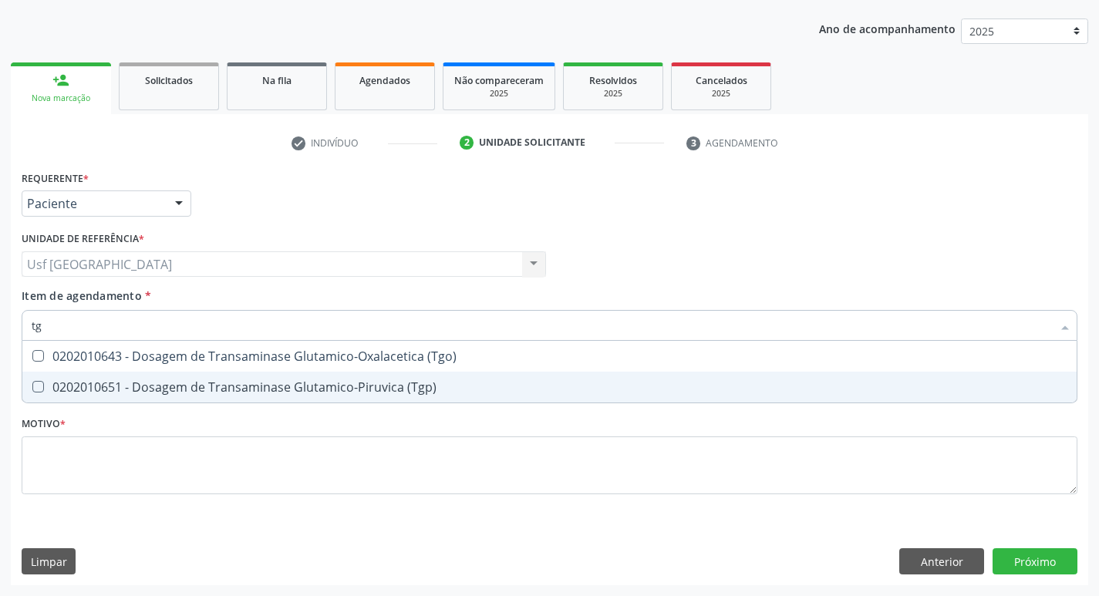
type input "tgo"
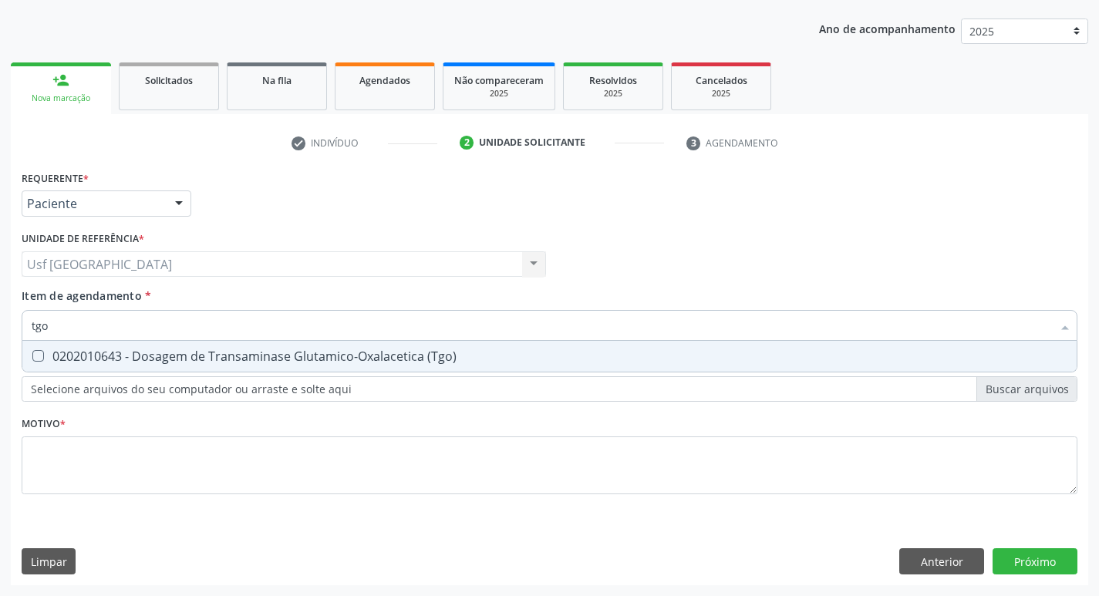
click at [274, 359] on div "0202010643 - Dosagem de Transaminase Glutamico-Oxalacetica (Tgo)" at bounding box center [550, 356] width 1036 height 12
checkbox \(Tgo\) "true"
type input "tgp"
click at [274, 359] on div "0202010651 - Dosagem de Transaminase Glutamico-Piruvica (Tgp)" at bounding box center [550, 356] width 1036 height 12
checkbox \(Tgp\) "true"
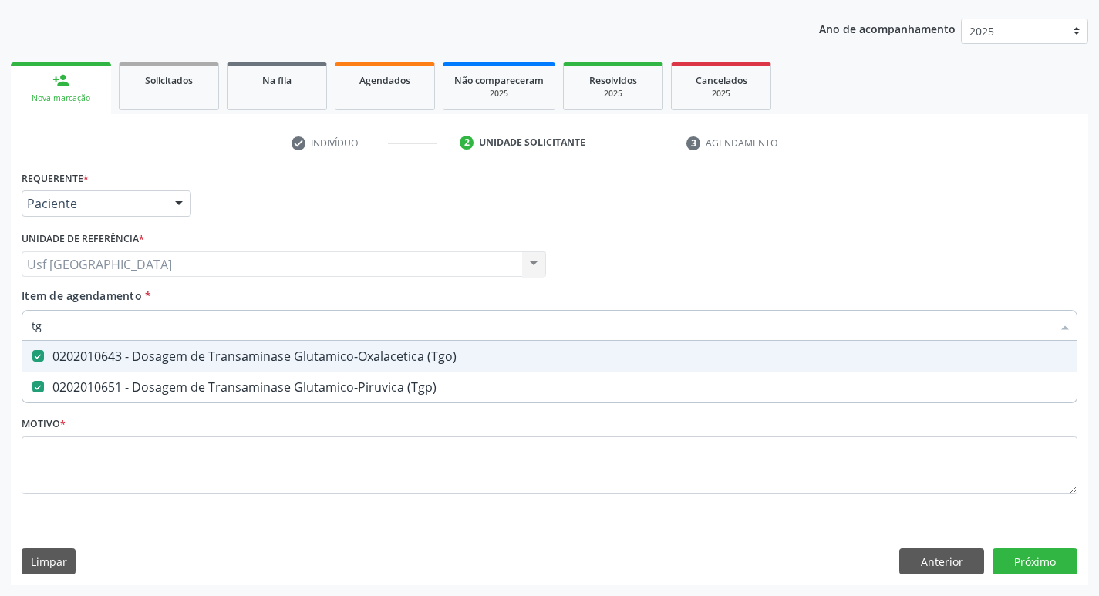
type input "t"
checkbox \(Tgo\) "false"
checkbox \(Tgp\) "false"
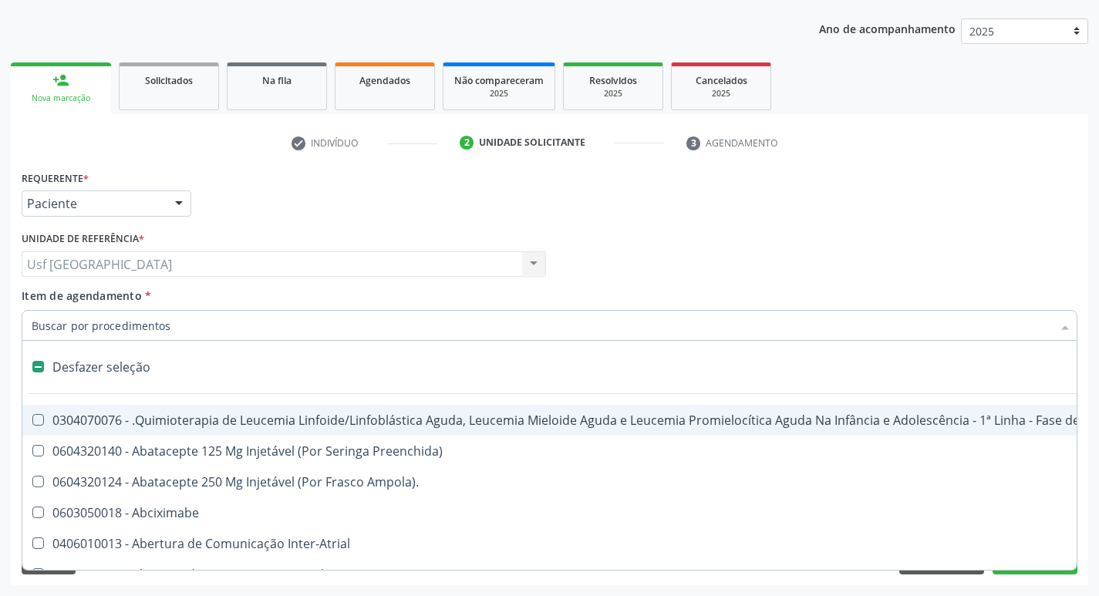
type input "h"
checkbox B "true"
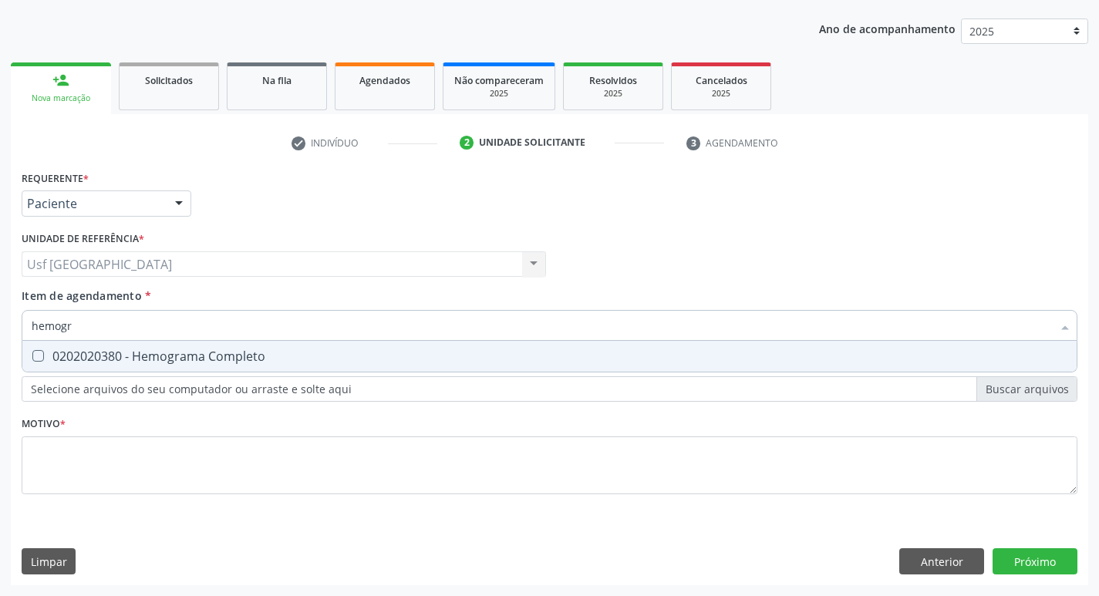
type input "hemogra"
click at [274, 359] on div "0202020380 - Hemograma Completo" at bounding box center [550, 356] width 1036 height 12
checkbox Completo "true"
type input "hemog"
checkbox Completo "false"
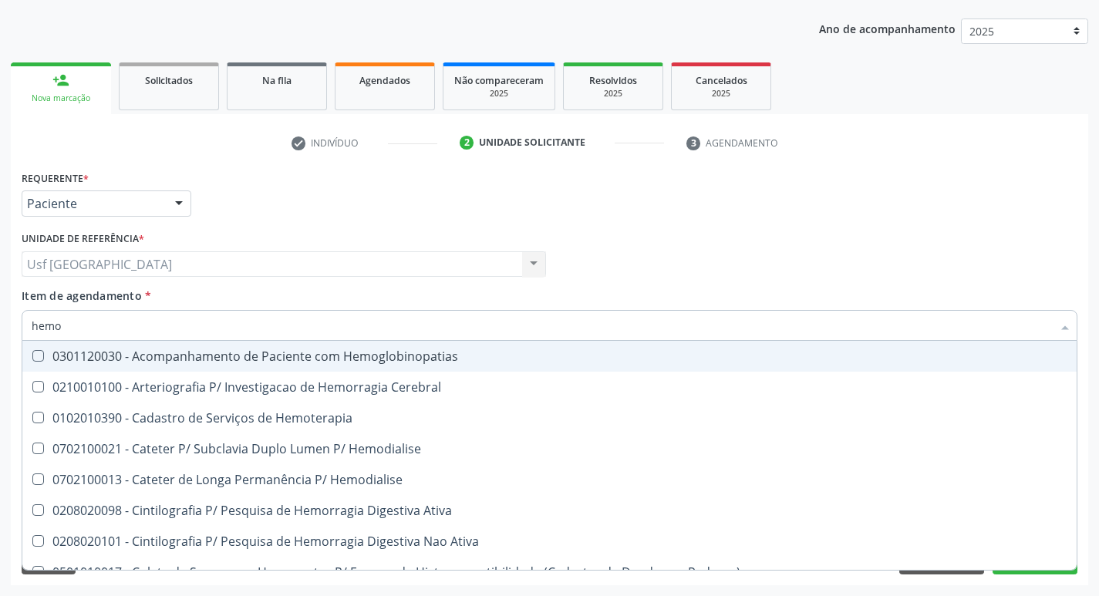
type input "hem"
checkbox Completo "false"
checkbox Elástica "true"
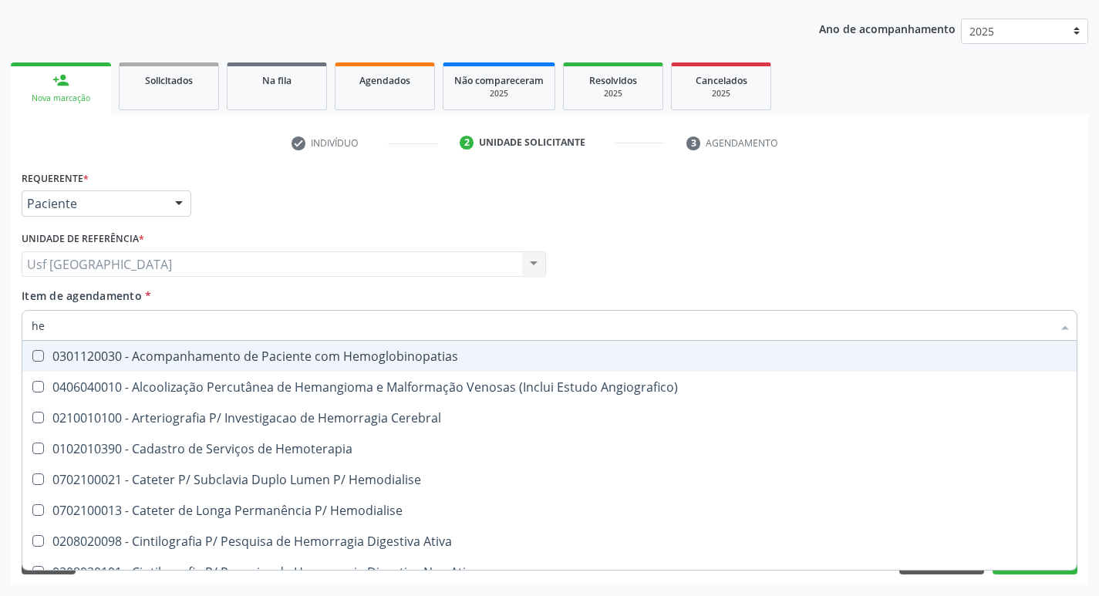
type input "h"
checkbox Completo "false"
checkbox Orgaos "false"
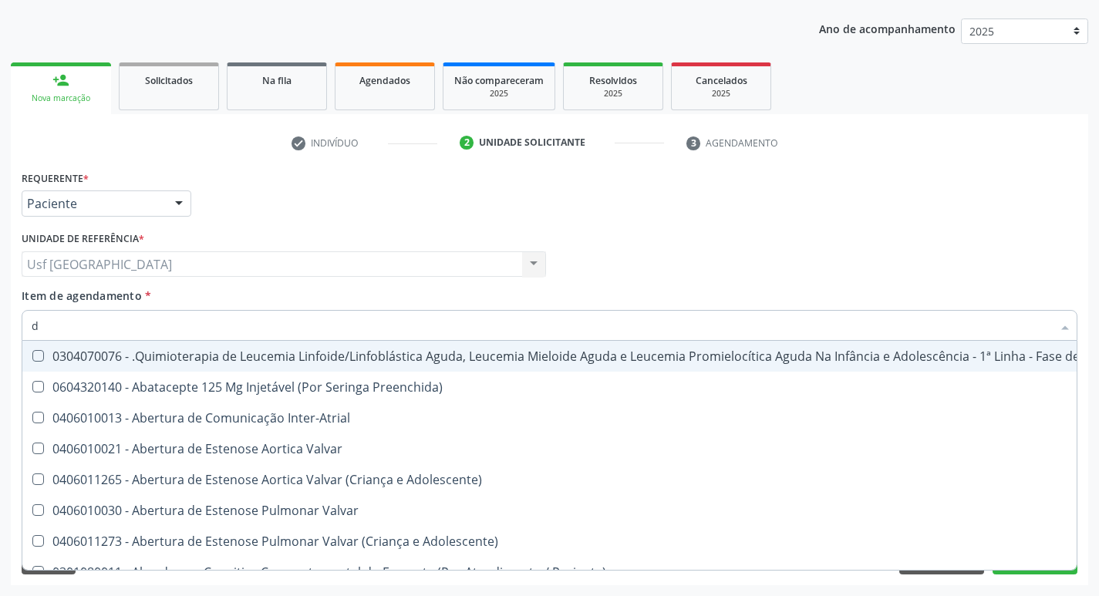
type input "do"
checkbox Geo-Helmintíases "true"
checkbox Puericultura "true"
checkbox Sexual "true"
checkbox Invasivadomiciliar "true"
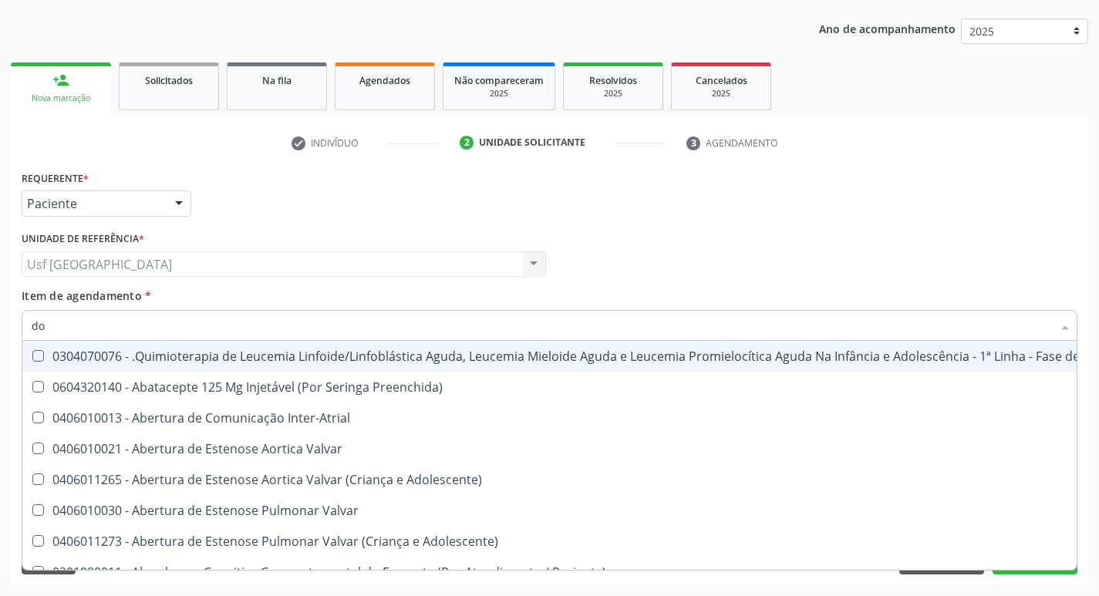
checkbox Comprimido\) "true"
checkbox Esclera "true"
checkbox Hemoterapia "true"
checkbox Substitutiva "true"
checkbox Infantil "true"
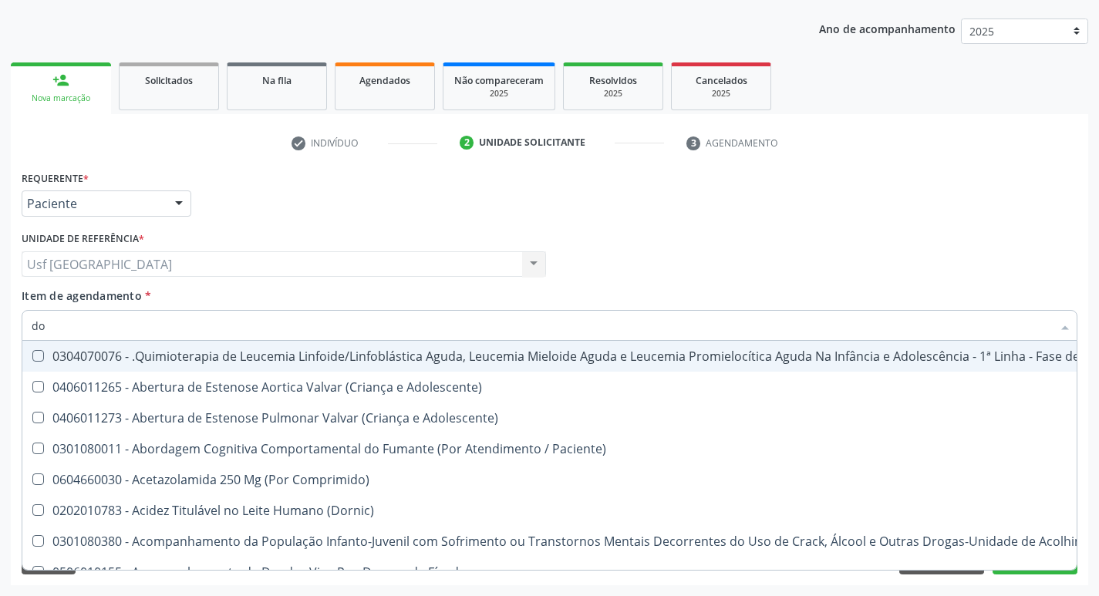
type input "dos"
checkbox Quadril "true"
checkbox Intelectual "true"
checkbox Metabolismo "true"
checkbox Cgbp "true"
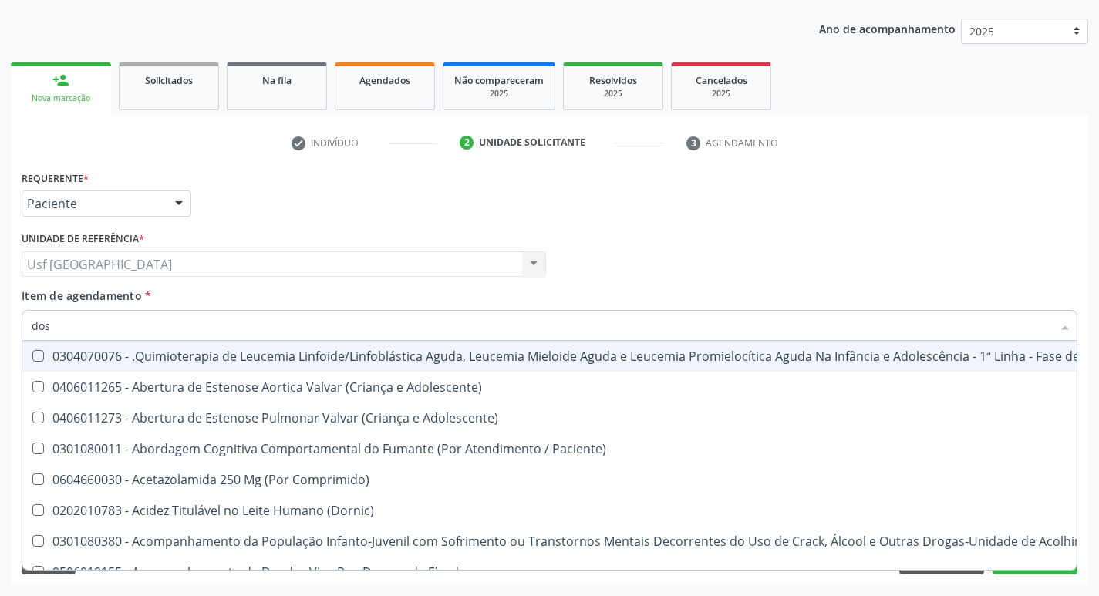
checkbox Puericultura "true"
checkbox 24H "true"
checkbox Cicladora\) "true"
checkbox Cerebral "true"
checkbox Coclear "true"
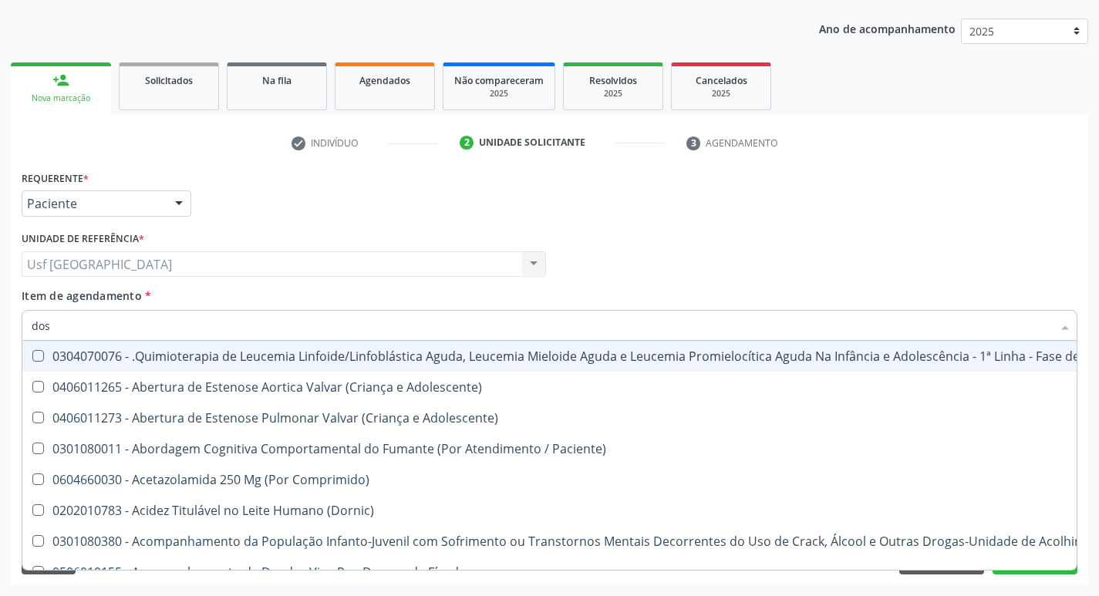
checkbox Urico "false"
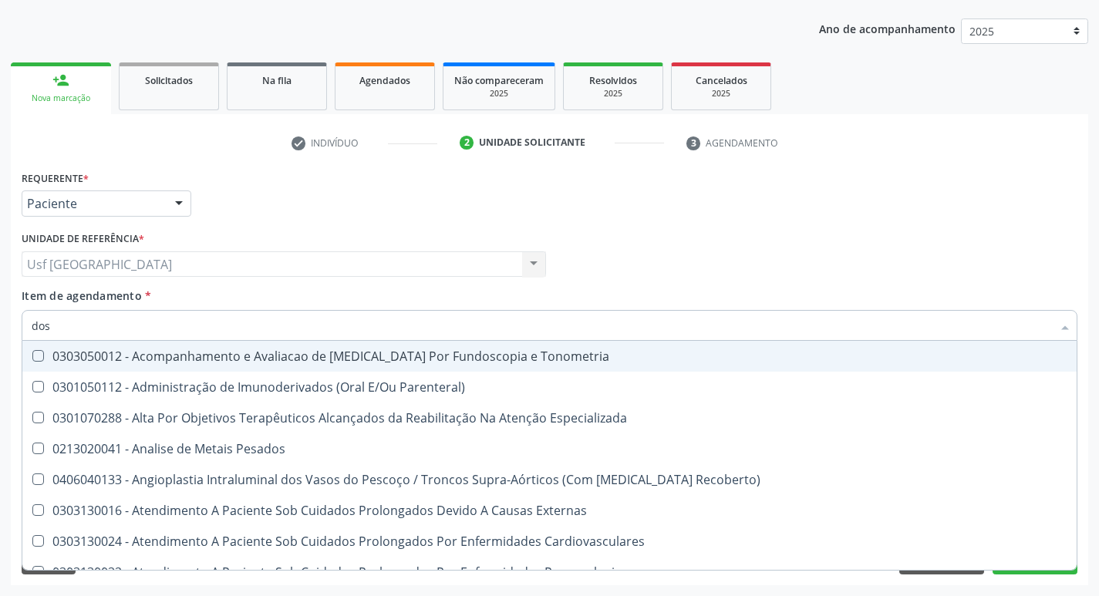
type input "dosa"
checkbox Infusão "true"
checkbox Pezinho\) "true"
checkbox 17-Alfa-Hidroxiprogesterona "true"
checkbox Totais "true"
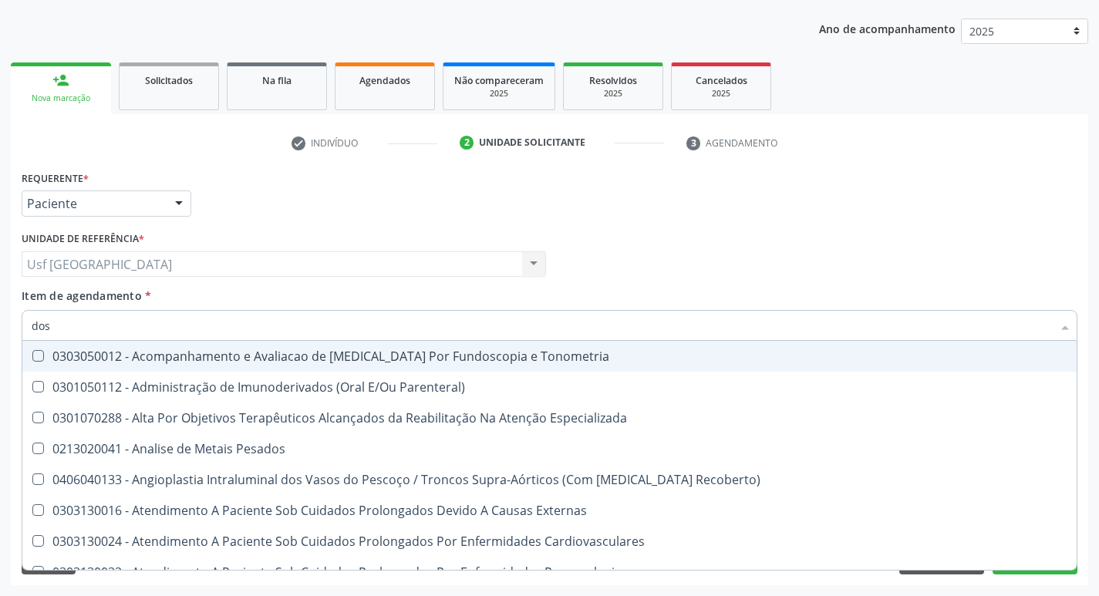
checkbox \(Serotonina\) "true"
checkbox Urico "false"
checkbox Citrato "true"
checkbox Hdl "false"
checkbox Ldl "false"
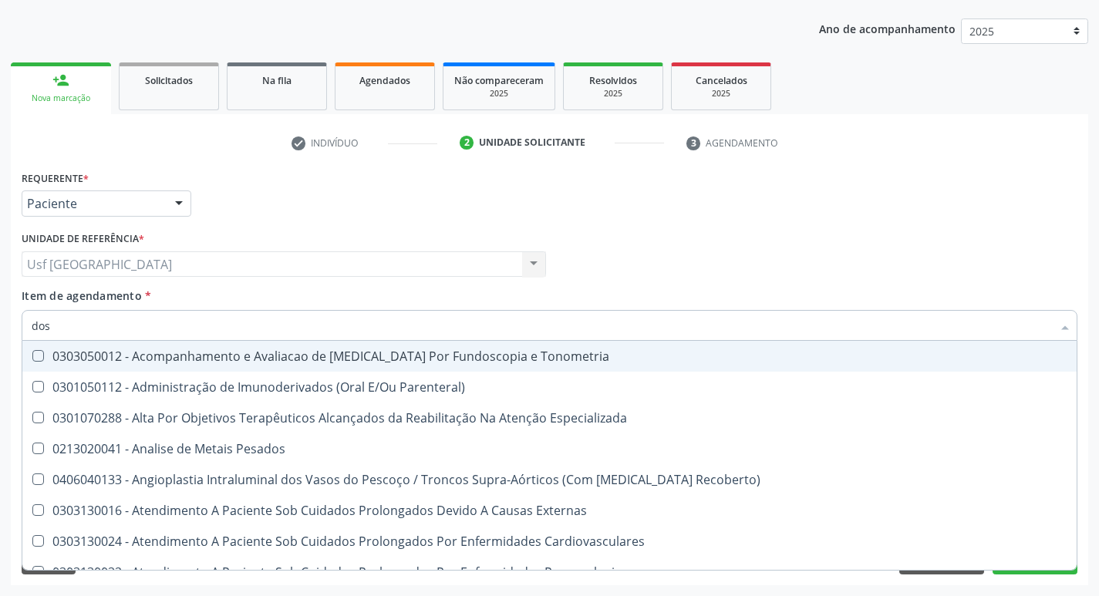
checkbox Total "false"
checkbox Creatinina "false"
checkbox Glicose "false"
checkbox Fetal "true"
checkbox Glicosilada "true"
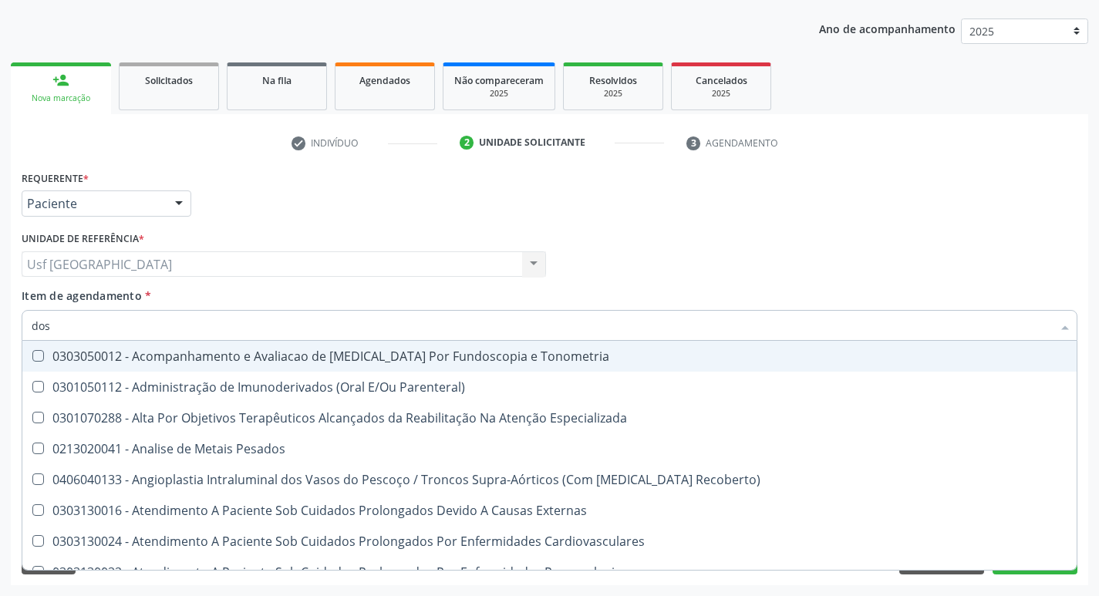
checkbox \(Igg\) "true"
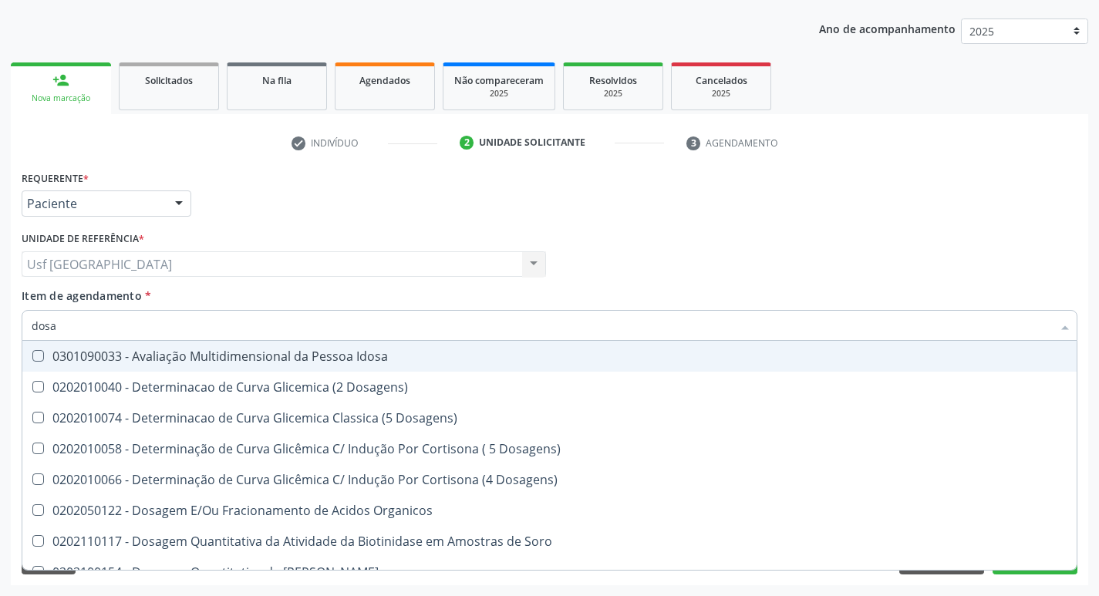
type input "dosag"
checkbox Metil-Hipurico "true"
checkbox Urico "false"
checkbox Cobre "true"
checkbox Total "false"
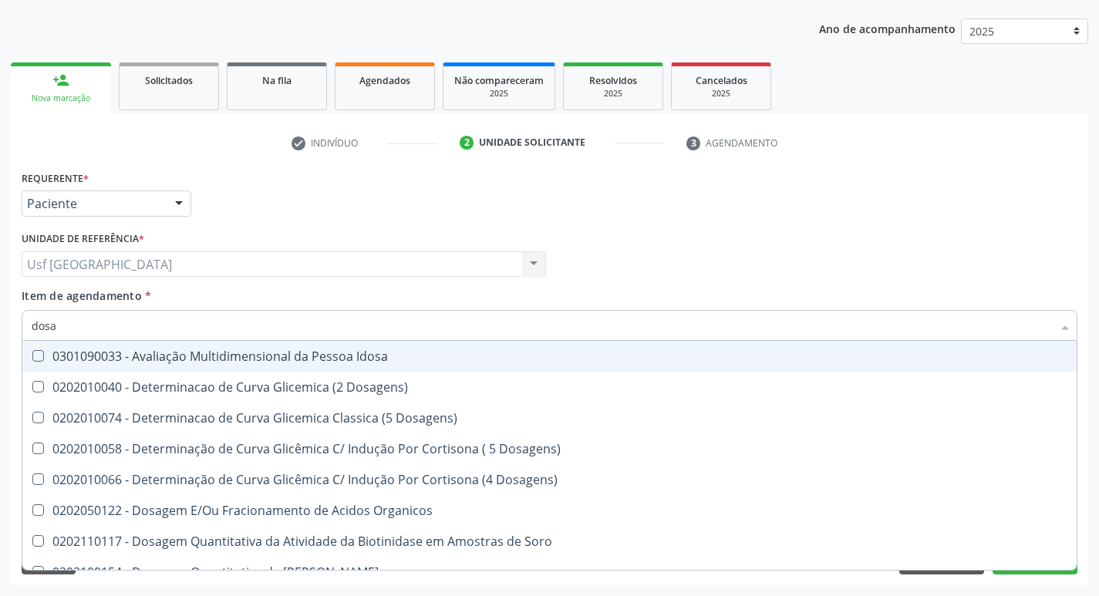
checkbox Cortisol "true"
checkbox Creatinina "false"
checkbox Gastrina "true"
checkbox Glicose "false"
checkbox Livre\) "true"
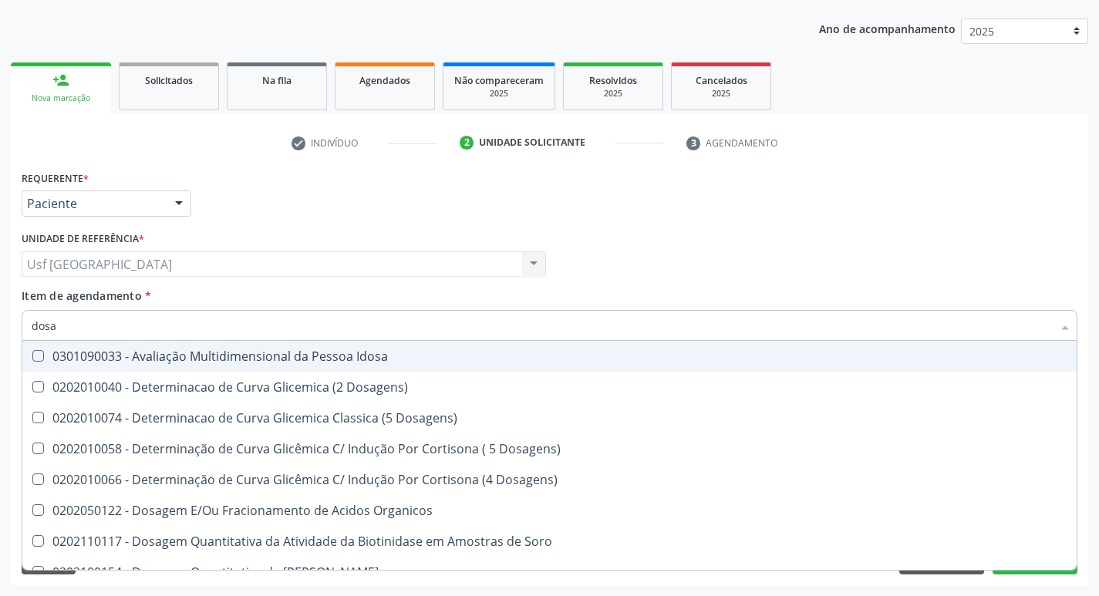
checkbox \(Tgp\) "false"
checkbox Tardio\) "true"
checkbox Ureia "false"
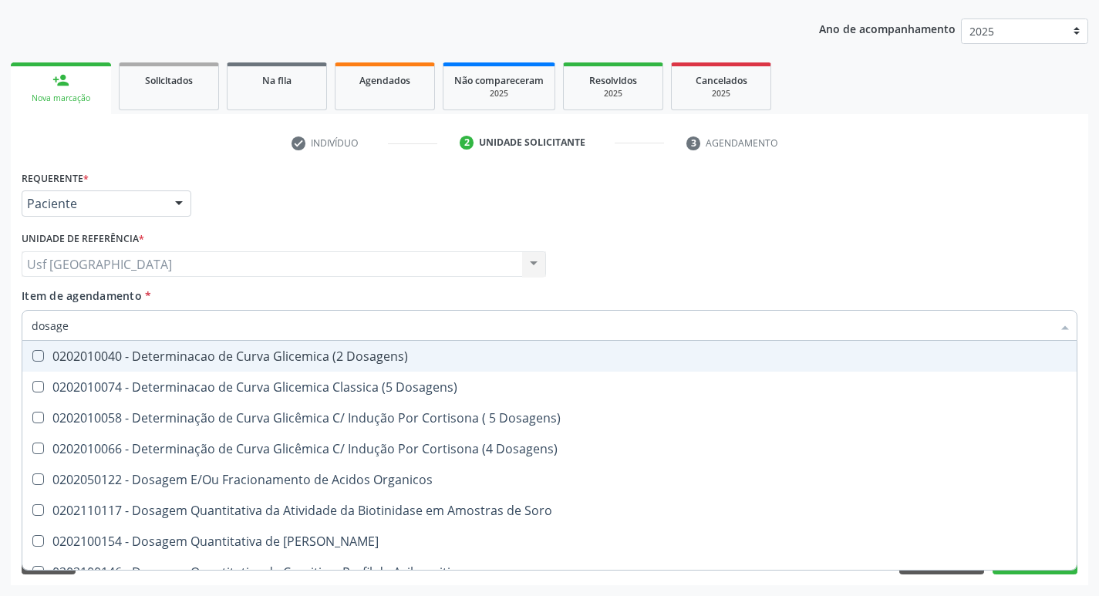
type input "dosagem"
checkbox Delta-Aminolevulinico "true"
checkbox Urico "false"
checkbox Citrato "true"
checkbox Cloreto "true"
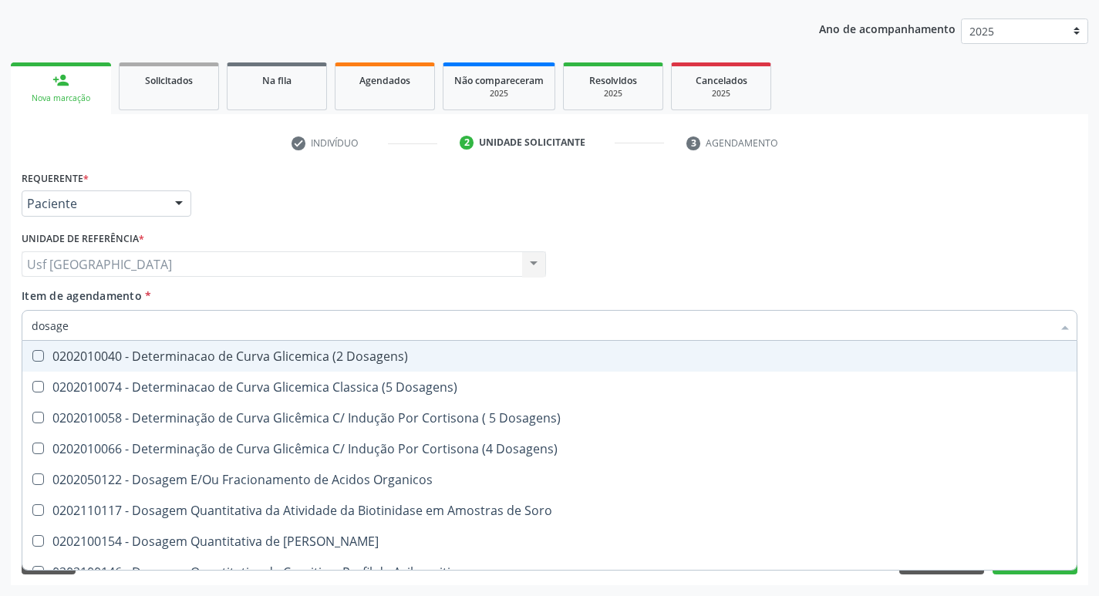
checkbox Suor "true"
checkbox Hdl "false"
checkbox Ldl "false"
checkbox Total "false"
checkbox Colinesterase "true"
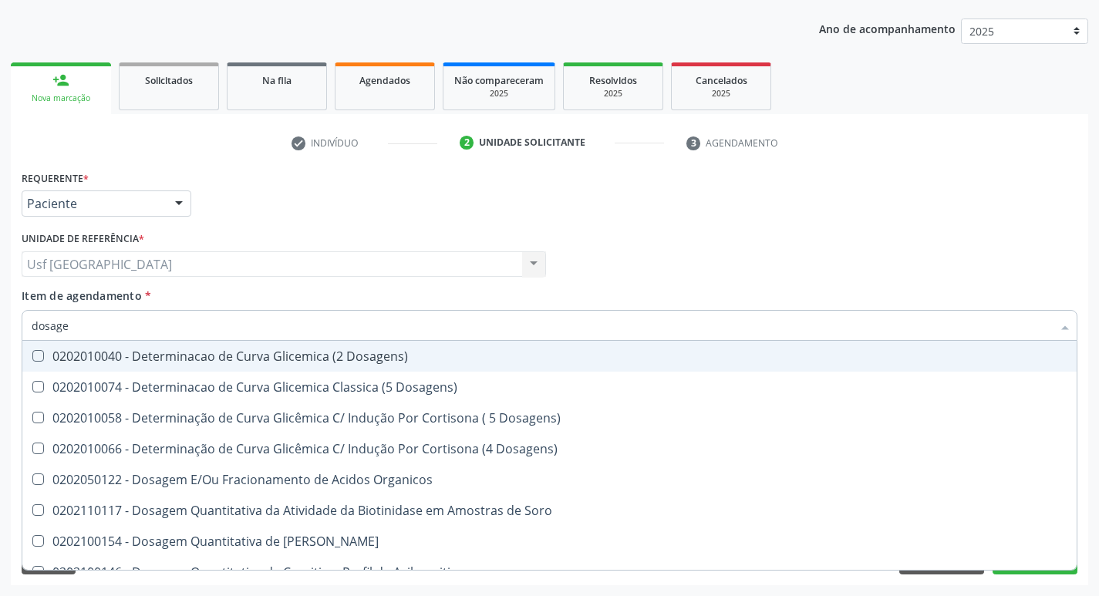
checkbox Creatinina "false"
checkbox Esperma "true"
checkbox Glicose "false"
checkbox Tiocianato "true"
checkbox Tireoglobulina "true"
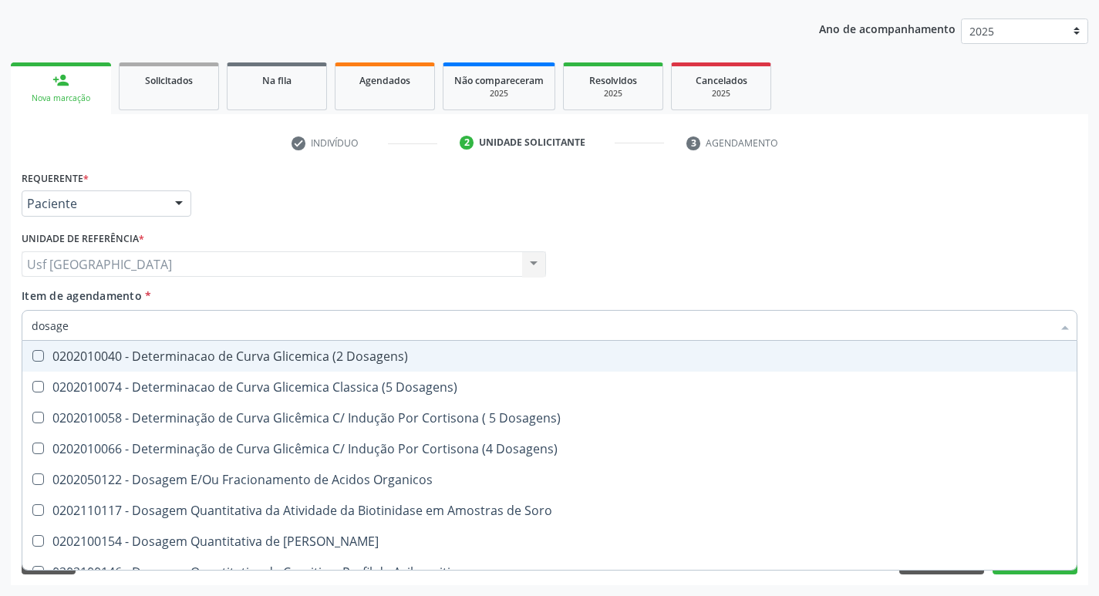
checkbox \(Tgo\) "false"
checkbox \(Tgp\) "false"
checkbox Pezinho\) "true"
checkbox Ureia "false"
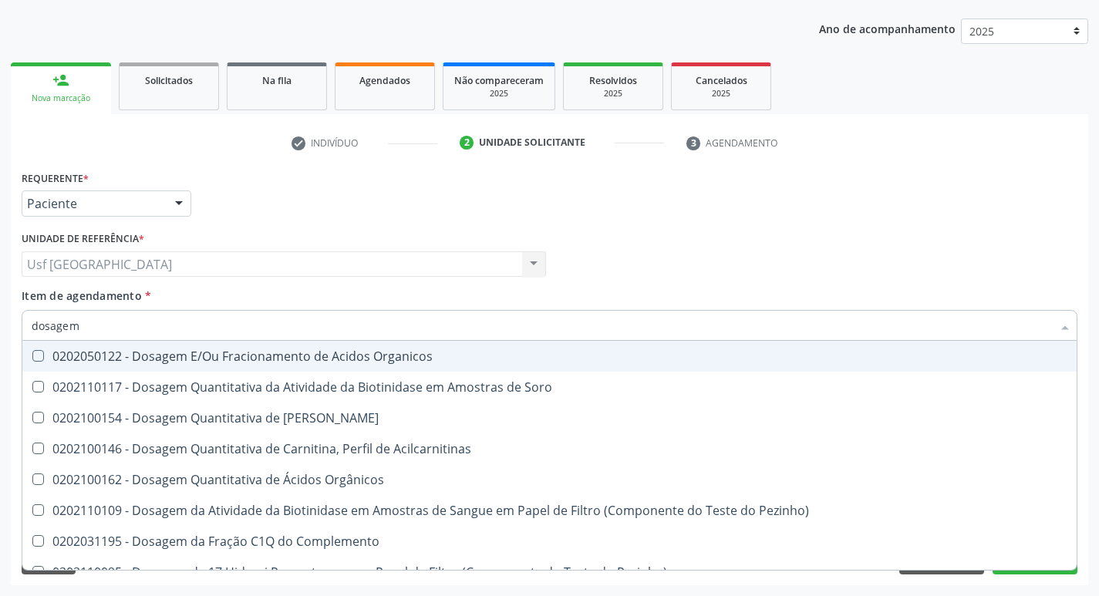
type input "dosagem d"
checkbox Ascorbico "true"
checkbox Urico "false"
checkbox Transplantado\) "true"
checkbox Citrato "true"
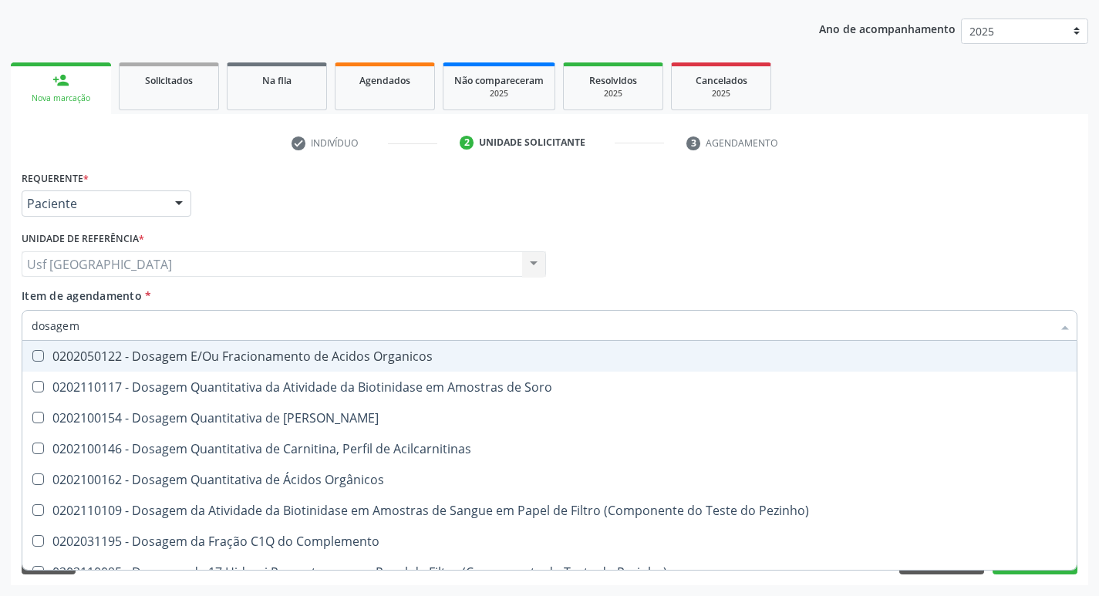
checkbox Cloreto "true"
checkbox Hdl "false"
checkbox Ldl "false"
checkbox Creatinina "false"
checkbox Frutose "true"
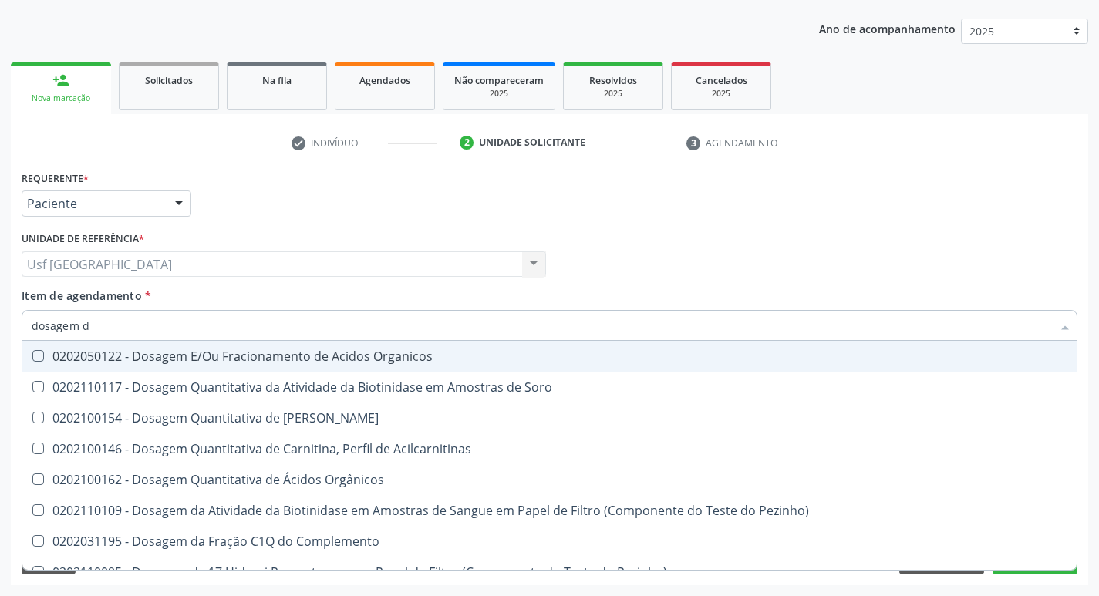
checkbox Glicose "false"
checkbox Livre "true"
checkbox Tiocianato "true"
checkbox \(Tgo\) "false"
checkbox \(Tgp\) "false"
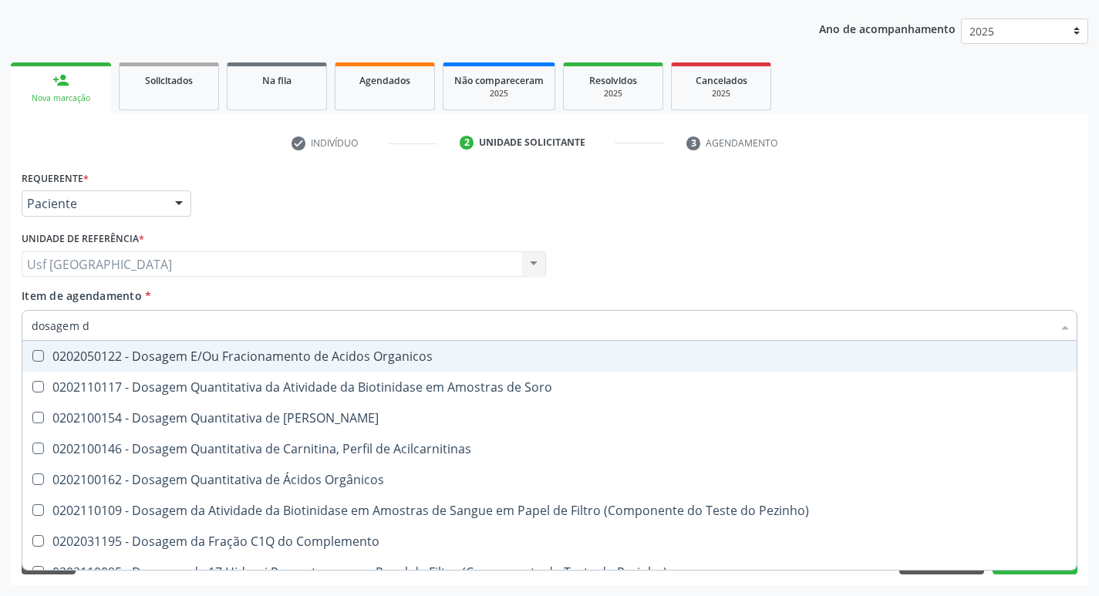
checkbox \(T3\) "true"
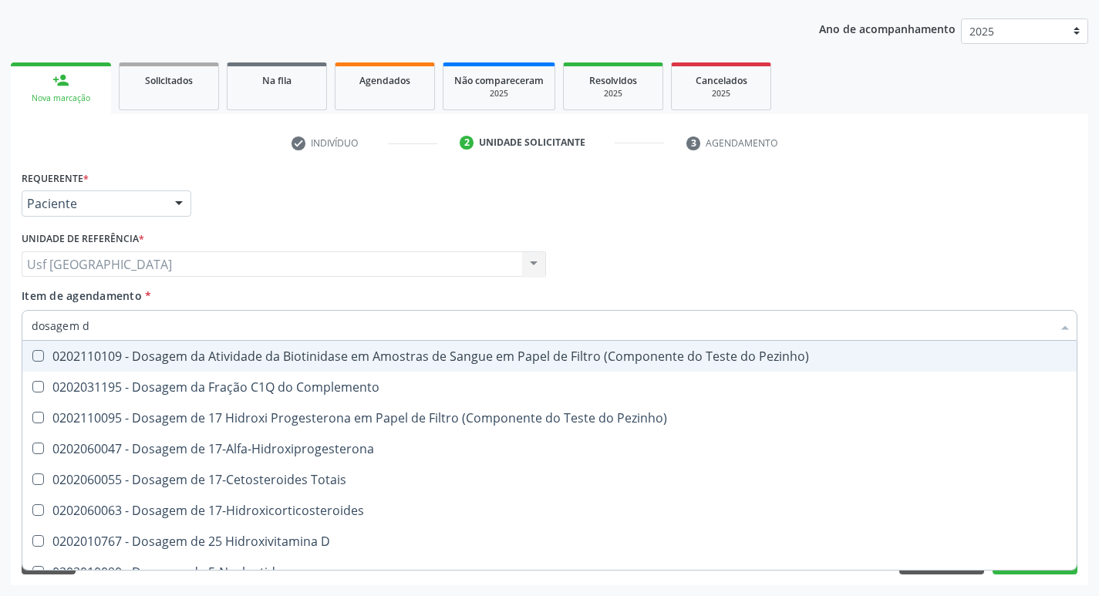
type input "dosagem de"
checkbox Mandelico "true"
checkbox Urico "false"
checkbox Suor "true"
checkbox Cobre "true"
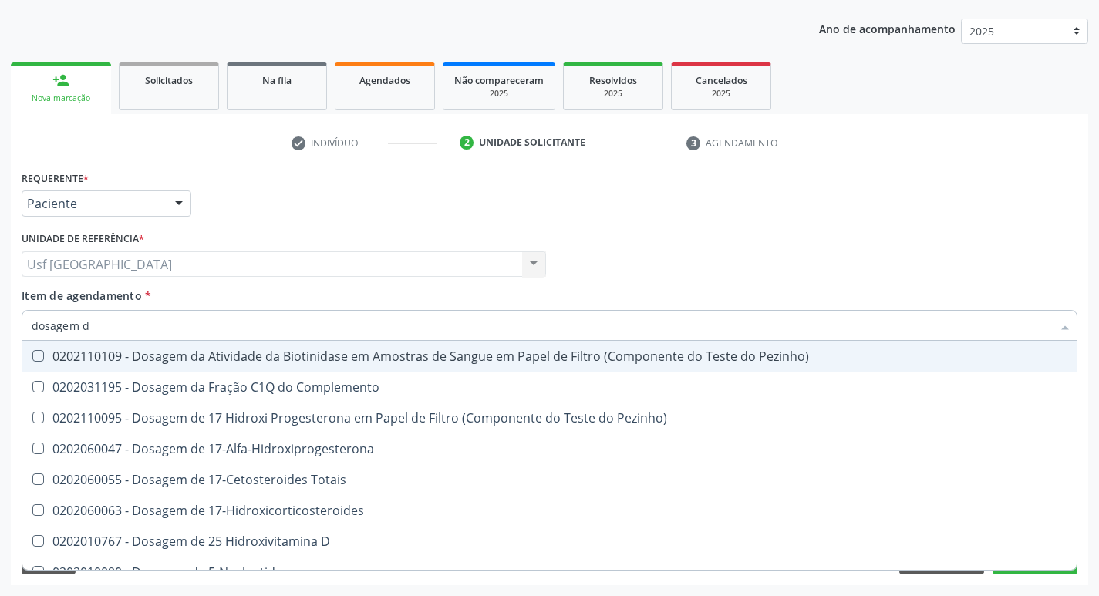
checkbox Ldl "false"
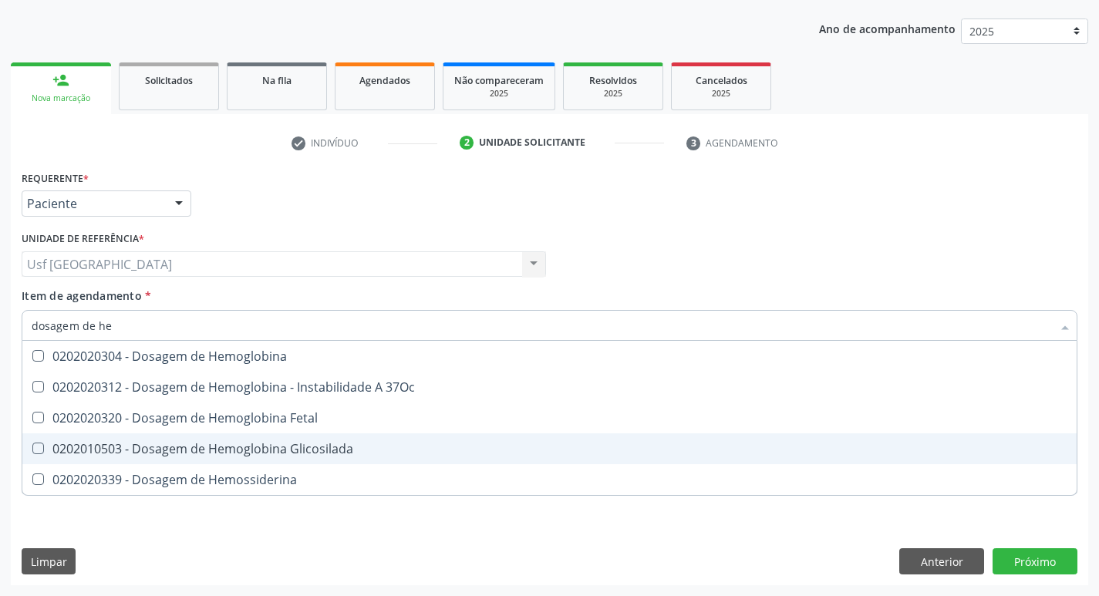
click at [300, 447] on div "0202010503 - Dosagem de Hemoglobina Glicosilada" at bounding box center [550, 449] width 1036 height 12
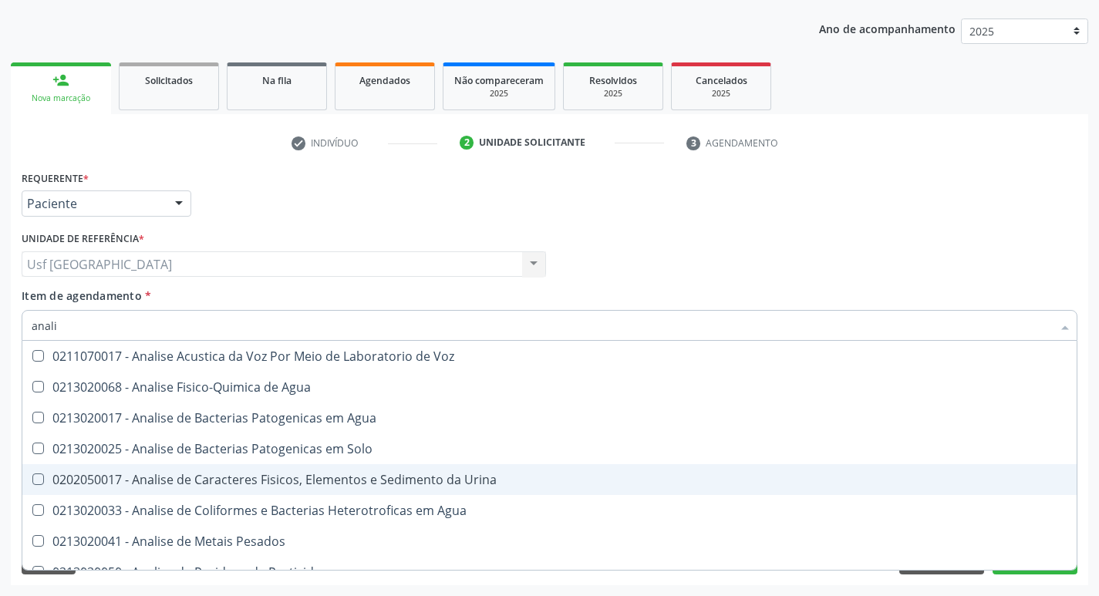
click at [293, 475] on div "0202050017 - Analise de Caracteres Fisicos, Elementos e Sedimento da Urina" at bounding box center [550, 479] width 1036 height 12
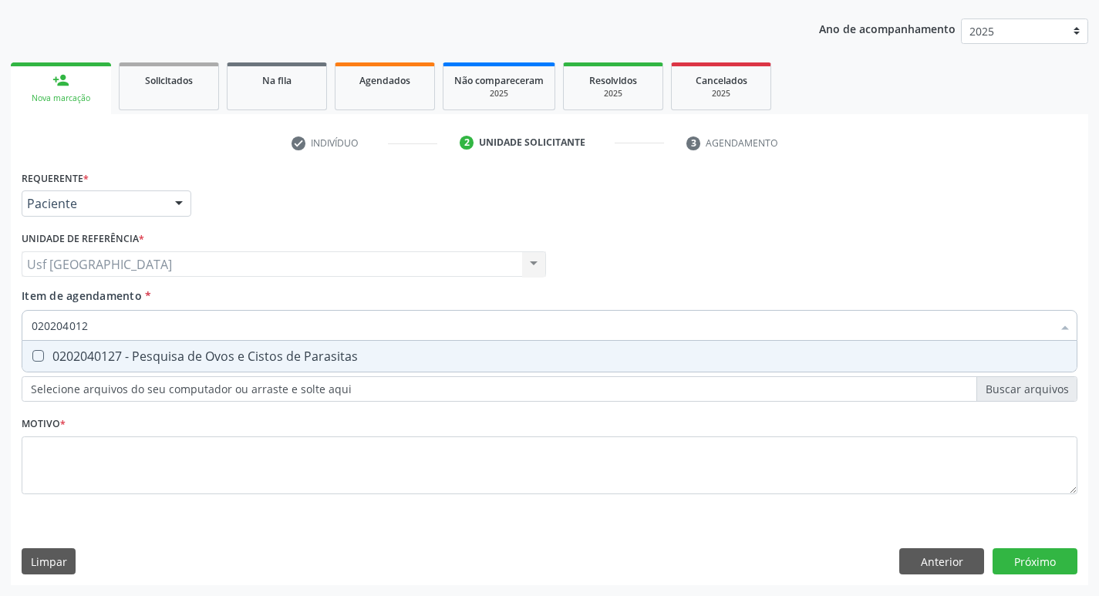
click at [286, 362] on div "0202040127 - Pesquisa de Ovos e Cistos de Parasitas" at bounding box center [550, 356] width 1036 height 12
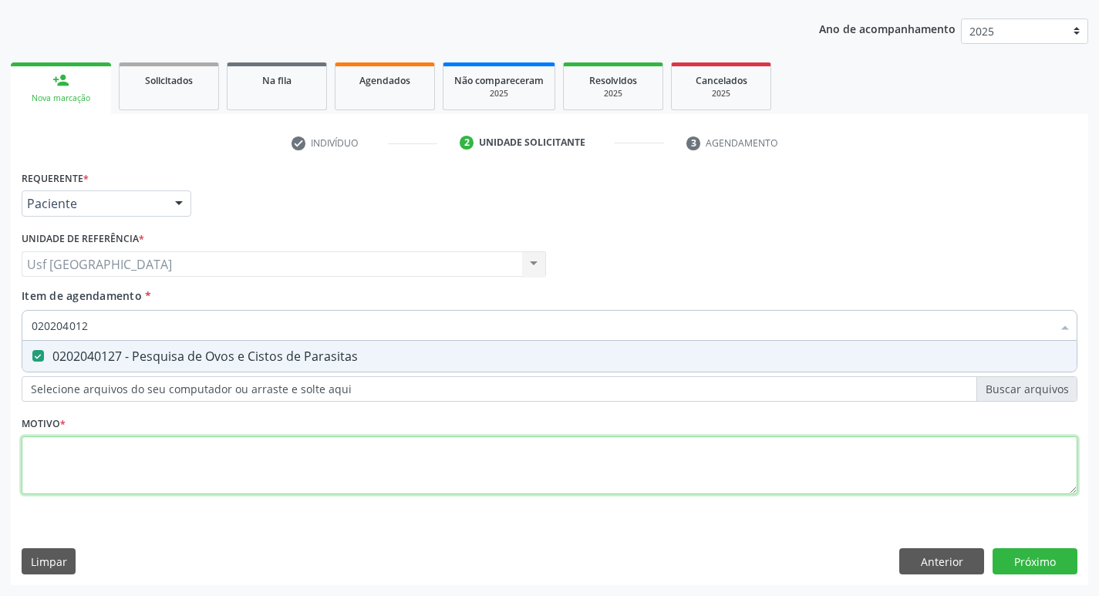
click at [210, 456] on div "Requerente * Paciente Médico(a) Enfermeiro(a) Paciente Nenhum resultado encontr…" at bounding box center [550, 341] width 1056 height 349
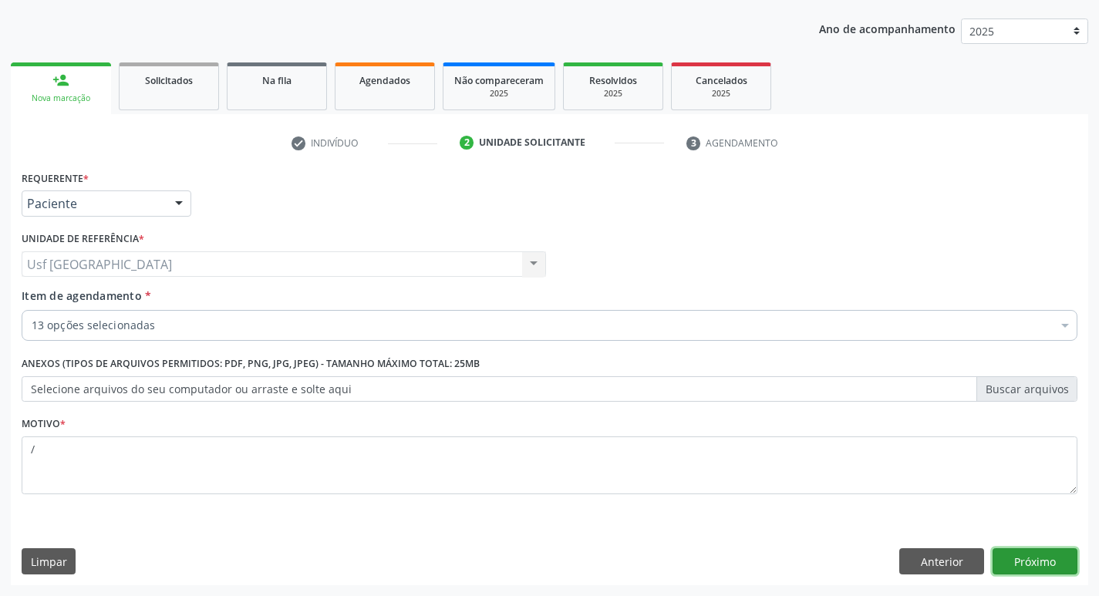
click at [1047, 559] on button "Próximo" at bounding box center [1034, 561] width 85 height 26
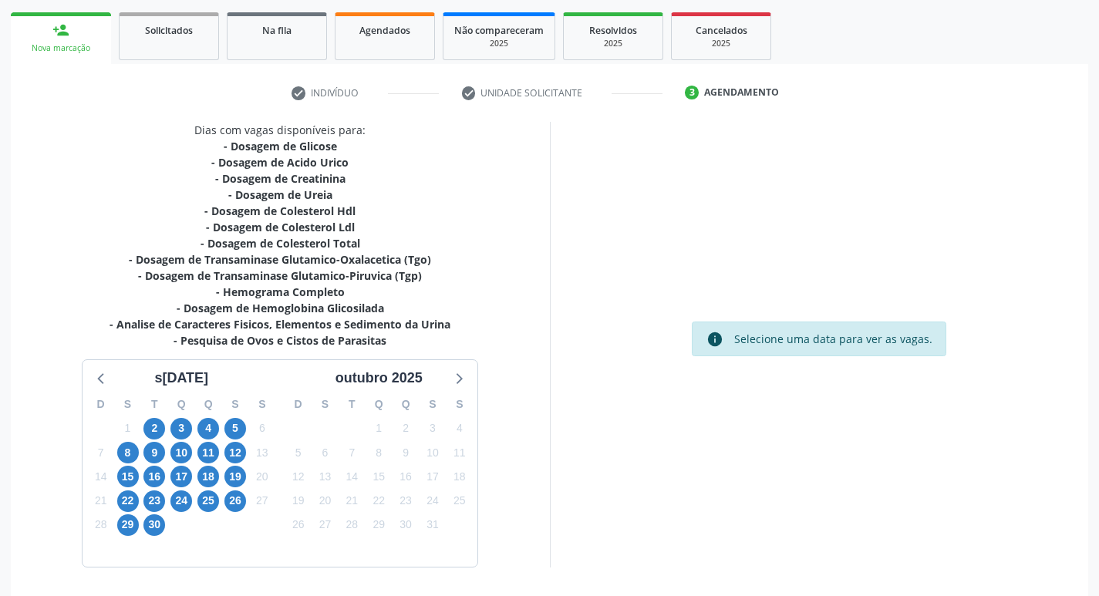
scroll to position [269, 0]
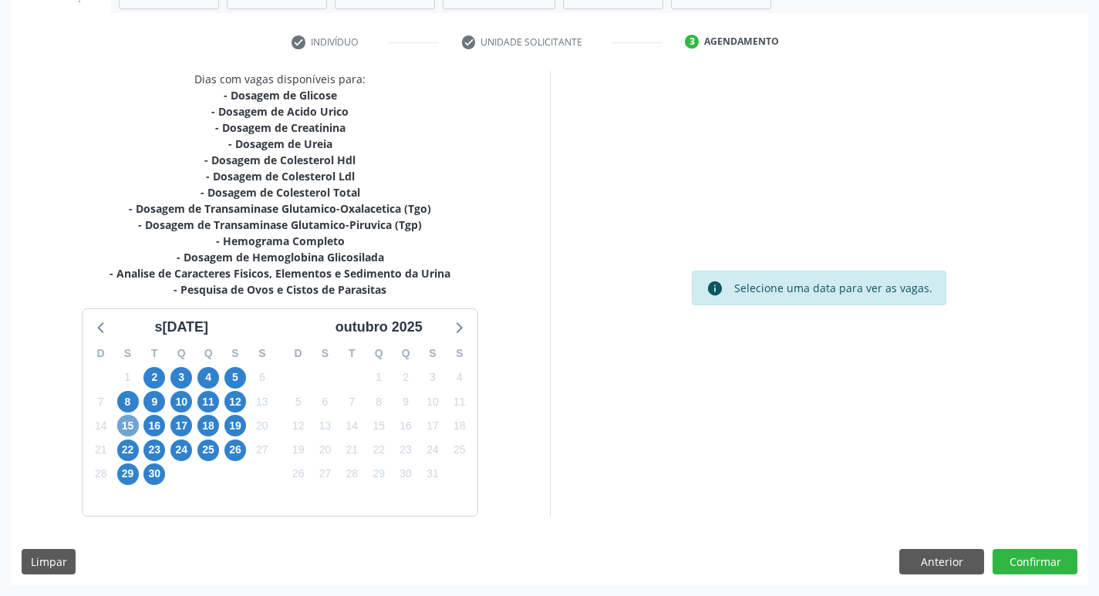
click at [130, 425] on span "15" at bounding box center [128, 426] width 22 height 22
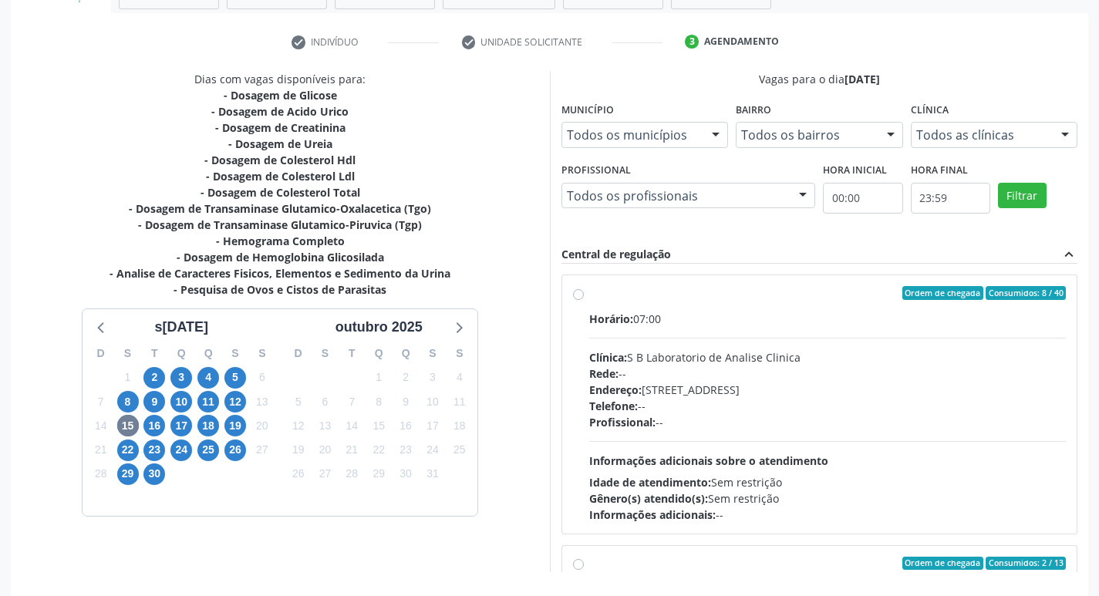
click at [589, 289] on label "Ordem de chegada Consumidos: 8 / 40 Horário: 07:00 Clínica: S B Laboratorio de …" at bounding box center [827, 404] width 477 height 237
click at [575, 289] on input "Ordem de chegada Consumidos: 8 / 40 Horário: 07:00 Clínica: S B Laboratorio de …" at bounding box center [578, 293] width 11 height 14
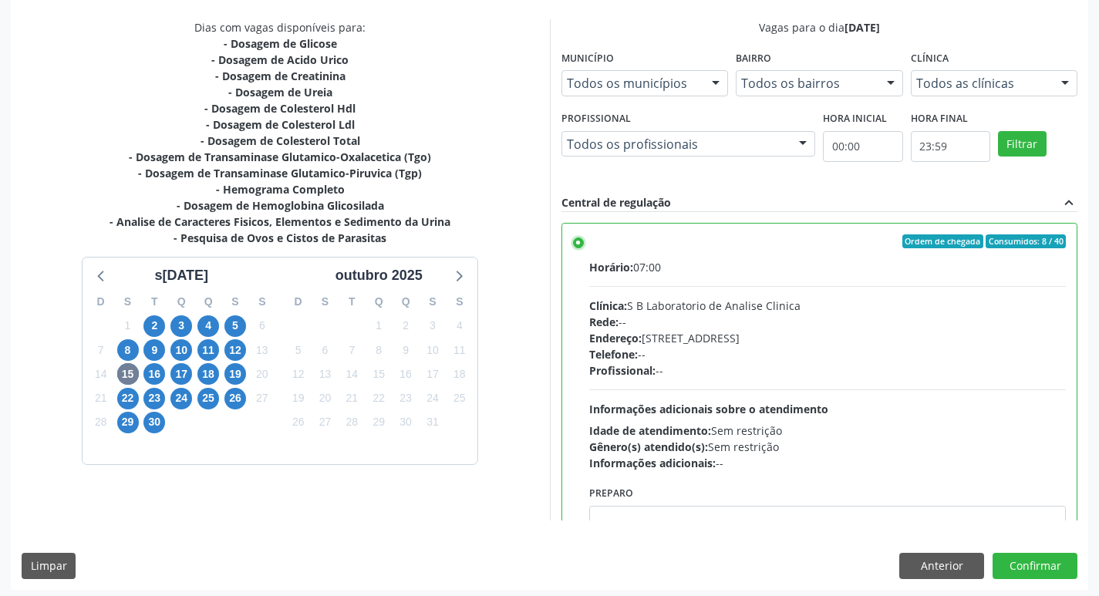
scroll to position [325, 0]
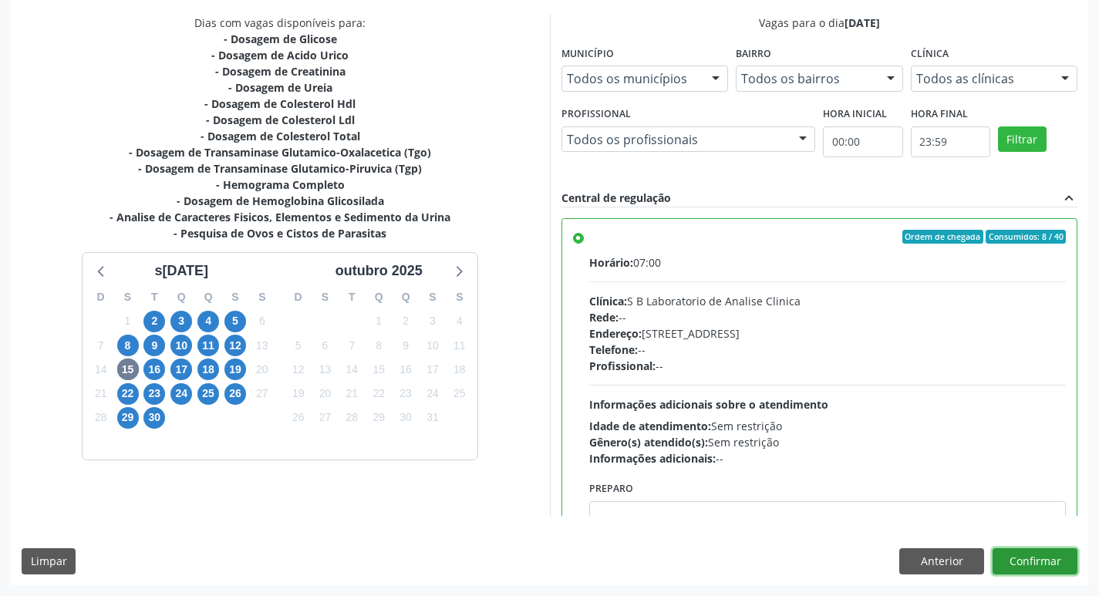
click at [1043, 565] on button "Confirmar" at bounding box center [1034, 561] width 85 height 26
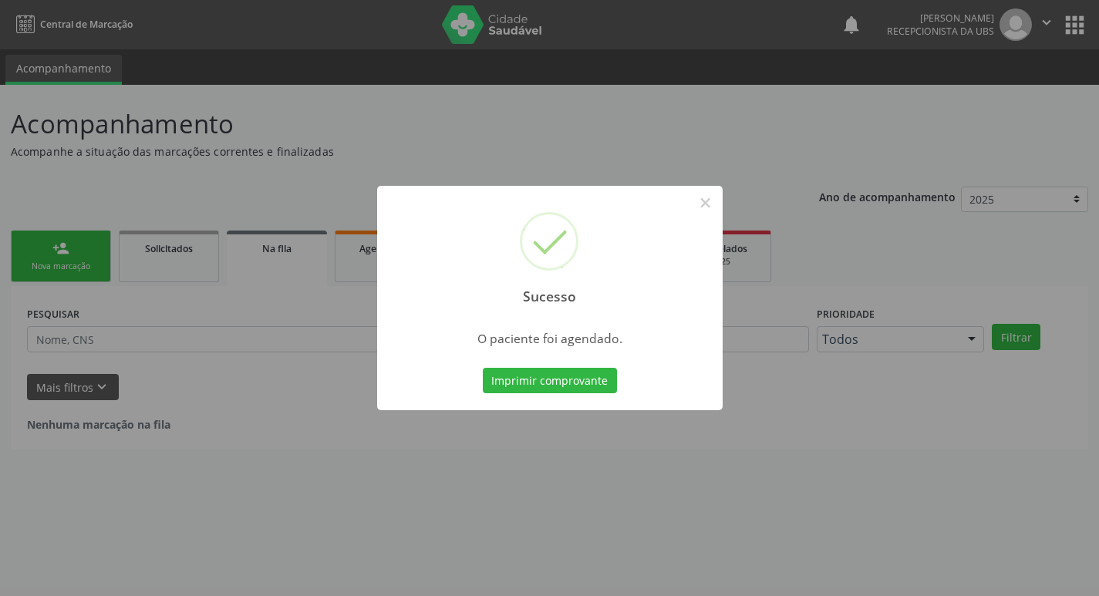
scroll to position [0, 0]
click at [710, 203] on button "×" at bounding box center [711, 203] width 26 height 26
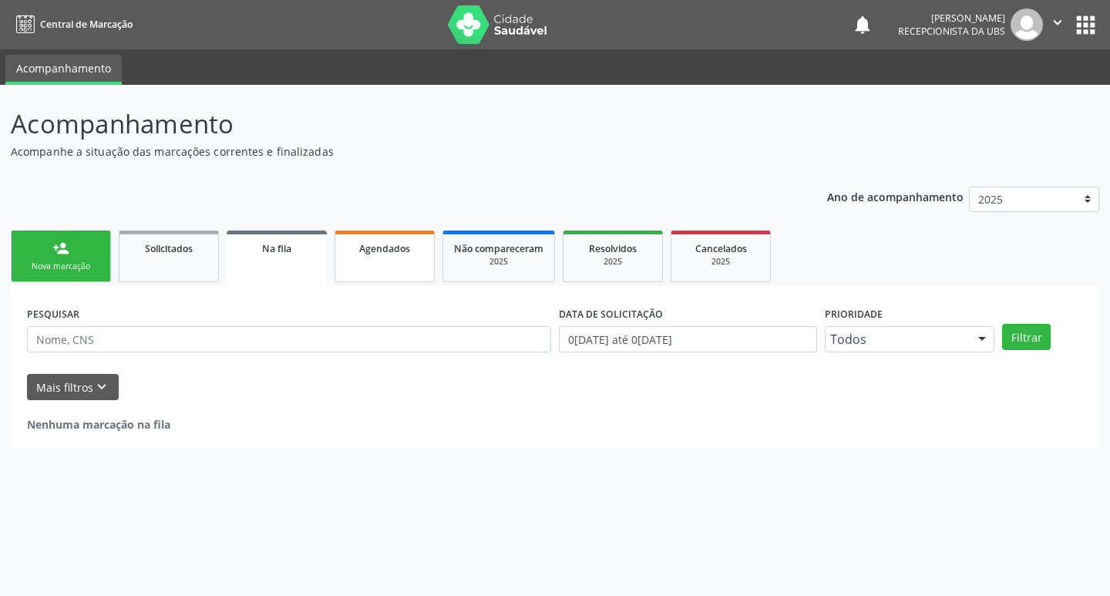
click at [382, 238] on link "Agendados" at bounding box center [385, 257] width 100 height 52
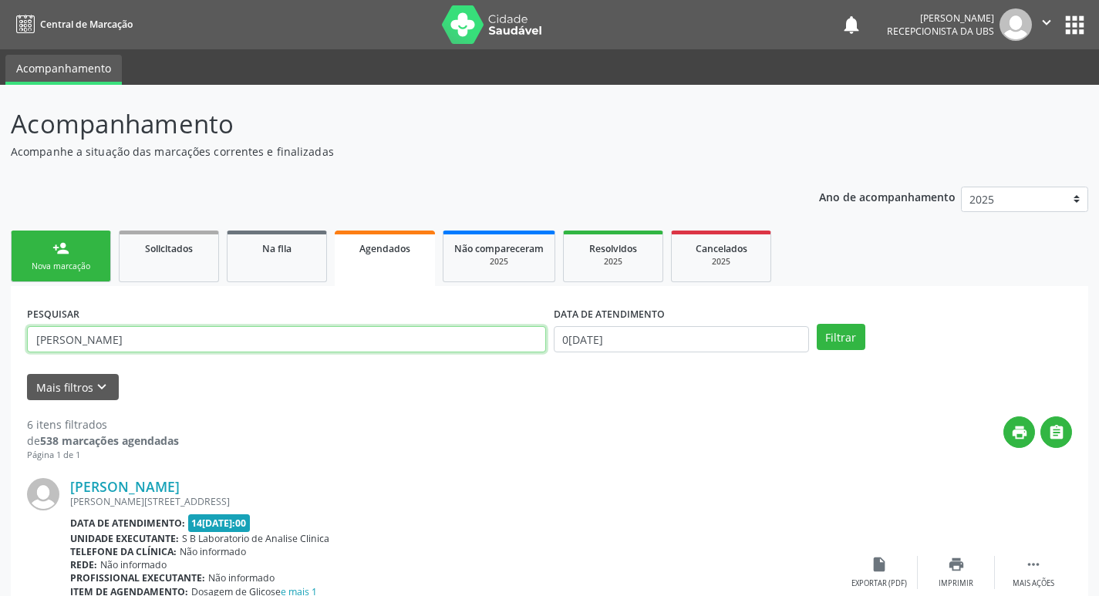
click at [86, 336] on input "[PERSON_NAME]" at bounding box center [286, 339] width 519 height 26
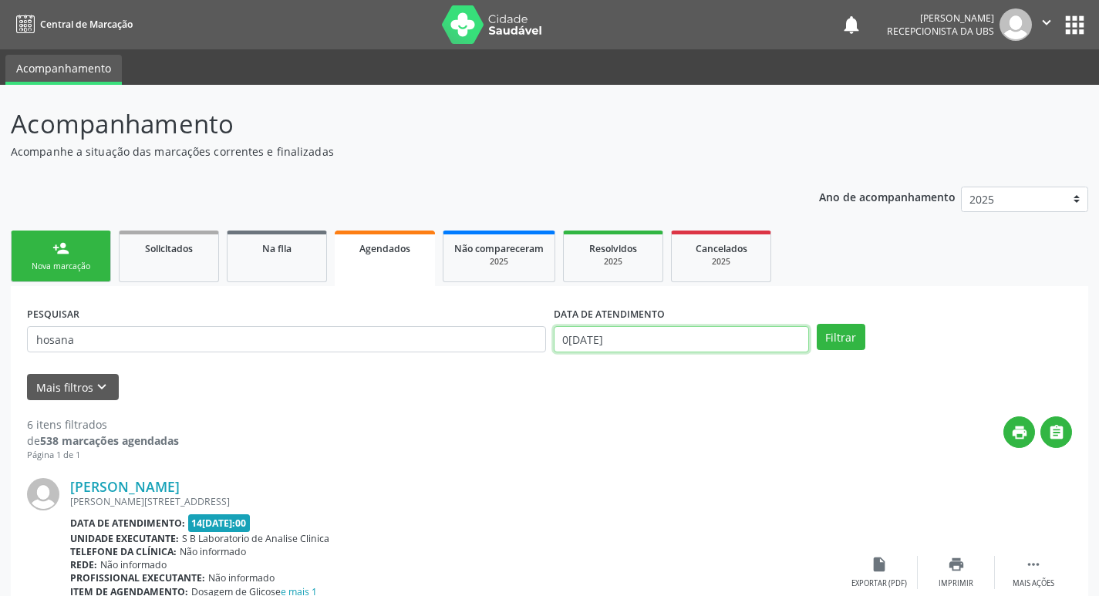
click at [612, 339] on input "0[DATE]" at bounding box center [681, 339] width 255 height 26
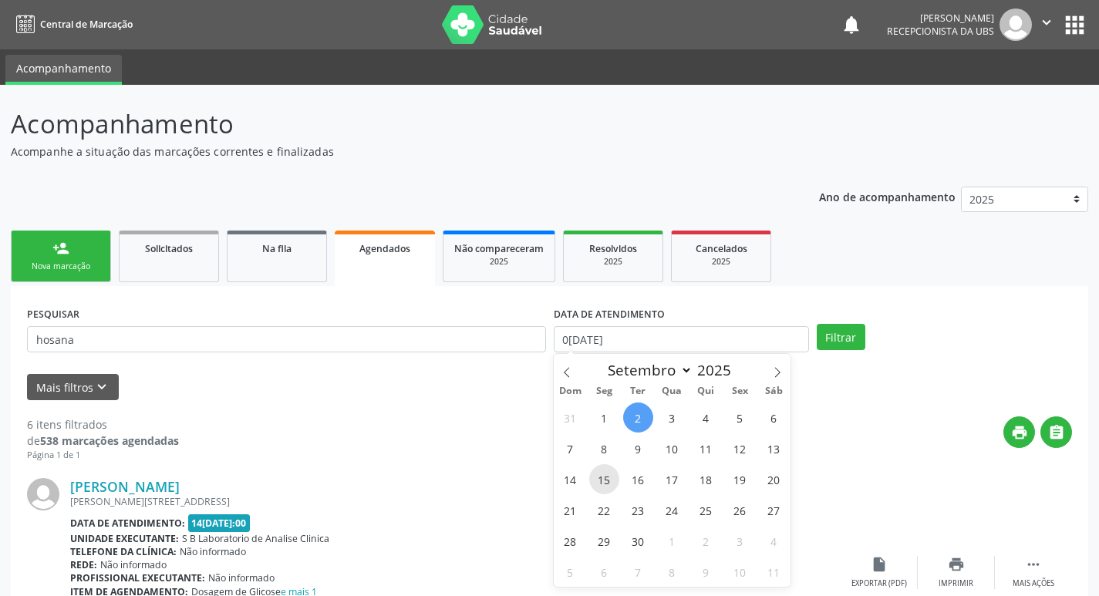
click at [600, 472] on span "15" at bounding box center [604, 479] width 30 height 30
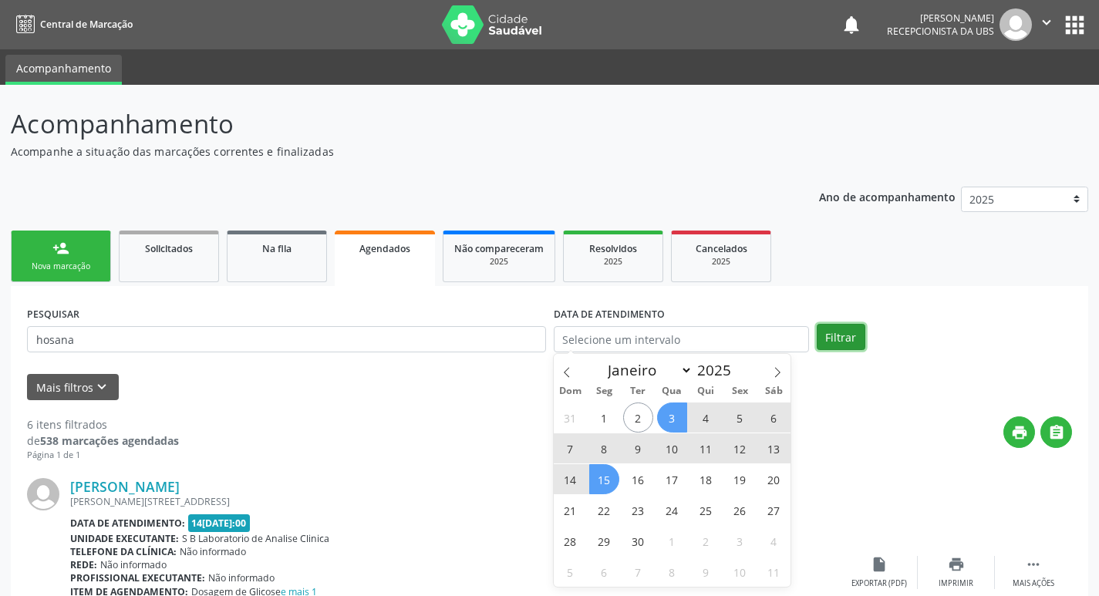
click at [842, 334] on button "Filtrar" at bounding box center [841, 337] width 49 height 26
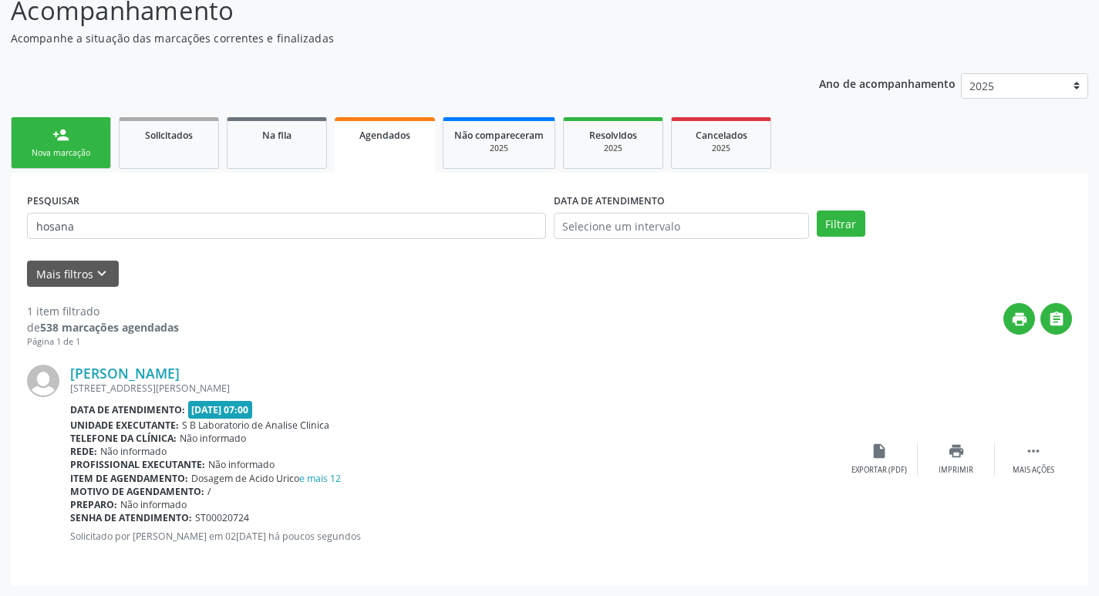
scroll to position [114, 0]
click at [882, 453] on icon "insert_drive_file" at bounding box center [879, 450] width 17 height 17
click at [49, 147] on div "Nova marcação" at bounding box center [60, 153] width 77 height 12
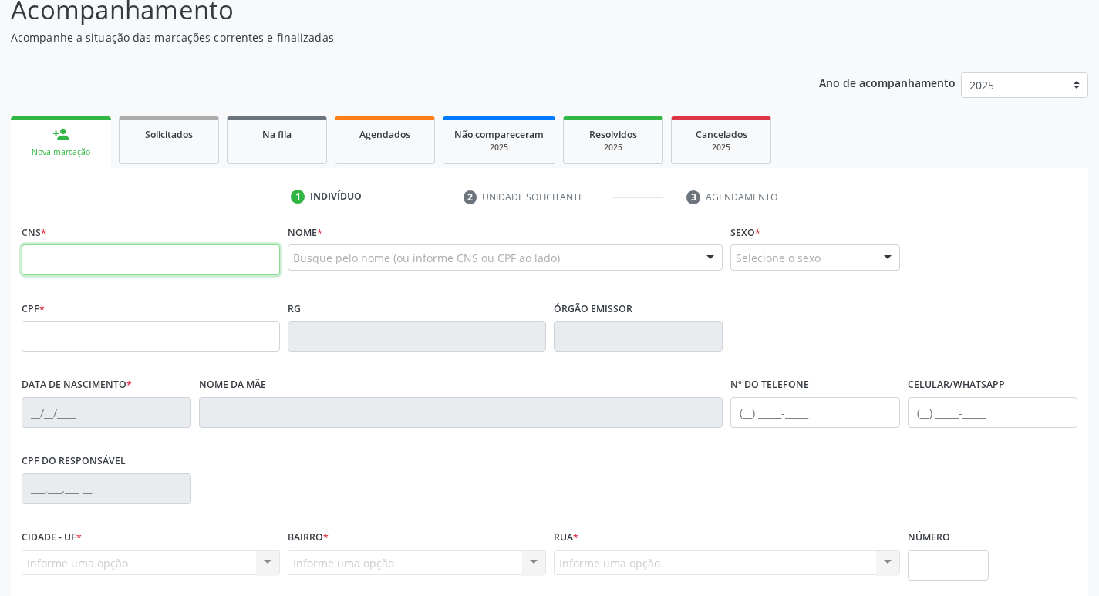
click at [171, 256] on input "text" at bounding box center [151, 259] width 258 height 31
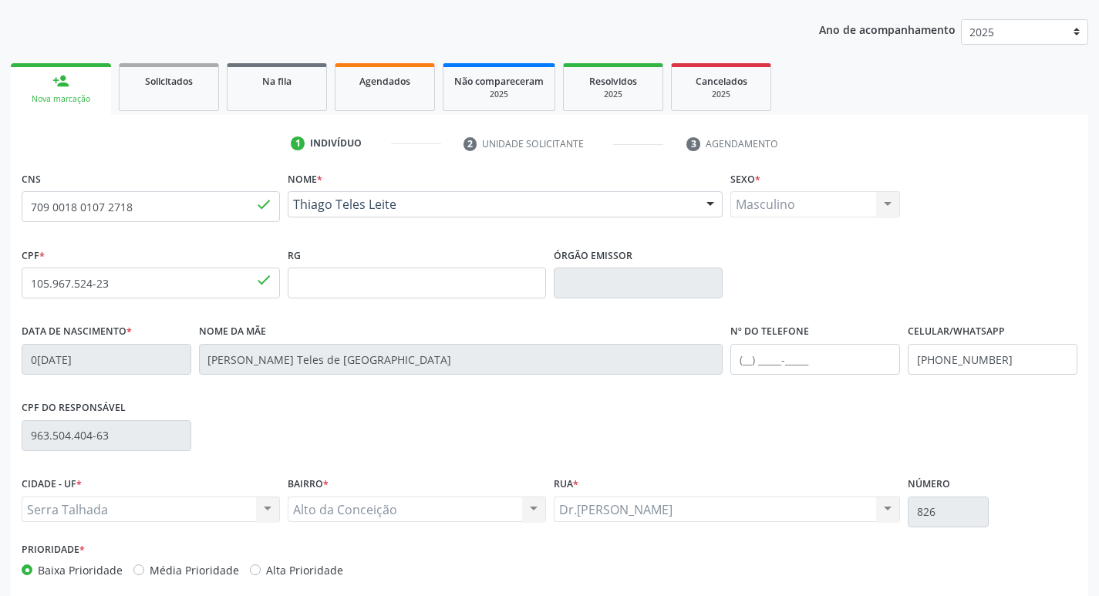
scroll to position [240, 0]
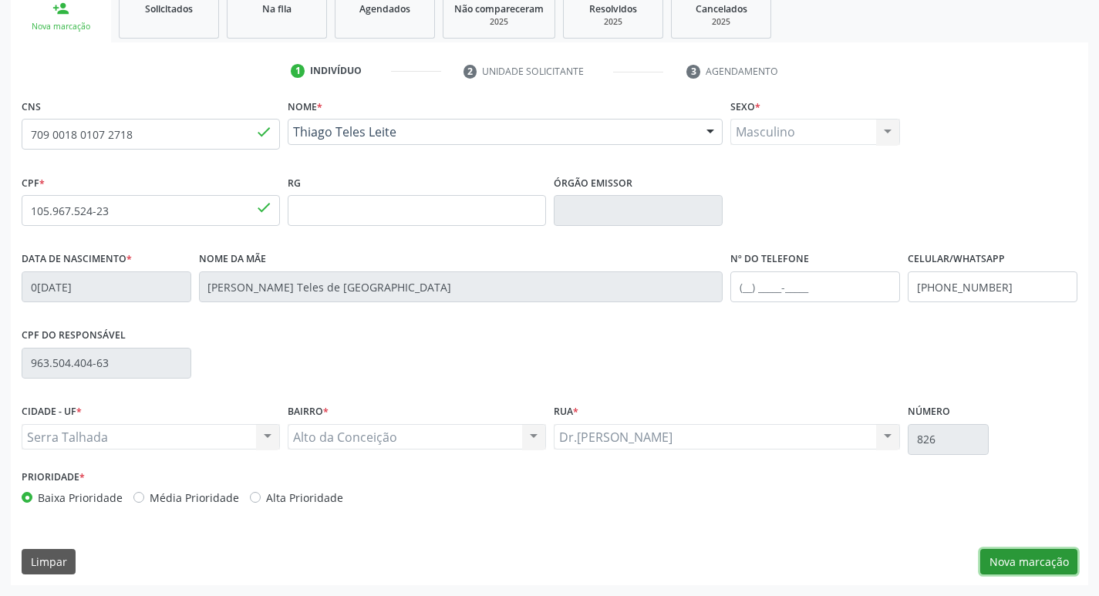
click at [1036, 569] on button "Nova marcação" at bounding box center [1028, 562] width 97 height 26
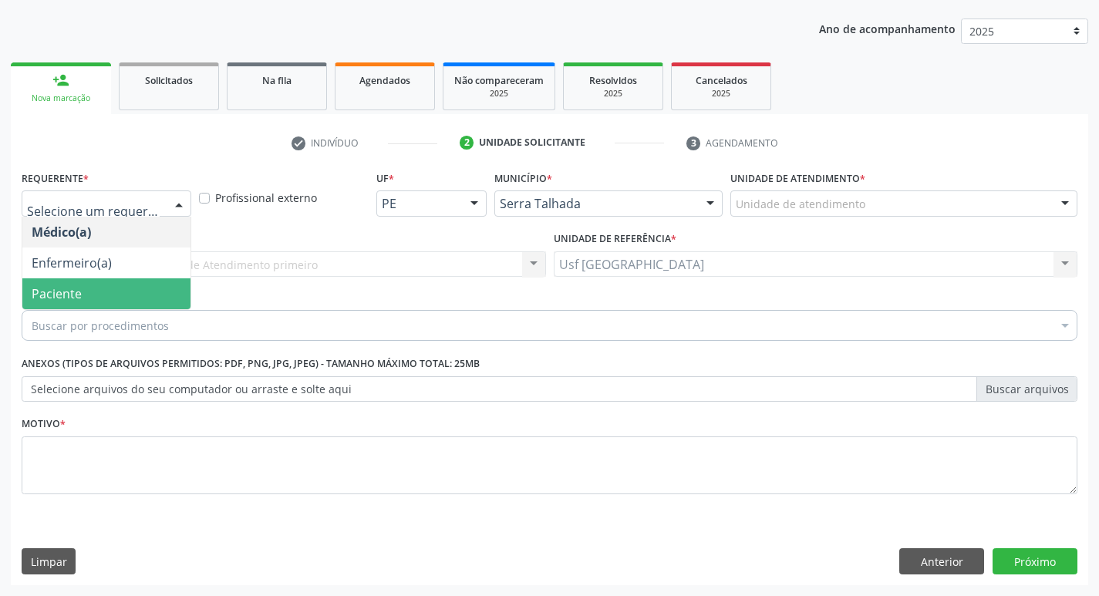
click at [99, 300] on span "Paciente" at bounding box center [106, 293] width 168 height 31
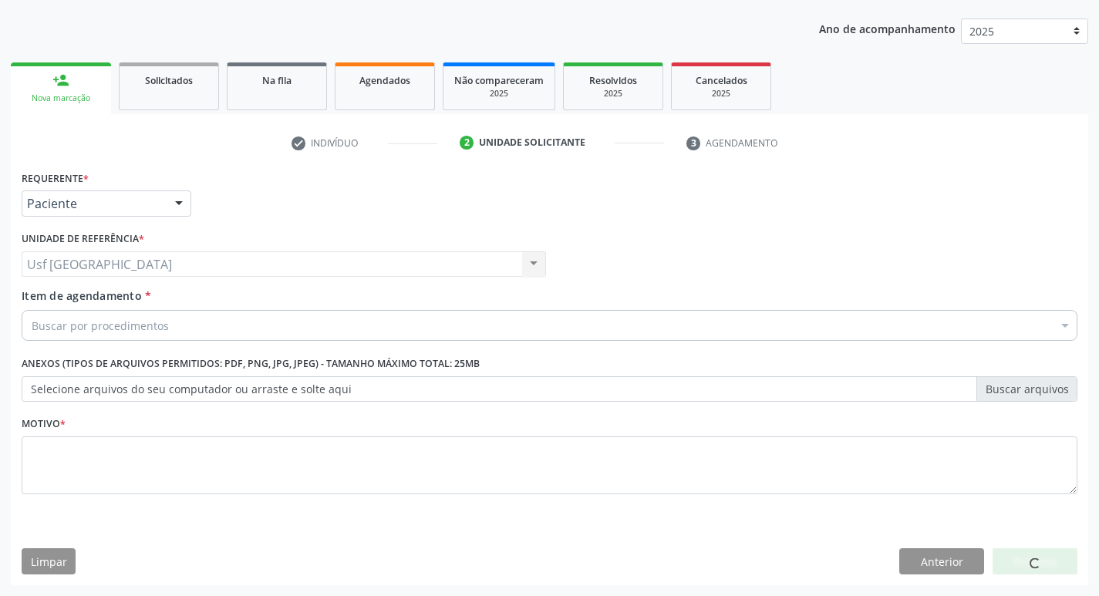
click at [98, 316] on div "Buscar por procedimentos" at bounding box center [550, 325] width 1056 height 31
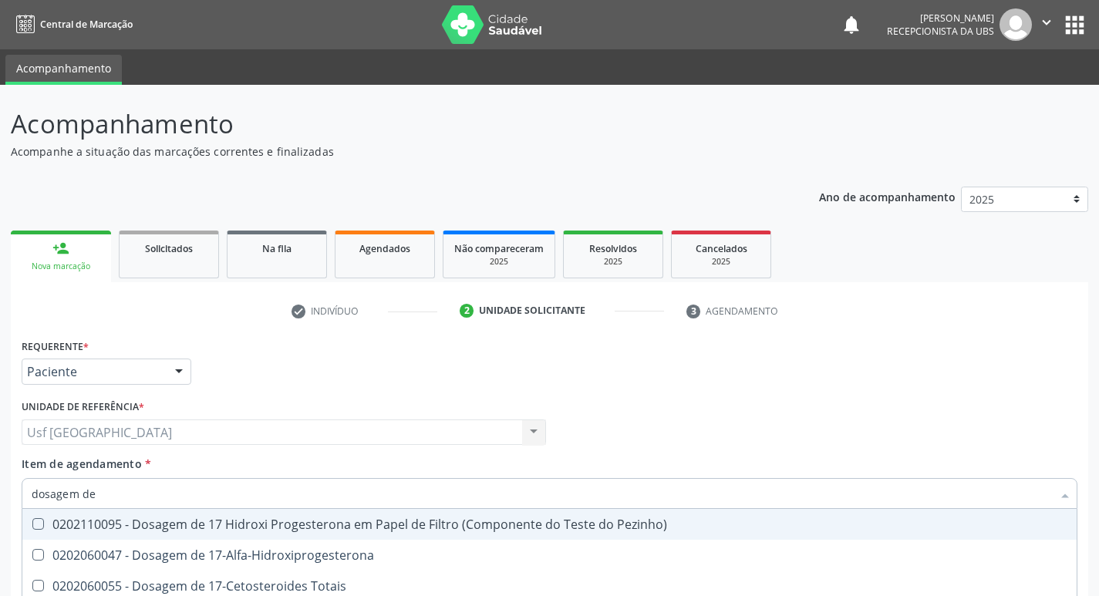
scroll to position [168, 0]
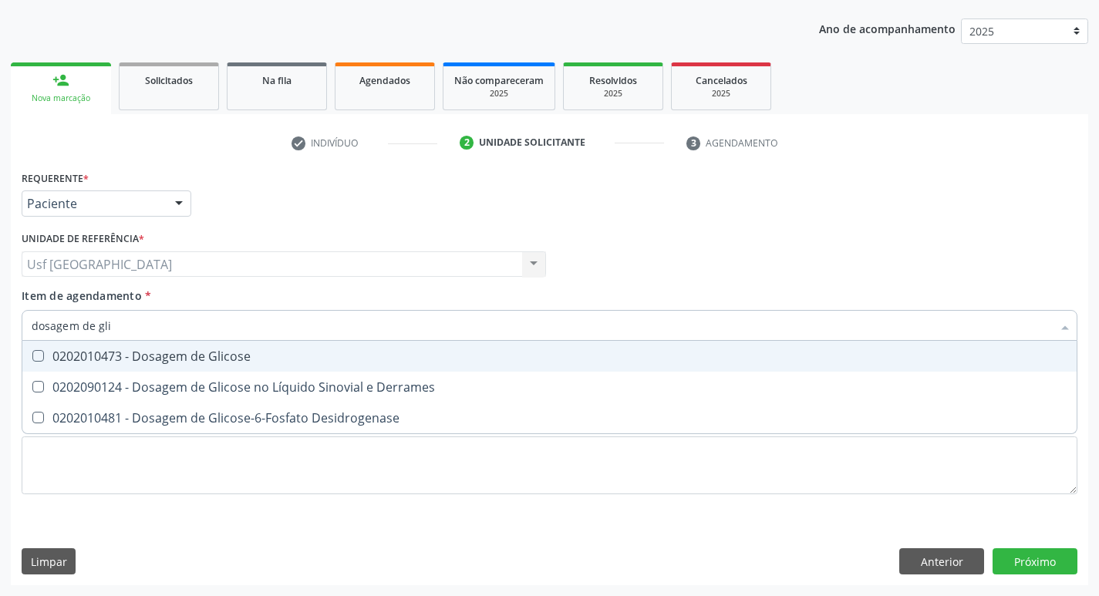
type input "dosagem de glic"
click at [201, 355] on div "0202010473 - Dosagem de Glicose" at bounding box center [550, 356] width 1036 height 12
checkbox Glicose "true"
type input "dosagem de g"
checkbox Glicose "false"
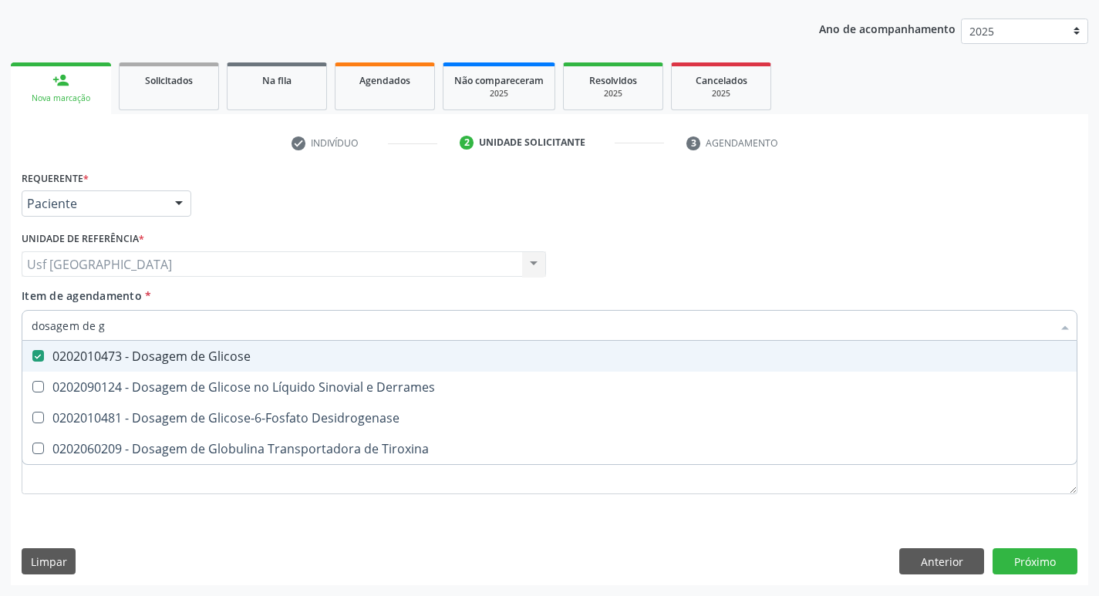
checkbox Tiroxina "true"
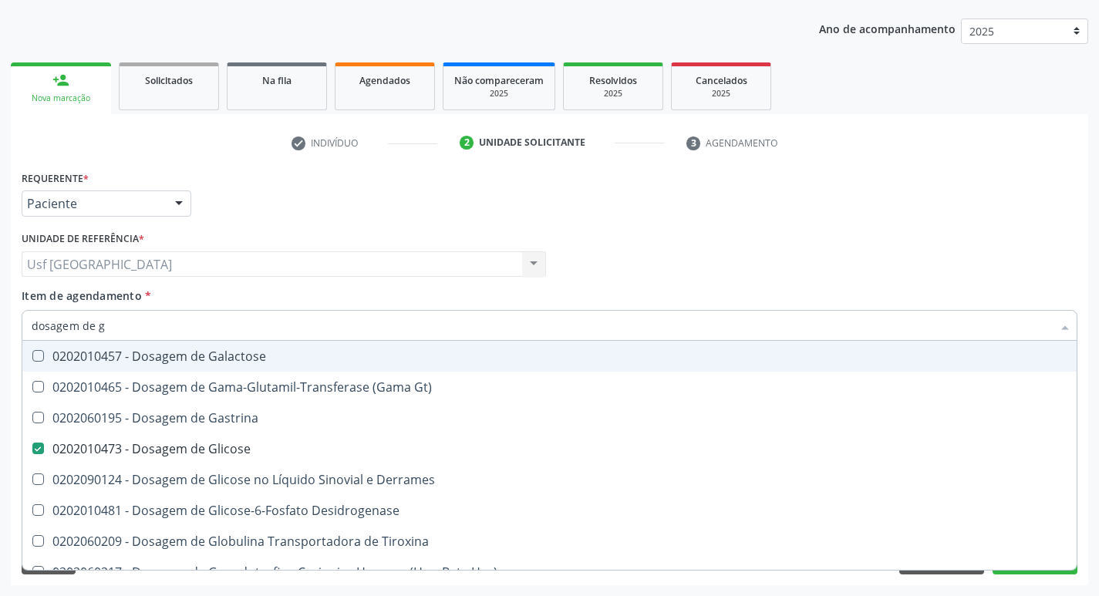
type input "dosagem de"
checkbox Glicose "false"
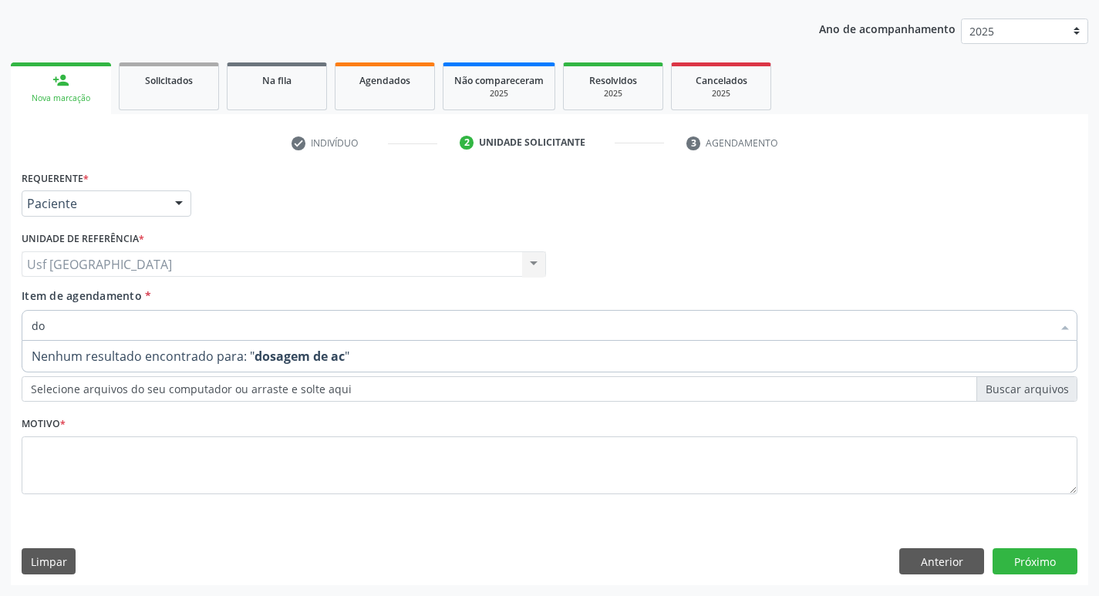
type input "d"
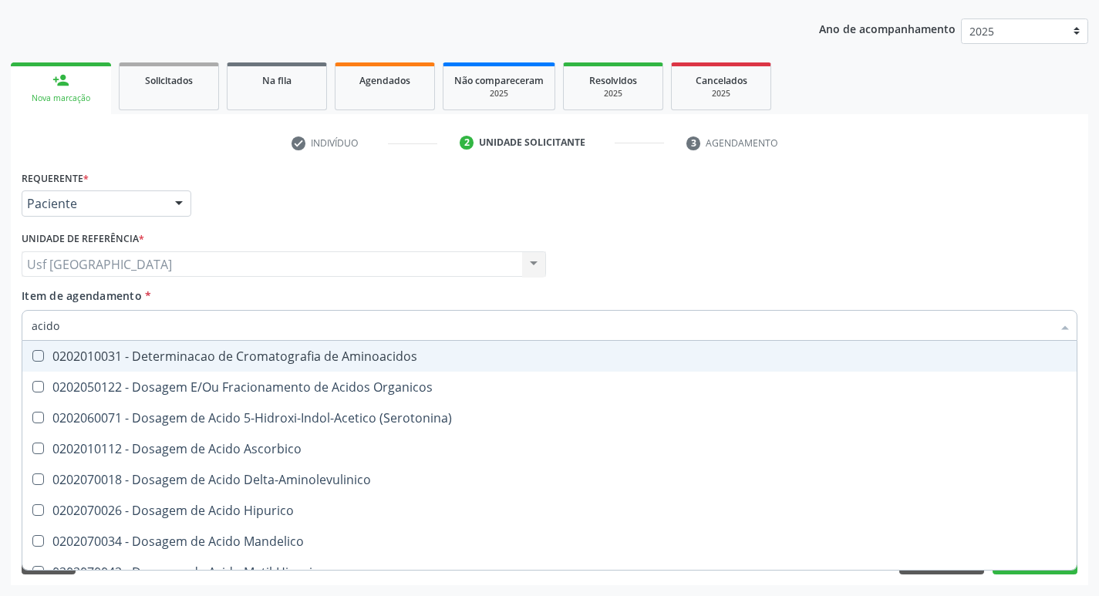
type input "acido u"
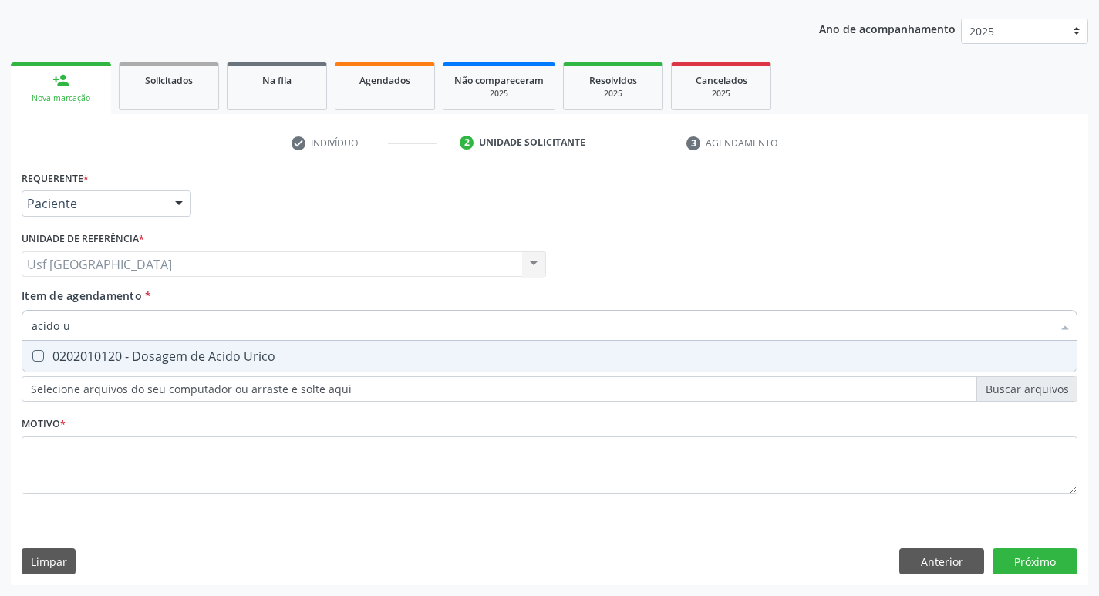
click at [192, 350] on div "0202010120 - Dosagem de Acido Urico" at bounding box center [550, 356] width 1036 height 12
checkbox Urico "true"
type input "acido"
checkbox Urico "false"
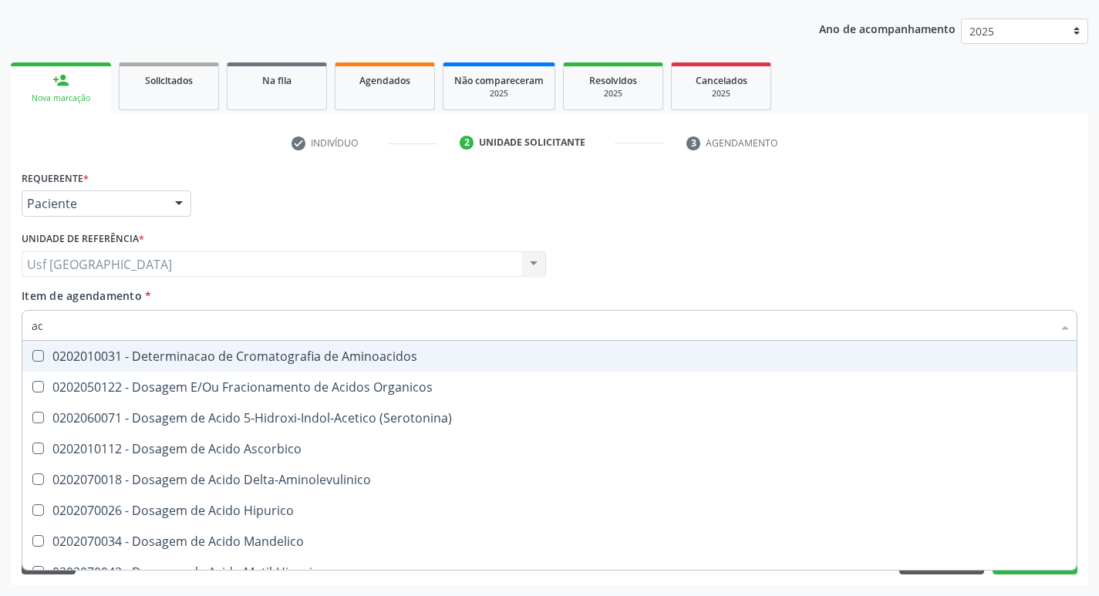
type input "a"
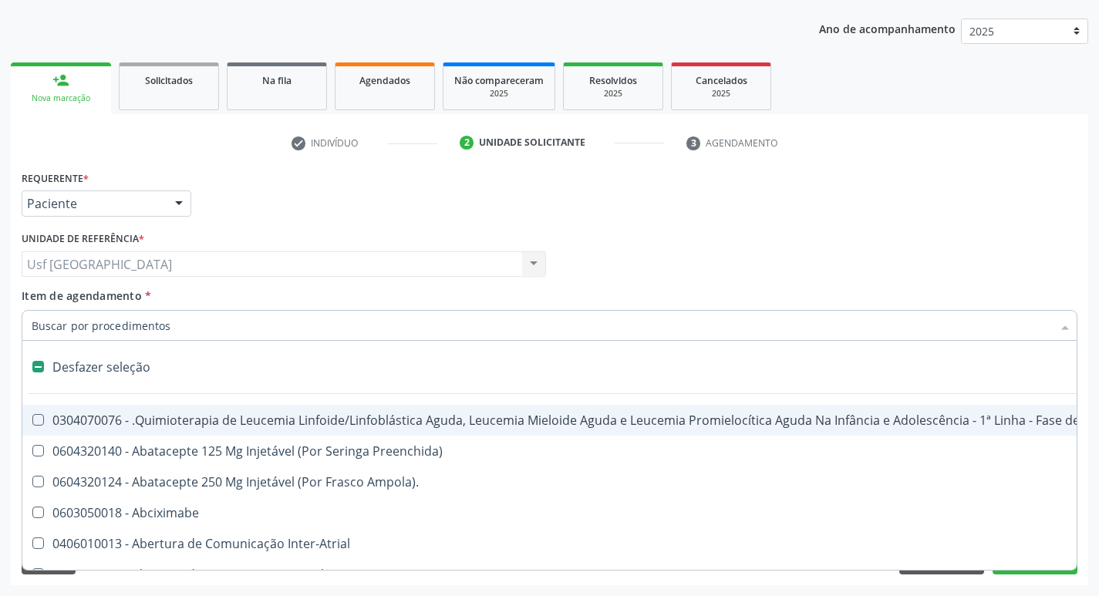
checkbox Adolescente\) "false"
checkbox Comprimido\) "false"
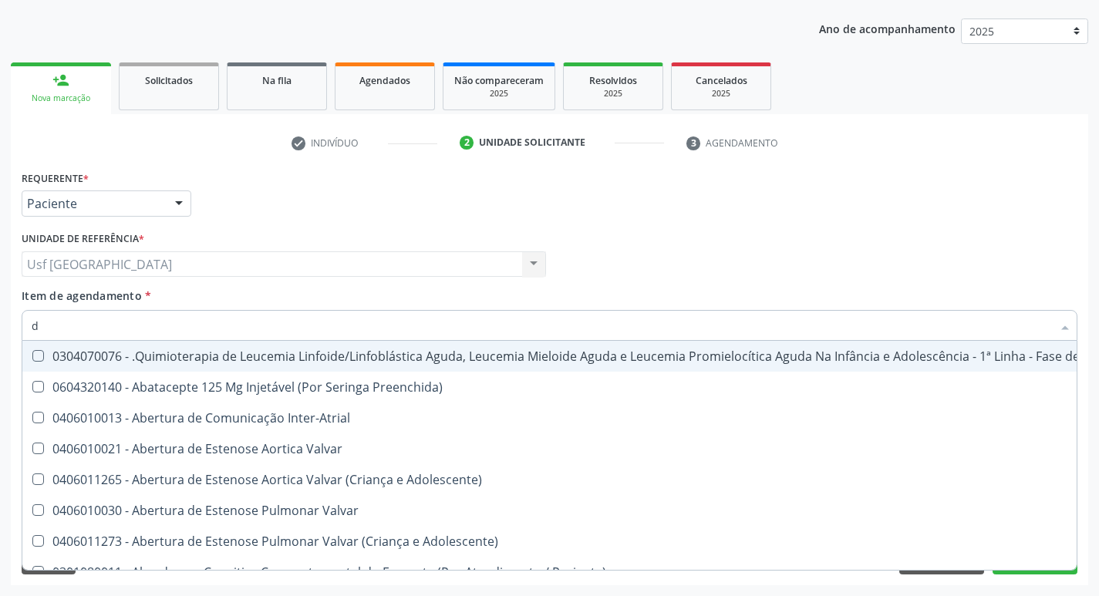
type input "do"
checkbox Geo-Helmintíases "true"
checkbox Esclera "true"
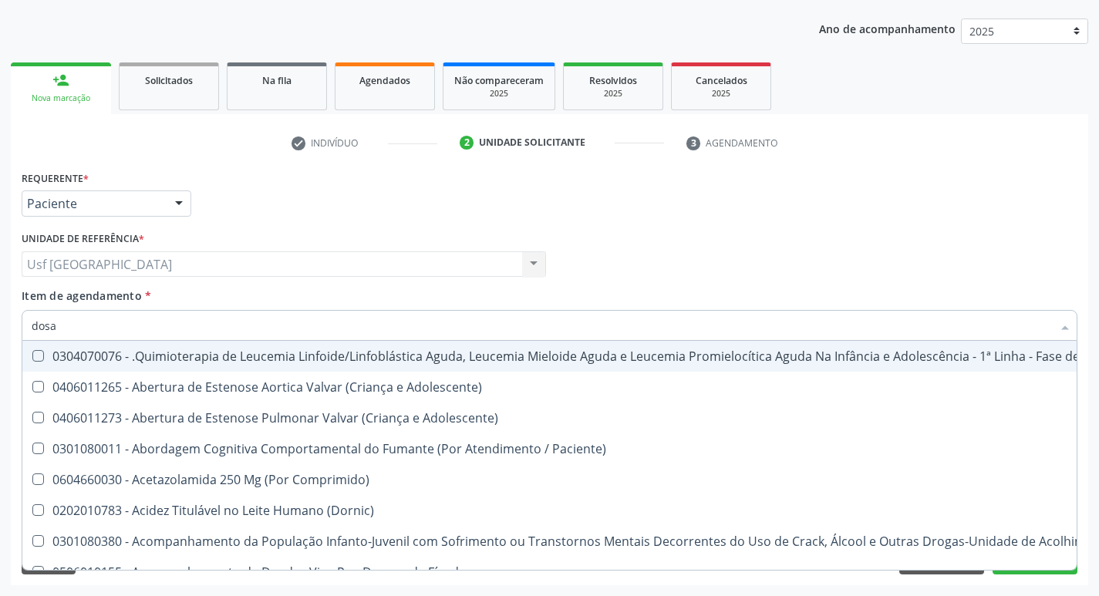
type input "dosag"
checkbox Clínico "true"
checkbox Pós-Operatório "false"
checkbox Quadril "false"
checkbox Comprimido\) "true"
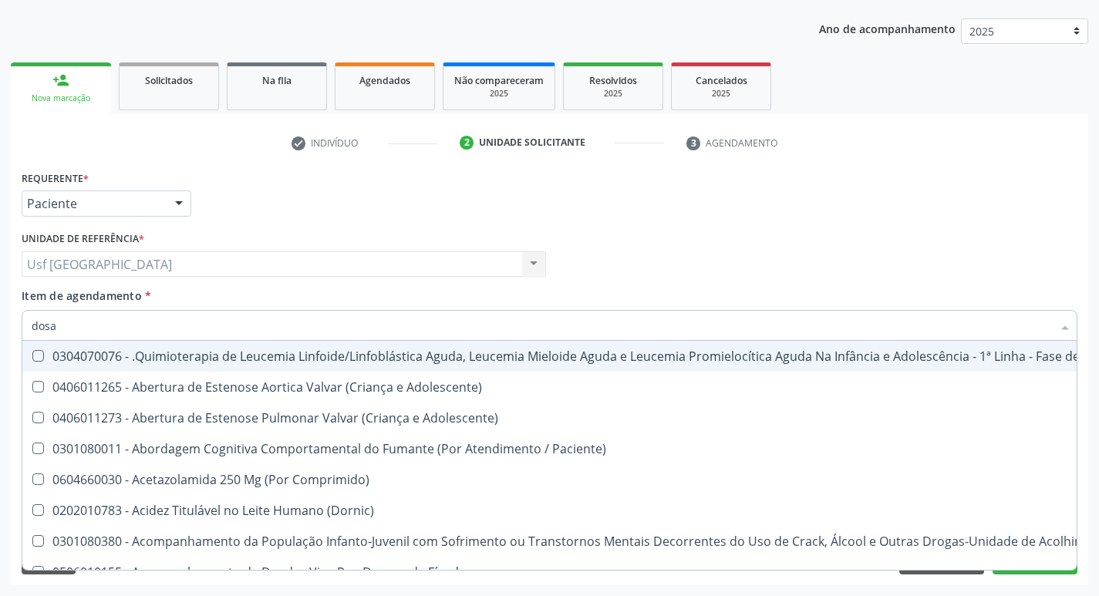
checkbox Comprimido\) "false"
checkbox 24H "false"
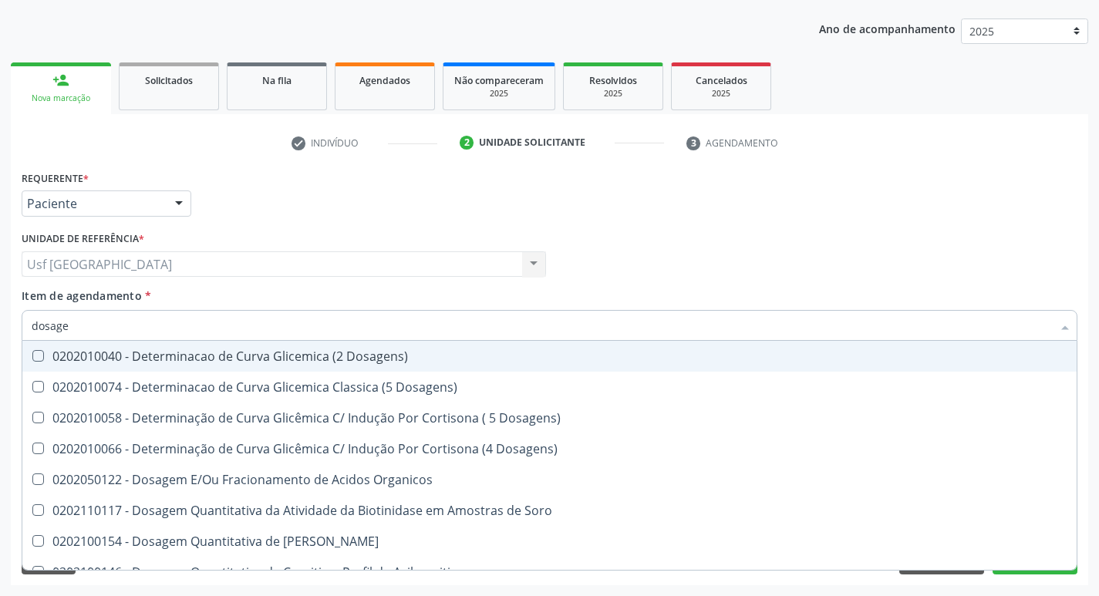
type input "dosagem"
checkbox Delta-Aminolevulinico "true"
checkbox Urico "false"
checkbox Esperma "true"
checkbox Glicose "false"
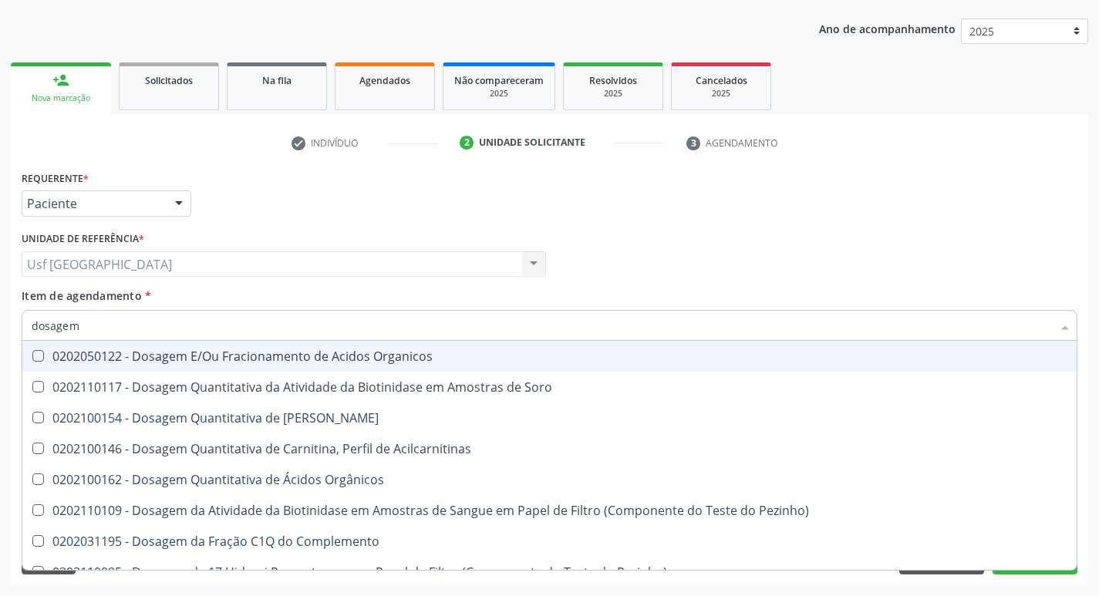
type input "dosagem d"
checkbox Ascorbico "true"
checkbox Urico "false"
checkbox Frutose "true"
checkbox Glicose "false"
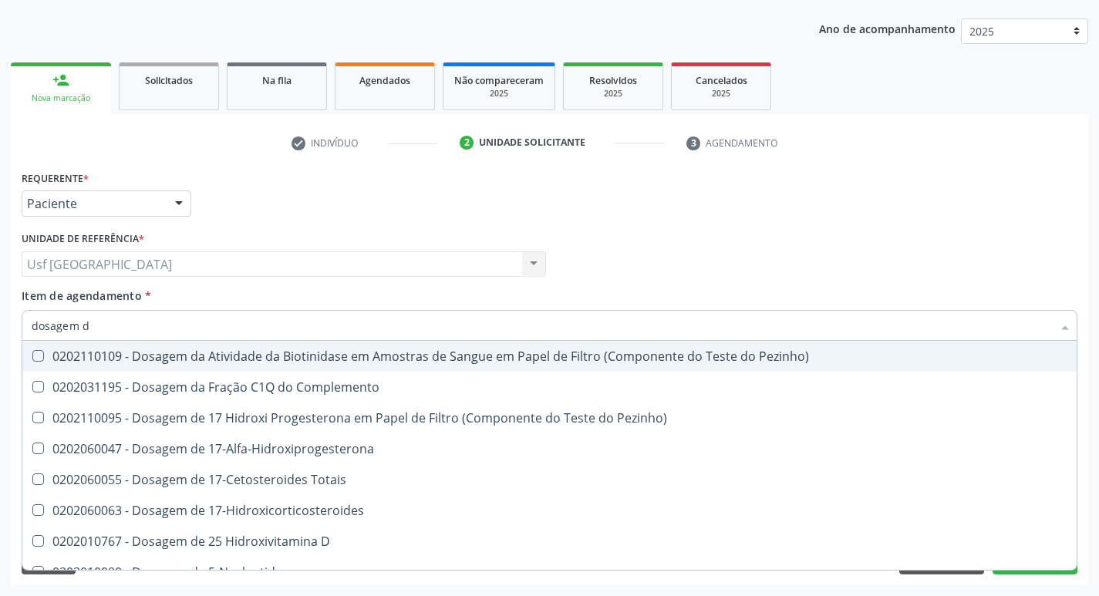
type input "dosagem de"
checkbox Mandelico "true"
checkbox Urico "false"
checkbox Gt\) "true"
checkbox Glicose "false"
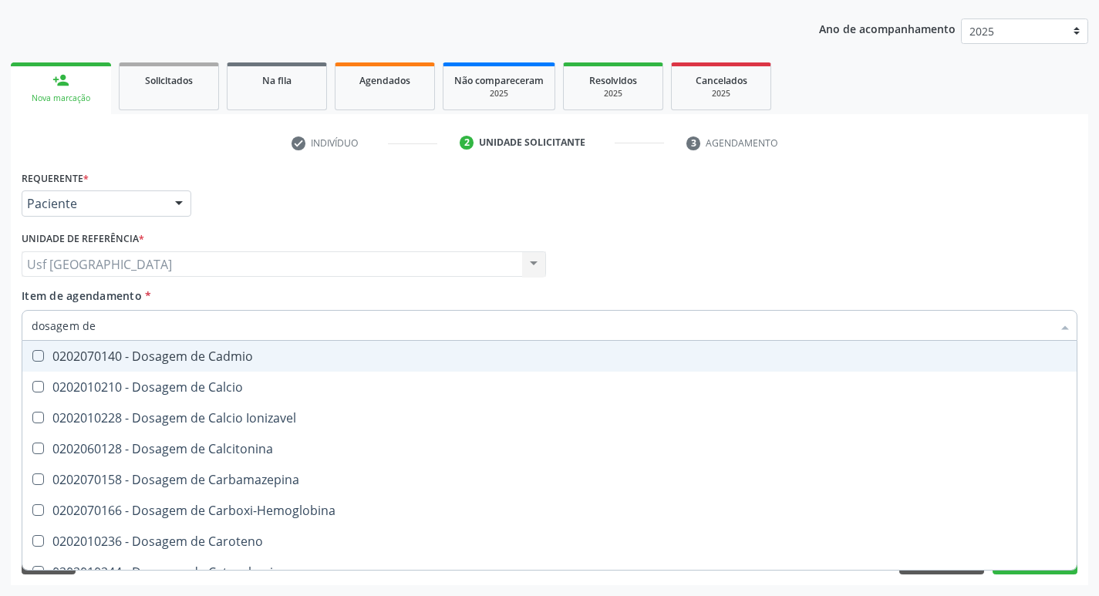
type input "dosagem de c"
checkbox Cloreto "false"
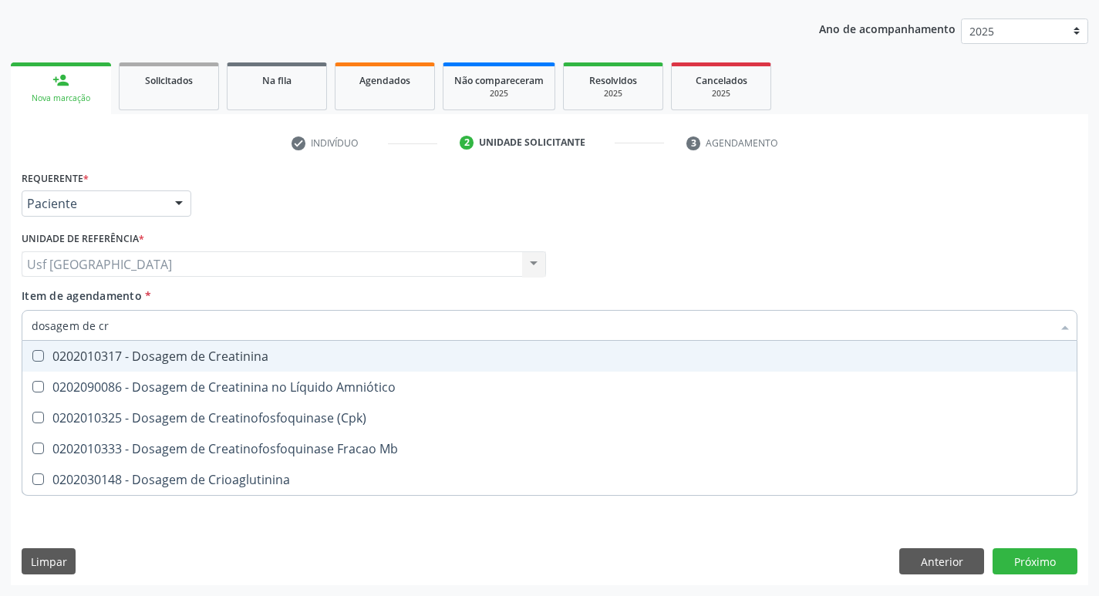
type input "dosagem de cre"
click at [192, 350] on div "0202010317 - Dosagem de Creatinina" at bounding box center [550, 356] width 1036 height 12
checkbox Creatinina "true"
type input "dosagem de c"
checkbox Creatinina "false"
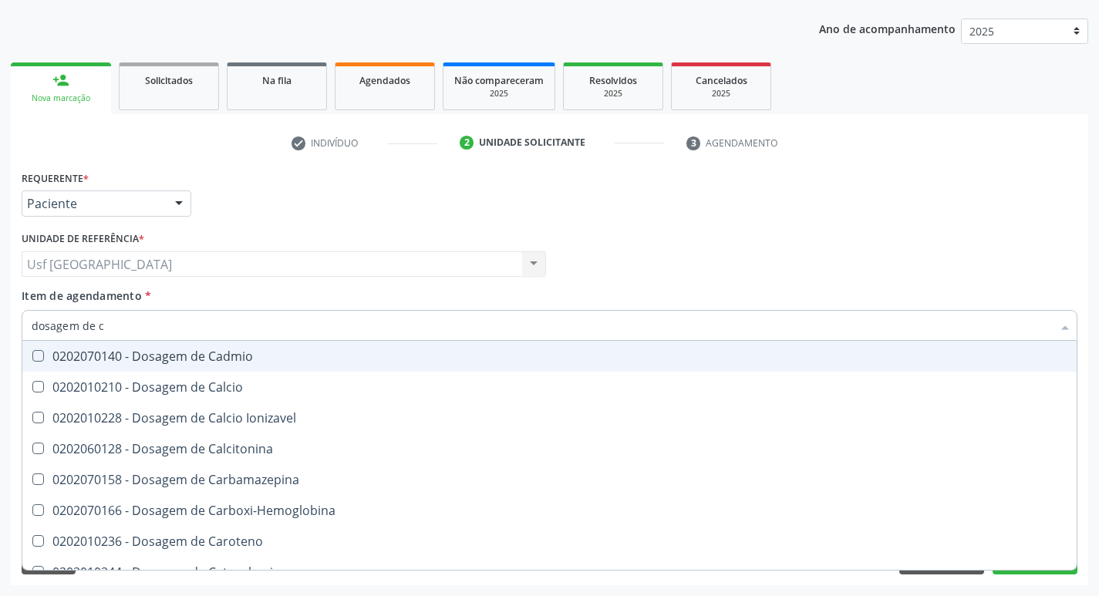
type input "dosagem de"
checkbox Cloreto "true"
checkbox Creatinina "false"
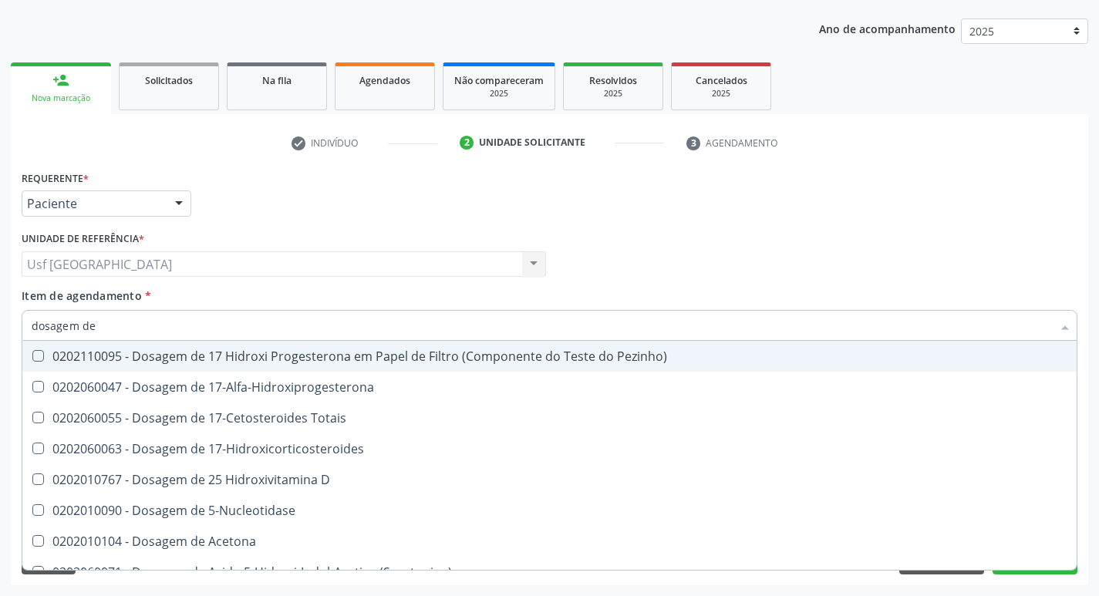
type input "dosagem de c"
checkbox Urico "false"
checkbox Acida "true"
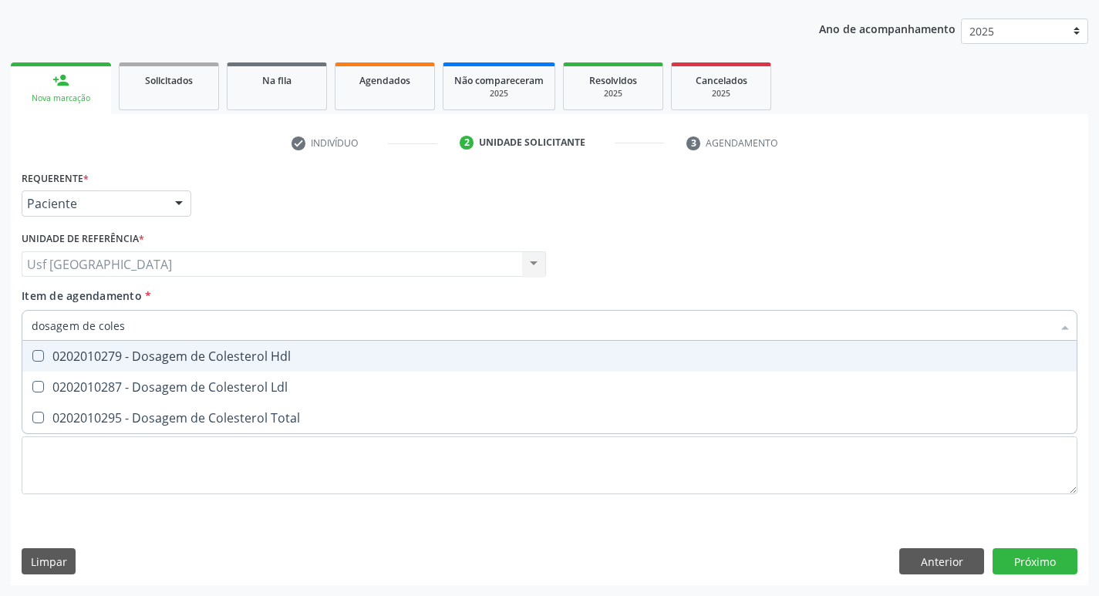
type input "dosagem de colest"
click at [192, 350] on div "0202010279 - Dosagem de Colesterol Hdl" at bounding box center [550, 356] width 1036 height 12
checkbox Hdl "true"
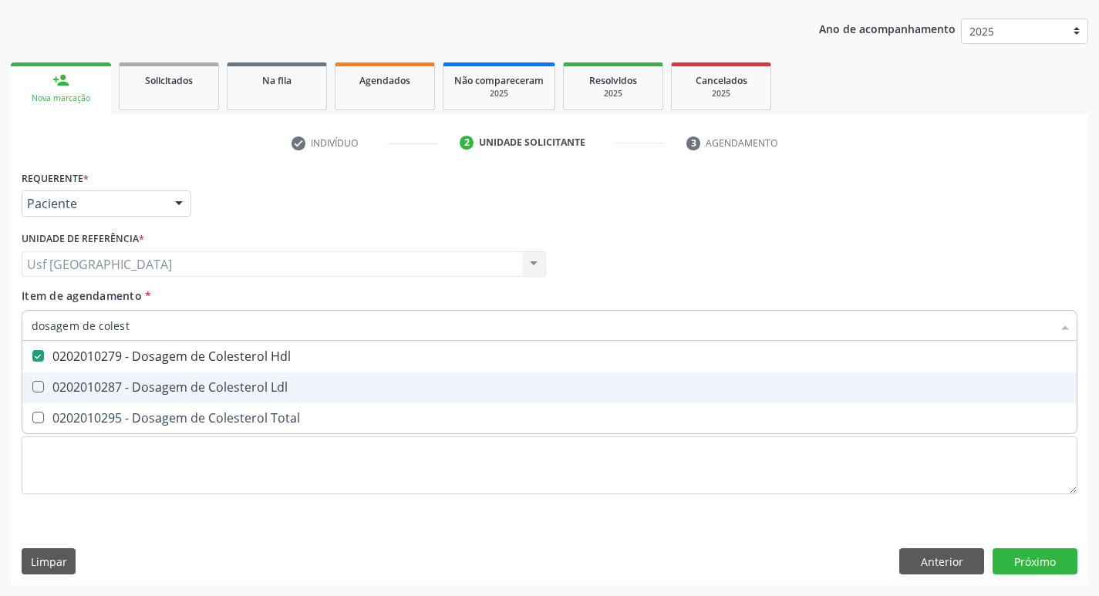
click at [195, 378] on span "0202010287 - Dosagem de Colesterol Ldl" at bounding box center [549, 387] width 1054 height 31
checkbox Ldl "true"
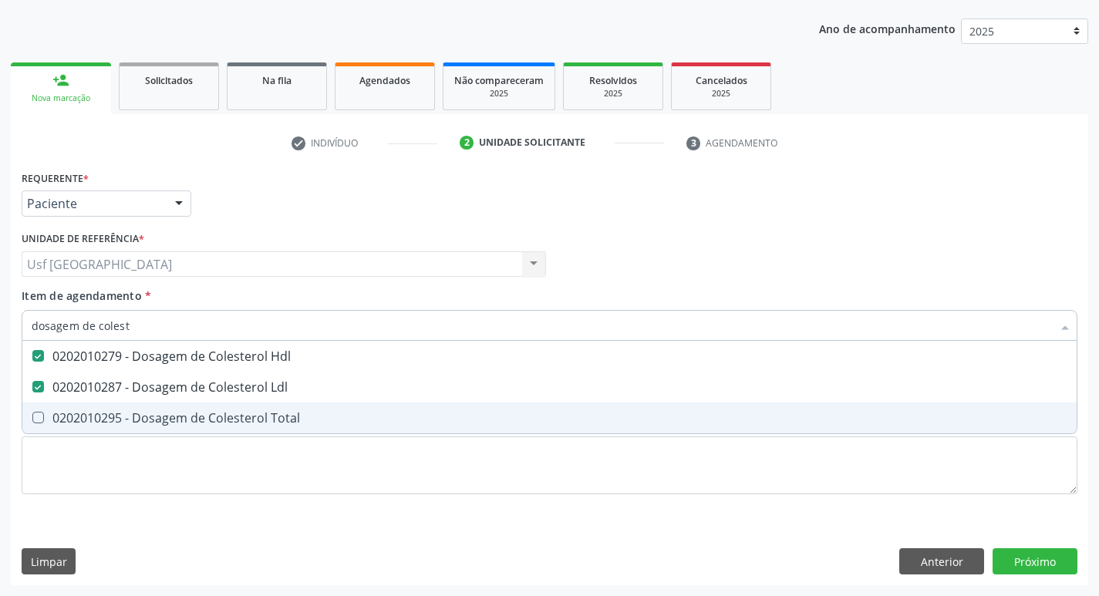
click at [218, 414] on div "0202010295 - Dosagem de Colesterol Total" at bounding box center [550, 418] width 1036 height 12
checkbox Total "true"
type input "dosagem de co"
checkbox Hdl "false"
checkbox Colinesterase "true"
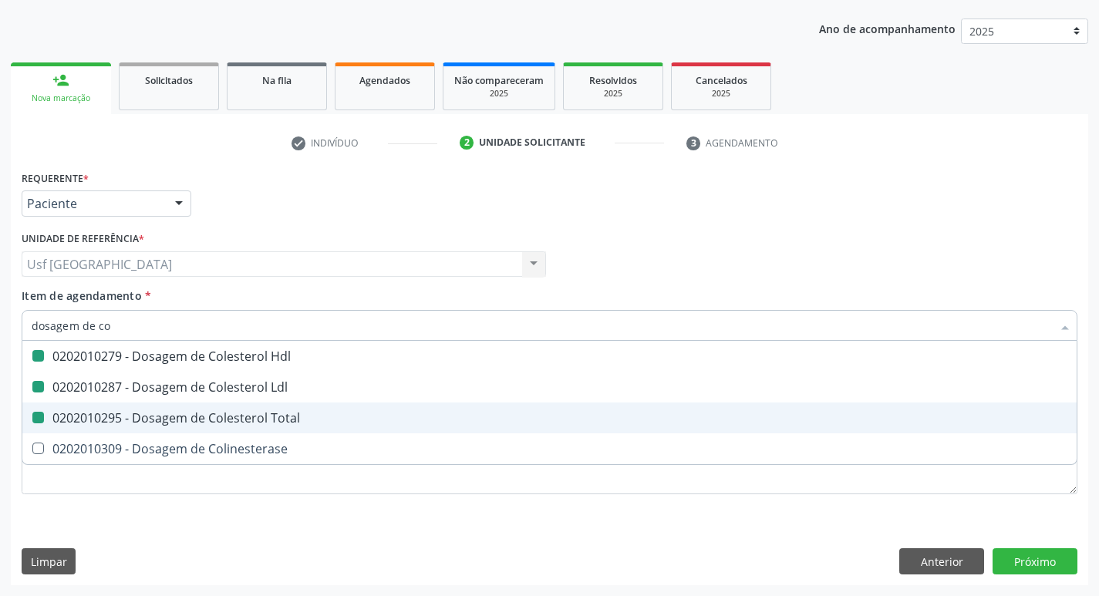
type input "dosagem de c"
checkbox Ldl "false"
checkbox Total "false"
checkbox Colinesterase "false"
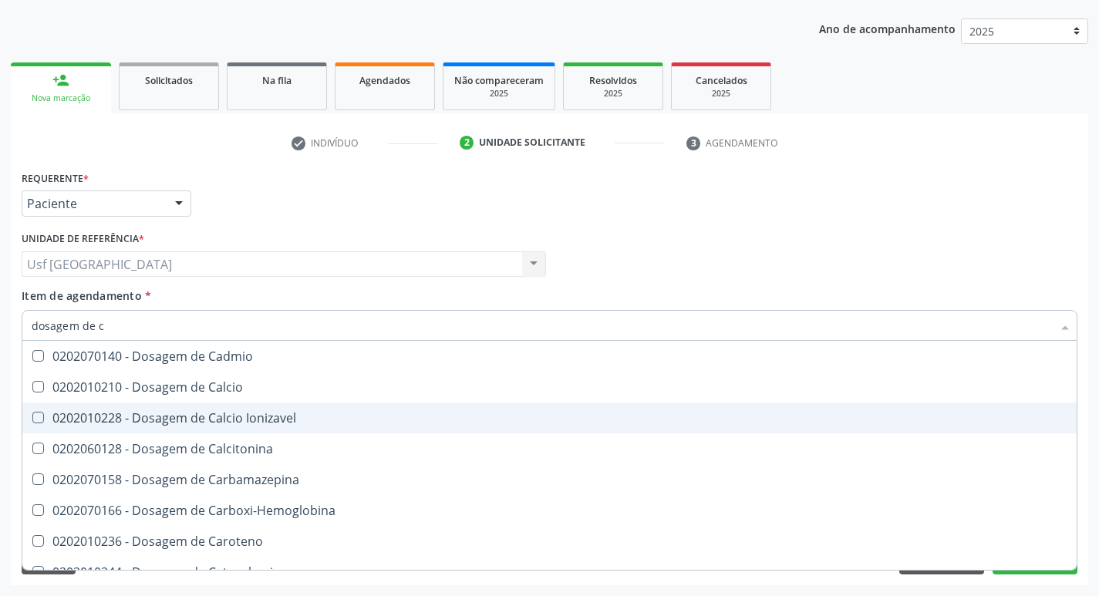
type input "dosagem de"
checkbox Cloreto "true"
checkbox Hdl "false"
checkbox Ldl "false"
checkbox Total "false"
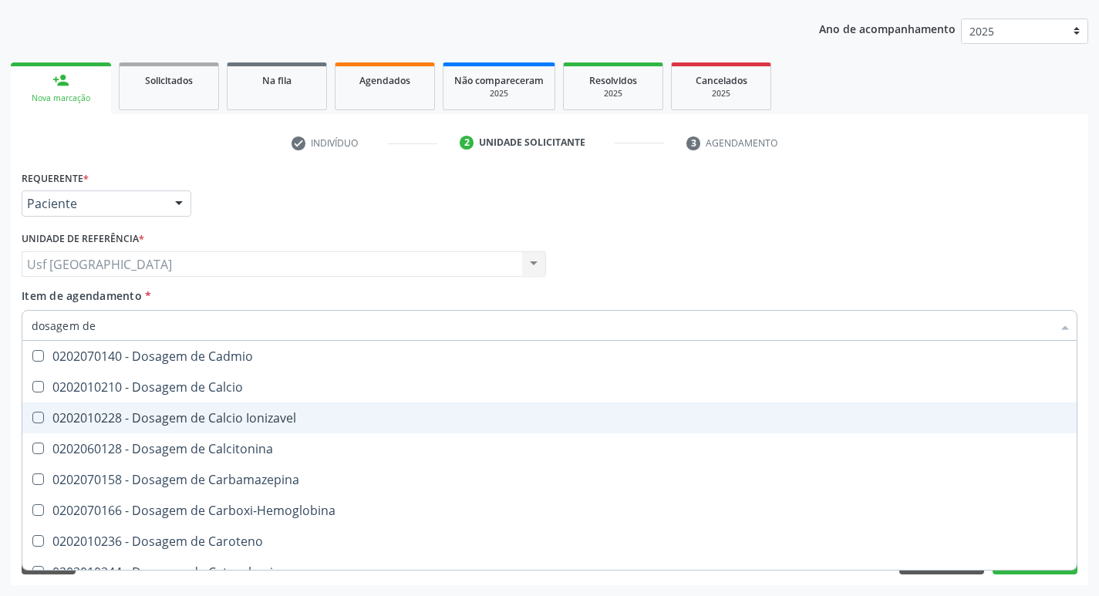
checkbox Creatinina "false"
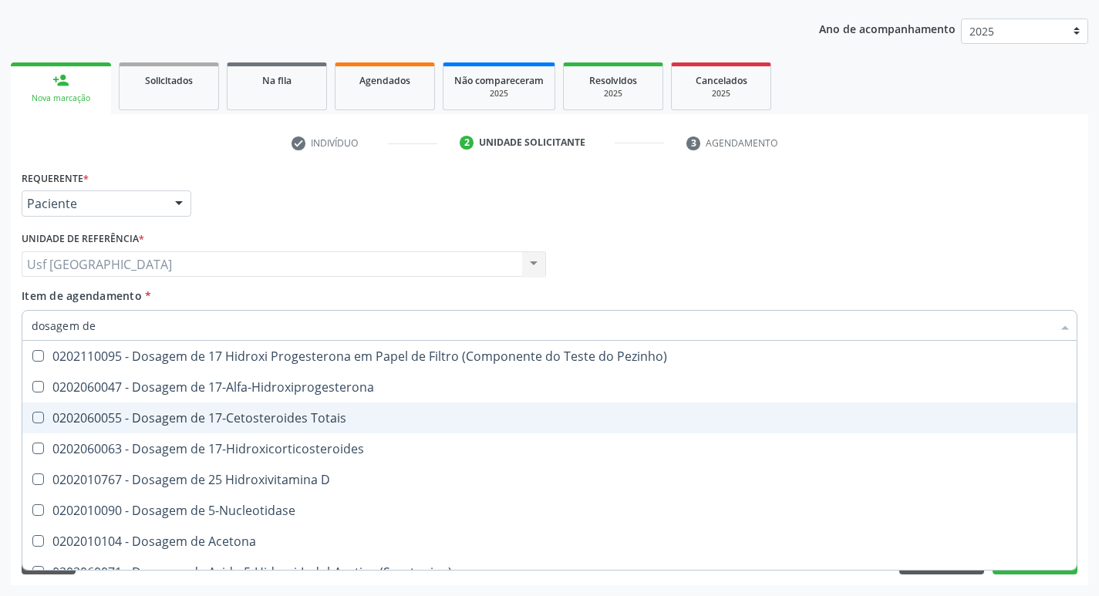
type input "dosagem de t"
checkbox Urico "false"
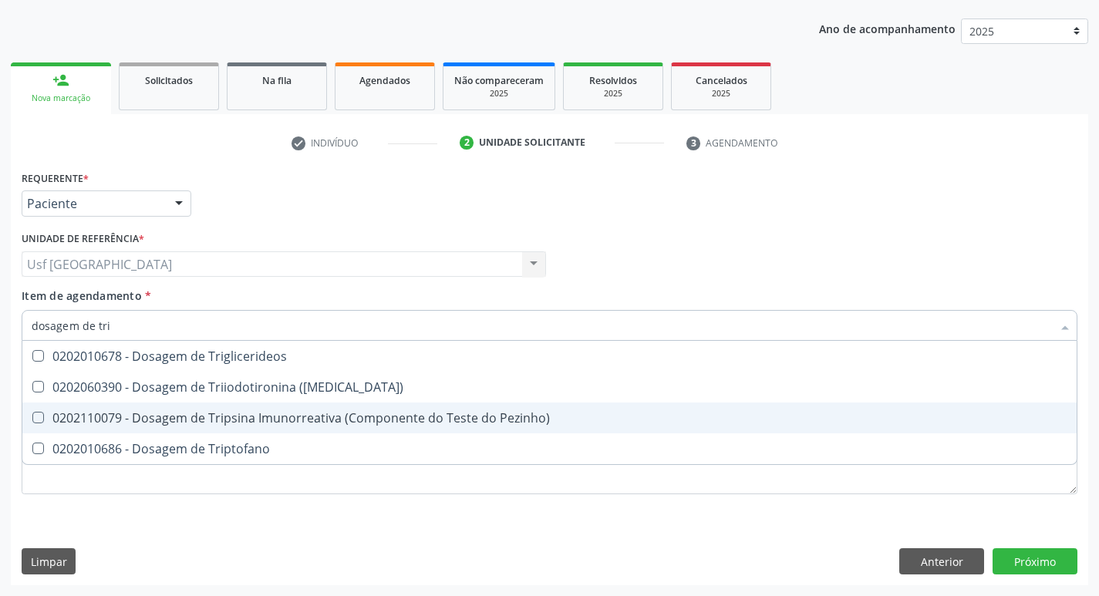
type input "dosagem de trig"
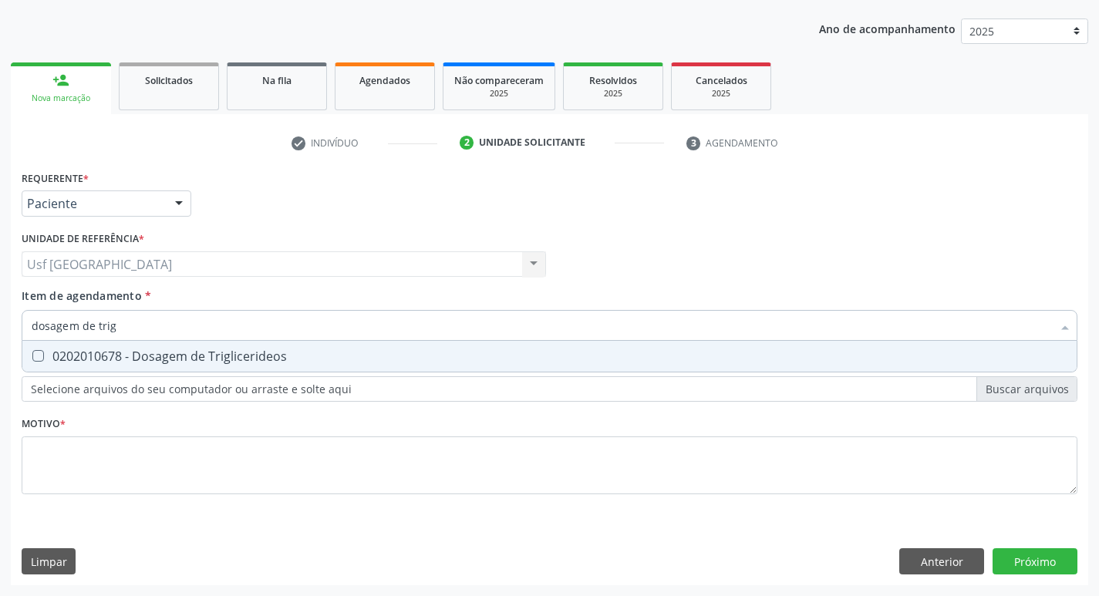
click at [254, 359] on div "0202010678 - Dosagem de Triglicerideos" at bounding box center [550, 356] width 1036 height 12
checkbox Triglicerideos "true"
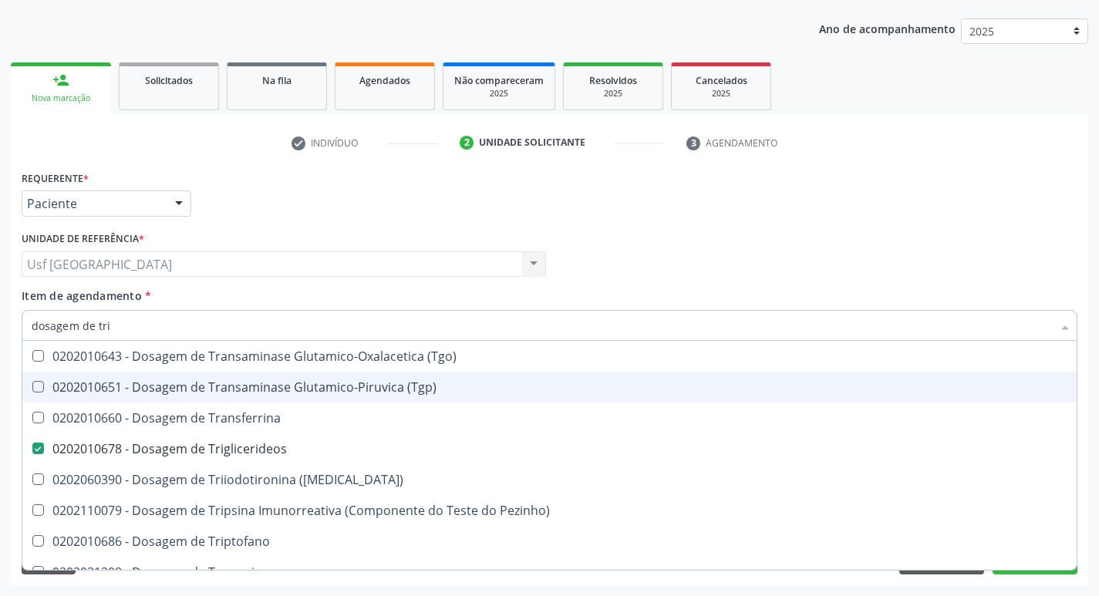
type input "dosagem de tr"
checkbox \(Tgo\) "false"
checkbox Triglicerideos "true"
type input "dosagem de t"
checkbox Triglicerideos "false"
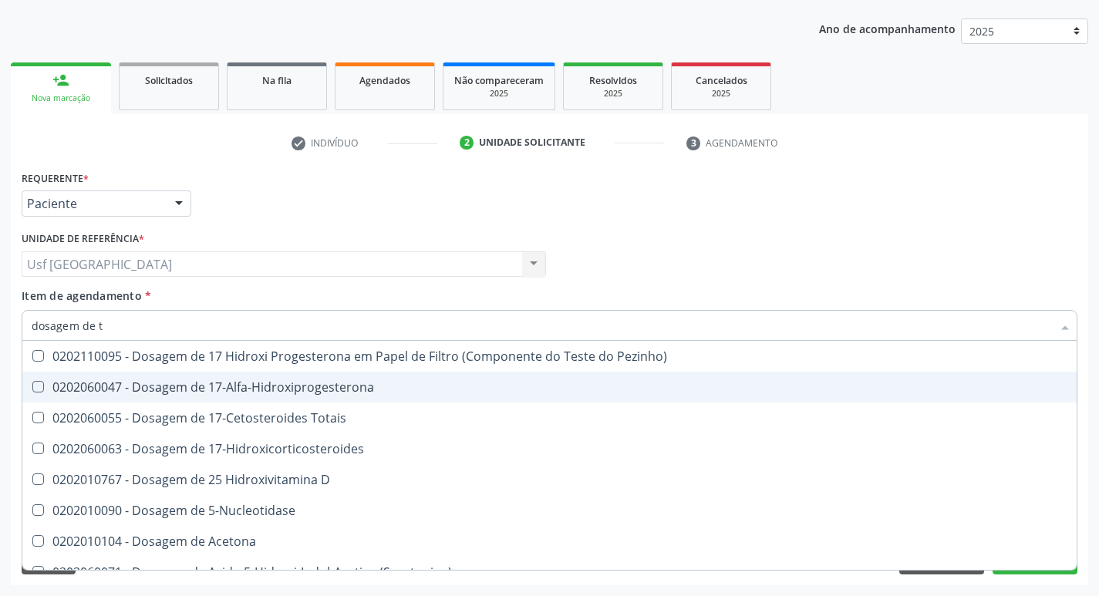
type input "dosagem de"
checkbox Mandelico "false"
checkbox Urico "true"
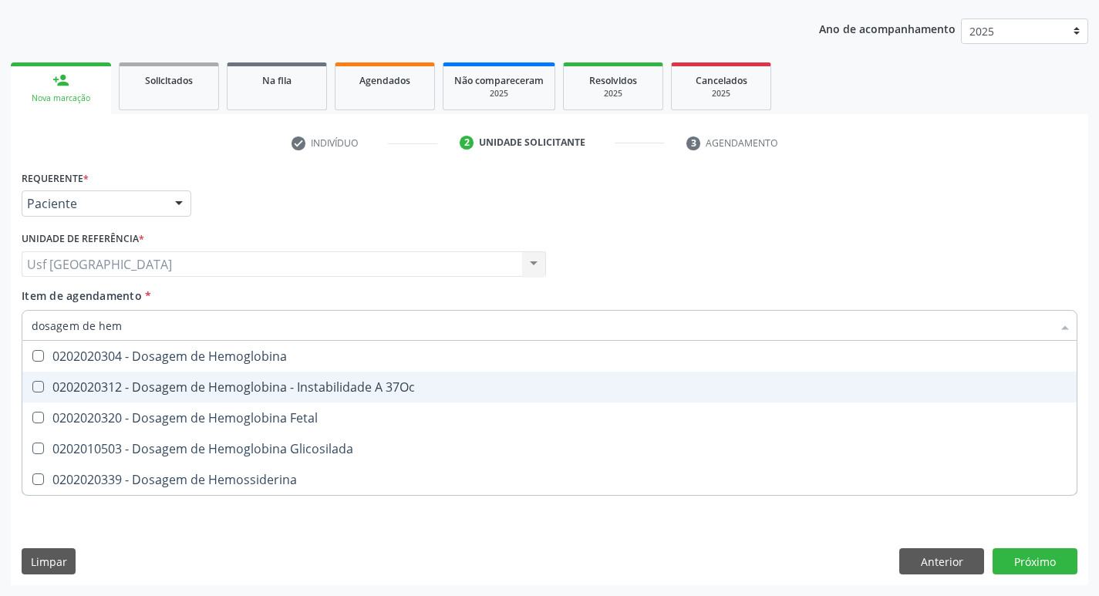
type input "dosagem de hemo"
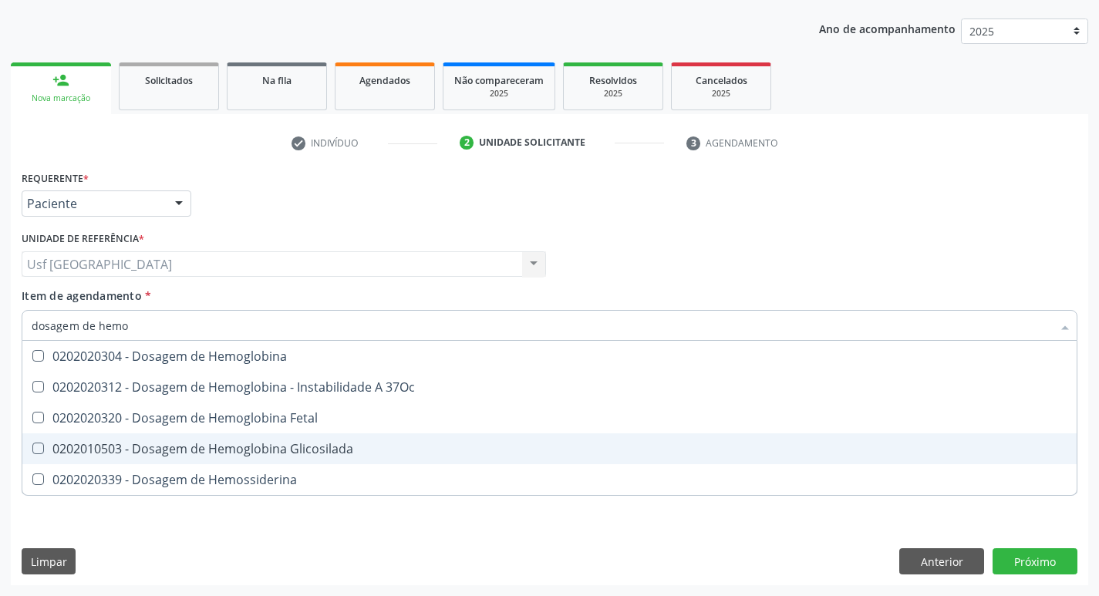
click at [268, 451] on div "0202010503 - Dosagem de Hemoglobina Glicosilada" at bounding box center [550, 449] width 1036 height 12
checkbox Glicosilada "true"
type input "dosag"
checkbox Glicosilada "false"
checkbox Hemossiderina "false"
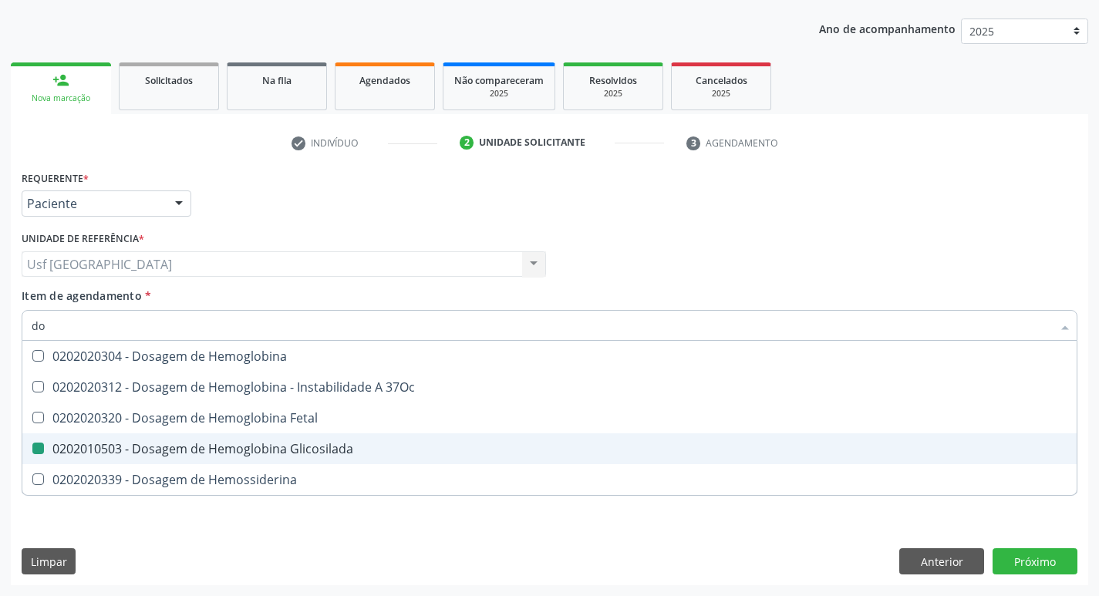
type input "d"
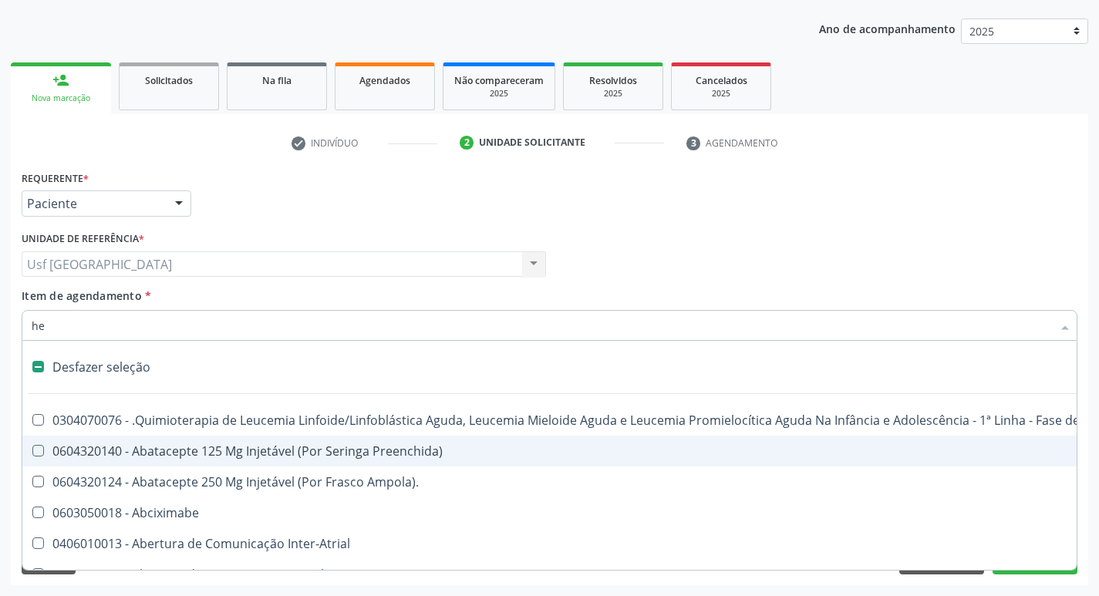
type input "hem"
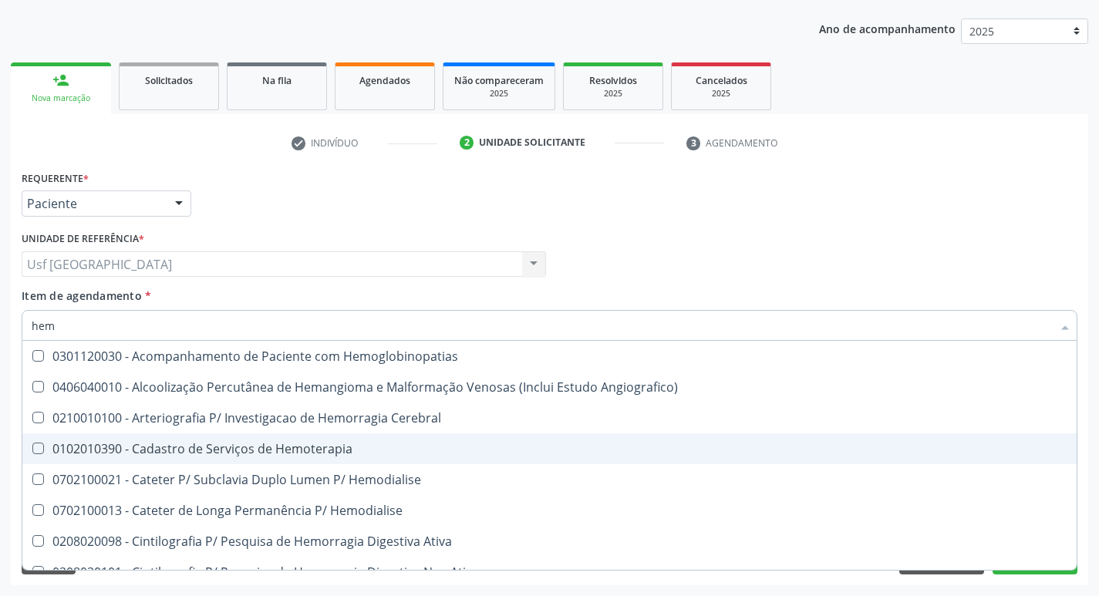
checkbox Glicosilada "true"
checkbox Hematocrito "false"
type input "hemo"
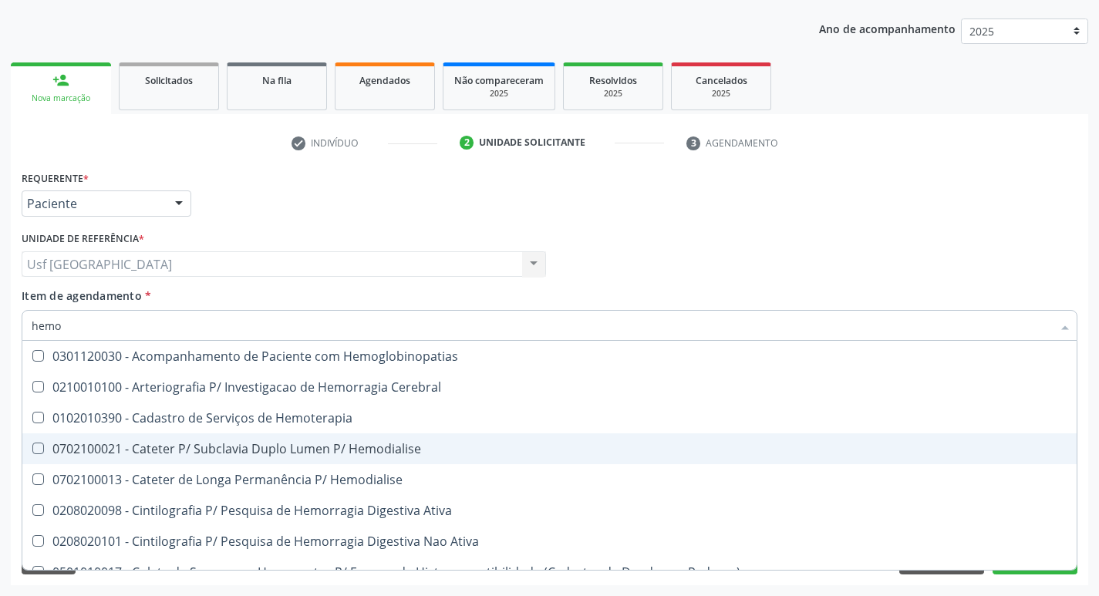
checkbox Glicosilada "true"
checkbox Semana\) "false"
type input "hemog"
checkbox Tardio\) "true"
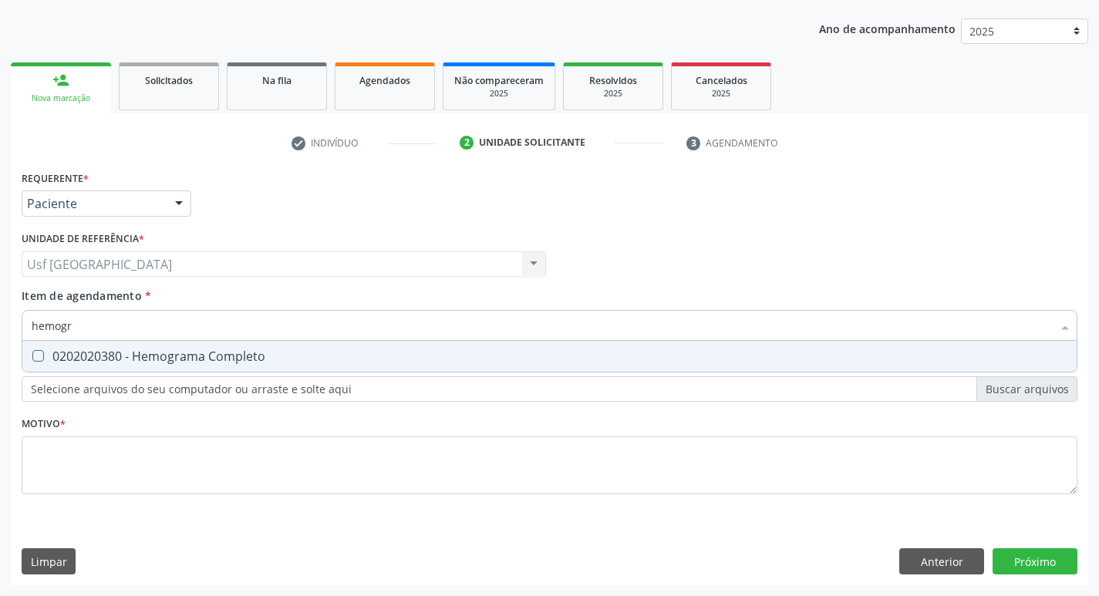
type input "hemogra"
click at [291, 355] on div "0202020380 - Hemograma Completo" at bounding box center [550, 356] width 1036 height 12
checkbox Completo "true"
type input "h"
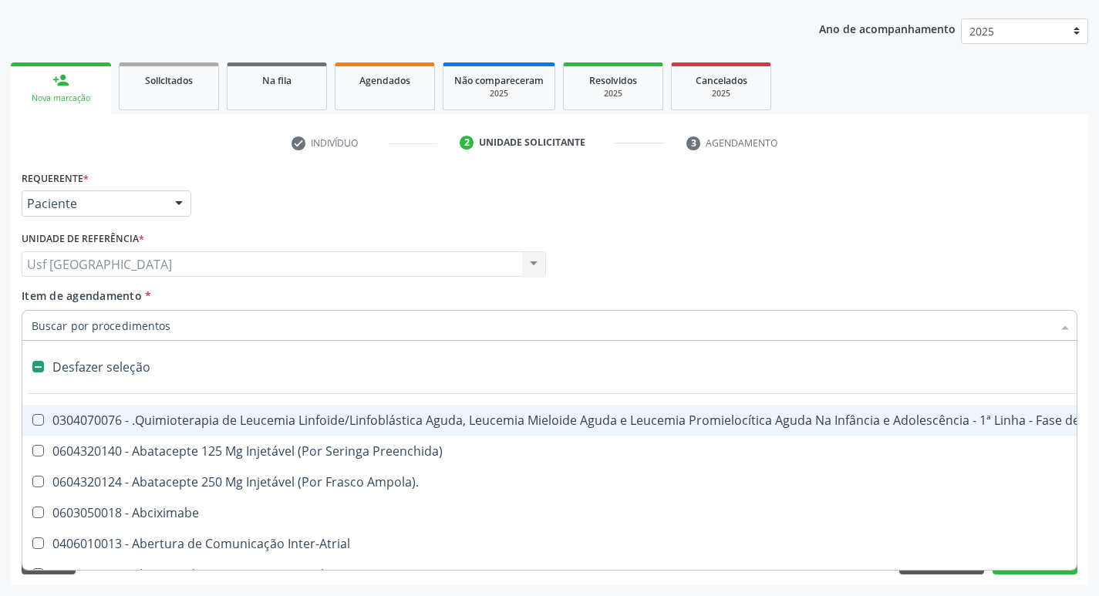
checkbox Manutenção "false"
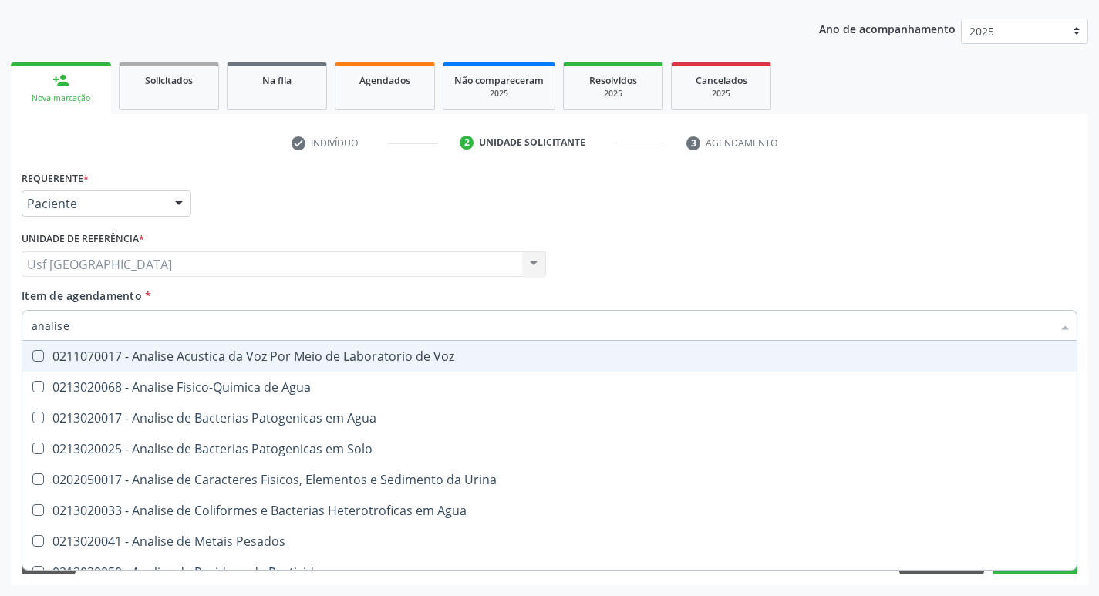
type input "analise"
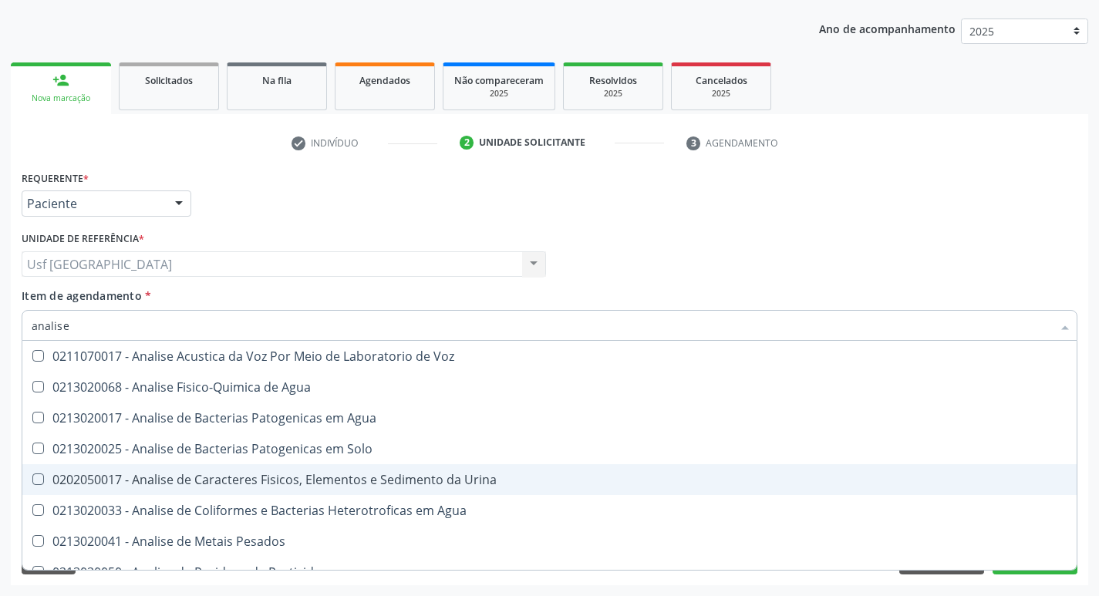
click at [295, 483] on div "0202050017 - Analise de Caracteres Fisicos, Elementos e Sedimento da Urina" at bounding box center [550, 479] width 1036 height 12
checkbox Urina "true"
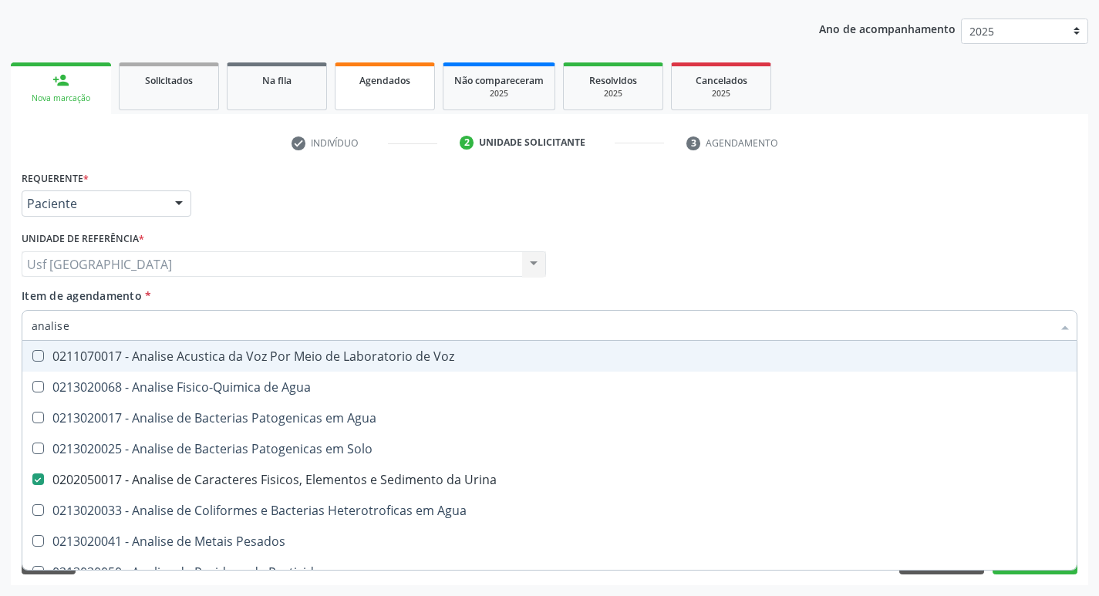
click at [395, 80] on span "Agendados" at bounding box center [384, 80] width 51 height 13
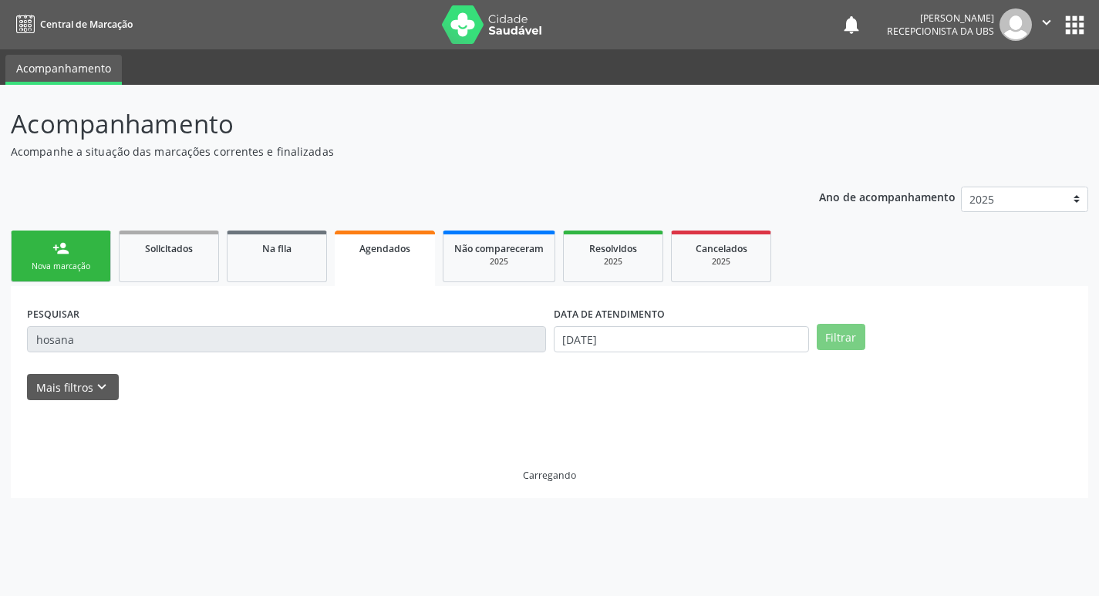
scroll to position [0, 0]
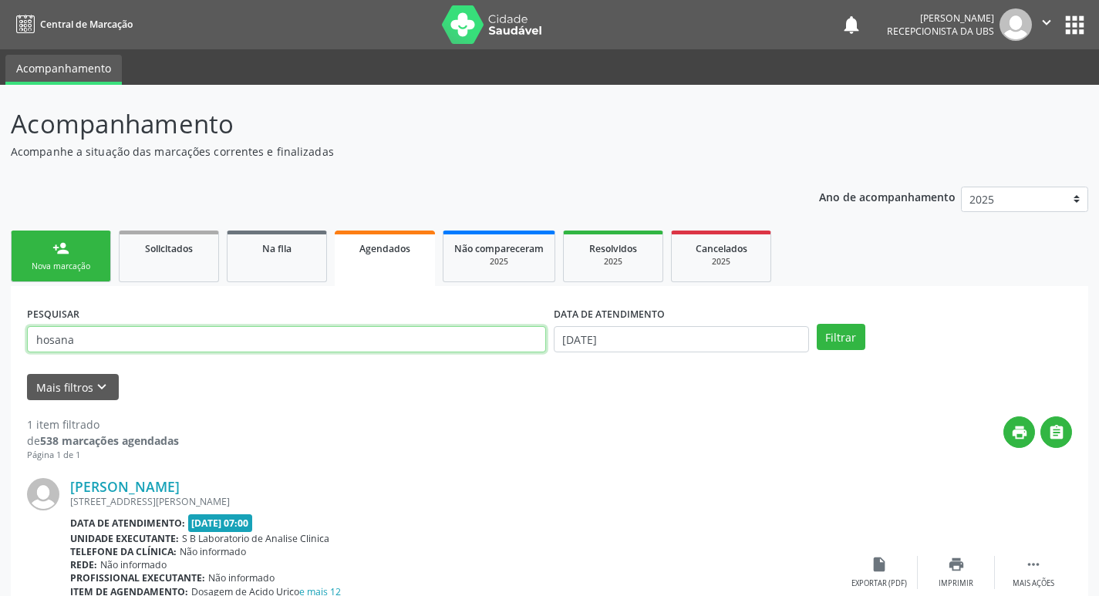
click at [99, 335] on input "hosana" at bounding box center [286, 339] width 519 height 26
type input "h"
type input "marinez"
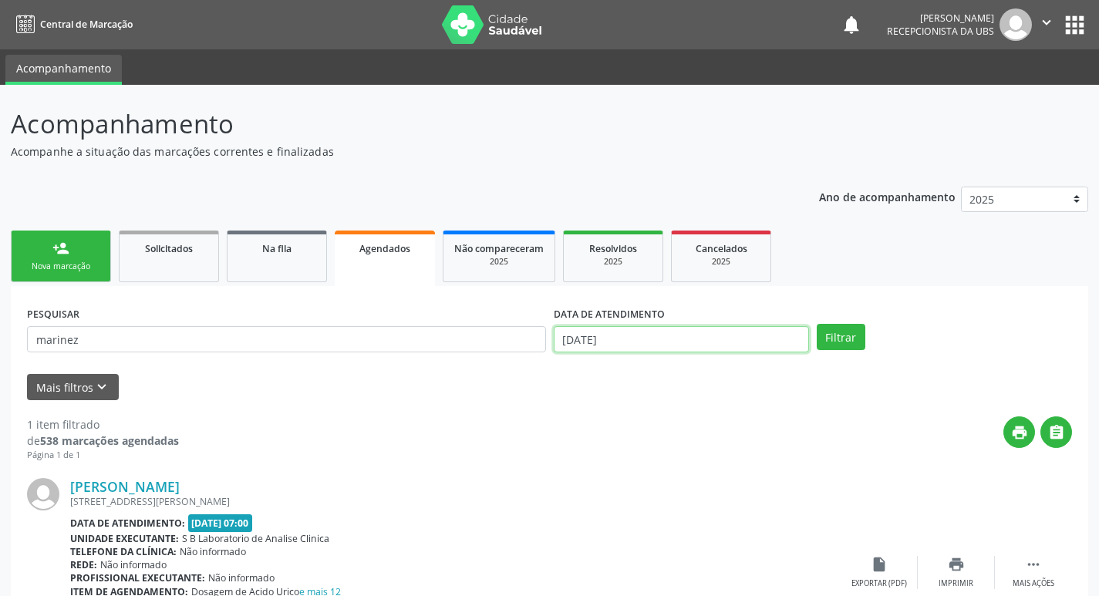
click at [615, 330] on input "[DATE]" at bounding box center [681, 339] width 255 height 26
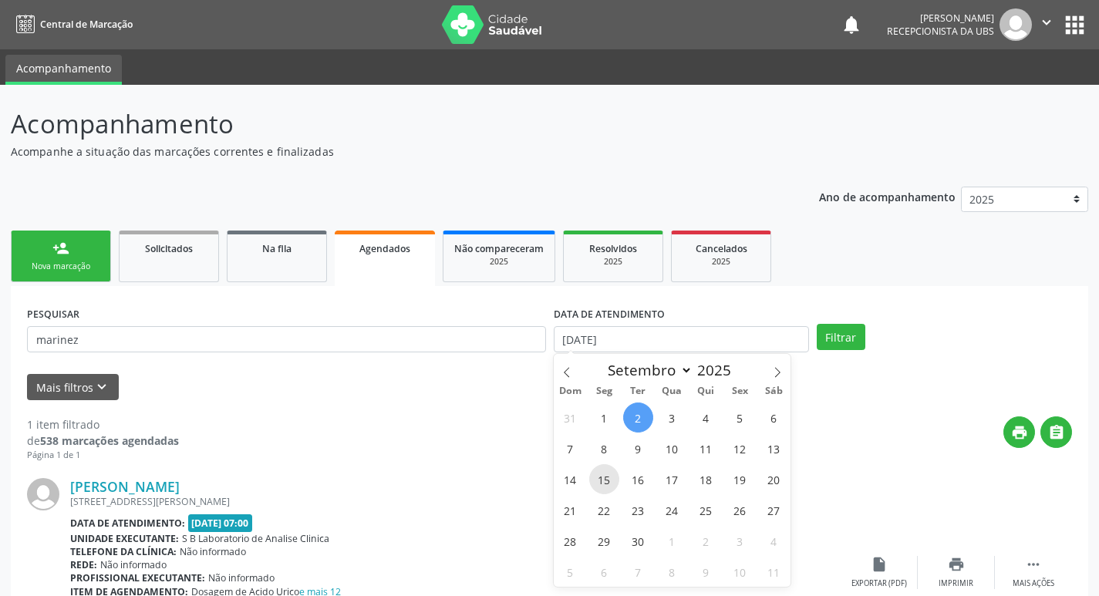
click at [596, 484] on span "15" at bounding box center [604, 479] width 30 height 30
type input "[DATE]"
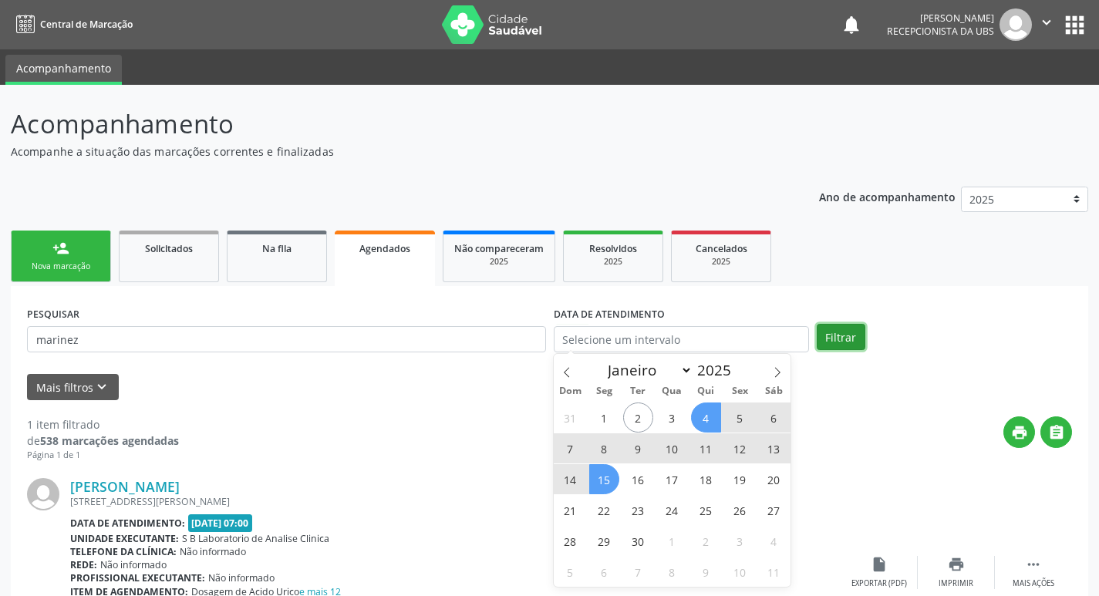
click at [826, 336] on button "Filtrar" at bounding box center [841, 337] width 49 height 26
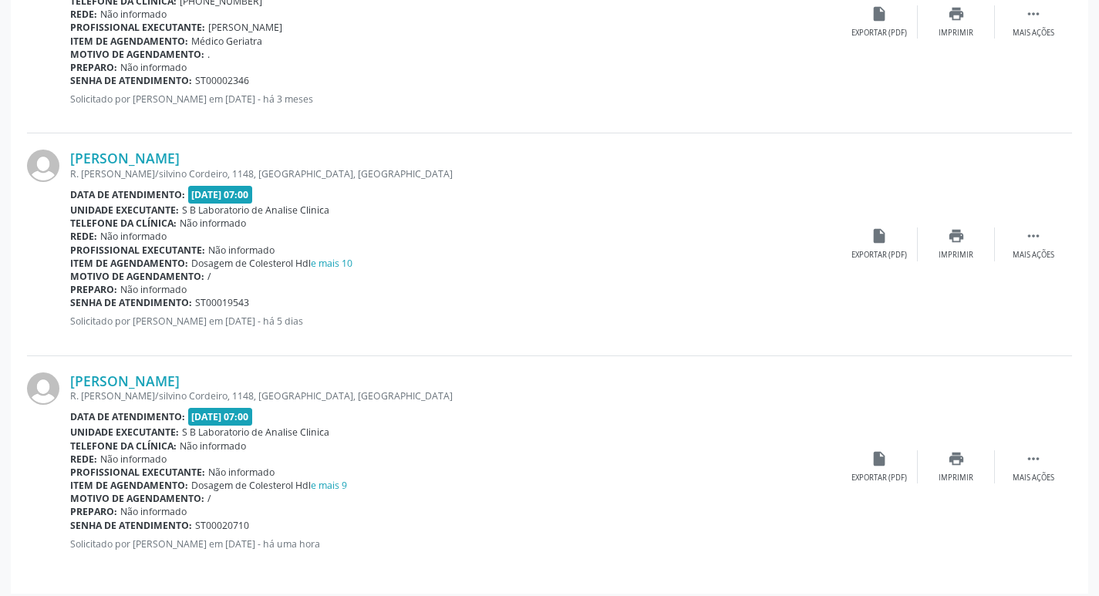
scroll to position [559, 0]
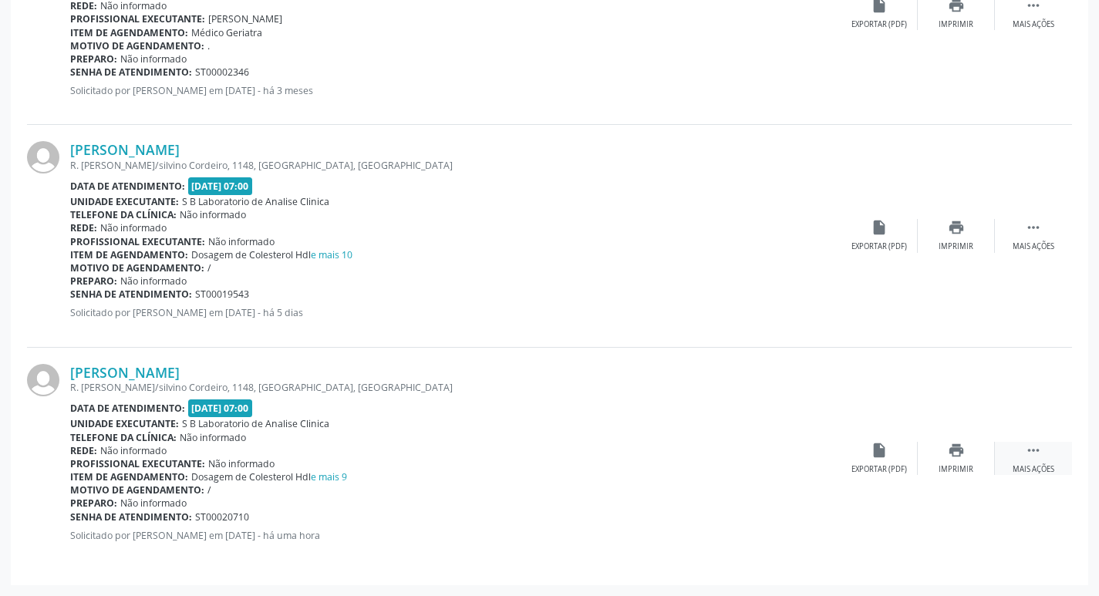
click at [1032, 451] on icon "" at bounding box center [1033, 450] width 17 height 17
click at [951, 453] on icon "edit" at bounding box center [956, 450] width 17 height 17
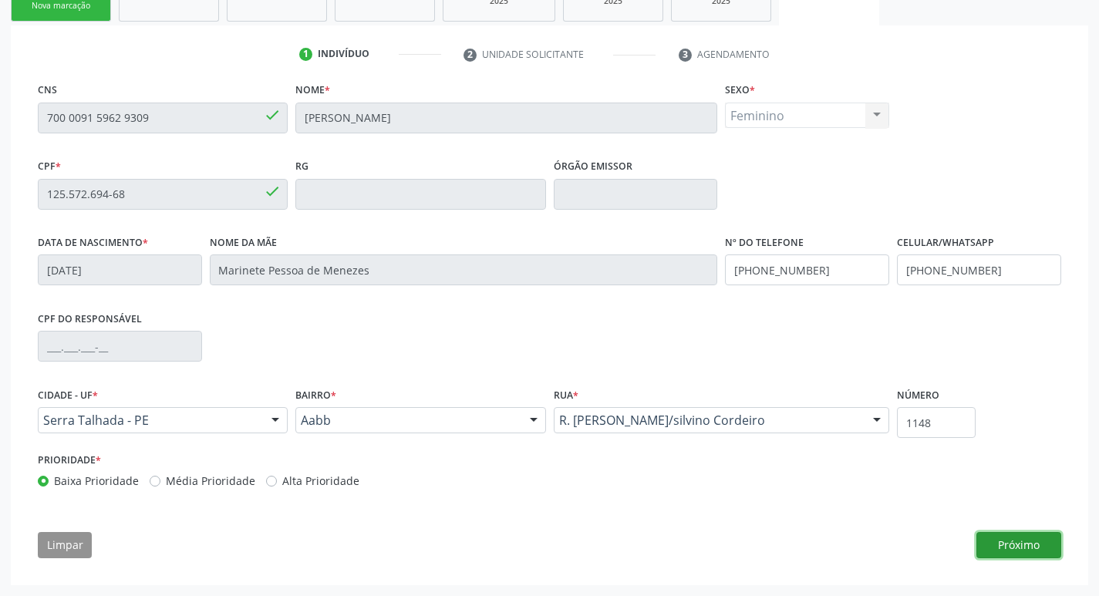
click at [1003, 533] on button "Próximo" at bounding box center [1018, 545] width 85 height 26
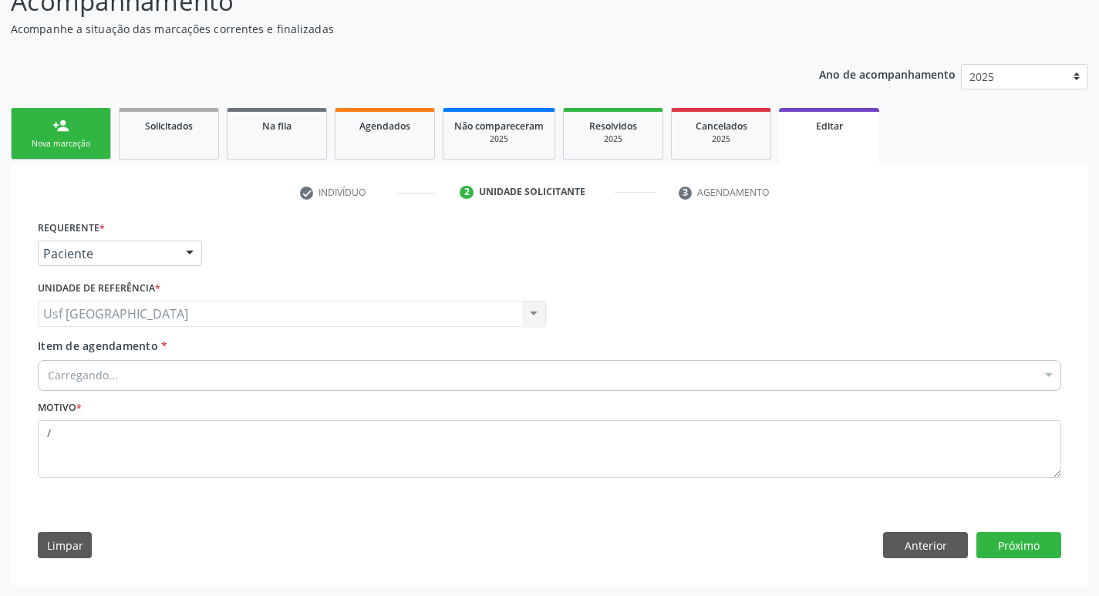
scroll to position [123, 0]
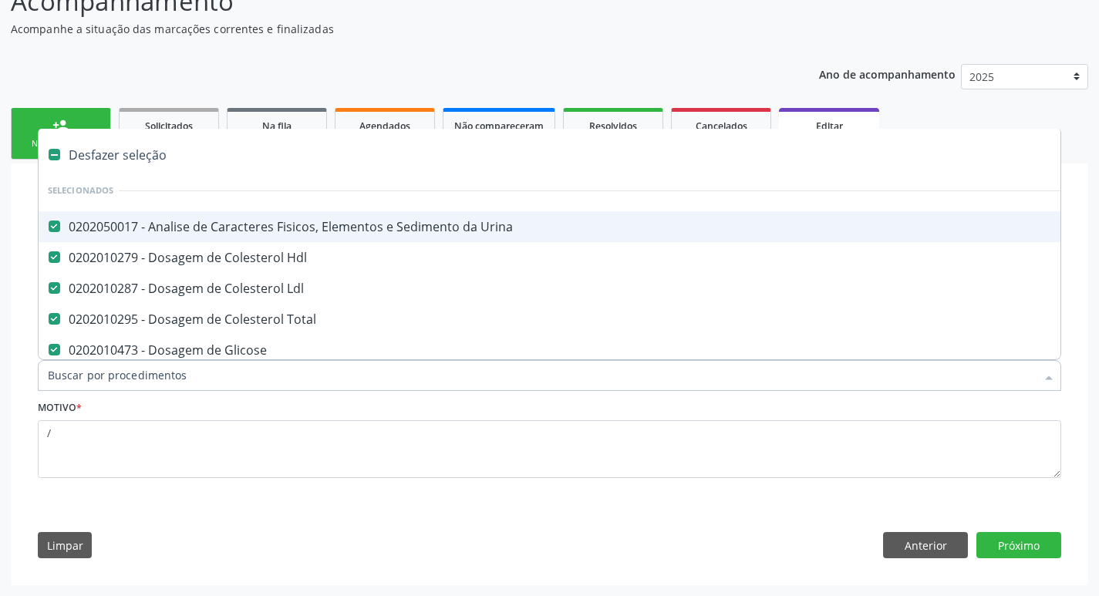
type input "t"
checkbox Completo "false"
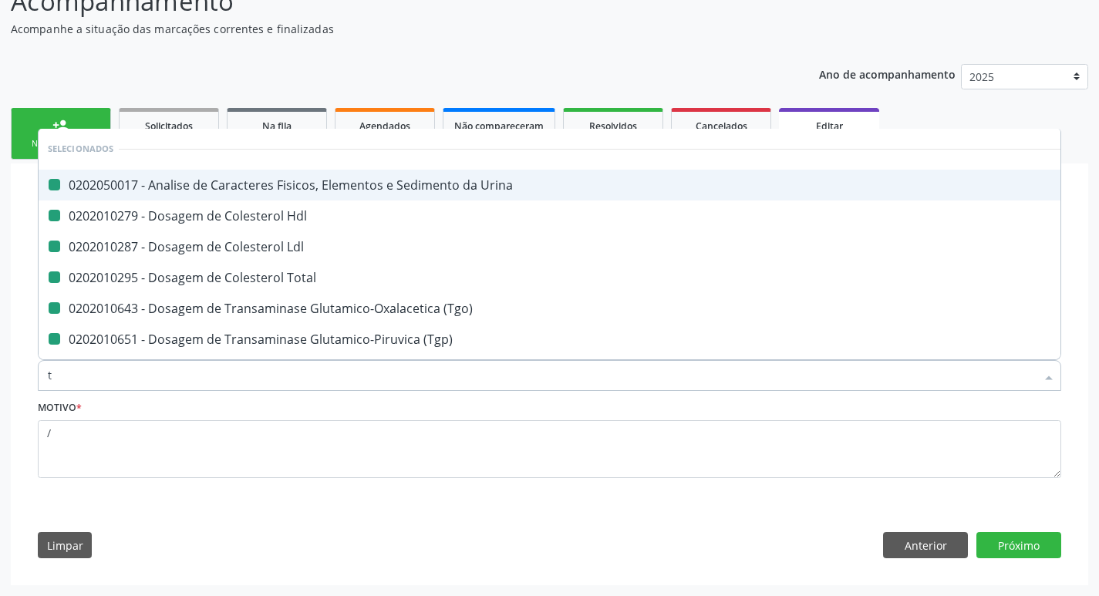
type input "ts"
checkbox Urina "false"
checkbox Hdl "false"
checkbox Ldl "false"
checkbox Total "false"
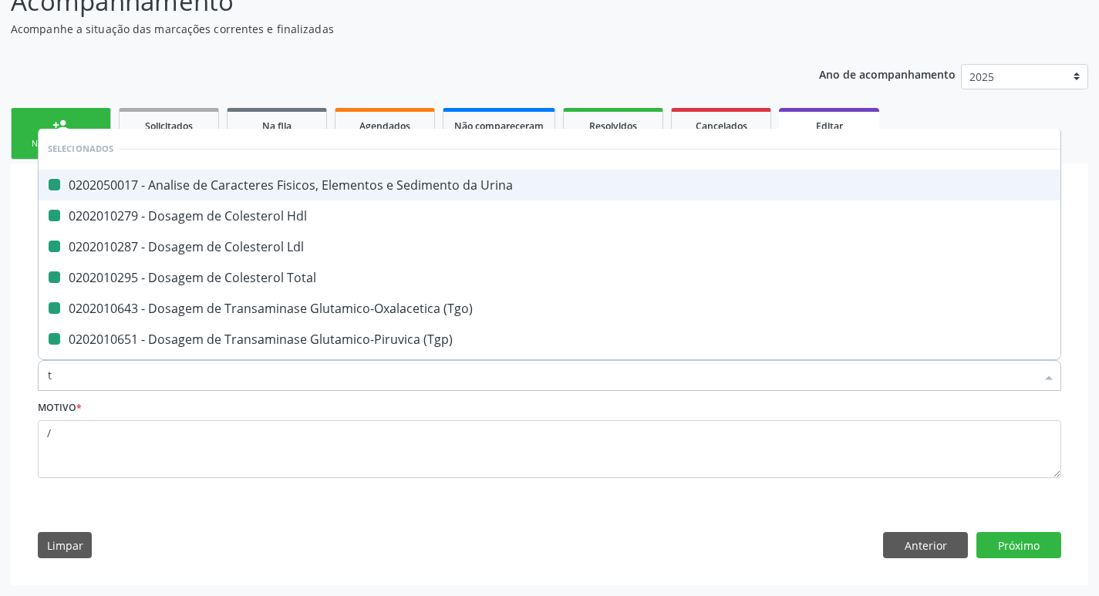
checkbox \(Tgo\) "false"
checkbox \(Tgp\) "false"
checkbox Triglicerideos "false"
checkbox Completo "false"
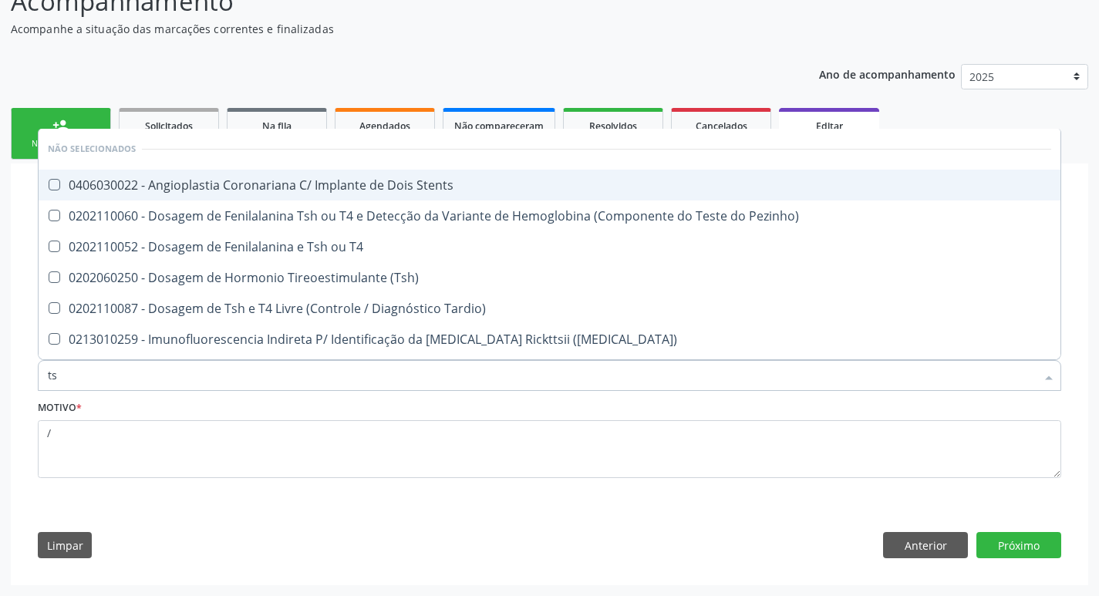
type input "tsh"
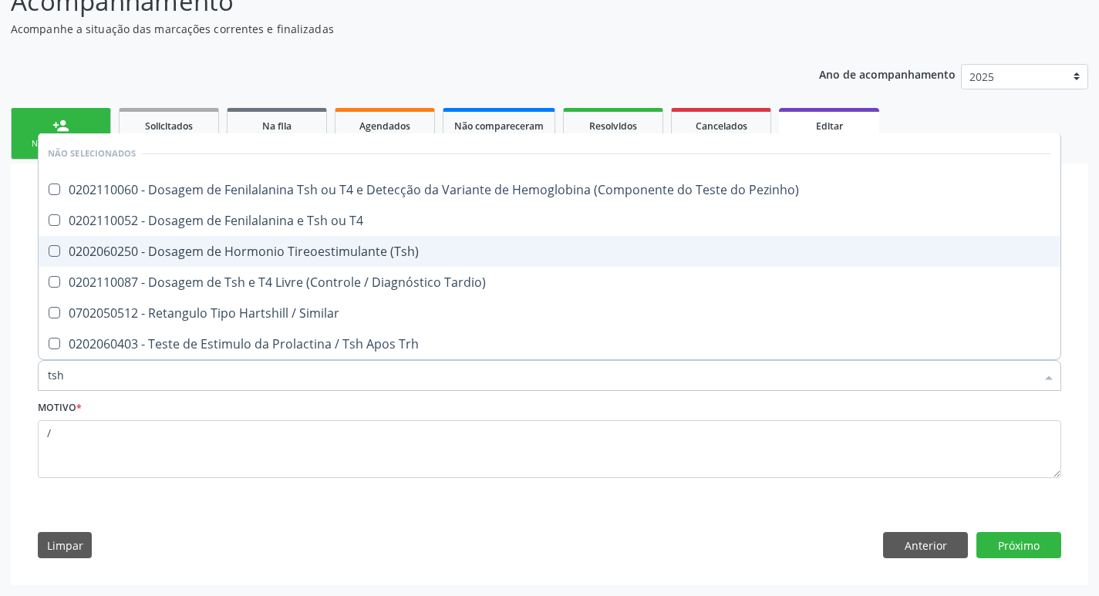
click at [170, 249] on div "0202060250 - Dosagem de Hormonio Tireoestimulante (Tsh)" at bounding box center [549, 251] width 1003 height 12
checkbox \(Tsh\) "true"
type input "ts"
checkbox \(Tsh\) "false"
checkbox Tardio\) "true"
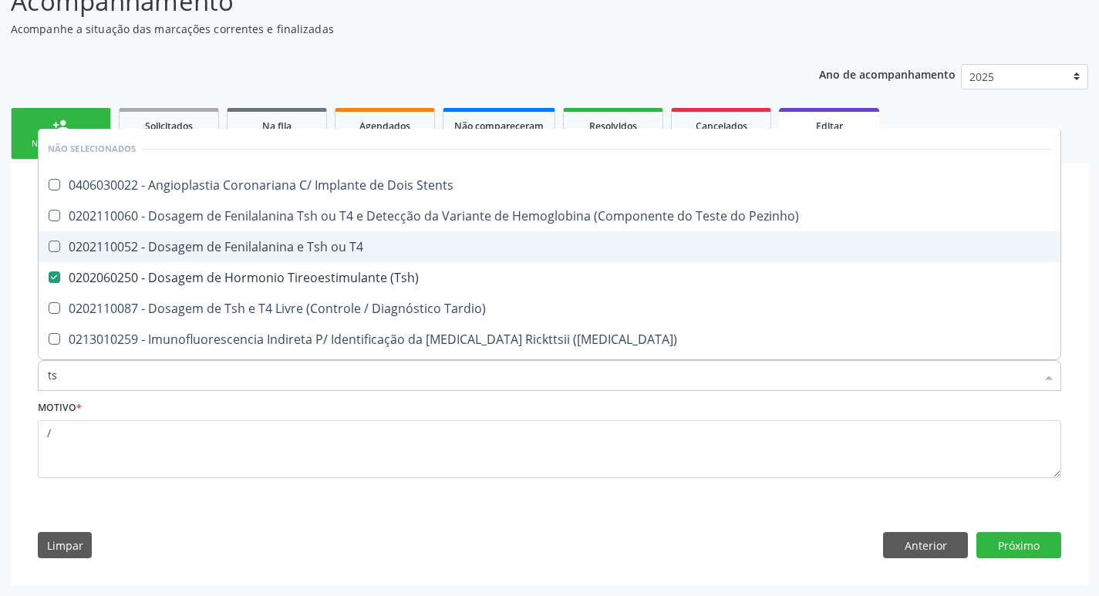
type input "t"
checkbox Stents "true"
checkbox Pezinho\) "true"
checkbox T4 "true"
checkbox Tardio\) "true"
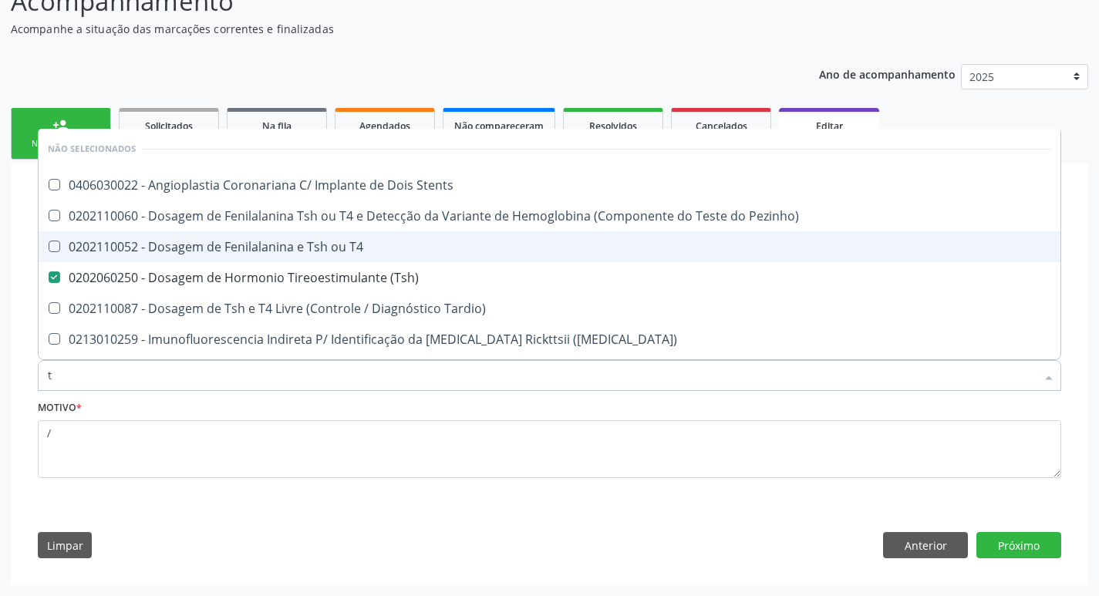
checkbox Maculosa\) "true"
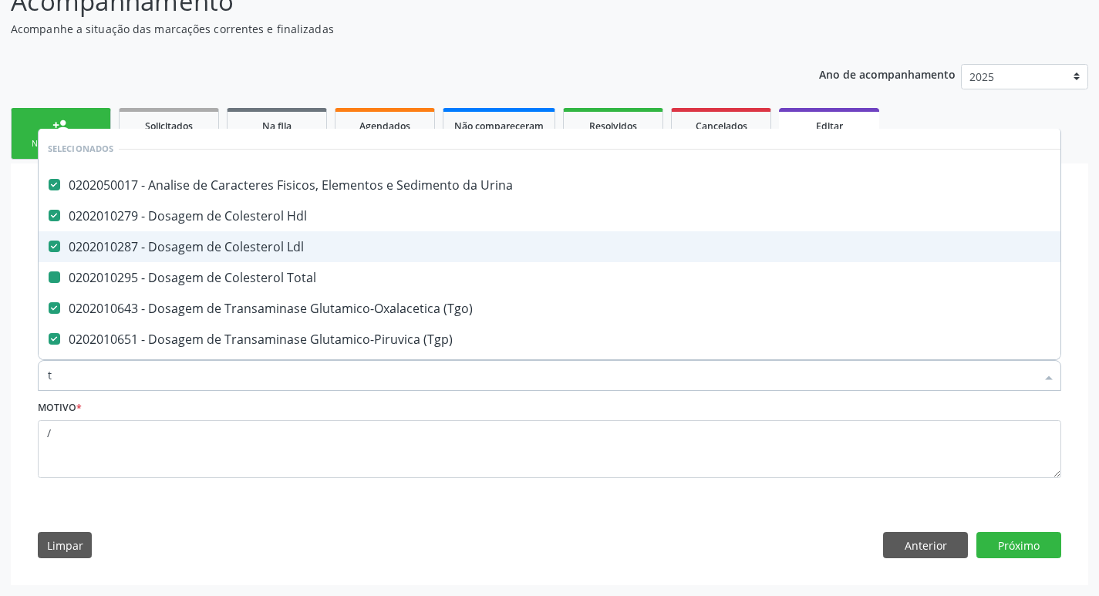
type input "t4"
checkbox Urina "false"
checkbox Hdl "false"
checkbox Ldl "false"
checkbox Total "false"
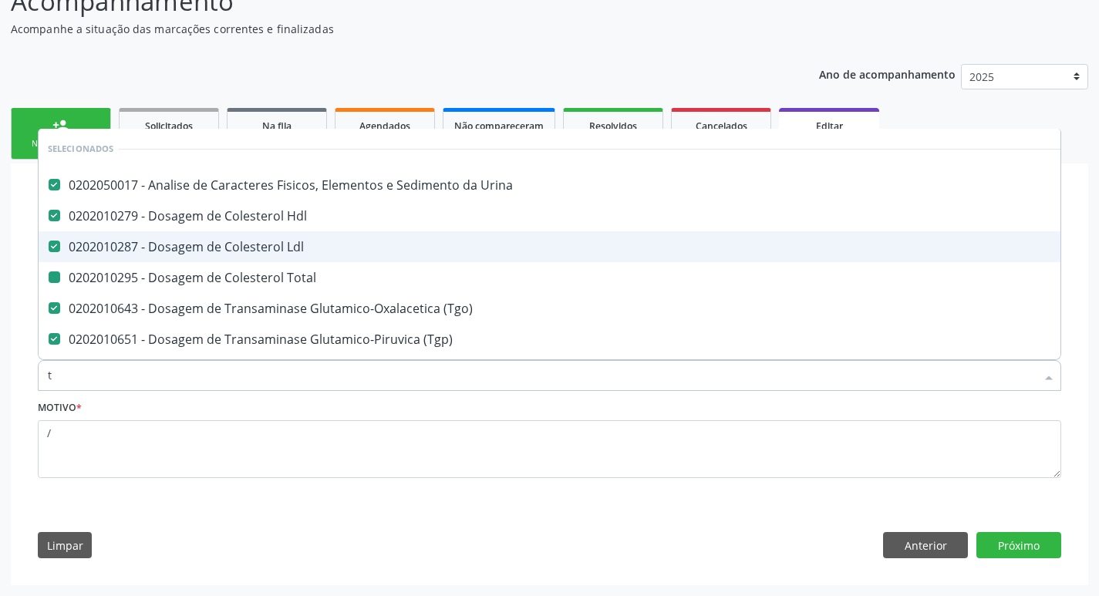
checkbox \(Tgo\) "false"
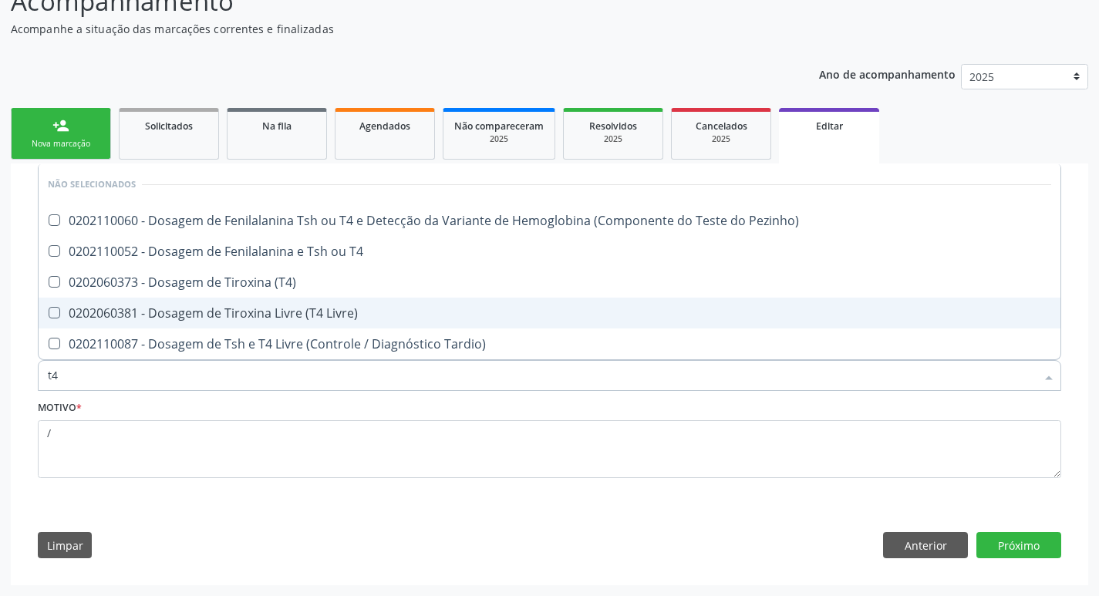
click at [197, 318] on div "0202060381 - Dosagem de Tiroxina Livre (T4 Livre)" at bounding box center [549, 313] width 1003 height 12
checkbox Livre\) "true"
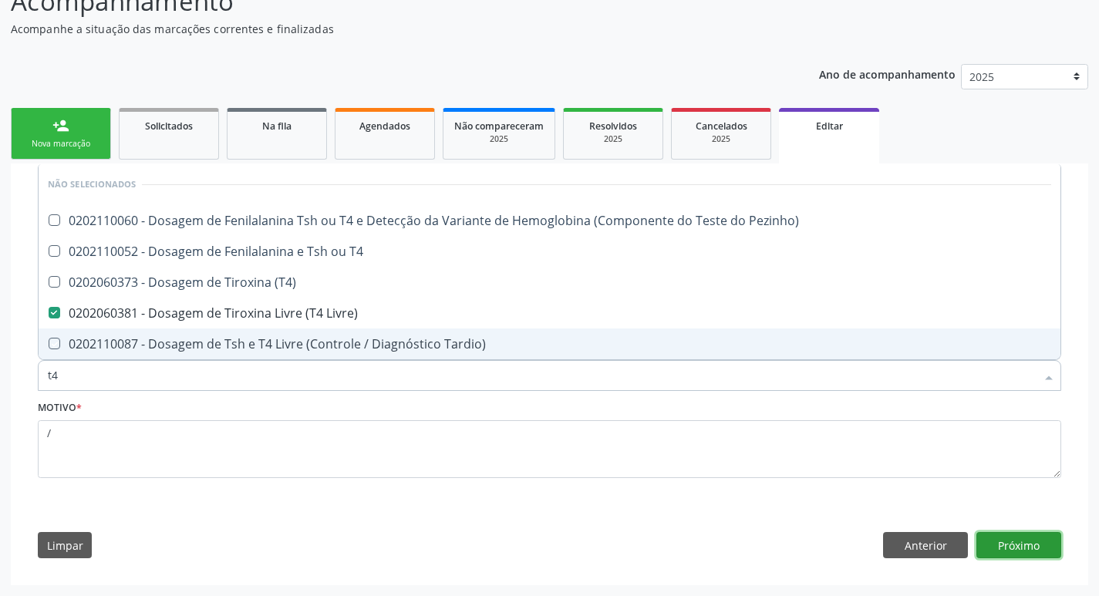
click at [1016, 544] on button "Próximo" at bounding box center [1018, 545] width 85 height 26
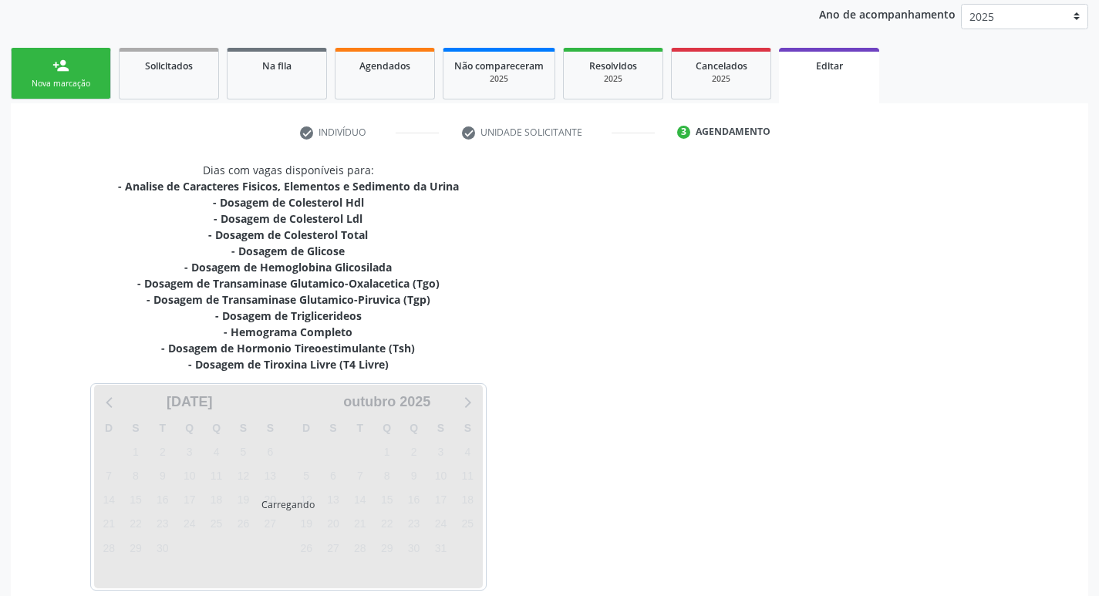
scroll to position [273, 0]
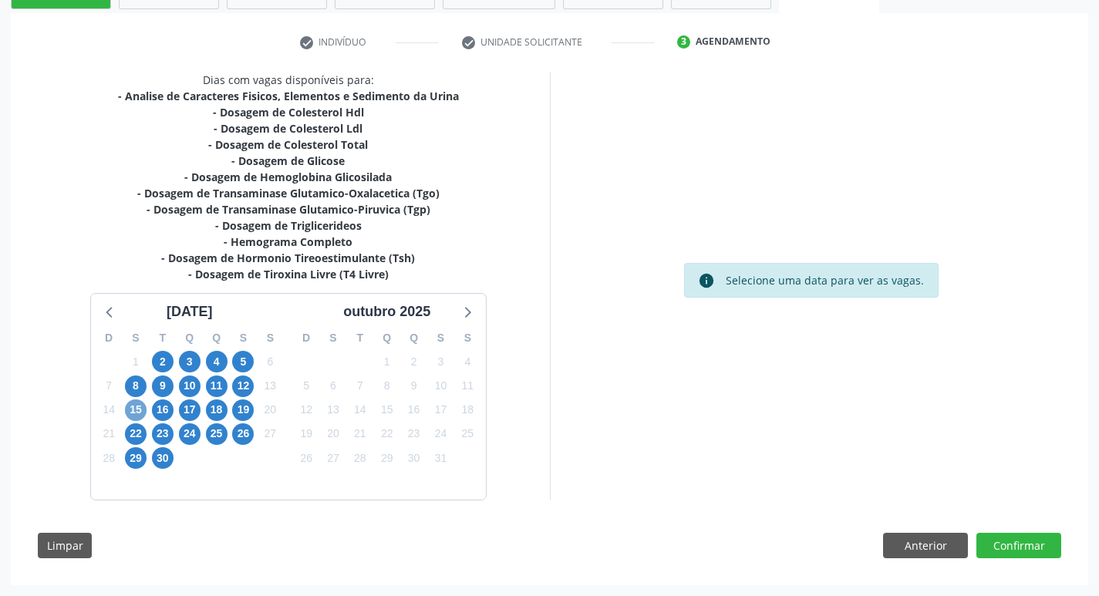
click at [136, 403] on span "15" at bounding box center [136, 410] width 22 height 22
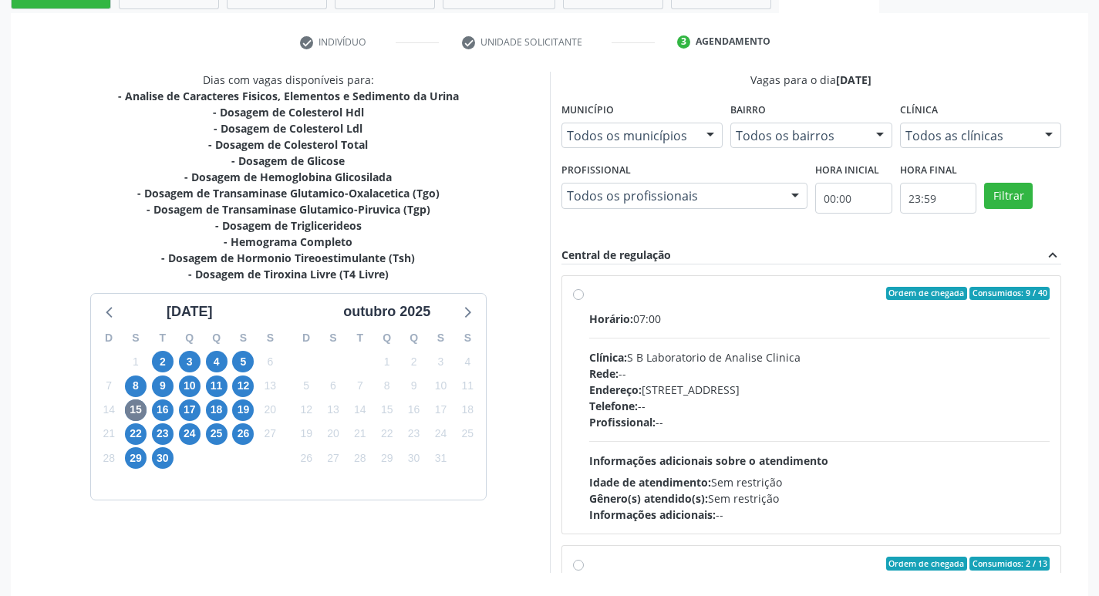
click at [589, 295] on label "Ordem de chegada Consumidos: 9 / 40 Horário: 07:00 Clínica: S B Laboratorio de …" at bounding box center [819, 405] width 461 height 237
click at [582, 295] on input "Ordem de chegada Consumidos: 9 / 40 Horário: 07:00 Clínica: S B Laboratorio de …" at bounding box center [578, 294] width 11 height 14
radio input "true"
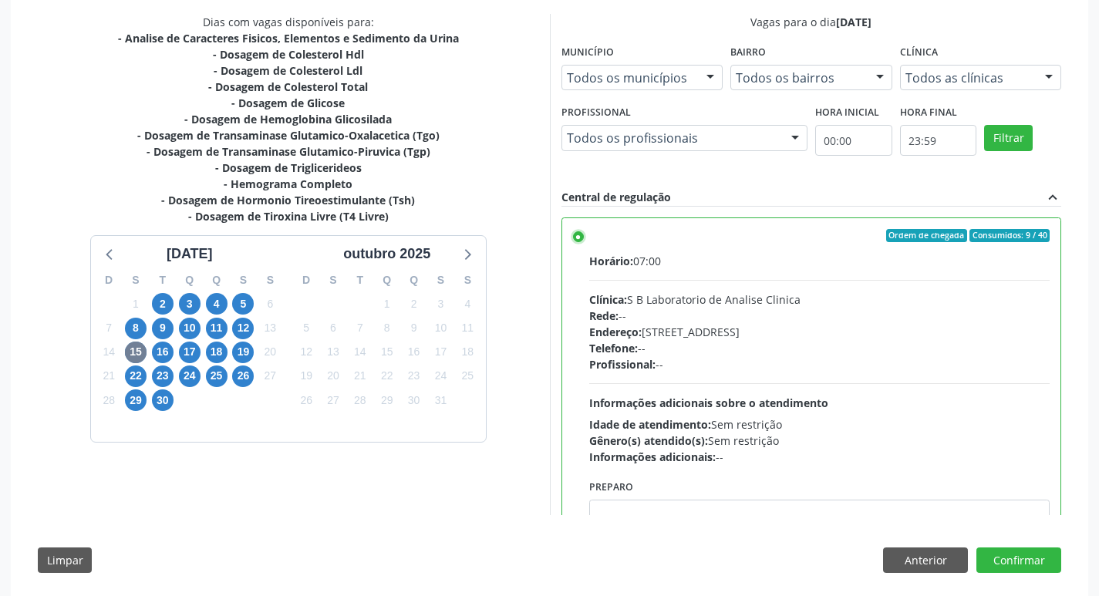
scroll to position [345, 0]
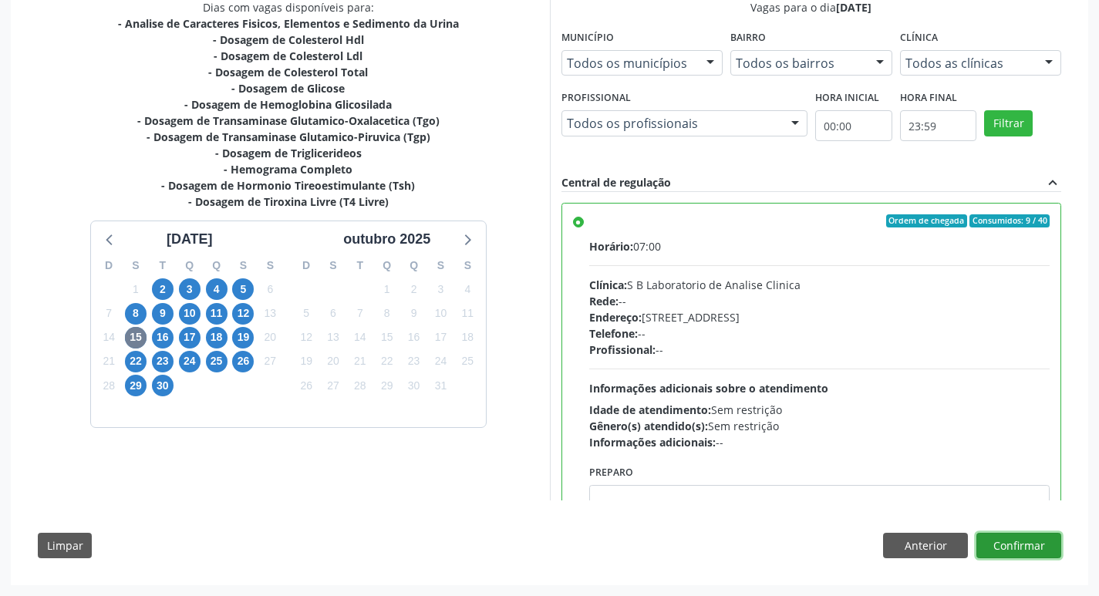
click at [1033, 537] on button "Confirmar" at bounding box center [1018, 546] width 85 height 26
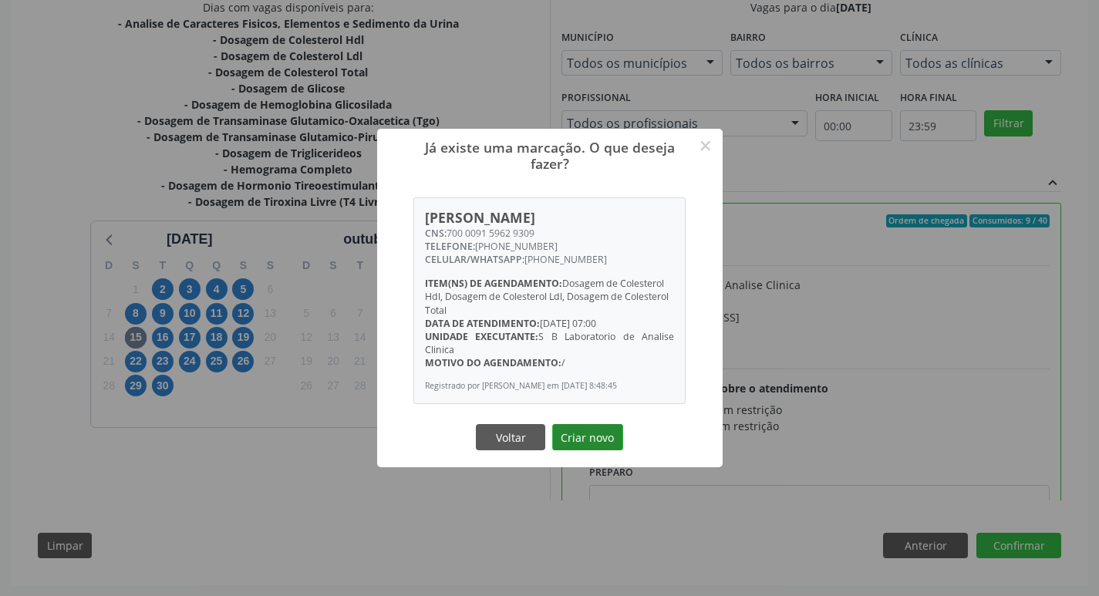
click at [584, 444] on button "Criar novo" at bounding box center [587, 437] width 71 height 26
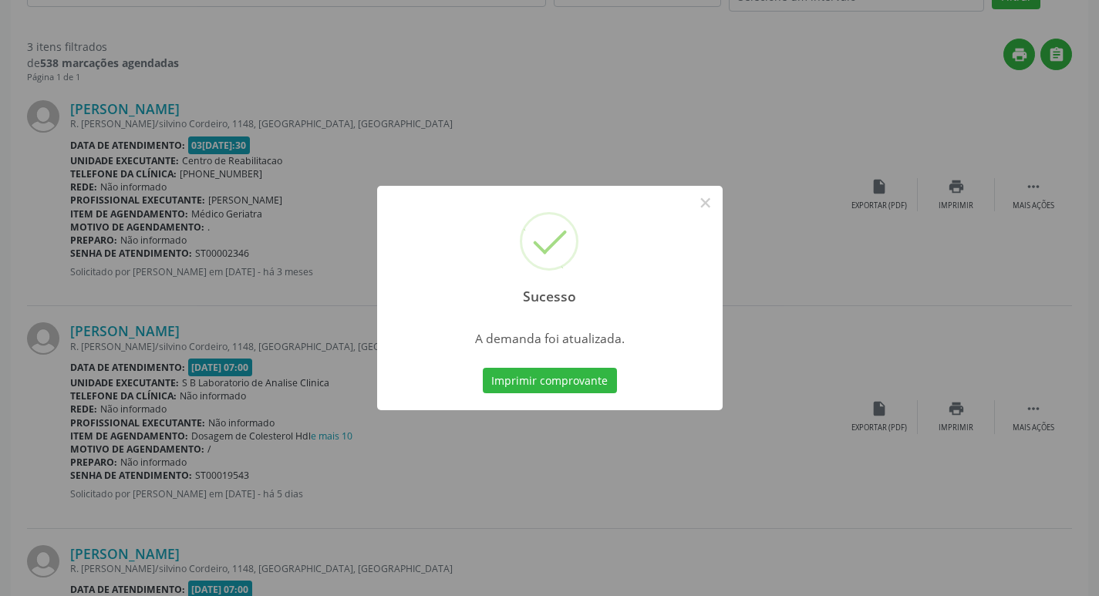
scroll to position [0, 0]
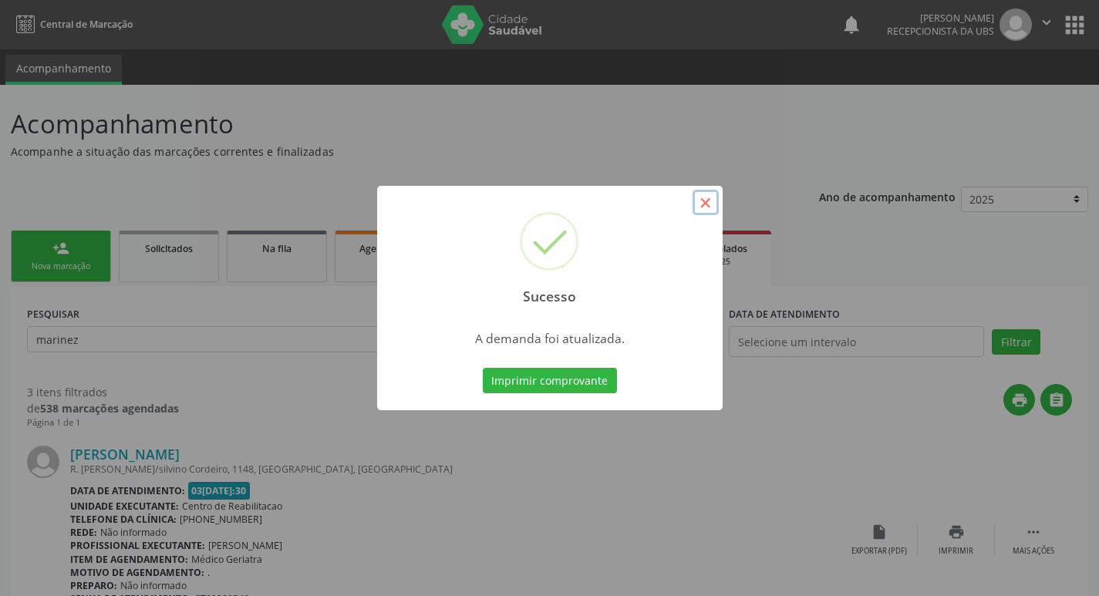
click at [699, 208] on button "×" at bounding box center [705, 203] width 26 height 26
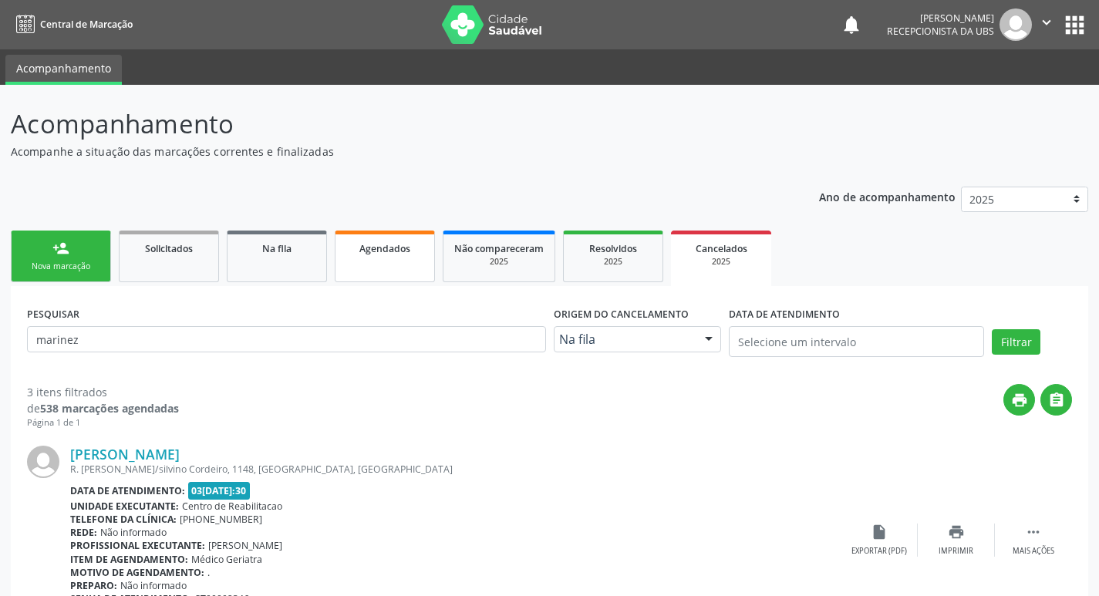
click at [376, 266] on link "Agendados" at bounding box center [385, 257] width 100 height 52
select select "8"
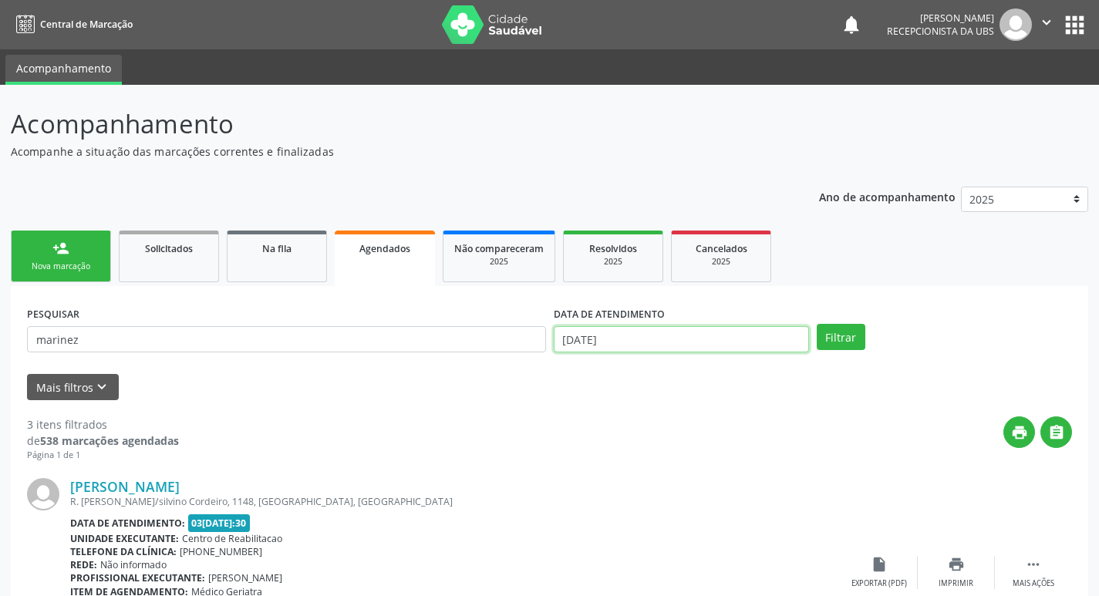
click at [705, 335] on input "0[DATE]" at bounding box center [681, 339] width 255 height 26
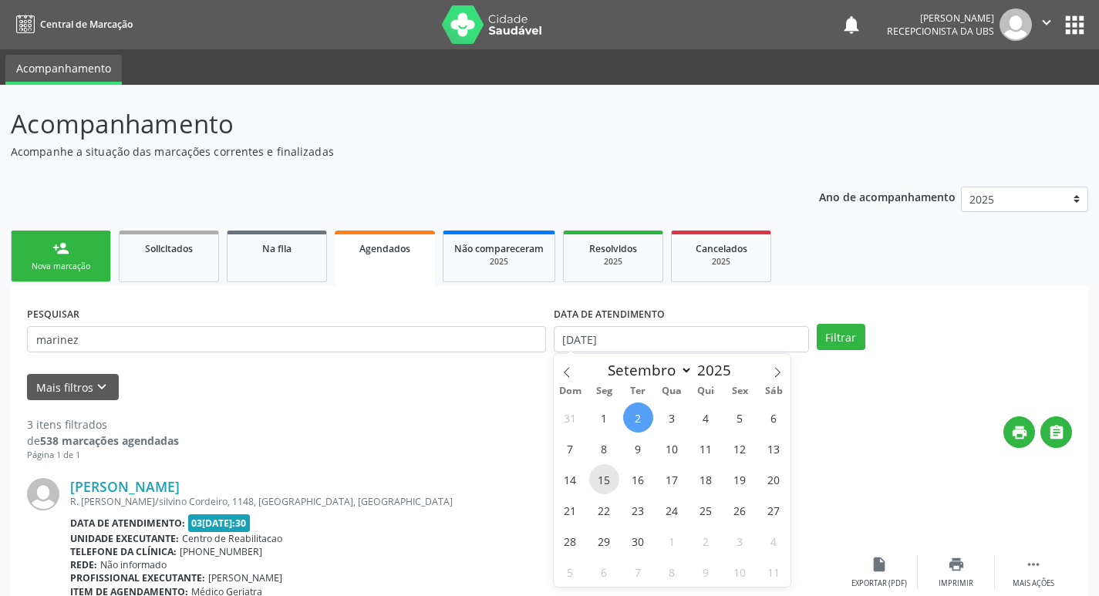
click at [602, 480] on span "15" at bounding box center [604, 479] width 30 height 30
type input "1[DATE]"
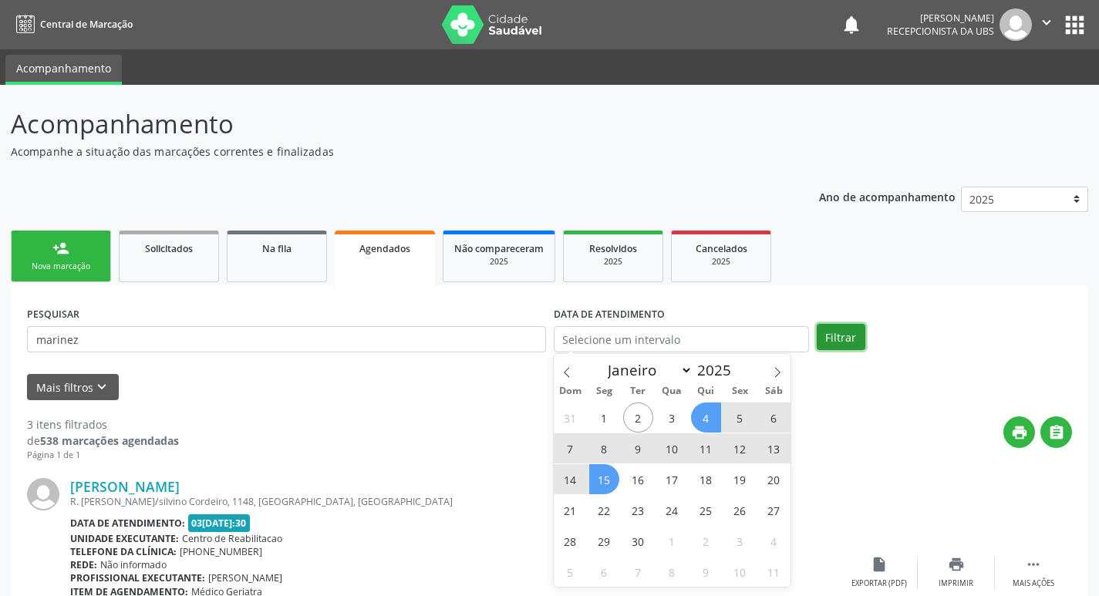
click at [841, 337] on button "Filtrar" at bounding box center [841, 337] width 49 height 26
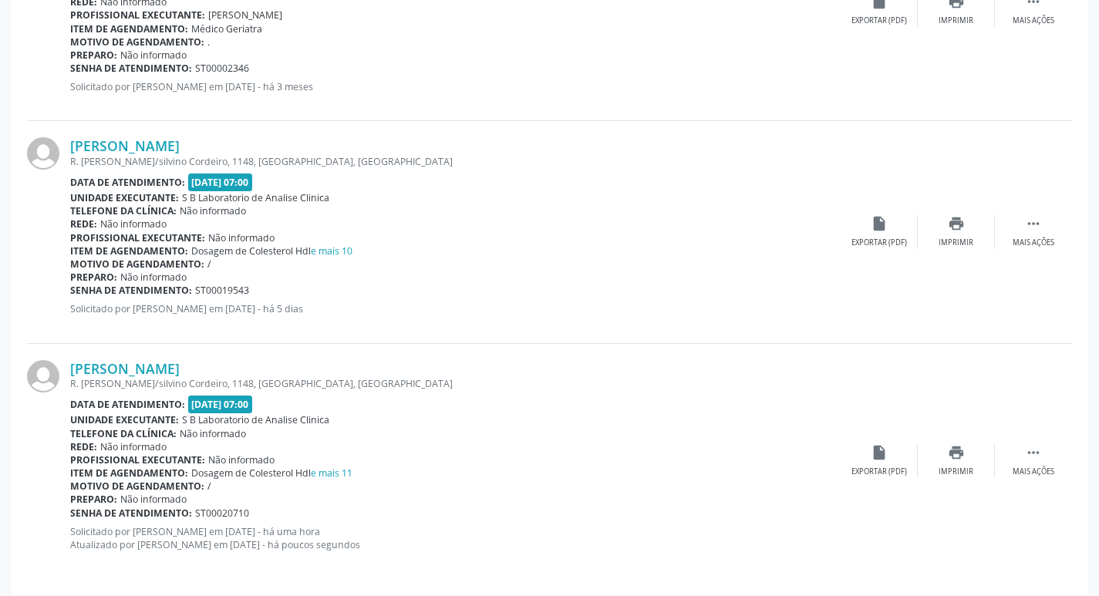
scroll to position [572, 0]
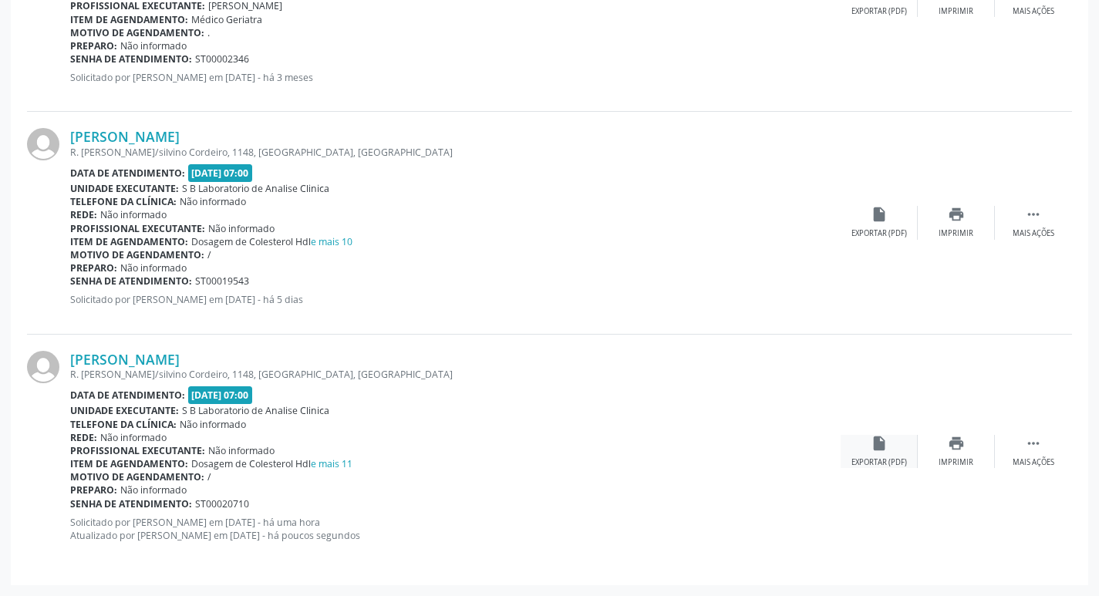
click at [884, 445] on icon "insert_drive_file" at bounding box center [879, 443] width 17 height 17
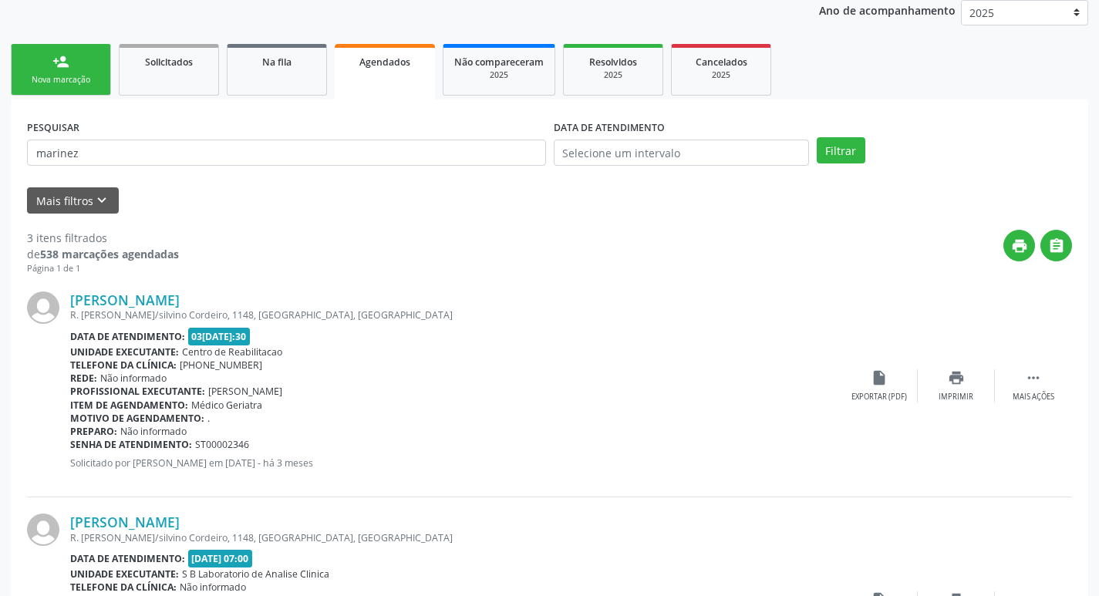
scroll to position [0, 0]
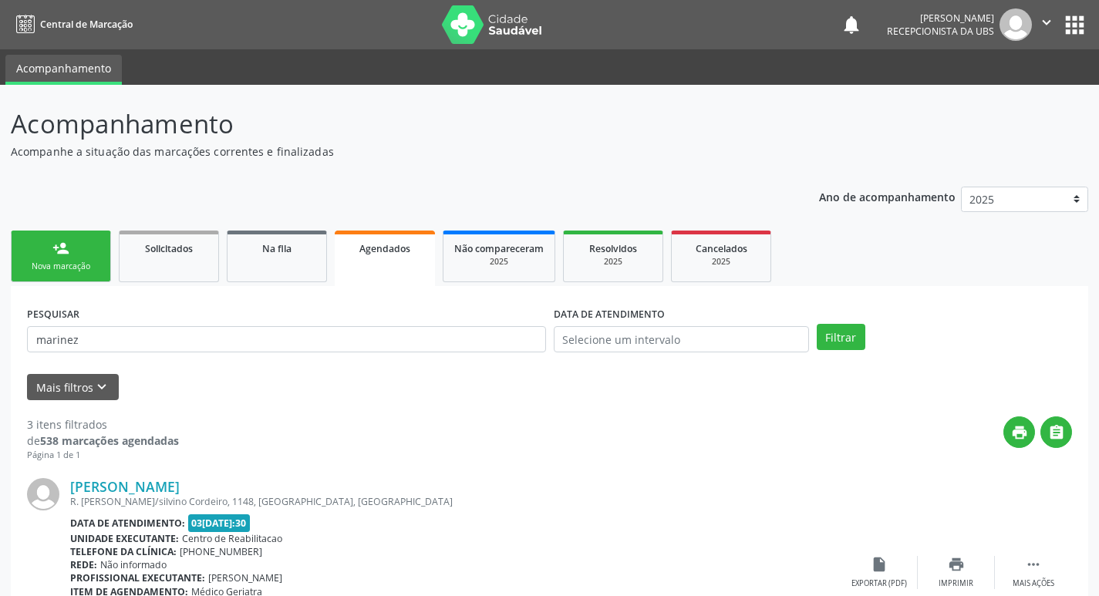
click at [52, 254] on link "person_add Nova marcação" at bounding box center [61, 257] width 100 height 52
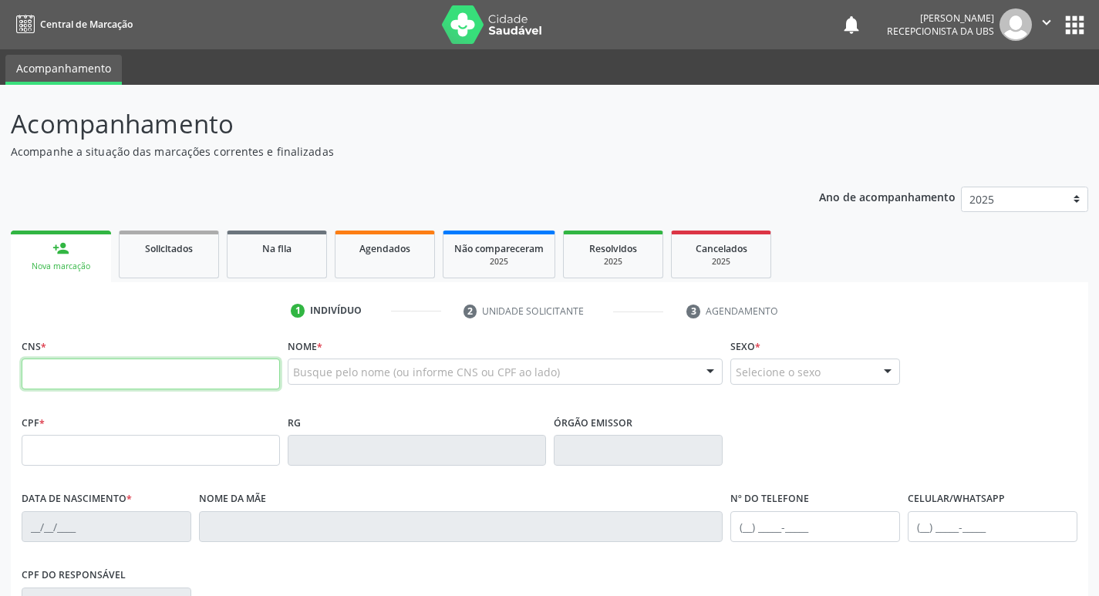
click at [107, 382] on input "text" at bounding box center [151, 374] width 258 height 31
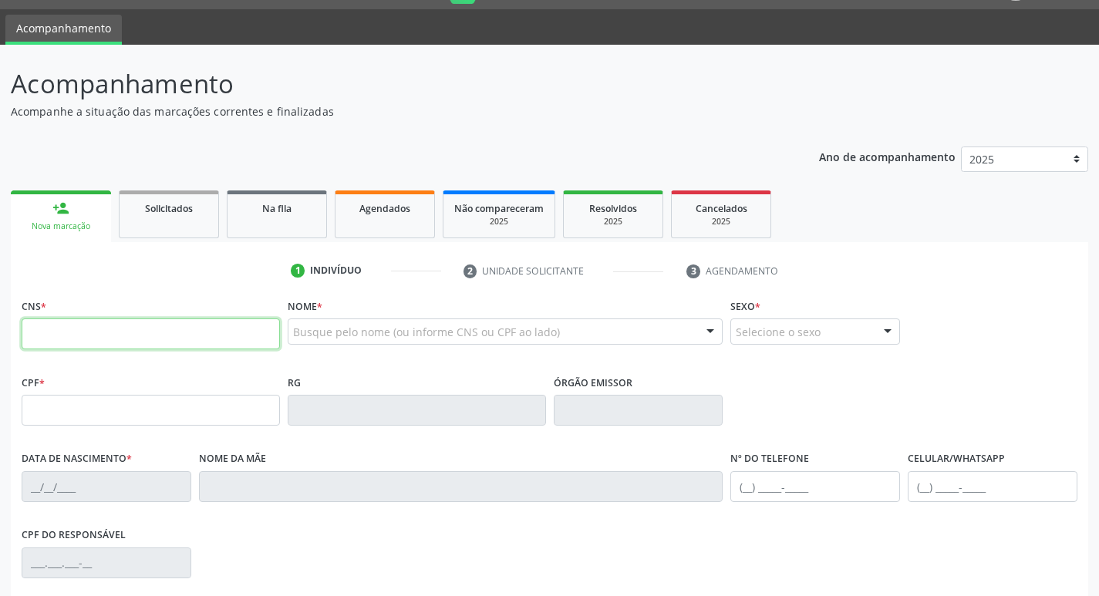
scroll to position [77, 0]
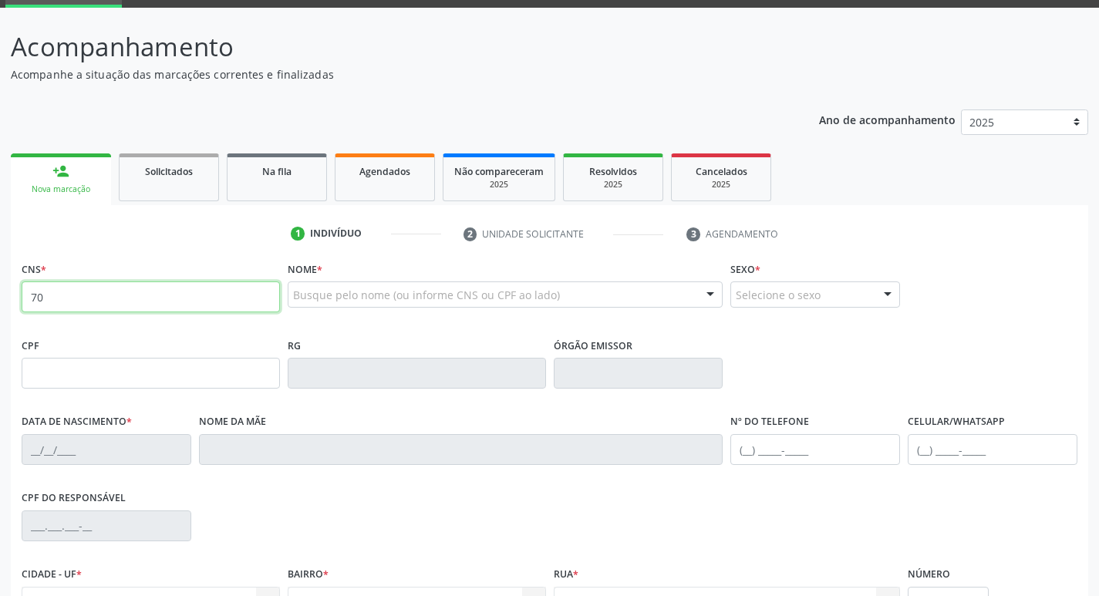
type input "7"
type input "704 2087 1800 2582"
type input "075.844.594-63"
type input "[DATE]"
type input "[PERSON_NAME]"
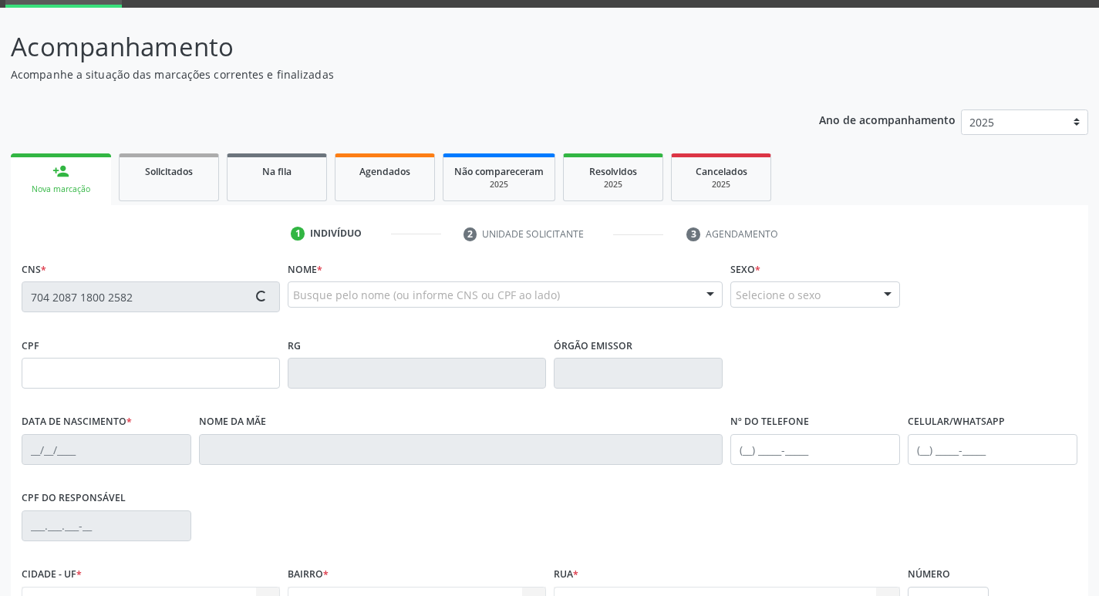
type input "[PHONE_NUMBER]"
type input "921.299.434-20"
type input "966"
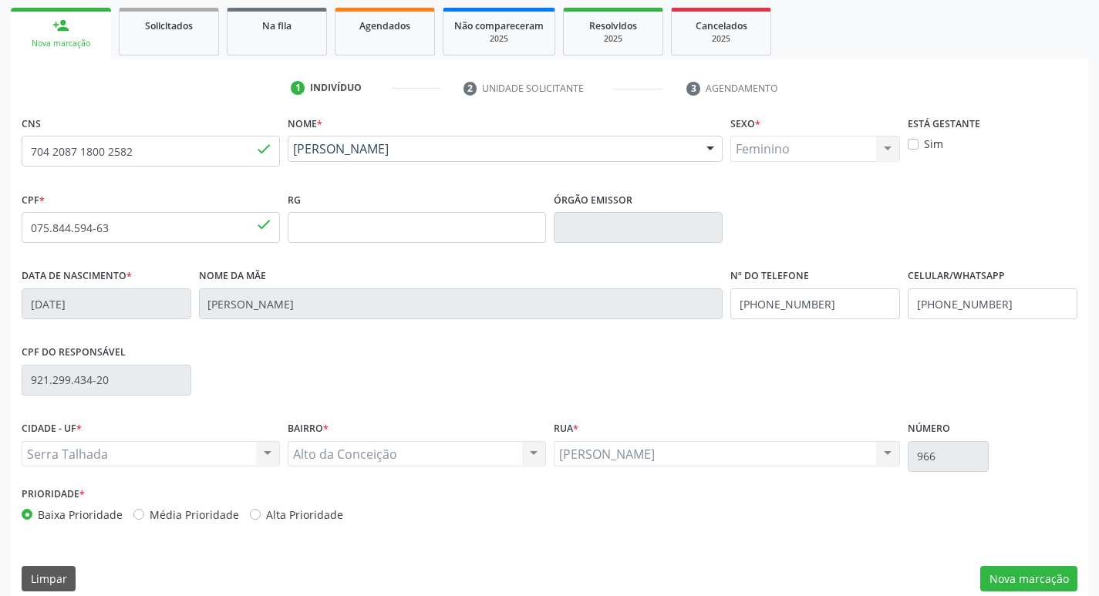
scroll to position [240, 0]
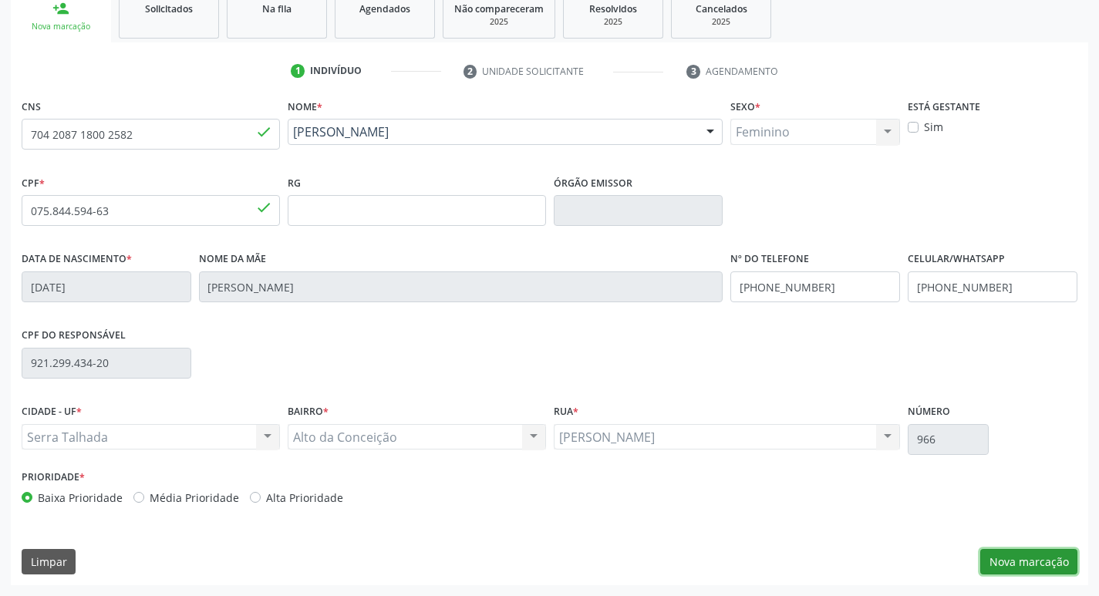
click at [1024, 557] on button "Nova marcação" at bounding box center [1028, 562] width 97 height 26
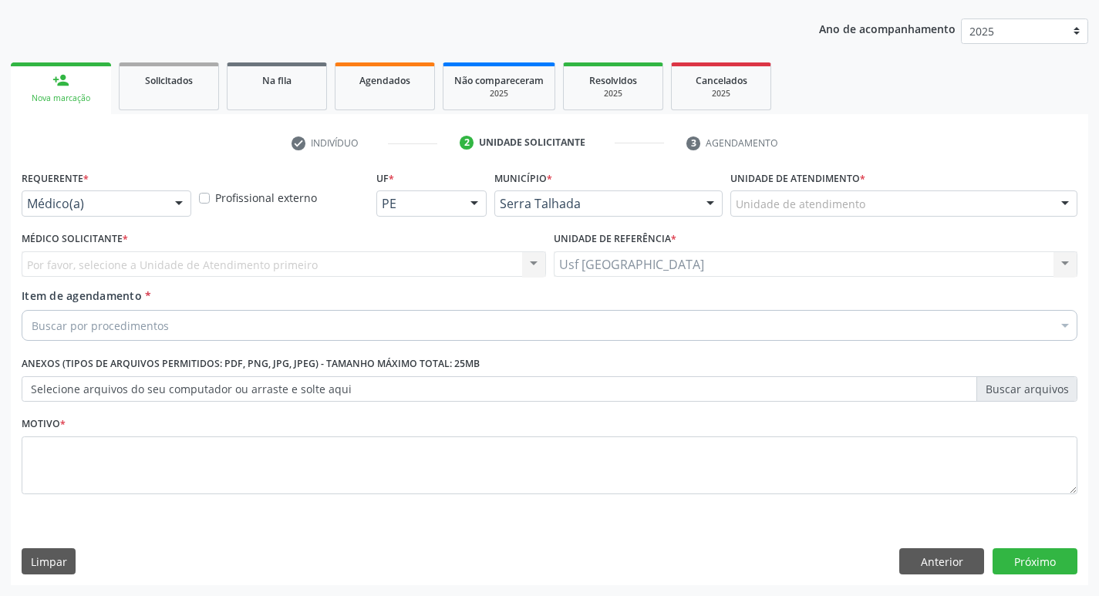
click at [163, 206] on div "Médico(a) Médico(a) Enfermeiro(a) Paciente Nenhum resultado encontrado para: " …" at bounding box center [107, 203] width 170 height 26
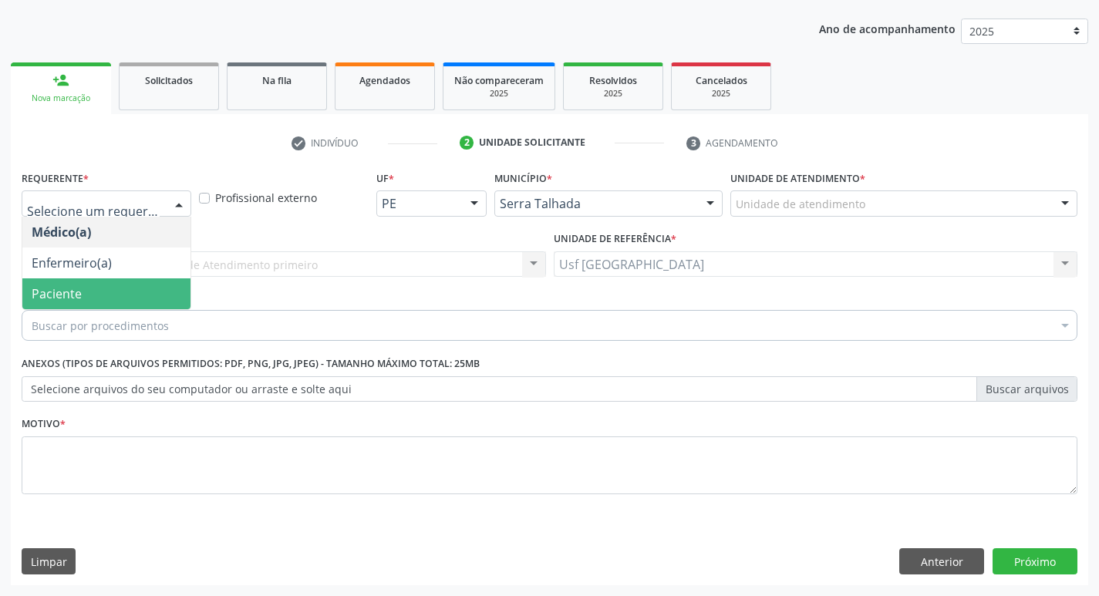
click at [95, 288] on span "Paciente" at bounding box center [106, 293] width 168 height 31
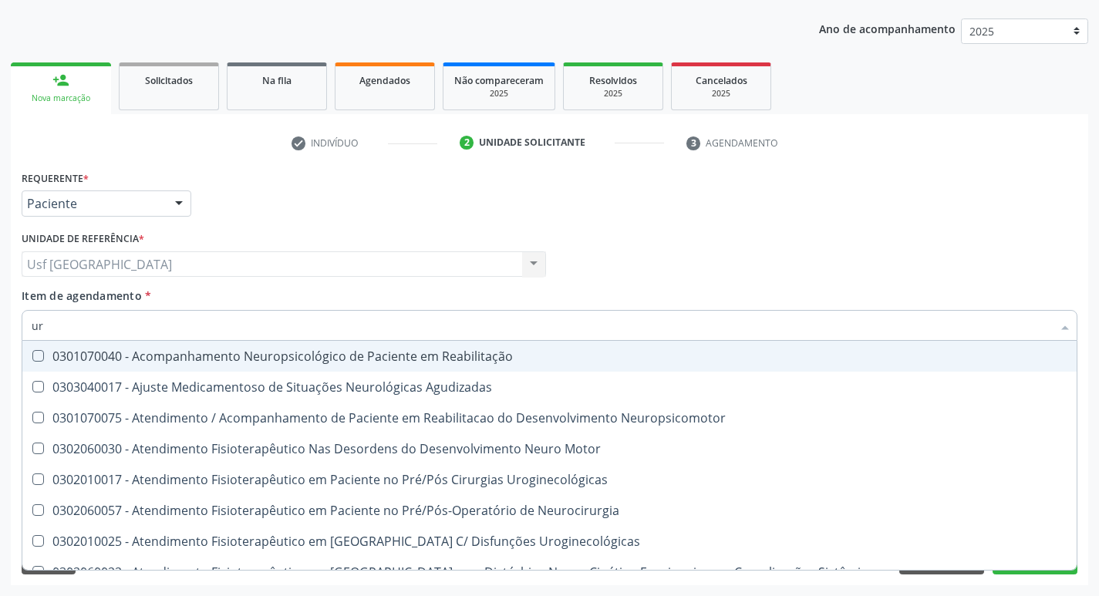
type input "u"
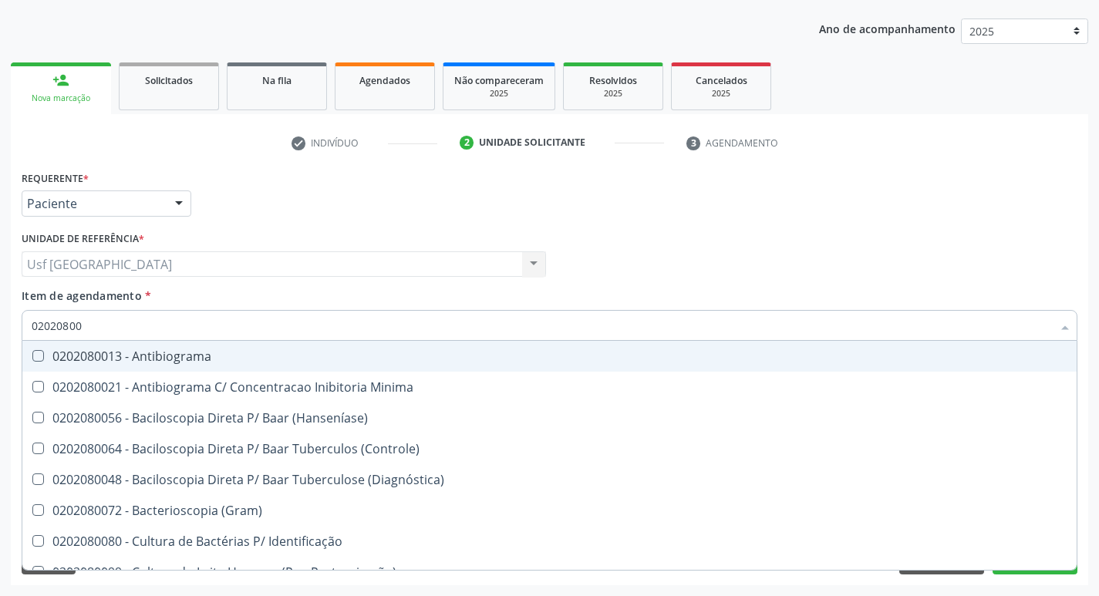
type input "020208008"
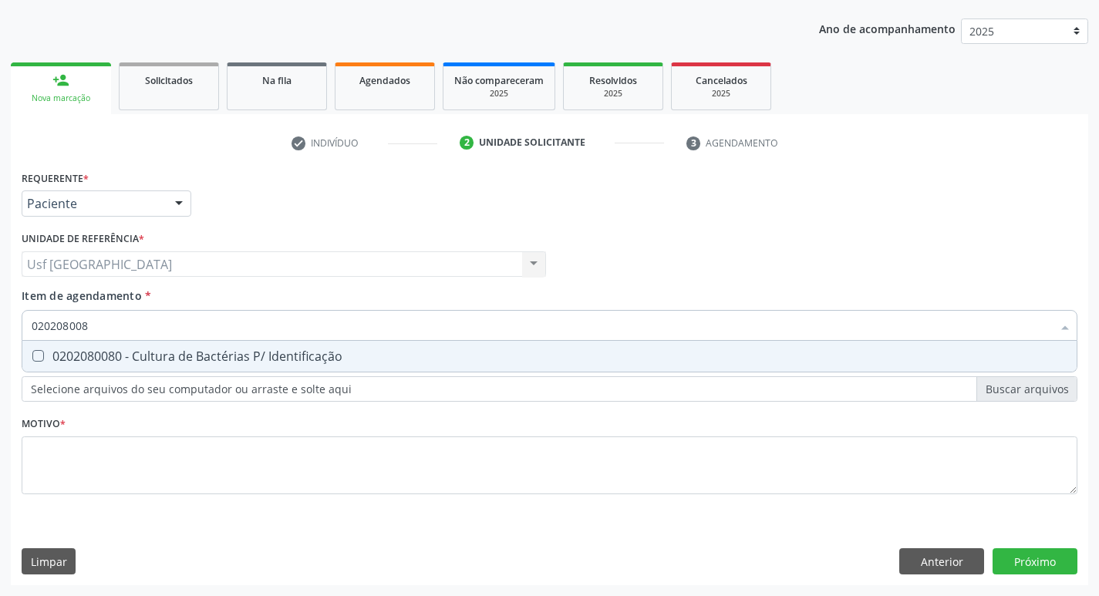
click at [203, 355] on div "0202080080 - Cultura de Bactérias P/ Identificação" at bounding box center [550, 356] width 1036 height 12
checkbox Identificação "true"
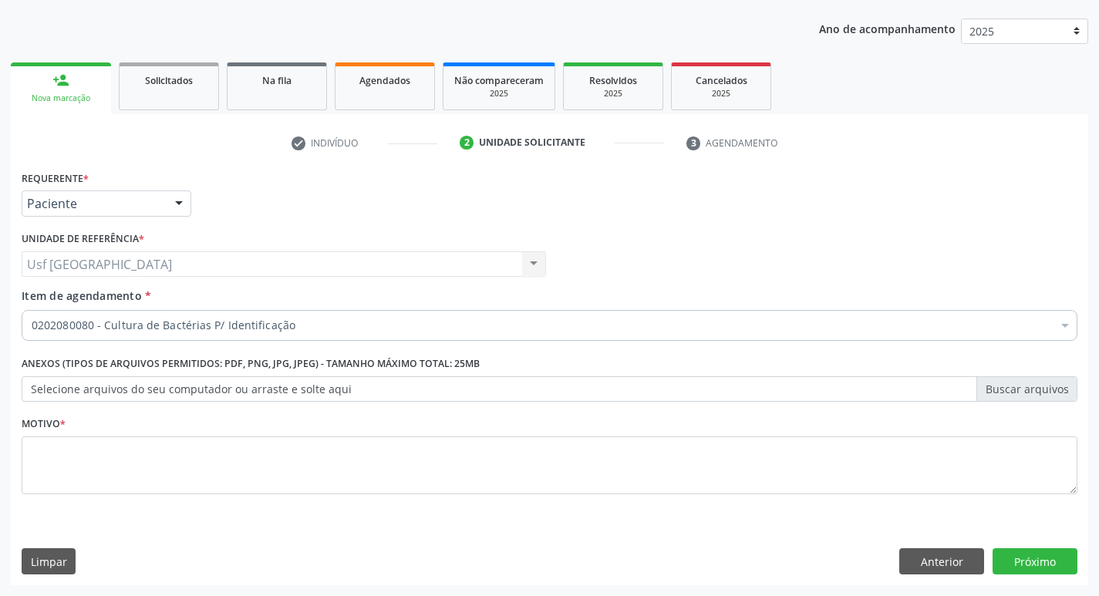
scroll to position [168, 0]
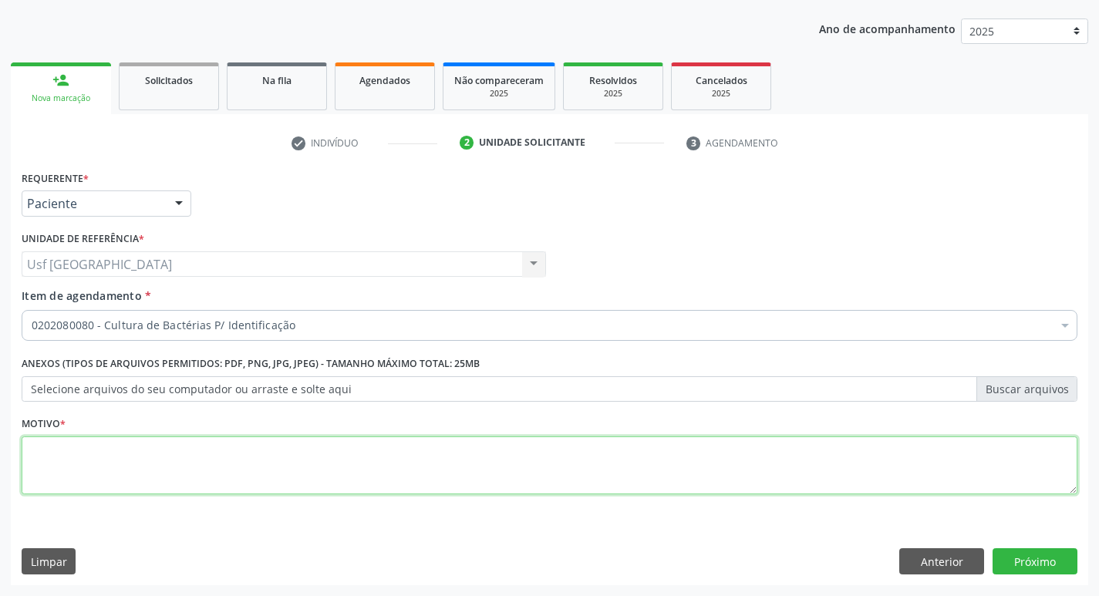
click at [531, 486] on textarea at bounding box center [550, 465] width 1056 height 59
type textarea "/"
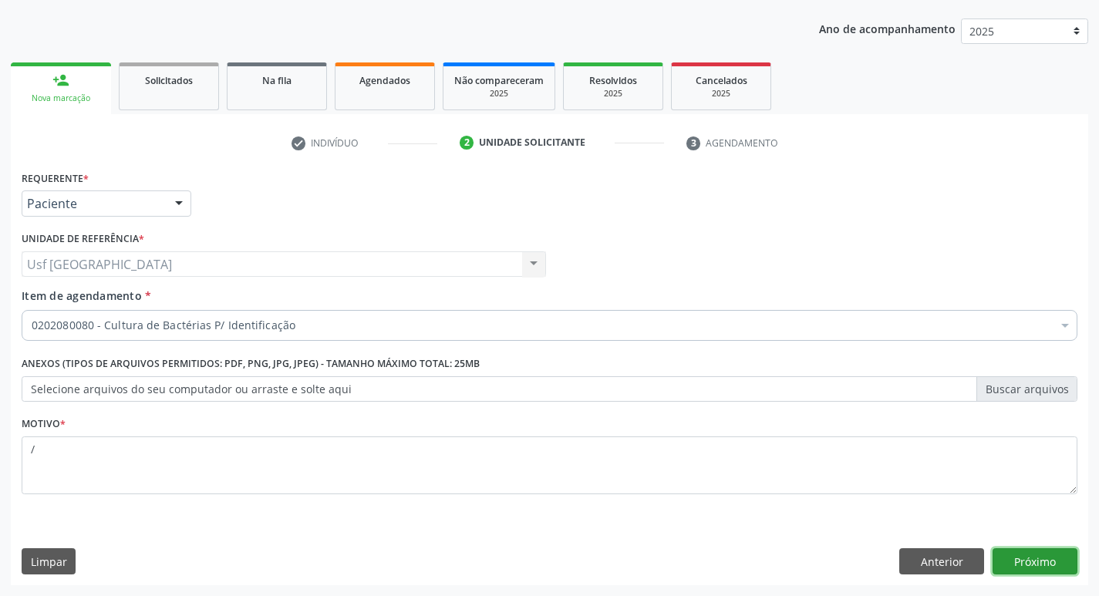
click at [1037, 559] on button "Próximo" at bounding box center [1034, 561] width 85 height 26
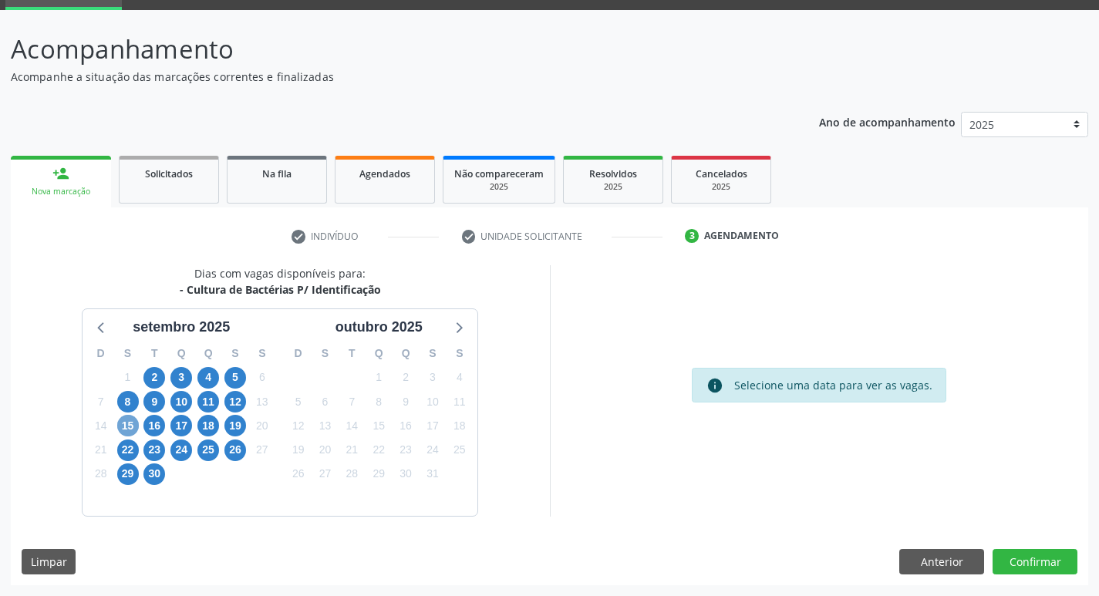
click at [129, 430] on span "15" at bounding box center [128, 426] width 22 height 22
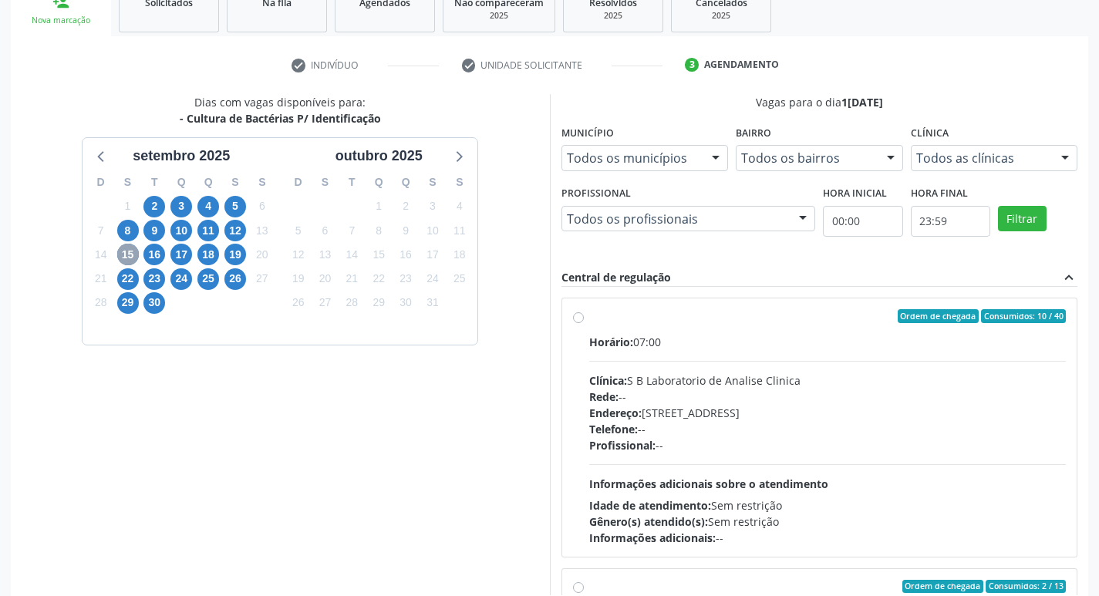
scroll to position [302, 0]
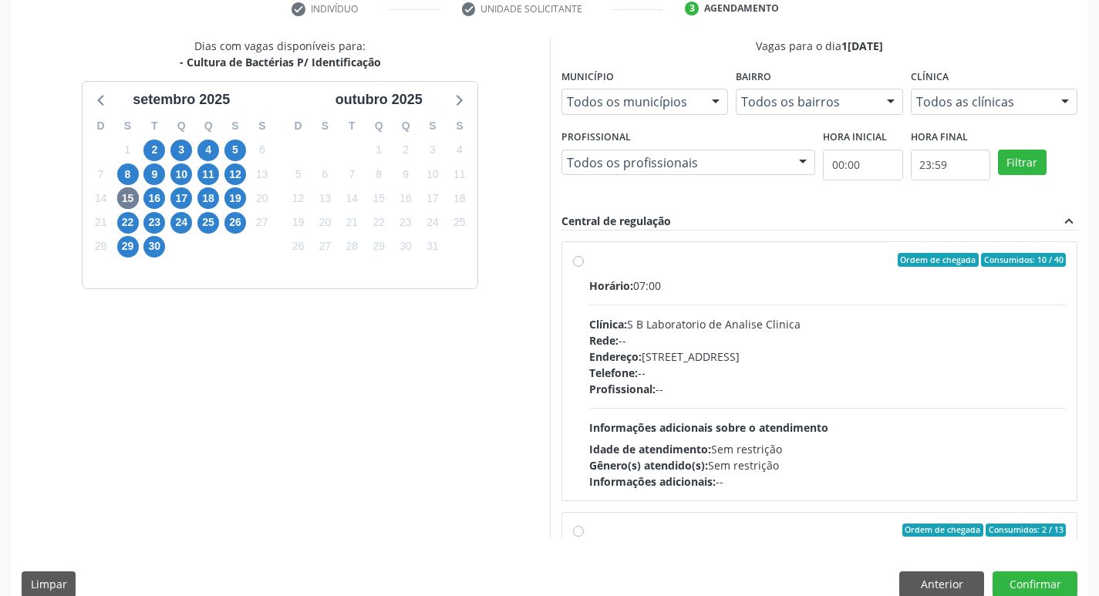
click at [589, 264] on label "Ordem de chegada Consumidos: 10 / 40 Horário: 07:00 Clínica: S B Laboratorio de…" at bounding box center [827, 371] width 477 height 237
click at [580, 264] on input "Ordem de chegada Consumidos: 10 / 40 Horário: 07:00 Clínica: S B Laboratorio de…" at bounding box center [578, 260] width 11 height 14
radio input "true"
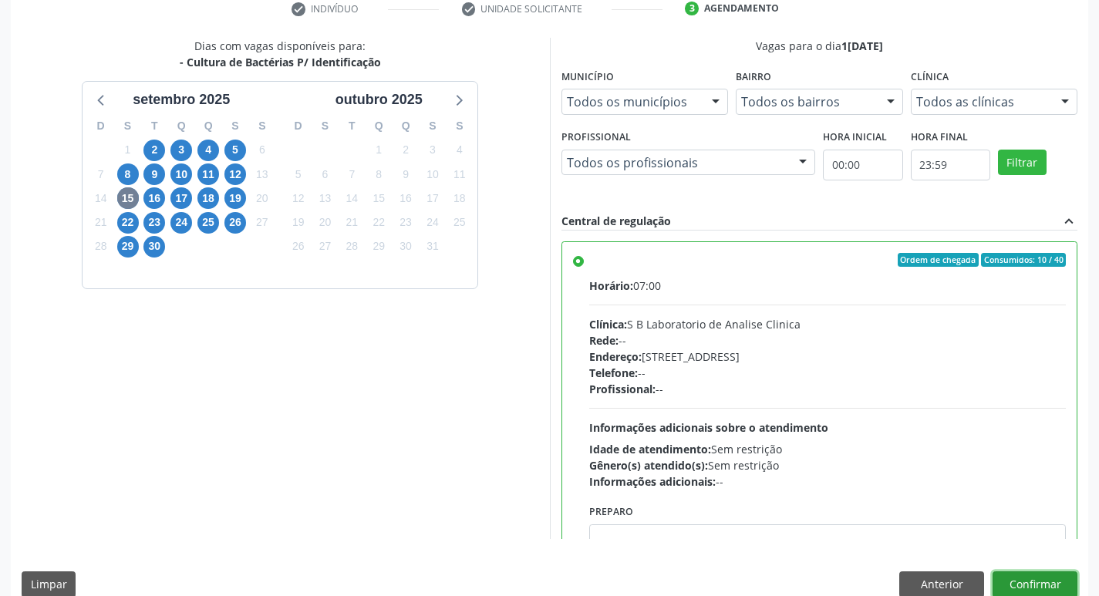
click at [1043, 577] on button "Confirmar" at bounding box center [1034, 584] width 85 height 26
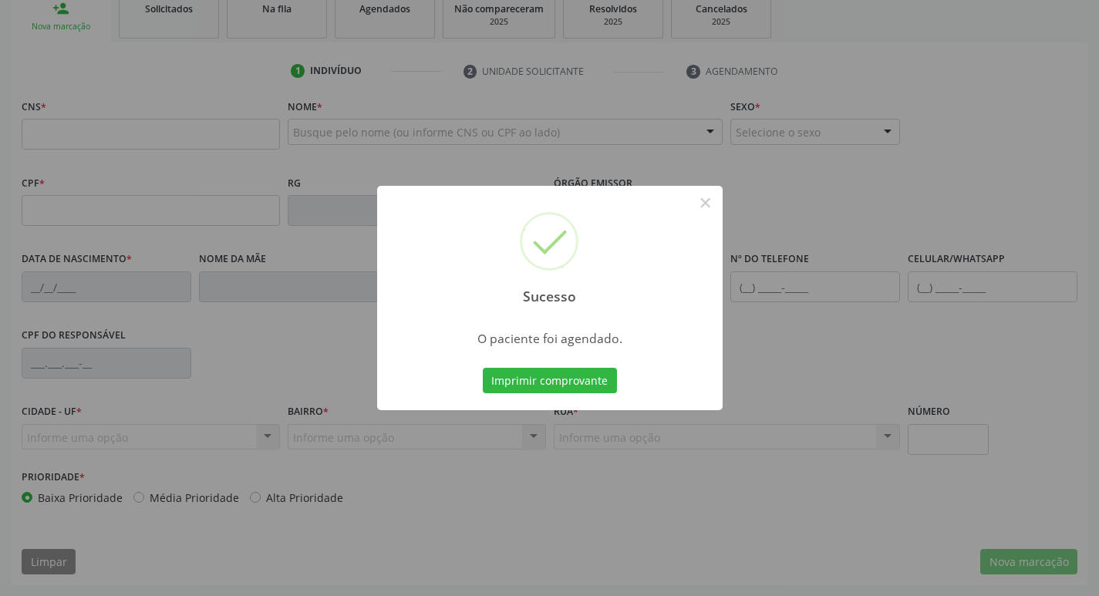
scroll to position [240, 0]
click at [705, 206] on button "×" at bounding box center [705, 203] width 26 height 26
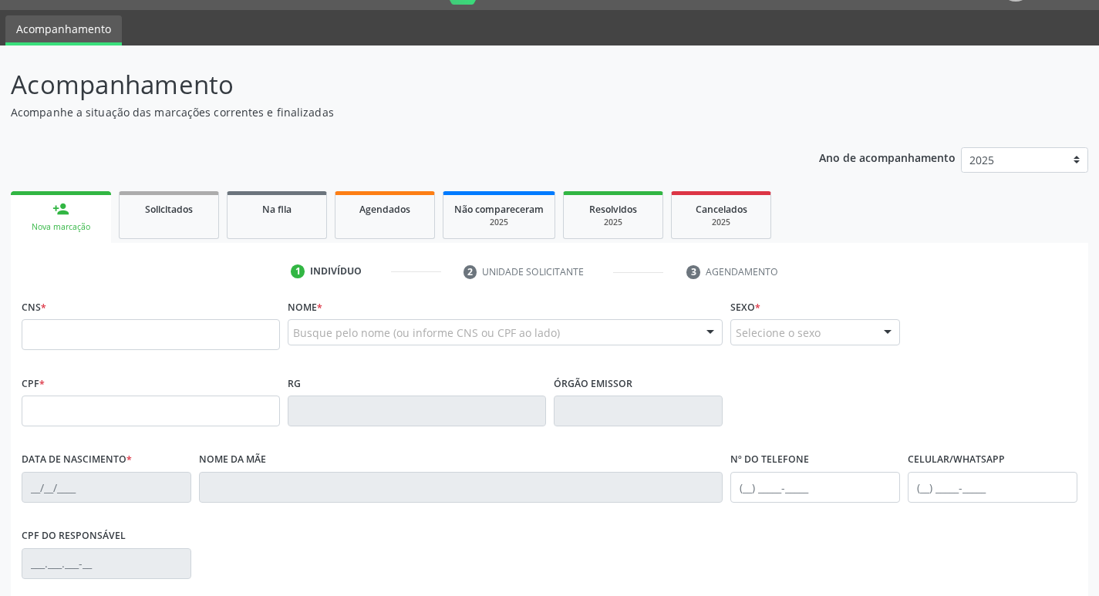
scroll to position [0, 0]
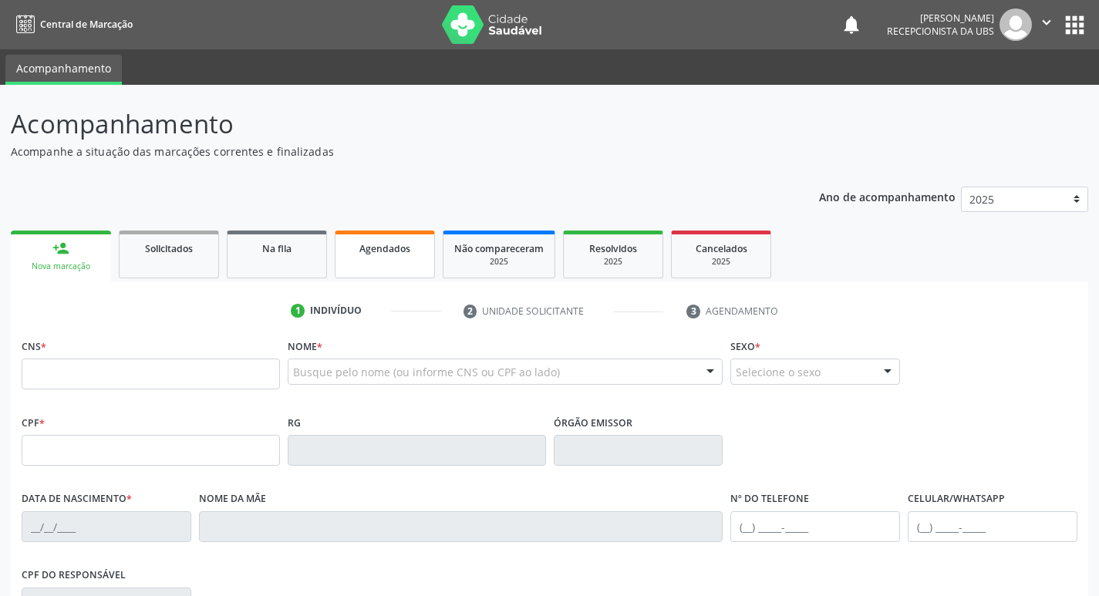
click at [369, 264] on link "Agendados" at bounding box center [385, 255] width 100 height 48
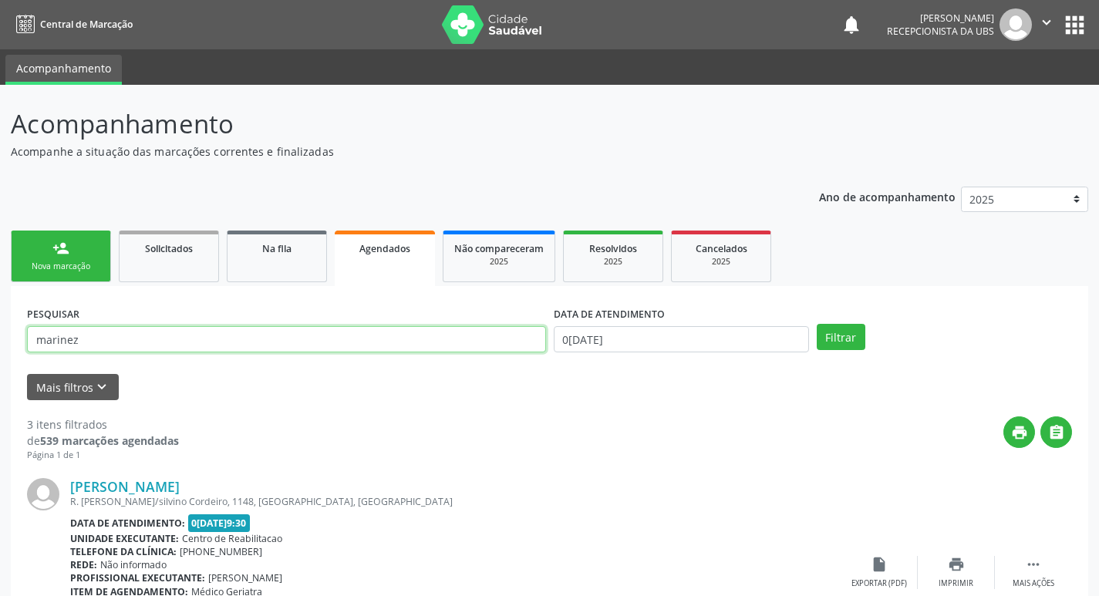
click at [115, 342] on input "marinez" at bounding box center [286, 339] width 519 height 26
type input "m"
type input "[PERSON_NAME]"
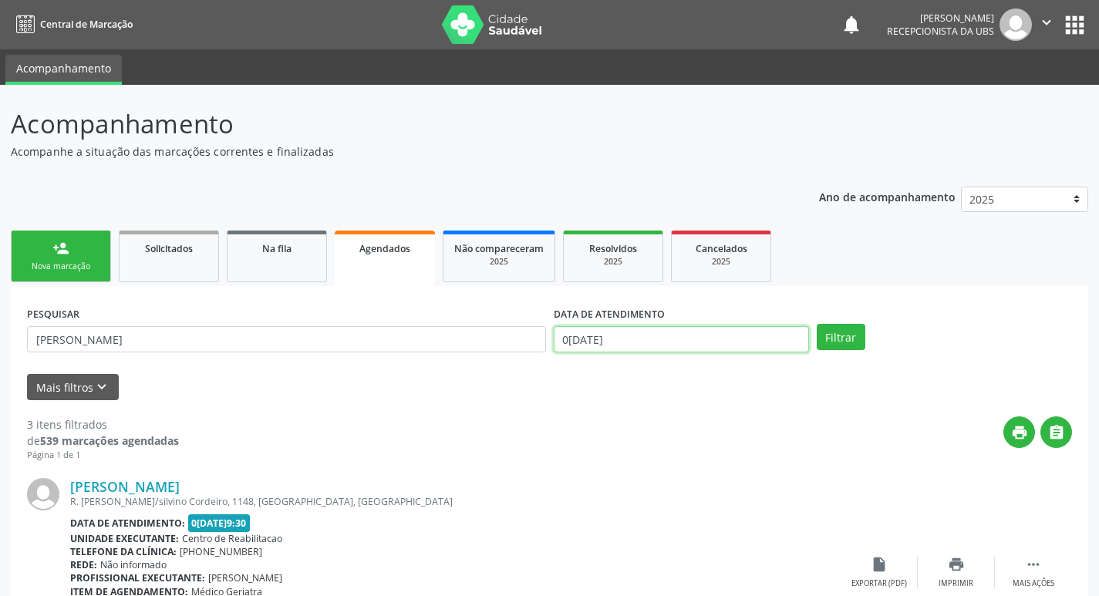
click at [635, 335] on input "0[DATE]" at bounding box center [681, 339] width 255 height 26
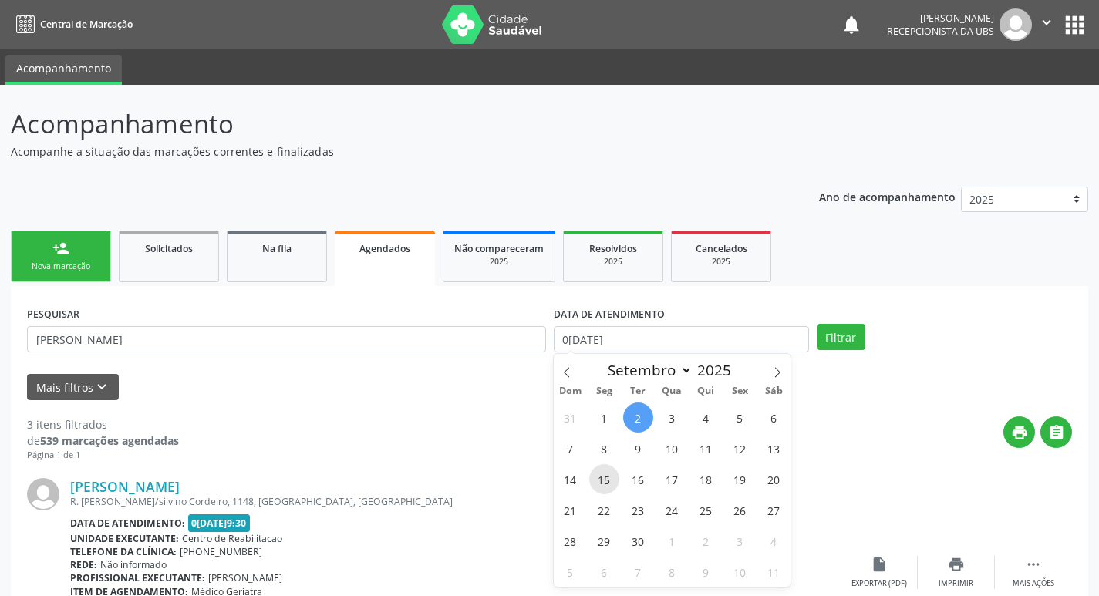
click at [598, 478] on span "15" at bounding box center [604, 479] width 30 height 30
type input "1[DATE]"
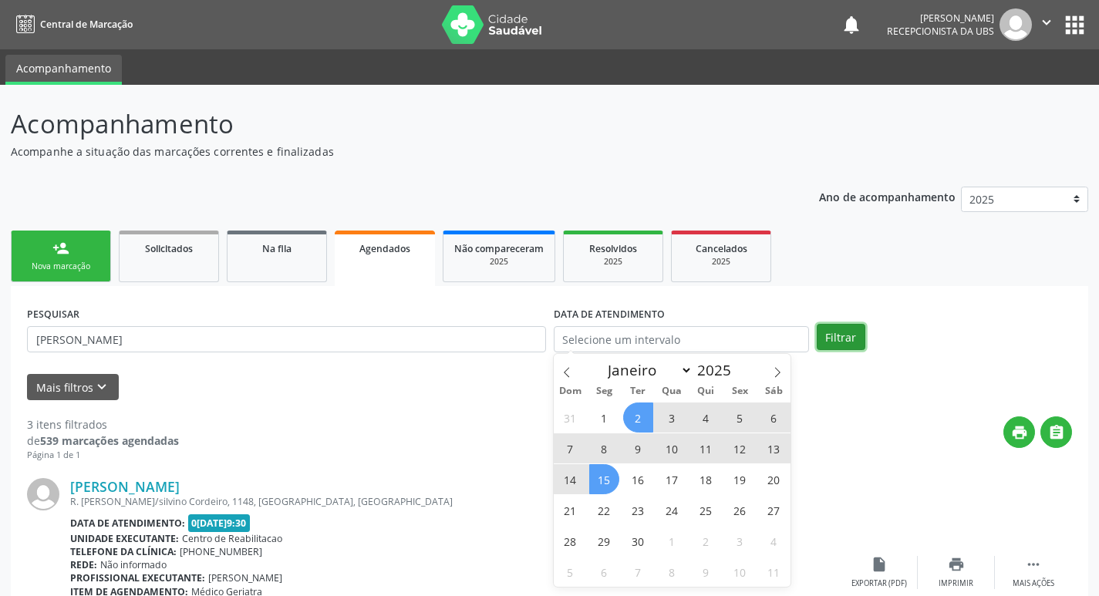
click at [830, 342] on button "Filtrar" at bounding box center [841, 337] width 49 height 26
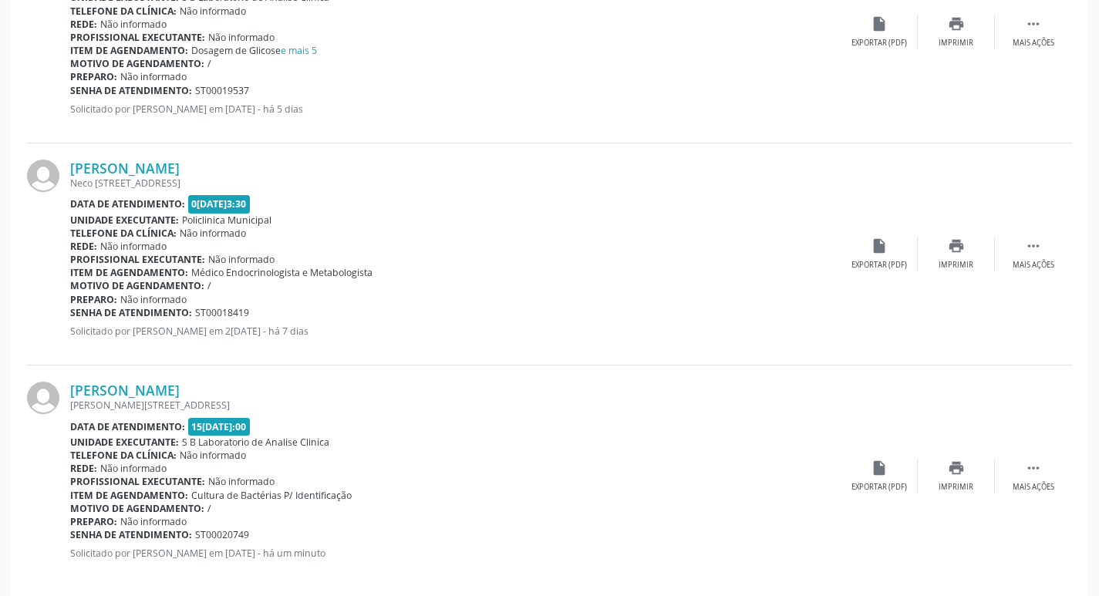
scroll to position [1003, 0]
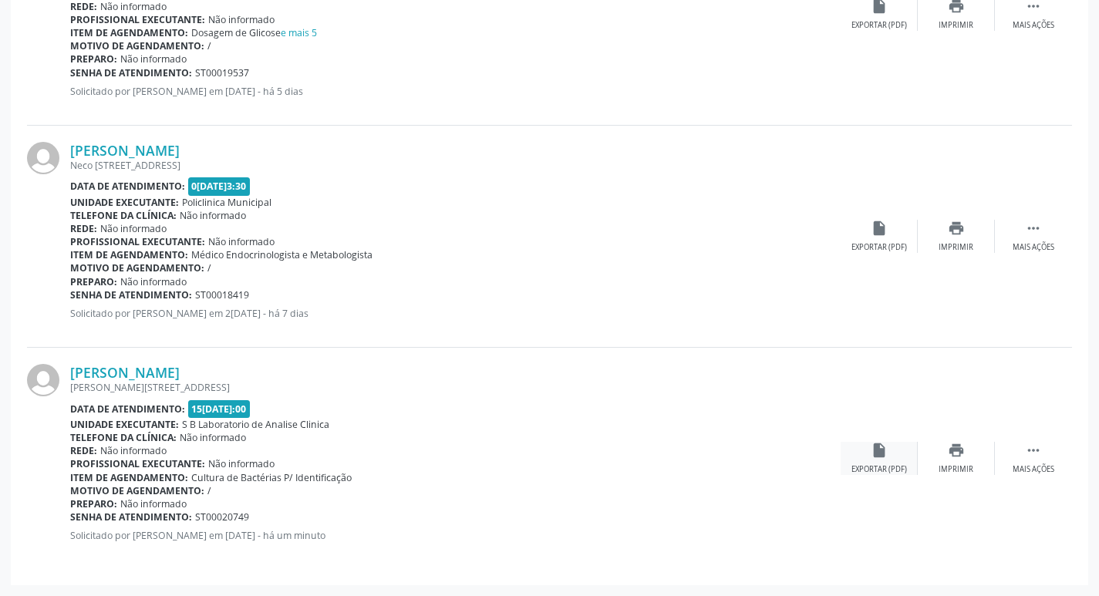
click at [886, 454] on icon "insert_drive_file" at bounding box center [879, 450] width 17 height 17
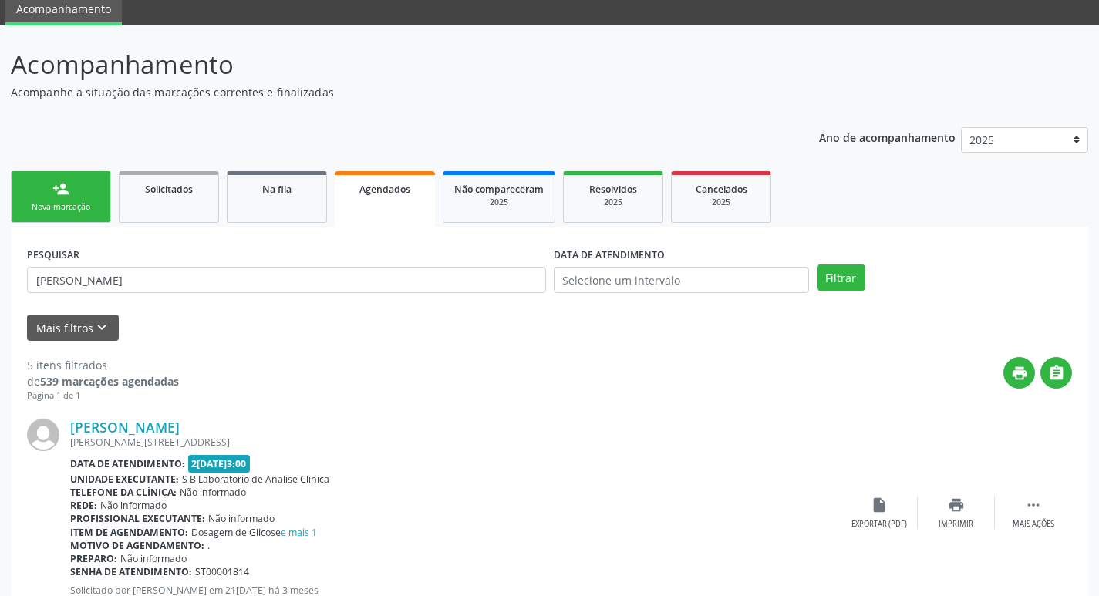
scroll to position [0, 0]
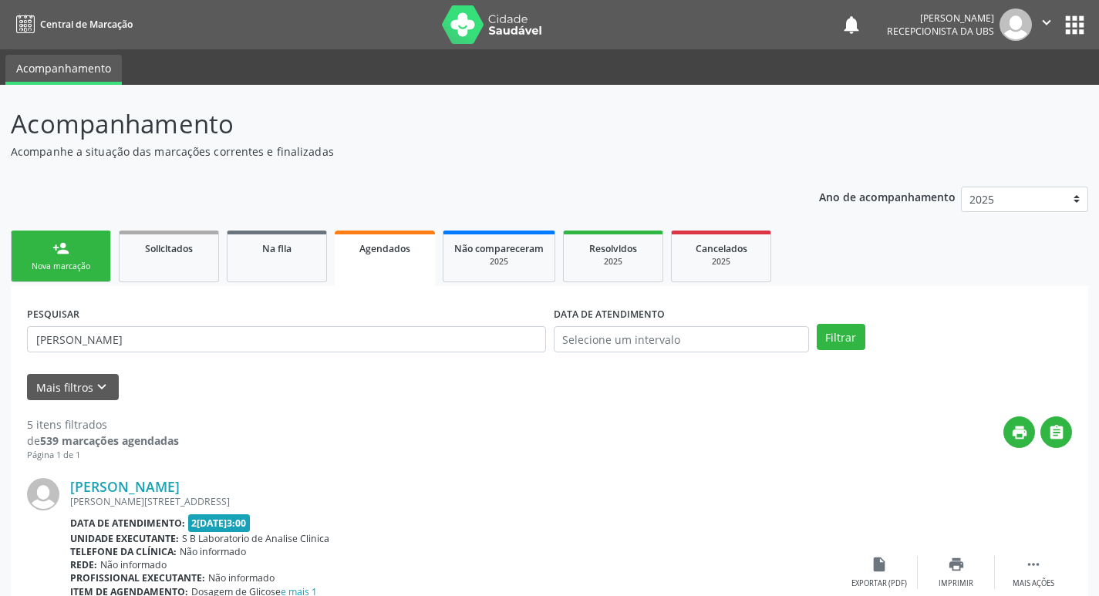
click at [89, 254] on link "person_add Nova marcação" at bounding box center [61, 257] width 100 height 52
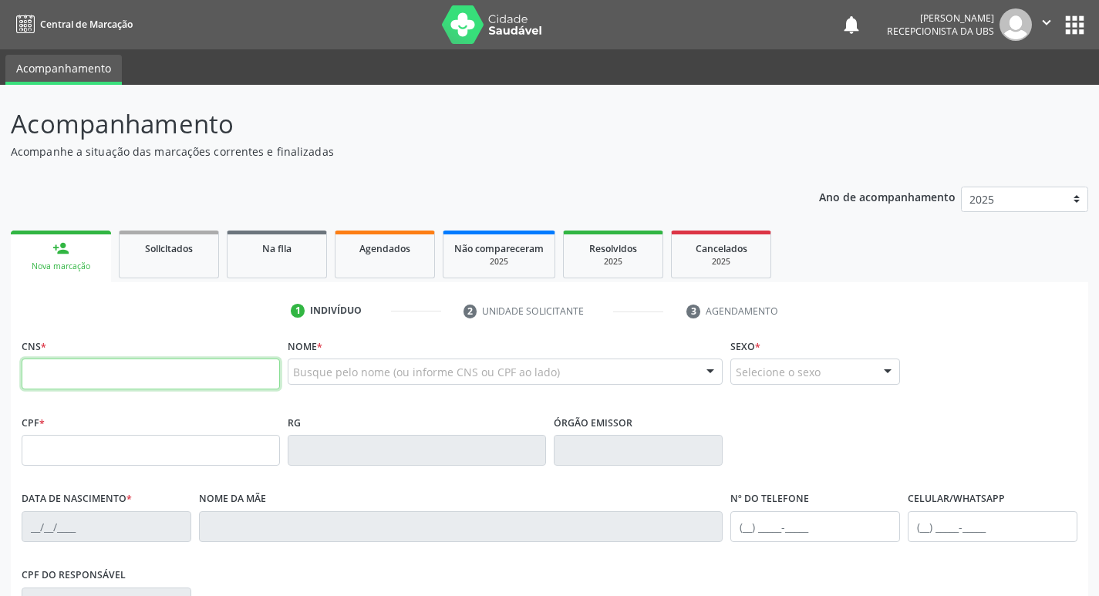
click at [152, 367] on input "text" at bounding box center [151, 374] width 258 height 31
type input "163 8382 6981 0018"
type input "661.866.764-04"
type input "01[DATE]"
type input "[PERSON_NAME]"
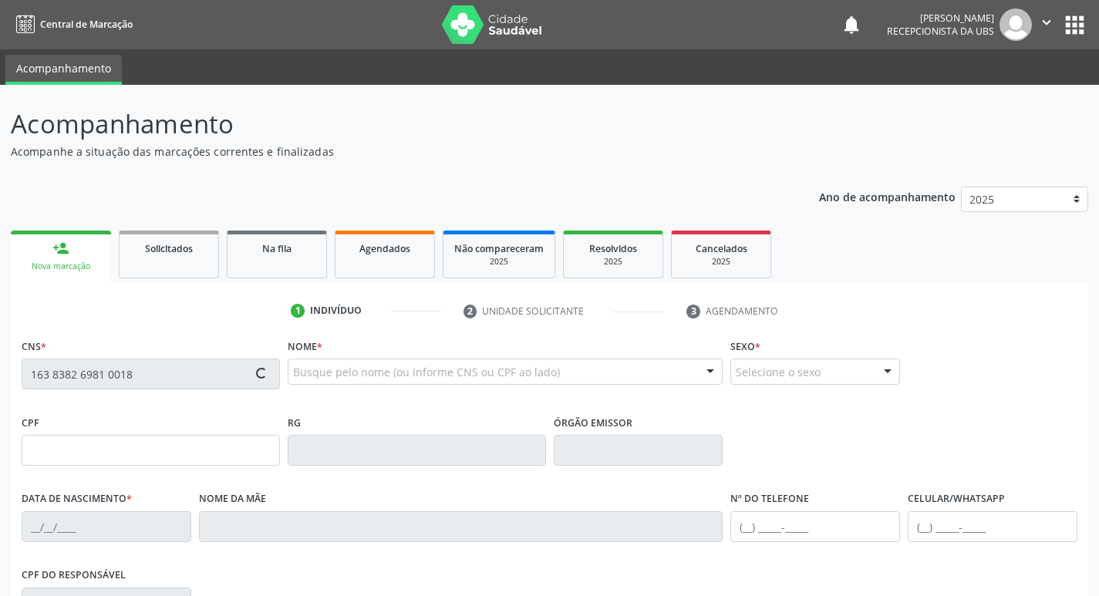
type input "[PHONE_NUMBER]"
type input "988"
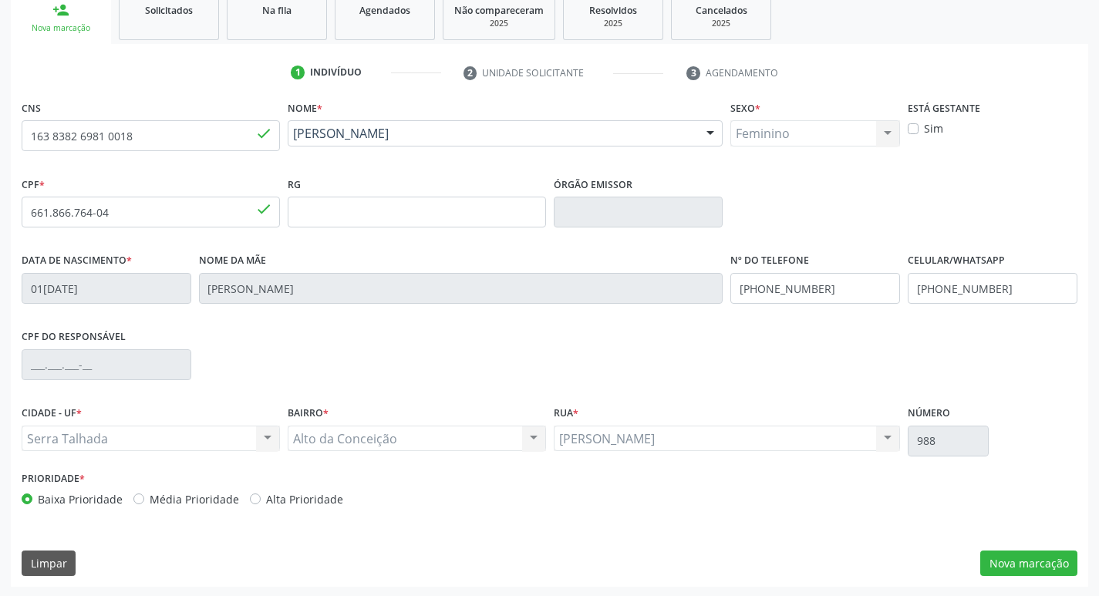
scroll to position [240, 0]
click at [1041, 564] on button "Nova marcação" at bounding box center [1028, 562] width 97 height 26
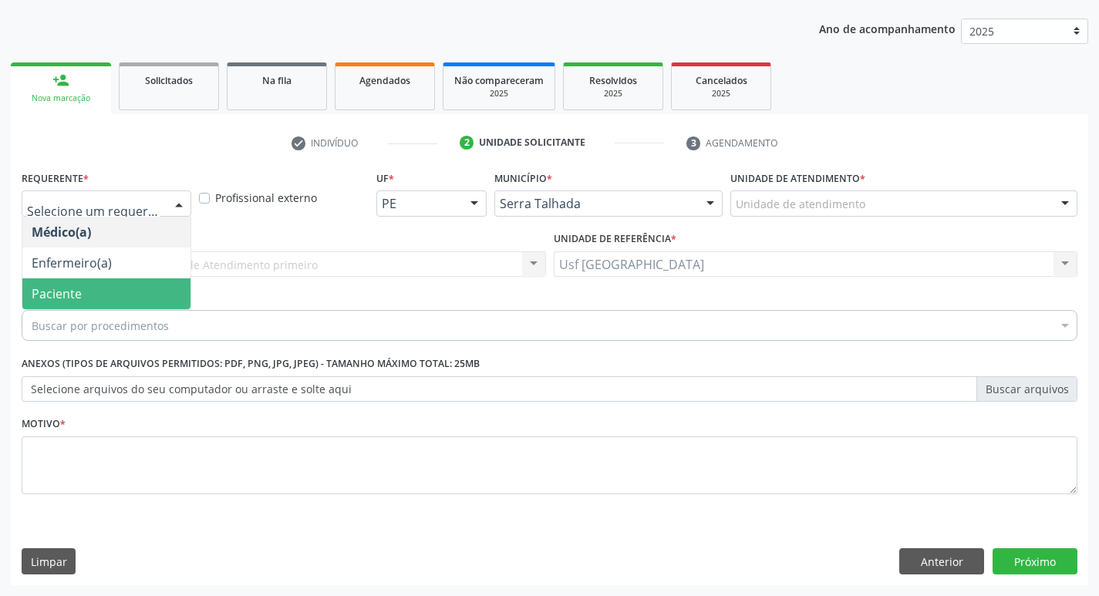
click at [80, 286] on span "Paciente" at bounding box center [57, 293] width 50 height 17
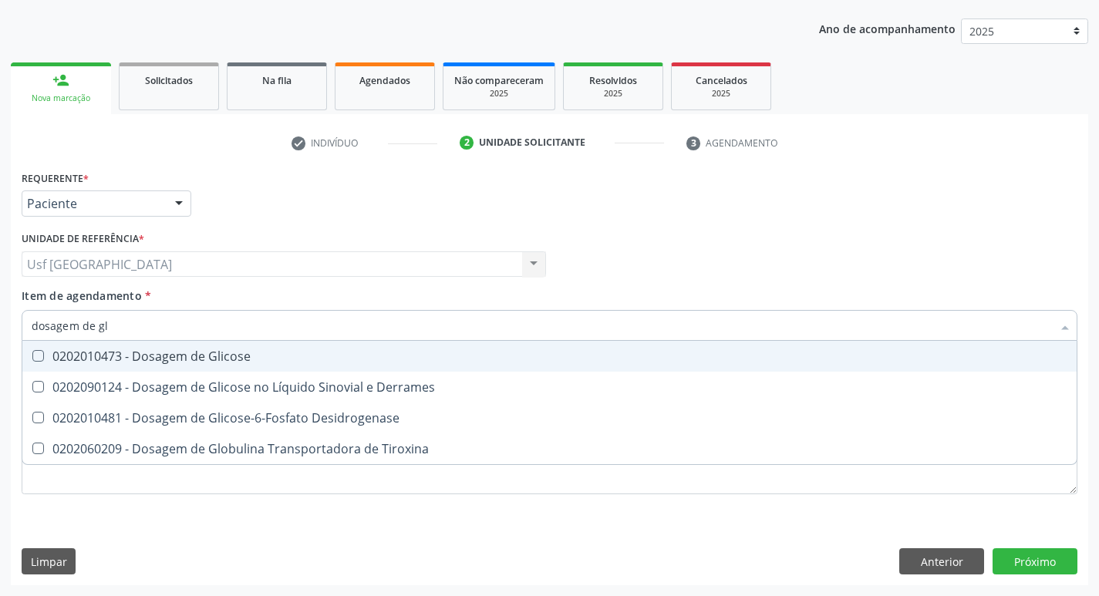
type input "dosagem de gli"
click at [157, 350] on div "0202010473 - Dosagem de Glicose" at bounding box center [550, 356] width 1036 height 12
checkbox Glicose "true"
type input "dosagem de g"
checkbox Glicose "false"
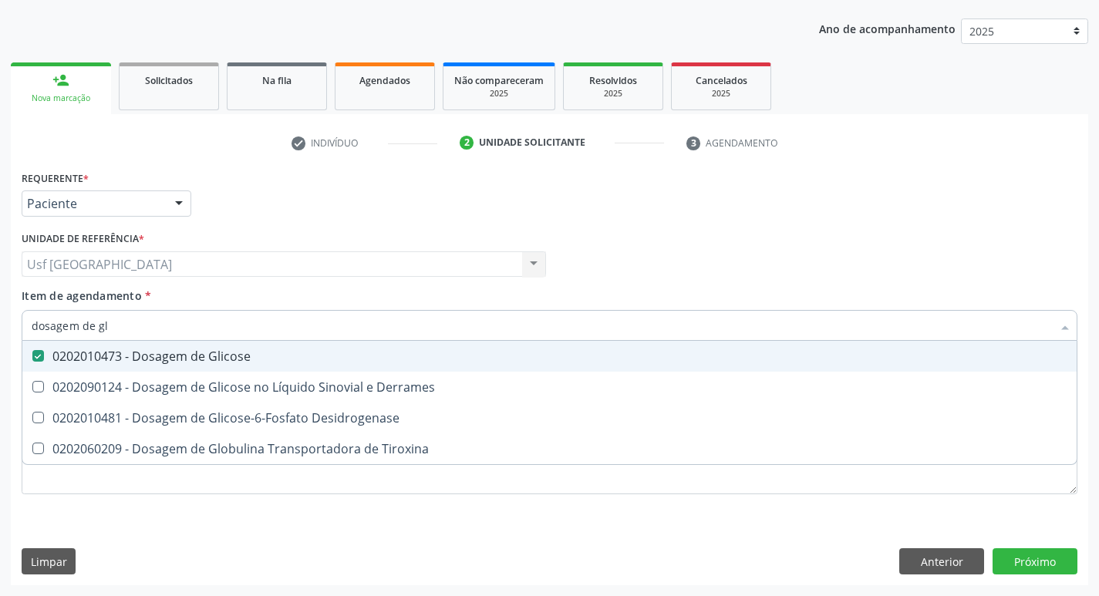
checkbox Tiroxina "true"
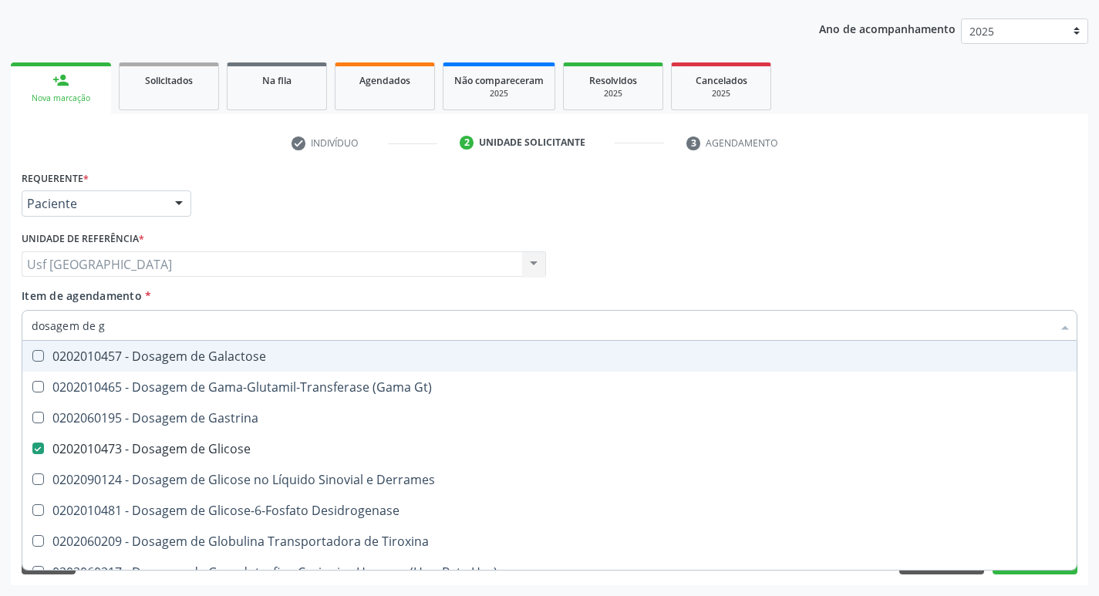
type input "dosagem de"
checkbox Glicose "false"
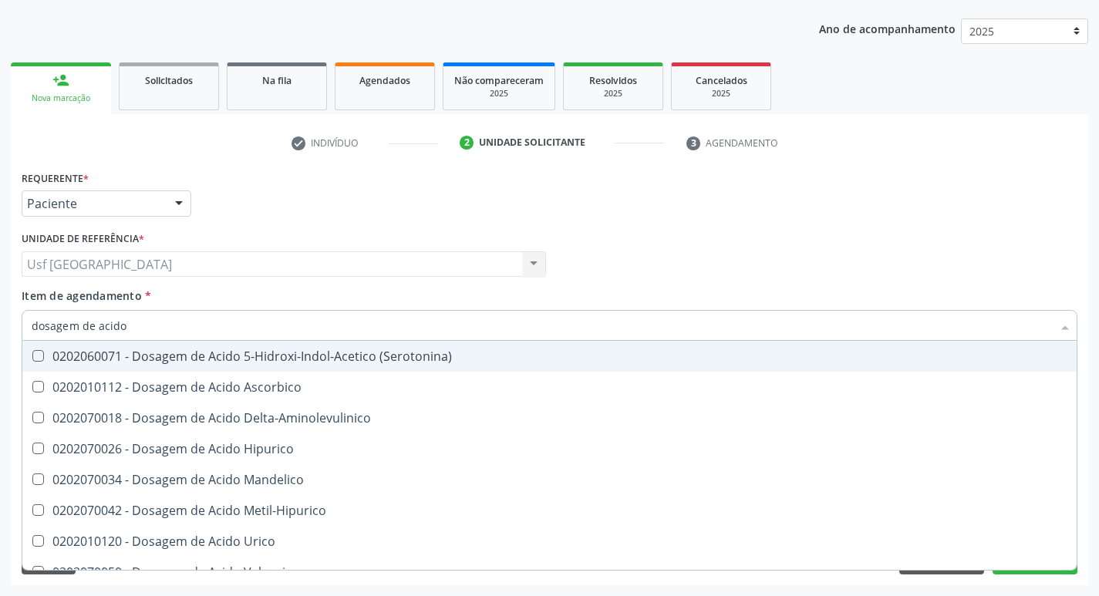
type input "dosagem de acido u"
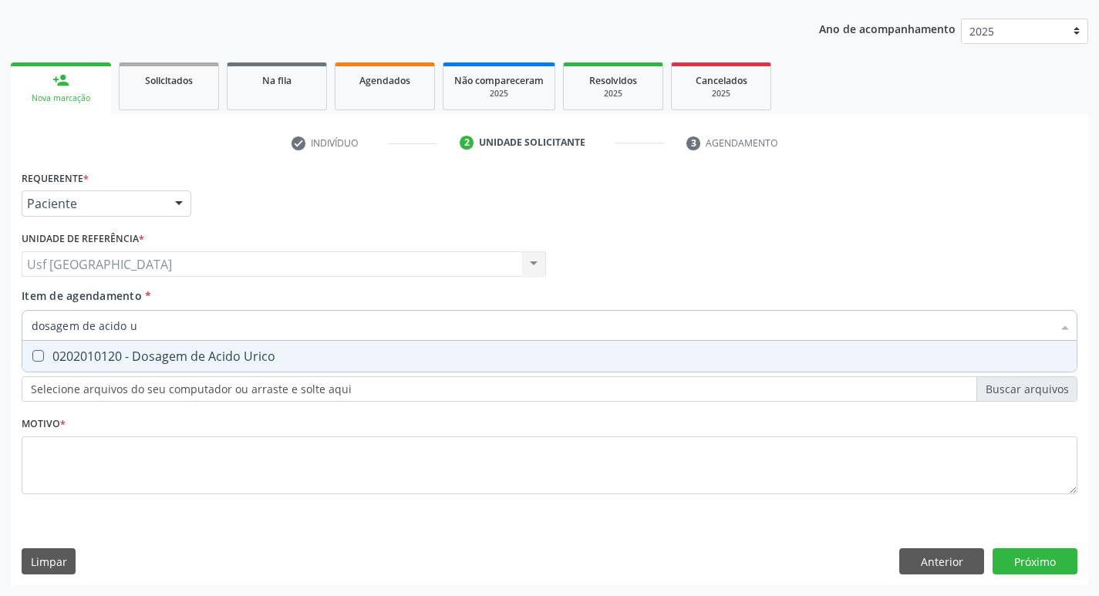
click at [157, 350] on div "0202010120 - Dosagem de Acido Urico" at bounding box center [550, 356] width 1036 height 12
checkbox Urico "true"
type input "dosagem de acido"
checkbox Urico "false"
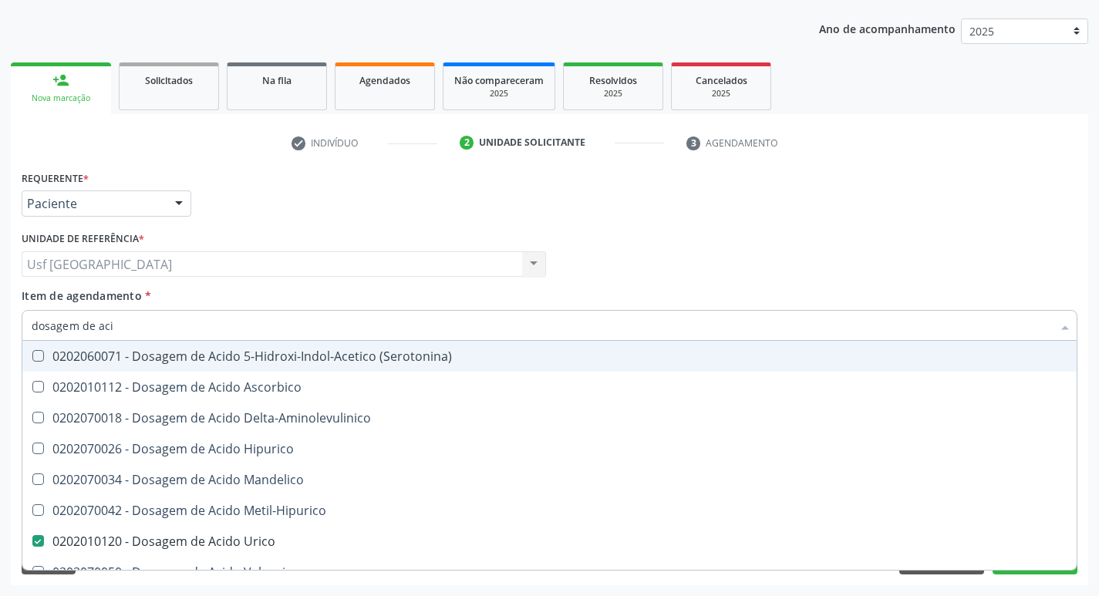
type input "dosagem de ac"
checkbox Urico "false"
checkbox Valproico "true"
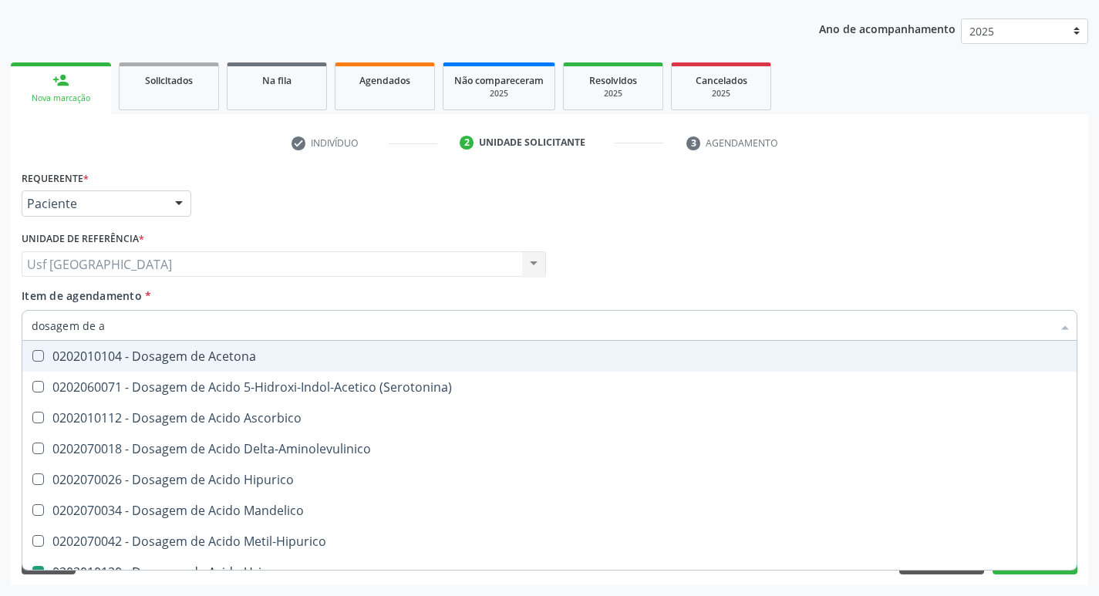
type input "dosagem de"
checkbox Urico "false"
checkbox Etilico "true"
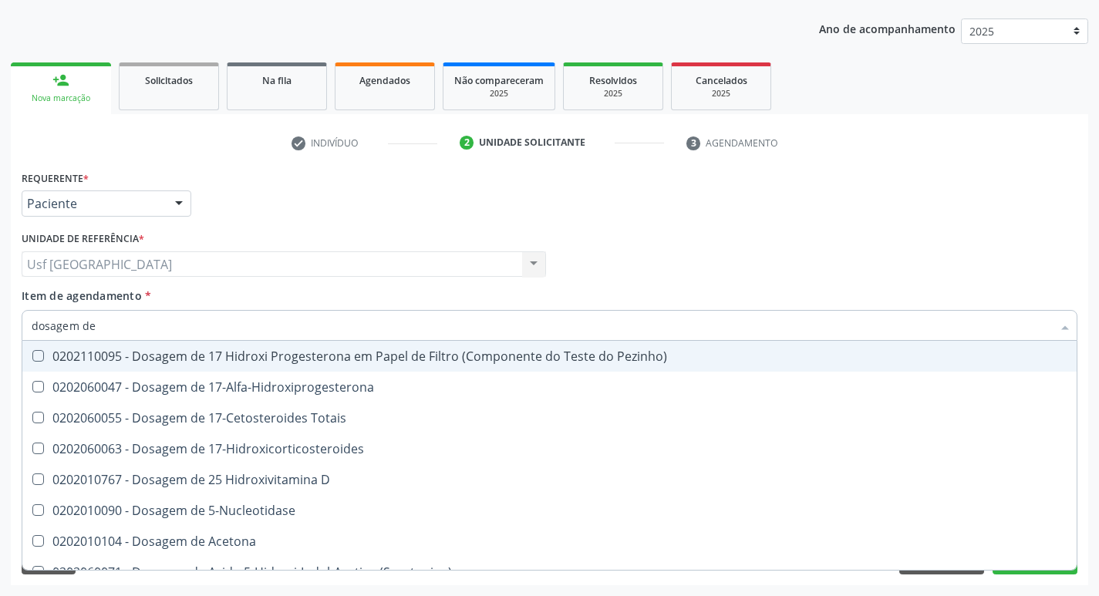
type input "dosagem de c"
checkbox Urico "false"
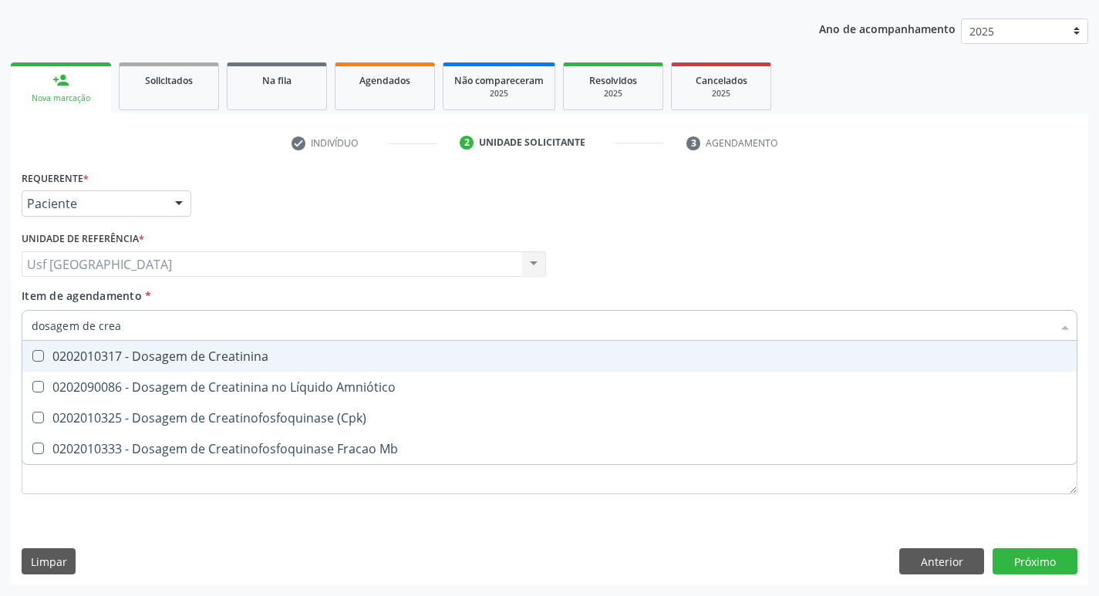
type input "dosagem de creat"
click at [157, 350] on div "0202010317 - Dosagem de Creatinina" at bounding box center [550, 356] width 1036 height 12
checkbox Creatinina "true"
type input "dosagem de c"
checkbox Creatinina "false"
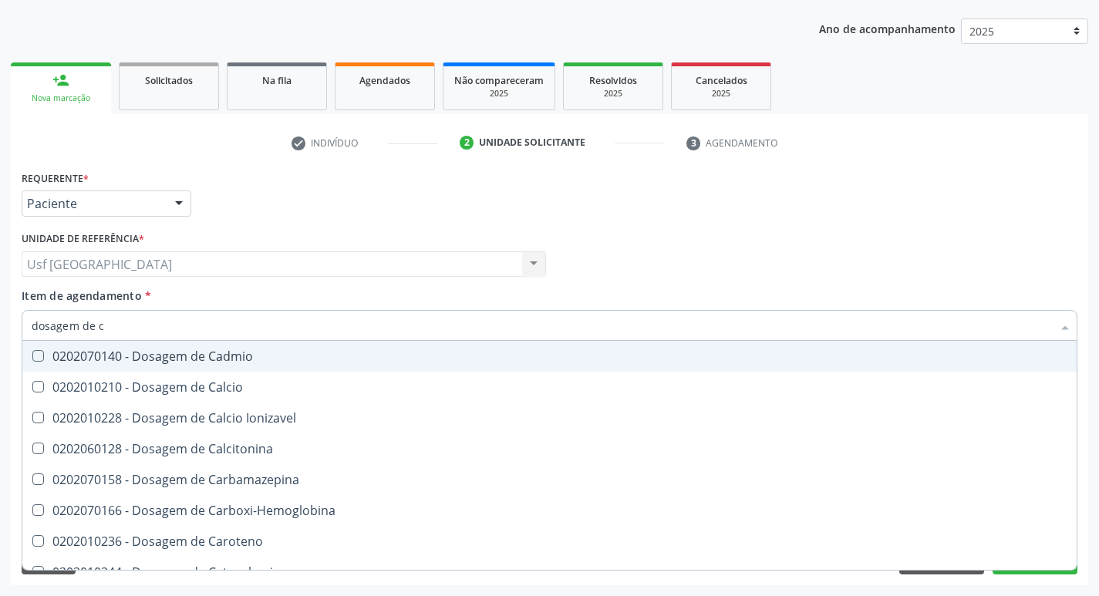
type input "dosagem de"
checkbox Cloreto "true"
checkbox Creatinina "false"
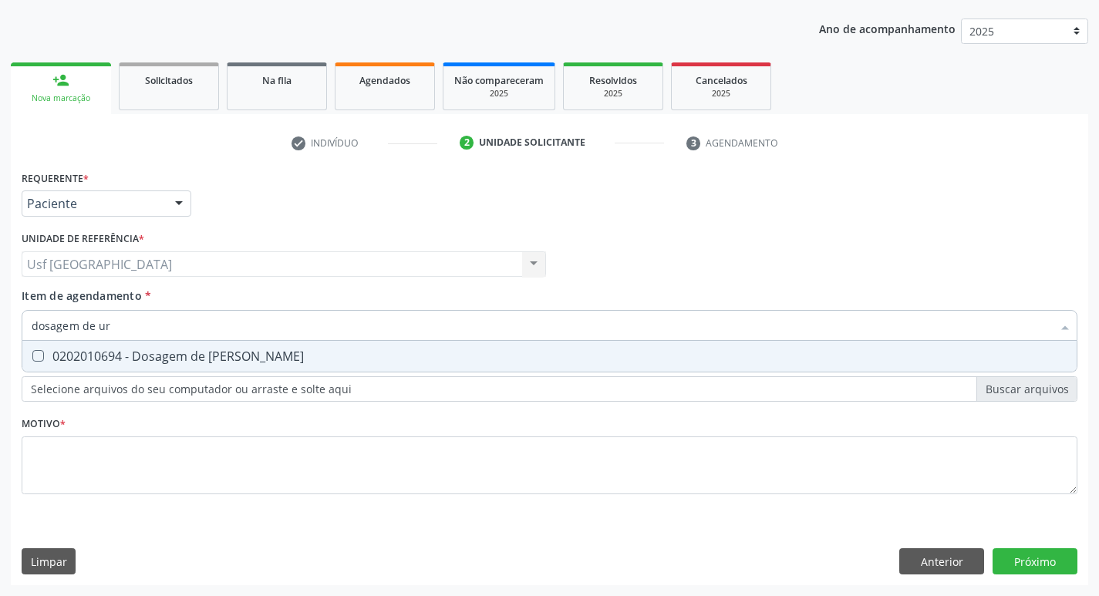
type input "dosagem de ure"
click at [157, 350] on div "0202010694 - Dosagem de [PERSON_NAME]" at bounding box center [550, 356] width 1036 height 12
checkbox Ureia "true"
type input "dosagem de"
checkbox Ureia "false"
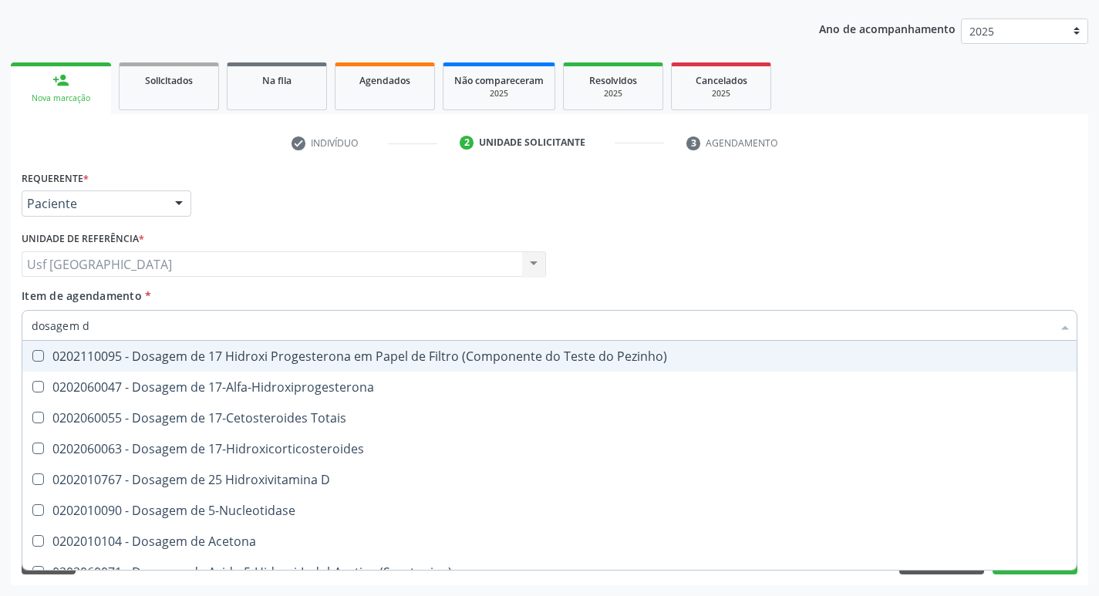
type input "dosagem"
checkbox Urico "false"
checkbox Vanilmandelico "false"
checkbox Aldolase "true"
checkbox Creatinina "false"
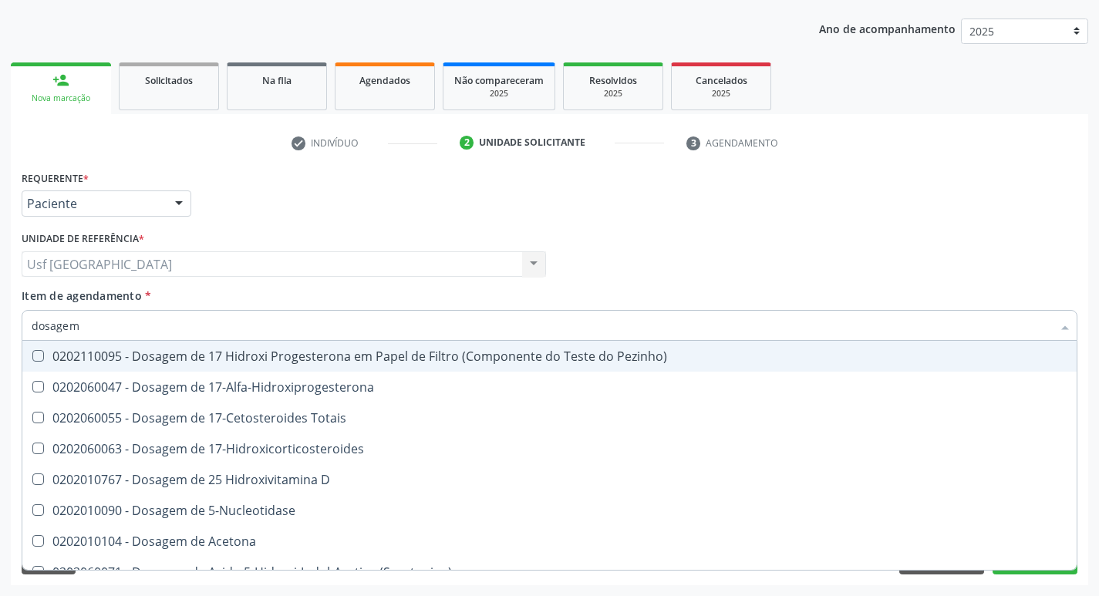
checkbox \(Cpk\) "false"
checkbox Glutamica "true"
checkbox Glicose "false"
checkbox Desidrogenase "false"
checkbox Hemoglobina "true"
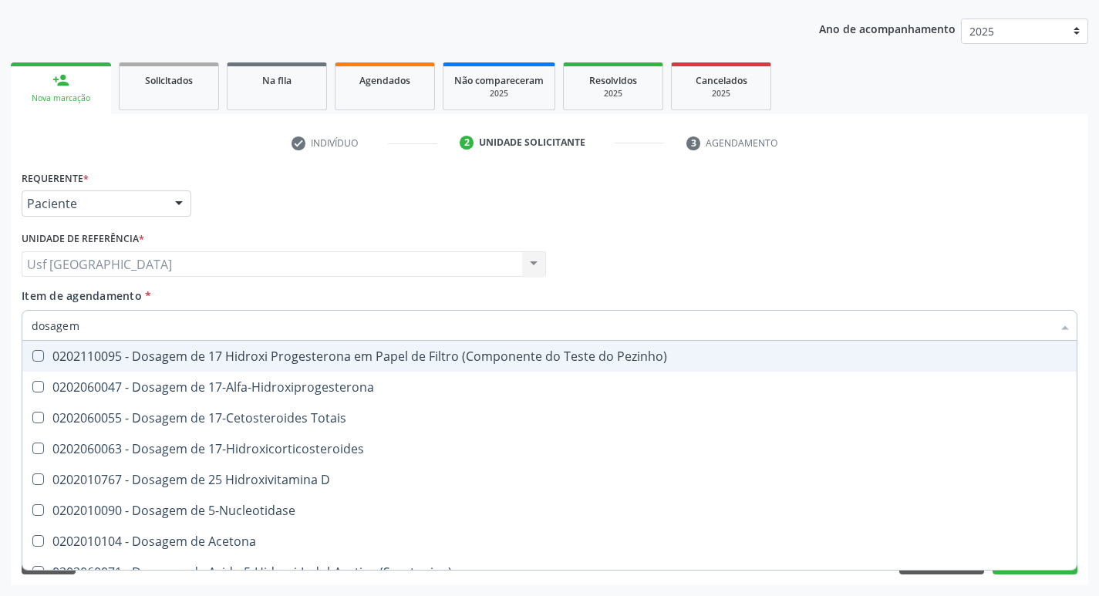
checkbox Ureia "false"
checkbox Zinco "false"
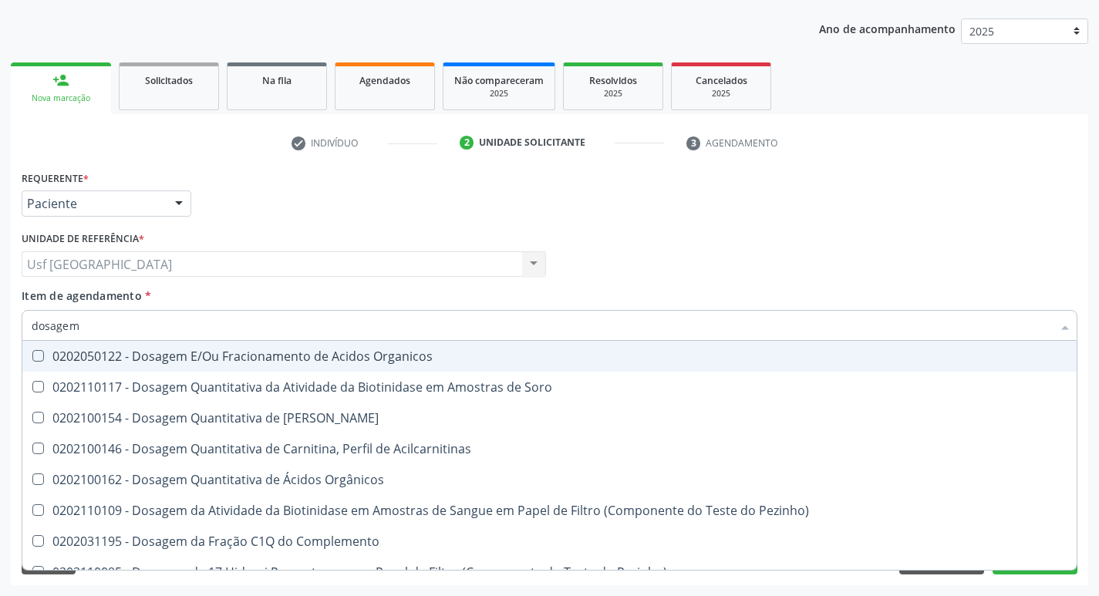
type input "dosagem d"
checkbox Ascorbico "true"
checkbox Urico "false"
checkbox Total "true"
checkbox Creatinina "false"
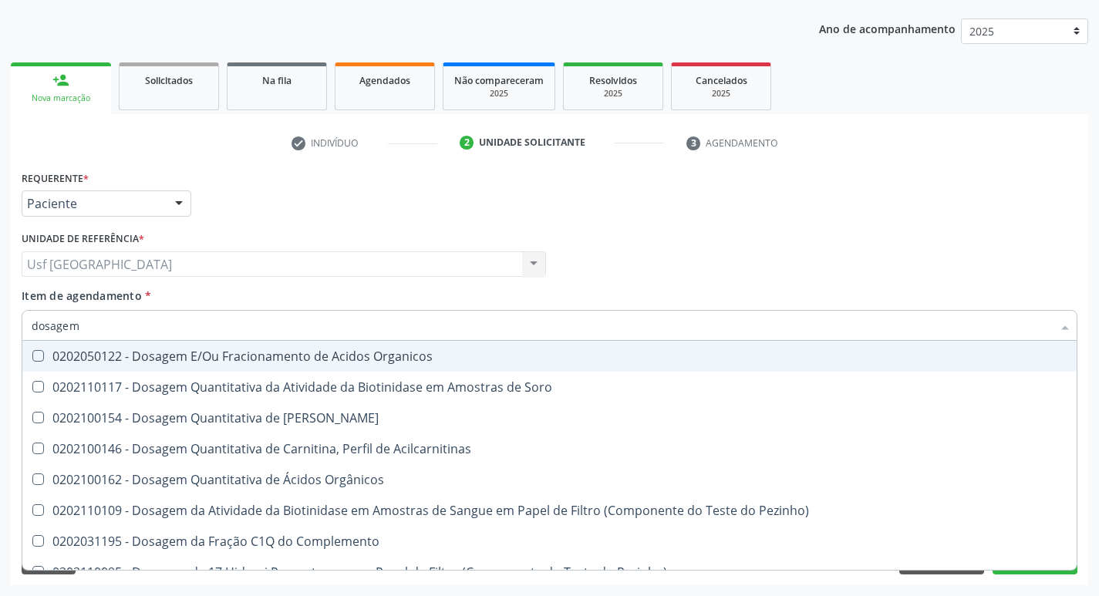
checkbox Frutose "true"
checkbox Glicose "false"
checkbox \(T3\) "true"
type input "dosagem de"
checkbox Acetona "true"
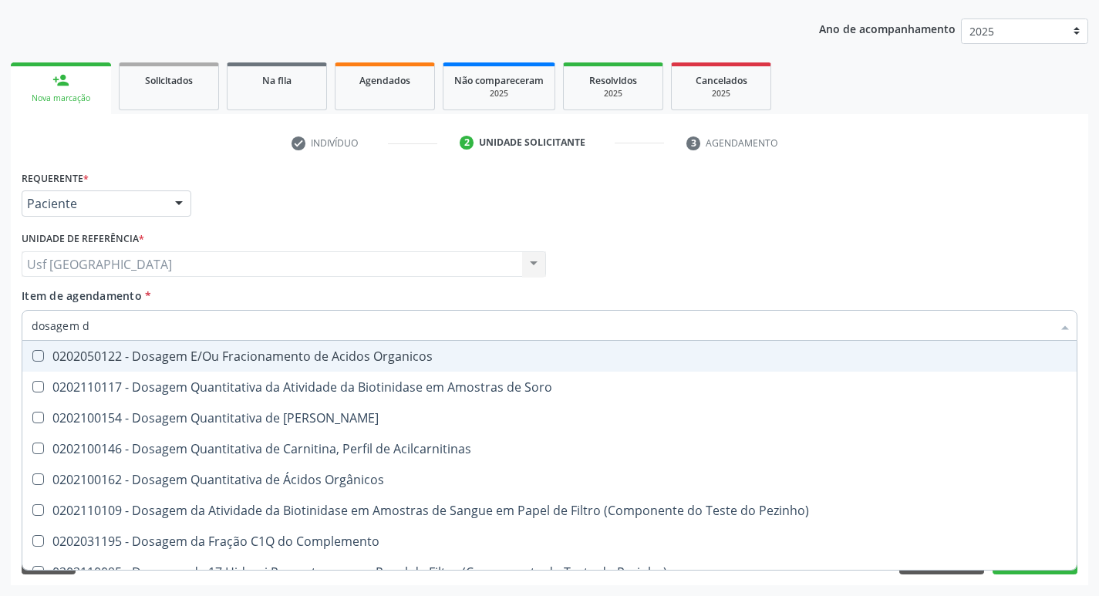
checkbox Ascorbico "false"
checkbox Hdl "true"
checkbox Total "false"
checkbox Fosforo "true"
checkbox Frutose "false"
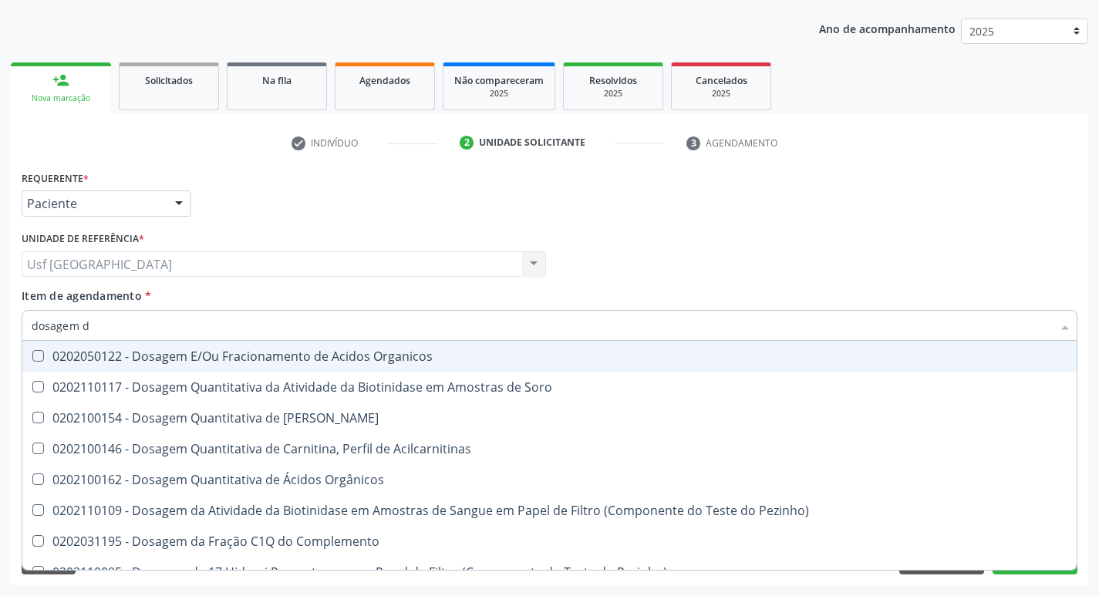
checkbox Transferrina "true"
checkbox \(T3\) "false"
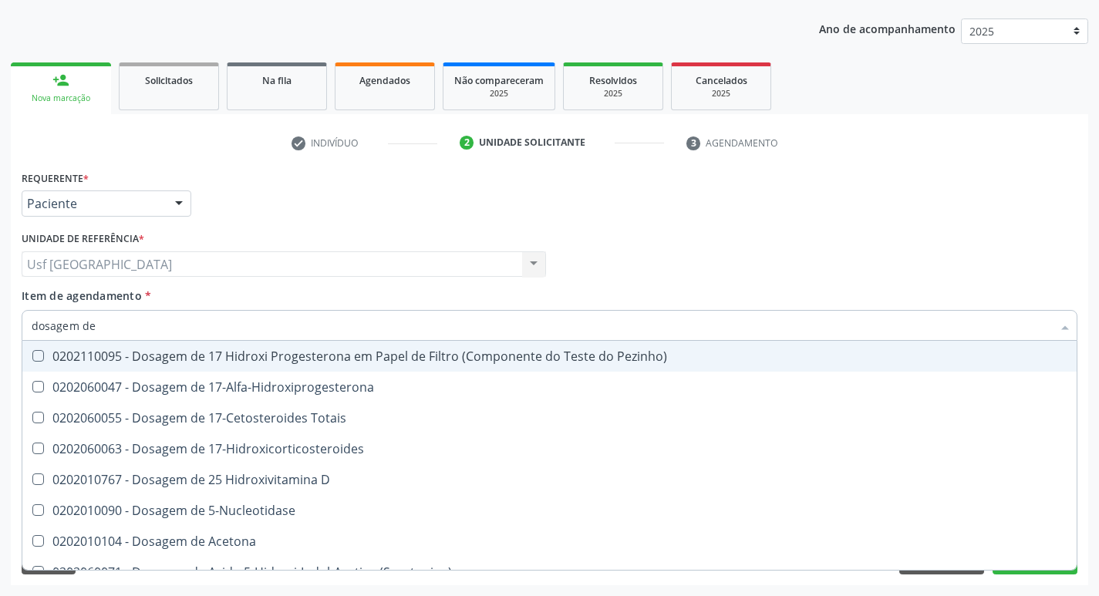
type input "dosagem de c"
checkbox Urico "false"
checkbox Acida "true"
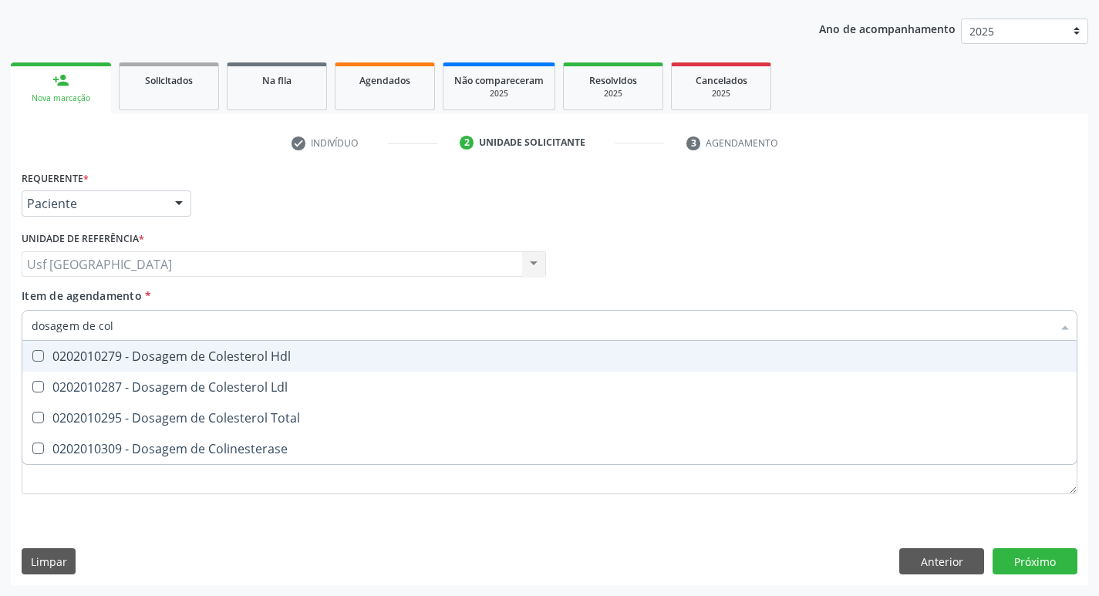
type input "dosagem de [PERSON_NAME]"
click at [157, 350] on div "0202010279 - Dosagem de Colesterol Hdl" at bounding box center [550, 356] width 1036 height 12
checkbox Hdl "true"
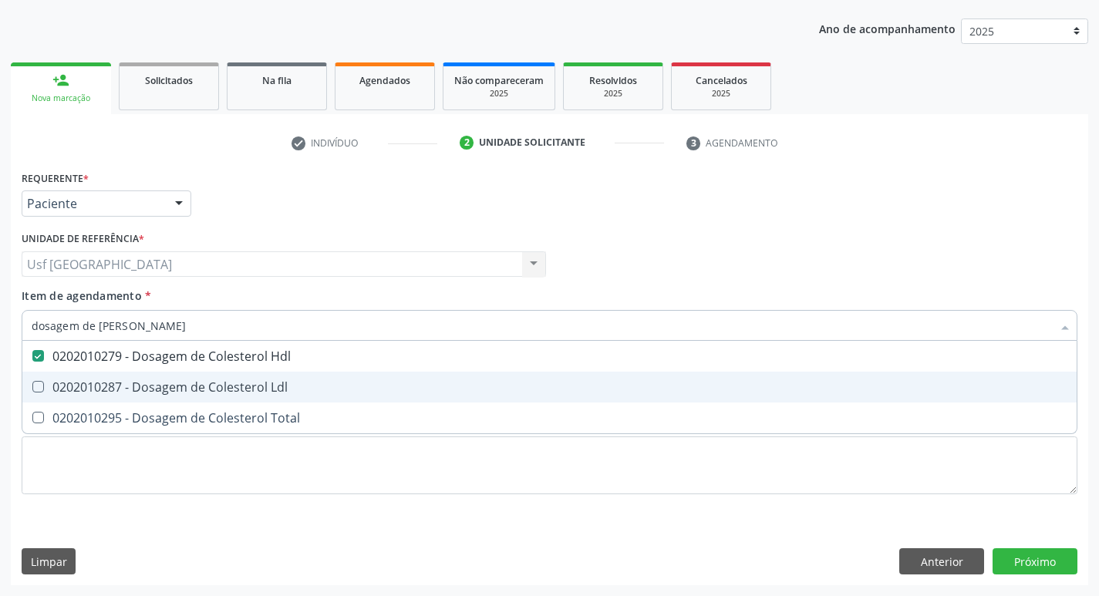
click at [158, 385] on div "0202010287 - Dosagem de Colesterol Ldl" at bounding box center [550, 387] width 1036 height 12
checkbox Ldl "true"
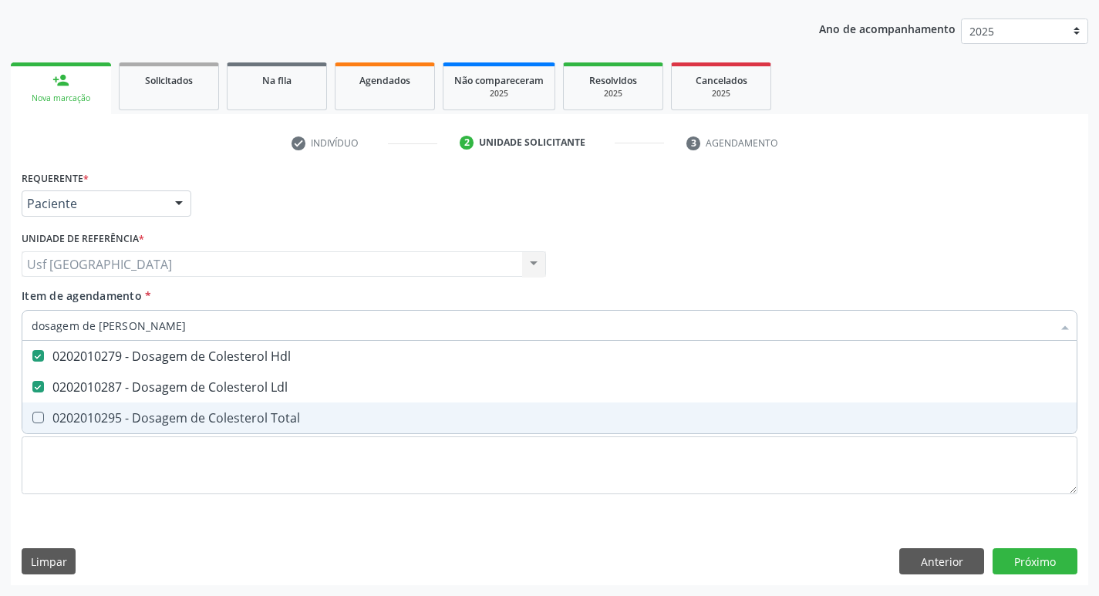
click at [160, 413] on div "0202010295 - Dosagem de Colesterol Total" at bounding box center [550, 418] width 1036 height 12
checkbox Total "true"
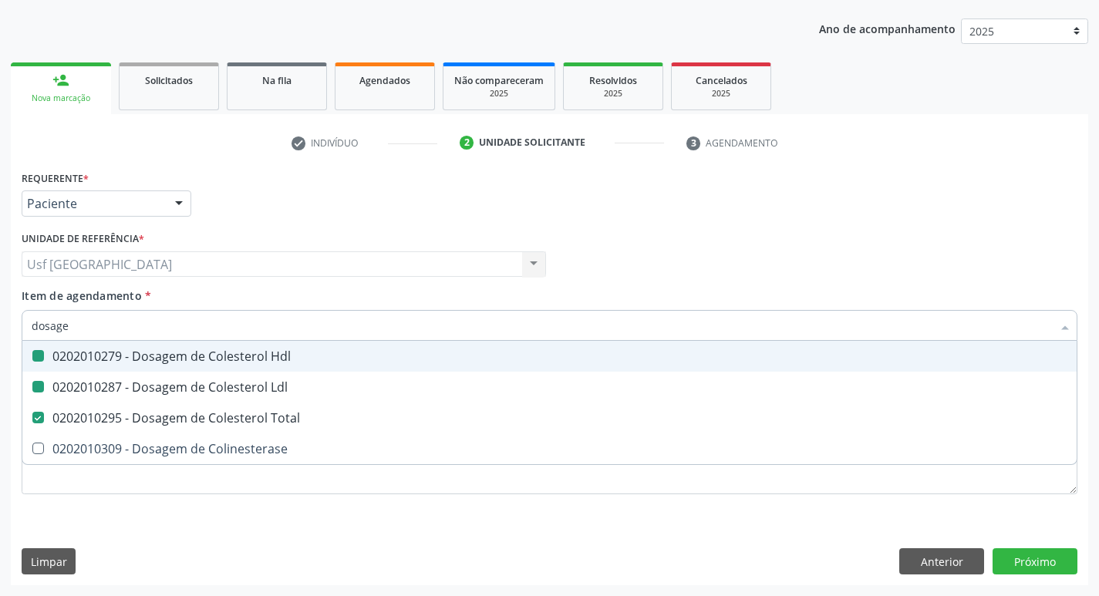
type input "dosag"
checkbox Hdl "false"
checkbox Ldl "false"
checkbox Total "false"
checkbox Colinesterase "false"
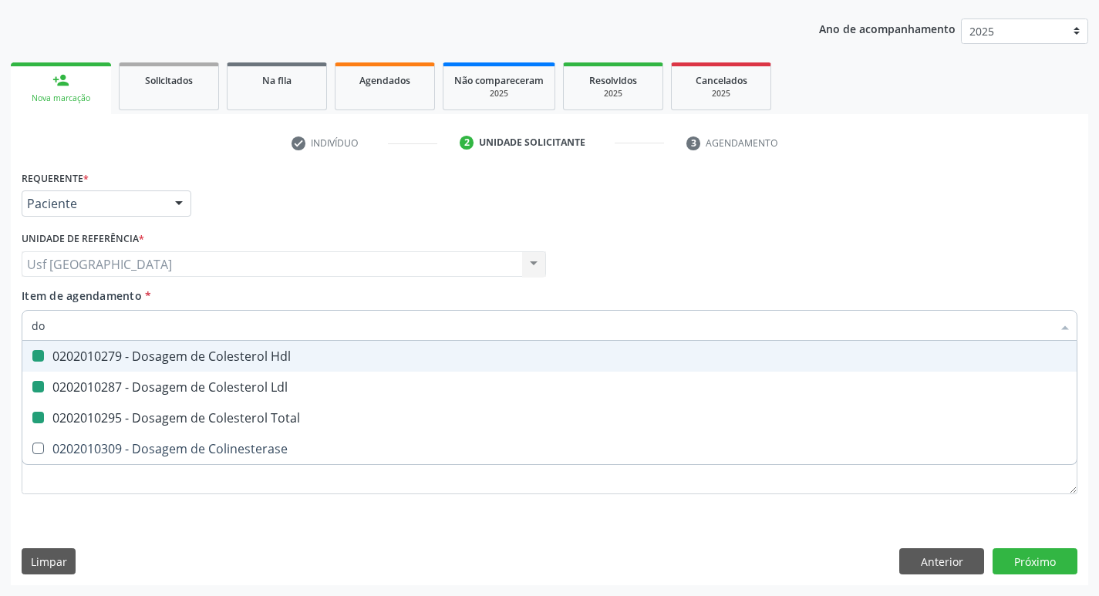
type input "d"
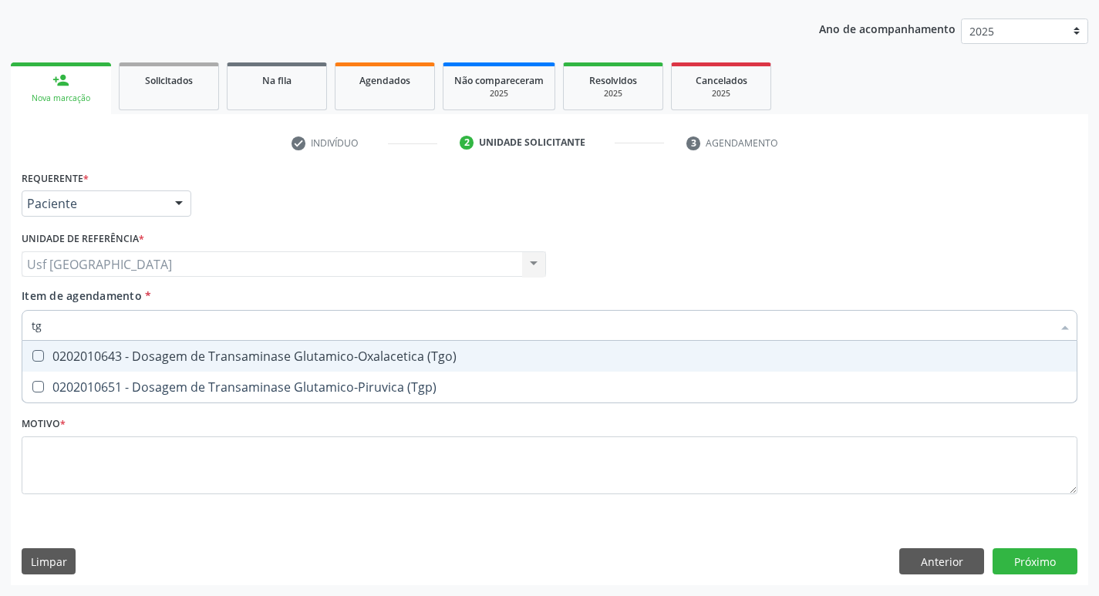
type input "tgo"
click at [169, 362] on div "0202010643 - Dosagem de Transaminase Glutamico-Oxalacetica (Tgo)" at bounding box center [550, 356] width 1036 height 12
checkbox \(Tgo\) "true"
type input "tgp"
click at [169, 362] on div "0202010651 - Dosagem de Transaminase Glutamico-Piruvica (Tgp)" at bounding box center [550, 356] width 1036 height 12
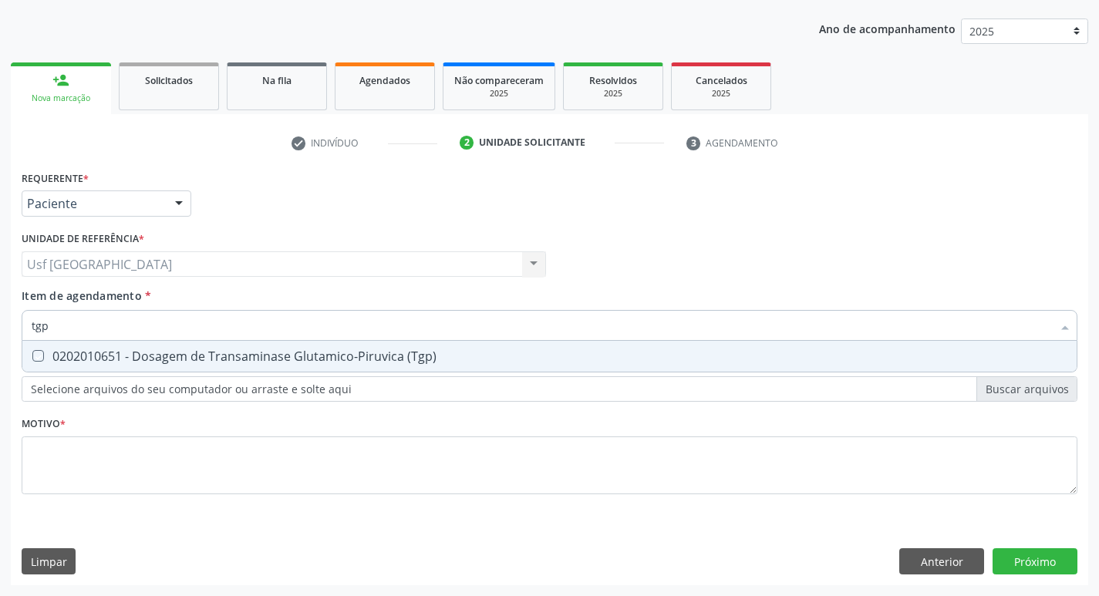
checkbox \(Tgp\) "true"
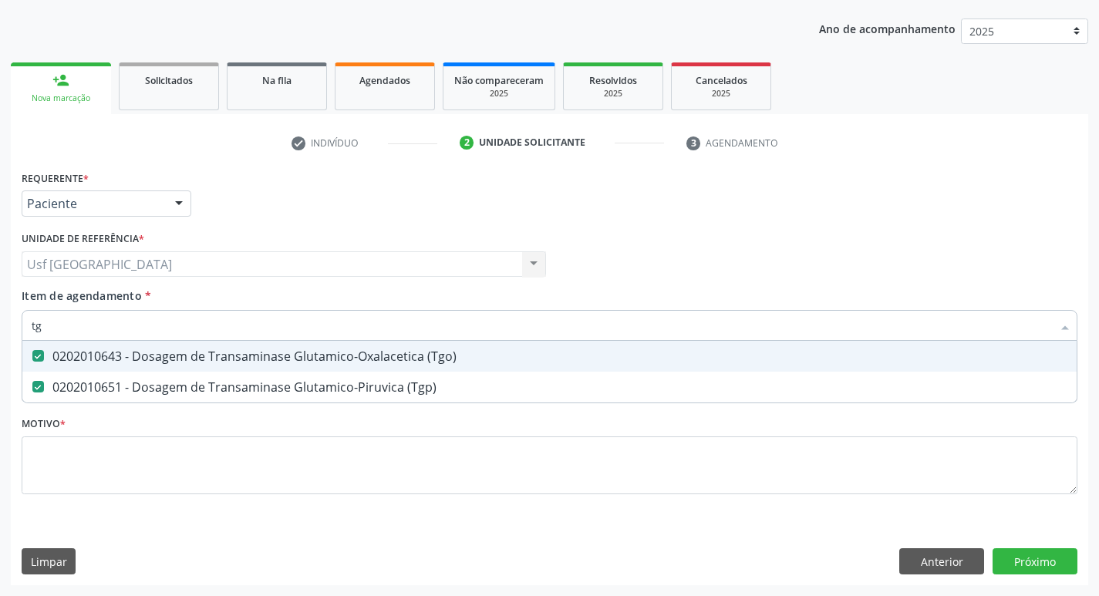
type input "t"
checkbox \(Tgo\) "false"
checkbox \(Tgp\) "false"
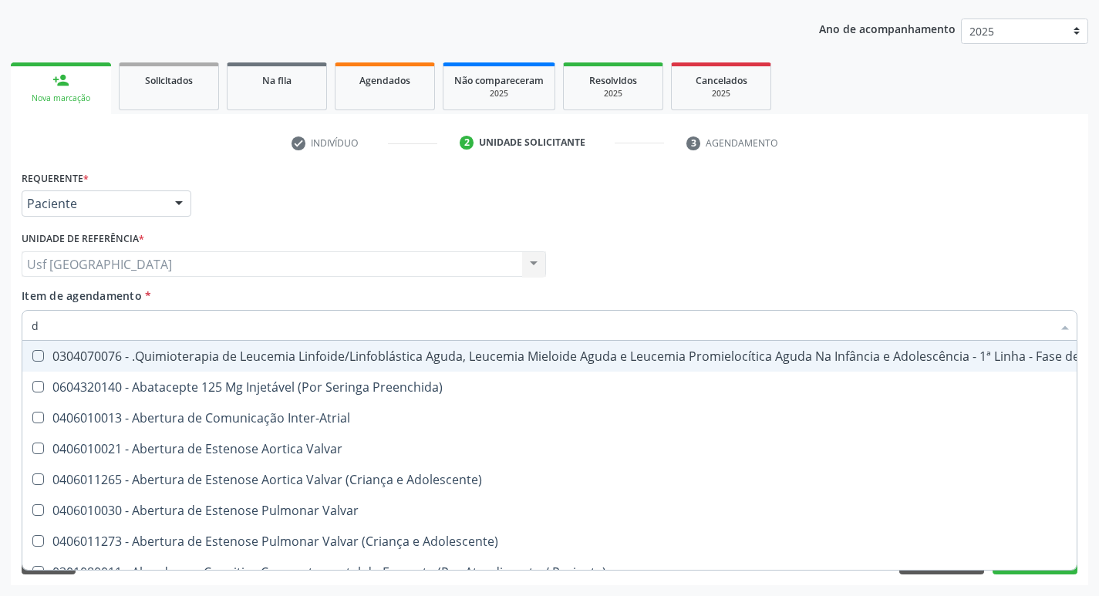
type input "do"
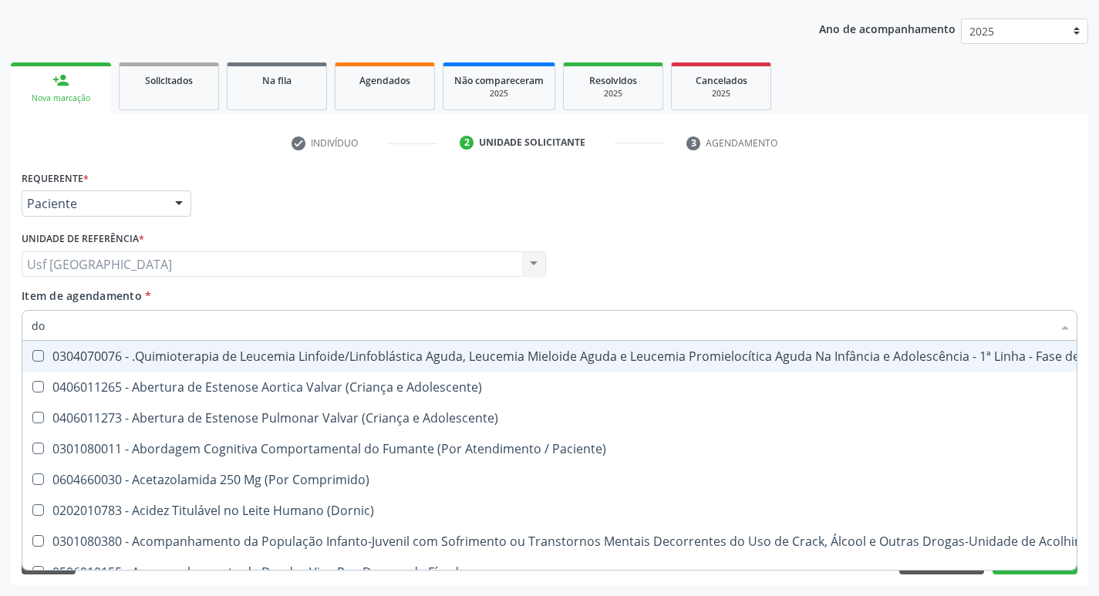
checkbox Urico "true"
checkbox Hdl "true"
checkbox Ldl "true"
checkbox Total "true"
checkbox Creatinina "true"
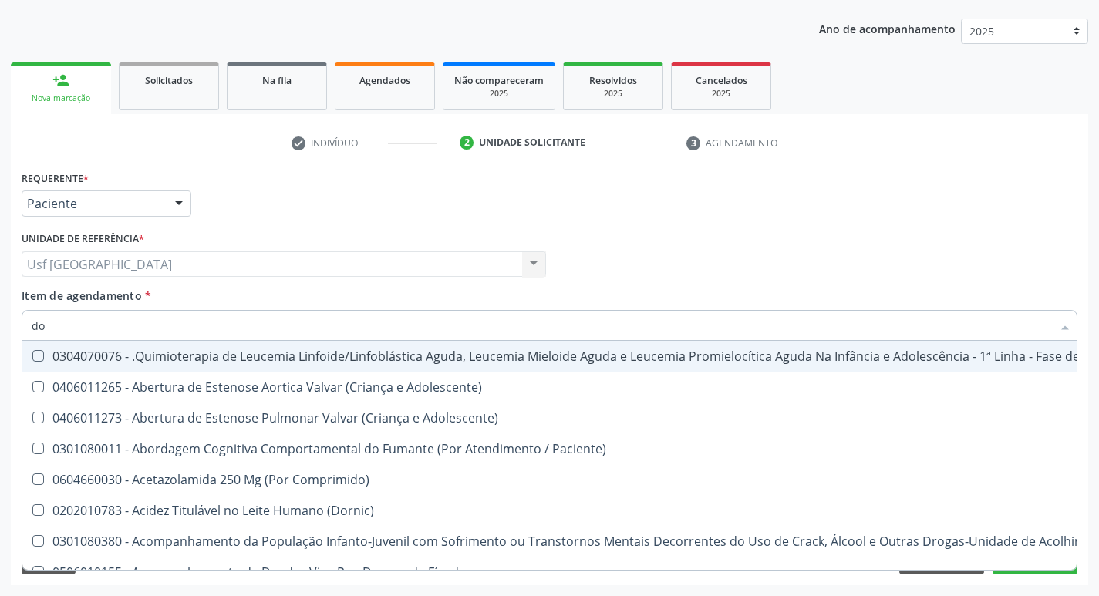
checkbox Glicose "true"
checkbox \(Tgo\) "true"
checkbox \(Tgp\) "true"
checkbox Ureia "true"
type input "dos"
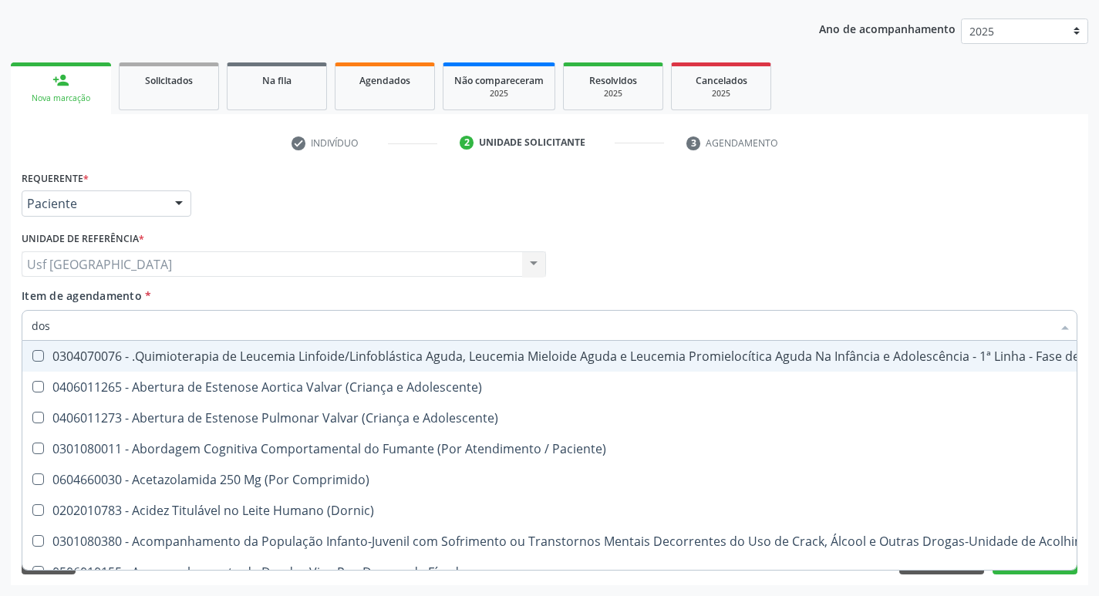
checkbox Quadril "true"
checkbox Intelectual "true"
checkbox Metabolismo "true"
checkbox Cgbp "true"
checkbox Puericultura "true"
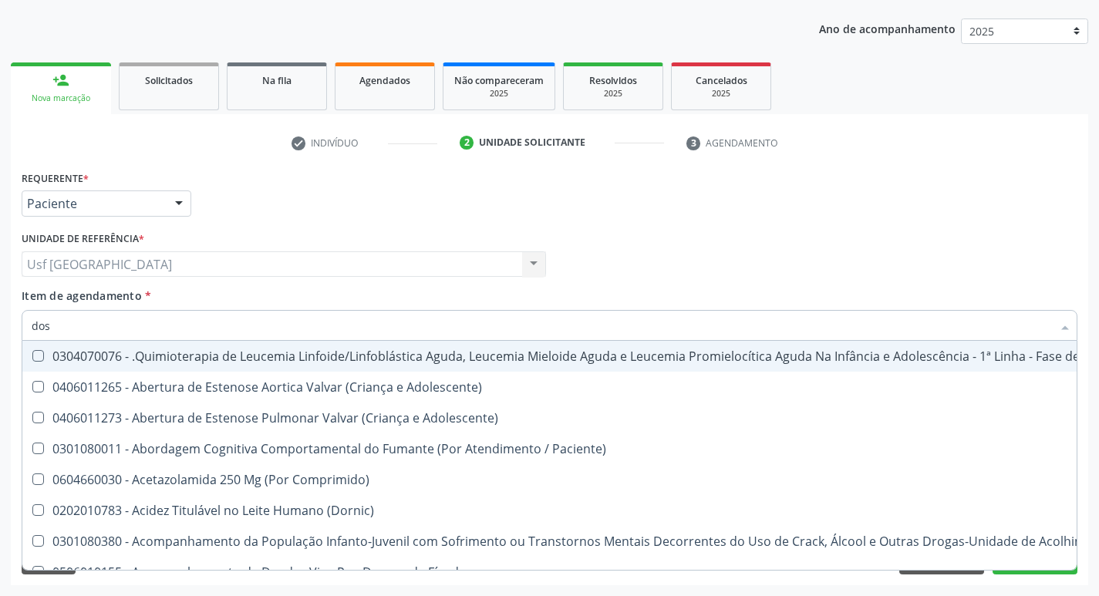
checkbox 24H "true"
checkbox Cicladora\) "true"
checkbox Cerebral "true"
checkbox Coclear "true"
checkbox Urico "false"
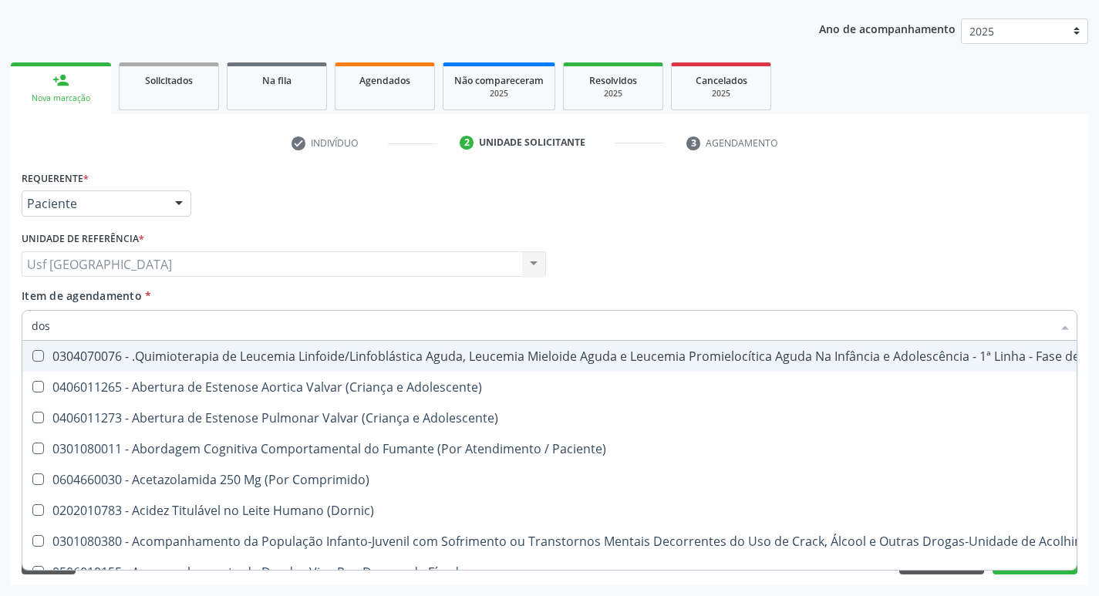
type input "dosa"
checkbox Pós-Operatório "true"
checkbox Emergência "true"
checkbox Saúde "true"
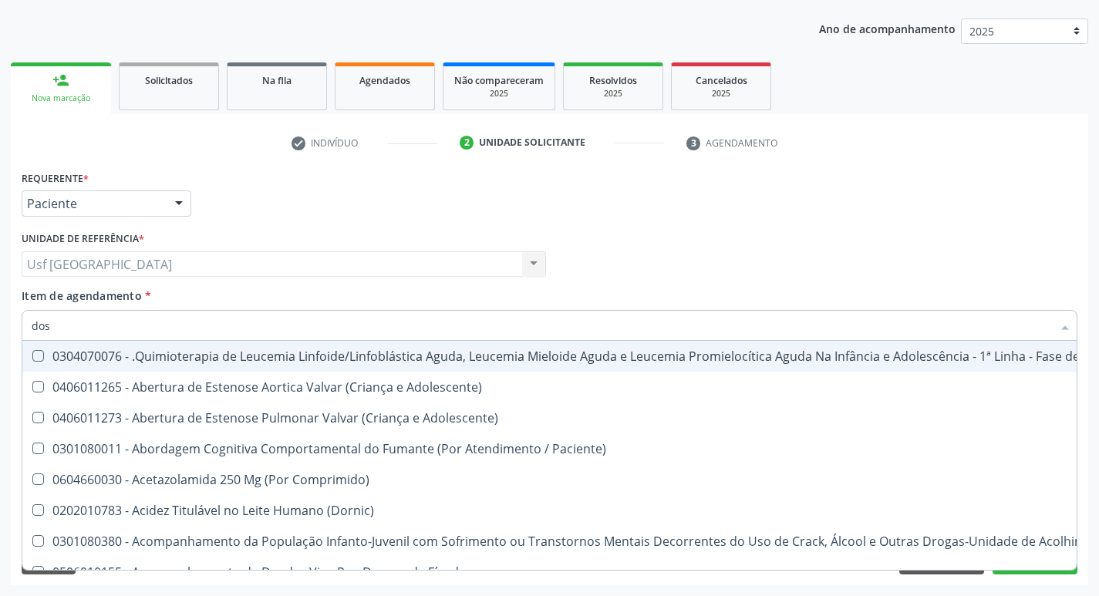
checkbox Níveis "true"
checkbox Quadril "false"
checkbox Comprimido\) "true"
checkbox Intelectual "false"
checkbox Metabolismo "false"
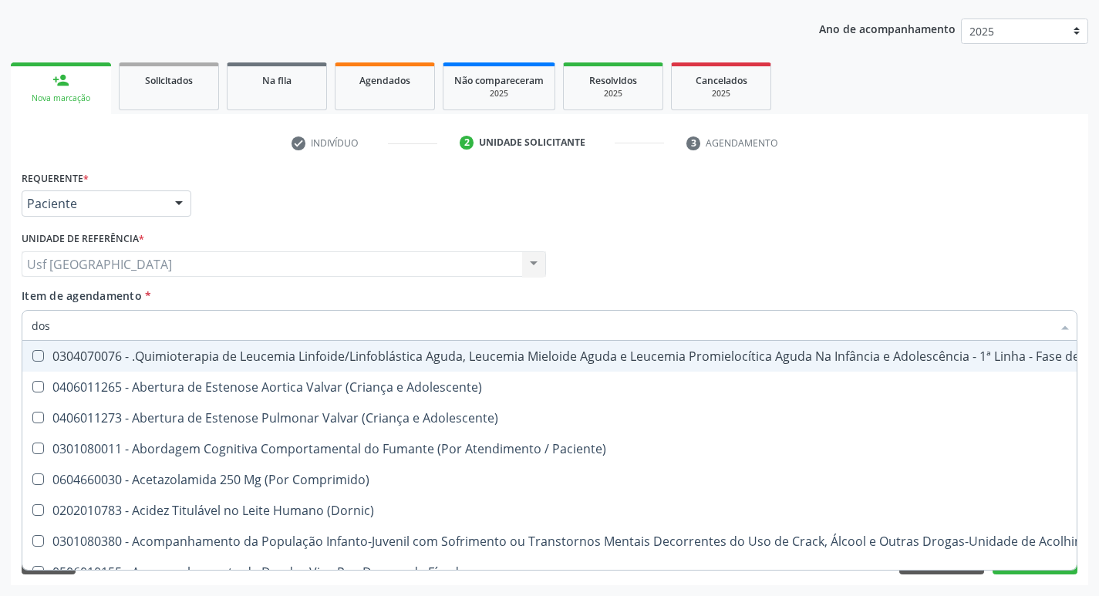
checkbox Cgbp "false"
checkbox Puericultura "false"
checkbox 24H "false"
checkbox Bexiga "true"
checkbox Ejaculadores "true"
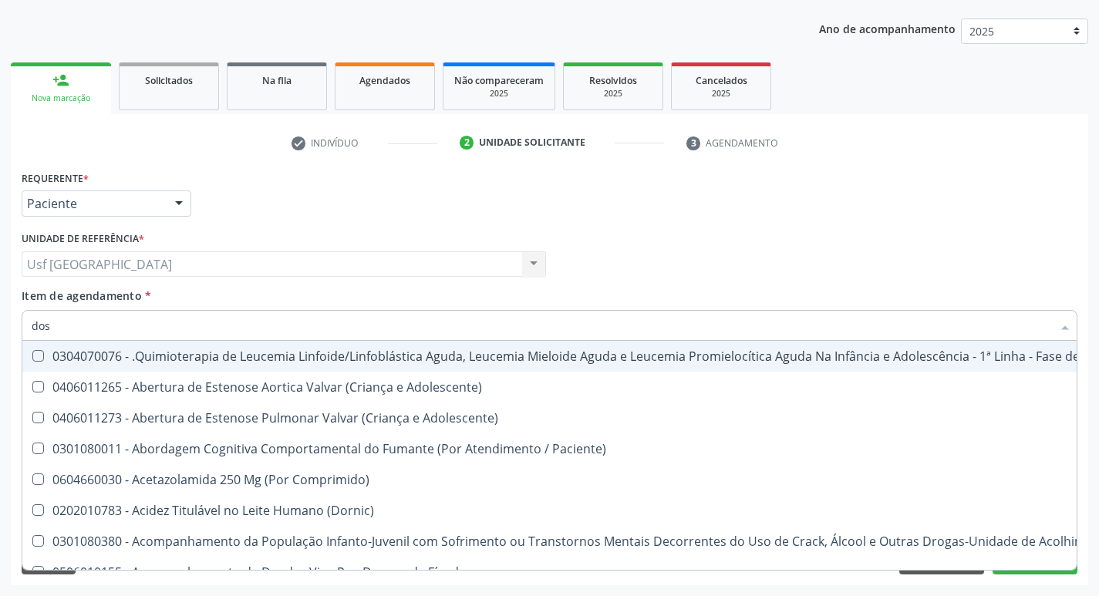
checkbox Inteiro "true"
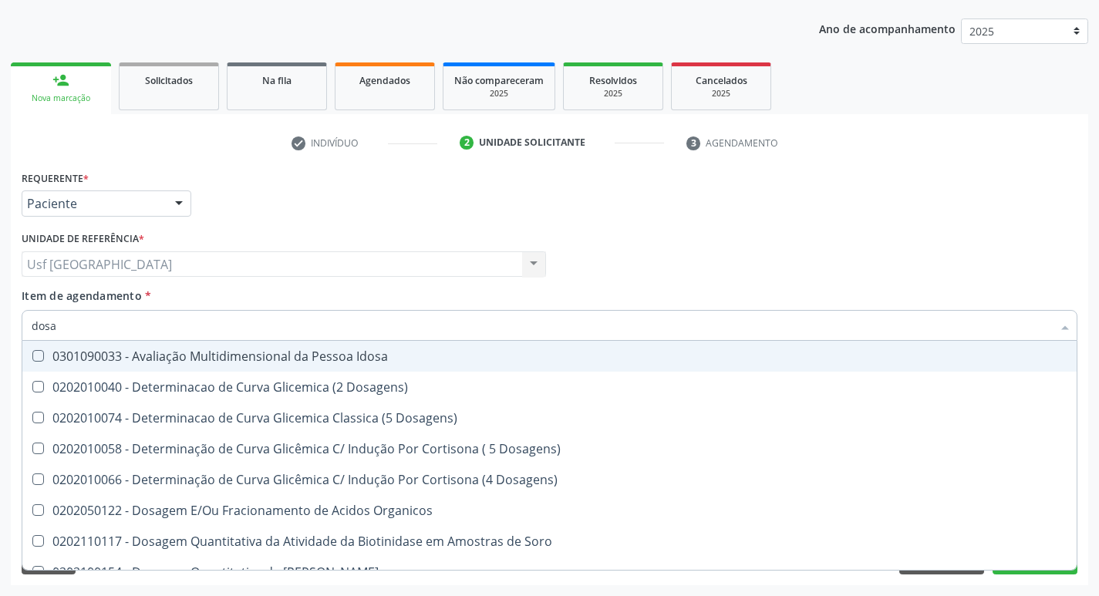
type input "dosag"
checkbox Metil-Hipurico "true"
checkbox Urico "false"
checkbox Cobre "true"
checkbox Total "false"
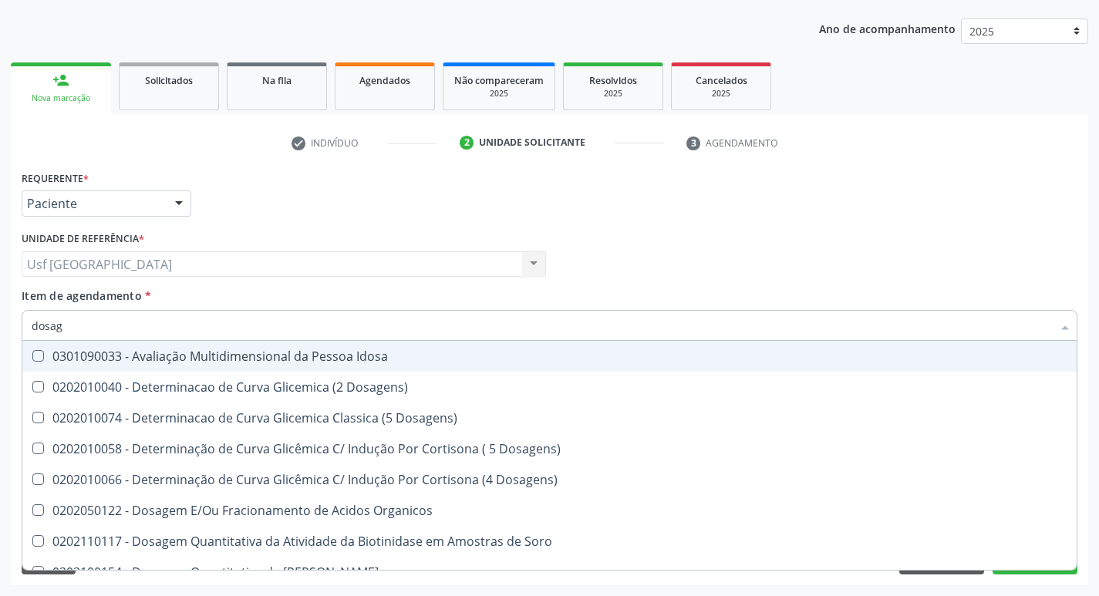
checkbox Cortisol "true"
checkbox Creatinina "false"
checkbox Gastrina "true"
checkbox Glicose "false"
checkbox Livre\) "true"
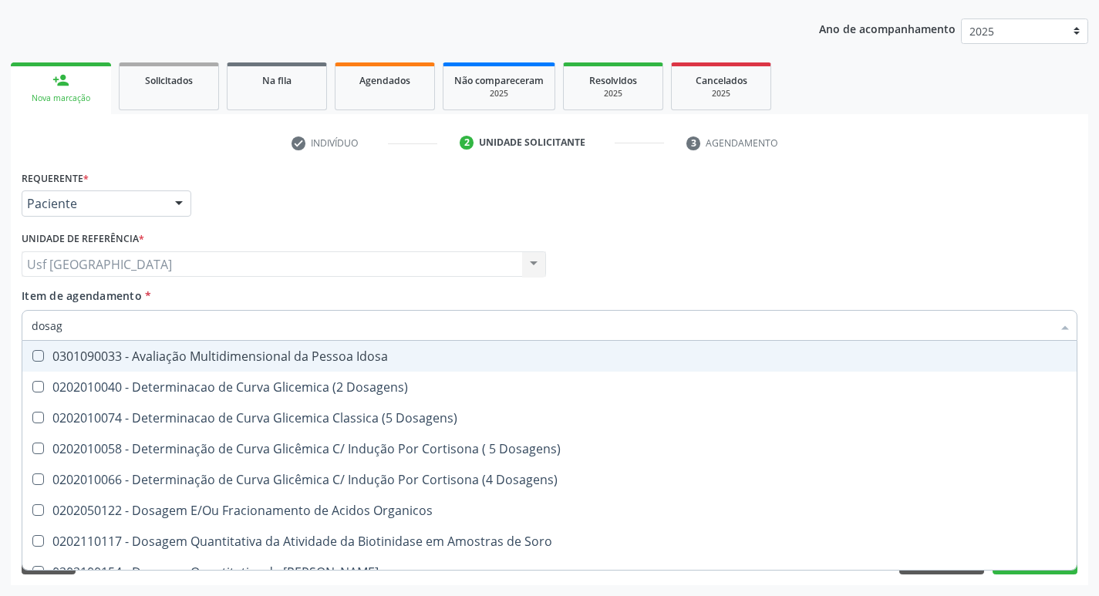
checkbox \(Tgp\) "false"
checkbox Tardio\) "true"
checkbox Ureia "false"
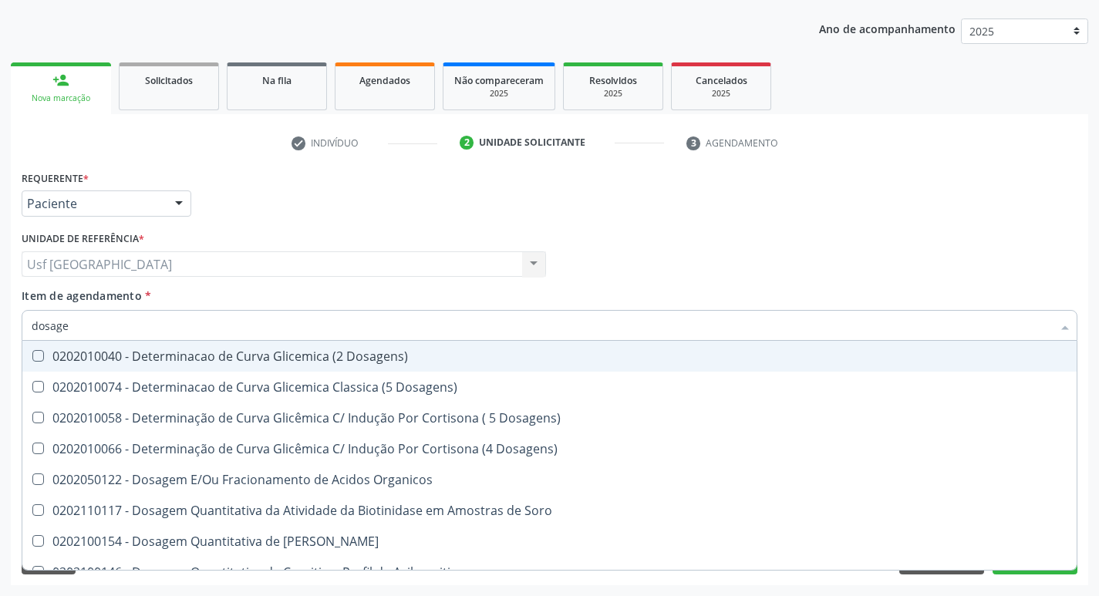
type input "dosagem"
checkbox Delta-Aminolevulinico "true"
checkbox Urico "false"
checkbox Citrato "true"
checkbox Cloreto "true"
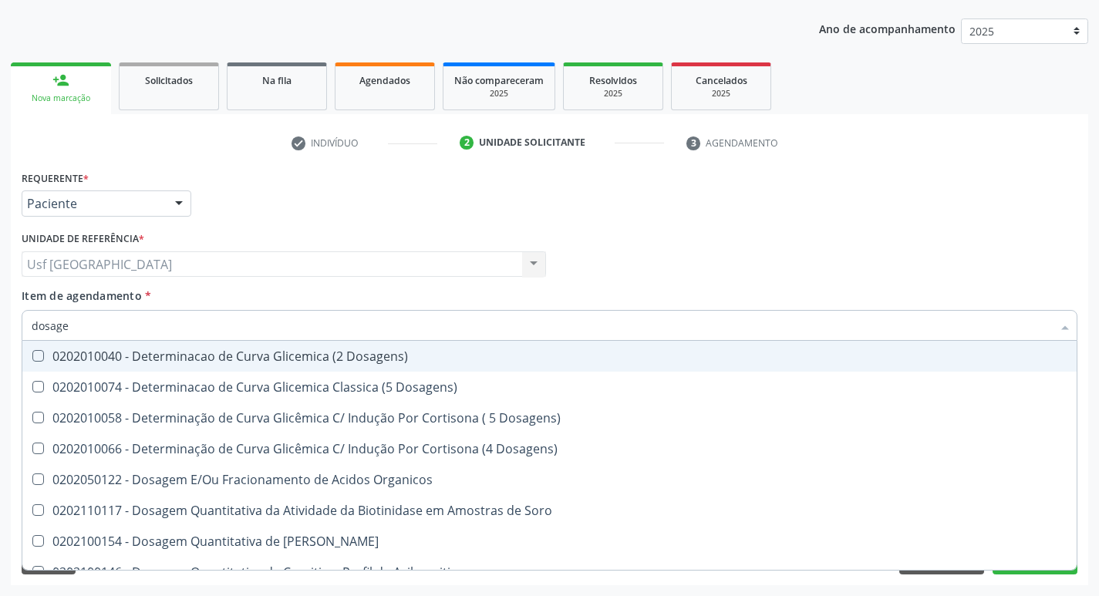
checkbox Suor "true"
checkbox Hdl "false"
checkbox Ldl "false"
checkbox Total "false"
checkbox Colinesterase "true"
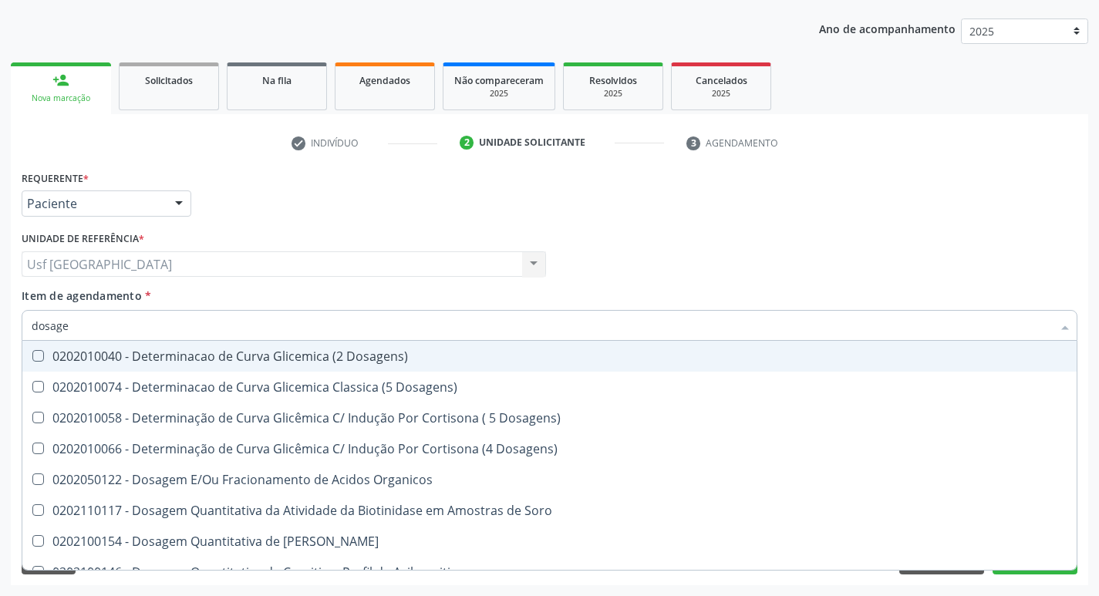
checkbox Creatinina "false"
checkbox Esperma "true"
checkbox Glicose "false"
checkbox Tiocianato "true"
checkbox Tireoglobulina "true"
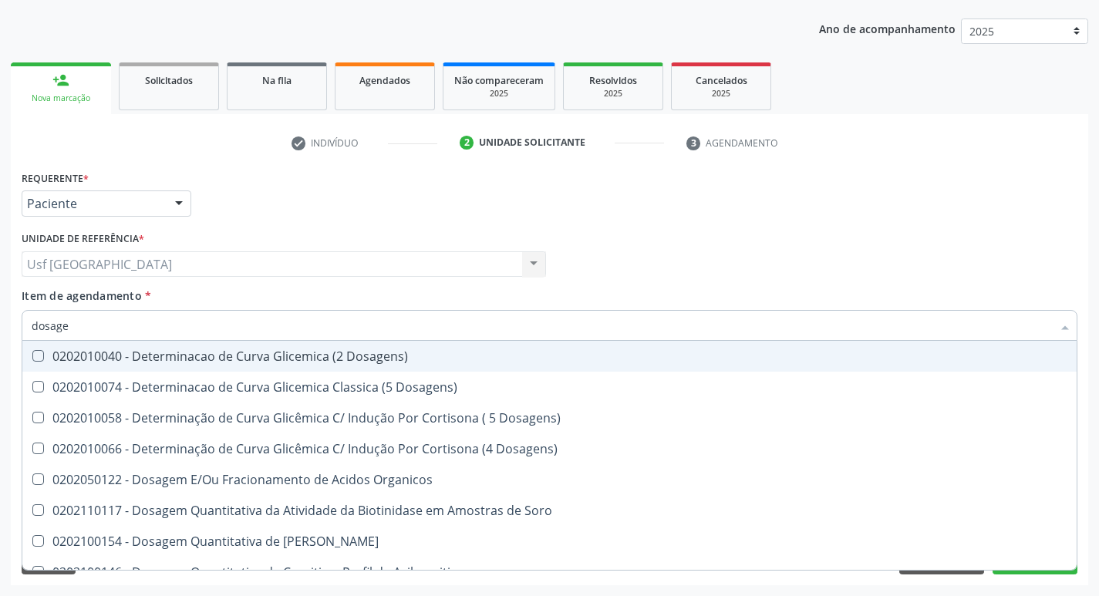
checkbox \(Tgo\) "false"
checkbox \(Tgp\) "false"
checkbox Pezinho\) "true"
checkbox Ureia "false"
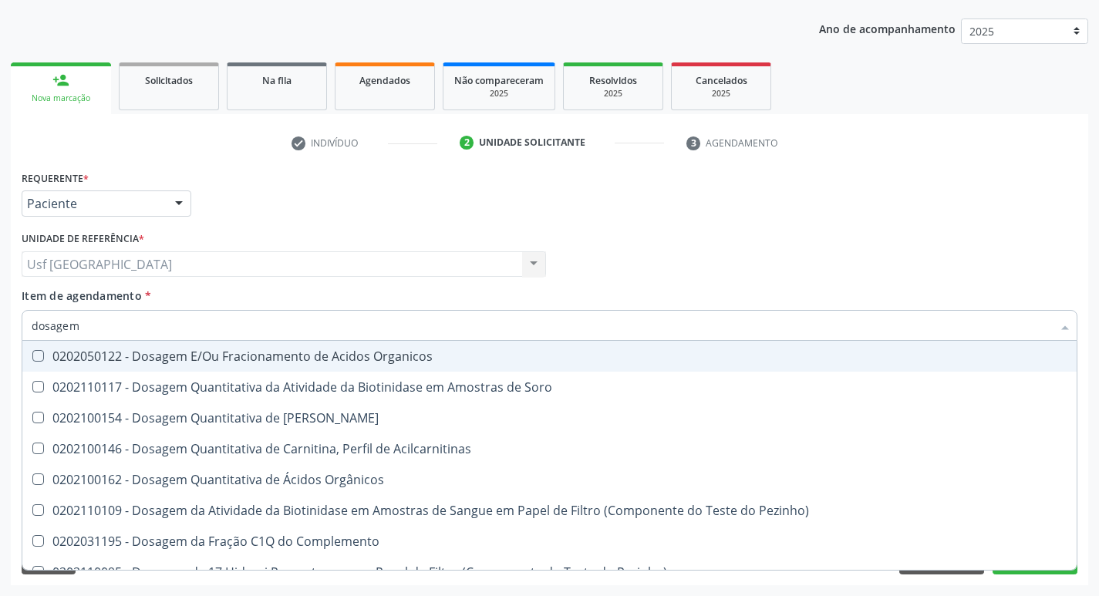
type input "dosagem d"
checkbox Ascorbico "true"
checkbox Urico "false"
checkbox Transplantado\) "true"
checkbox Citrato "true"
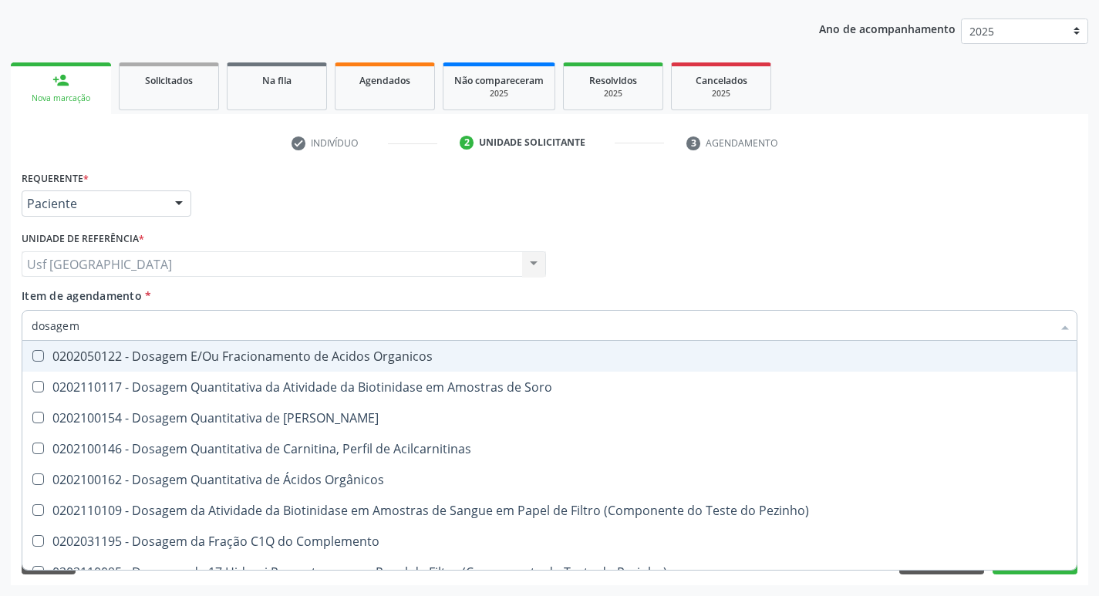
checkbox Cloreto "true"
checkbox Hdl "false"
checkbox Ldl "false"
checkbox Creatinina "false"
checkbox Frutose "true"
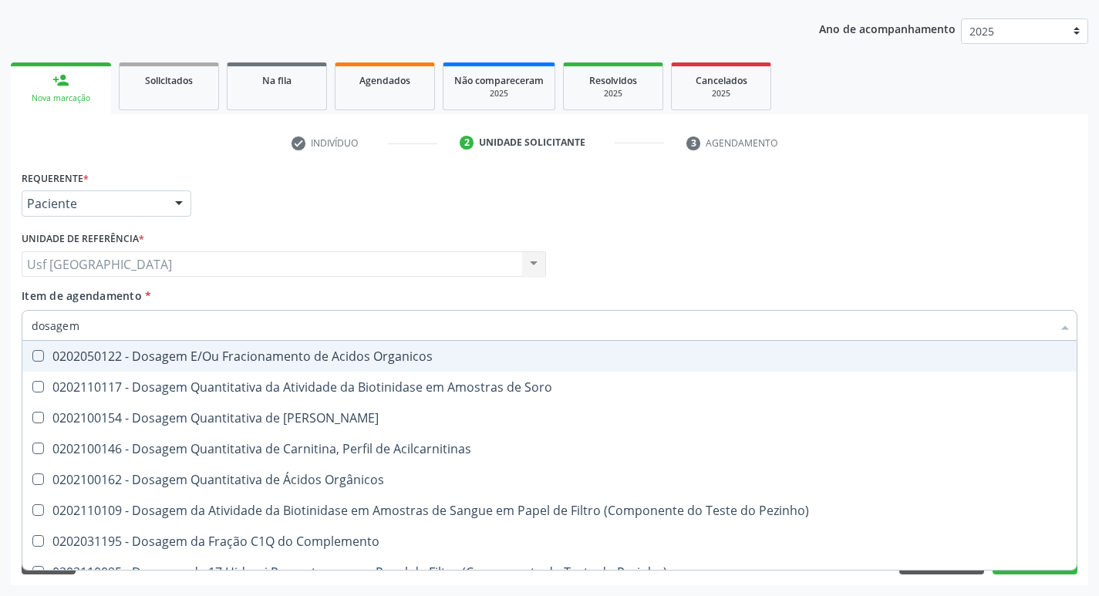
checkbox Glicose "false"
checkbox Livre "true"
checkbox Tiocianato "true"
checkbox \(Tgo\) "false"
checkbox \(Tgp\) "false"
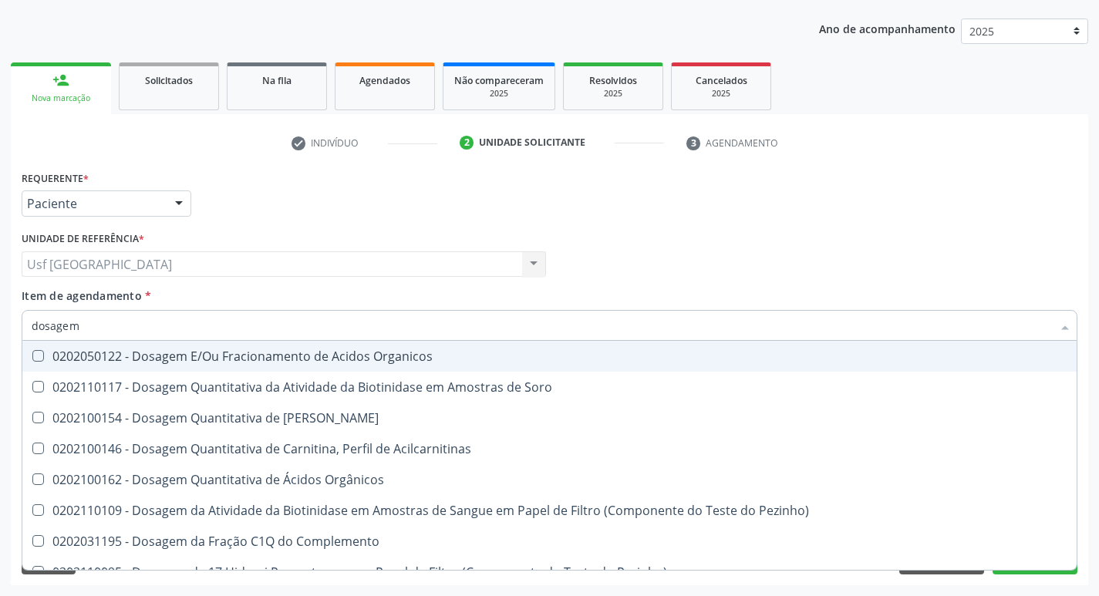
checkbox \(T3\) "true"
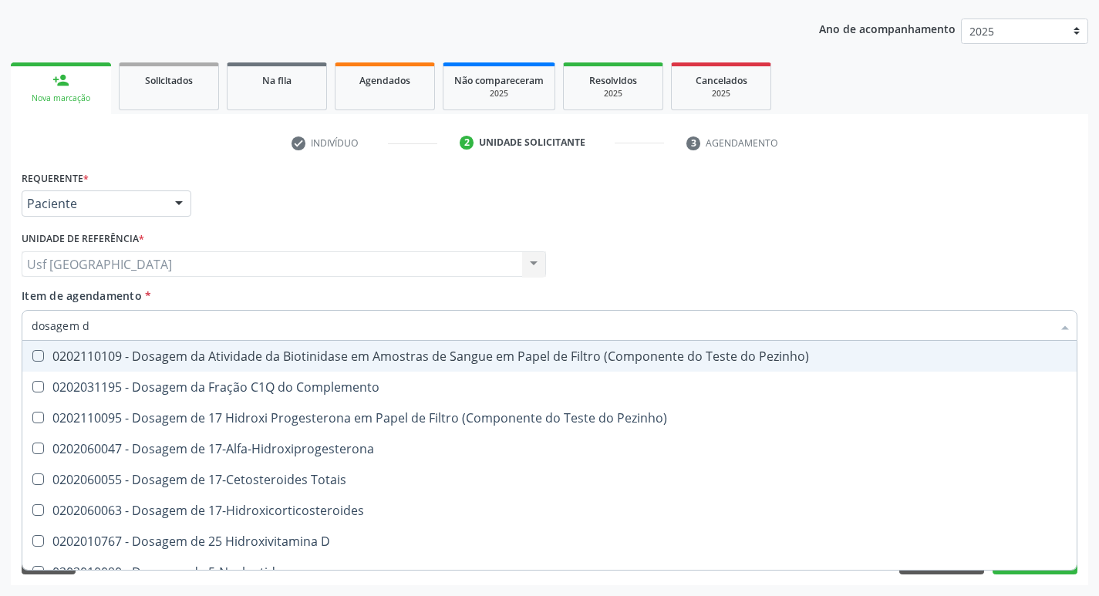
type input "dosagem de"
checkbox Mandelico "true"
checkbox Urico "false"
checkbox Suor "true"
checkbox Cobre "true"
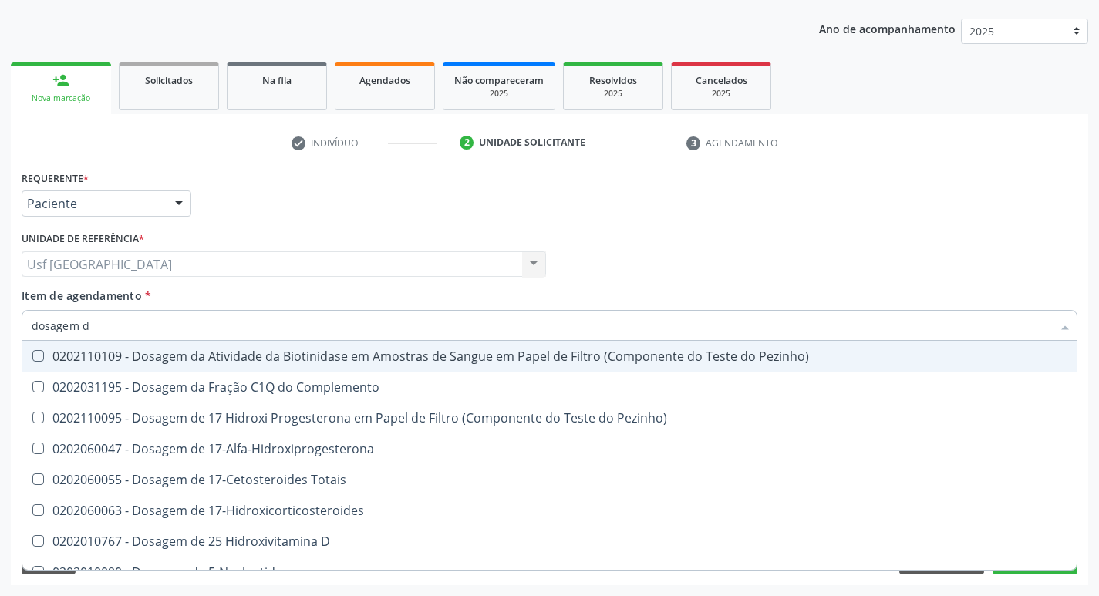
checkbox Ldl "false"
checkbox Total "false"
checkbox C4 "true"
checkbox Creatinina "false"
checkbox Gt\) "true"
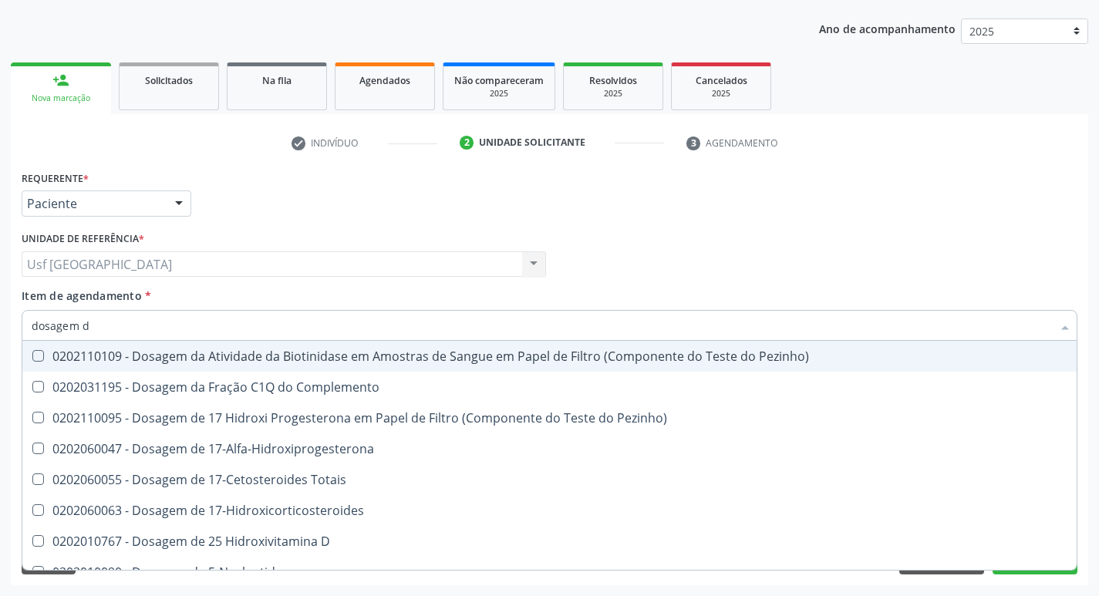
checkbox Glicose "false"
checkbox \(T4\) "true"
checkbox Livre\) "true"
checkbox \(Tgo\) "false"
checkbox \(Tgp\) "false"
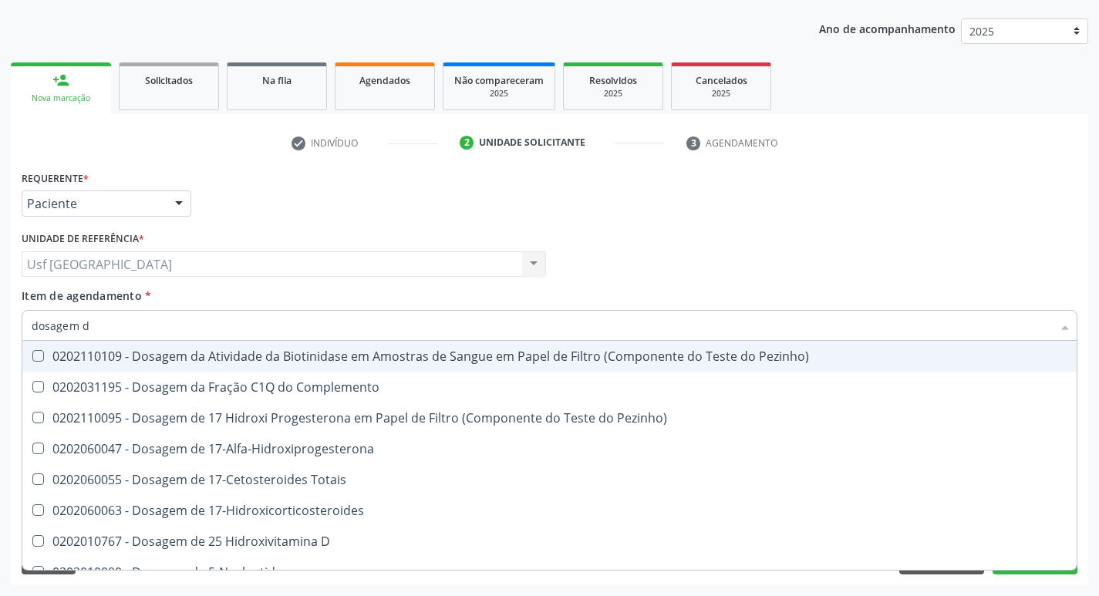
checkbox Troponina "true"
checkbox Ureia "false"
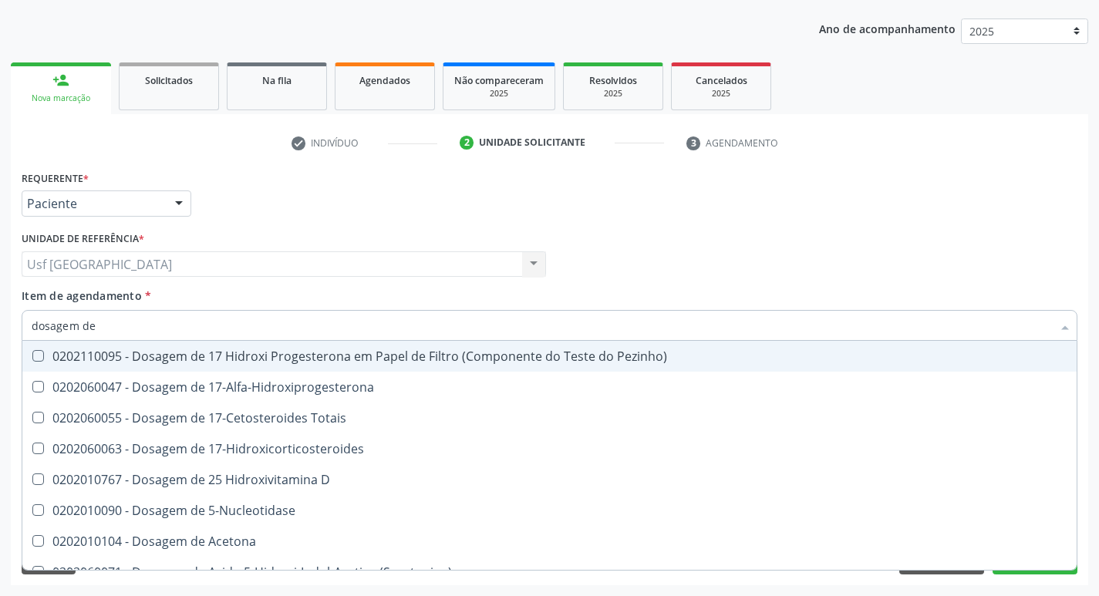
type input "dosagem de t"
checkbox Ascorbico "true"
checkbox Delta-Aminolevulinico "true"
checkbox Urico "false"
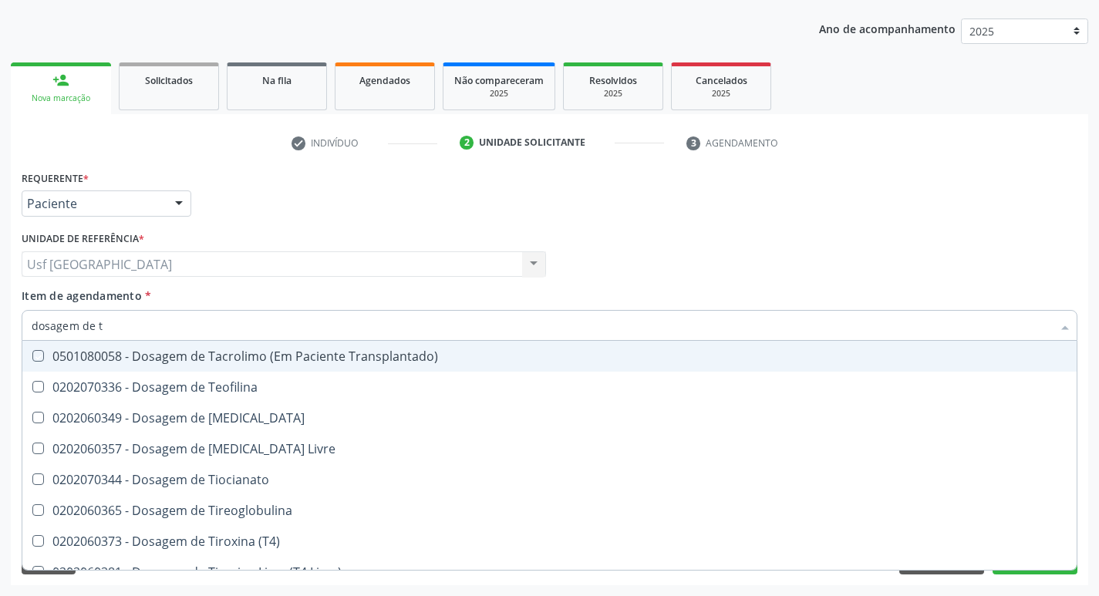
type input "dosagem de tr"
checkbox Transplantado\) "true"
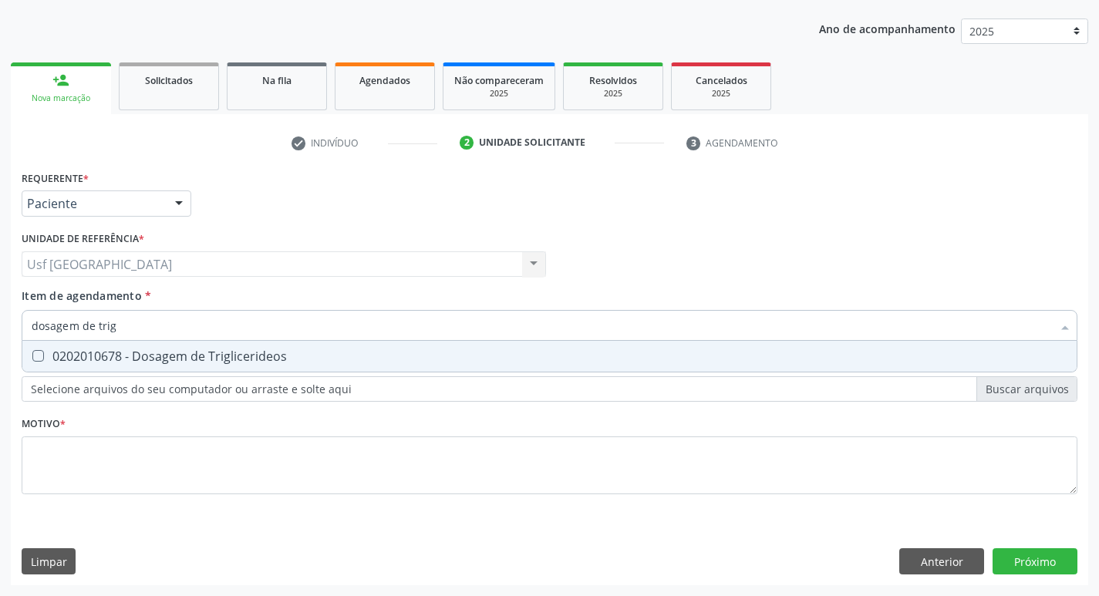
click at [169, 362] on div "0202010678 - Dosagem de Triglicerideos" at bounding box center [550, 356] width 1036 height 12
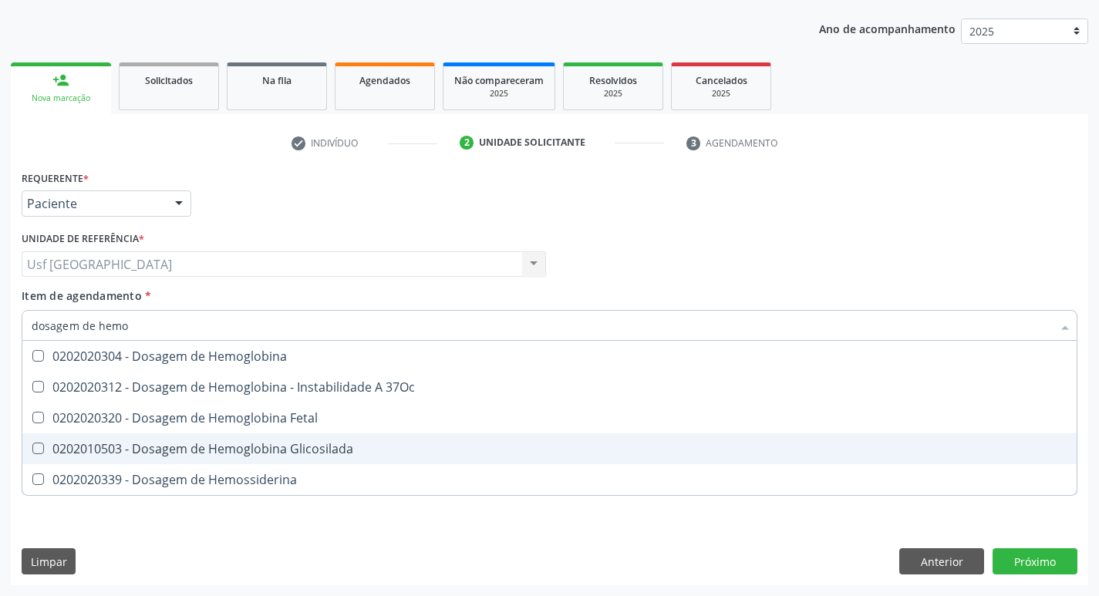
click at [211, 443] on div "0202010503 - Dosagem de Hemoglobina Glicosilada" at bounding box center [550, 449] width 1036 height 12
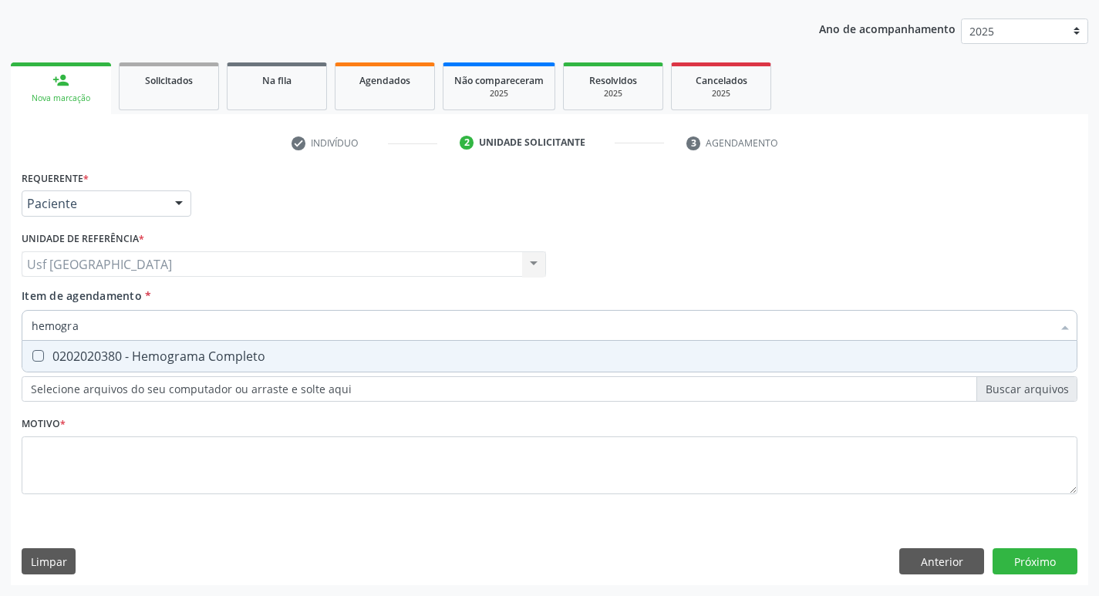
click at [288, 355] on div "0202020380 - Hemograma Completo" at bounding box center [550, 356] width 1036 height 12
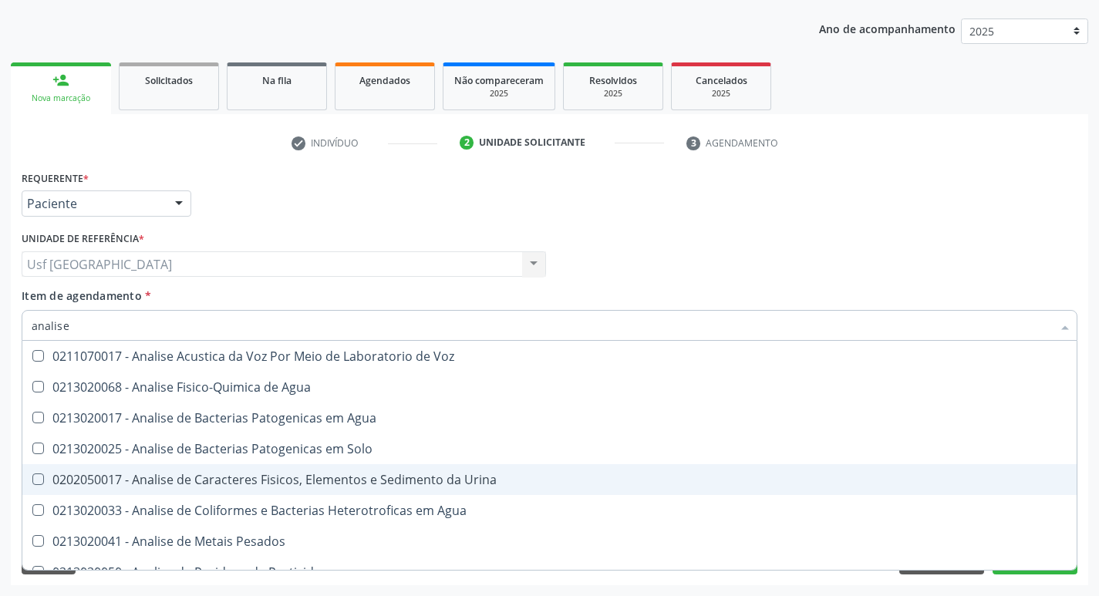
click at [275, 481] on div "0202050017 - Analise de Caracteres Fisicos, Elementos e Sedimento da Urina" at bounding box center [550, 479] width 1036 height 12
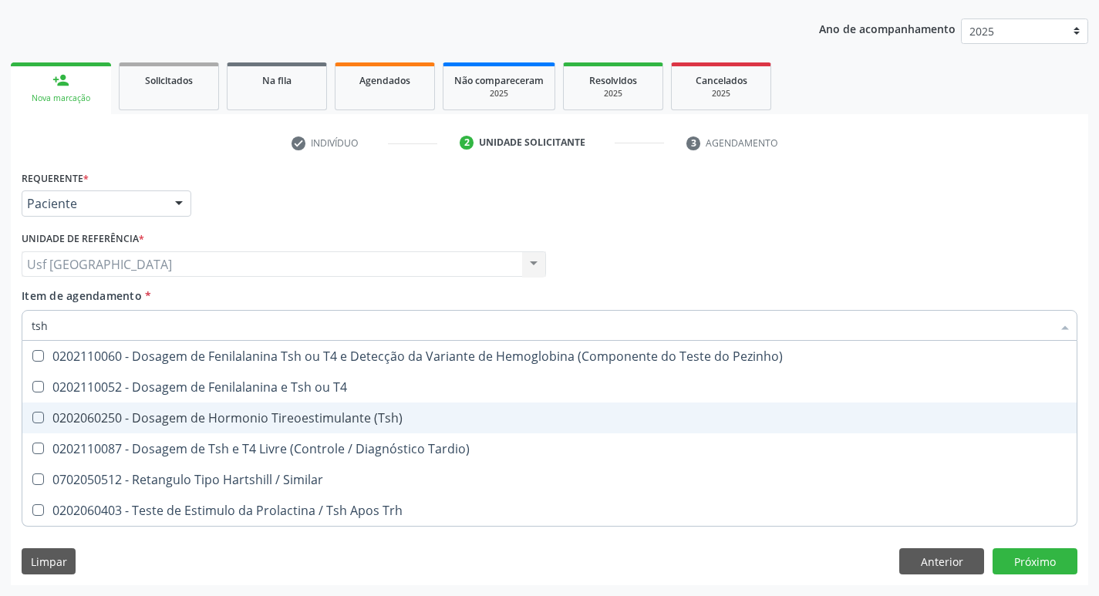
click at [284, 419] on div "0202060250 - Dosagem de Hormonio Tireoestimulante (Tsh)" at bounding box center [550, 418] width 1036 height 12
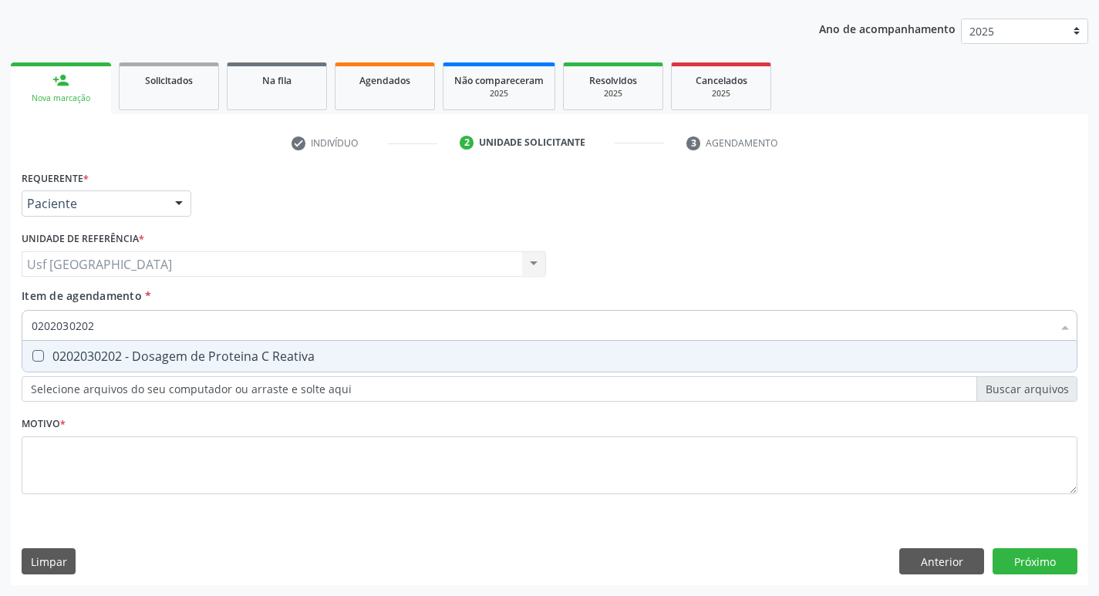
click at [290, 345] on span "0202030202 - Dosagem de Proteina C Reativa" at bounding box center [549, 356] width 1054 height 31
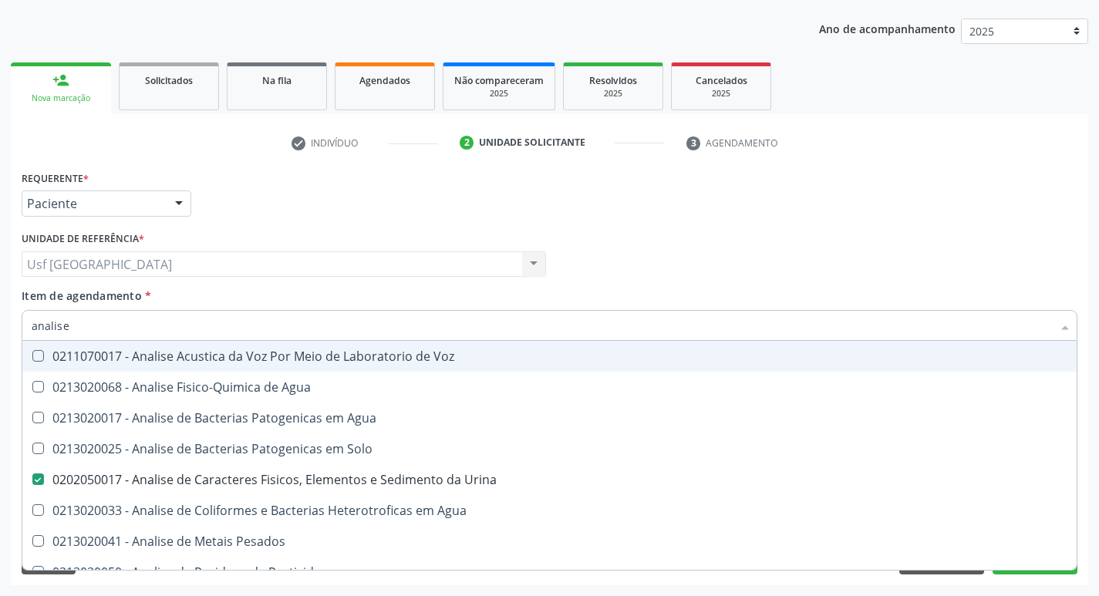
click at [831, 156] on ul "check Indivíduo 2 Unidade solicitante 3 Agendamento" at bounding box center [549, 142] width 1077 height 25
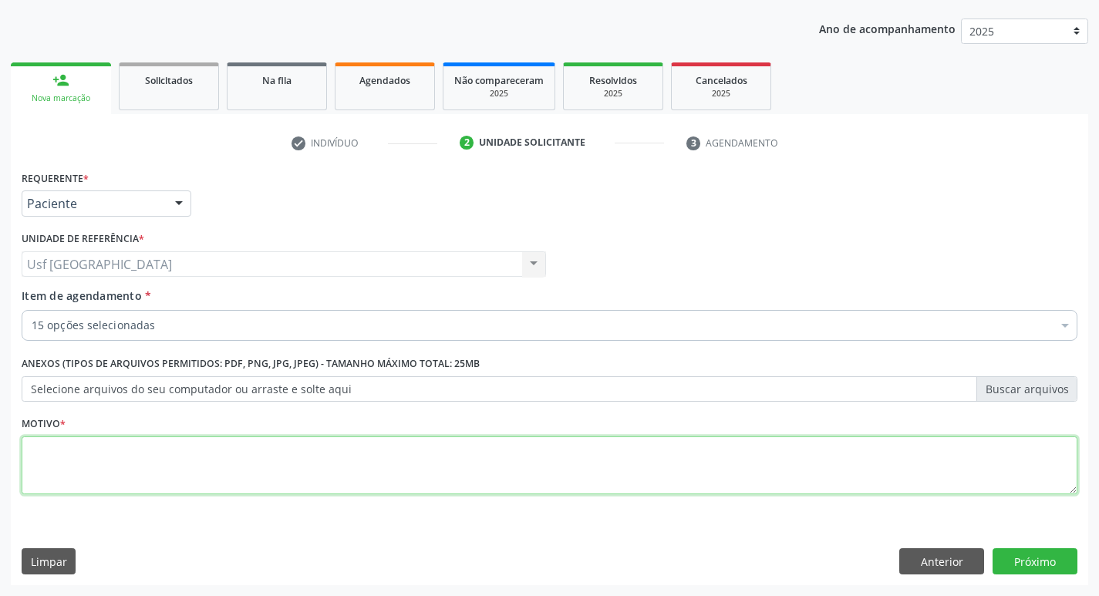
click at [192, 457] on textarea at bounding box center [550, 465] width 1056 height 59
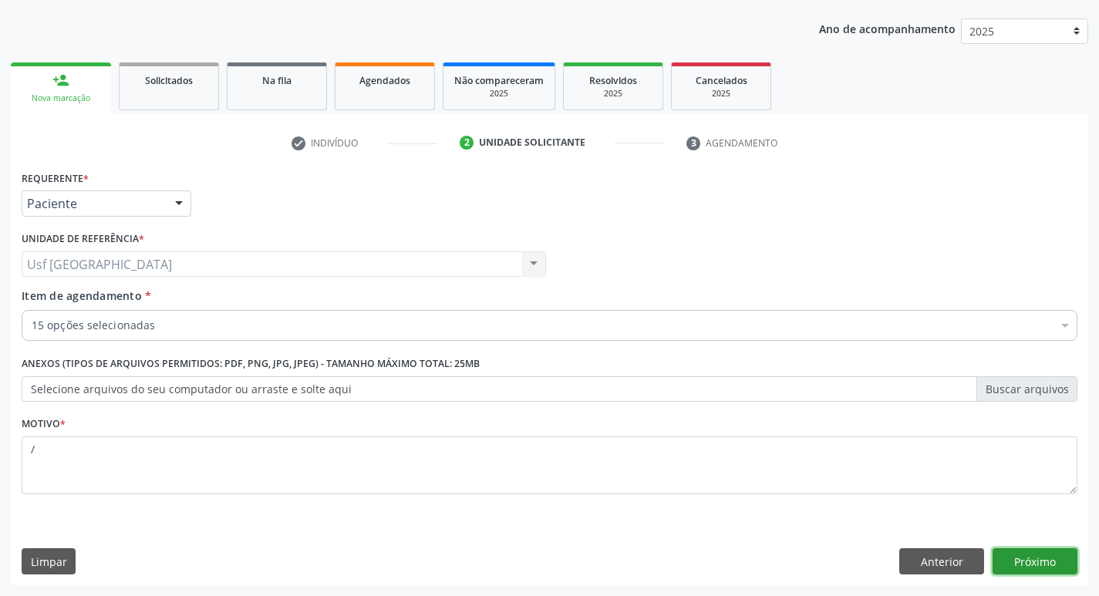
click at [1056, 561] on button "Próximo" at bounding box center [1034, 561] width 85 height 26
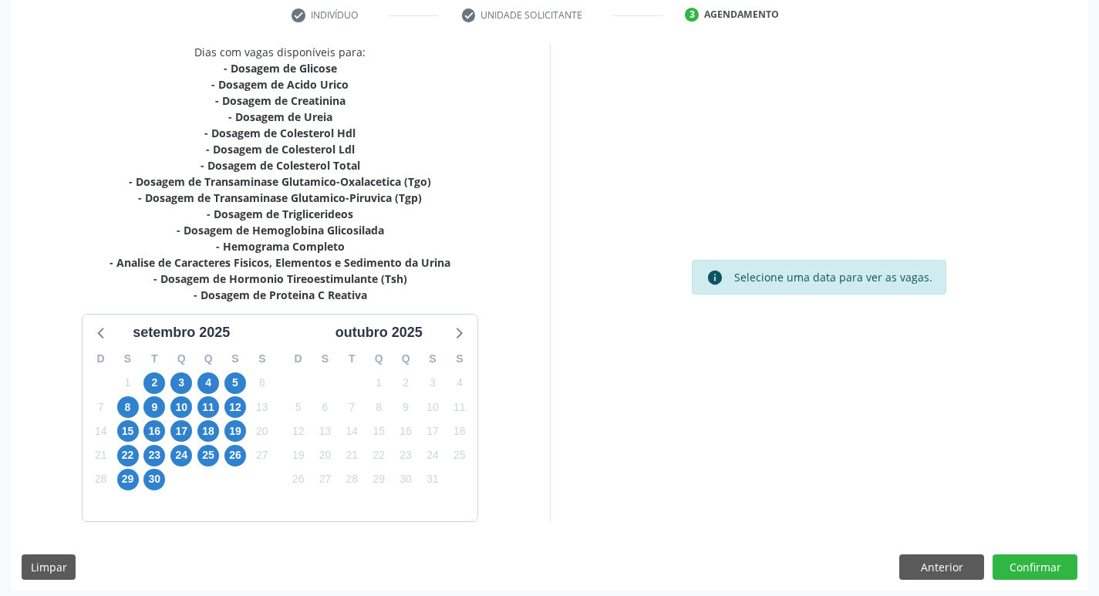
scroll to position [302, 0]
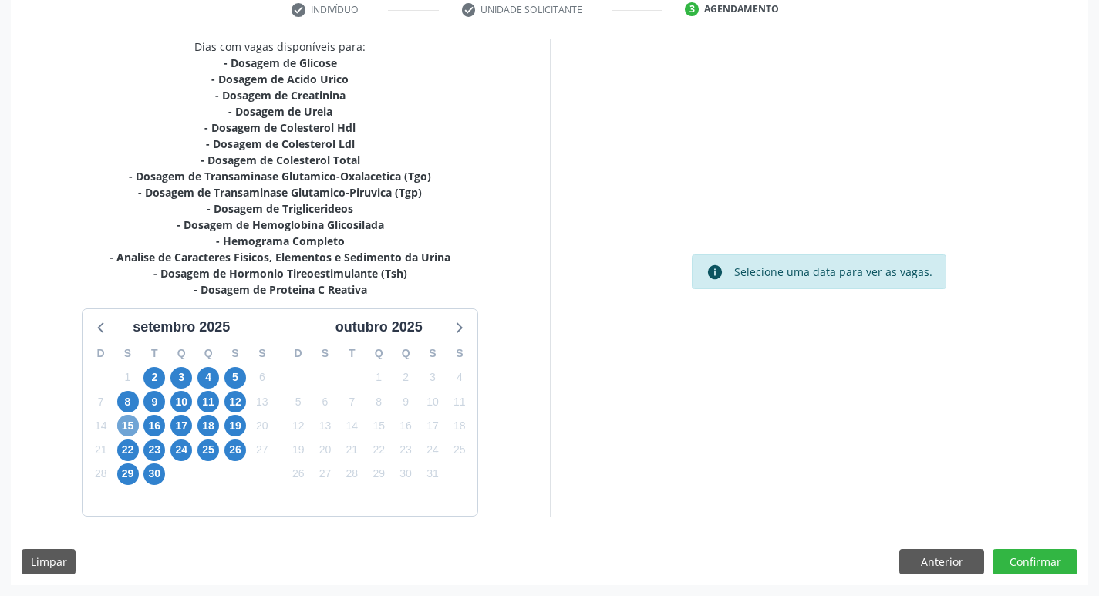
click at [123, 426] on span "15" at bounding box center [128, 426] width 22 height 22
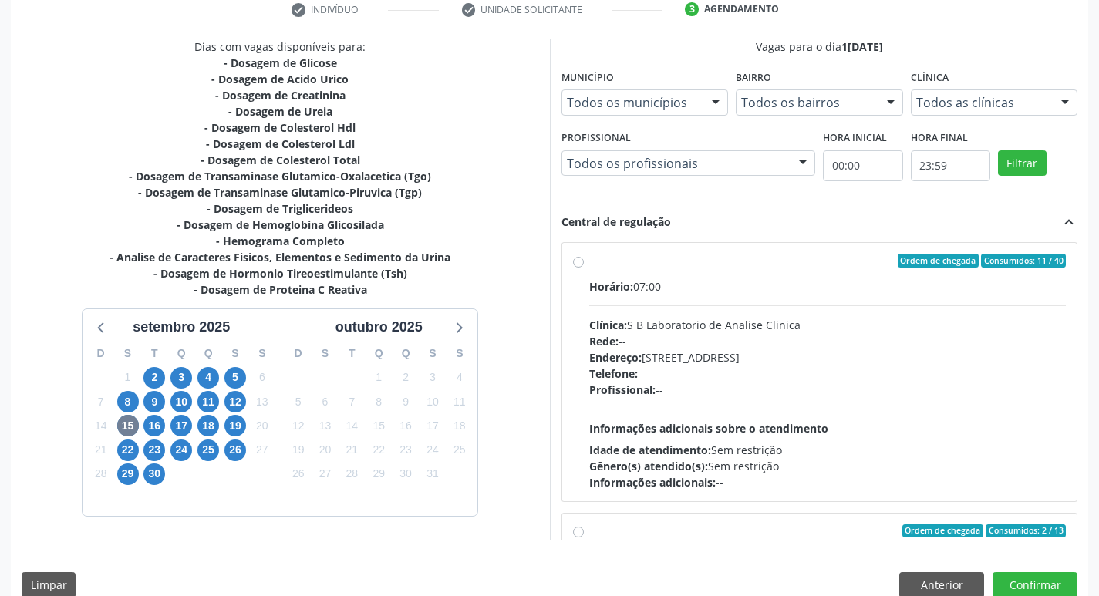
click at [589, 264] on label "Ordem de chegada Consumidos: 11 / 40 Horário: 07:00 Clínica: S B Laboratorio de…" at bounding box center [827, 372] width 477 height 237
click at [578, 264] on input "Ordem de chegada Consumidos: 11 / 40 Horário: 07:00 Clínica: S B Laboratorio de…" at bounding box center [578, 261] width 11 height 14
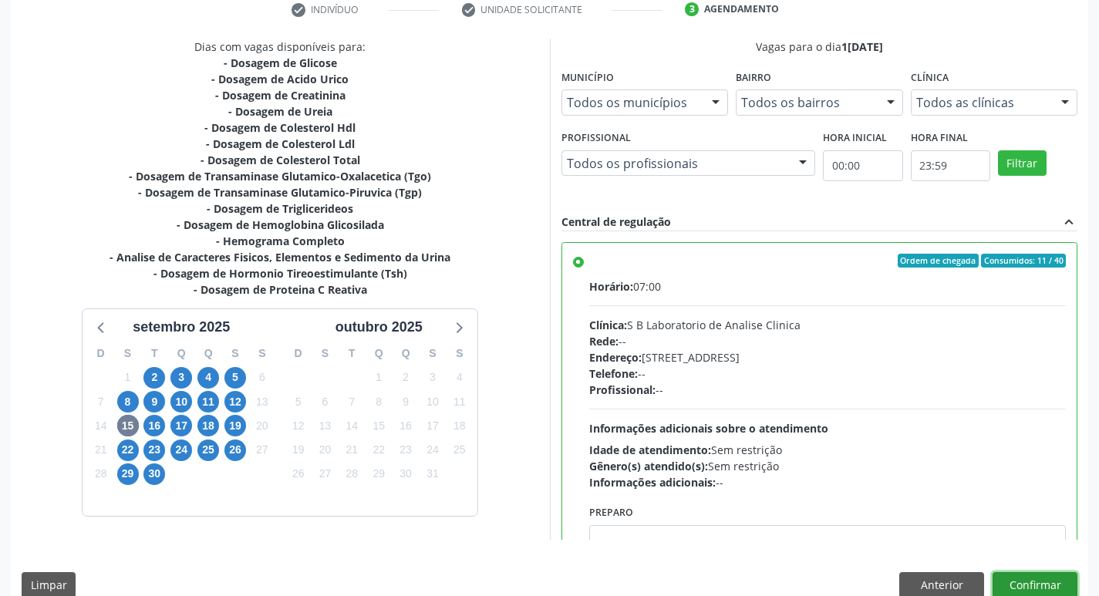
click at [1036, 575] on button "Confirmar" at bounding box center [1034, 585] width 85 height 26
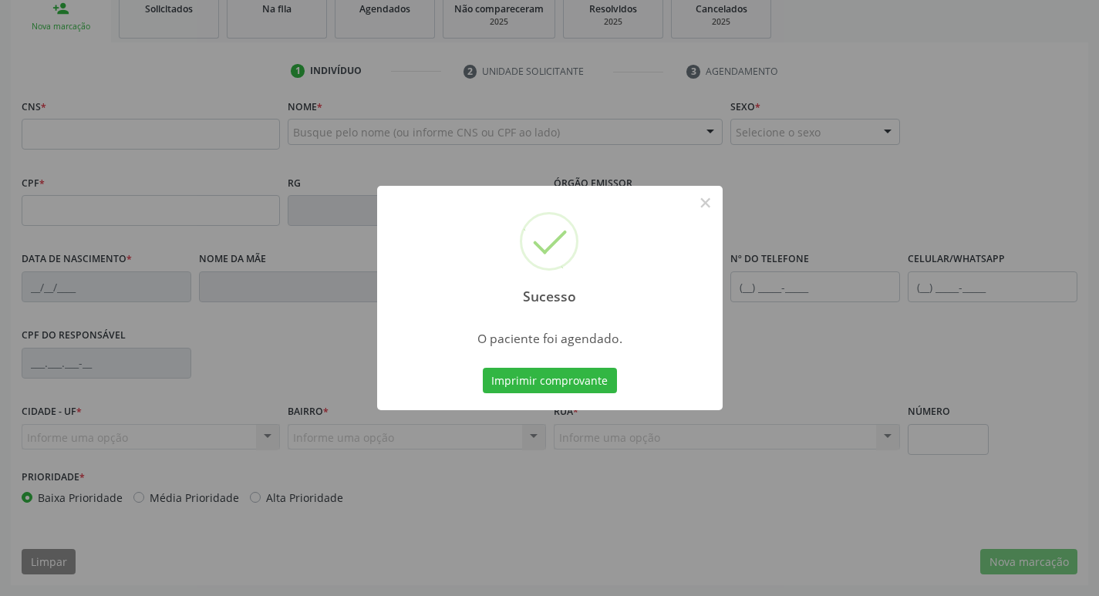
scroll to position [240, 0]
click at [704, 204] on button "×" at bounding box center [705, 203] width 26 height 26
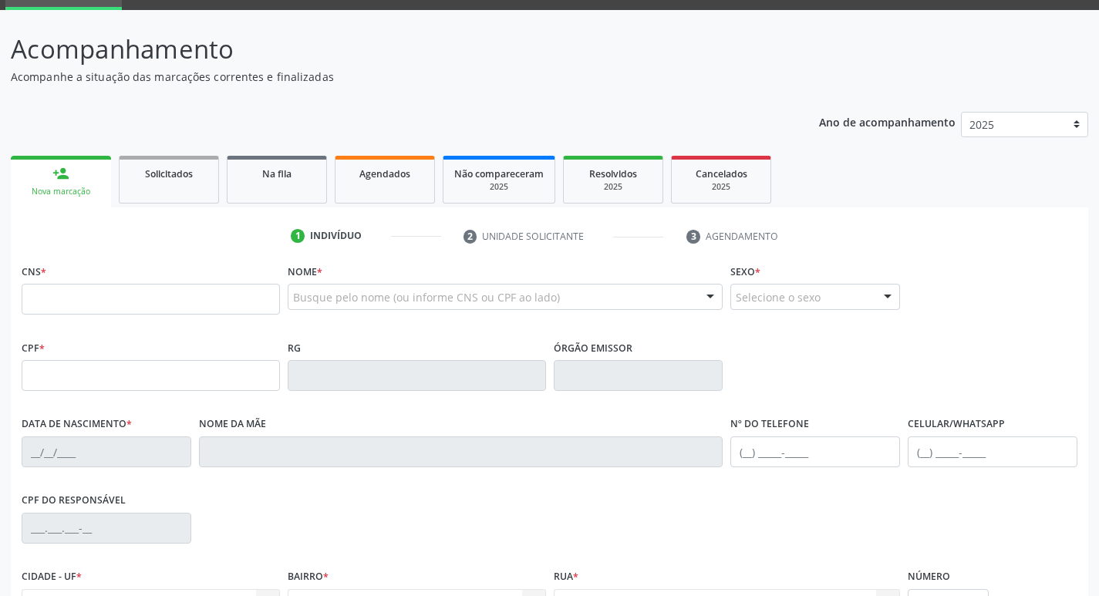
scroll to position [8, 0]
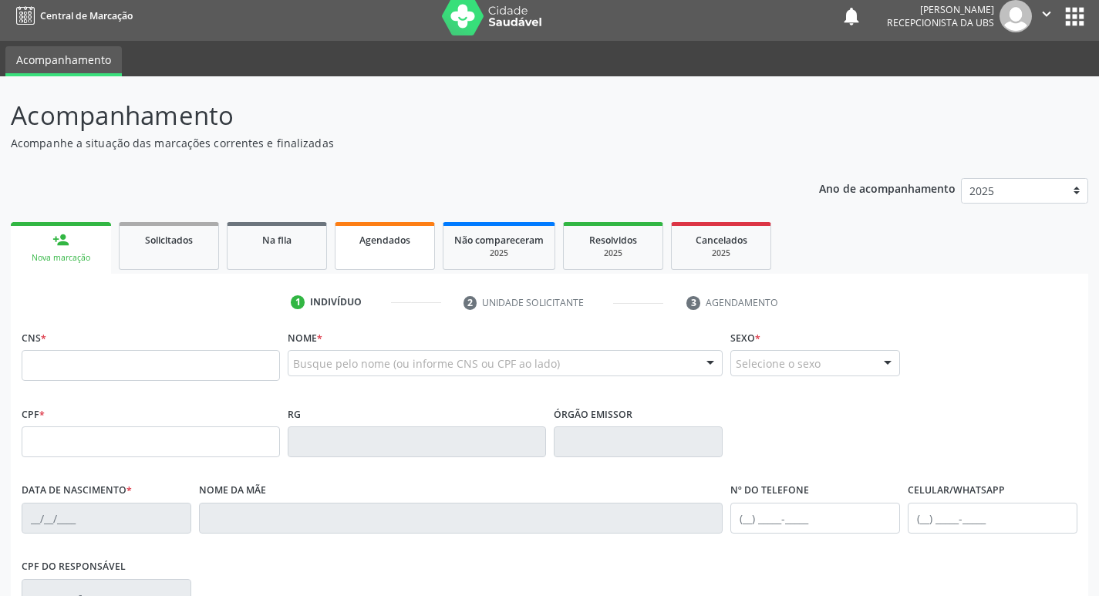
click at [374, 240] on span "Agendados" at bounding box center [384, 240] width 51 height 13
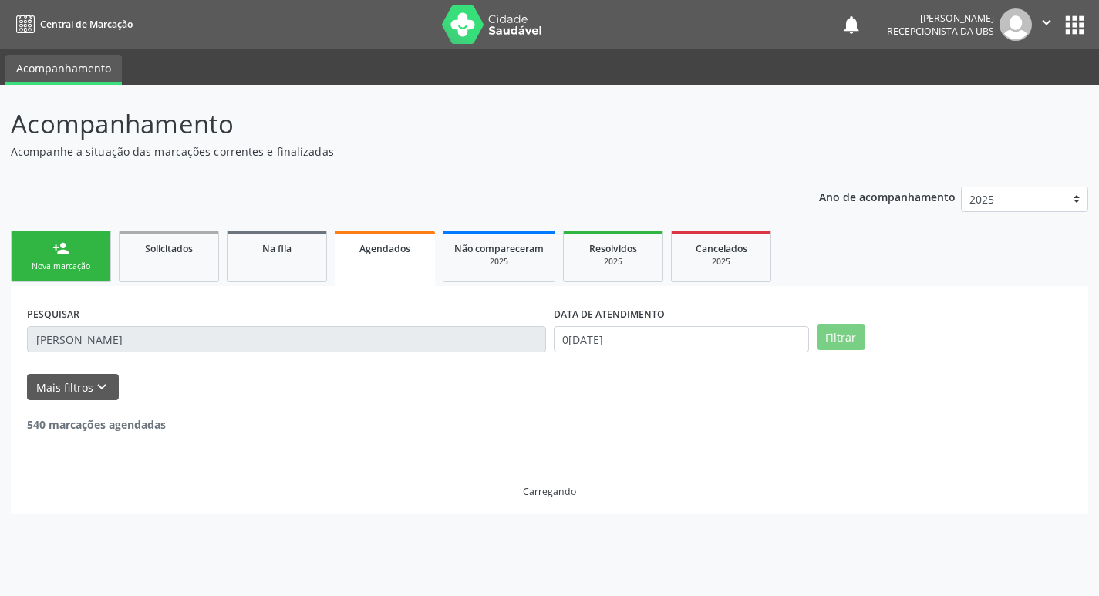
scroll to position [0, 0]
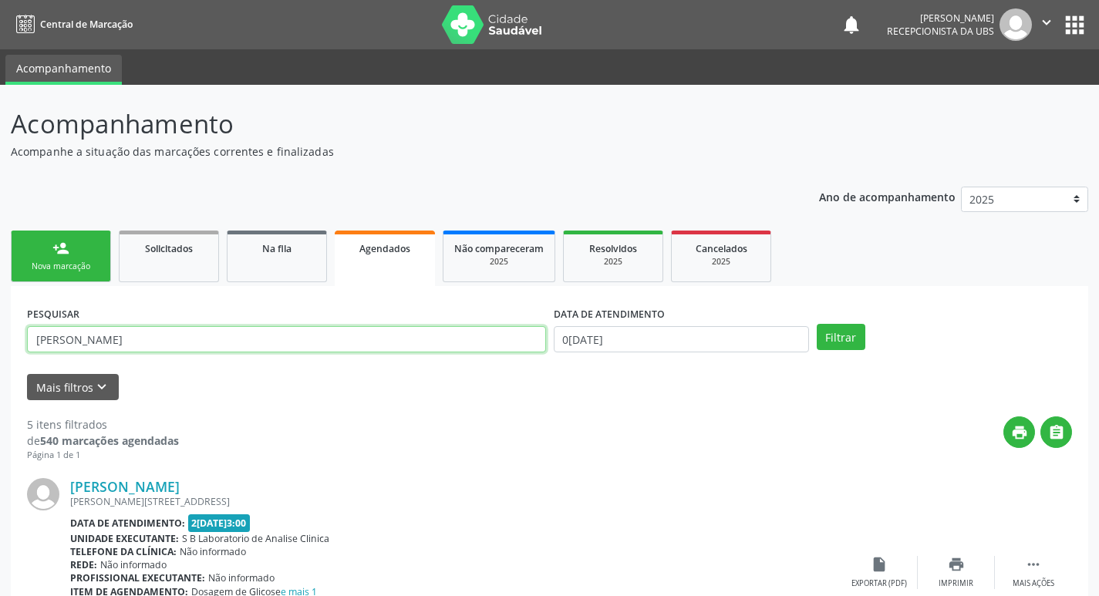
click at [110, 335] on input "sandra" at bounding box center [286, 339] width 519 height 26
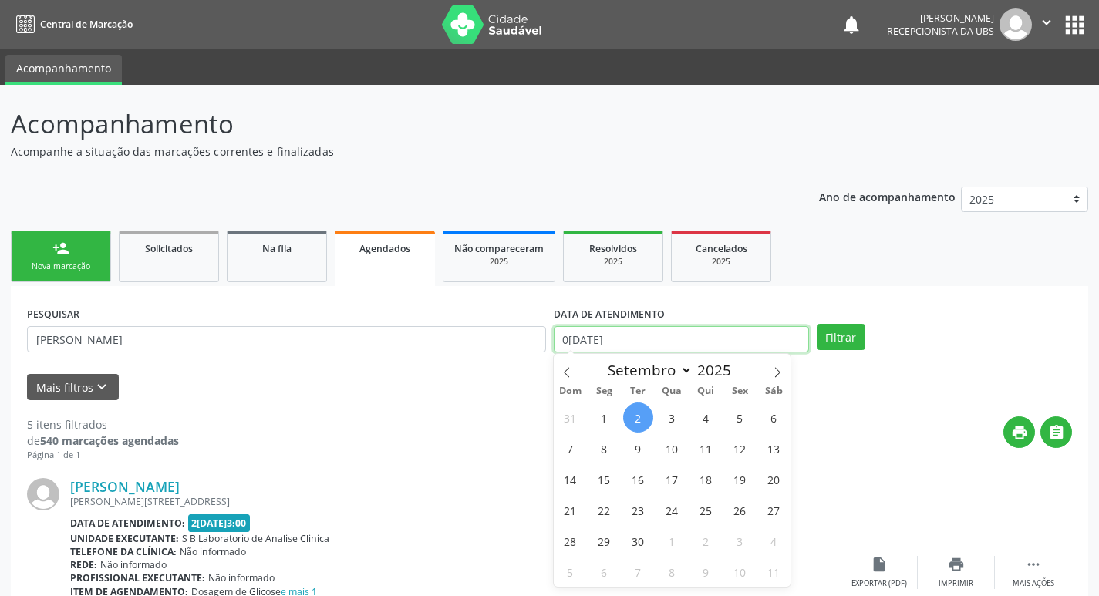
click at [742, 333] on input "0[DATE]" at bounding box center [681, 339] width 255 height 26
click at [601, 487] on span "15" at bounding box center [604, 479] width 30 height 30
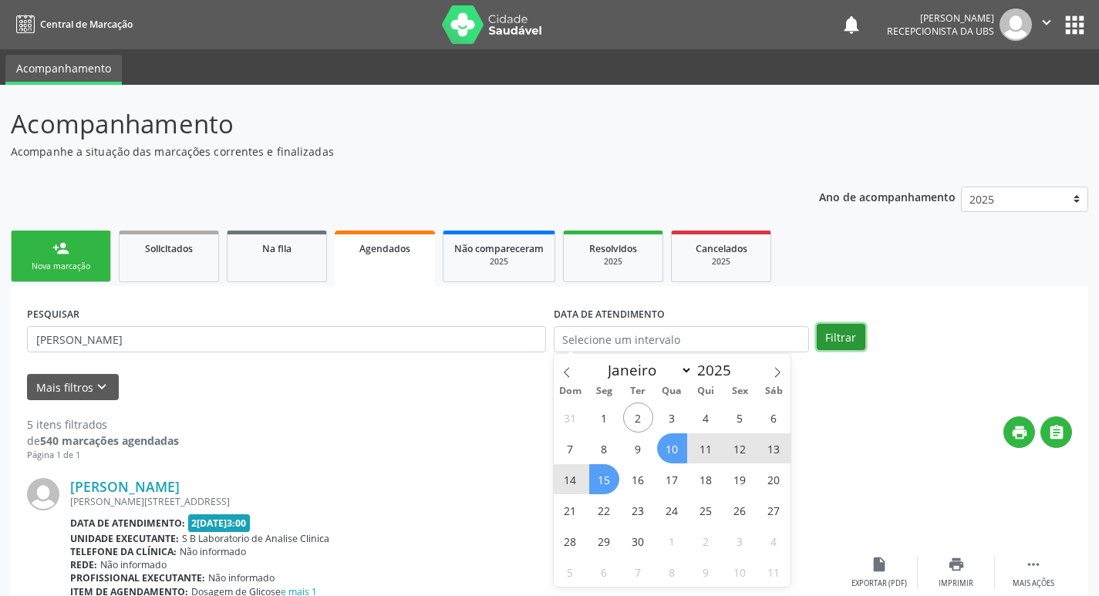
click at [846, 334] on button "Filtrar" at bounding box center [841, 337] width 49 height 26
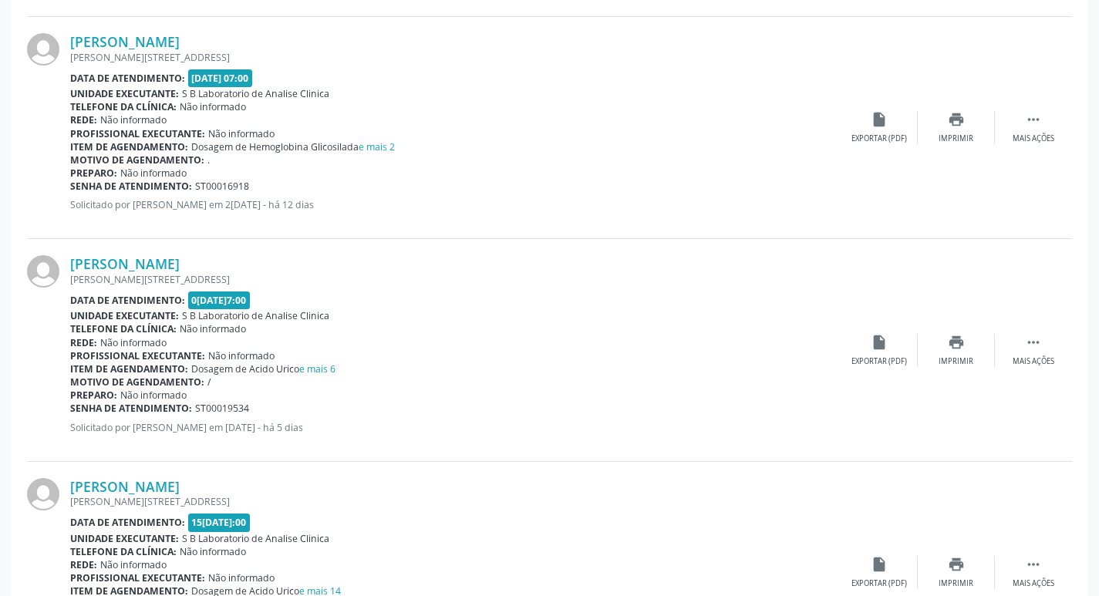
scroll to position [2350, 0]
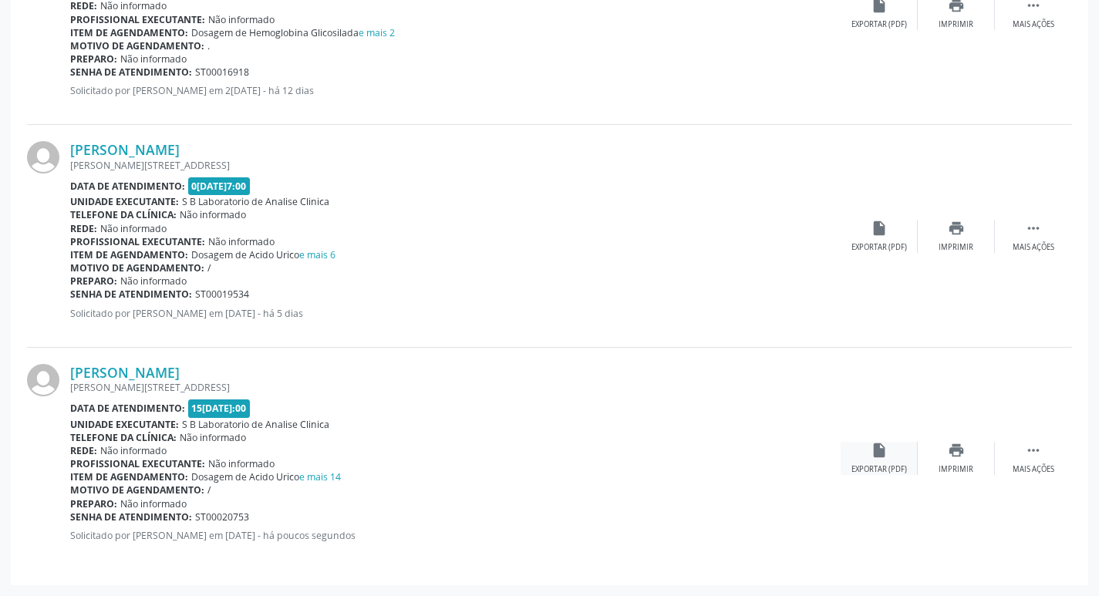
click at [868, 461] on div "insert_drive_file Exportar (PDF)" at bounding box center [879, 458] width 77 height 33
click at [884, 464] on div "insert_drive_file Exportar (PDF)" at bounding box center [879, 458] width 77 height 33
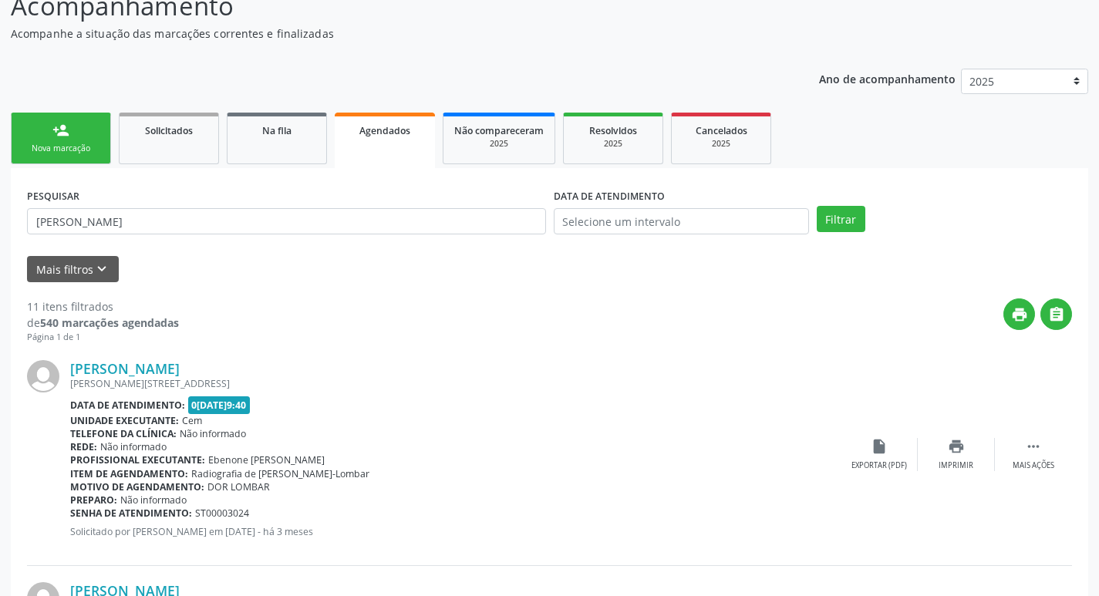
scroll to position [0, 0]
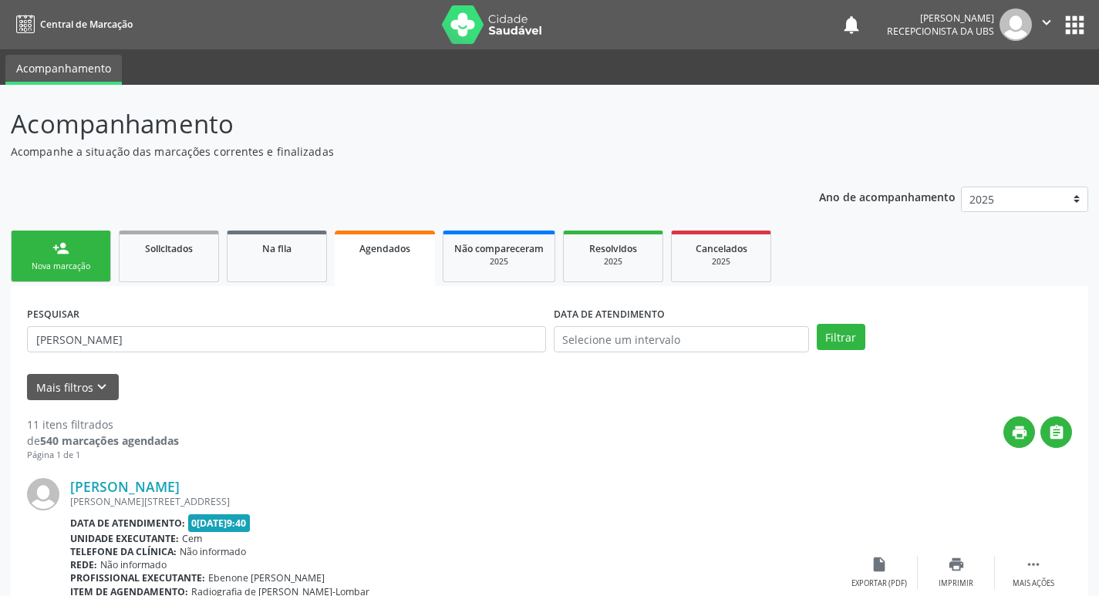
click at [69, 266] on div "Nova marcação" at bounding box center [60, 267] width 77 height 12
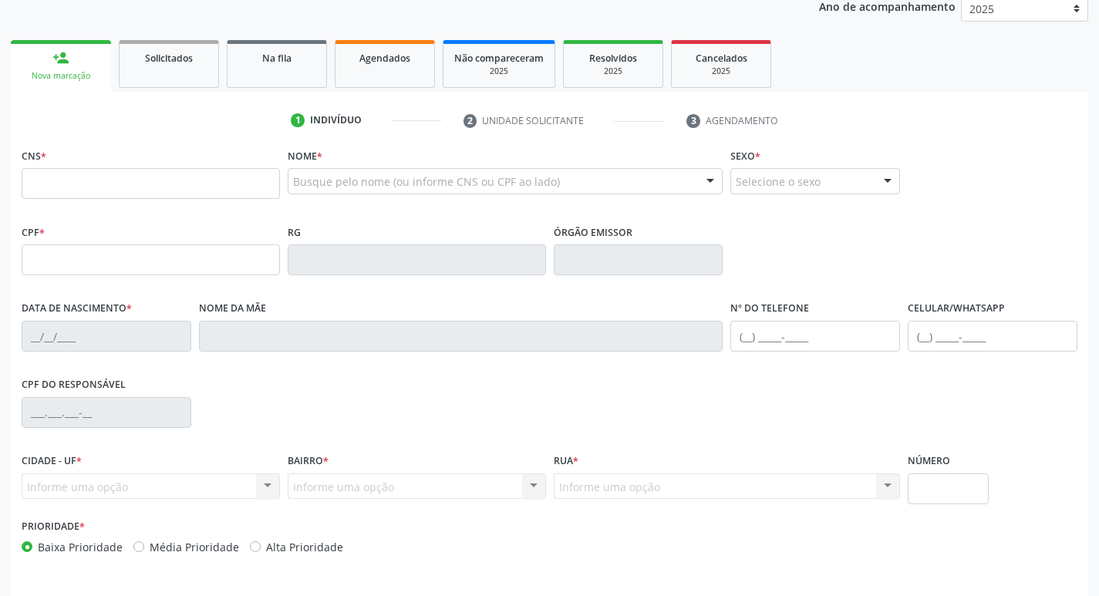
scroll to position [231, 0]
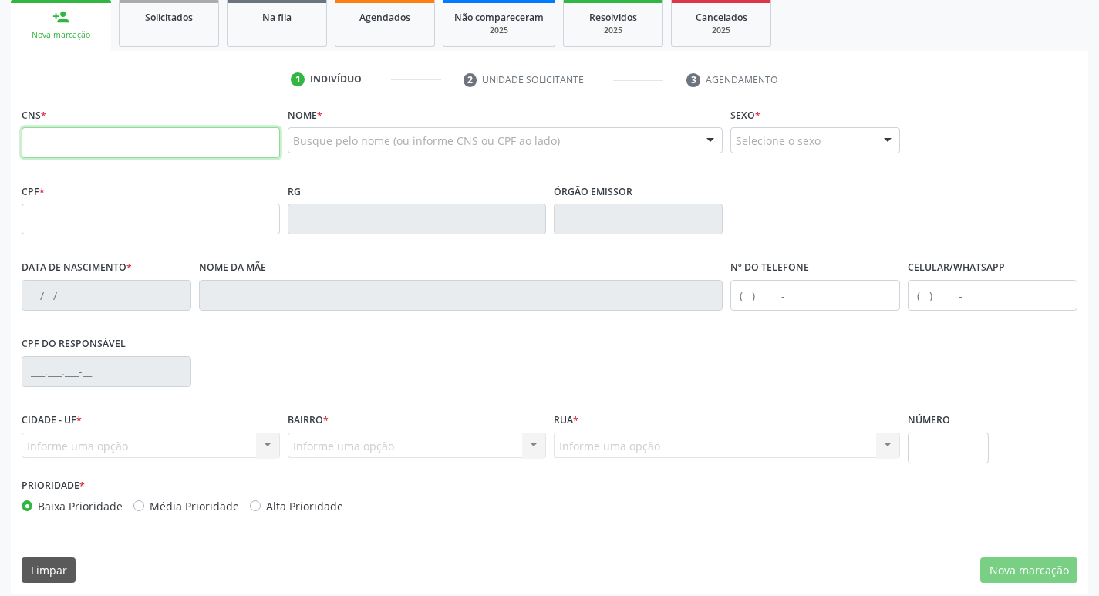
click at [159, 136] on input "text" at bounding box center [151, 142] width 258 height 31
type input "708 2041 6173 0541"
type input "117.237.824-08"
type input "0[DATE]"
type input "[PERSON_NAME] de [PERSON_NAME]"
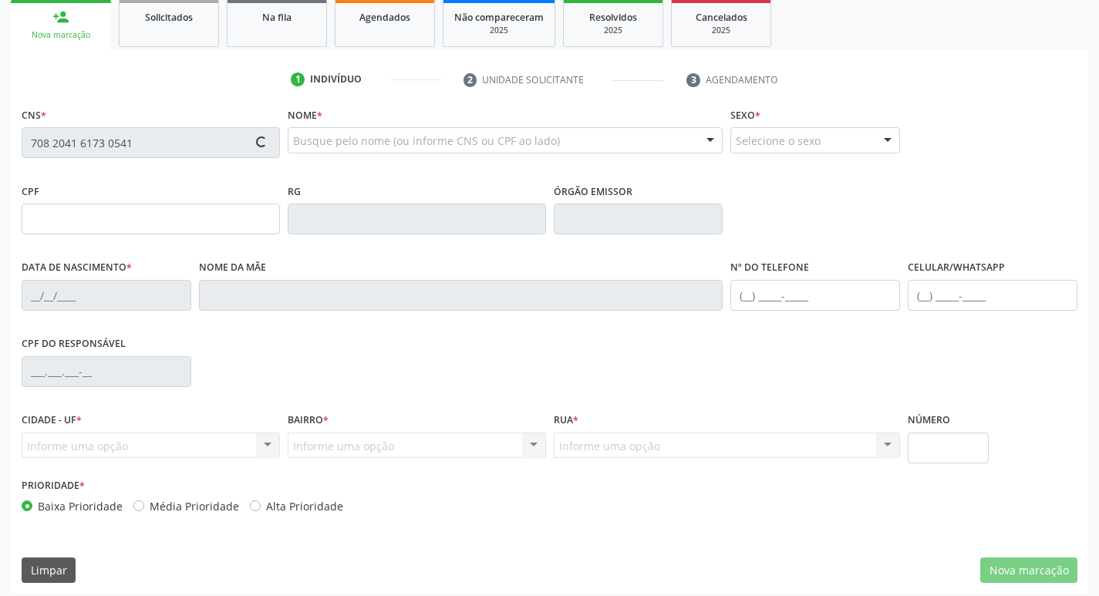
type input "[PHONE_NUMBER]"
type input "764.246.004-00"
type input "438"
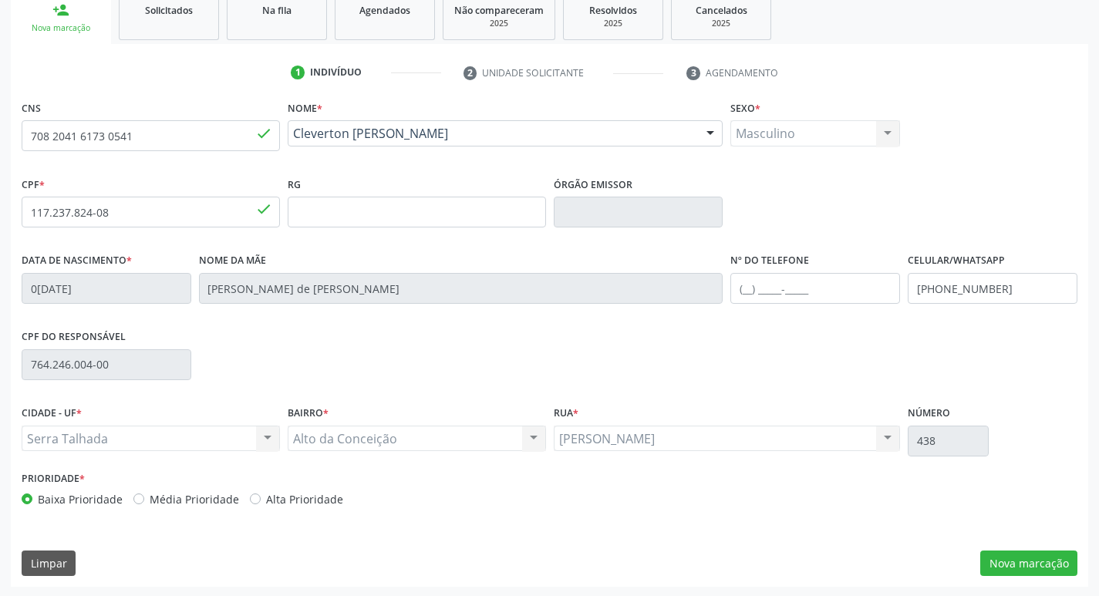
scroll to position [240, 0]
click at [1046, 558] on button "Nova marcação" at bounding box center [1028, 562] width 97 height 26
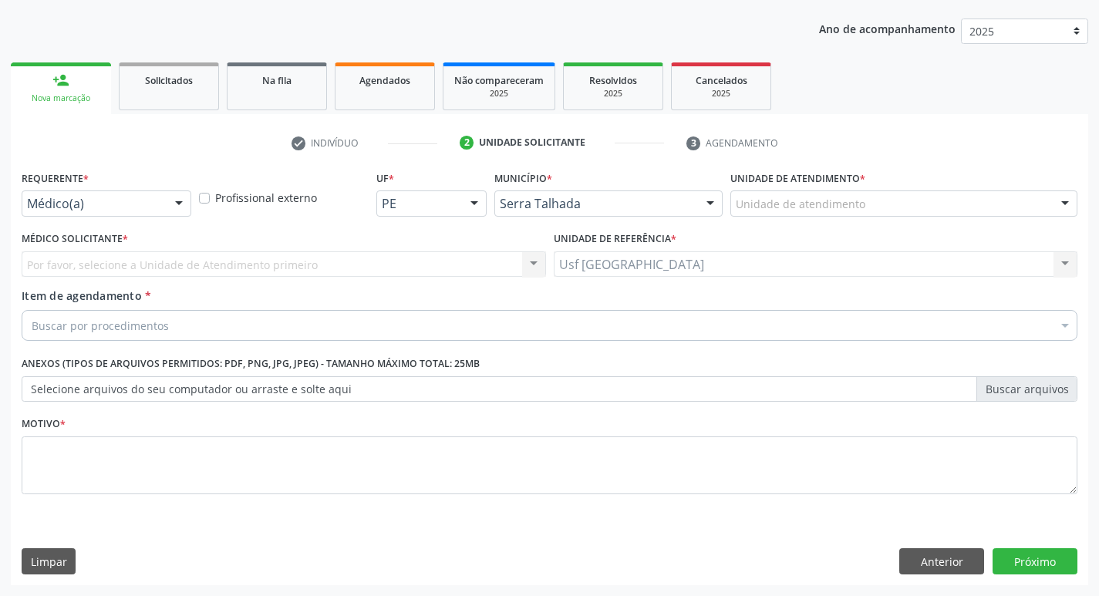
scroll to position [168, 0]
click at [147, 193] on div "Médico(a)" at bounding box center [107, 203] width 170 height 26
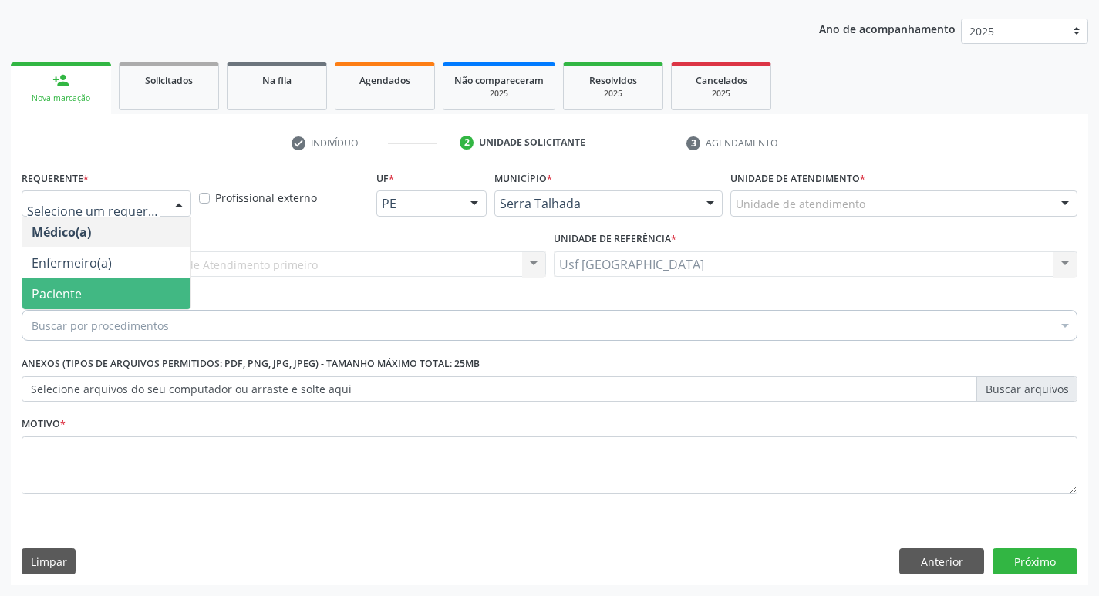
click at [100, 299] on span "Paciente" at bounding box center [106, 293] width 168 height 31
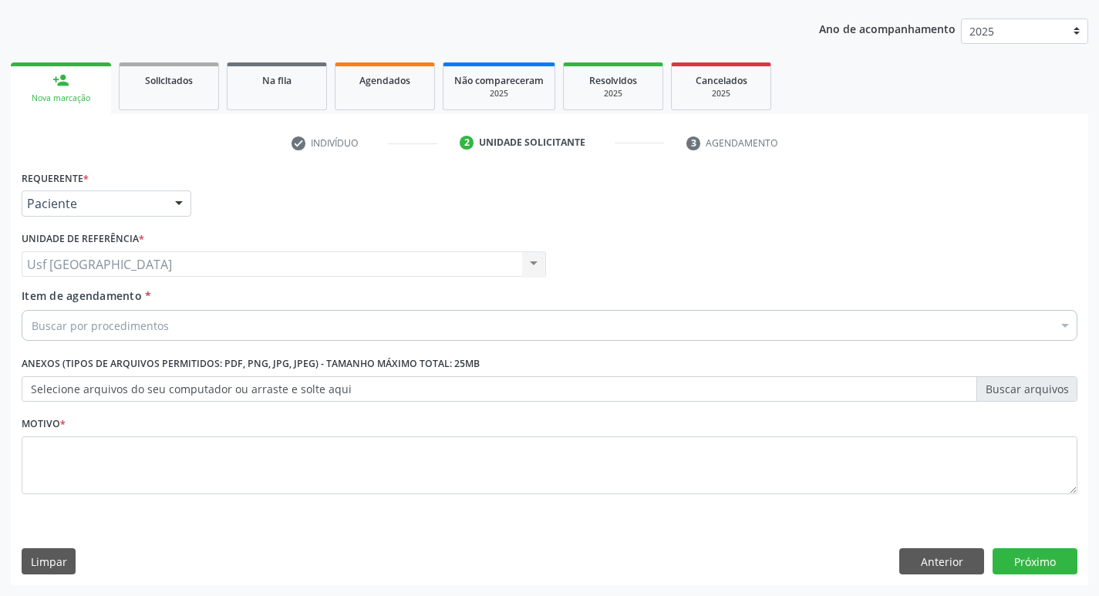
click at [327, 321] on div "Buscar por procedimentos" at bounding box center [550, 325] width 1056 height 31
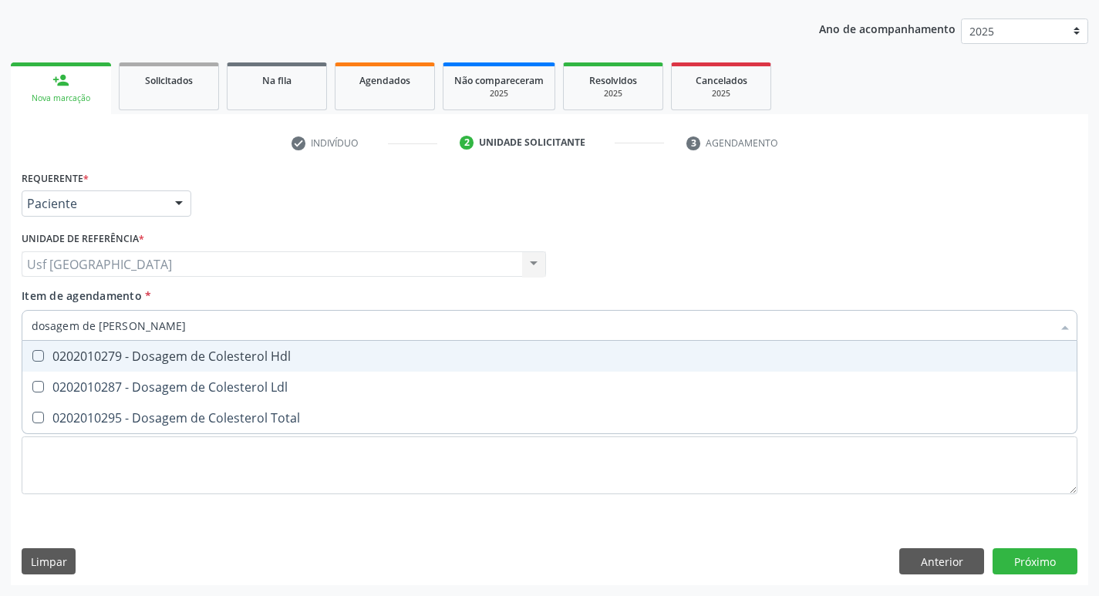
type input "dosagem de coles"
click at [272, 365] on span "0202010279 - Dosagem de Colesterol Hdl" at bounding box center [549, 356] width 1054 height 31
checkbox Hdl "true"
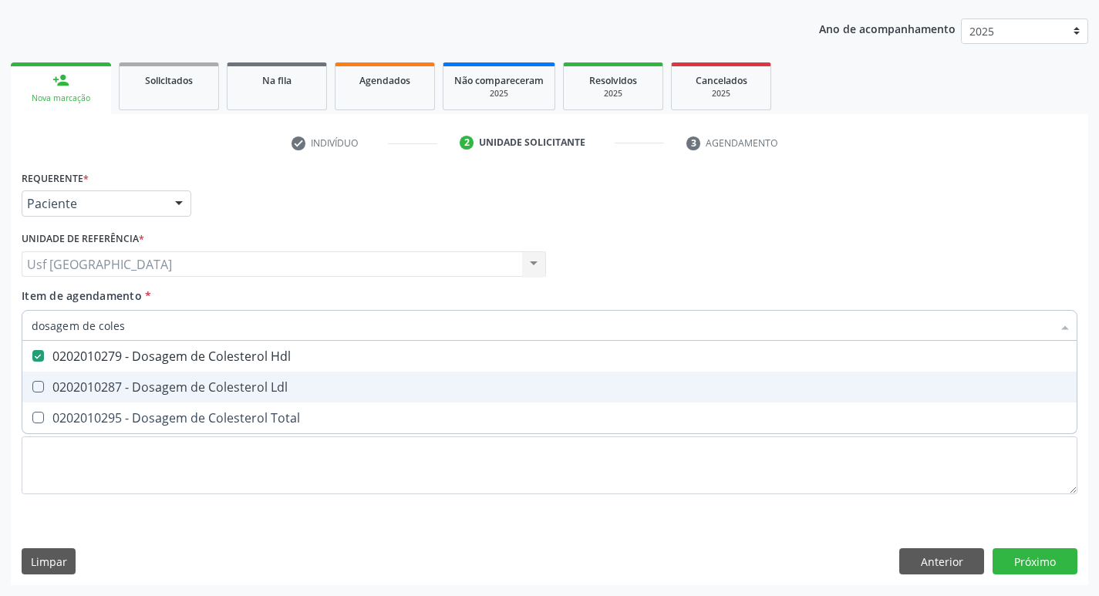
click at [269, 393] on div "0202010287 - Dosagem de Colesterol Ldl" at bounding box center [550, 387] width 1036 height 12
checkbox Ldl "true"
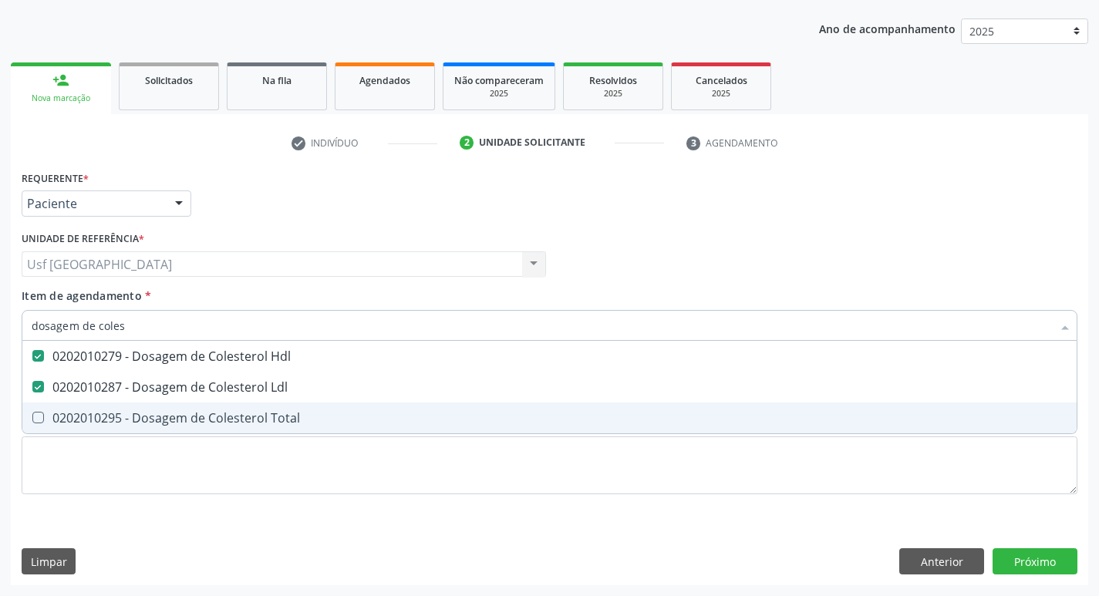
click at [290, 424] on div "0202010295 - Dosagem de Colesterol Total" at bounding box center [550, 418] width 1036 height 12
checkbox Total "true"
type input "dosagem de co"
checkbox Hdl "false"
checkbox Colinesterase "true"
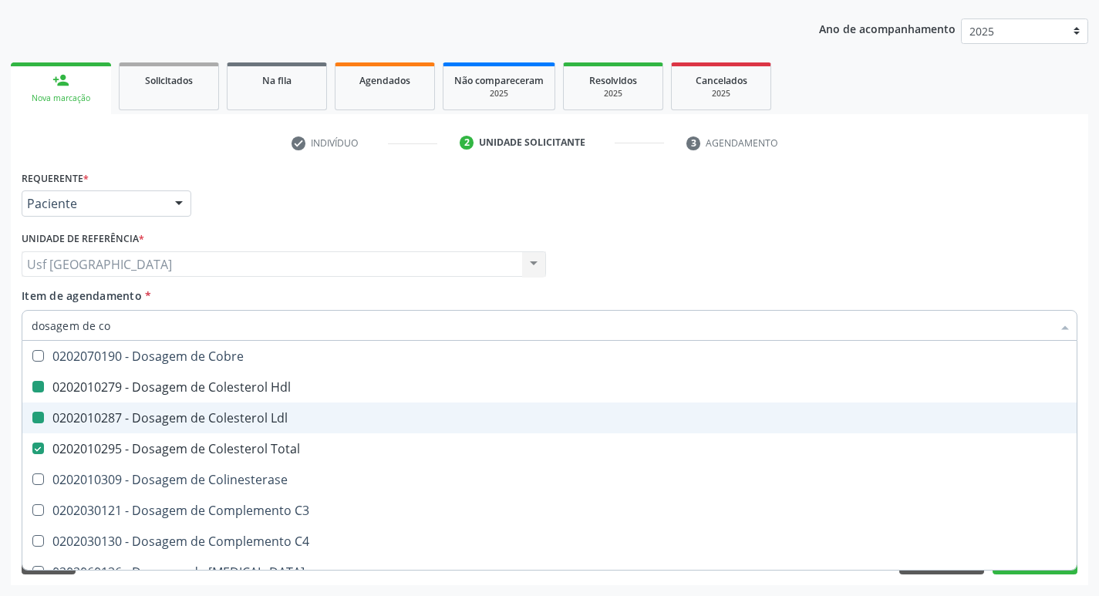
type input "dosagem de c"
checkbox Hdl "false"
checkbox Ldl "false"
checkbox Total "false"
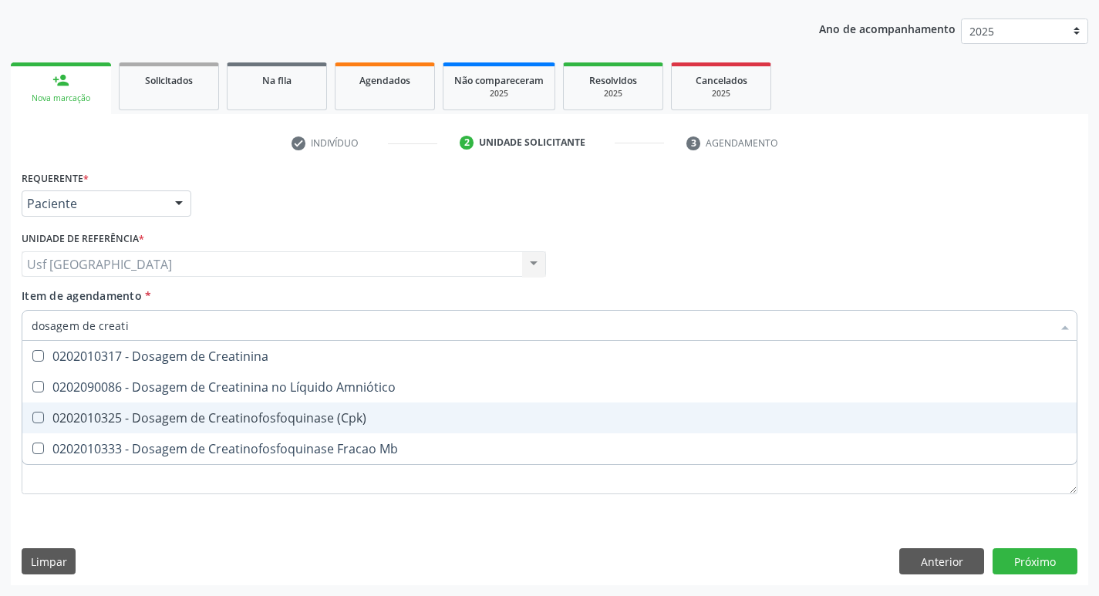
type input "dosagem de creat"
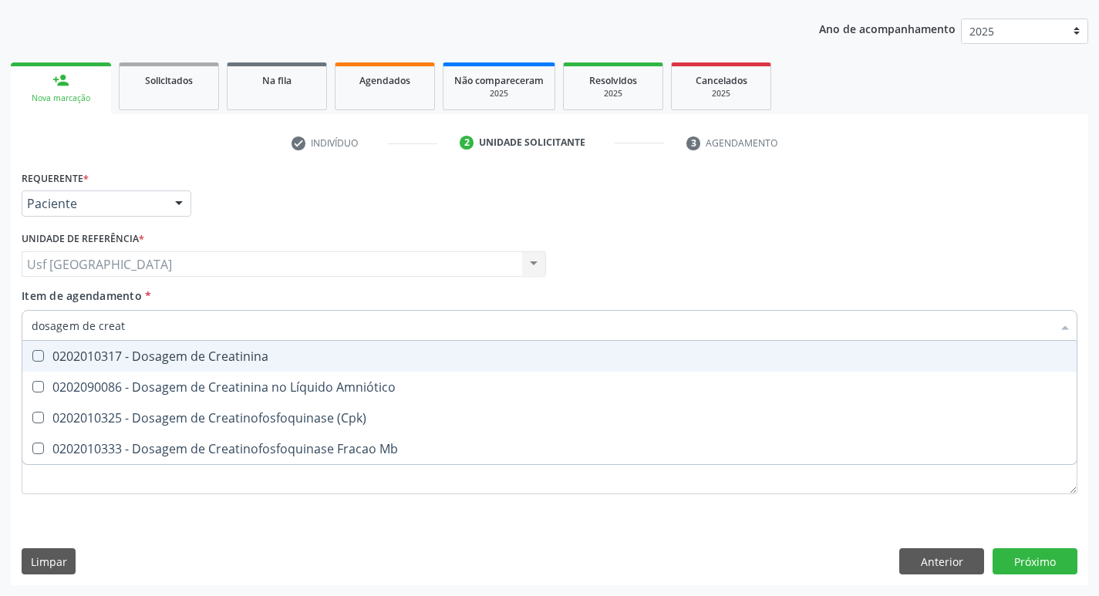
click at [224, 350] on div "0202010317 - Dosagem de Creatinina" at bounding box center [550, 356] width 1036 height 12
checkbox Creatinina "true"
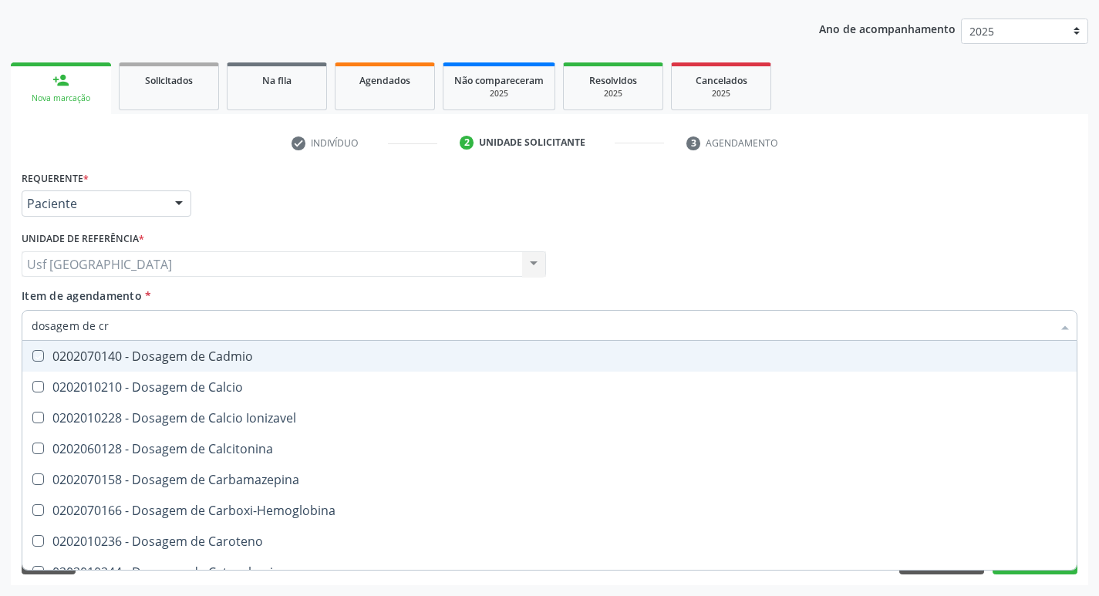
type input "dosagem de c"
checkbox Cadmio "false"
type input "dosagem de"
checkbox Hdl "false"
checkbox Ldl "false"
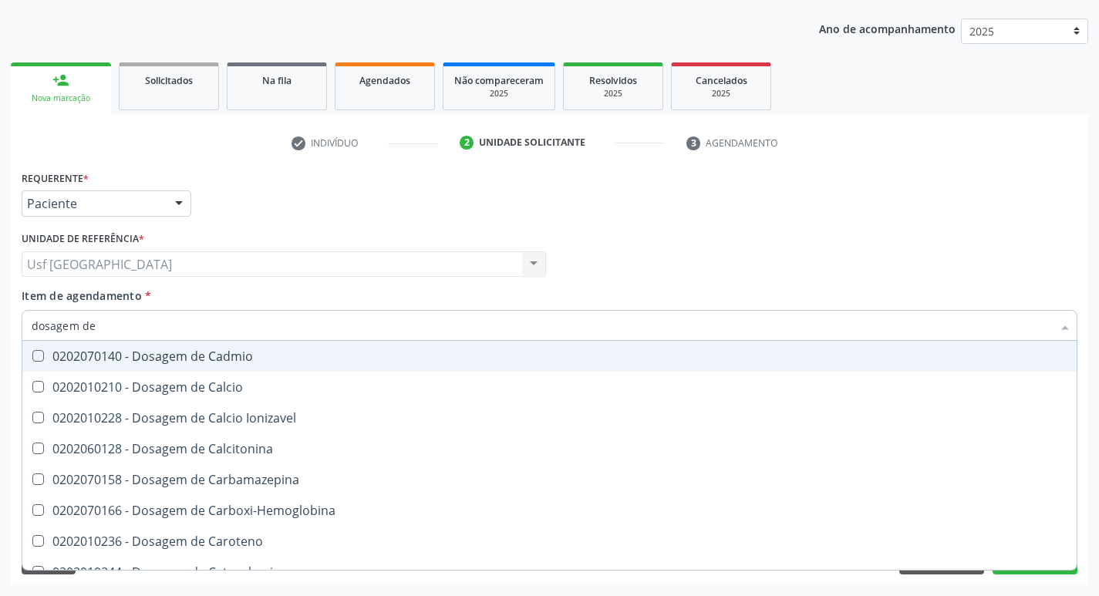
checkbox Total "false"
checkbox Creatinina "false"
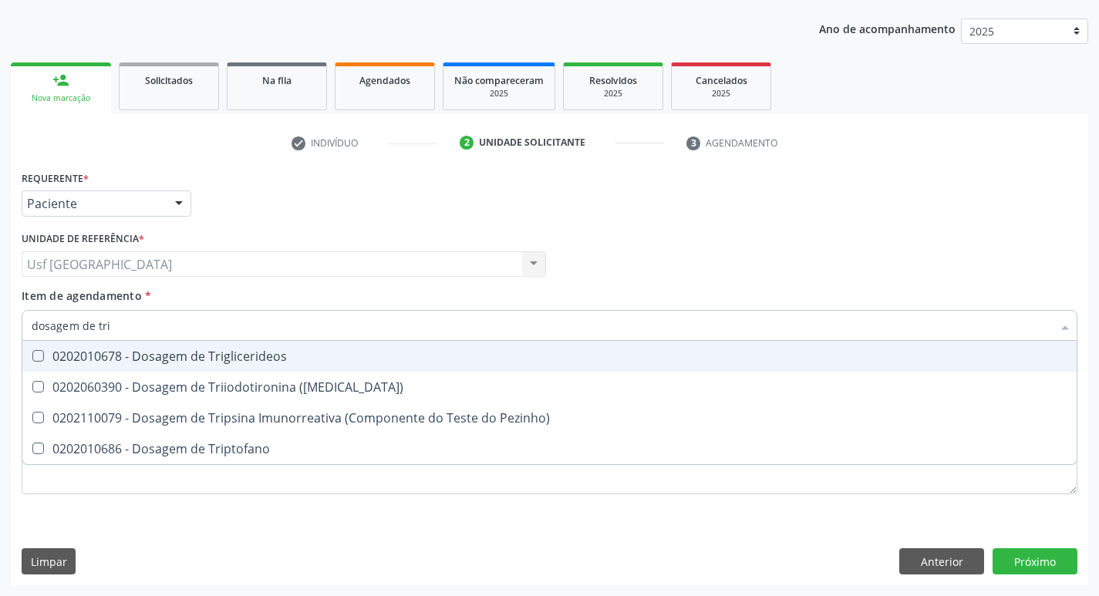
type input "dosagem de trig"
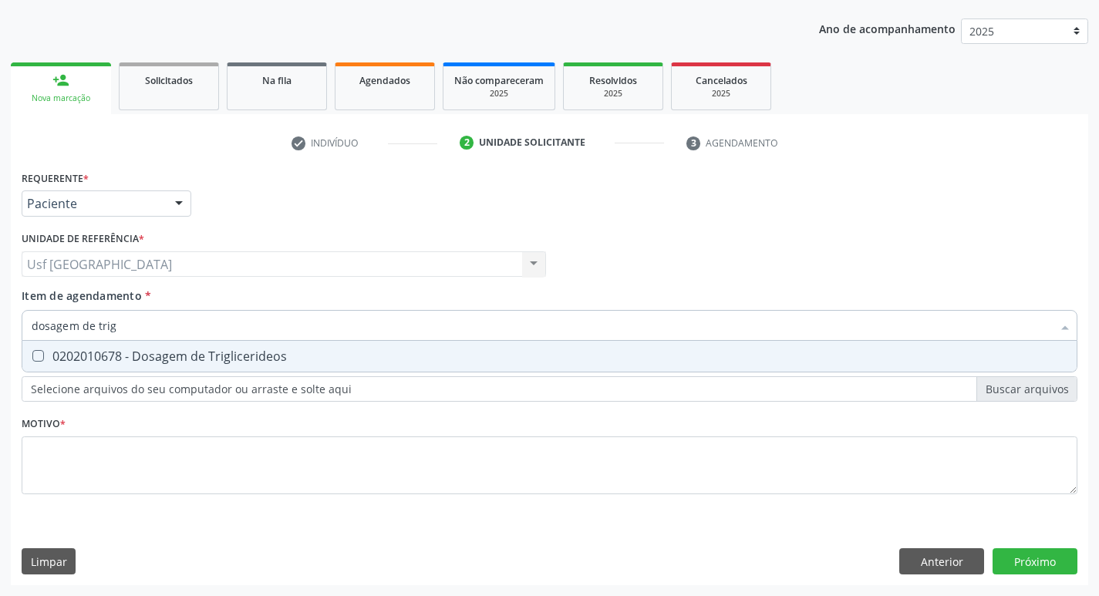
click at [224, 350] on div "0202010678 - Dosagem de Triglicerideos" at bounding box center [550, 356] width 1036 height 12
checkbox Triglicerideos "true"
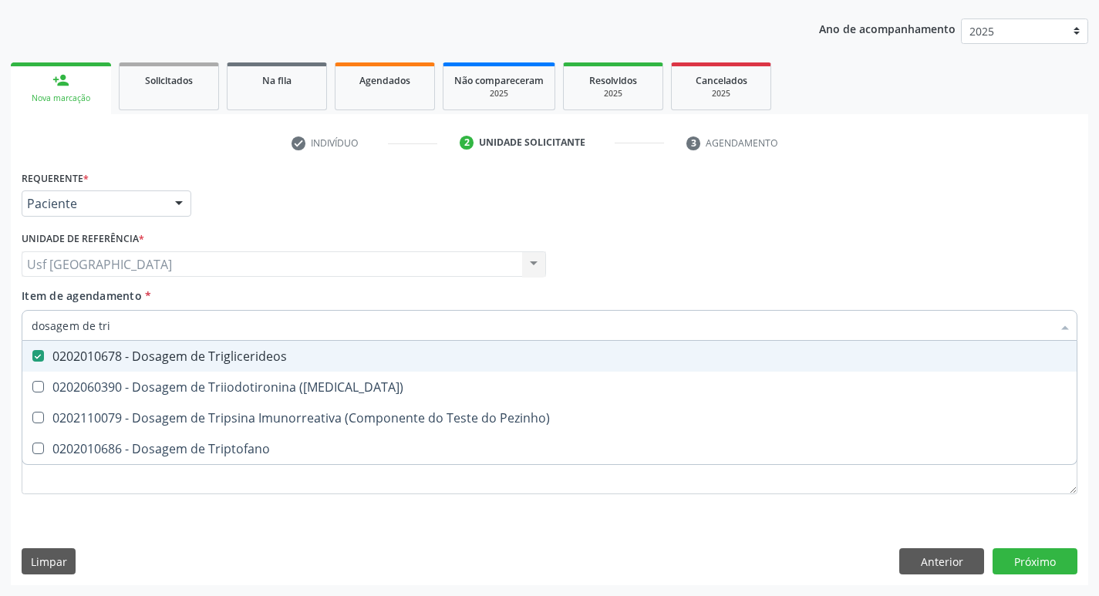
type input "dosagem de tr"
checkbox Triglicerideos "false"
checkbox Triptofano "true"
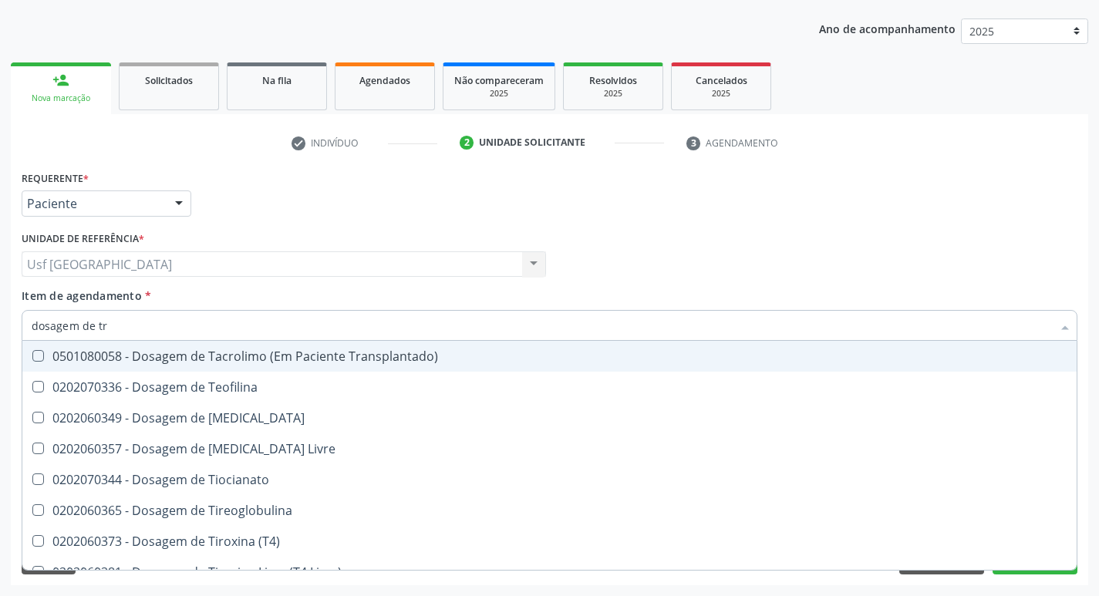
type input "dosagem de t"
checkbox Livre "false"
type input "dosagem de"
checkbox Triglicerideos "false"
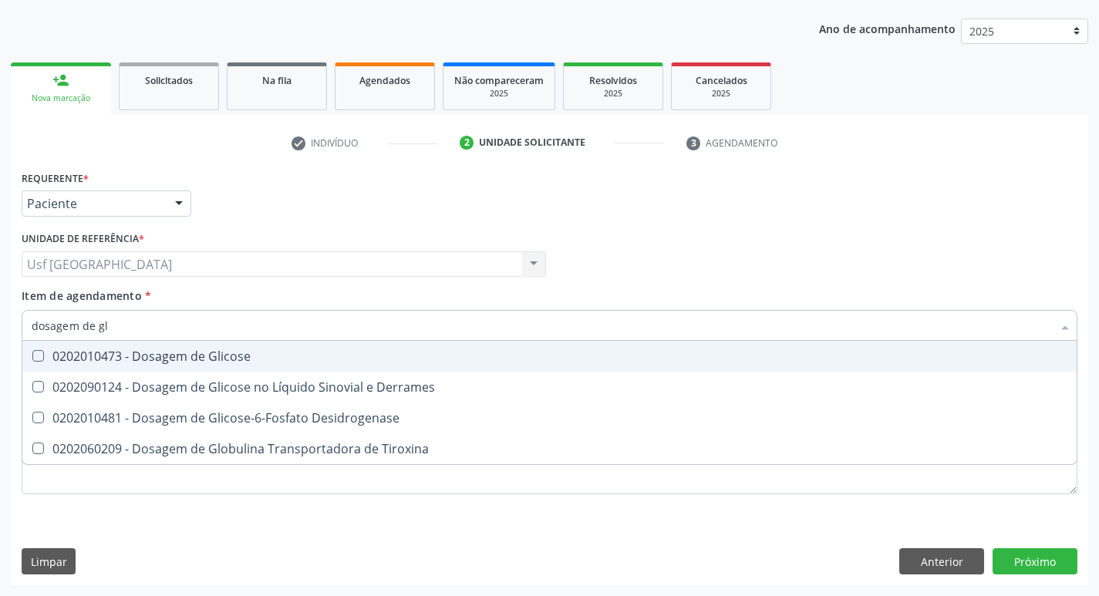
type input "dosagem de gli"
click at [224, 350] on div "0202010473 - Dosagem de Glicose" at bounding box center [550, 356] width 1036 height 12
checkbox Glicose "true"
type input "dosagem de g"
checkbox Glicose "false"
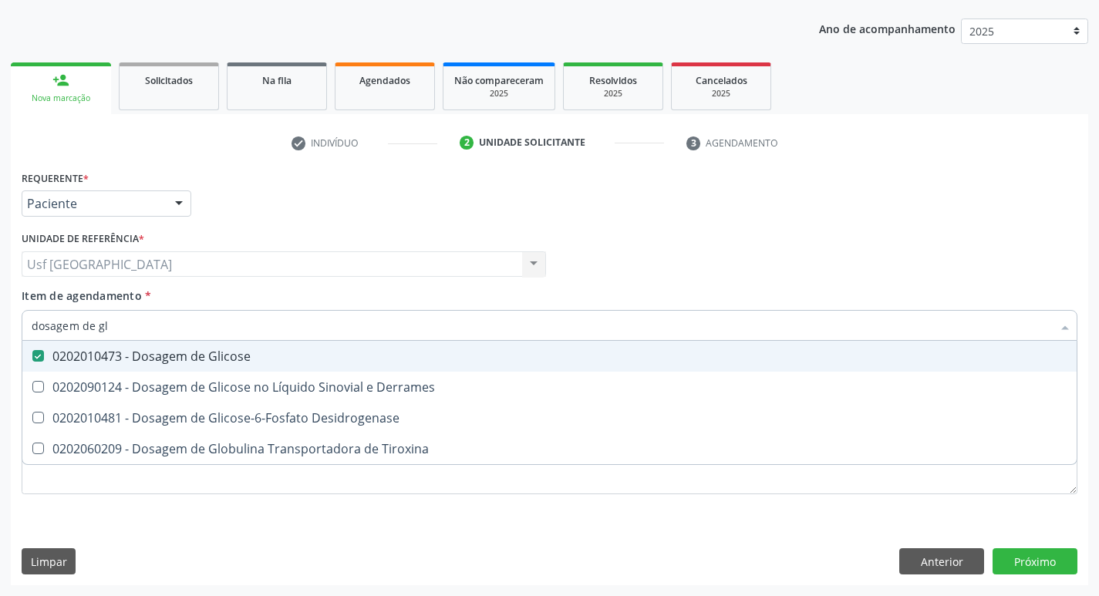
checkbox Tiroxina "true"
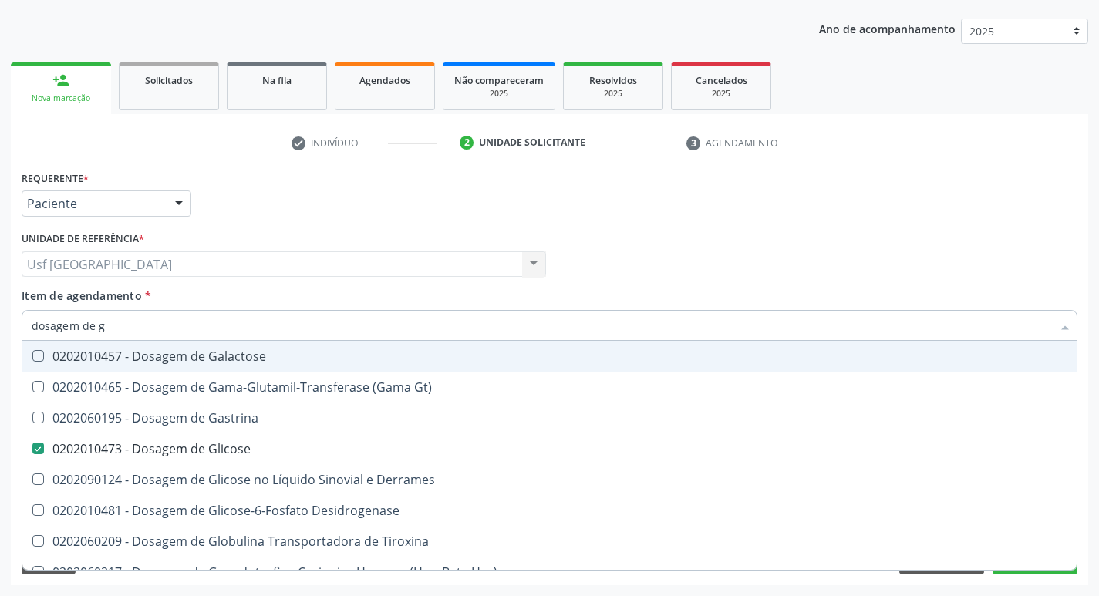
type input "dosagem de"
checkbox Glicose "false"
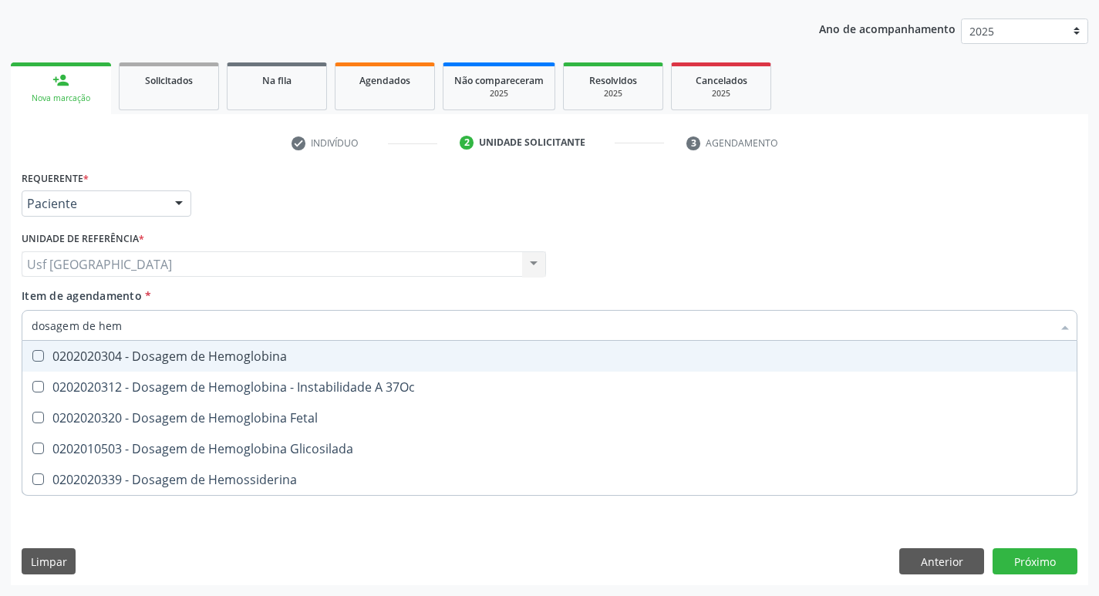
type input "dosagem de hemo"
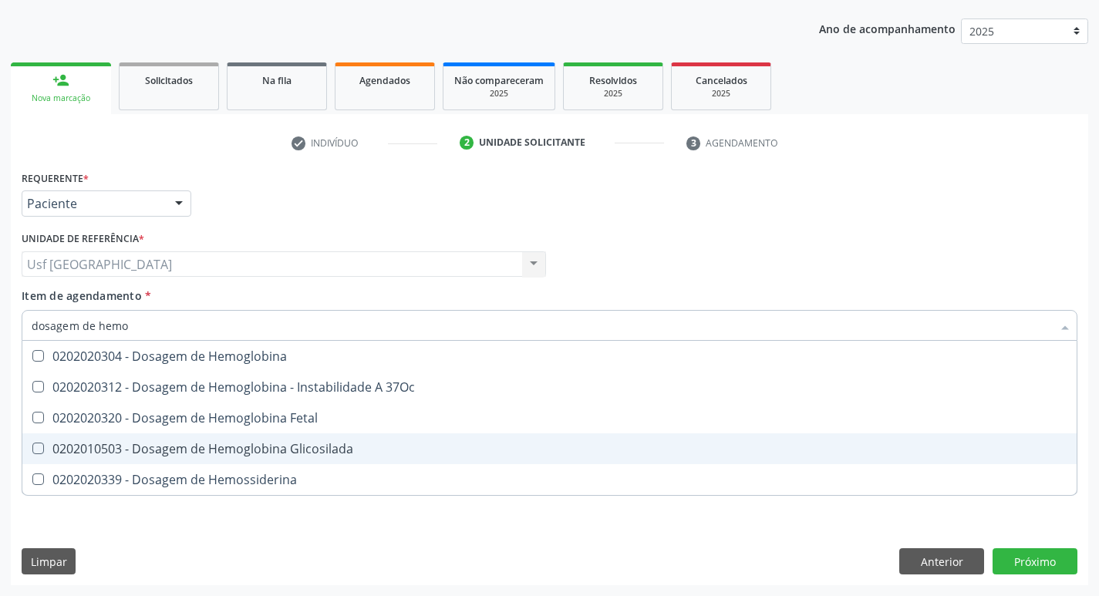
click at [286, 449] on div "0202010503 - Dosagem de Hemoglobina Glicosilada" at bounding box center [550, 449] width 1036 height 12
checkbox Glicosilada "true"
type input "dosagem de h"
checkbox Glicosilada "false"
checkbox Hemossiderina "true"
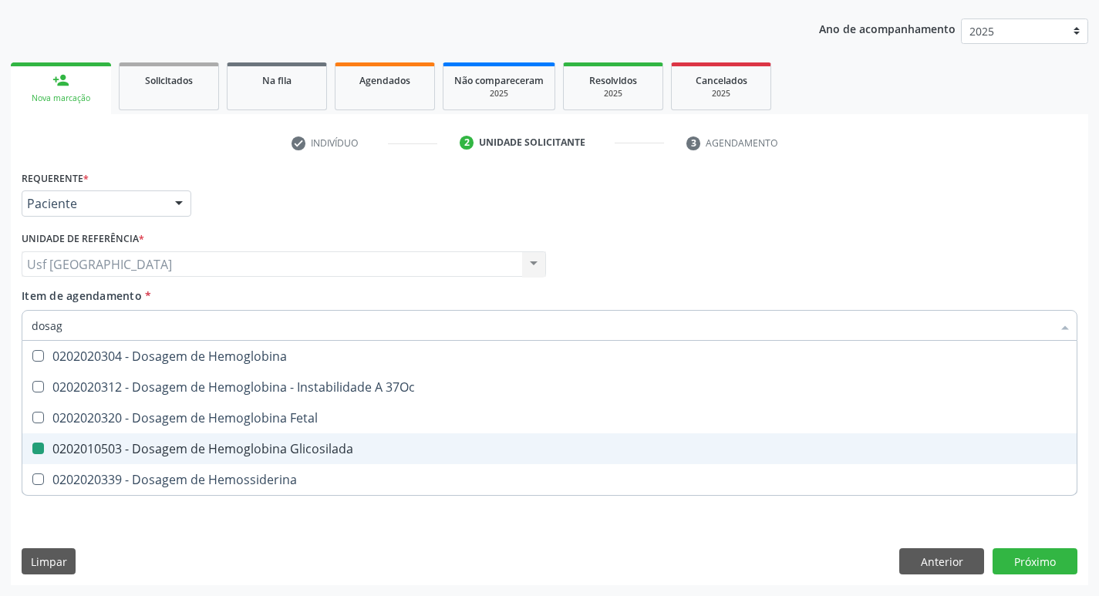
type input "dosa"
checkbox Hemossiderina "false"
type input "d"
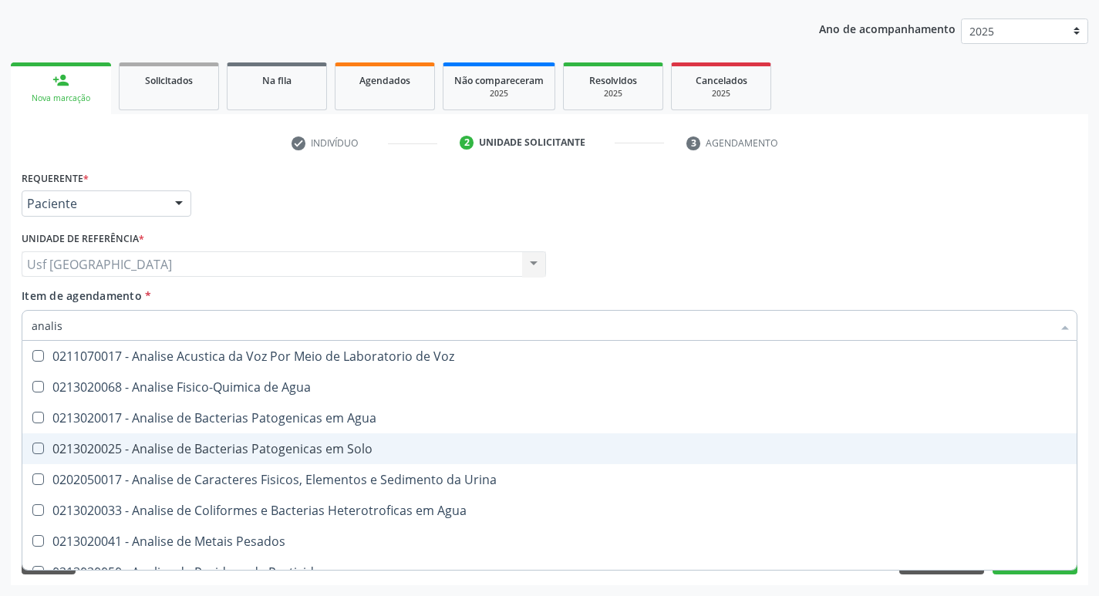
type input "analise"
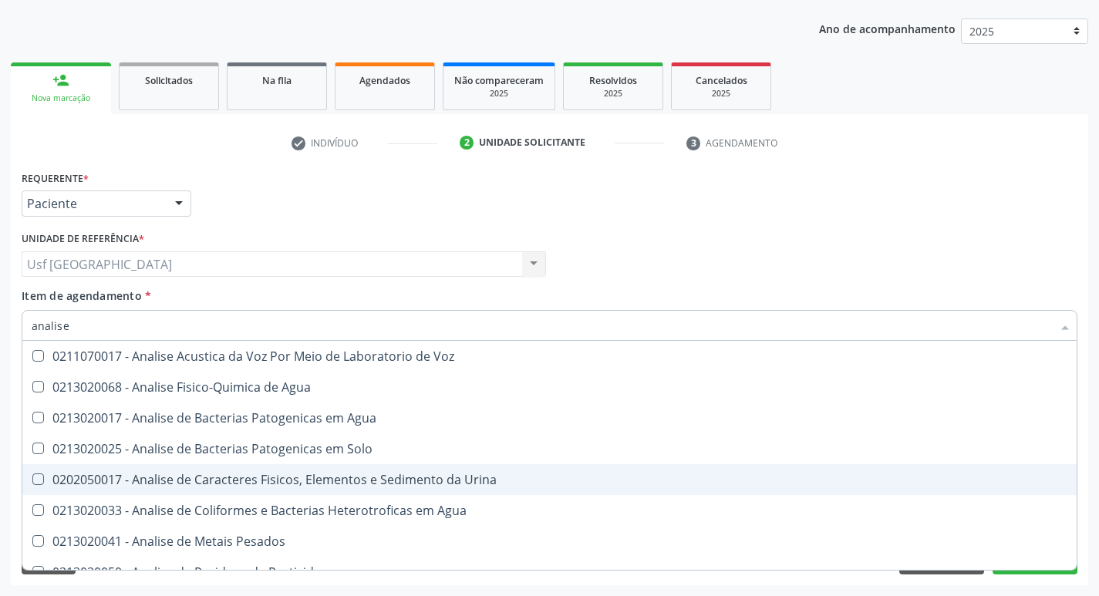
click at [399, 475] on div "0202050017 - Analise de Caracteres Fisicos, Elementos e Sedimento da Urina" at bounding box center [550, 479] width 1036 height 12
checkbox Urina "true"
type input "anal"
checkbox Urina "false"
checkbox Agua "true"
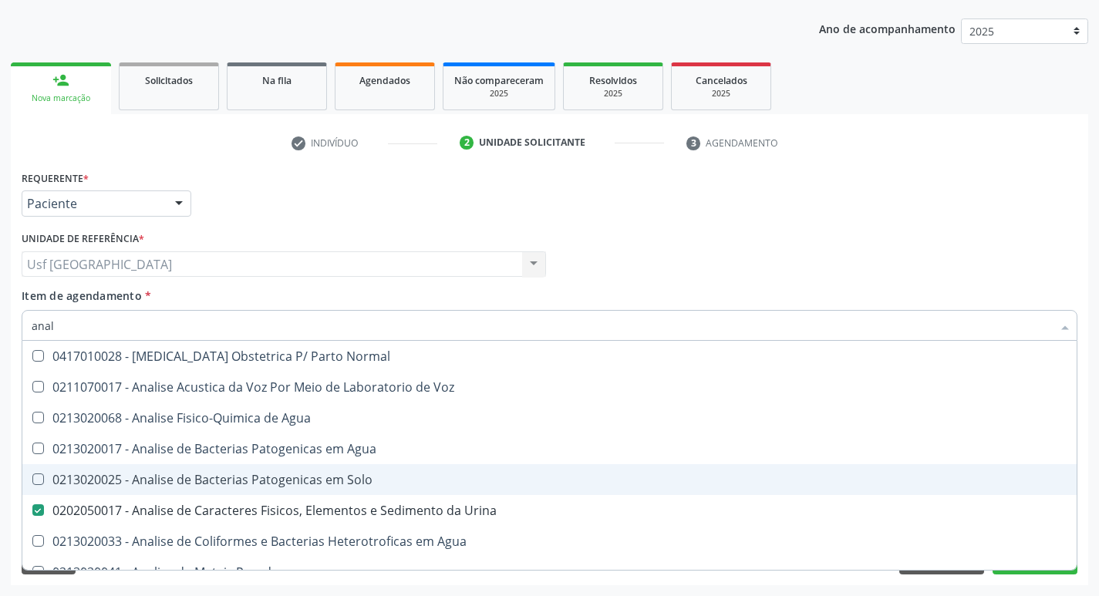
type input "ana"
checkbox Urina "false"
checkbox Pesticidas "true"
type input "a"
checkbox Pesticidas "false"
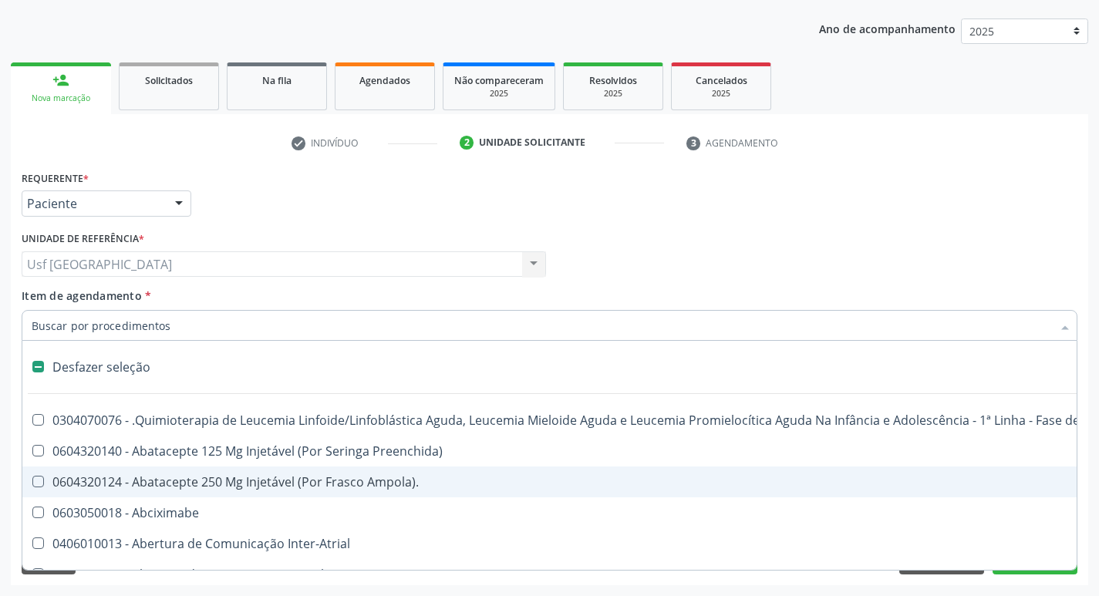
type input "h"
checkbox Urina "false"
checkbox B "true"
checkbox Fibrinogênio "true"
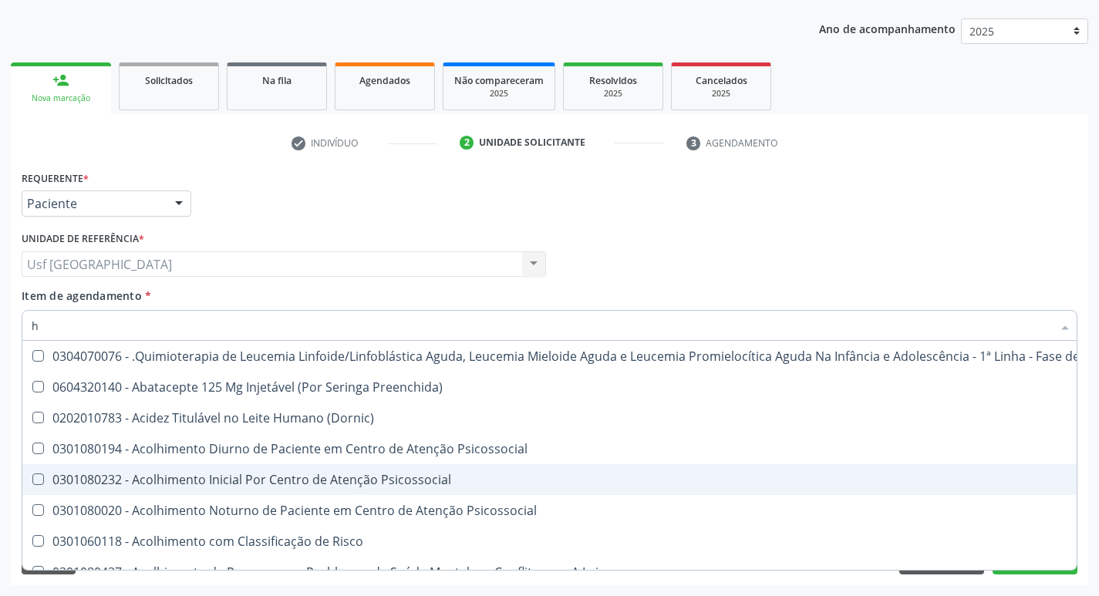
type input "he"
checkbox Pulmão "true"
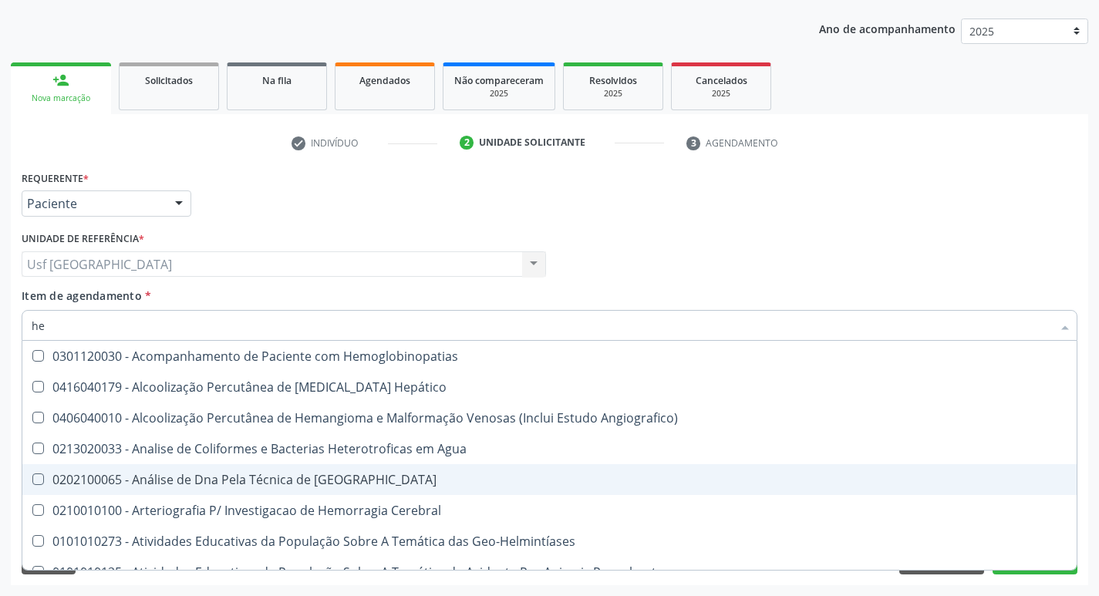
type input "hem"
checkbox \(Qualitativo\) "true"
checkbox Glicosilada "false"
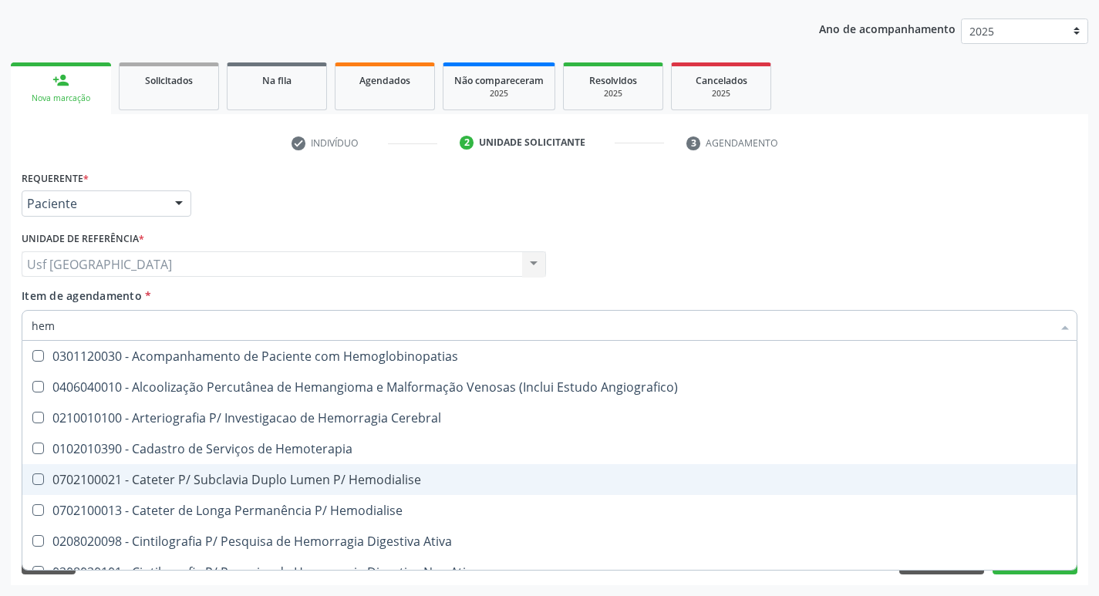
type input "hemo"
checkbox Hemacias "true"
checkbox Glicosilada "false"
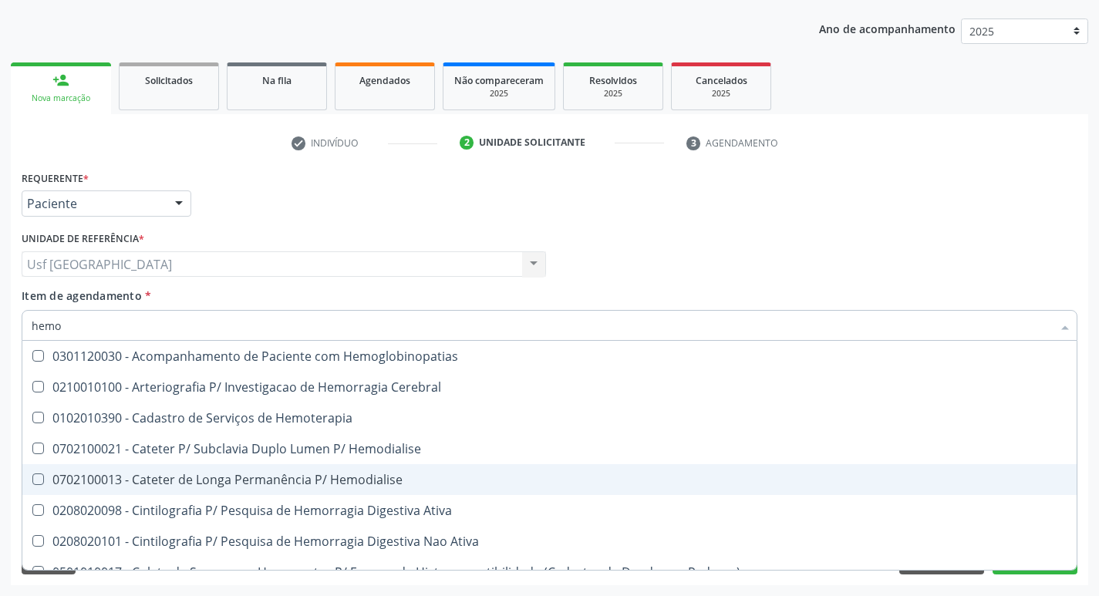
type input "hemog"
checkbox Tardio\) "true"
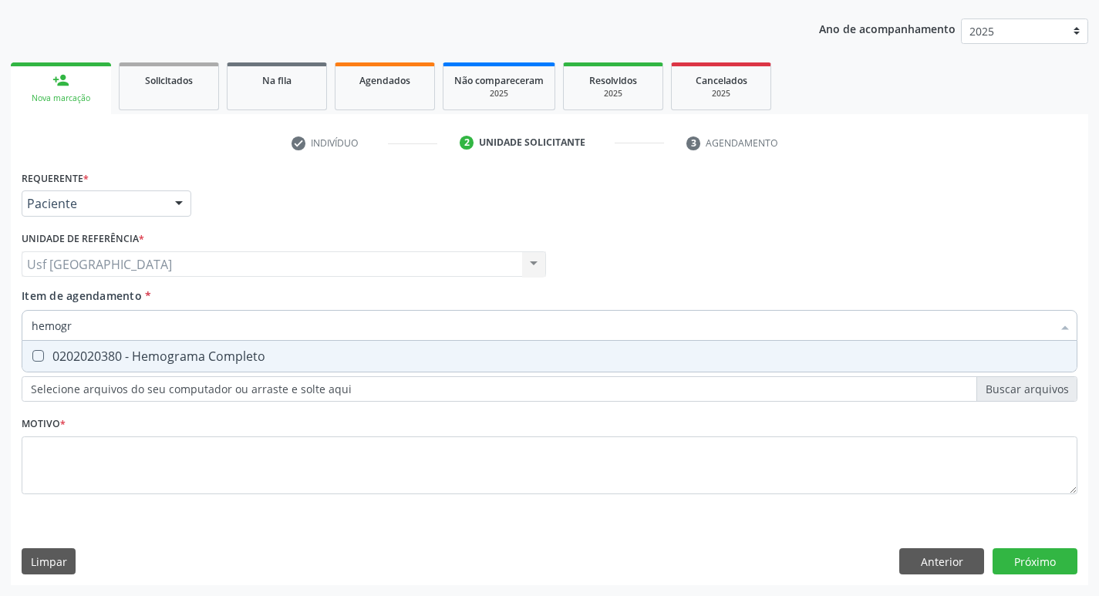
type input "hemogra"
click at [290, 363] on span "0202020380 - Hemograma Completo" at bounding box center [549, 356] width 1054 height 31
checkbox Completo "true"
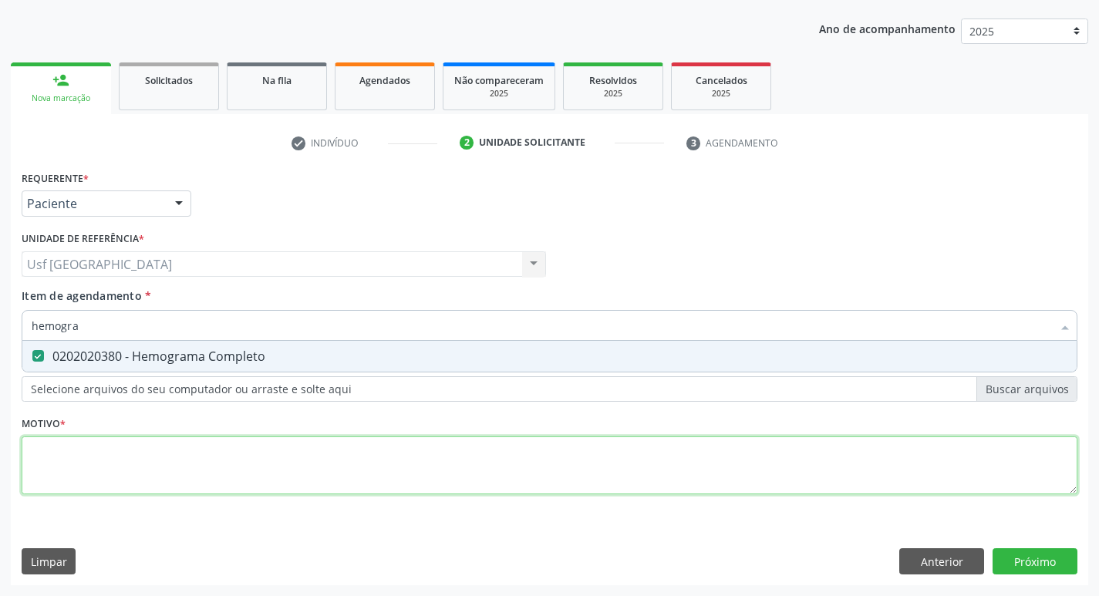
click at [235, 472] on div "Requerente * Paciente Médico(a) Enfermeiro(a) Paciente Nenhum resultado encontr…" at bounding box center [550, 341] width 1056 height 349
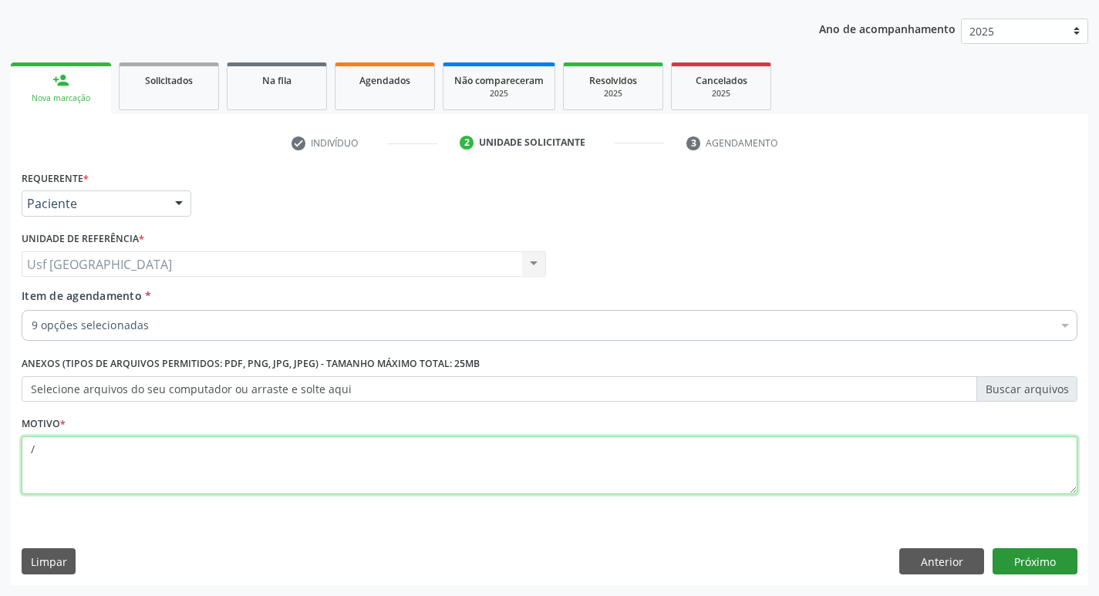
type textarea "/"
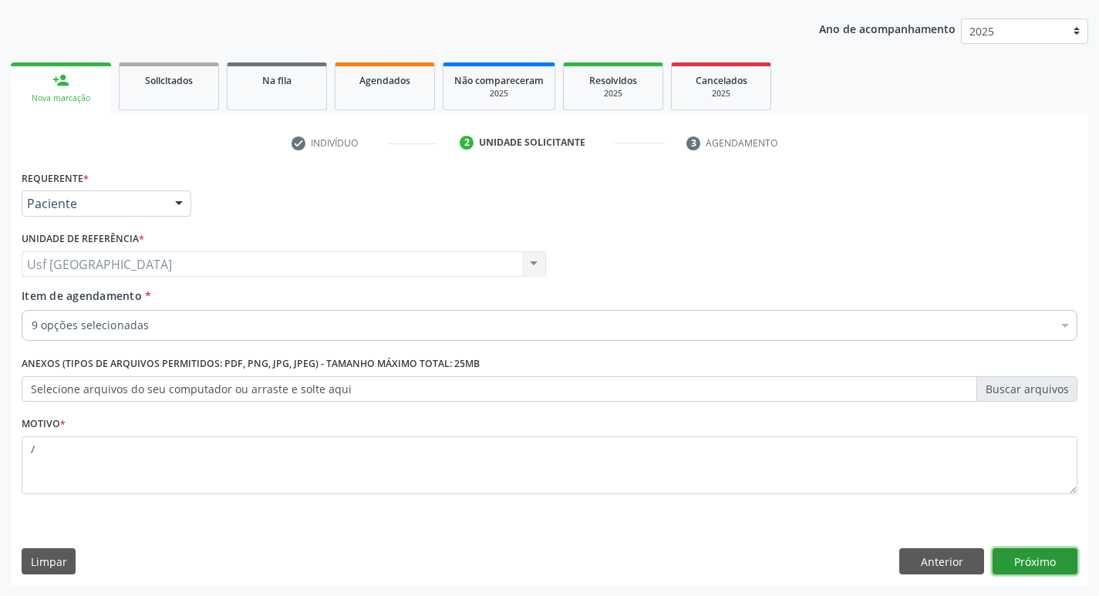
click at [1025, 553] on button "Próximo" at bounding box center [1034, 561] width 85 height 26
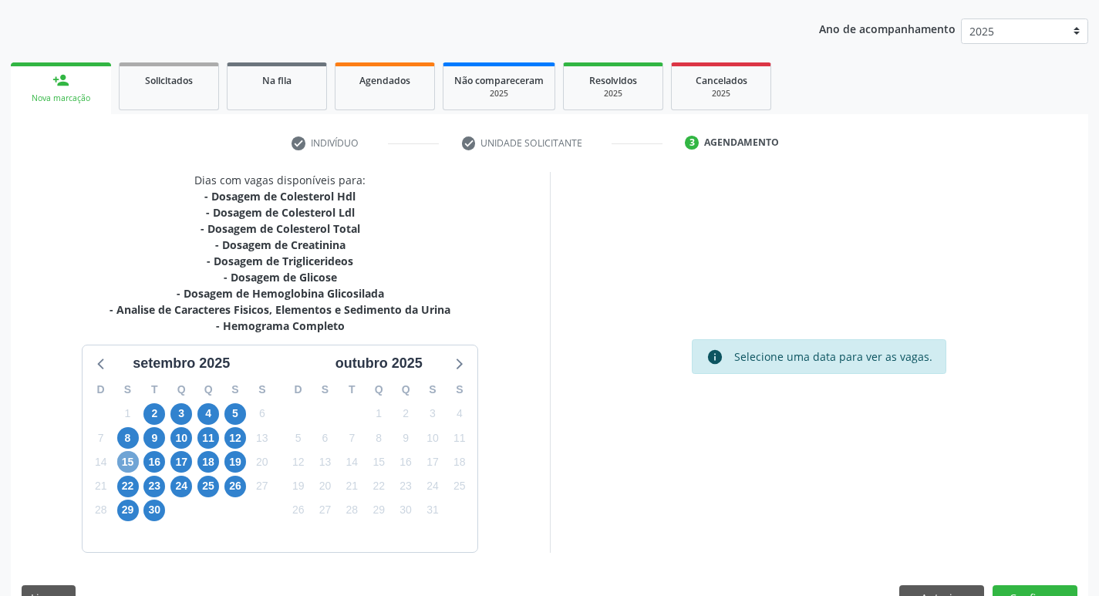
click at [130, 463] on span "15" at bounding box center [128, 462] width 22 height 22
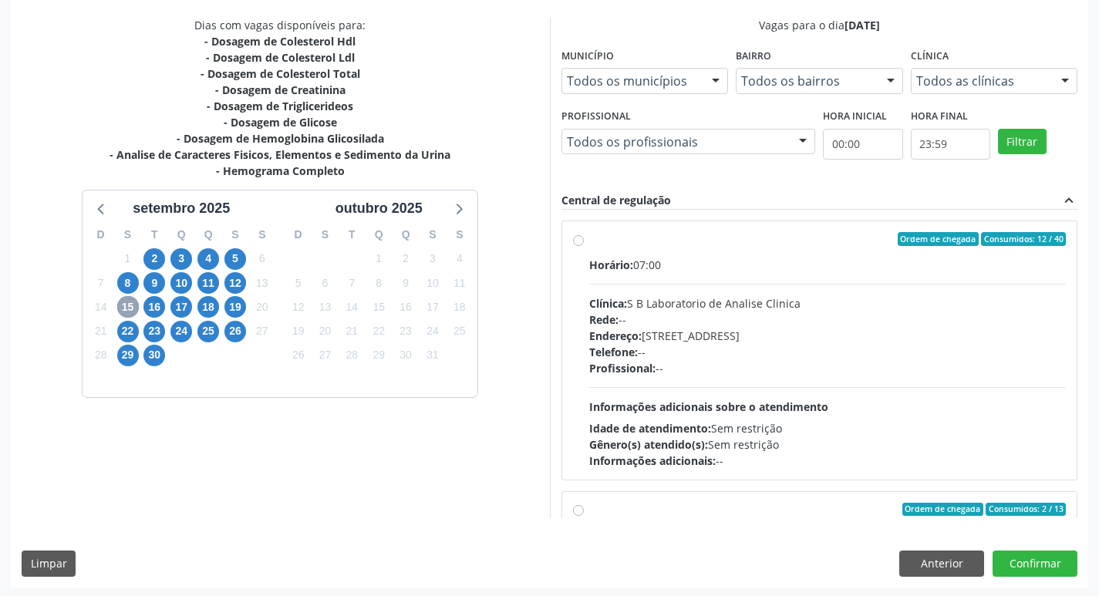
scroll to position [325, 0]
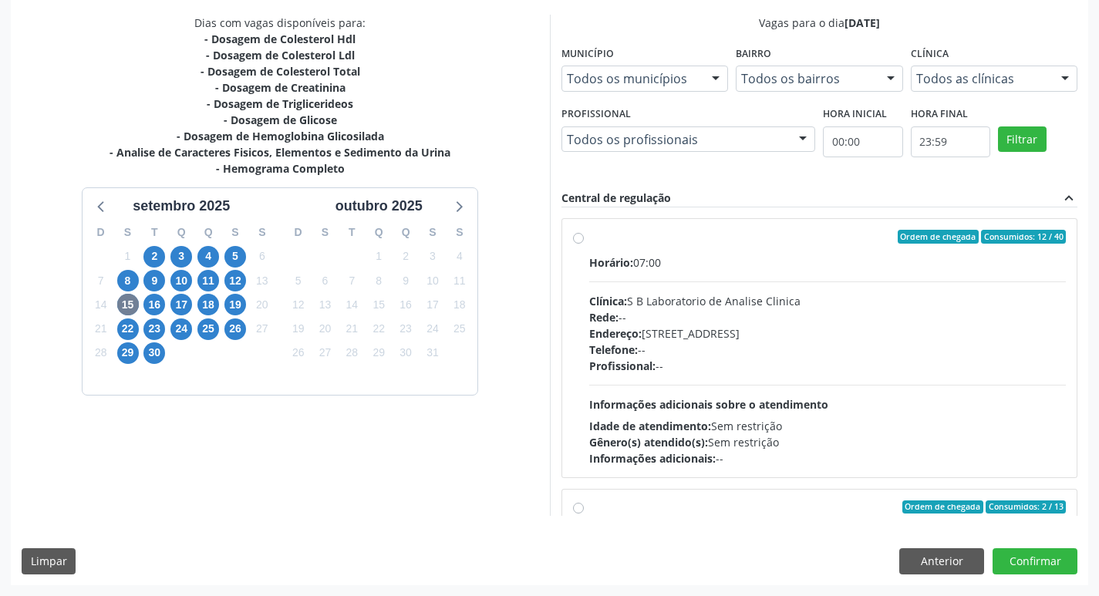
click at [589, 237] on label "Ordem de chegada Consumidos: 12 / 40 Horário: 07:00 Clínica: S B Laboratorio de…" at bounding box center [827, 348] width 477 height 237
click at [575, 237] on input "Ordem de chegada Consumidos: 12 / 40 Horário: 07:00 Clínica: S B Laboratorio de…" at bounding box center [578, 237] width 11 height 14
radio input "true"
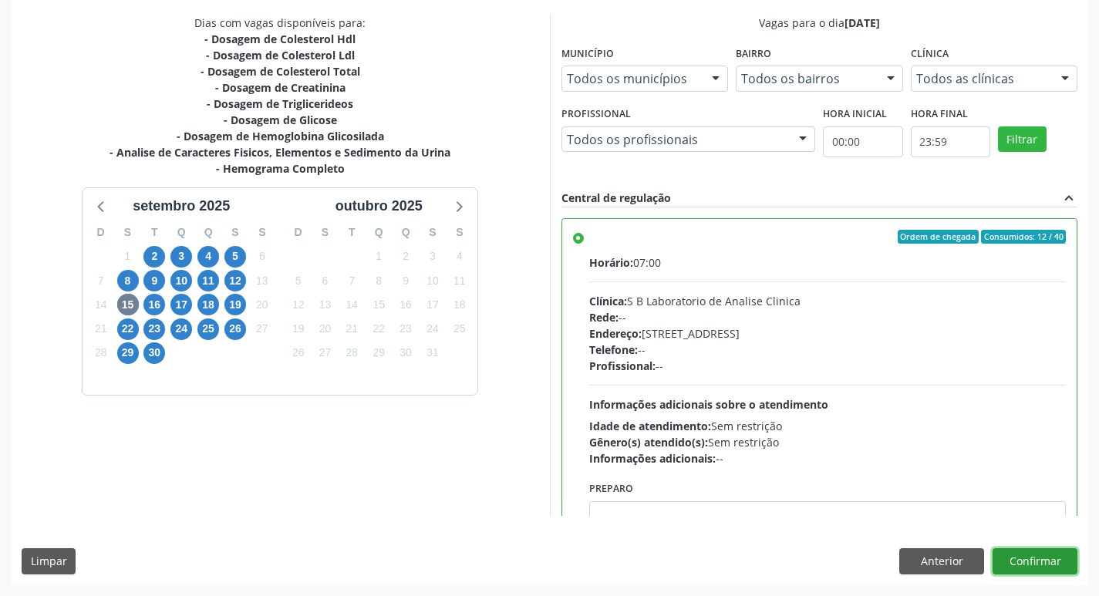
click at [1061, 552] on button "Confirmar" at bounding box center [1034, 561] width 85 height 26
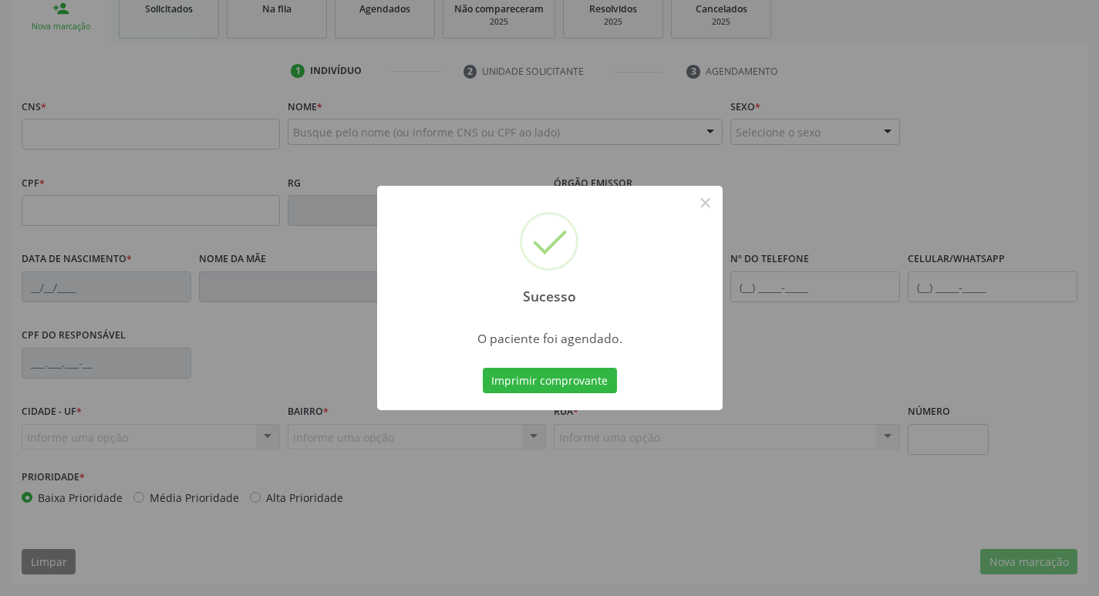
scroll to position [240, 0]
click at [709, 205] on button "×" at bounding box center [705, 203] width 26 height 26
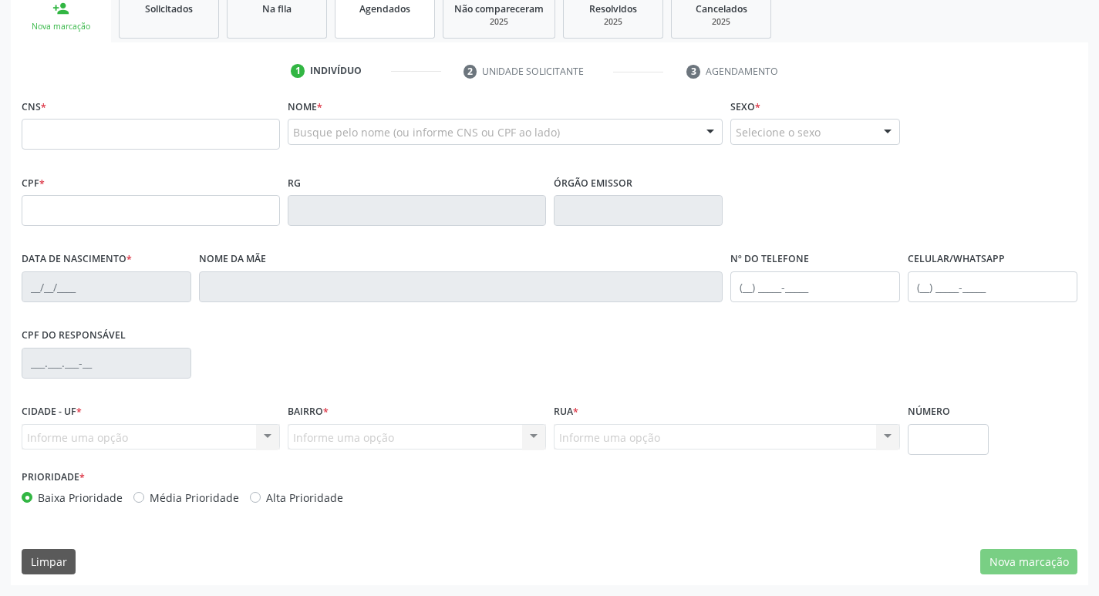
click at [384, 28] on link "Agendados" at bounding box center [385, 15] width 100 height 48
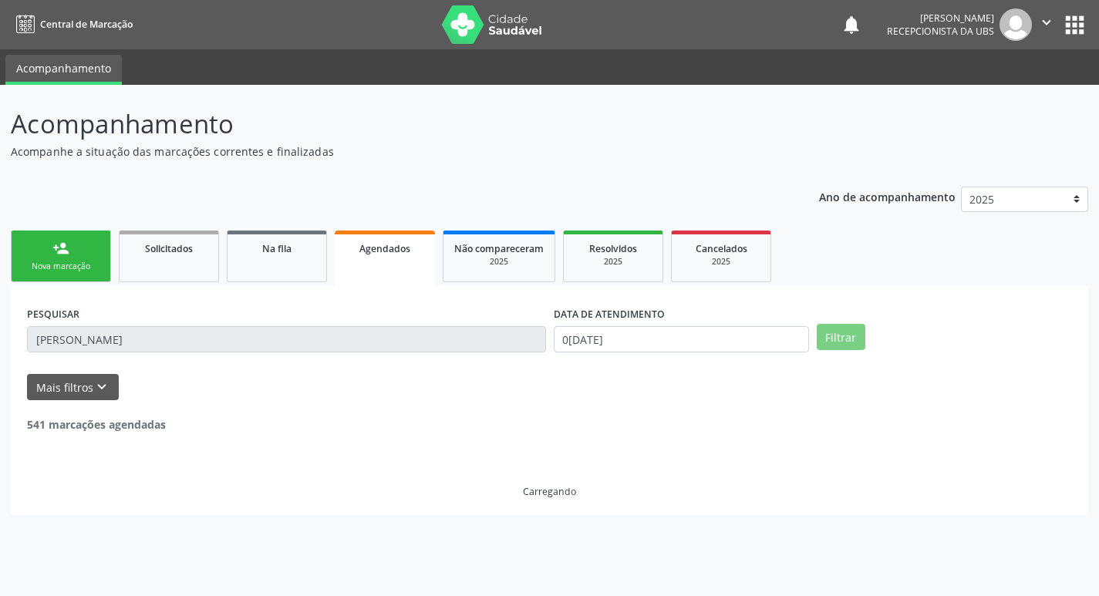
scroll to position [0, 0]
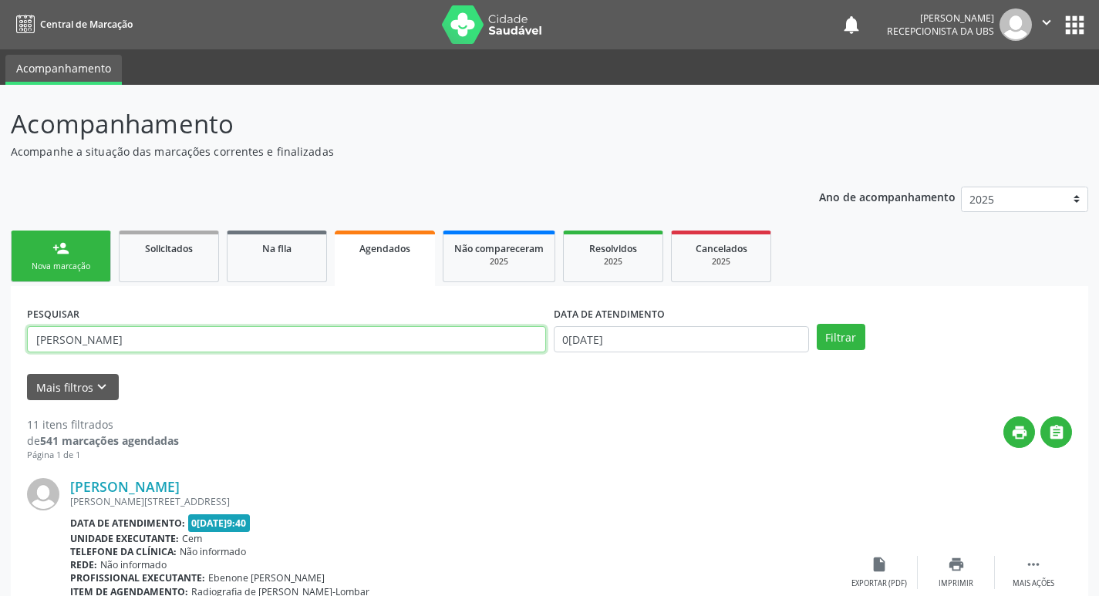
click at [140, 336] on input "[PERSON_NAME]" at bounding box center [286, 339] width 519 height 26
type input "m"
type input "cleverton"
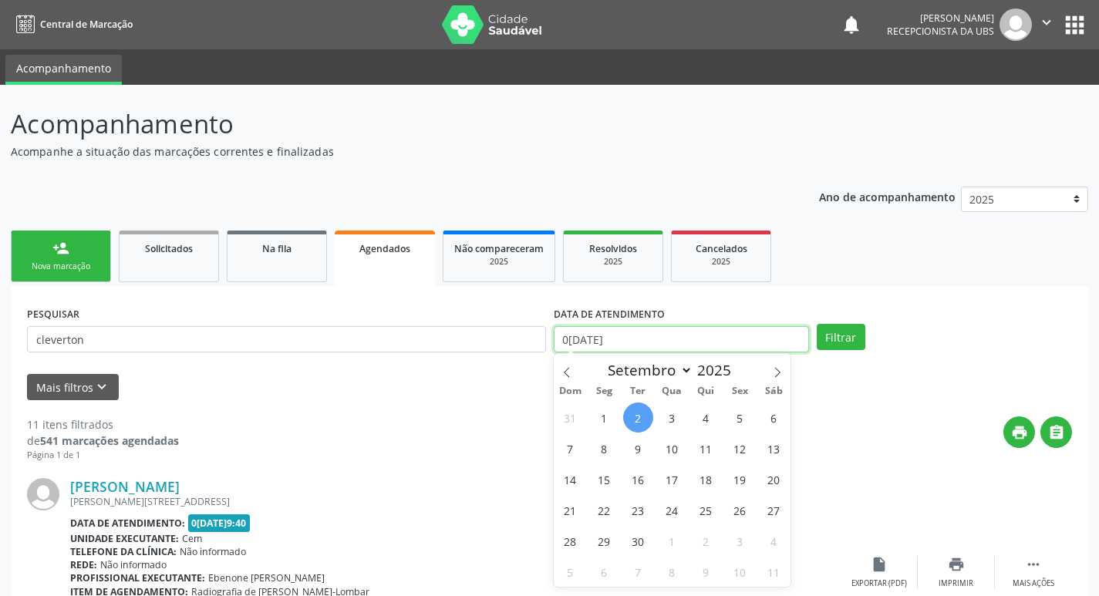
click at [611, 339] on input "0[DATE]" at bounding box center [681, 339] width 255 height 26
click at [598, 483] on span "15" at bounding box center [604, 479] width 30 height 30
type input "[DATE]"
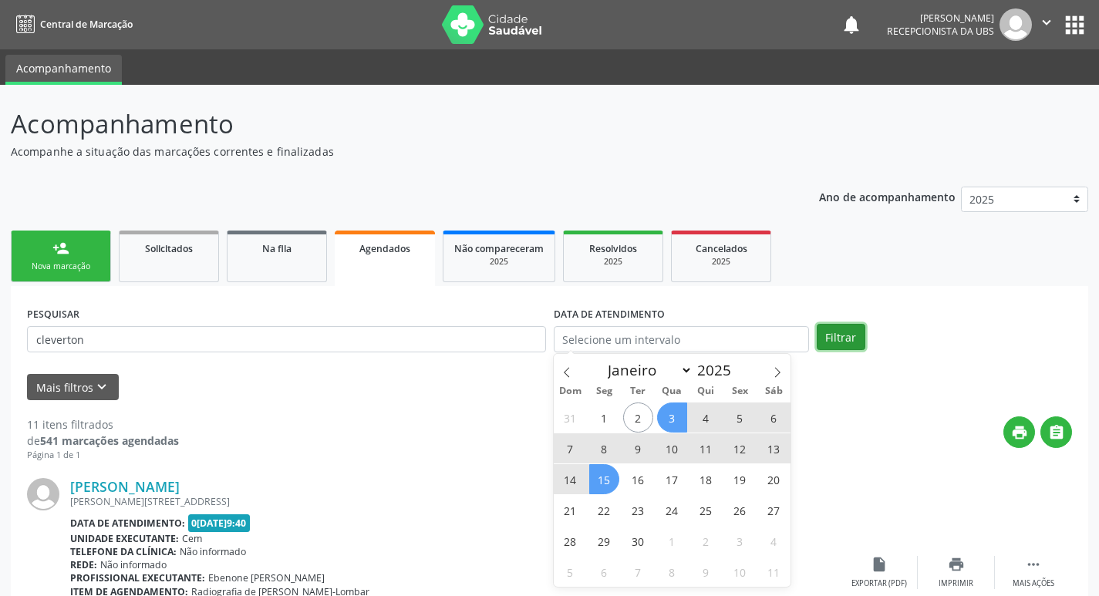
click at [829, 328] on button "Filtrar" at bounding box center [841, 337] width 49 height 26
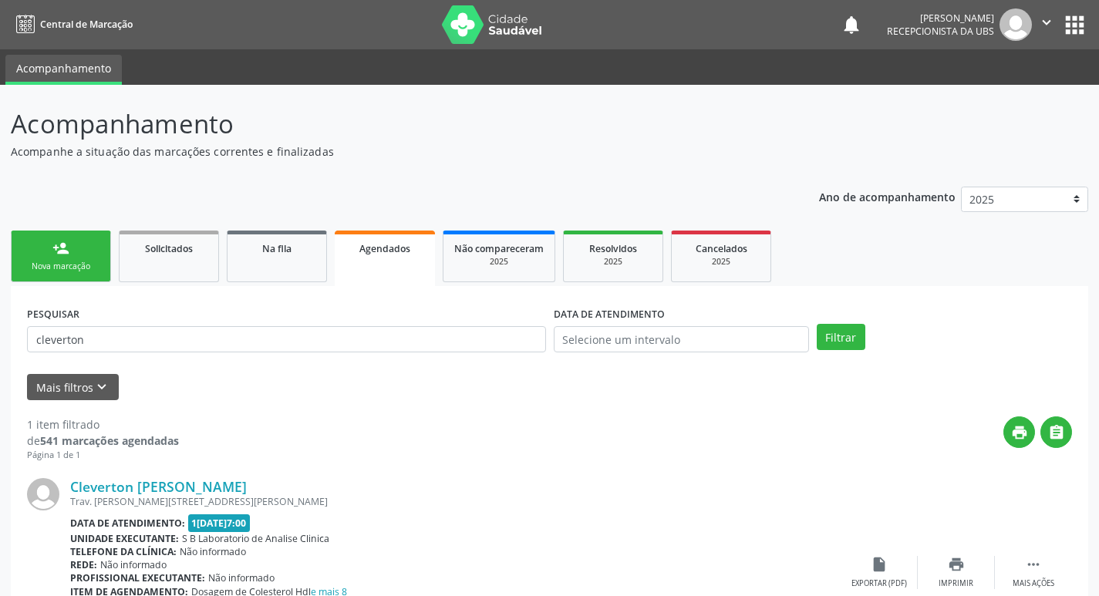
click at [94, 248] on link "person_add Nova marcação" at bounding box center [61, 257] width 100 height 52
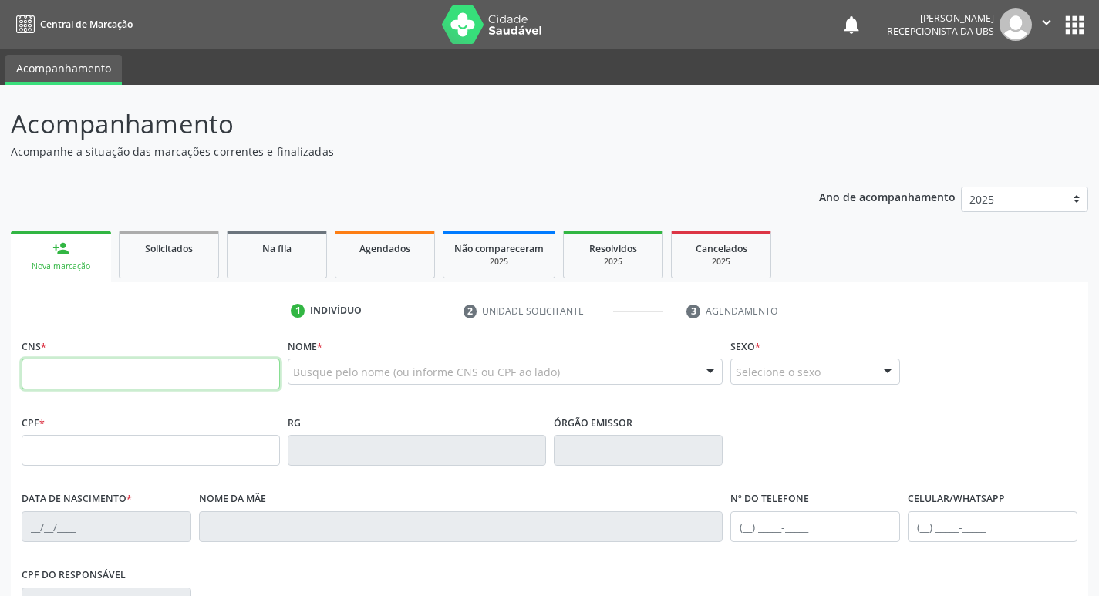
click at [215, 380] on input "text" at bounding box center [151, 374] width 258 height 31
type input "801 4404 7211 3750"
type input "628.692.724-72"
type input "0[DATE]"
type input "[PERSON_NAME] da Conceicao"
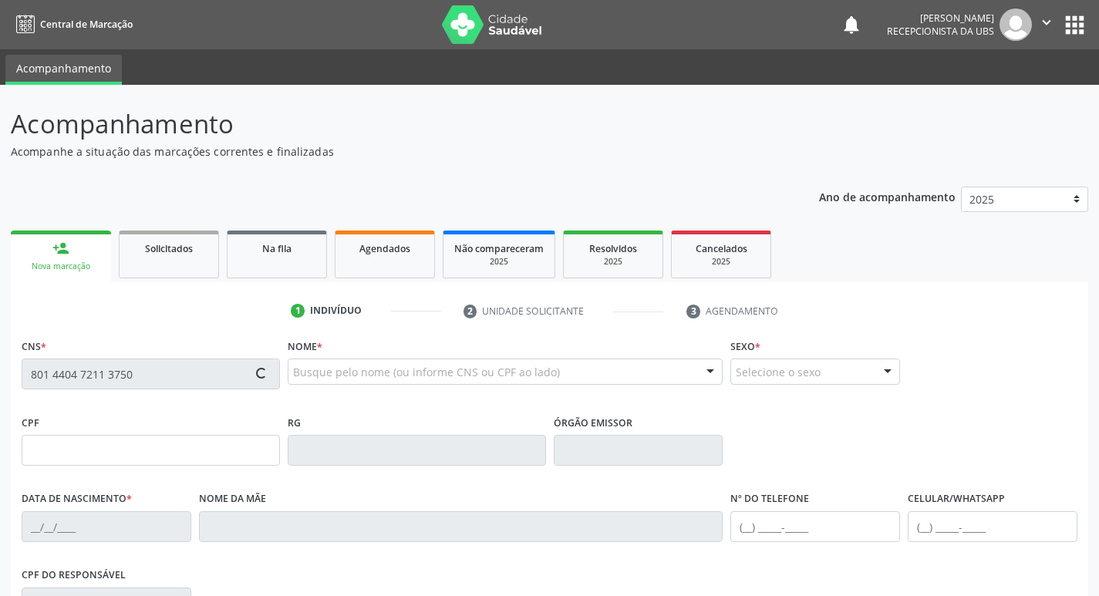
type input "[PHONE_NUMBER]"
type input "648"
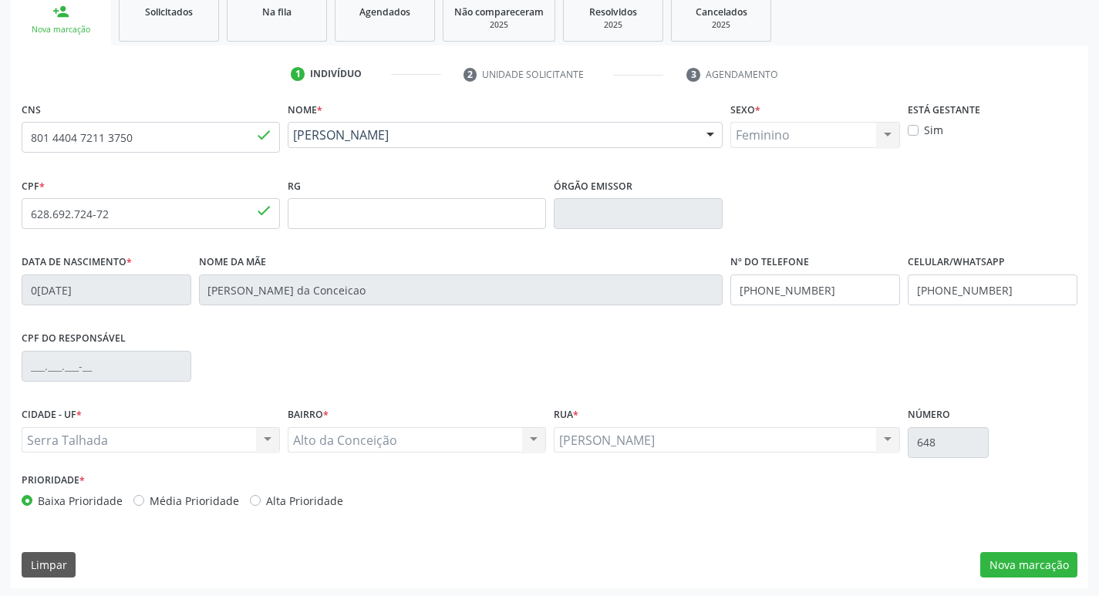
scroll to position [240, 0]
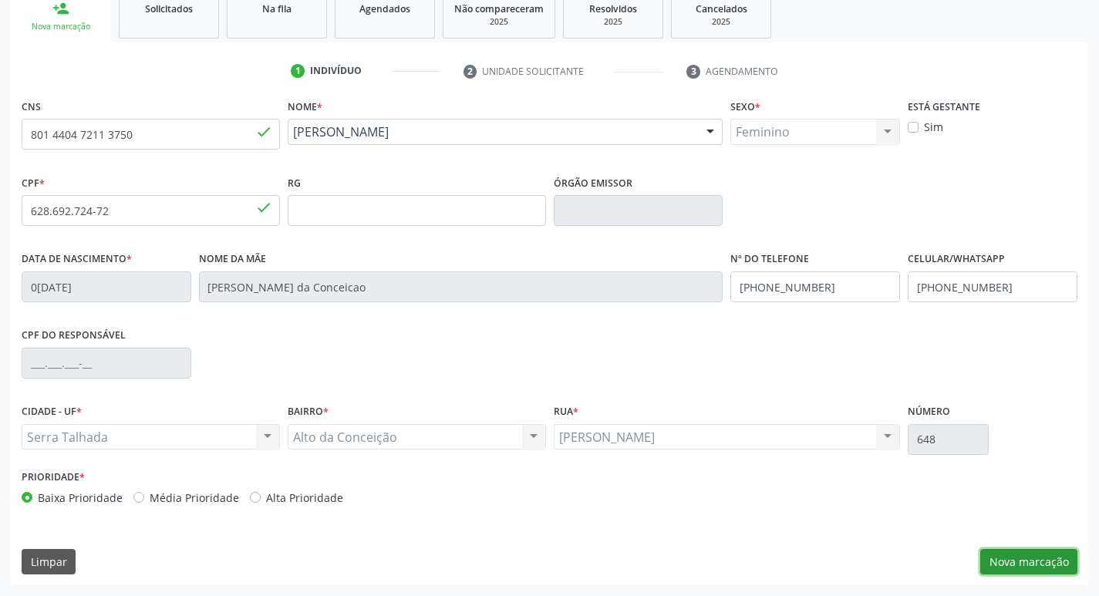
click at [1042, 565] on button "Nova marcação" at bounding box center [1028, 562] width 97 height 26
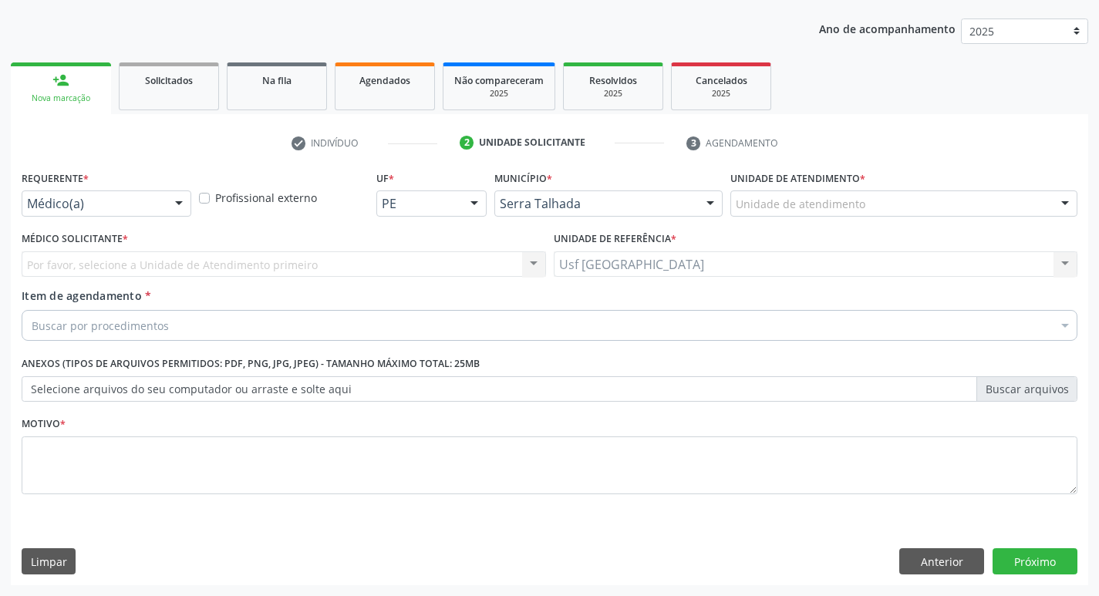
scroll to position [168, 0]
click at [164, 199] on div "Médico(a) Médico(a) Enfermeiro(a) Paciente Nenhum resultado encontrado para: " …" at bounding box center [107, 203] width 170 height 26
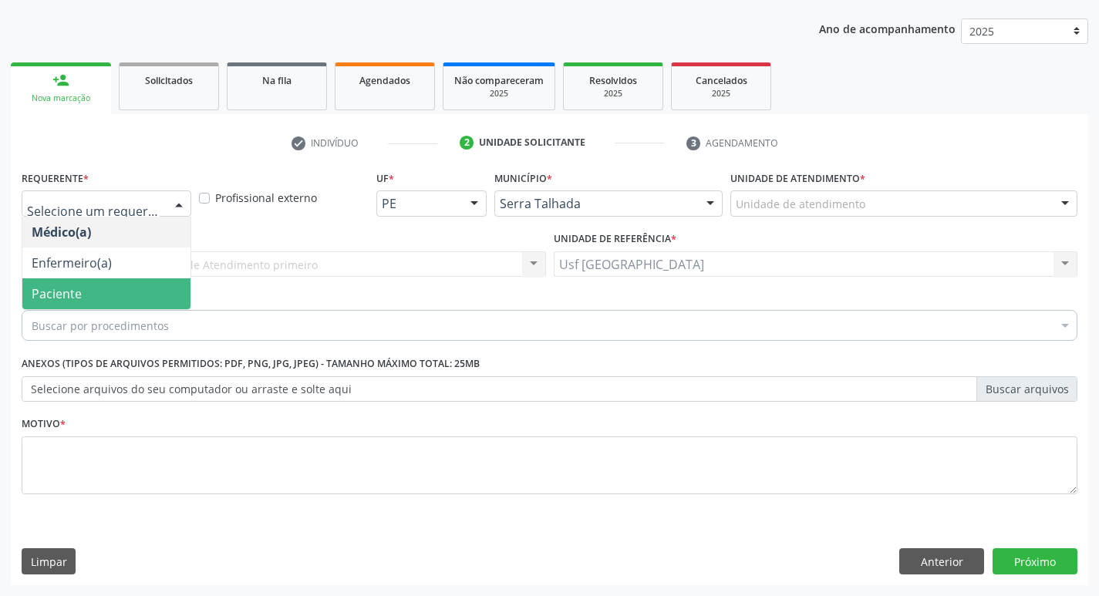
click at [95, 297] on span "Paciente" at bounding box center [106, 293] width 168 height 31
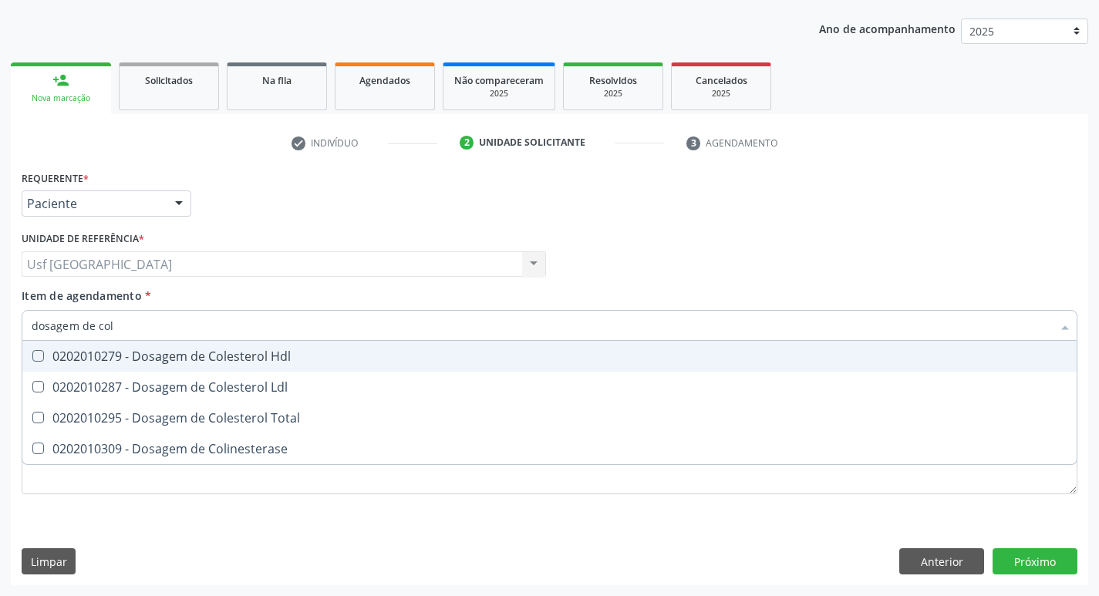
type input "dosagem de [PERSON_NAME]"
click at [157, 359] on div "0202010279 - Dosagem de Colesterol Hdl" at bounding box center [550, 356] width 1036 height 12
checkbox Hdl "true"
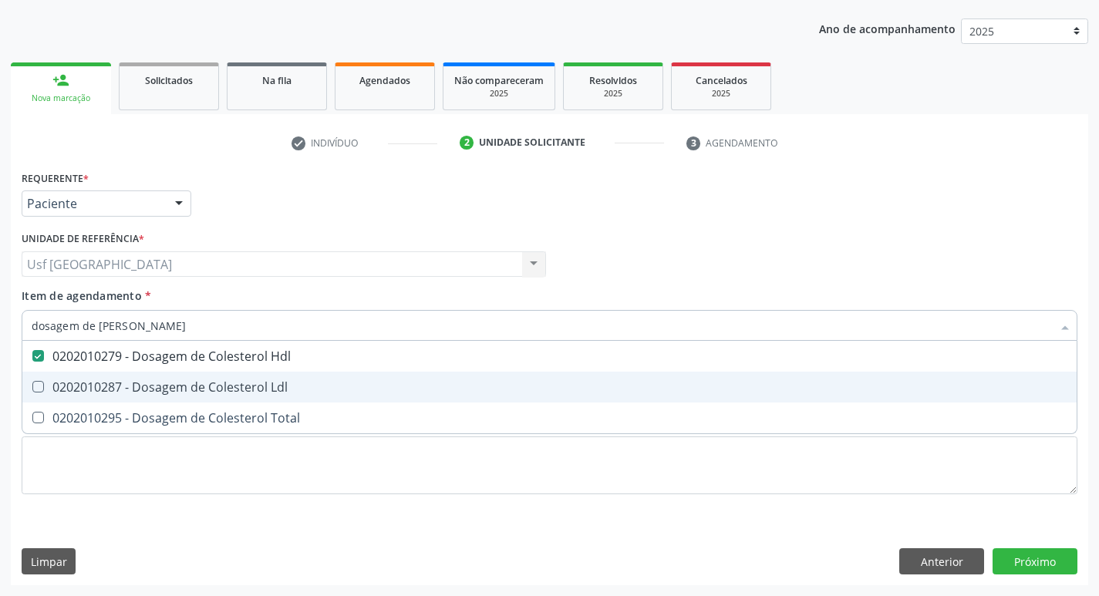
click at [158, 381] on div "0202010287 - Dosagem de Colesterol Ldl" at bounding box center [550, 387] width 1036 height 12
checkbox Ldl "true"
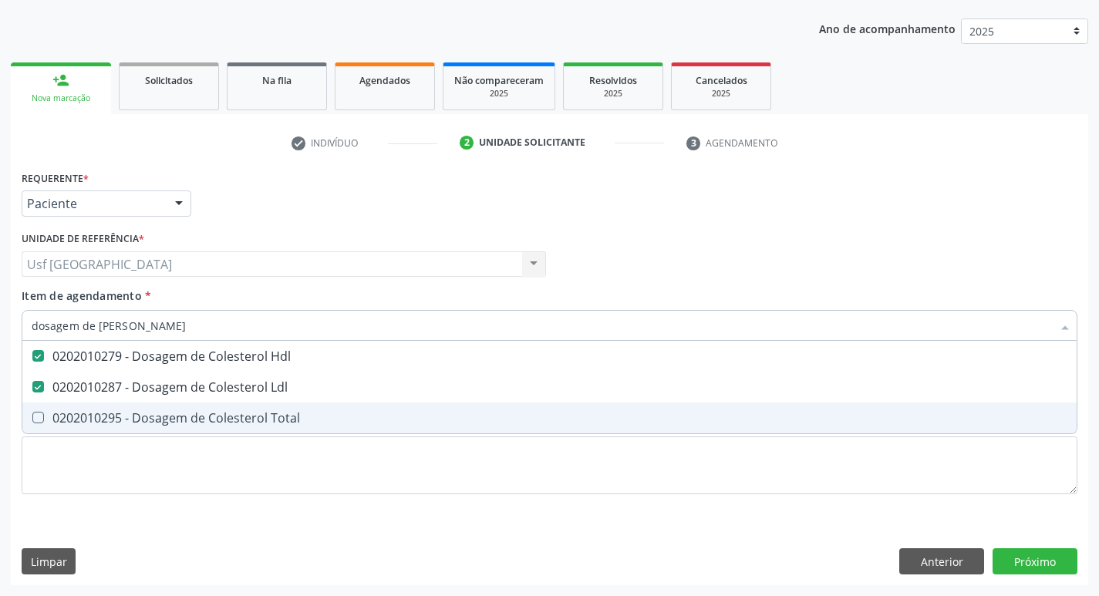
click at [148, 413] on div "0202010295 - Dosagem de Colesterol Total" at bounding box center [550, 418] width 1036 height 12
checkbox Total "true"
type input "dosagem de co"
checkbox Hdl "false"
checkbox Colinesterase "true"
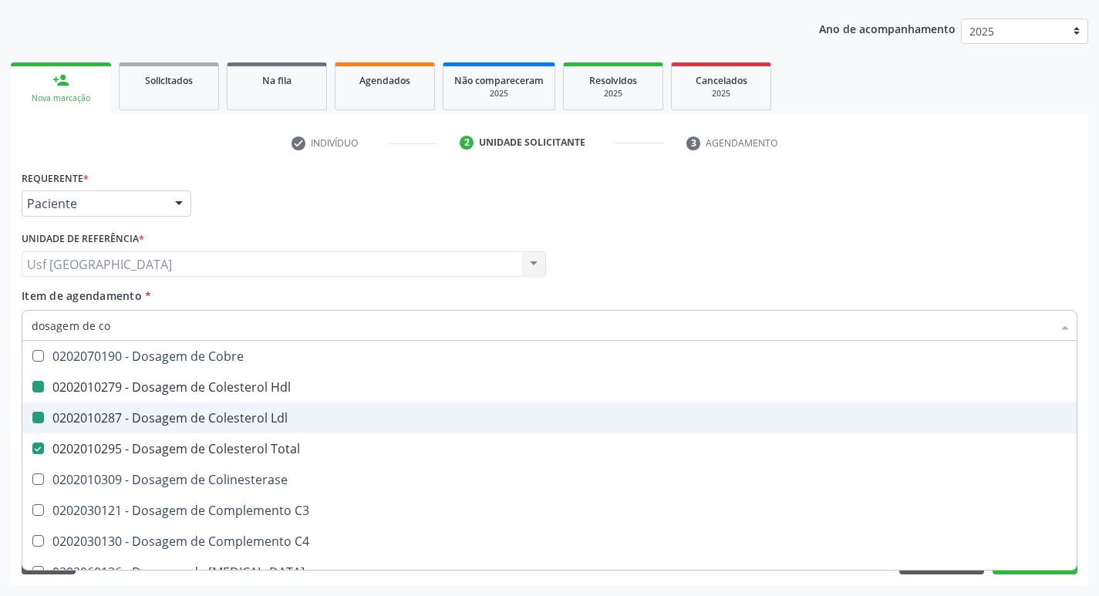
type input "dosagem de c"
checkbox Hdl "false"
checkbox Ldl "false"
checkbox Total "false"
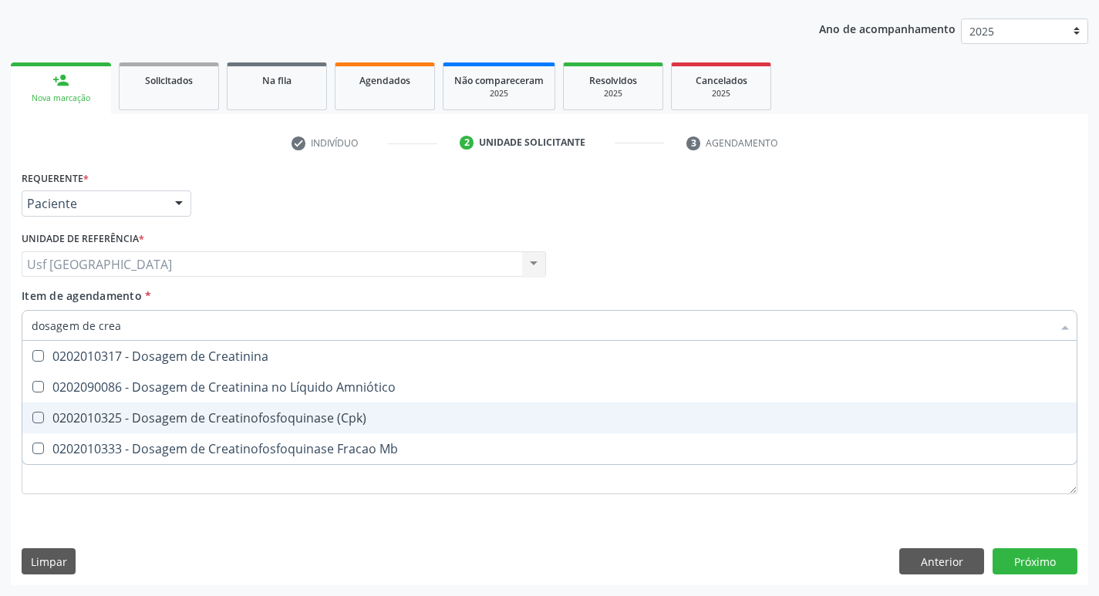
type input "dosagem de creat"
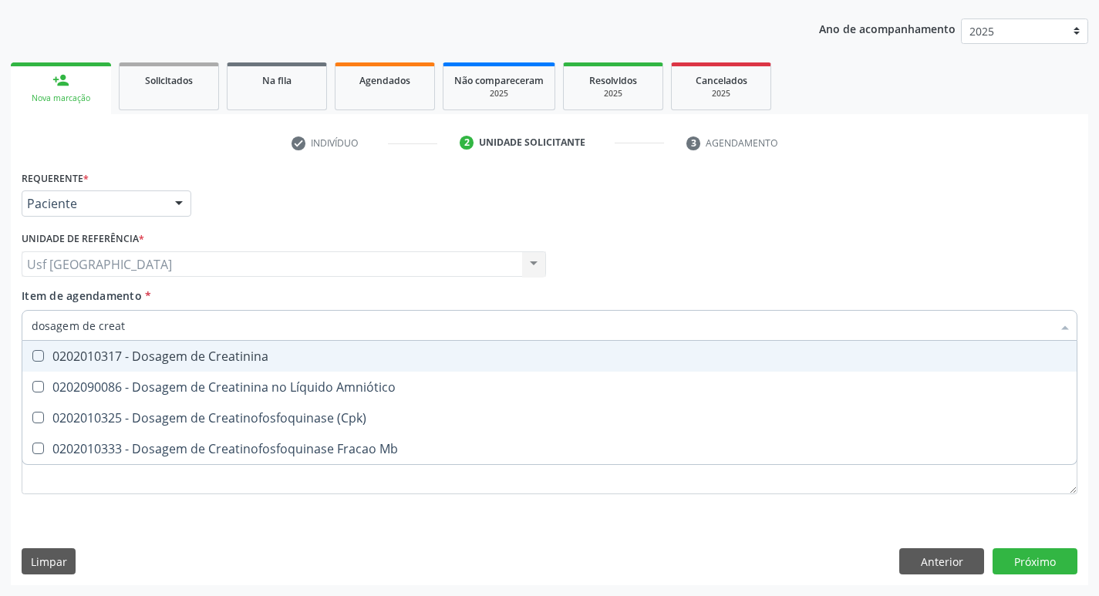
click at [250, 353] on div "0202010317 - Dosagem de Creatinina" at bounding box center [550, 356] width 1036 height 12
checkbox Creatinina "true"
type input "dosagem de c"
checkbox Creatinina "false"
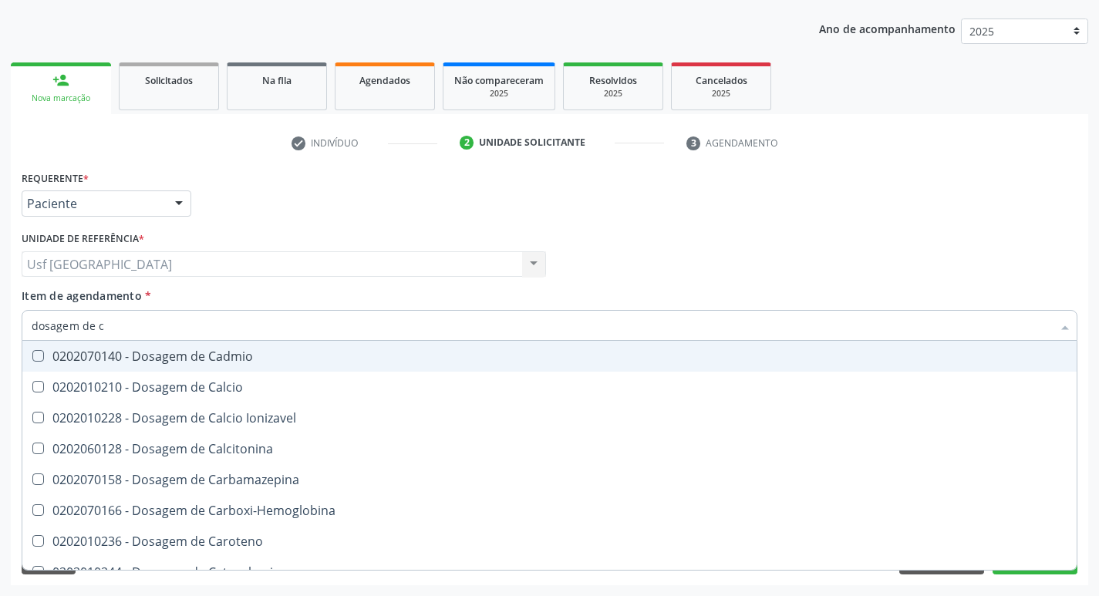
type input "dosagem de"
checkbox Hdl "false"
checkbox Ldl "false"
checkbox Total "false"
checkbox Creatinina "false"
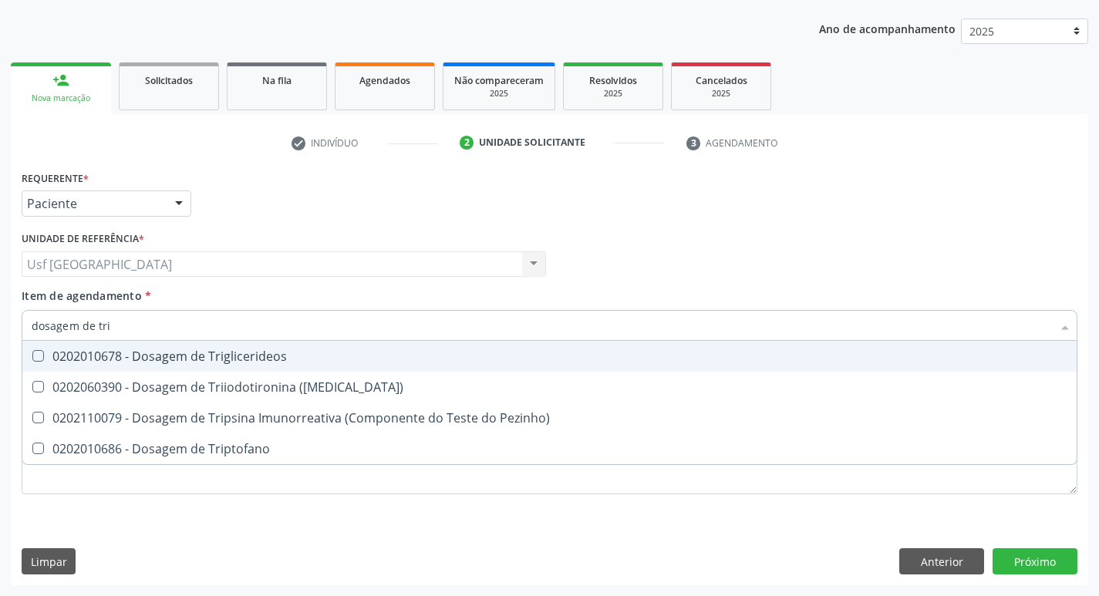
type input "dosagem de trig"
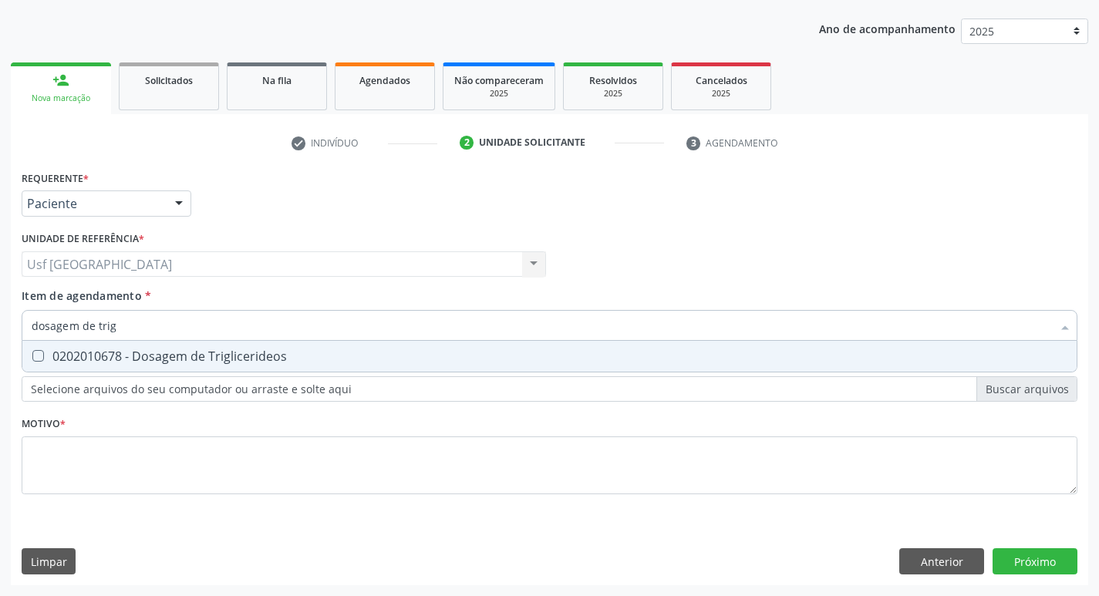
click at [250, 353] on div "0202010678 - Dosagem de Triglicerideos" at bounding box center [550, 356] width 1036 height 12
checkbox Triglicerideos "true"
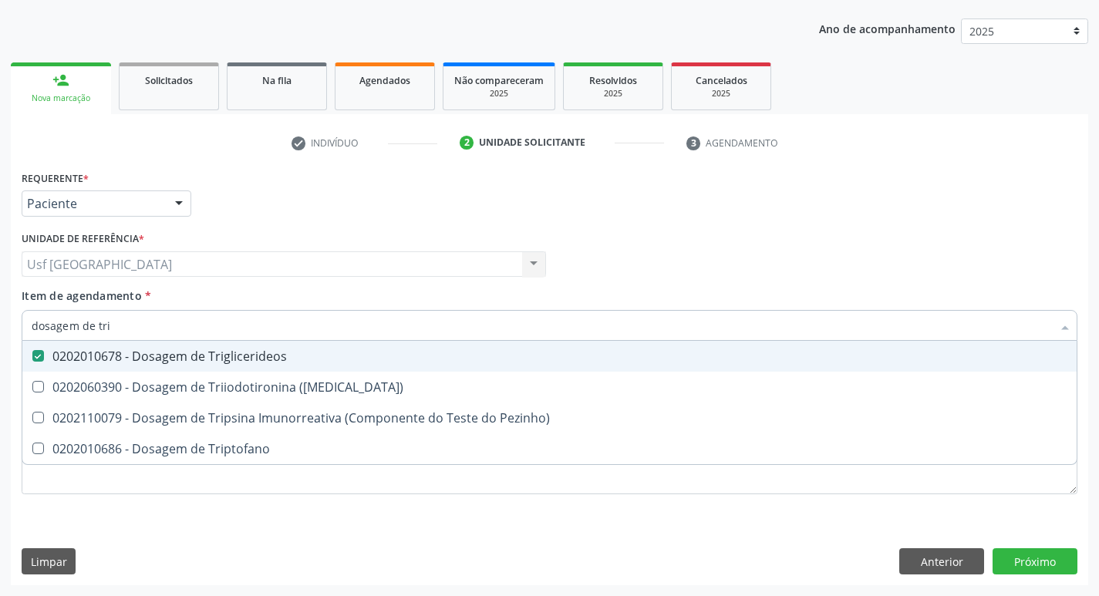
type input "dosagem de tr"
checkbox Triglicerideos "false"
checkbox Triptofano "true"
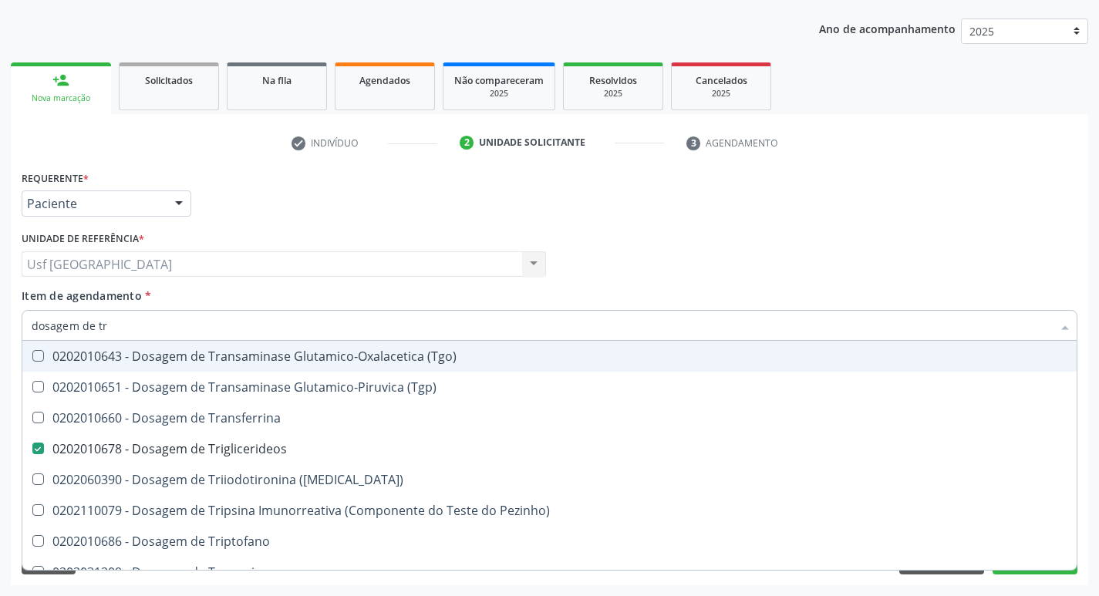
type input "dosagem de t"
checkbox Triglicerideos "false"
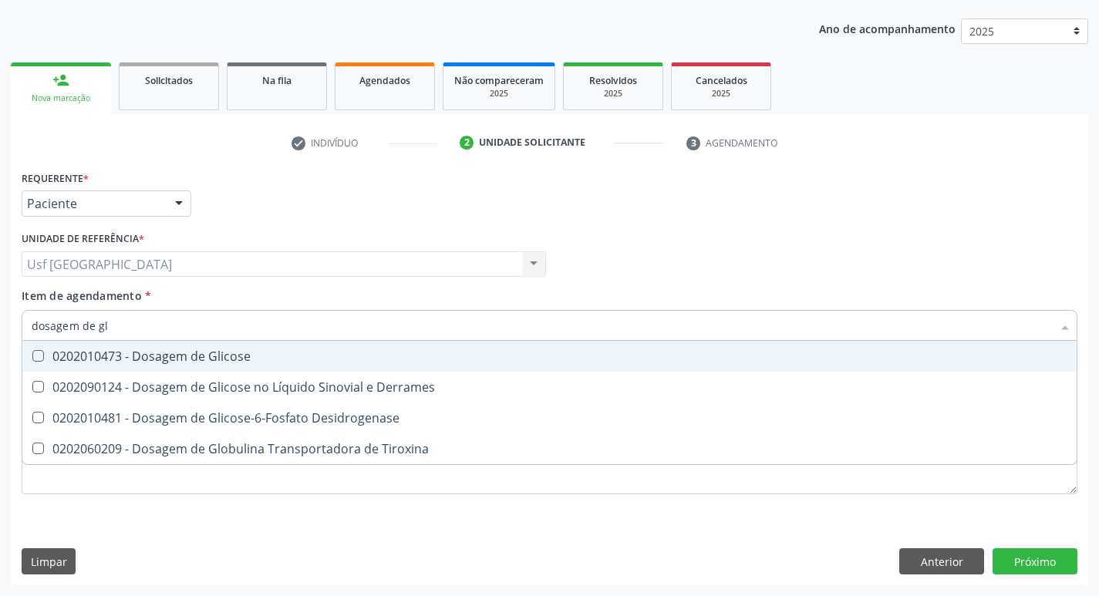
type input "dosagem de gli"
click at [250, 353] on div "0202010473 - Dosagem de Glicose" at bounding box center [550, 356] width 1036 height 12
checkbox Glicose "true"
type input "dosagem de g"
checkbox Glicose "false"
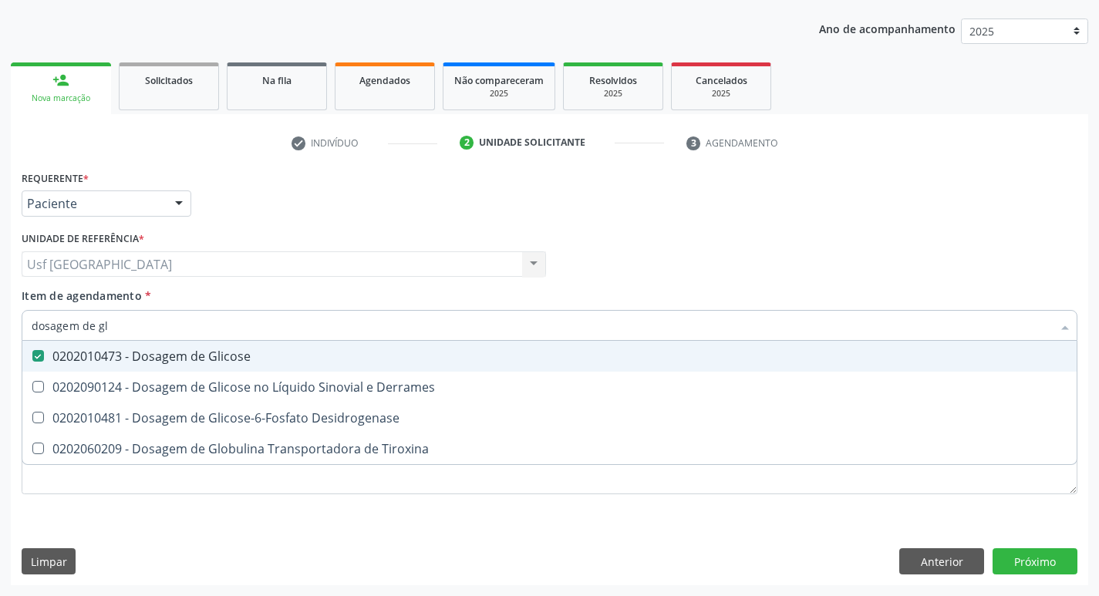
checkbox Tiroxina "true"
type input "dosagem de"
checkbox Tiroxina "false"
type input "dosagem de hemoglo"
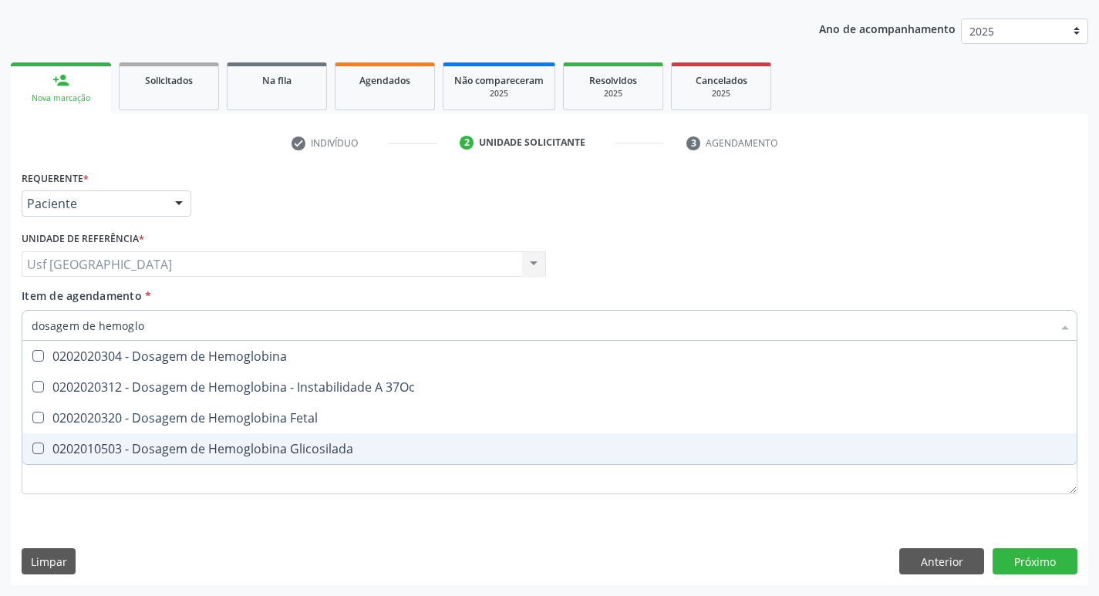
click at [271, 443] on div "0202010503 - Dosagem de Hemoglobina Glicosilada" at bounding box center [550, 449] width 1036 height 12
checkbox Glicosilada "true"
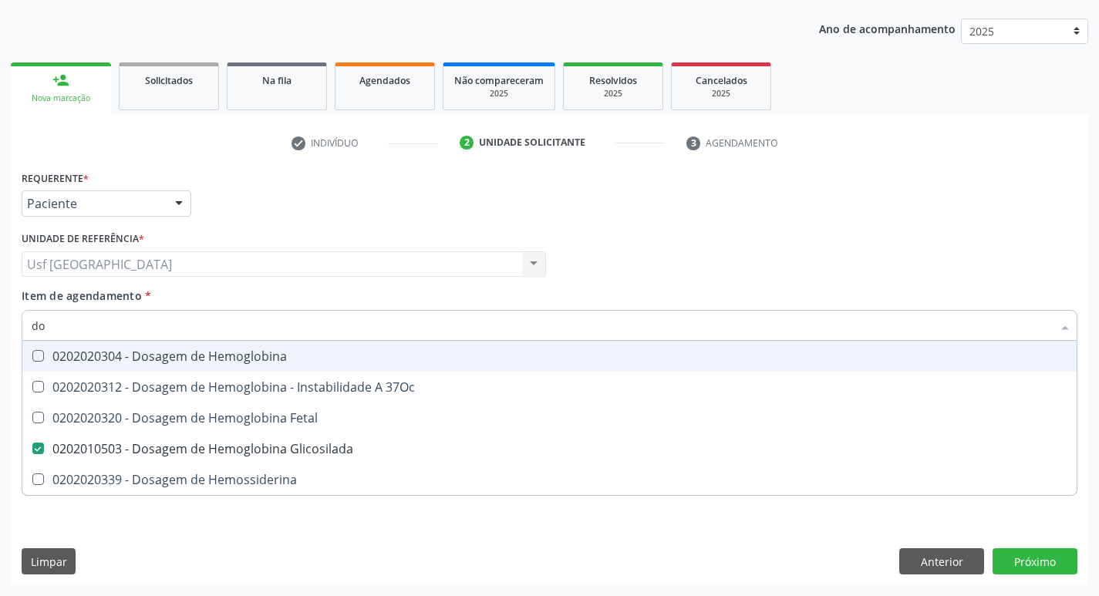
type input "d"
checkbox Glicosilada "false"
checkbox Hemossiderina "false"
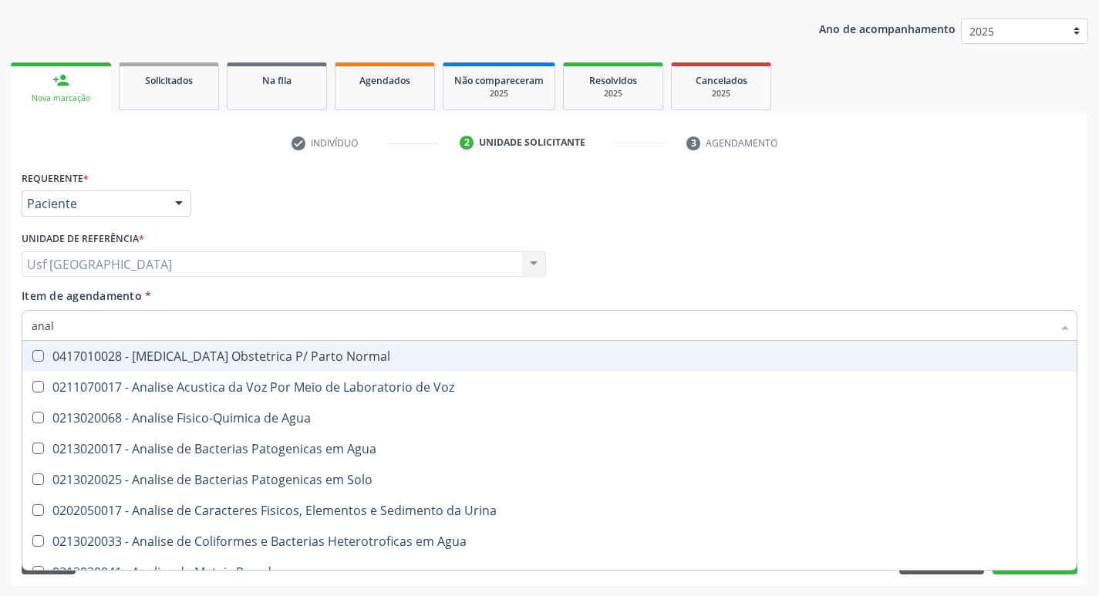
type input "anali"
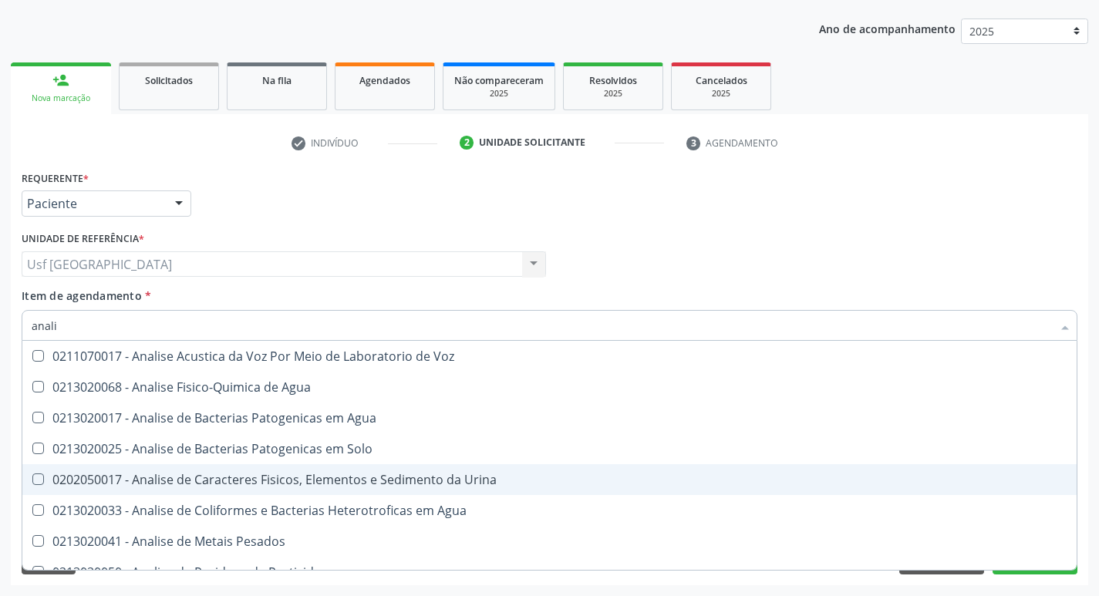
click at [296, 477] on div "0202050017 - Analise de Caracteres Fisicos, Elementos e Sedimento da Urina" at bounding box center [550, 479] width 1036 height 12
checkbox Urina "true"
type input "anal"
checkbox Urina "false"
checkbox Agua "true"
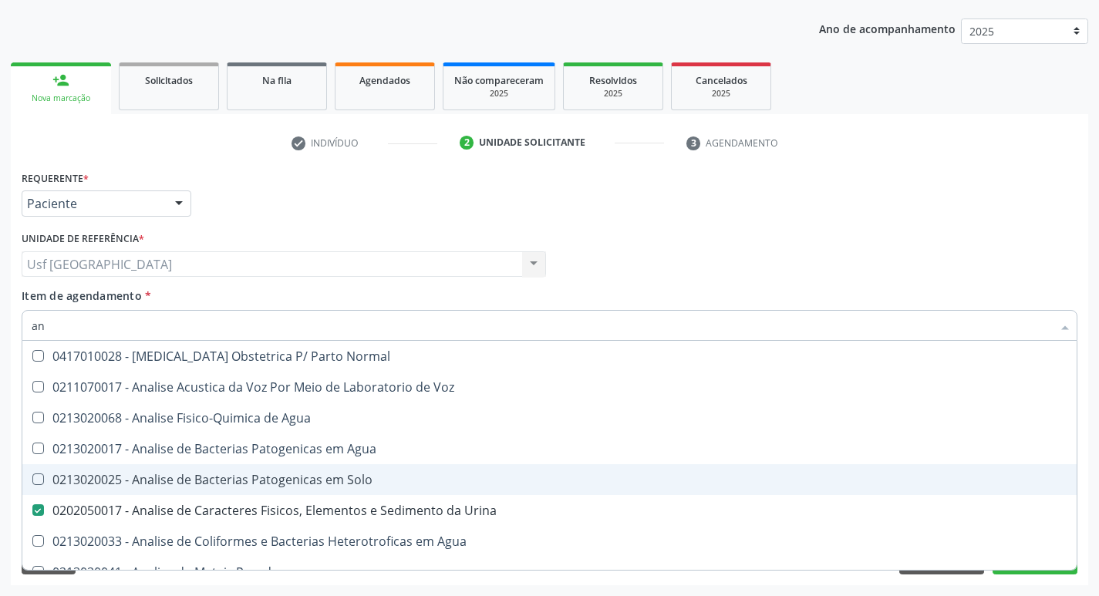
type input "a"
checkbox Urina "false"
checkbox Pesticidas "false"
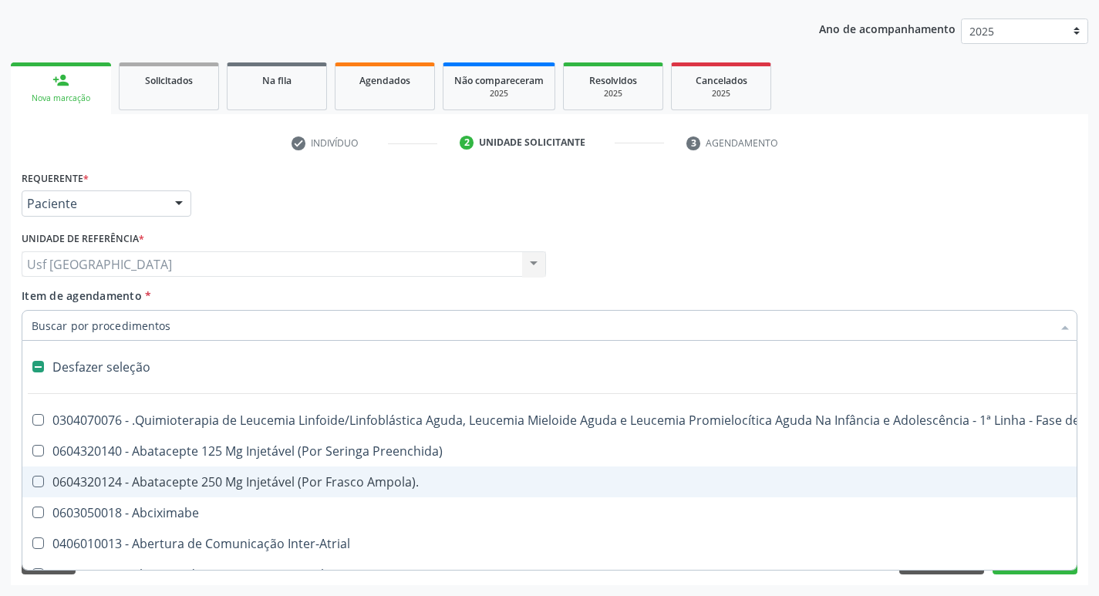
type input "h"
checkbox Urina "false"
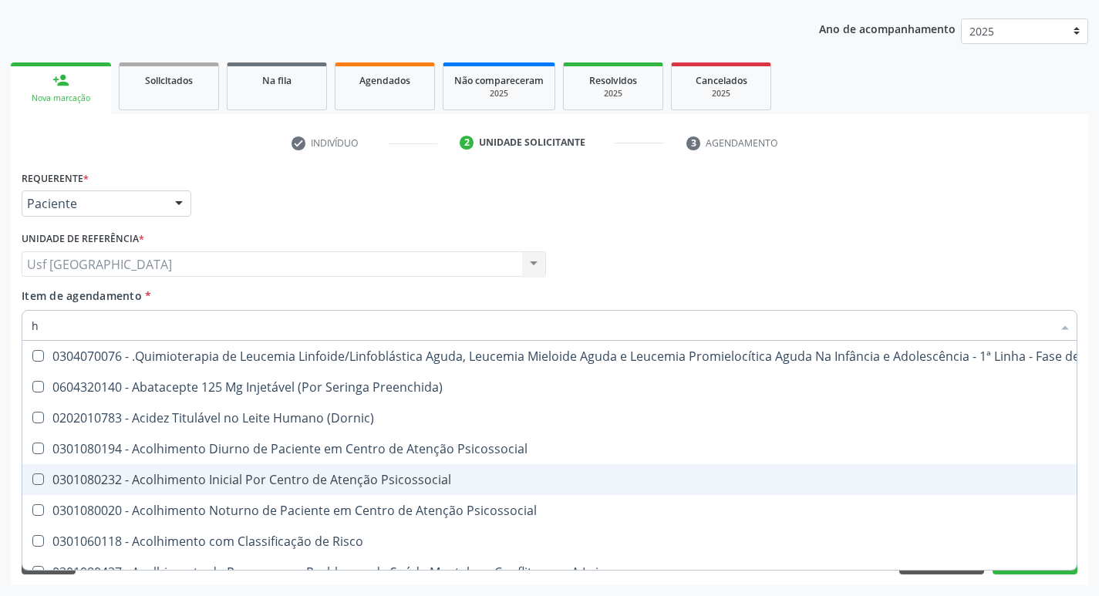
type input "he"
checkbox Pulmão "true"
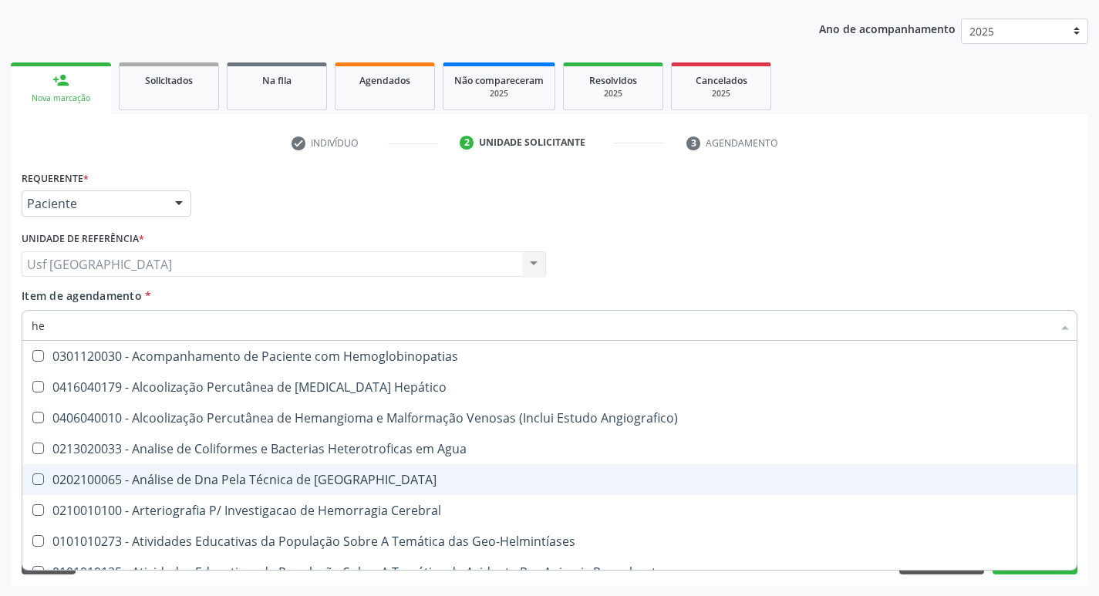
type input "hem"
checkbox \(Qualitativo\) "true"
checkbox Glicosilada "false"
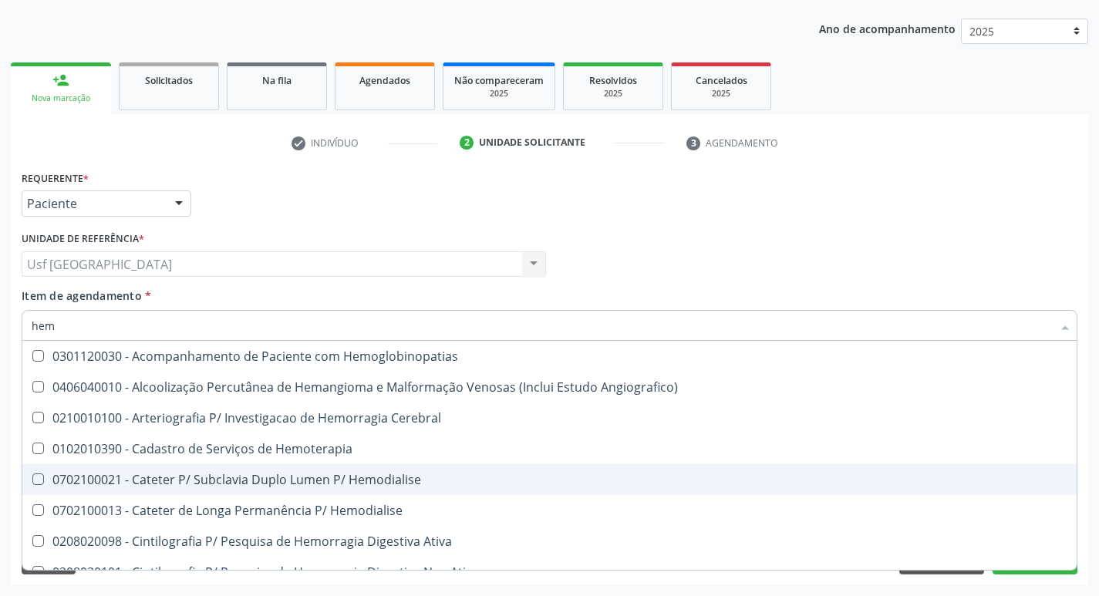
type input "hemo"
checkbox Hemacias "true"
checkbox Glicosilada "false"
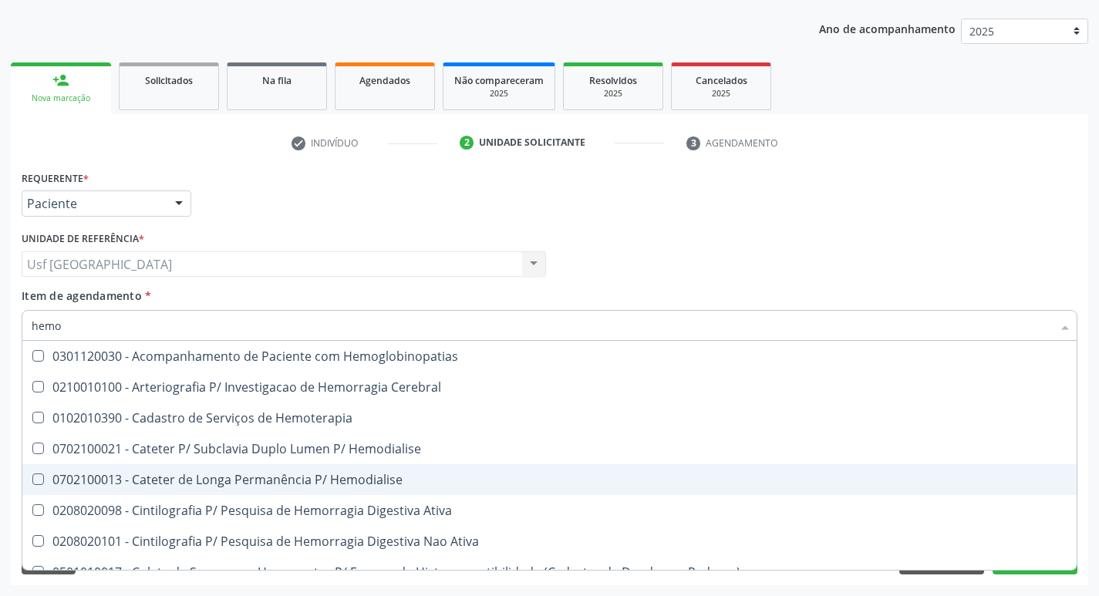
type input "hemog"
checkbox Tardio\) "true"
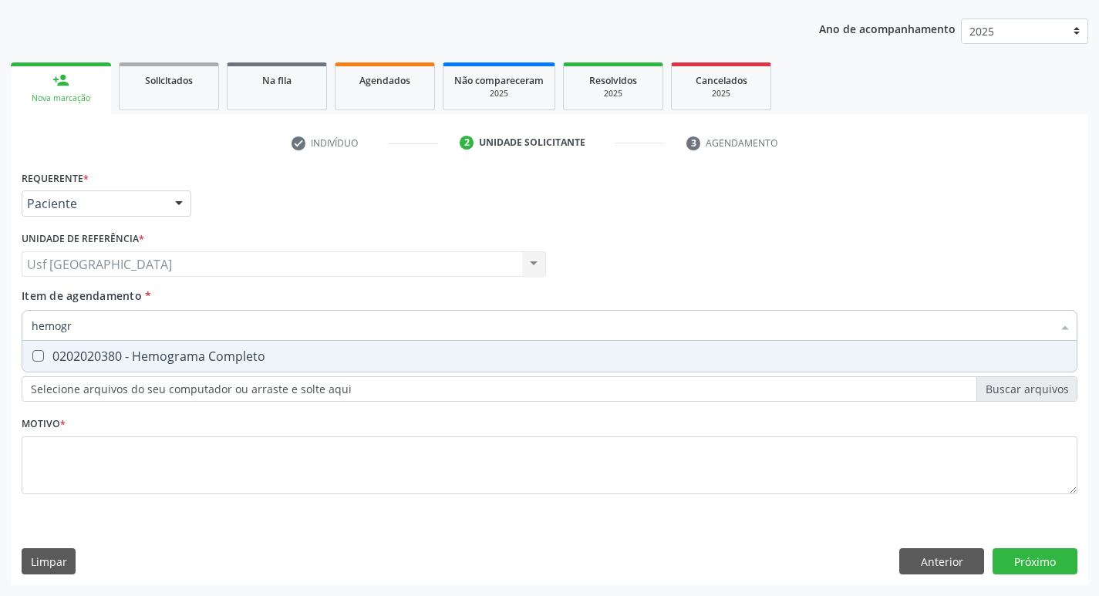
type input "hemogra"
click at [282, 352] on div "0202020380 - Hemograma Completo" at bounding box center [550, 356] width 1036 height 12
checkbox Completo "true"
type input "h"
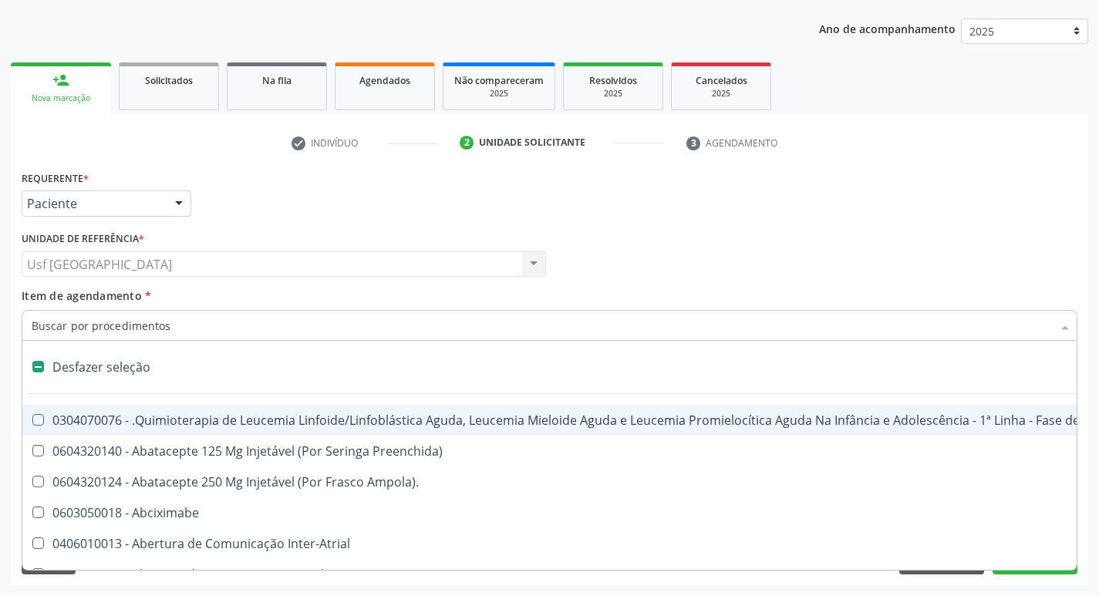
checkbox Manutenção "false"
type input "t"
checkbox Reto "true"
checkbox Urina "false"
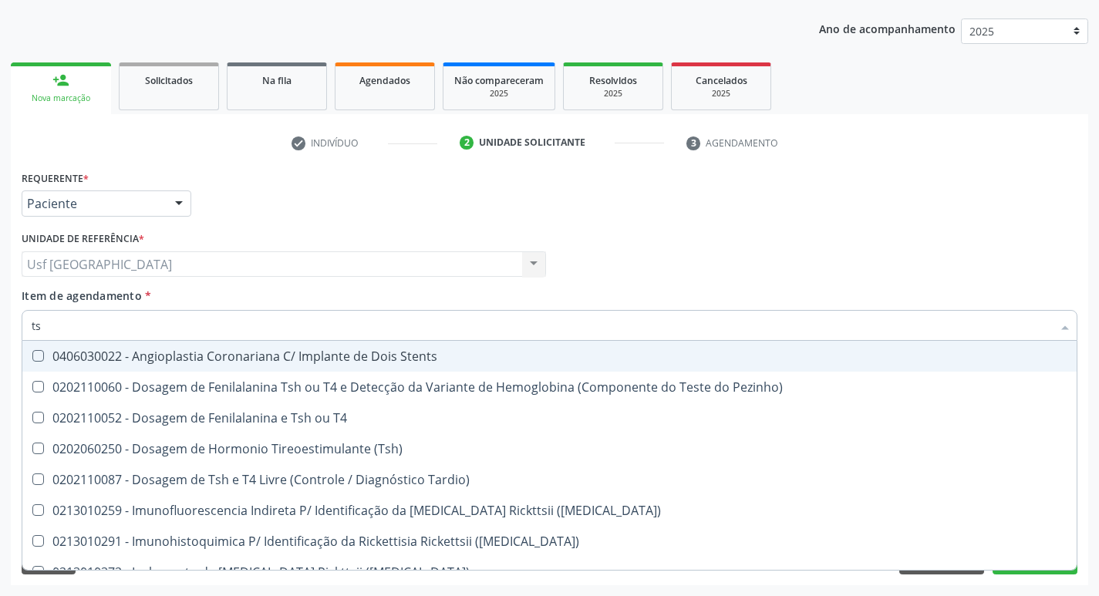
type input "tsh"
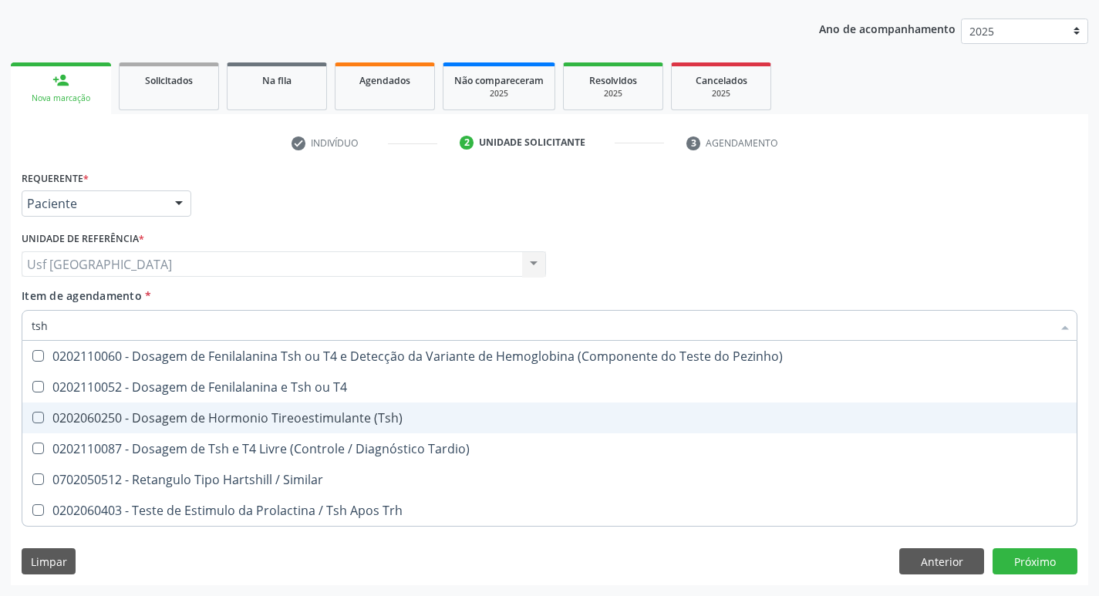
click at [279, 419] on div "0202060250 - Dosagem de Hormonio Tireoestimulante (Tsh)" at bounding box center [550, 418] width 1036 height 12
checkbox \(Tsh\) "true"
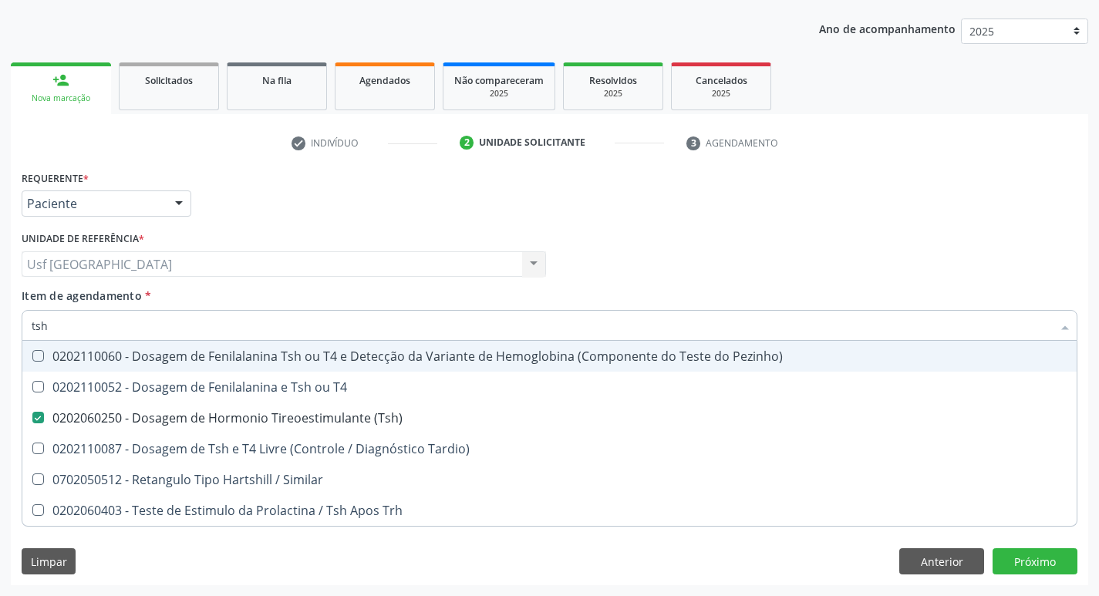
click at [797, 203] on div "Requerente * Paciente Médico(a) Enfermeiro(a) Paciente Nenhum resultado encontr…" at bounding box center [549, 197] width 1063 height 60
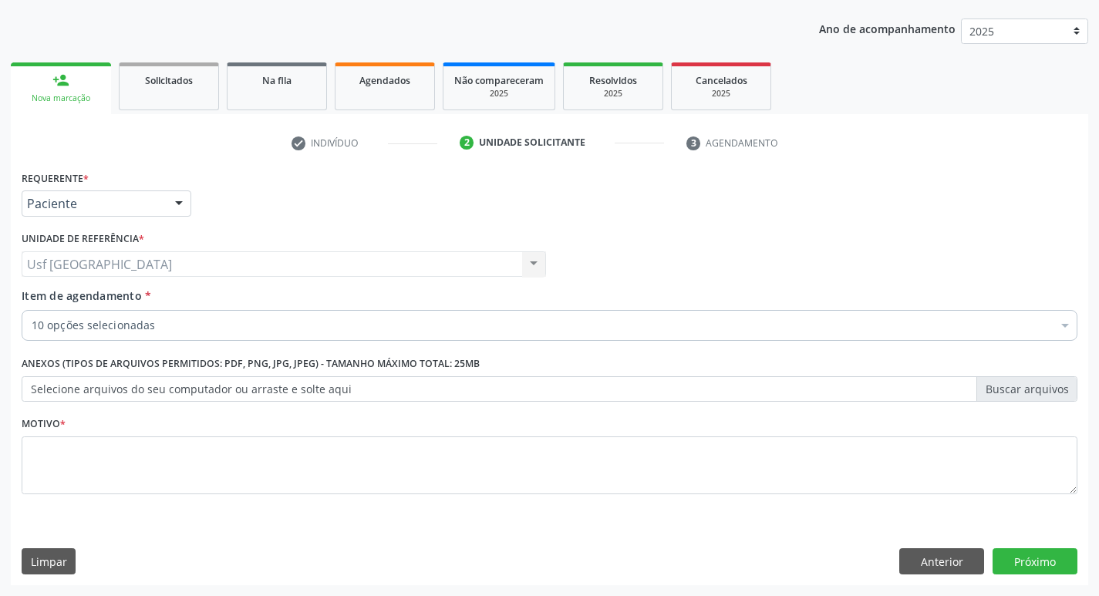
click at [767, 245] on div "Médico Solicitante Por favor, selecione a Unidade de Atendimento primeiro Nenhu…" at bounding box center [549, 257] width 1063 height 60
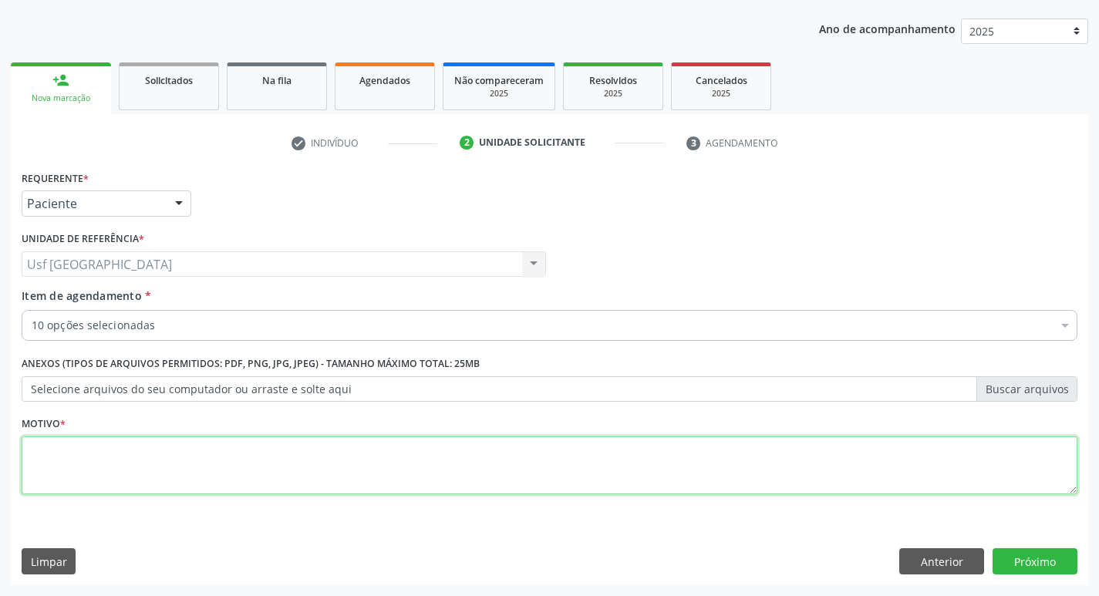
click at [391, 447] on textarea at bounding box center [550, 465] width 1056 height 59
type textarea "/"
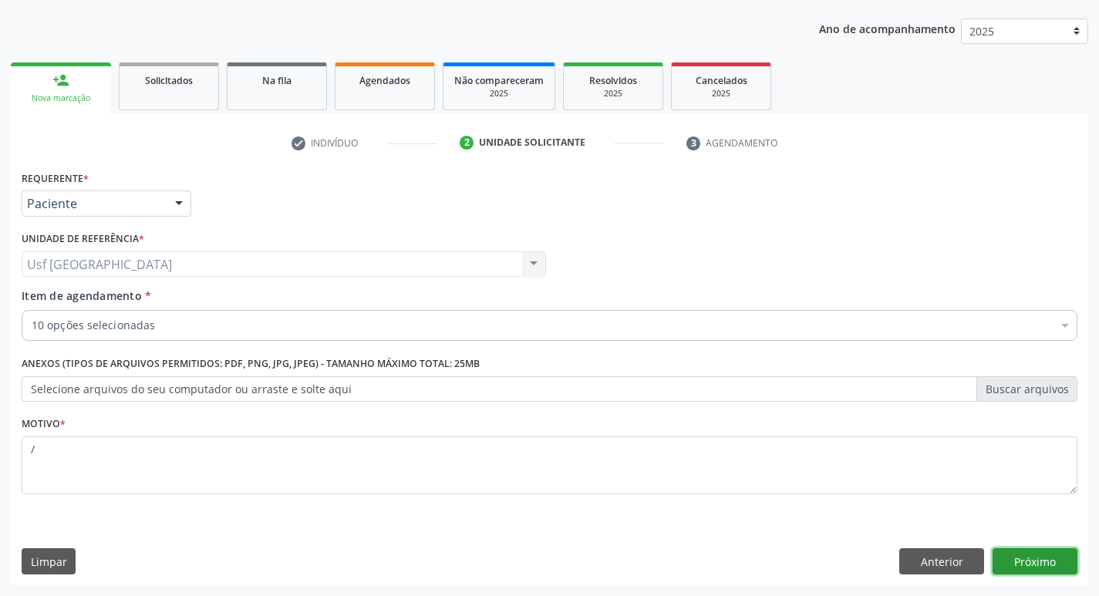
click at [1022, 564] on button "Próximo" at bounding box center [1034, 561] width 85 height 26
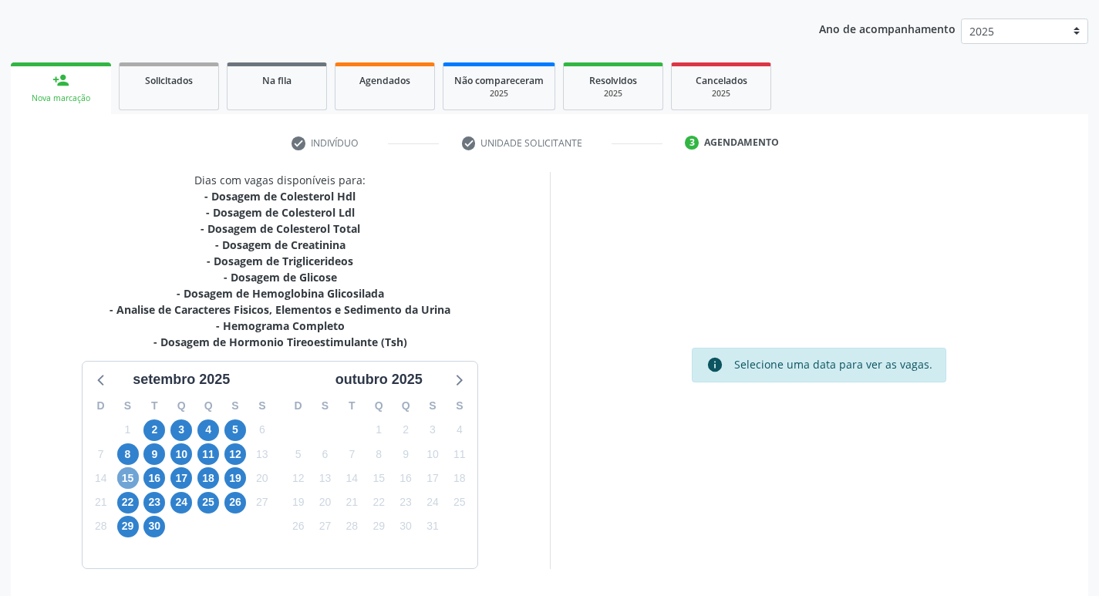
click at [123, 478] on span "15" at bounding box center [128, 478] width 22 height 22
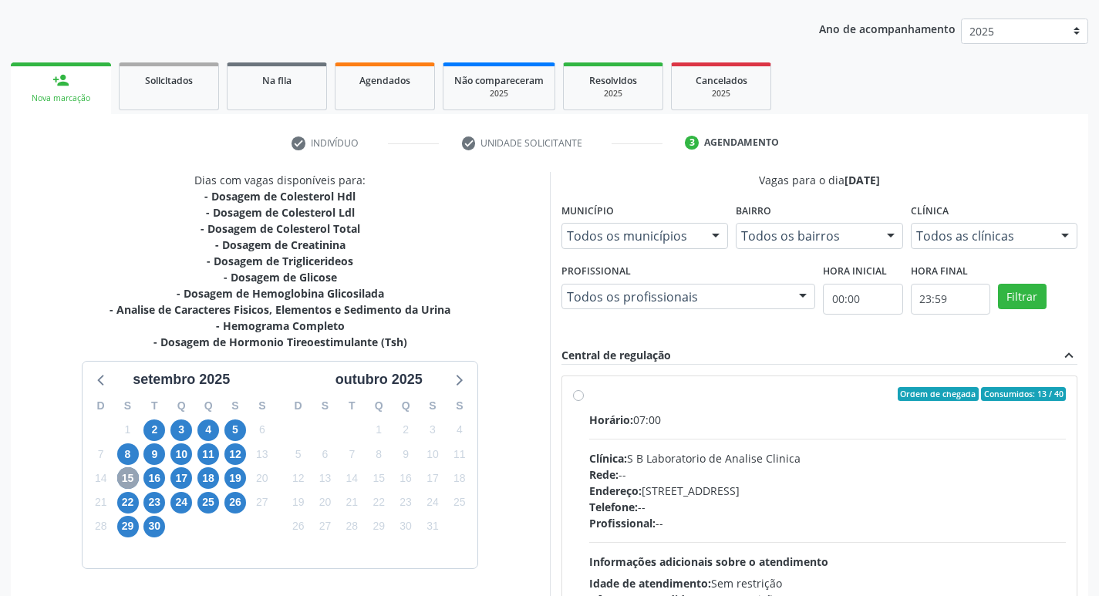
scroll to position [221, 0]
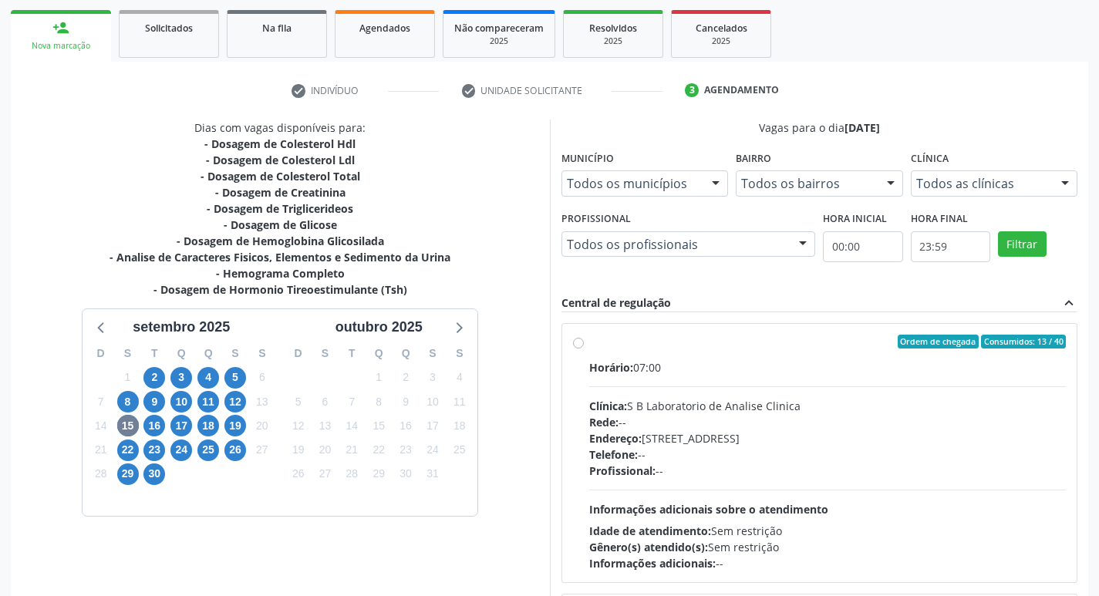
click at [589, 342] on label "Ordem de chegada Consumidos: 13 / 40 Horário: 07:00 Clínica: S B Laboratorio de…" at bounding box center [827, 453] width 477 height 237
click at [573, 342] on input "Ordem de chegada Consumidos: 13 / 40 Horário: 07:00 Clínica: S B Laboratorio de…" at bounding box center [578, 342] width 11 height 14
radio input "true"
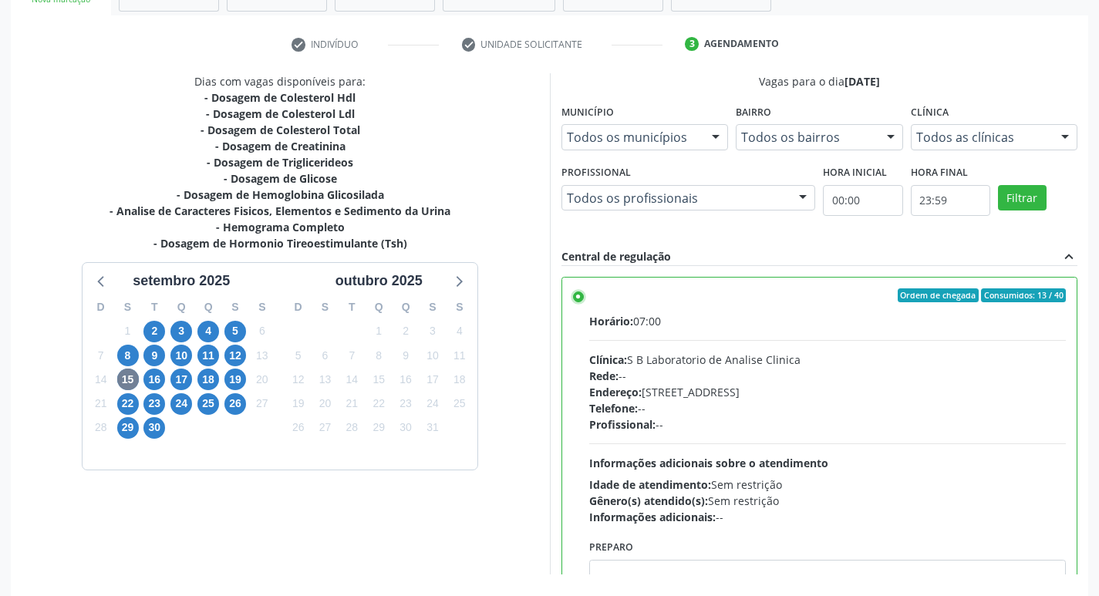
scroll to position [325, 0]
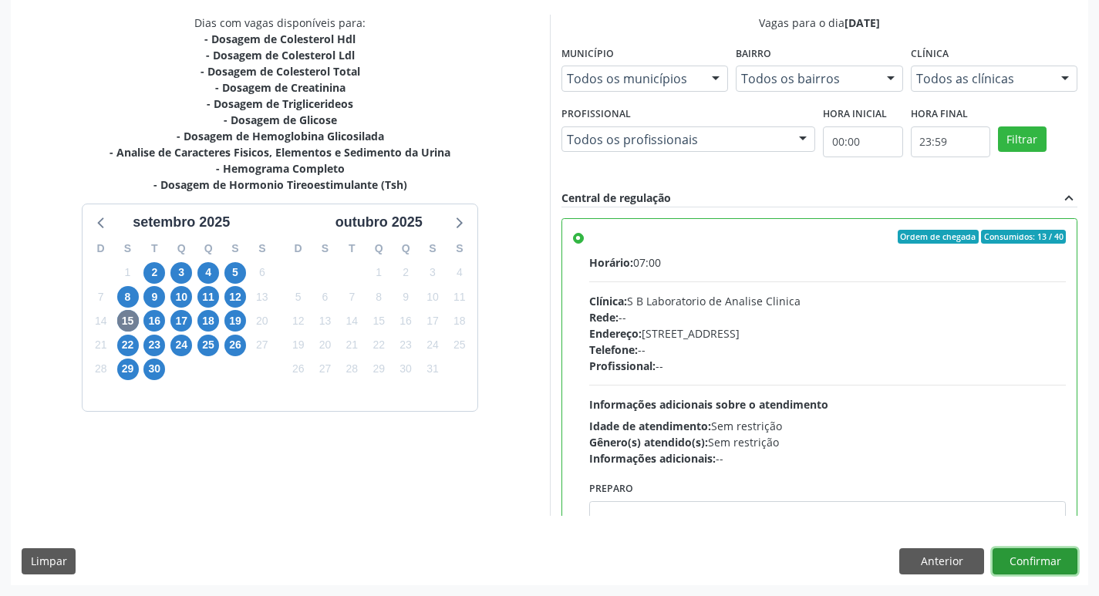
click at [1023, 557] on button "Confirmar" at bounding box center [1034, 561] width 85 height 26
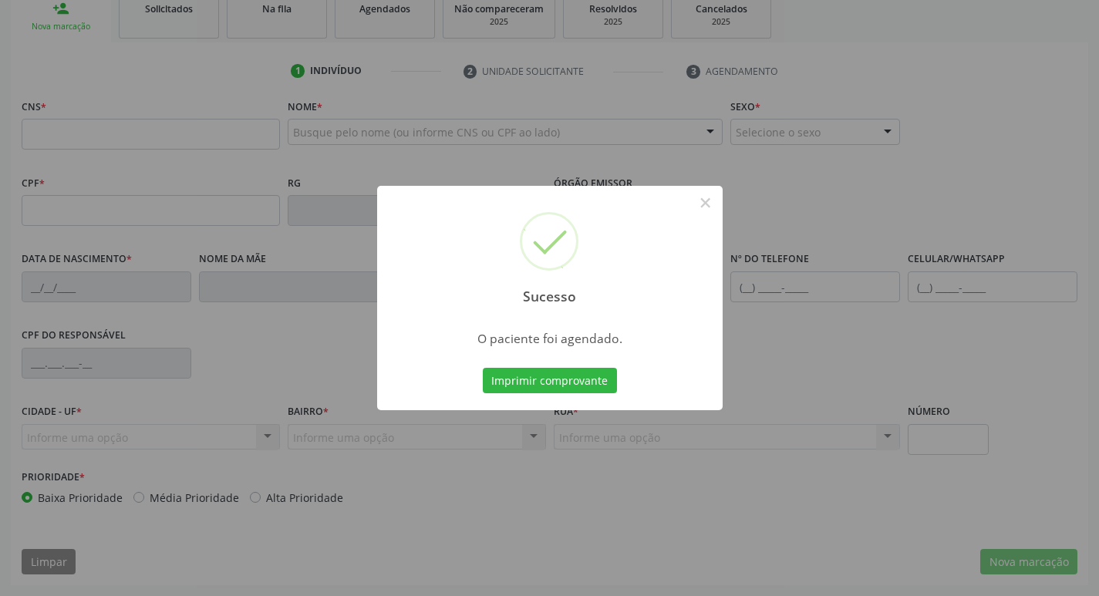
scroll to position [240, 0]
click at [699, 208] on button "×" at bounding box center [705, 203] width 26 height 26
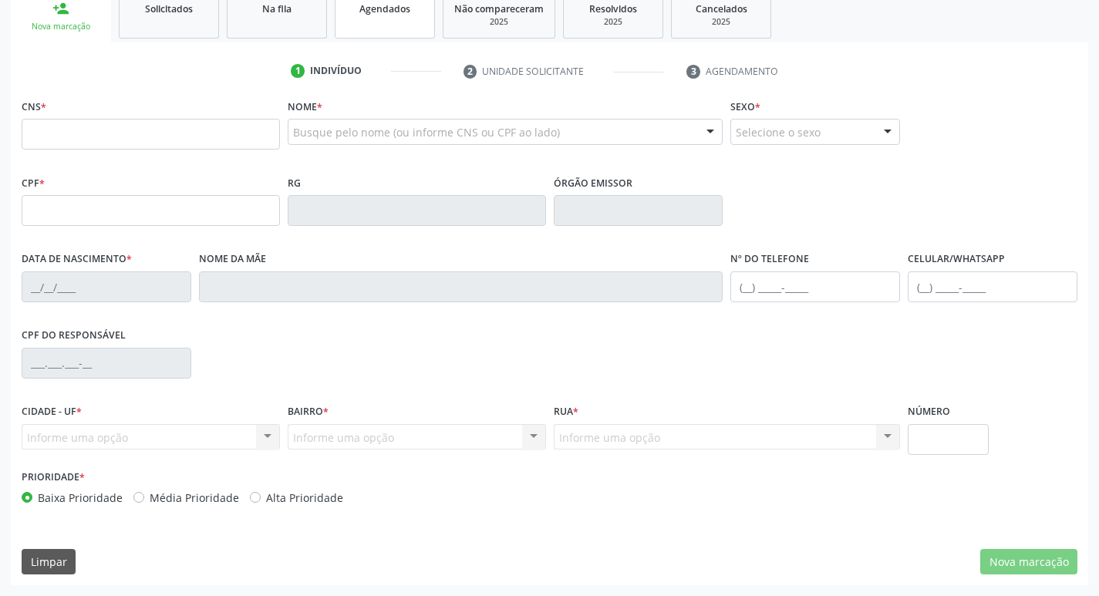
click at [373, 15] on div "Agendados" at bounding box center [384, 8] width 77 height 16
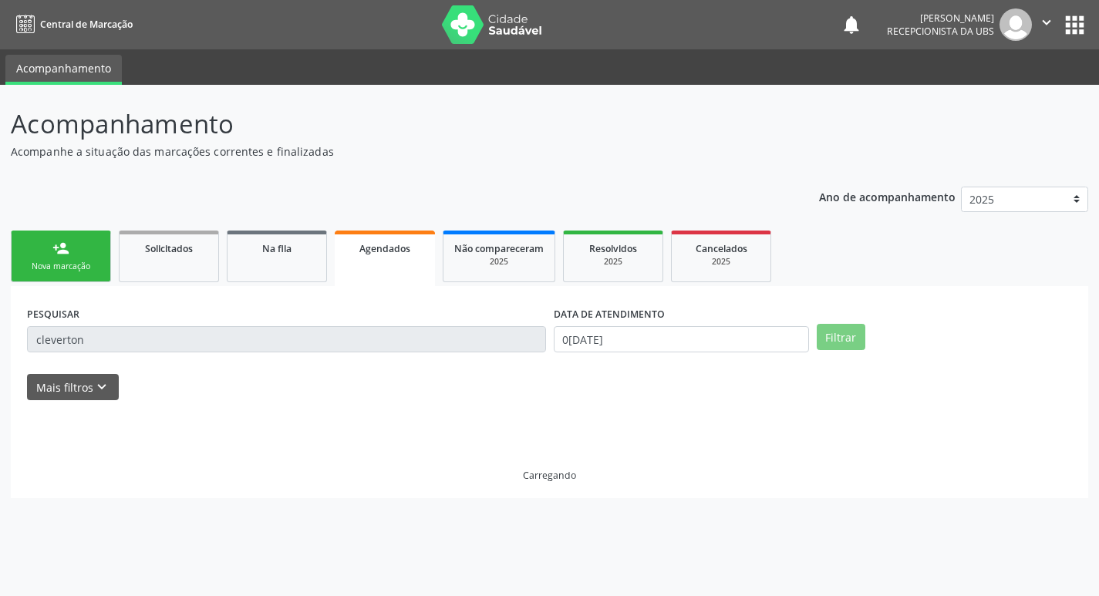
scroll to position [0, 0]
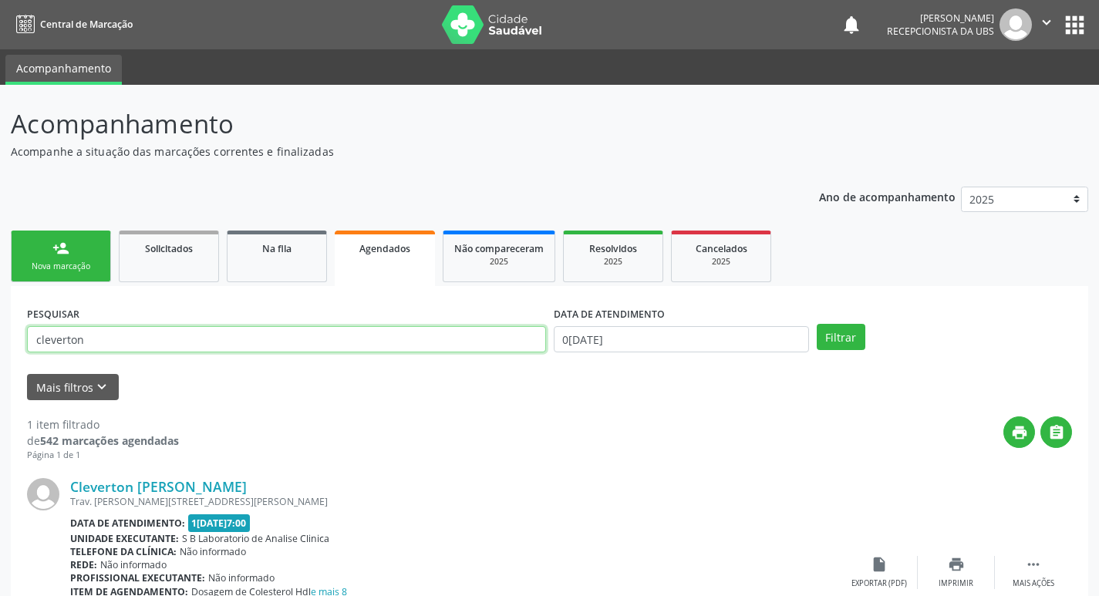
click at [102, 342] on input "cleverton" at bounding box center [286, 339] width 519 height 26
type input "c"
type input "[PERSON_NAME]"
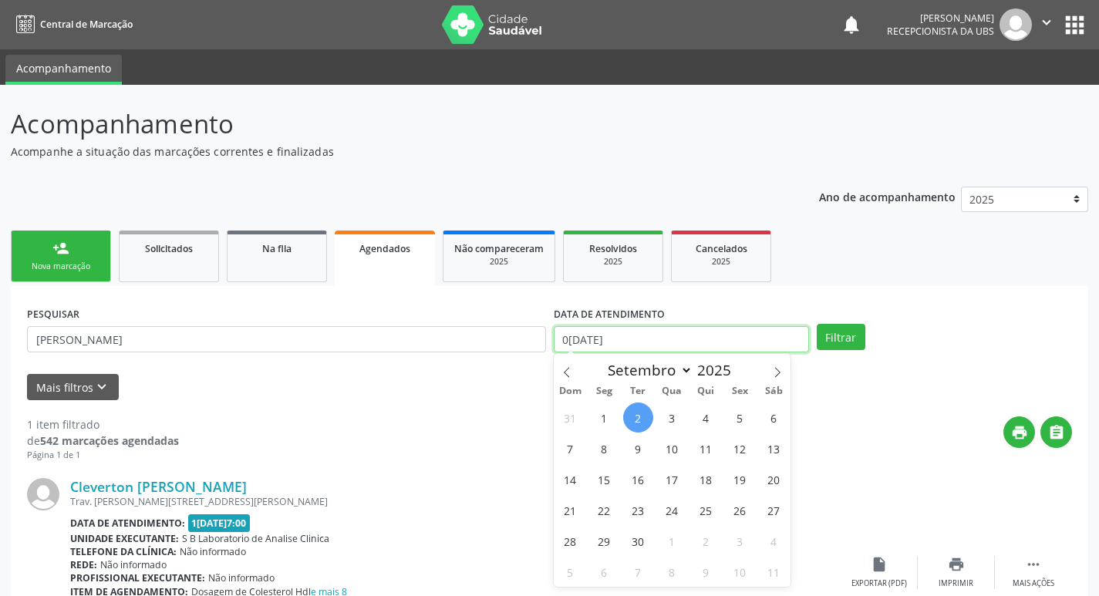
click at [648, 339] on input "0[DATE]" at bounding box center [681, 339] width 255 height 26
click at [597, 486] on span "15" at bounding box center [604, 479] width 30 height 30
type input "[DATE]"
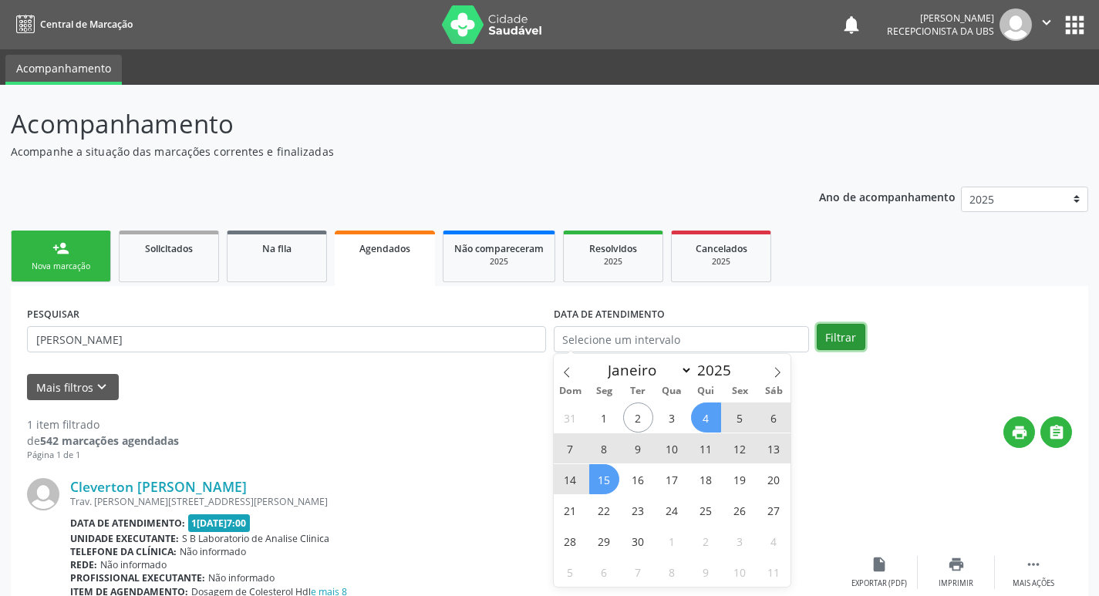
click at [827, 328] on button "Filtrar" at bounding box center [841, 337] width 49 height 26
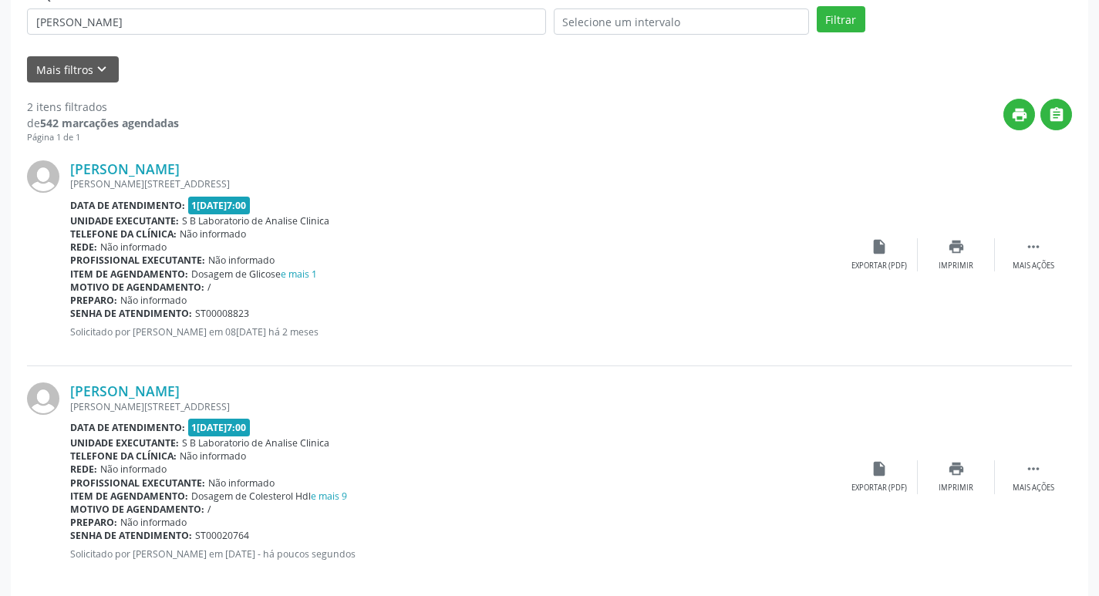
scroll to position [337, 0]
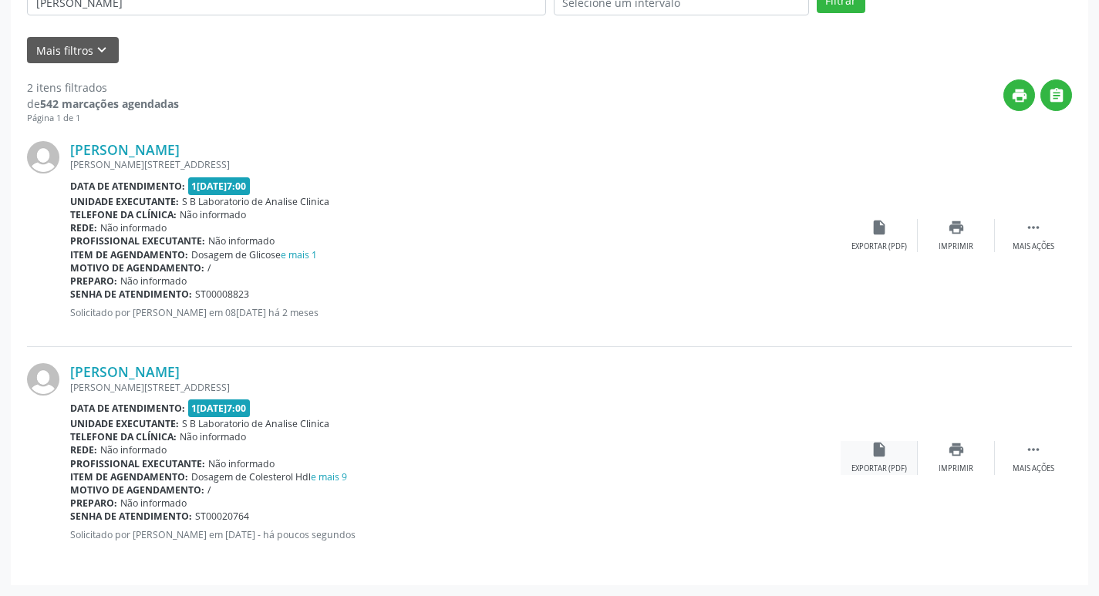
click at [871, 453] on icon "insert_drive_file" at bounding box center [879, 449] width 17 height 17
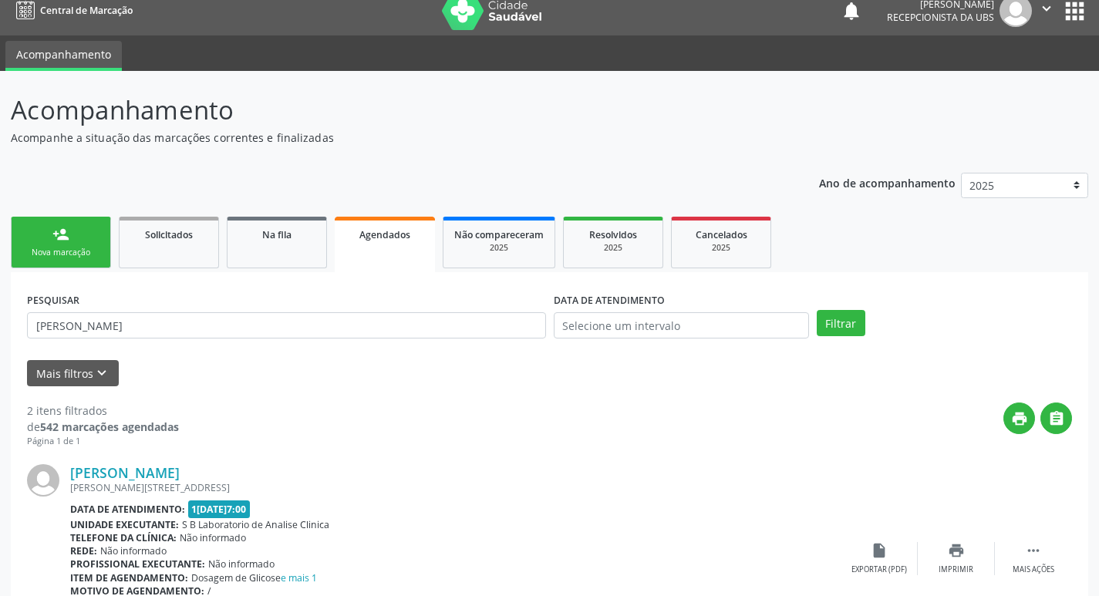
scroll to position [0, 0]
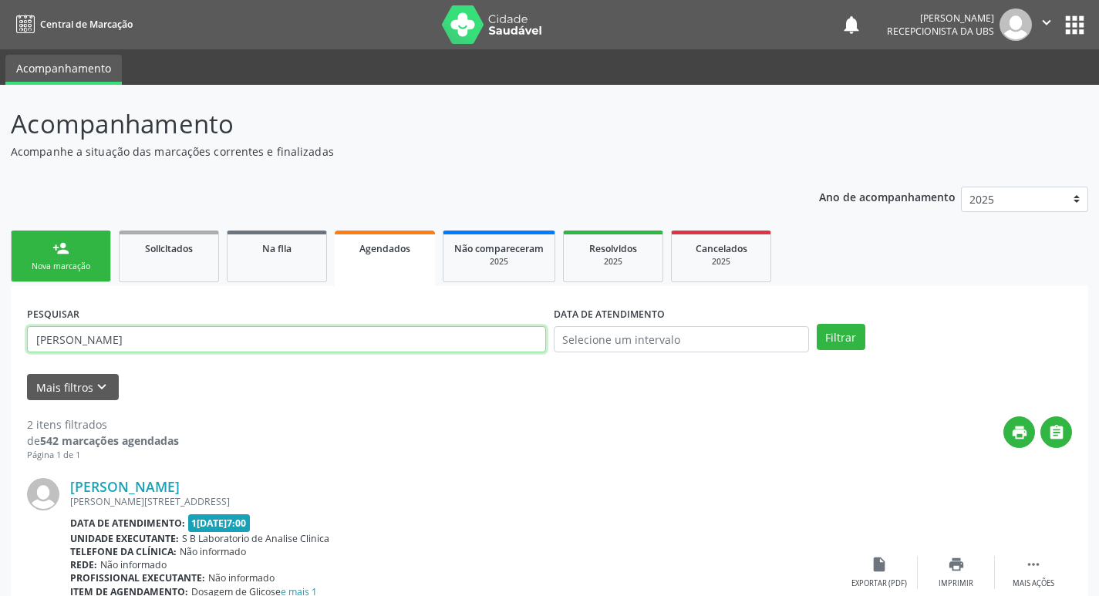
click at [178, 345] on input "[PERSON_NAME]" at bounding box center [286, 339] width 519 height 26
type input "i"
type input "[PERSON_NAME]"
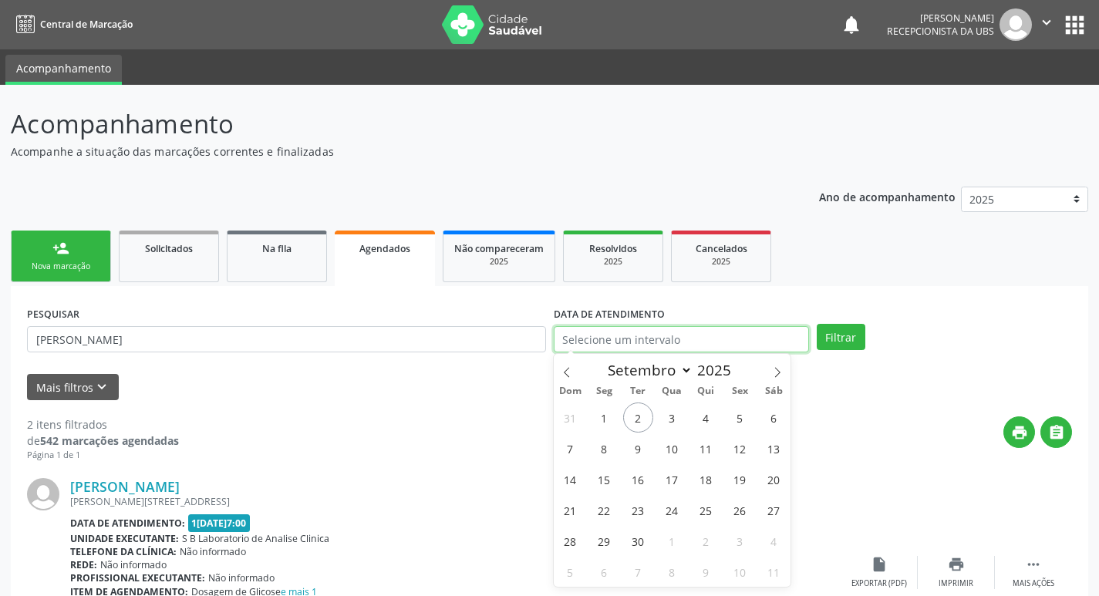
click at [569, 336] on input "text" at bounding box center [681, 339] width 255 height 26
click at [662, 450] on span "10" at bounding box center [672, 448] width 30 height 30
type input "1[DATE]"
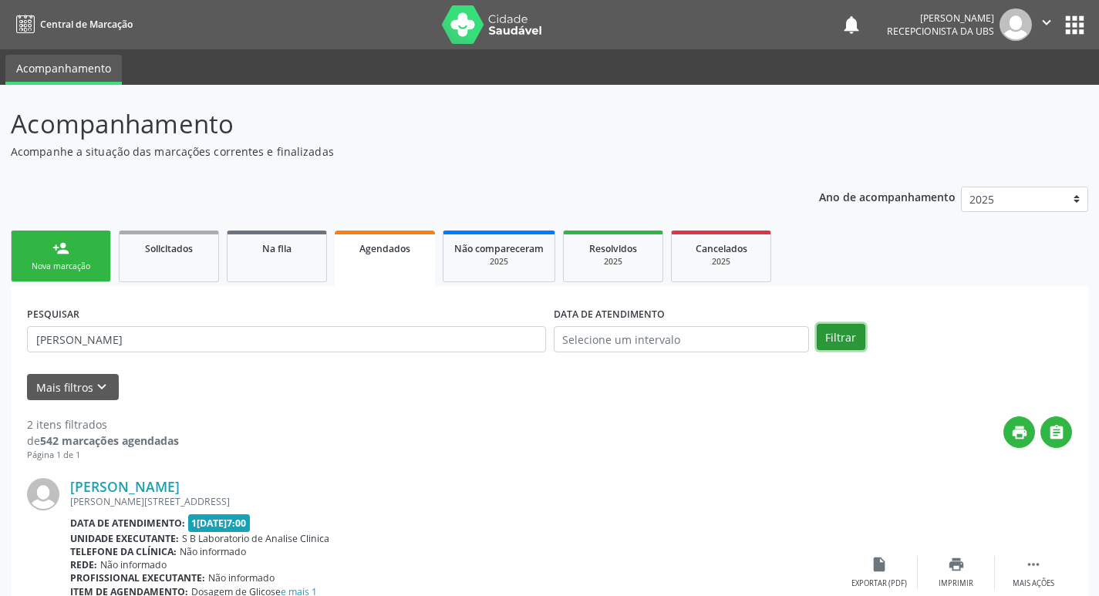
click at [829, 338] on button "Filtrar" at bounding box center [841, 337] width 49 height 26
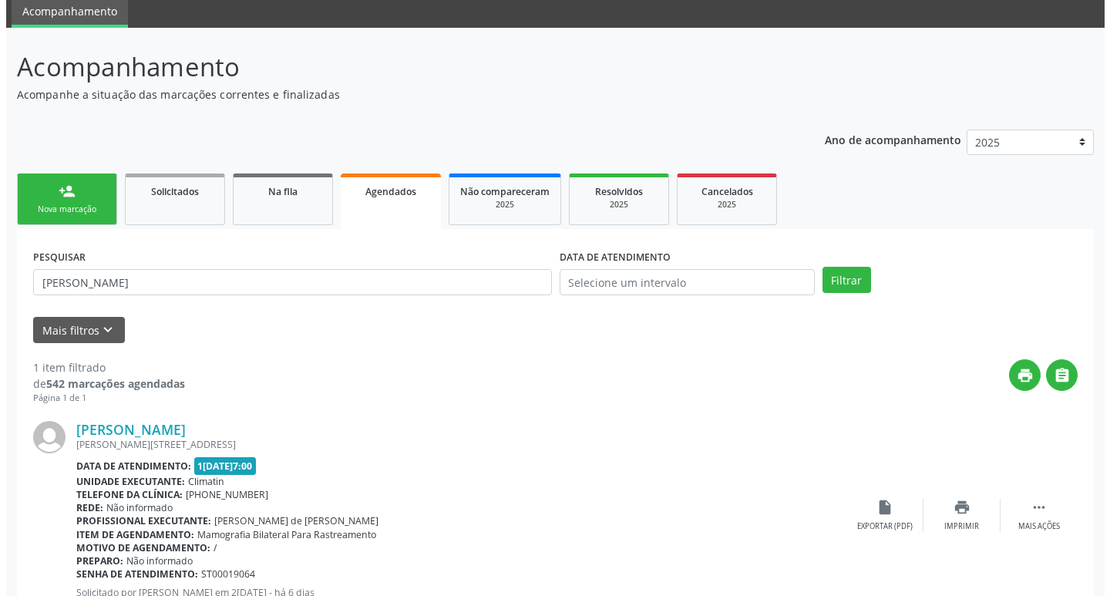
scroll to position [114, 0]
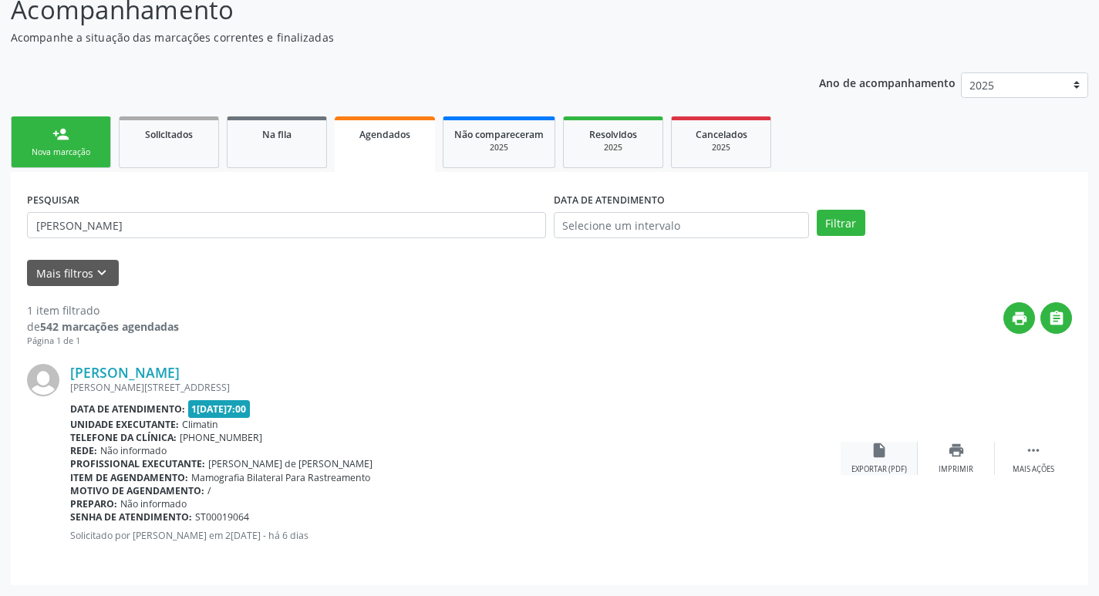
click at [881, 456] on icon "insert_drive_file" at bounding box center [879, 450] width 17 height 17
click at [1057, 466] on div " Mais ações" at bounding box center [1033, 458] width 77 height 33
click at [878, 457] on icon "cancel" at bounding box center [879, 450] width 17 height 17
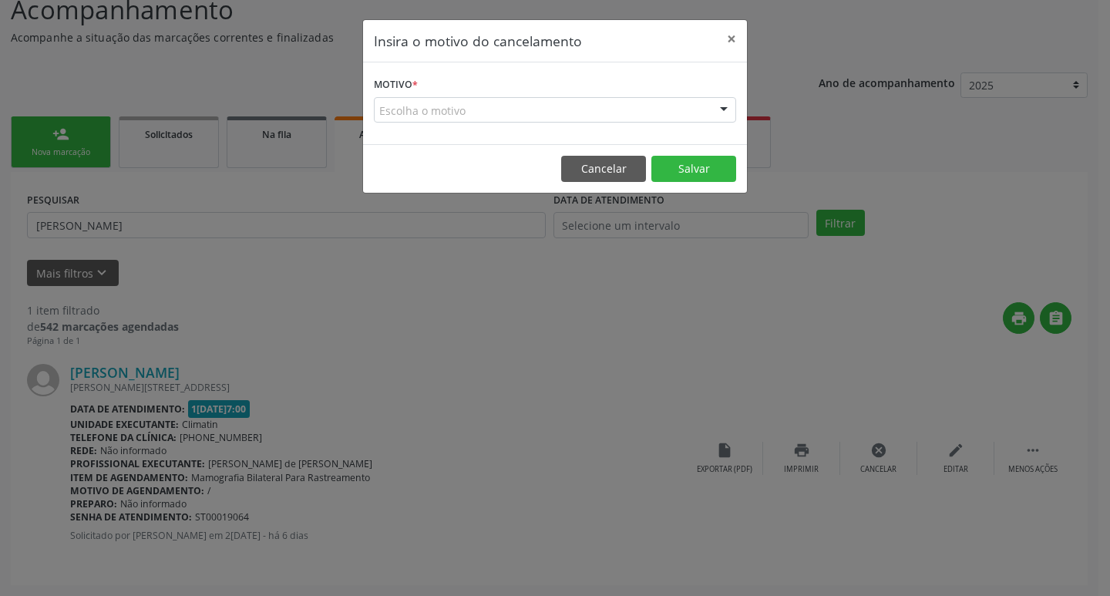
click at [450, 103] on div "Escolha o motivo" at bounding box center [555, 110] width 362 height 26
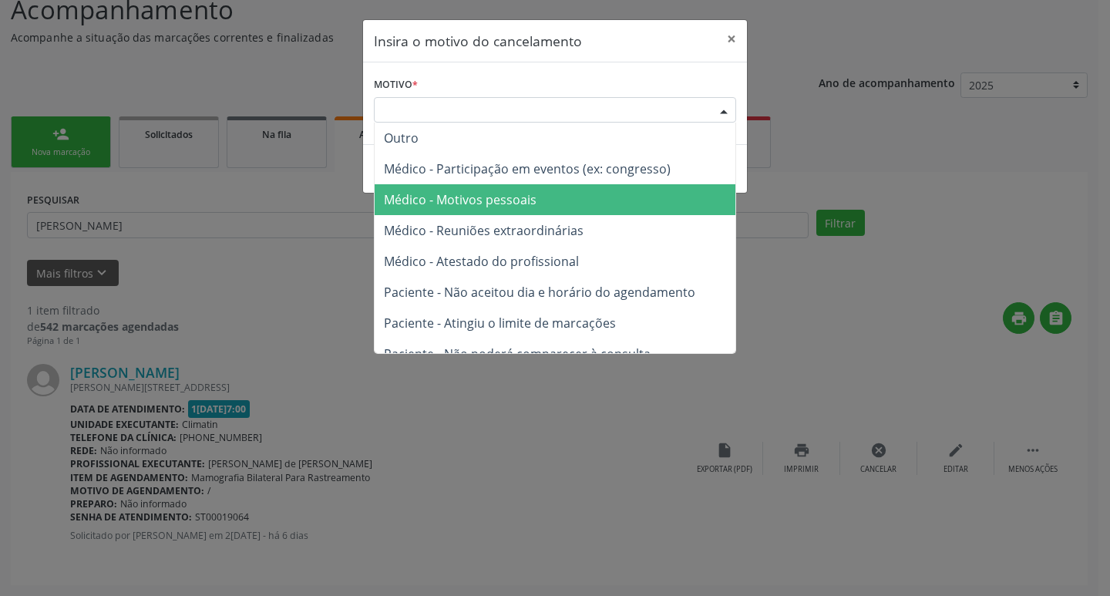
click at [458, 196] on span "Médico - Motivos pessoais" at bounding box center [460, 199] width 153 height 17
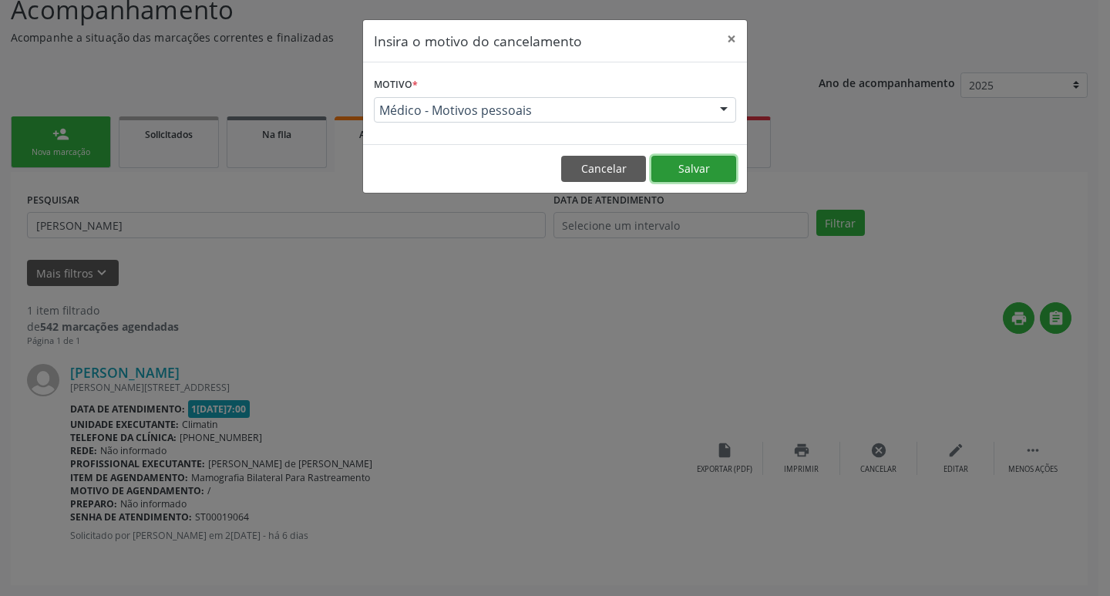
click at [689, 163] on button "Salvar" at bounding box center [694, 169] width 85 height 26
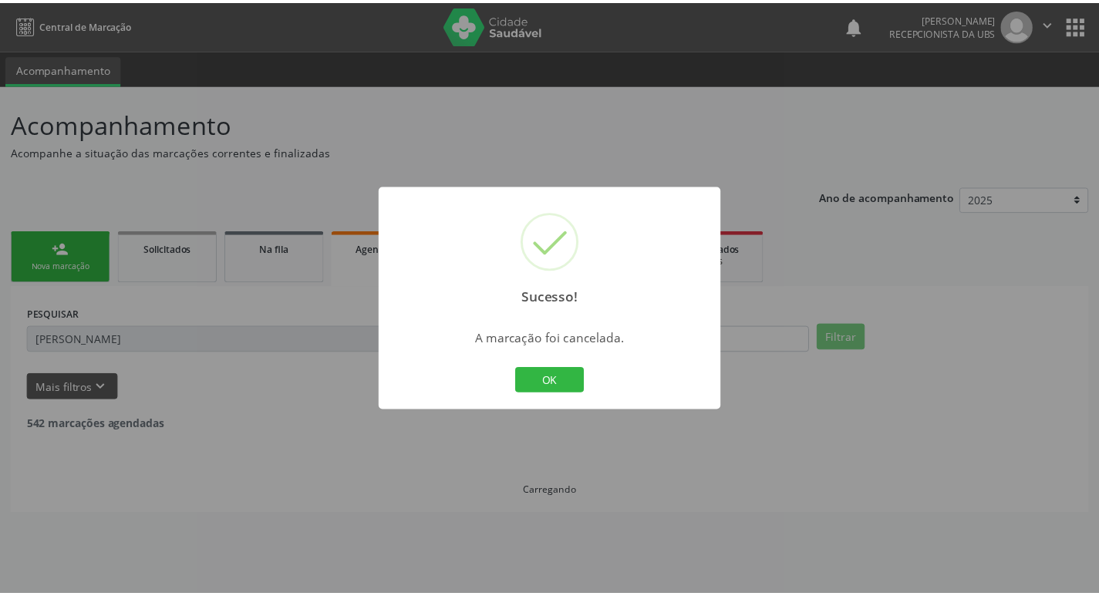
scroll to position [0, 0]
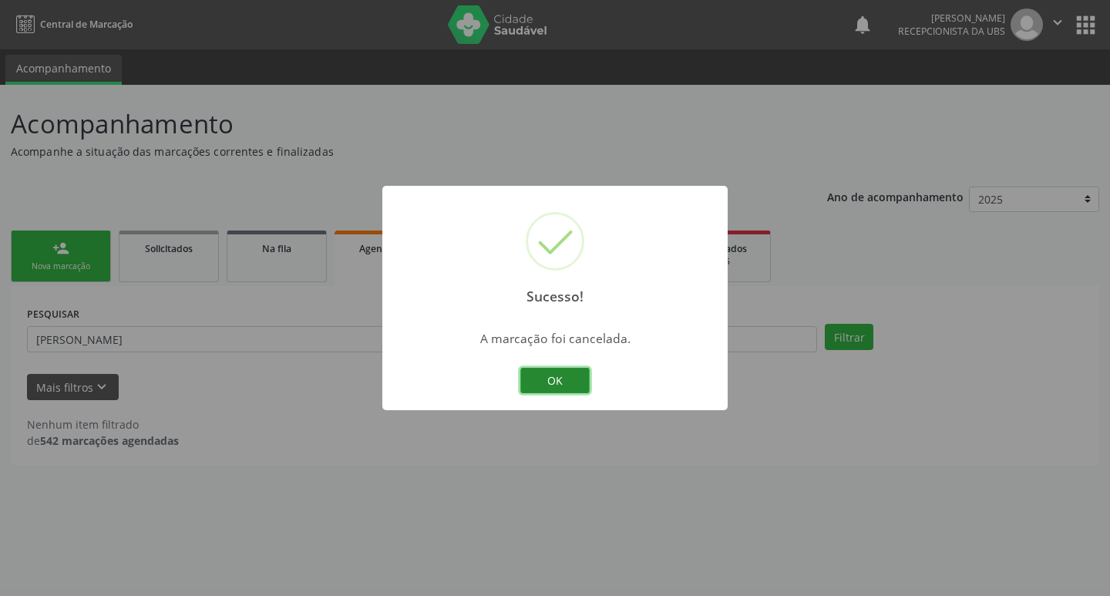
click at [551, 375] on button "OK" at bounding box center [555, 381] width 69 height 26
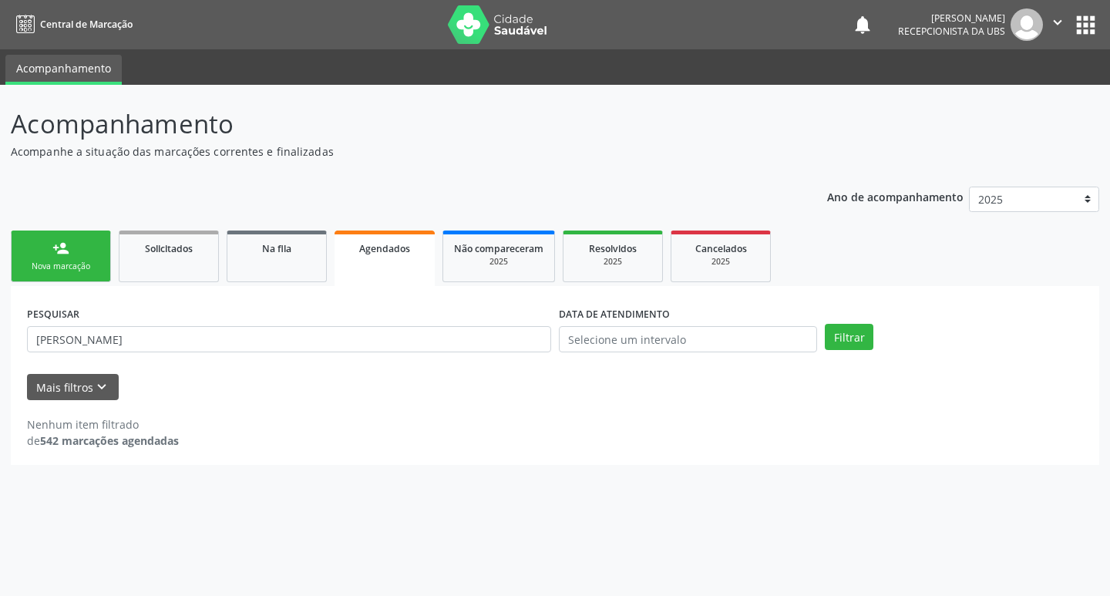
click at [81, 265] on div "Nova marcação" at bounding box center [60, 267] width 77 height 12
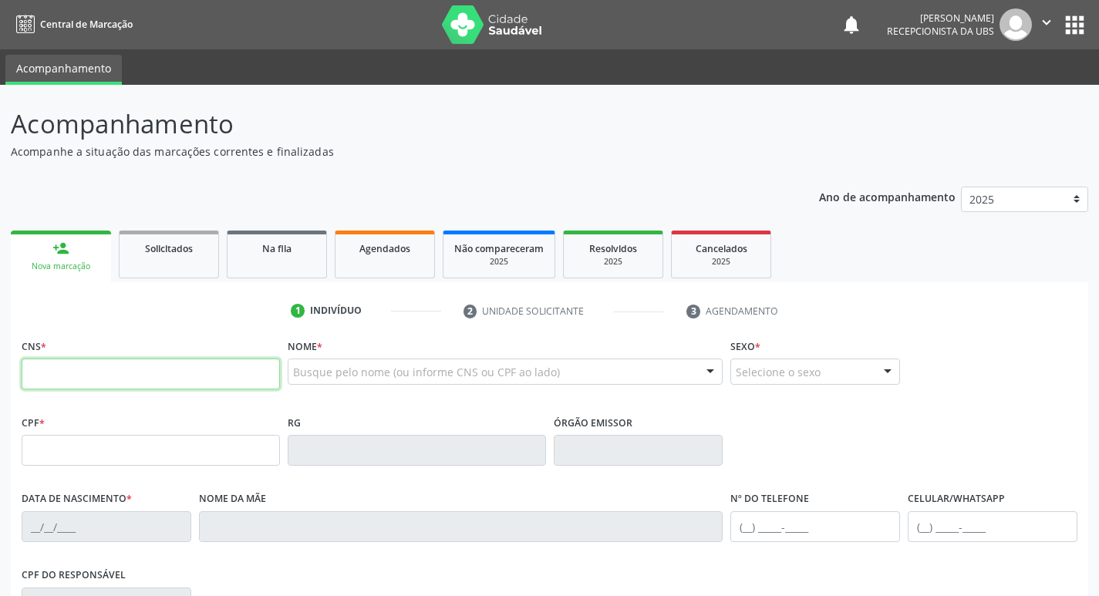
click at [149, 382] on input "text" at bounding box center [151, 374] width 258 height 31
type input "703 6030 6616 8631"
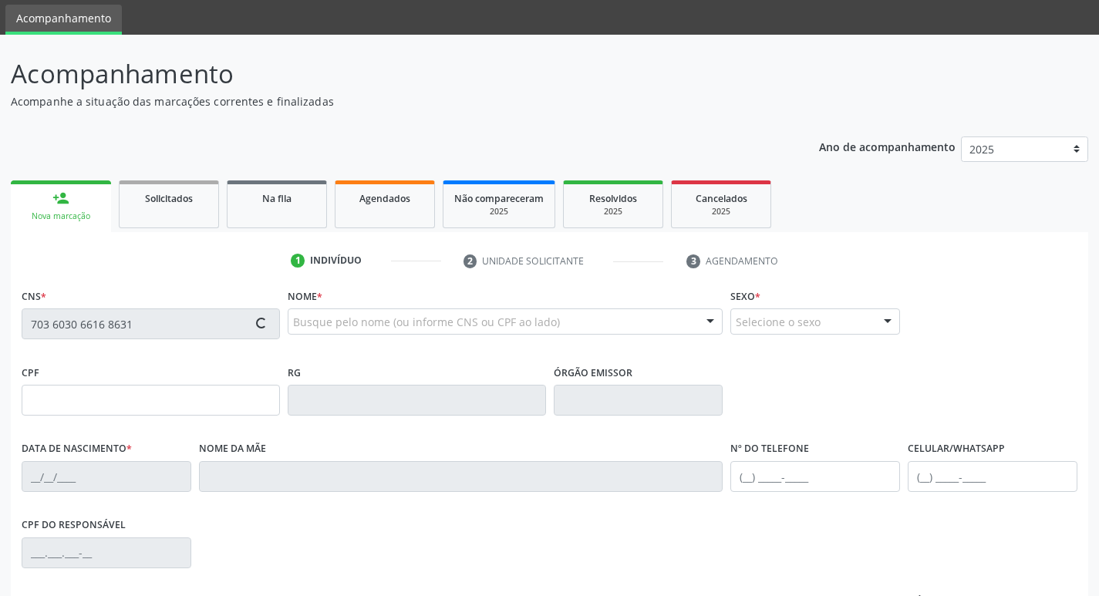
type input "100.605.444-81"
type input "2[DATE]"
type input "[PERSON_NAME]"
type input "[PHONE_NUMBER]"
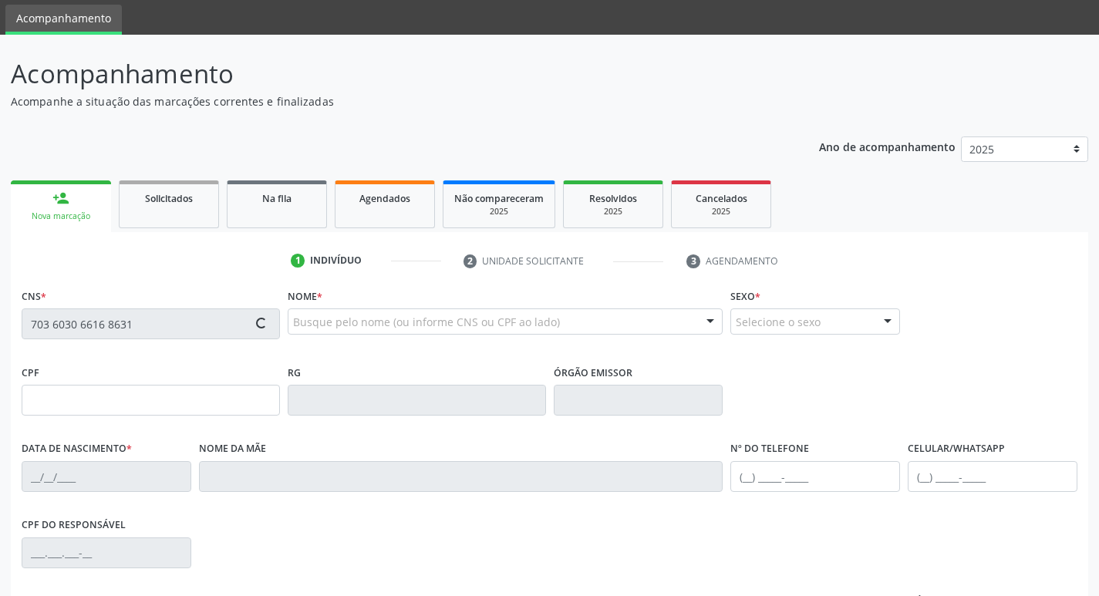
type input "621"
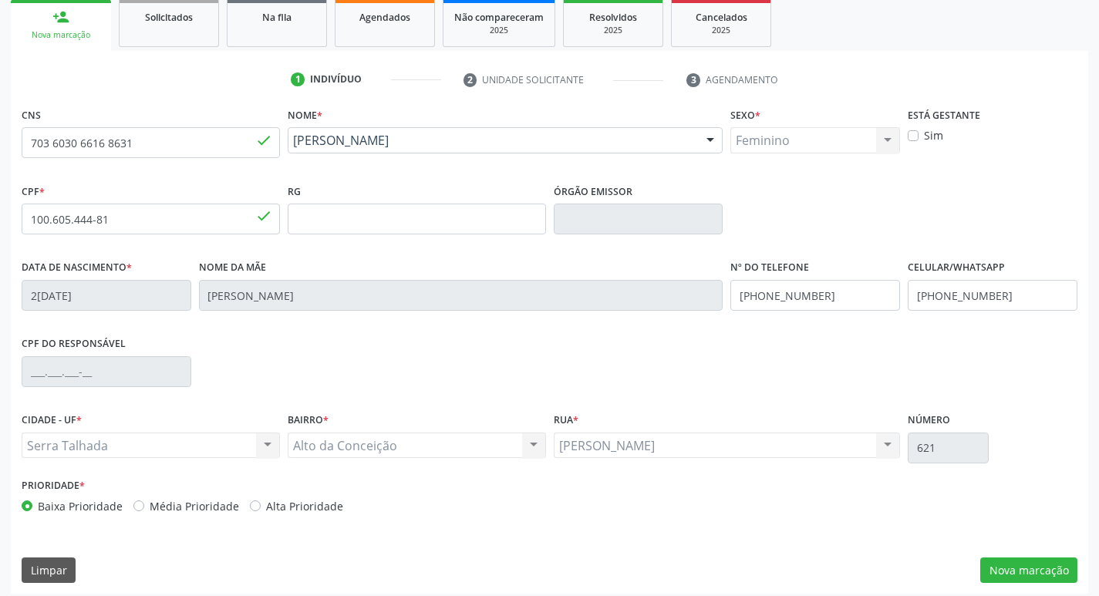
scroll to position [240, 0]
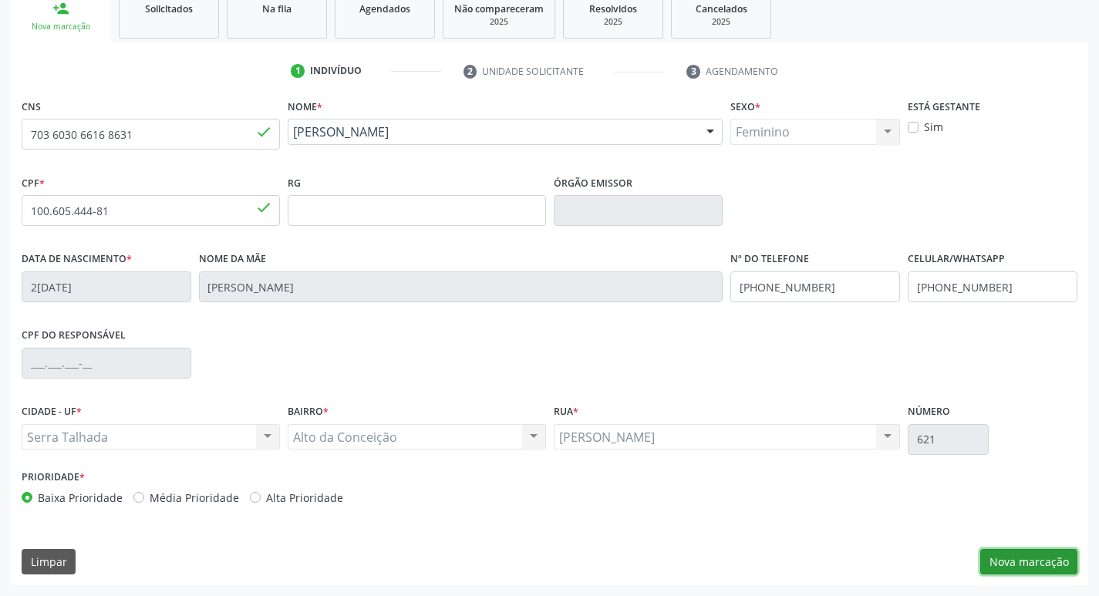
click at [1052, 554] on button "Nova marcação" at bounding box center [1028, 562] width 97 height 26
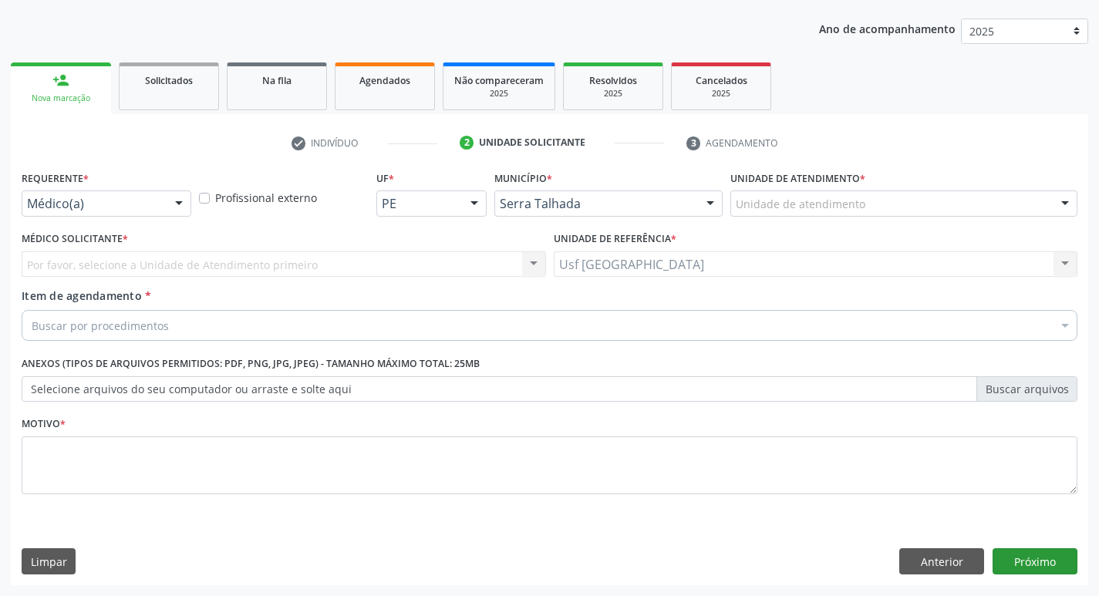
scroll to position [168, 0]
click at [174, 198] on div at bounding box center [178, 204] width 23 height 26
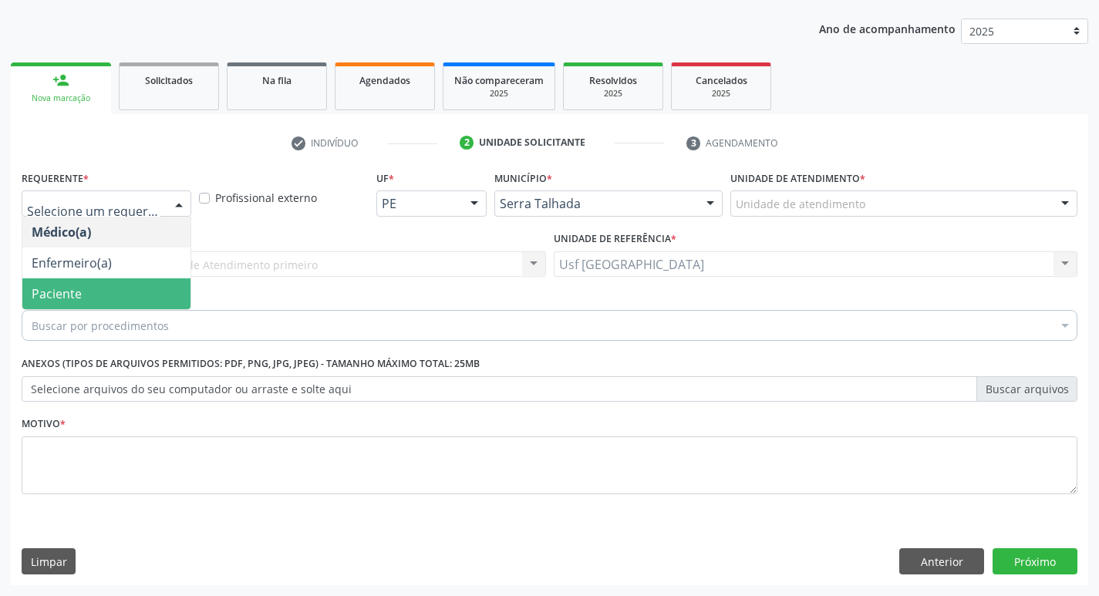
click at [106, 286] on span "Paciente" at bounding box center [106, 293] width 168 height 31
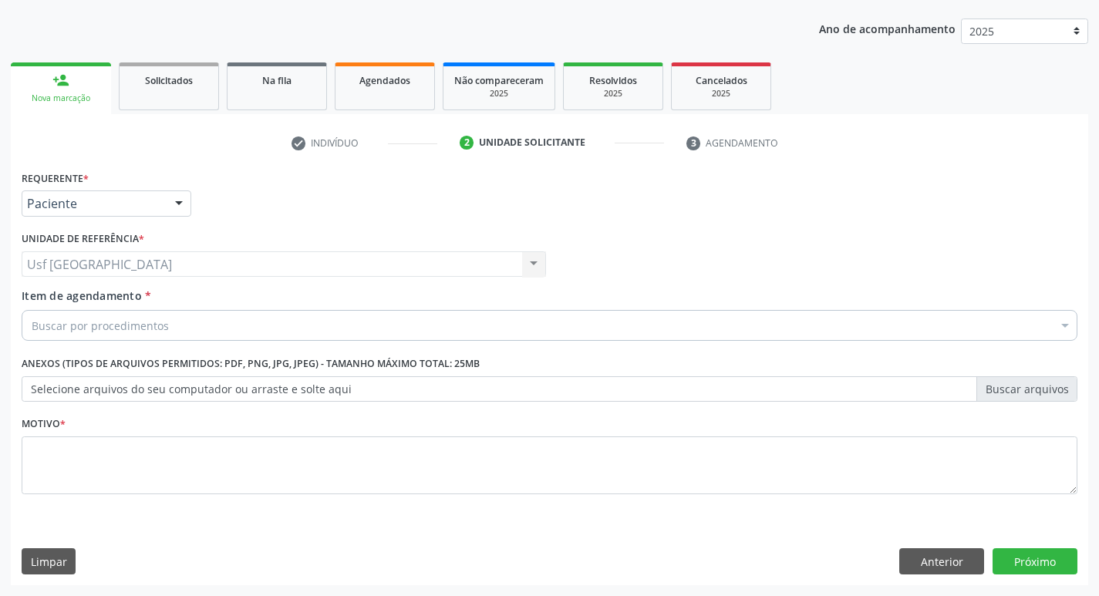
click at [254, 318] on div "Buscar por procedimentos" at bounding box center [550, 325] width 1056 height 31
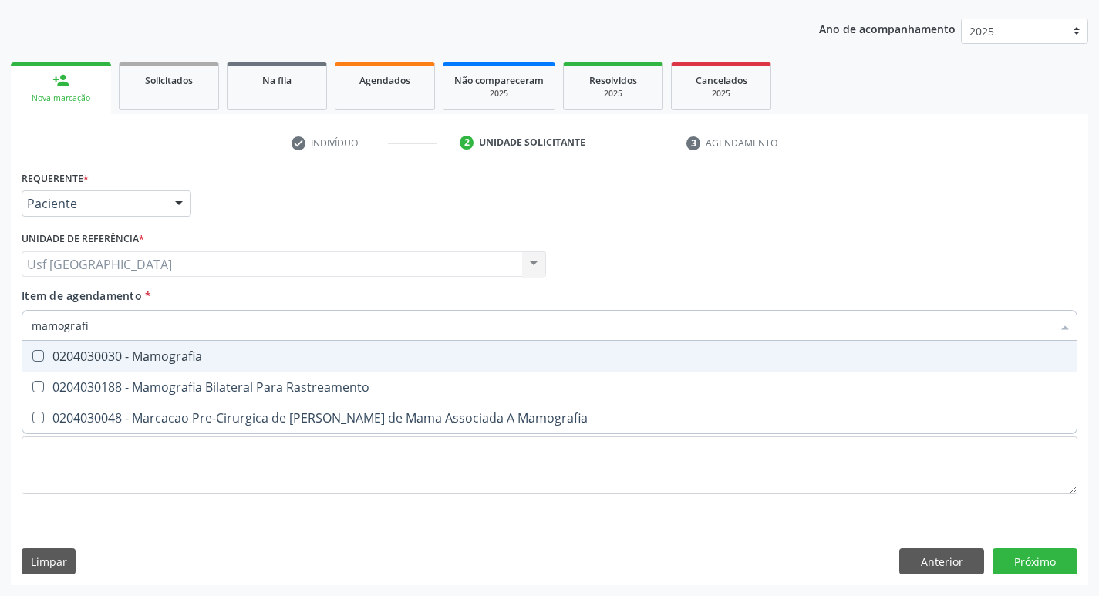
type input "mamografia"
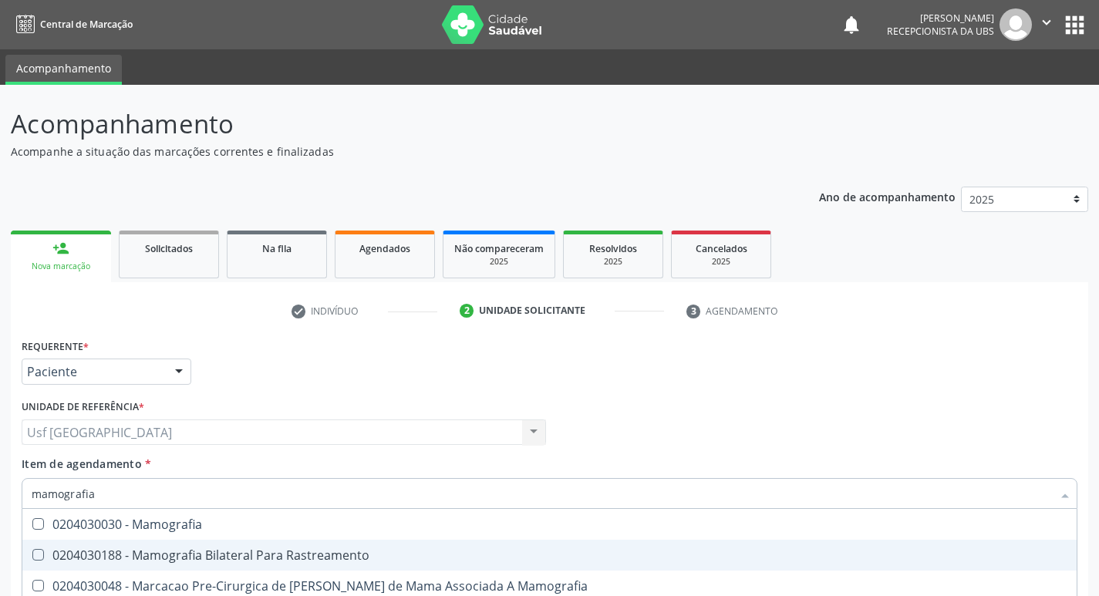
scroll to position [168, 0]
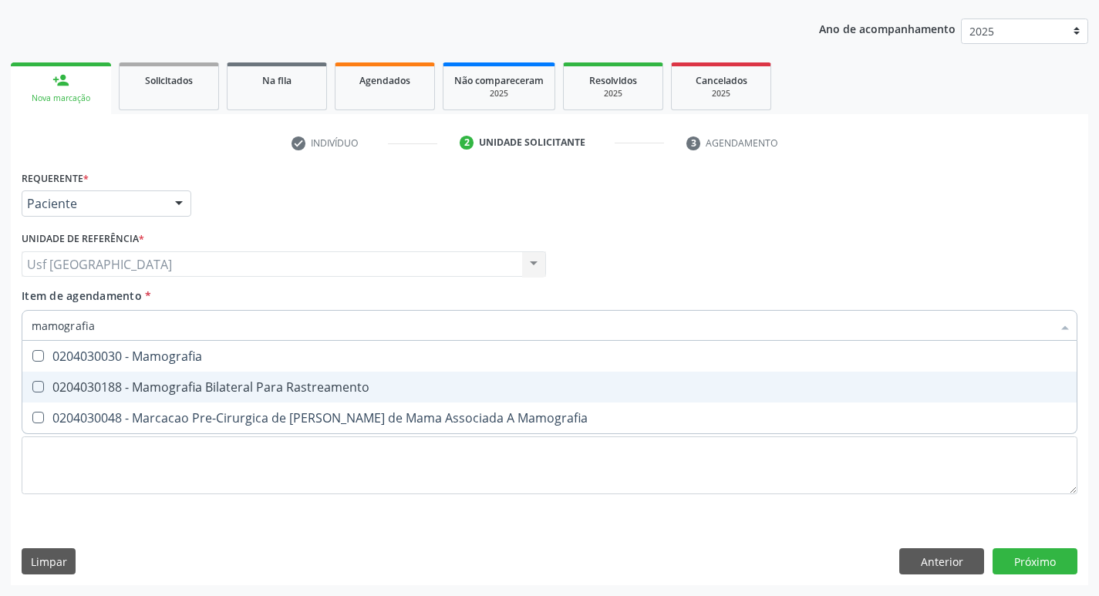
click at [245, 384] on div "0204030188 - Mamografia Bilateral Para Rastreamento" at bounding box center [550, 387] width 1036 height 12
checkbox Rastreamento "true"
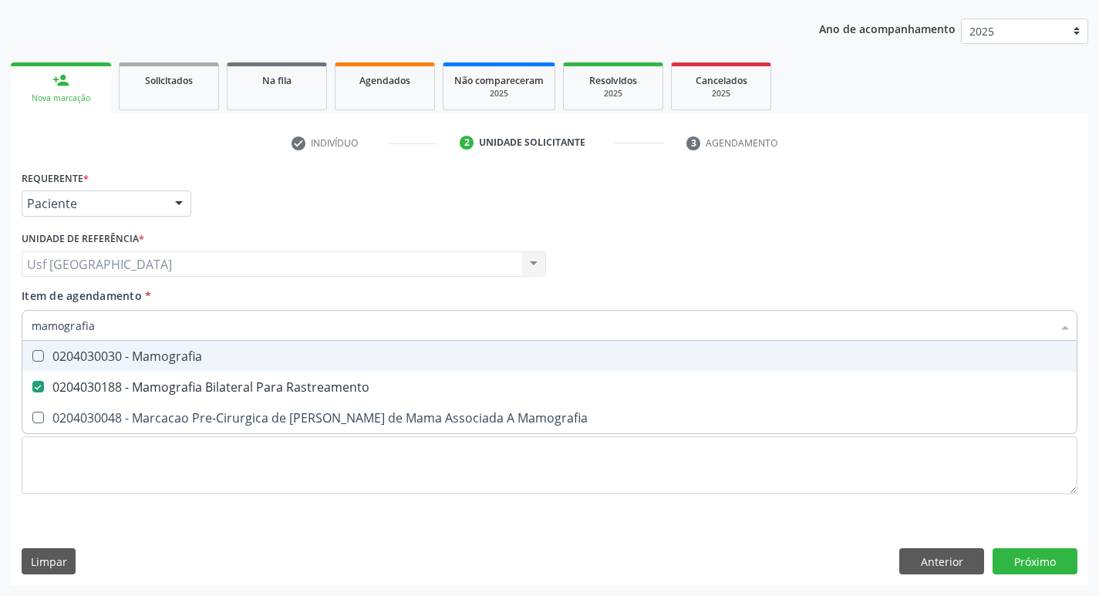
click at [648, 256] on div "Médico Solicitante Por favor, selecione a Unidade de Atendimento primeiro Nenhu…" at bounding box center [549, 257] width 1063 height 60
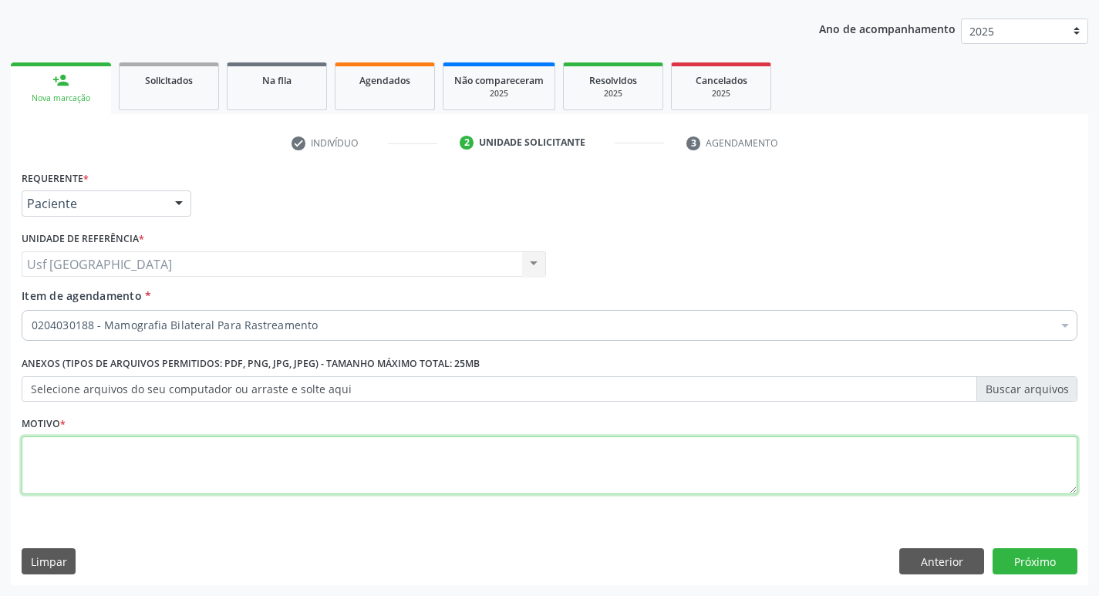
click at [177, 463] on textarea at bounding box center [550, 465] width 1056 height 59
type textarea "/"
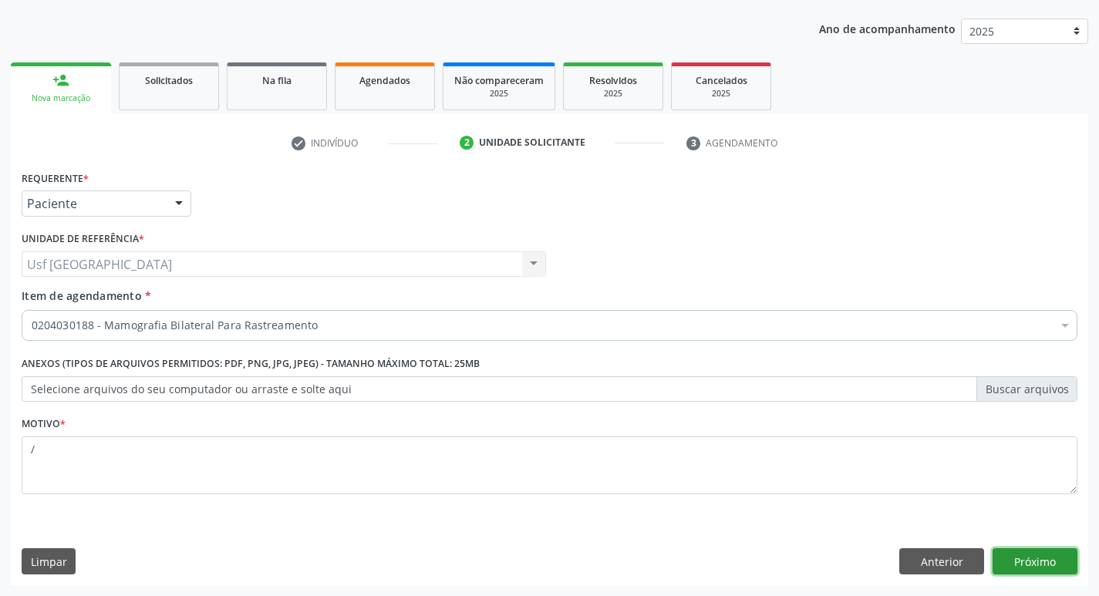
click at [1044, 560] on button "Próximo" at bounding box center [1034, 561] width 85 height 26
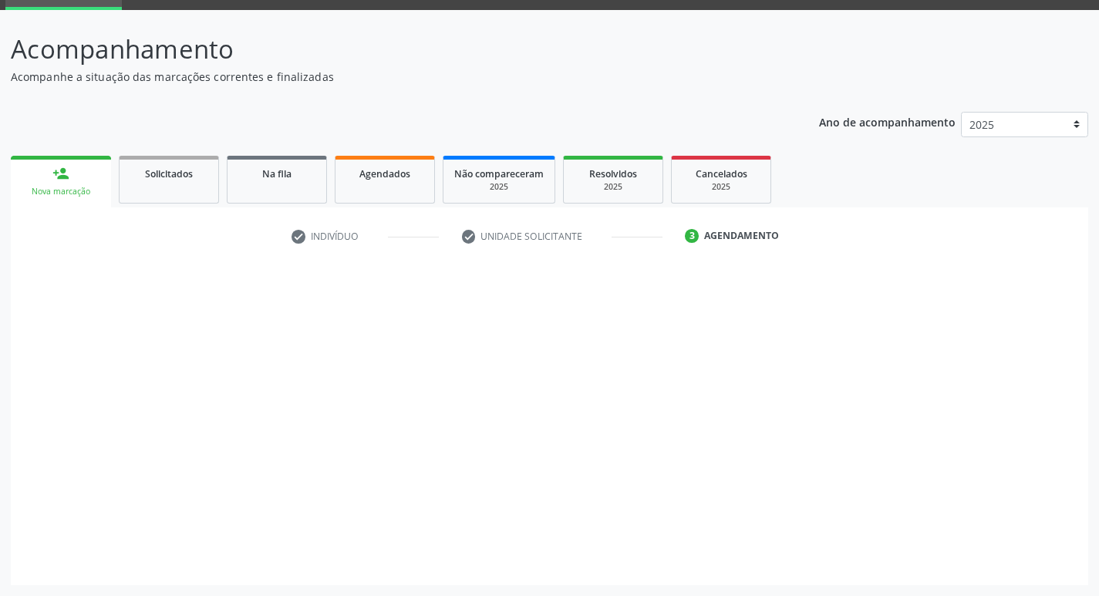
scroll to position [75, 0]
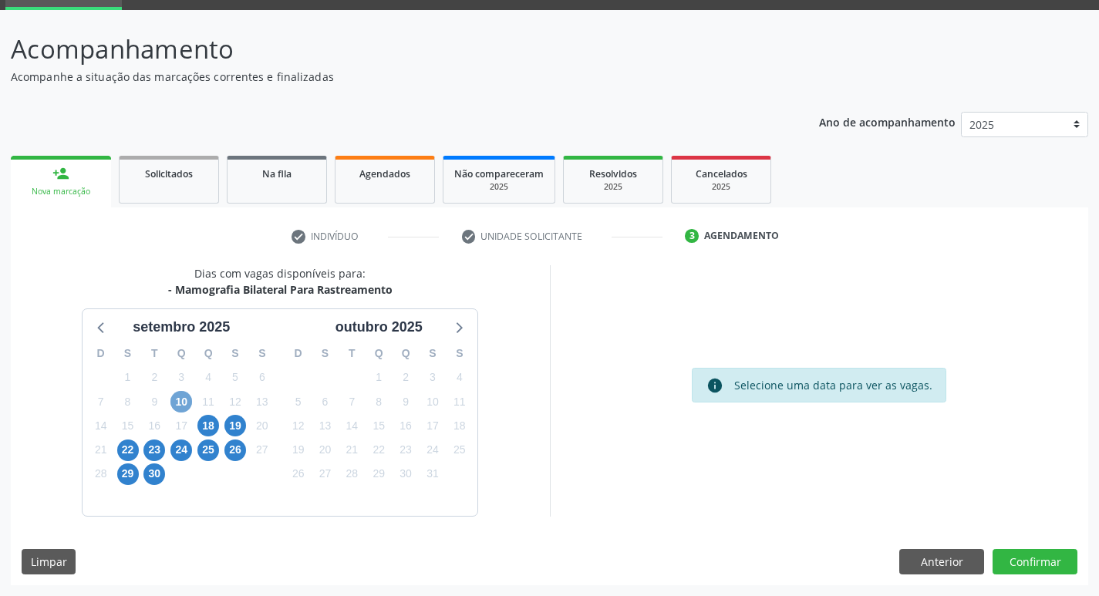
click at [184, 405] on span "10" at bounding box center [181, 402] width 22 height 22
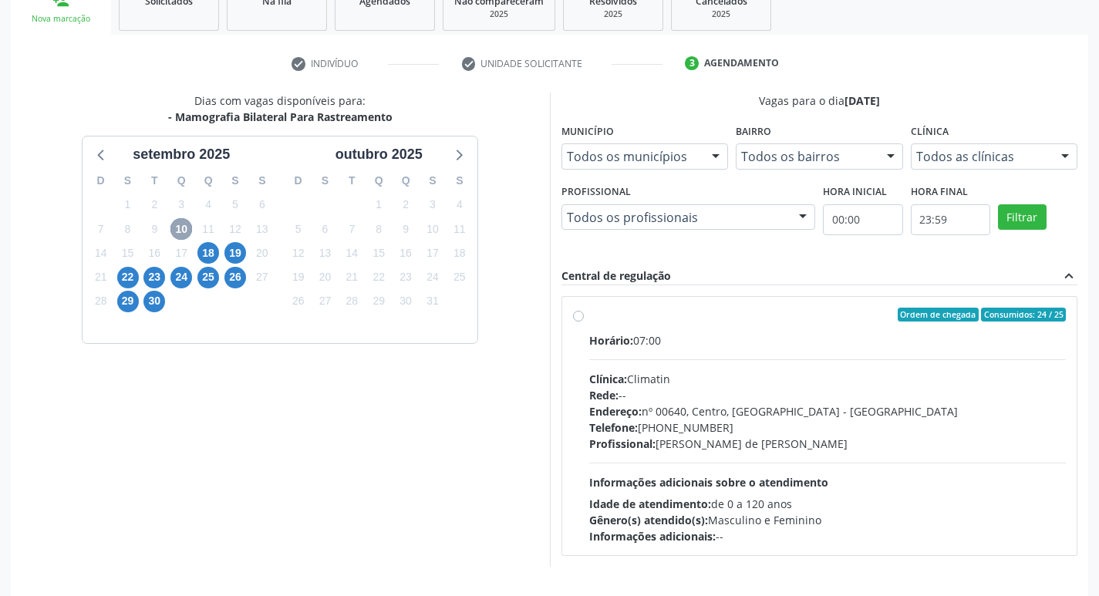
scroll to position [298, 0]
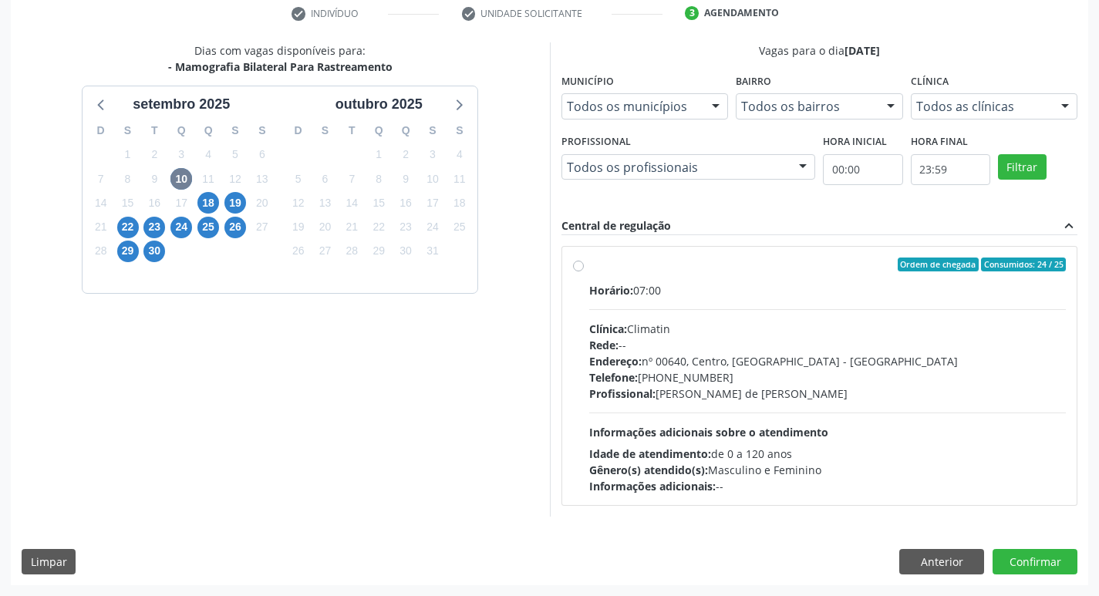
click at [589, 268] on label "Ordem de chegada Consumidos: 24 / 25 Horário: 07:00 Clínica: Climatin Rede: -- …" at bounding box center [827, 376] width 477 height 237
click at [579, 268] on input "Ordem de chegada Consumidos: 24 / 25 Horário: 07:00 Clínica: Climatin Rede: -- …" at bounding box center [578, 265] width 11 height 14
radio input "true"
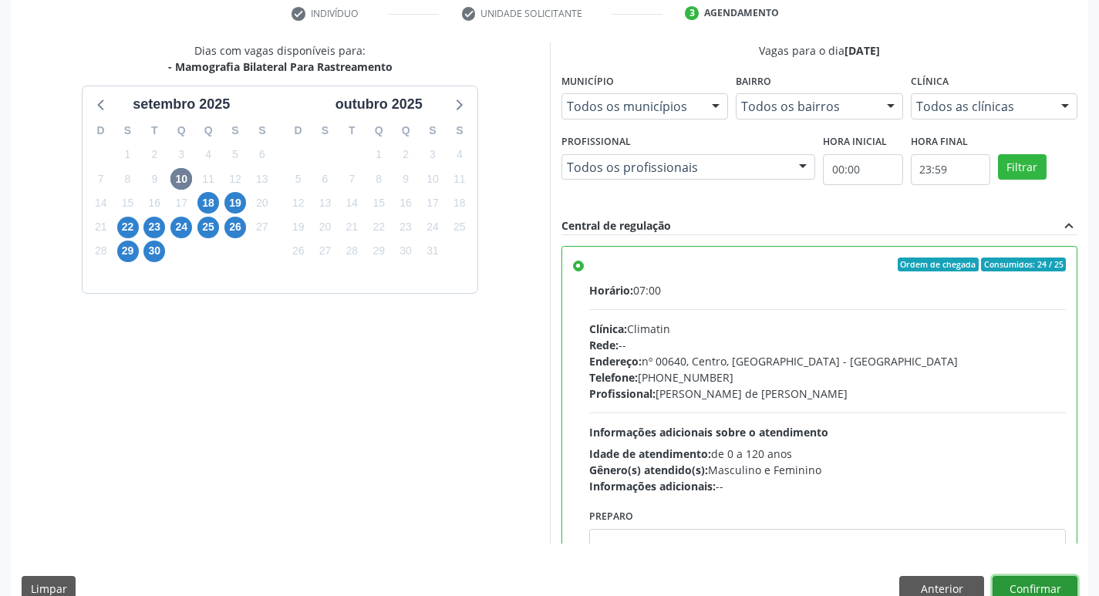
click at [1029, 583] on button "Confirmar" at bounding box center [1034, 589] width 85 height 26
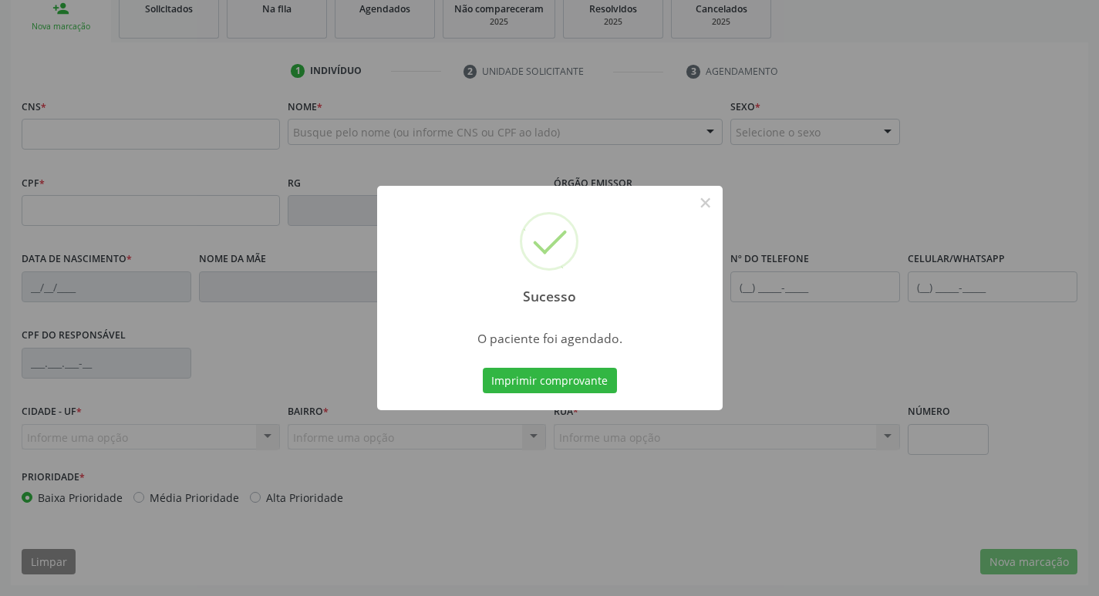
scroll to position [240, 0]
click at [703, 201] on button "×" at bounding box center [705, 203] width 26 height 26
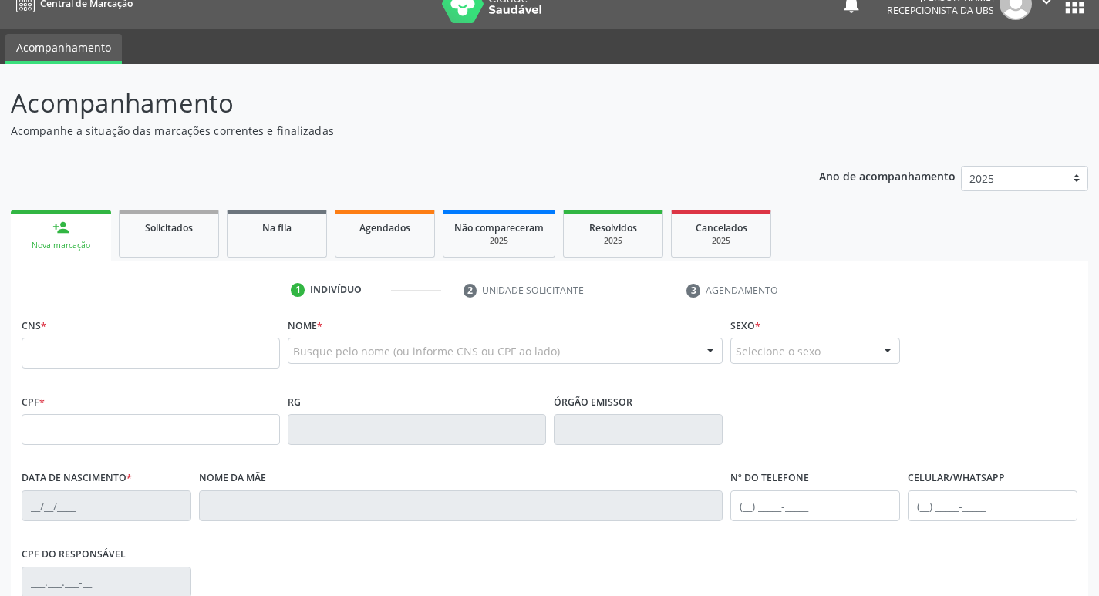
scroll to position [8, 0]
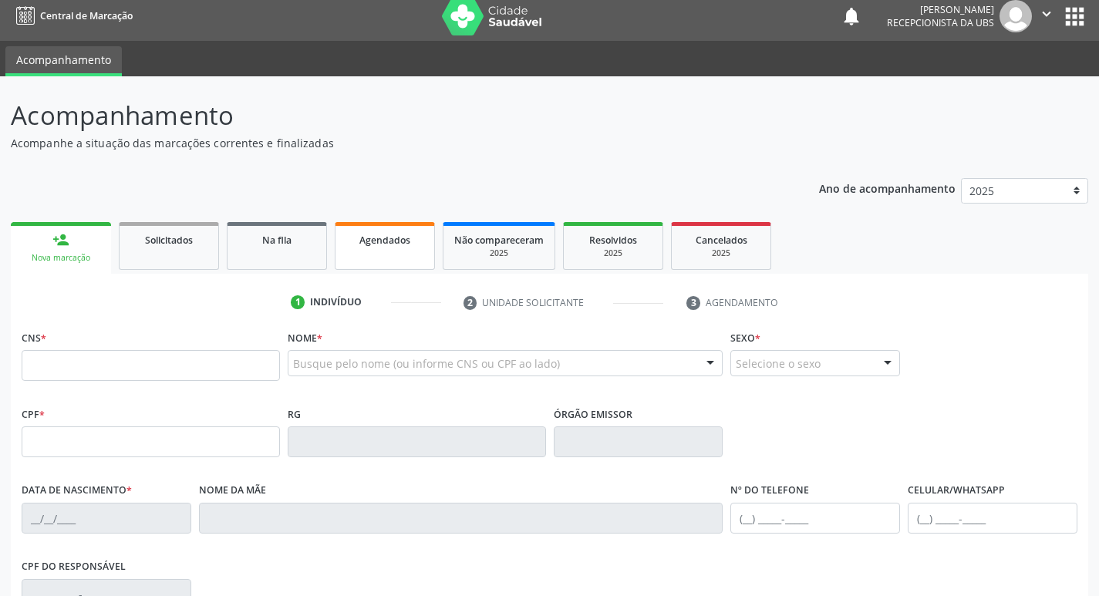
click at [390, 247] on div "Agendados" at bounding box center [384, 239] width 77 height 16
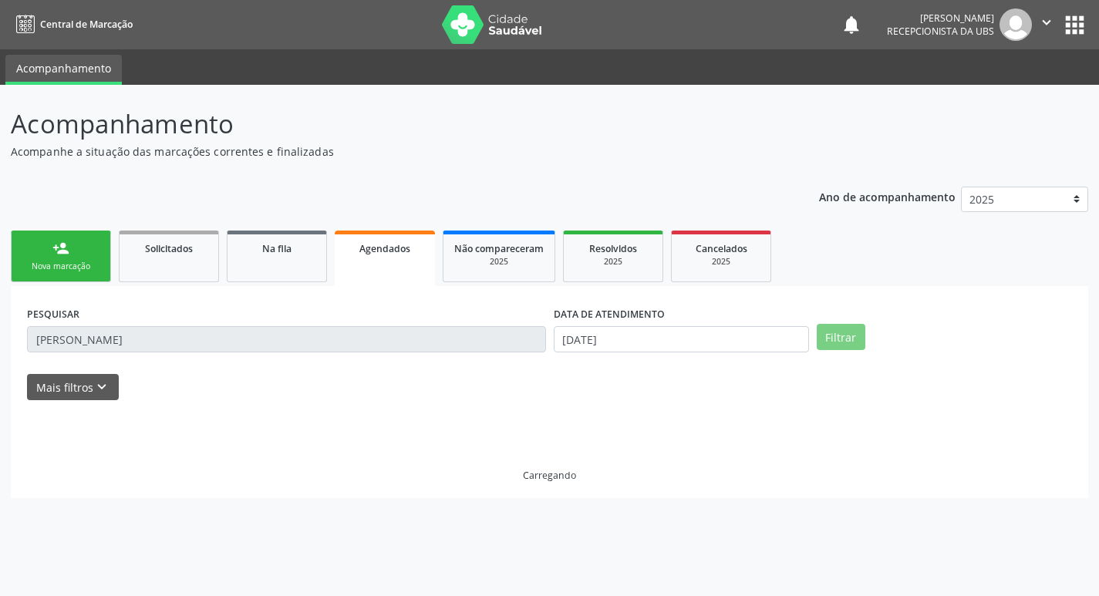
scroll to position [0, 0]
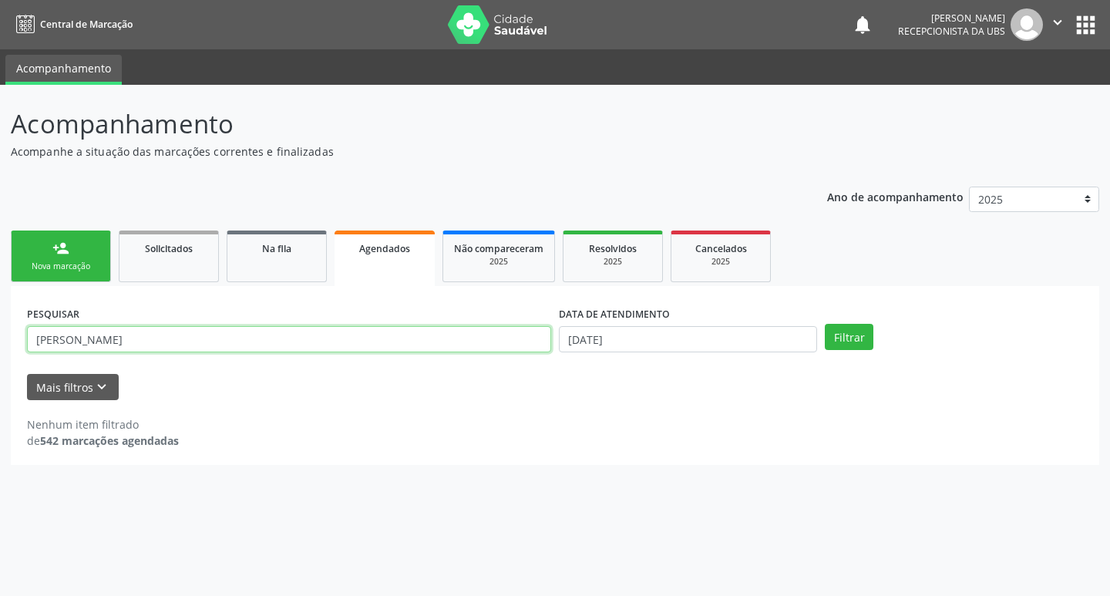
click at [107, 338] on input "[PERSON_NAME]" at bounding box center [289, 339] width 524 height 26
type input "s"
type input "simone"
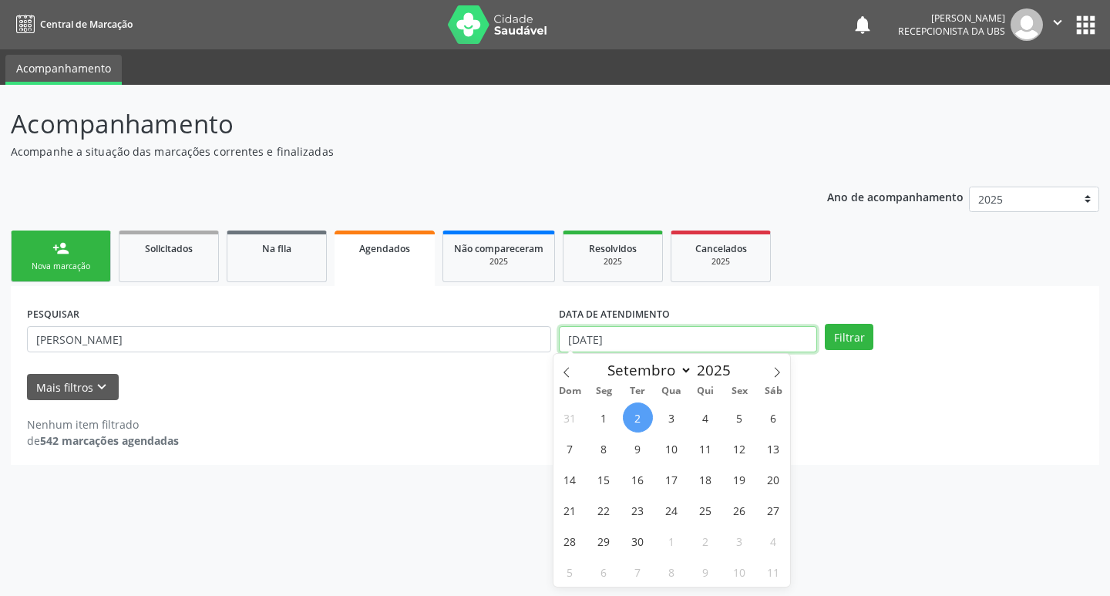
click at [686, 347] on input "0[DATE]" at bounding box center [688, 339] width 258 height 26
click at [665, 451] on span "10" at bounding box center [672, 448] width 30 height 30
type input "1[DATE]"
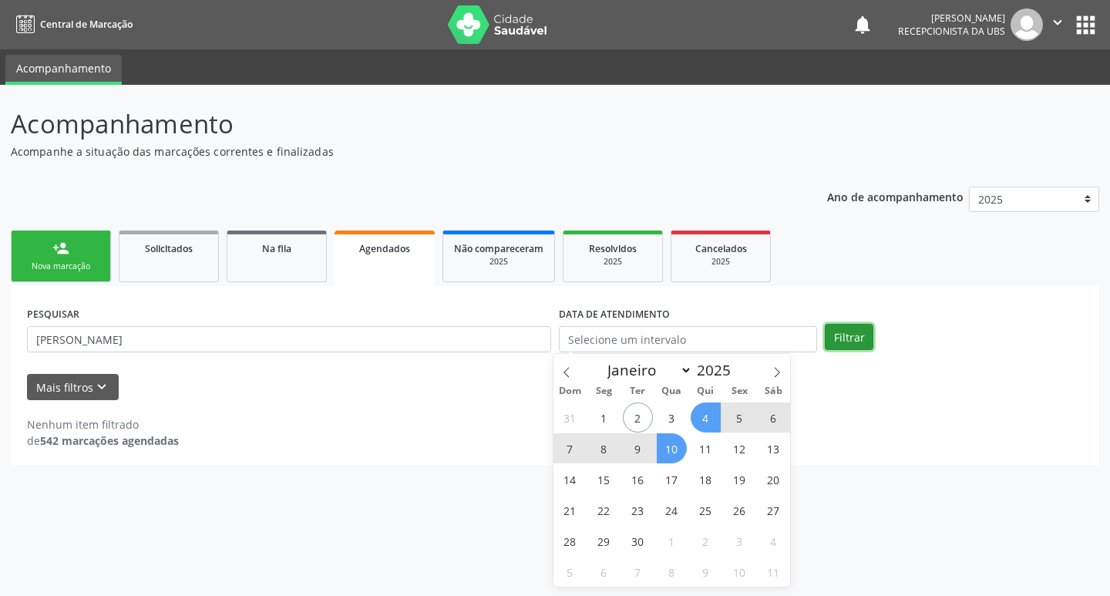
click at [848, 337] on button "Filtrar" at bounding box center [849, 337] width 49 height 26
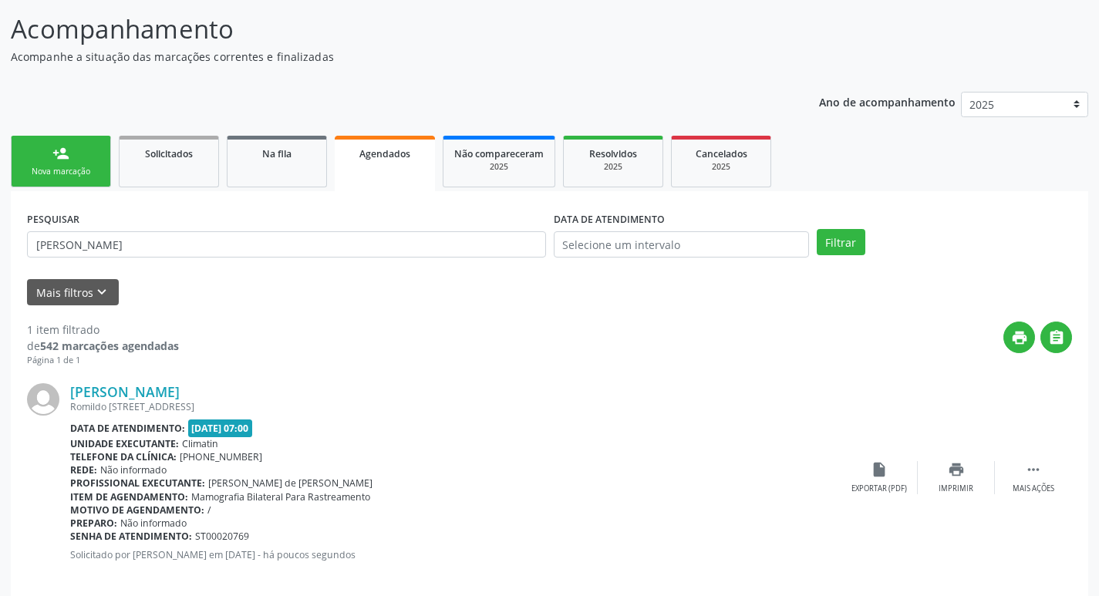
scroll to position [114, 0]
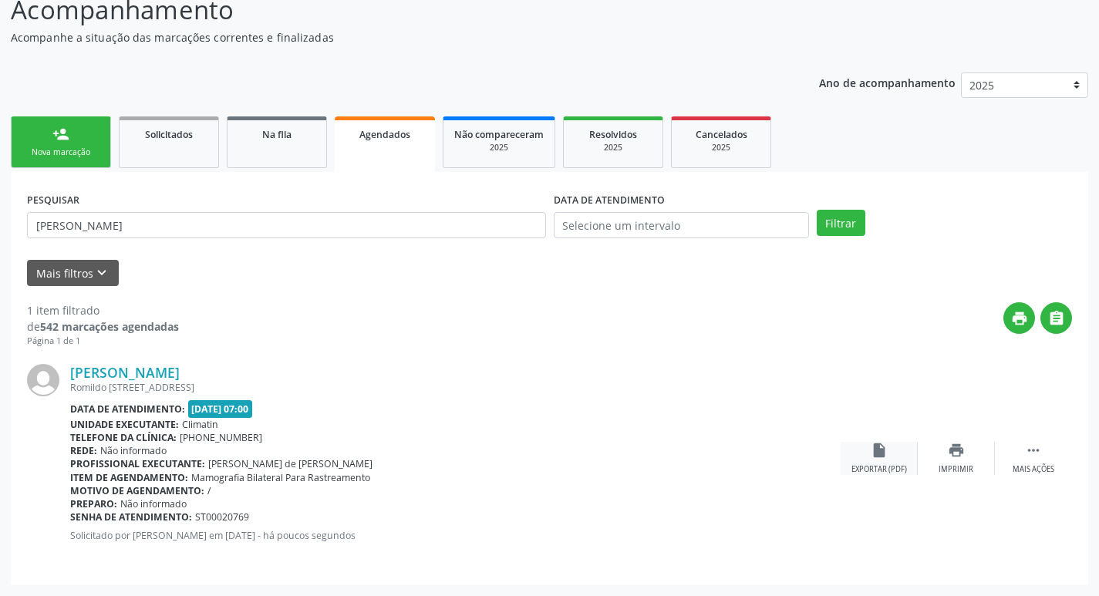
click at [872, 453] on icon "insert_drive_file" at bounding box center [879, 450] width 17 height 17
